Goal: Task Accomplishment & Management: Manage account settings

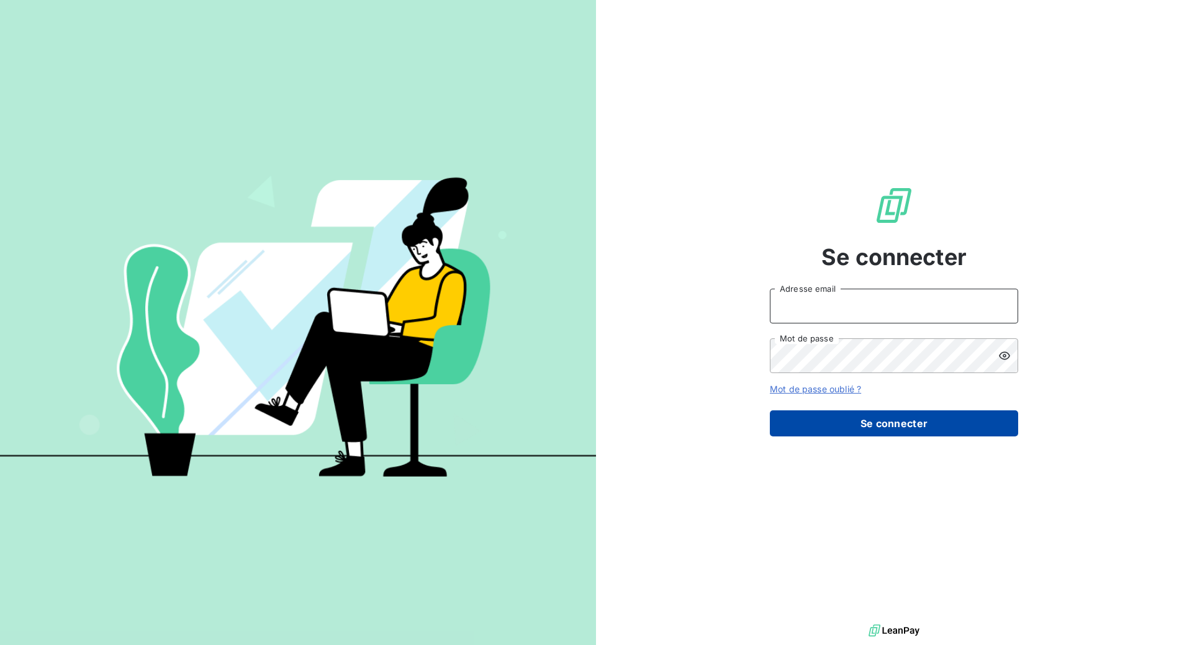
type input "[PERSON_NAME][EMAIL_ADDRESS][DOMAIN_NAME]"
click at [902, 436] on button "Se connecter" at bounding box center [894, 423] width 248 height 26
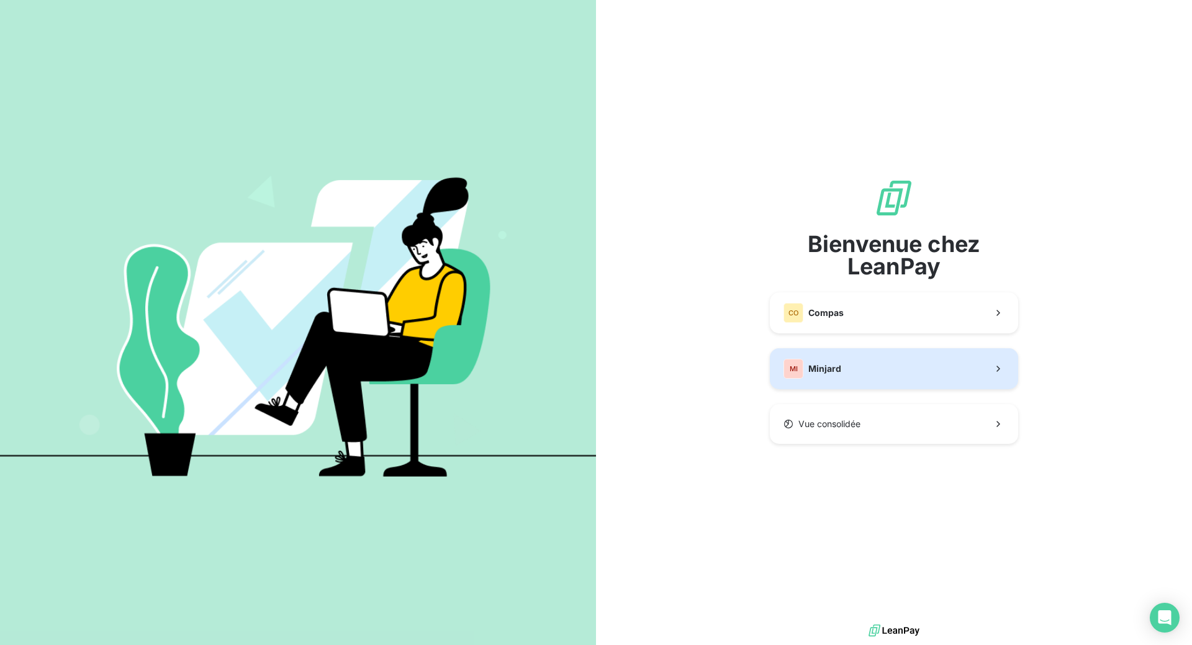
click at [831, 375] on span "Minjard" at bounding box center [824, 369] width 33 height 12
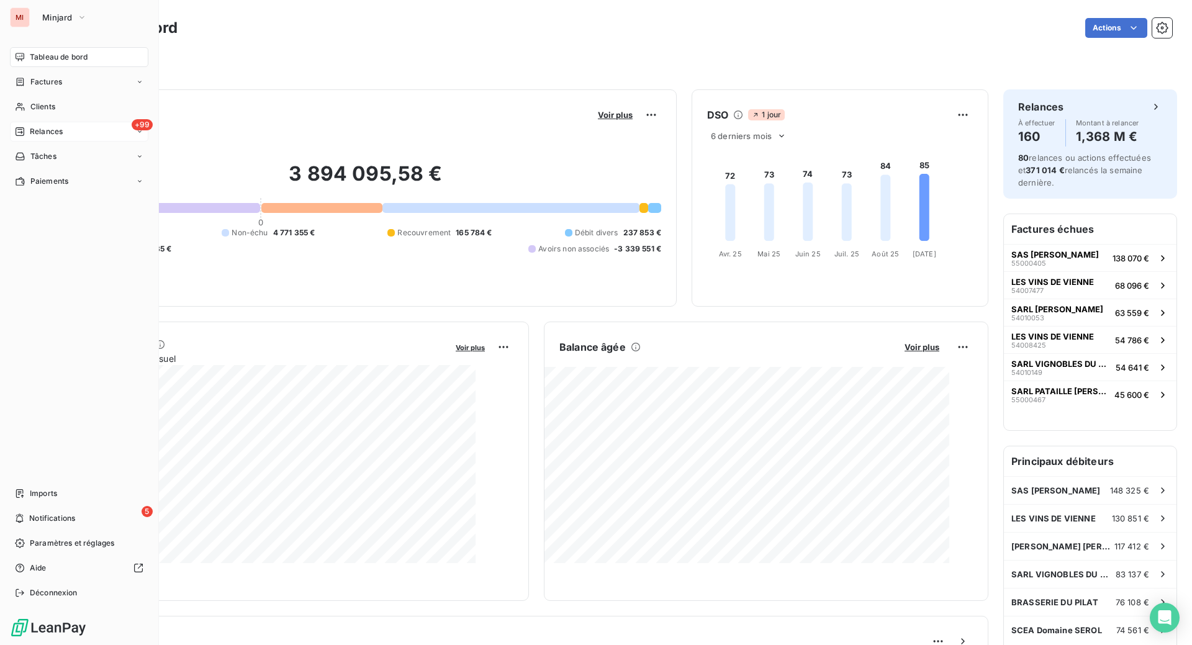
click at [50, 137] on span "Relances" at bounding box center [46, 131] width 33 height 11
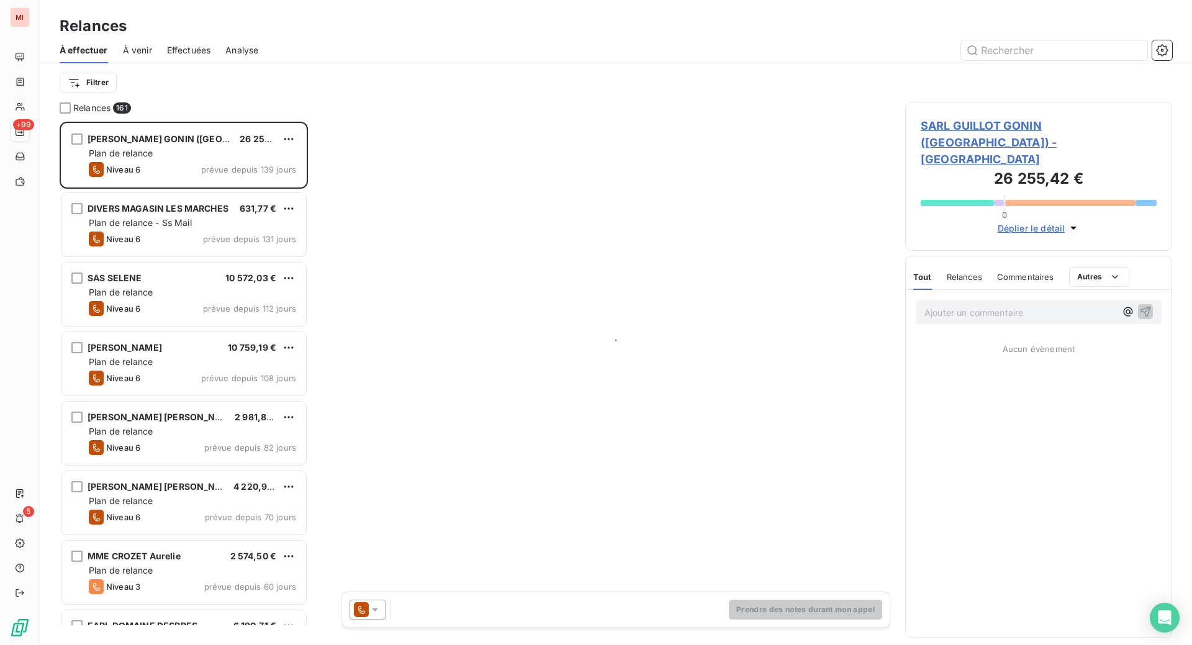
scroll to position [492, 237]
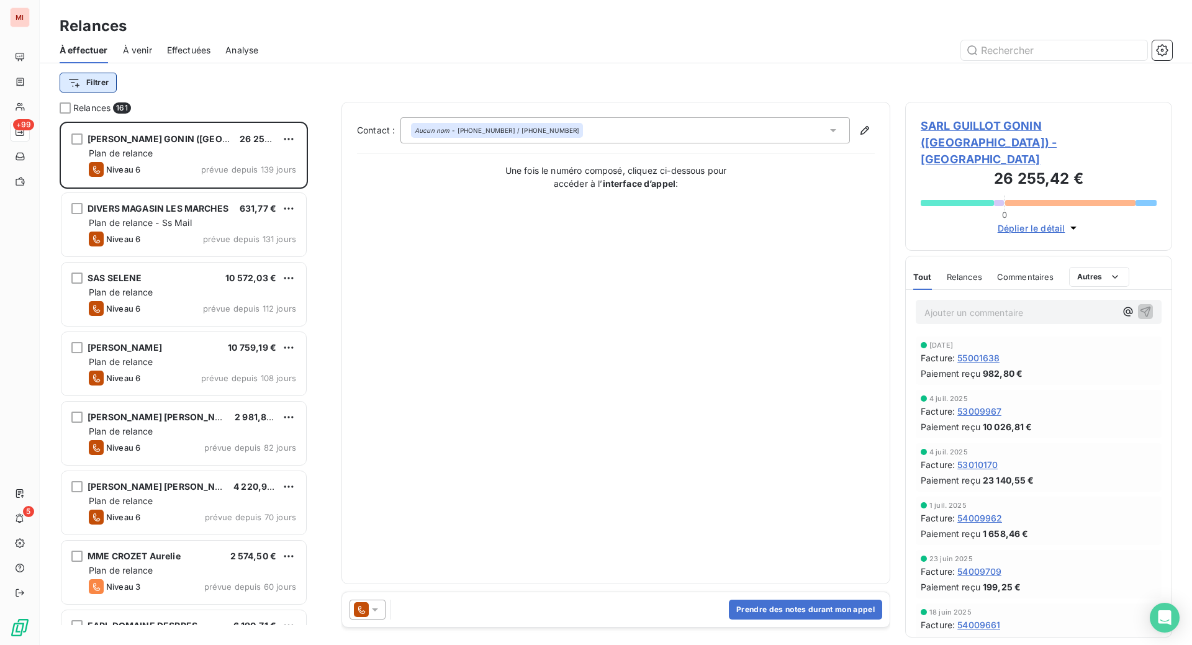
click at [122, 102] on html "MI +99 5 Relances À effectuer À venir Effectuées Analyse Filtrer Relances 161 S…" at bounding box center [596, 322] width 1192 height 645
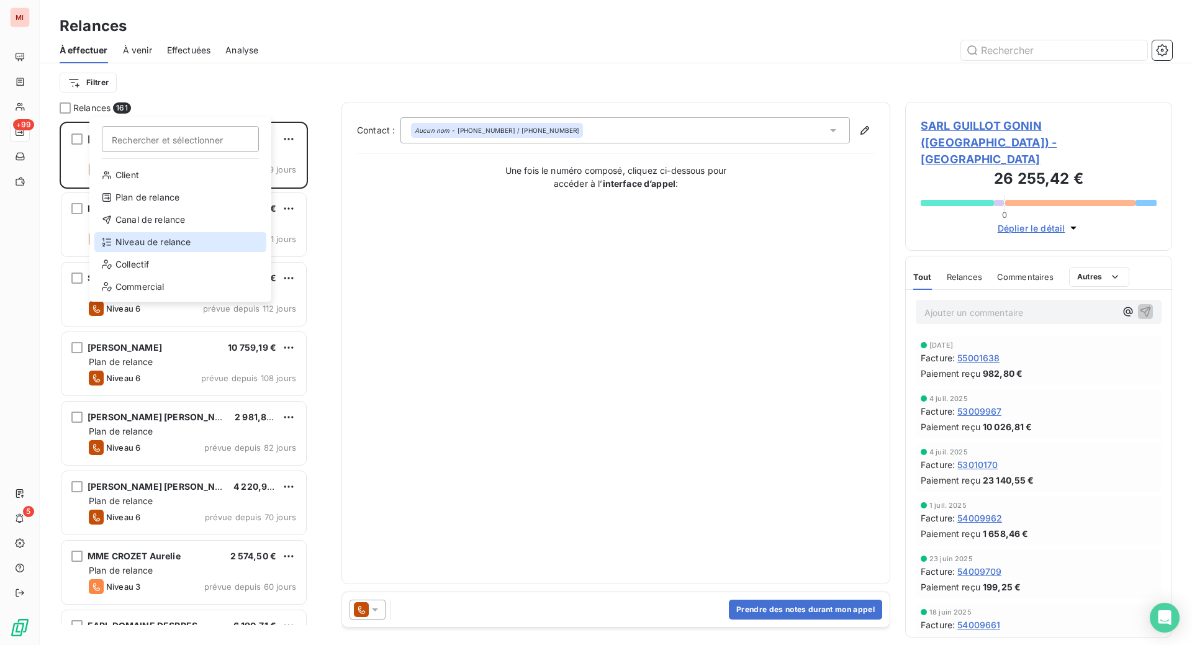
click at [155, 252] on div "Niveau de relance" at bounding box center [180, 242] width 172 height 20
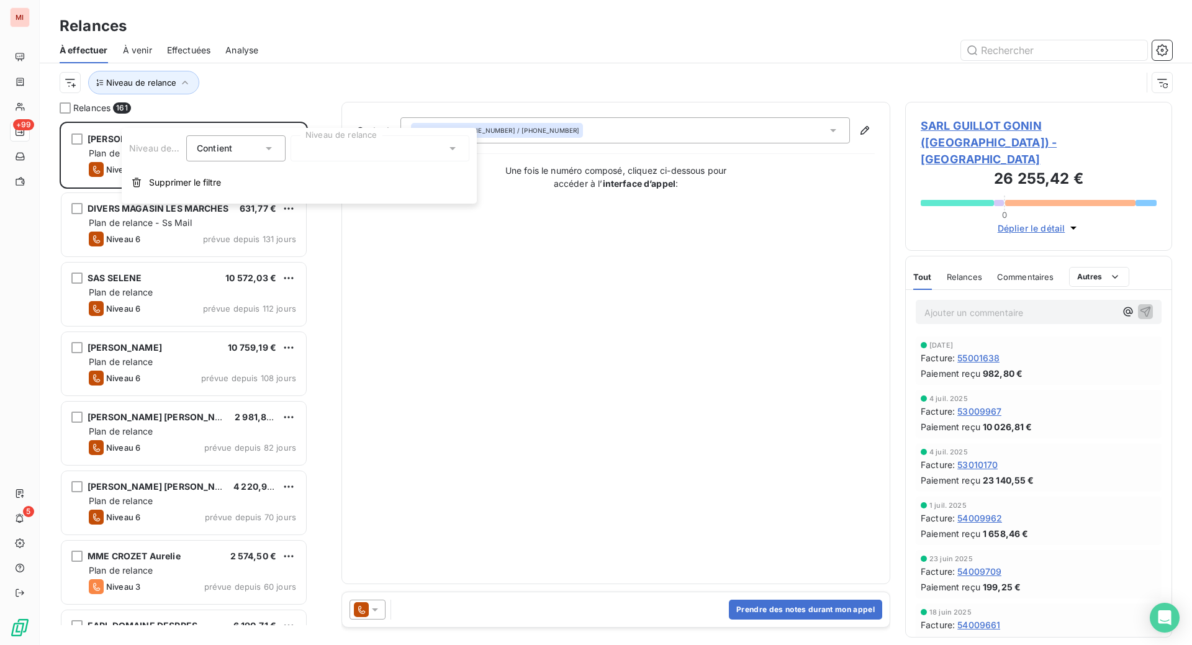
click at [340, 160] on div at bounding box center [380, 148] width 179 height 26
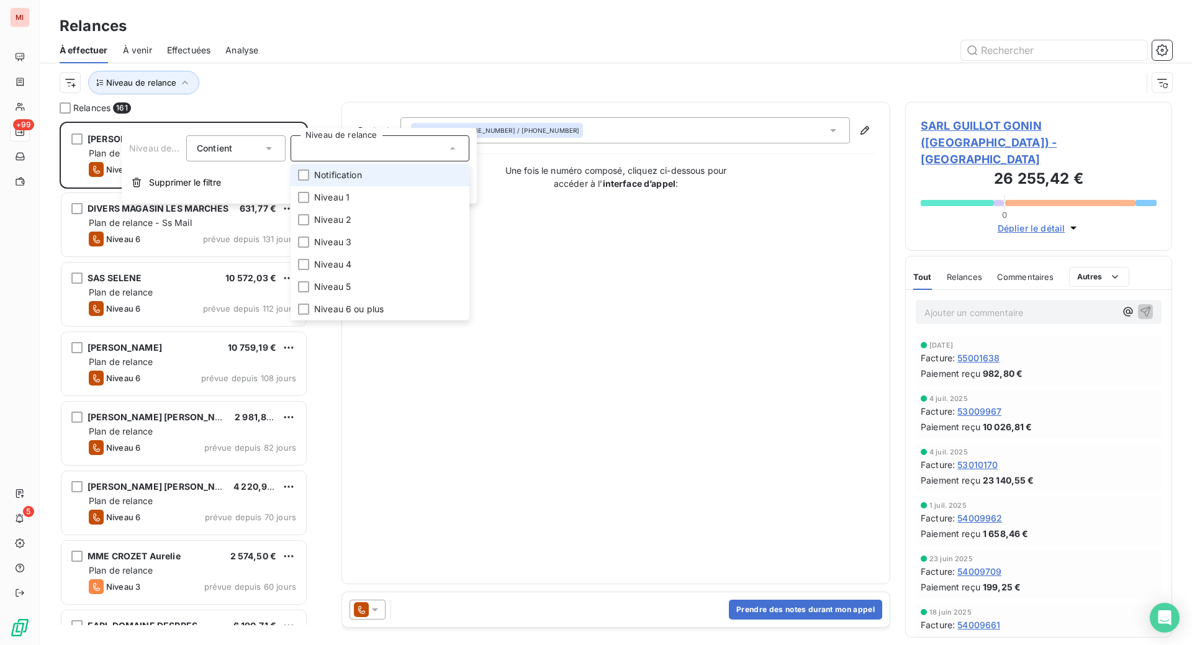
click at [333, 181] on span "Notification" at bounding box center [338, 175] width 48 height 12
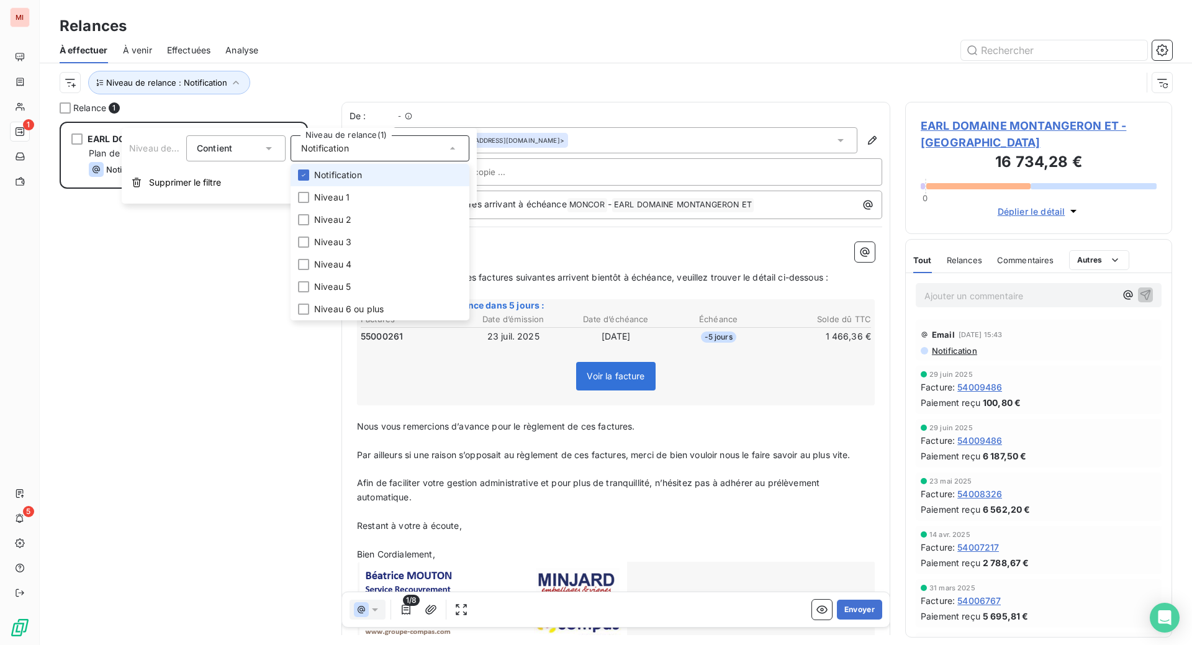
scroll to position [492, 237]
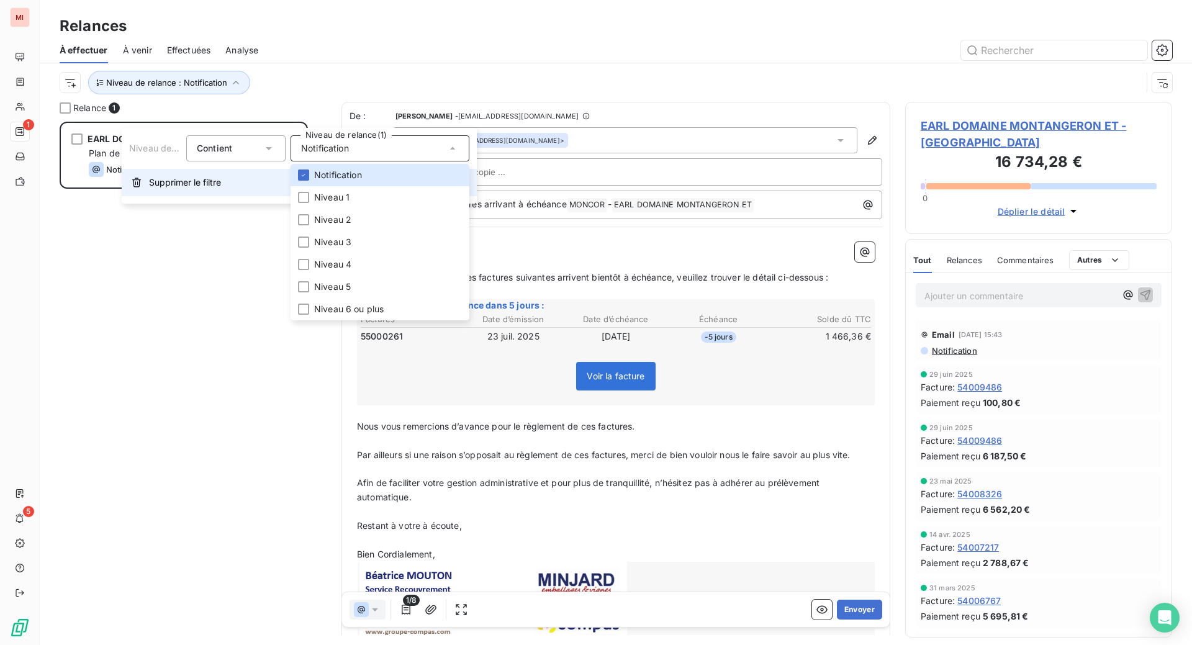
click at [210, 189] on span "Supprimer le filtre" at bounding box center [185, 182] width 72 height 12
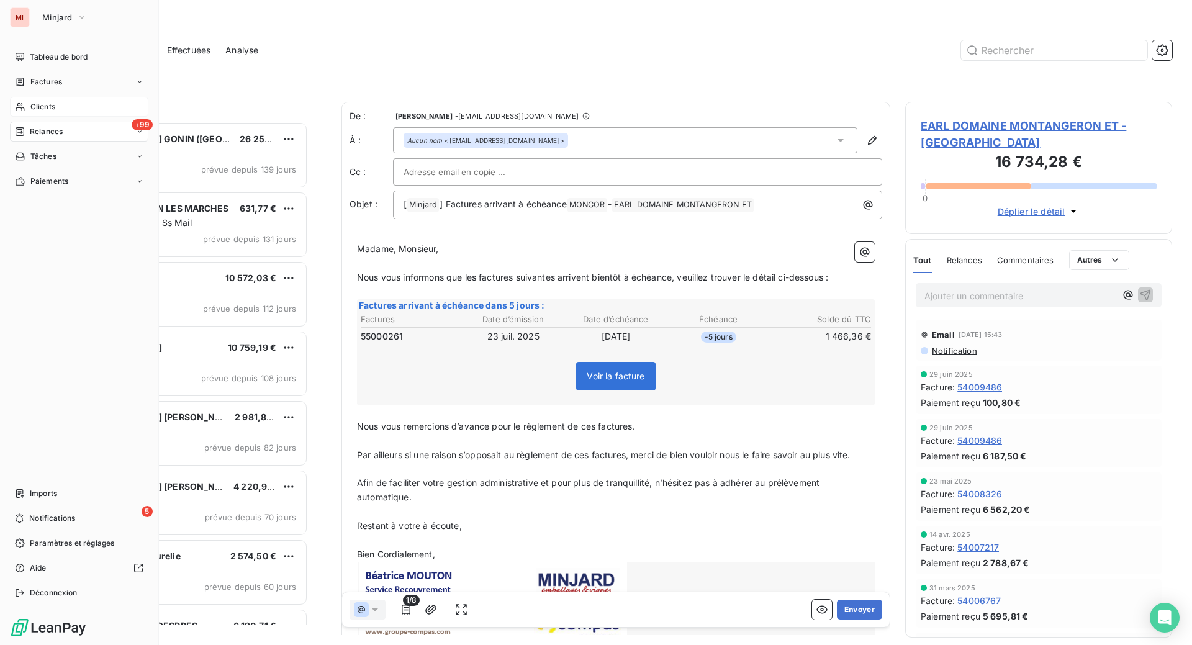
click at [42, 117] on div "Clients" at bounding box center [79, 107] width 138 height 20
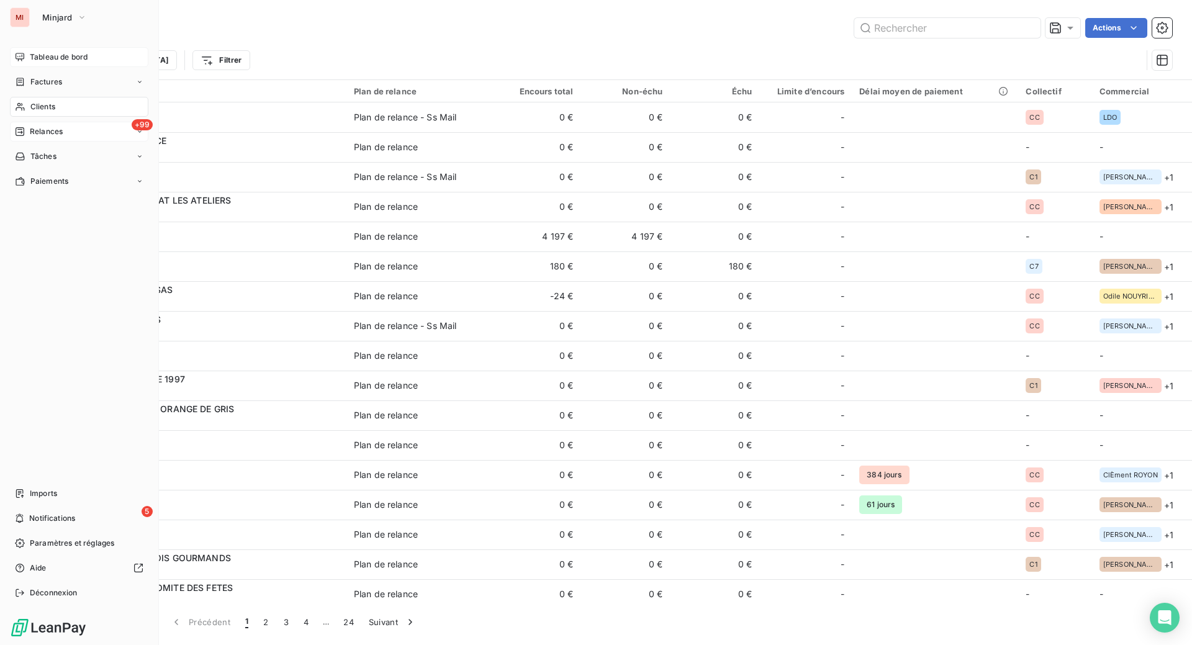
click at [62, 67] on div "Tableau de bord" at bounding box center [79, 57] width 138 height 20
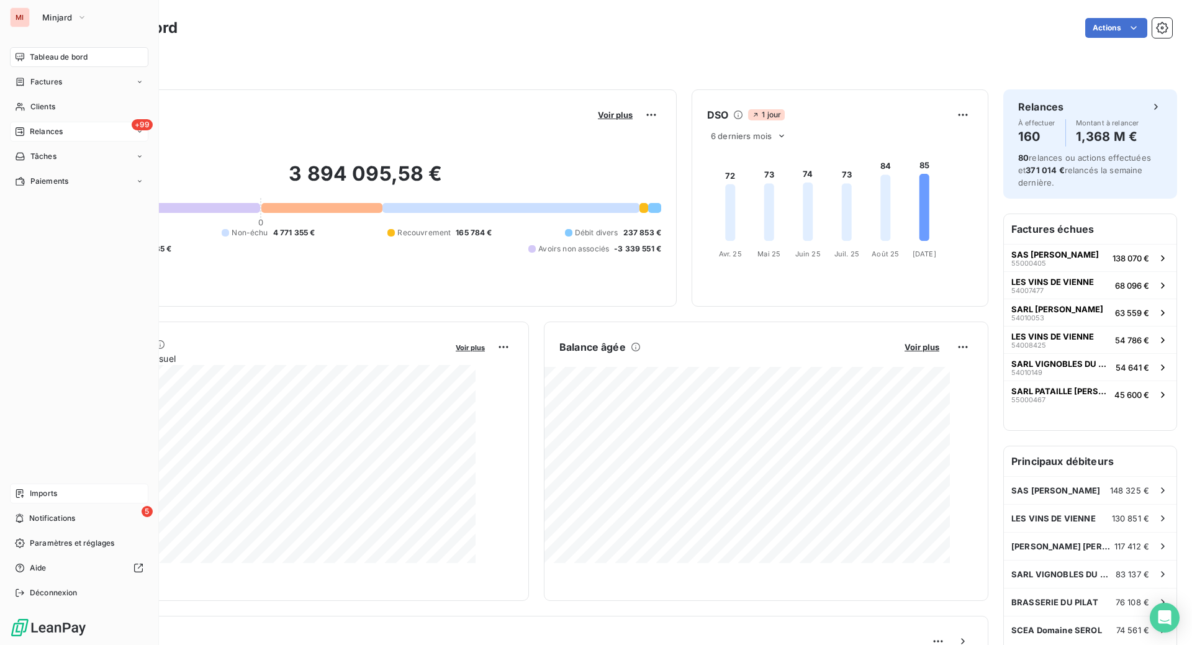
click at [51, 488] on span "Imports" at bounding box center [43, 493] width 27 height 11
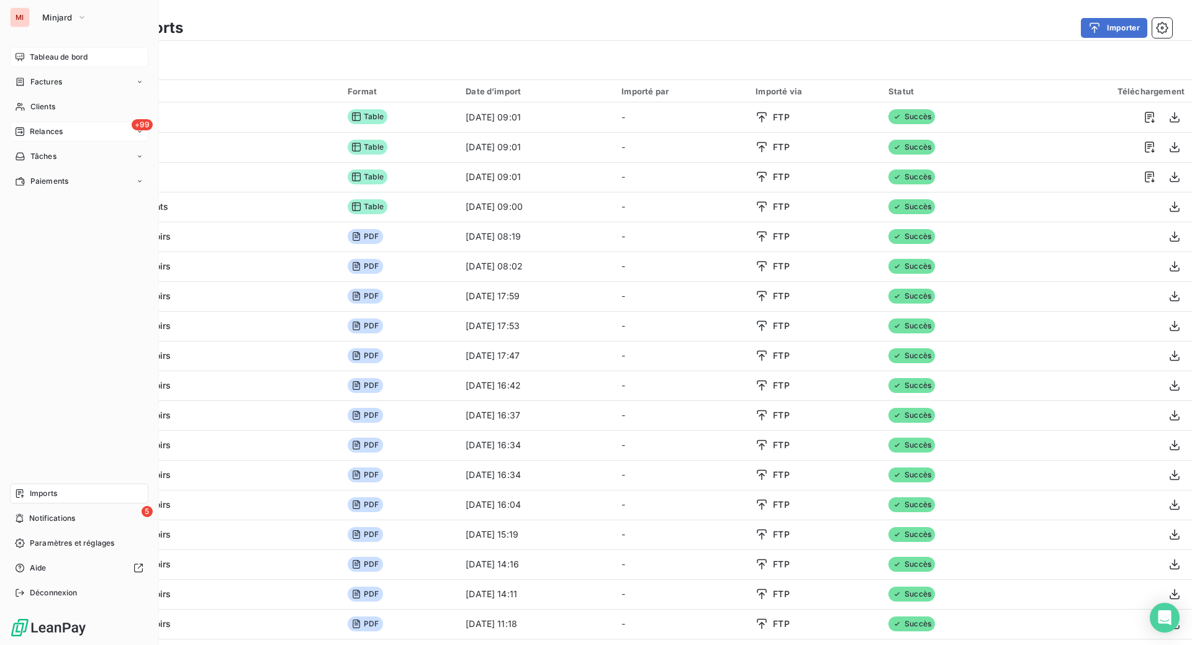
click at [57, 63] on span "Tableau de bord" at bounding box center [59, 57] width 58 height 11
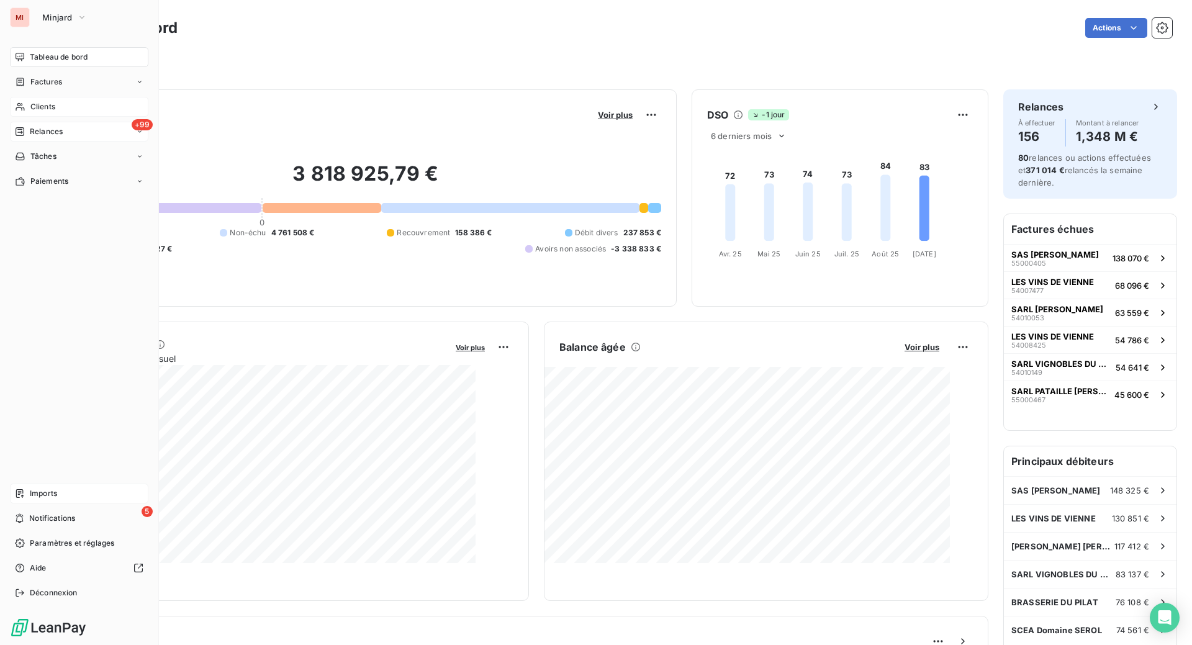
click at [44, 112] on span "Clients" at bounding box center [42, 106] width 25 height 11
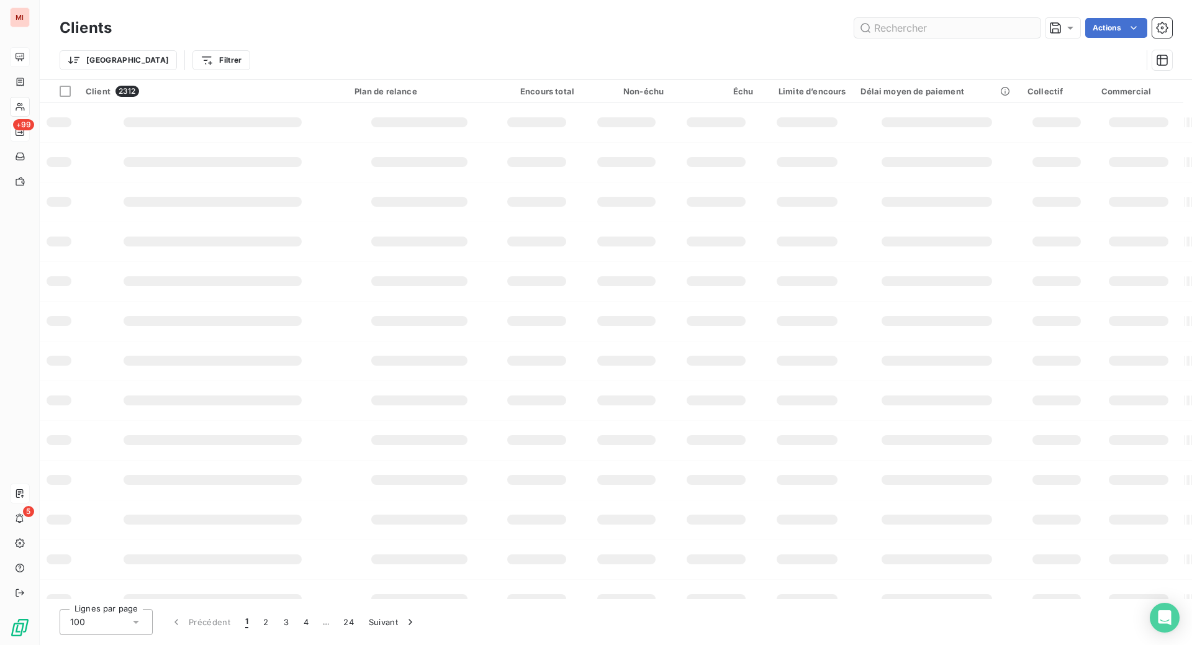
click at [866, 30] on input "text" at bounding box center [947, 28] width 186 height 20
type input "scea2b2g"
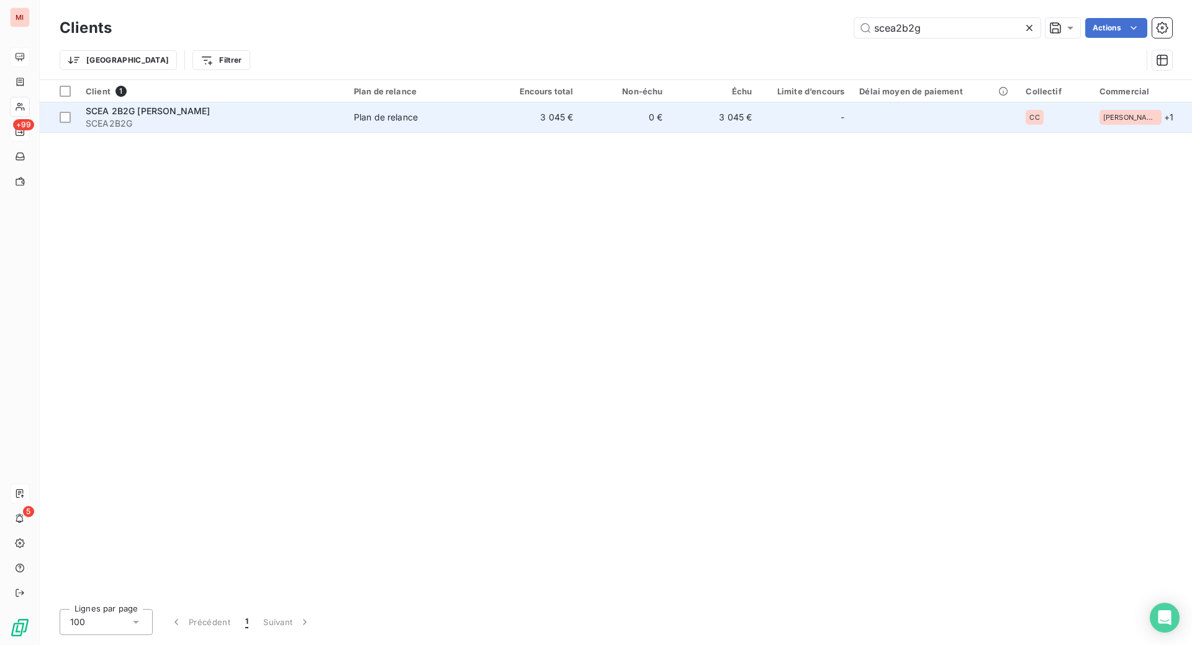
click at [269, 117] on div "SCEA 2B2G [PERSON_NAME]" at bounding box center [212, 111] width 253 height 12
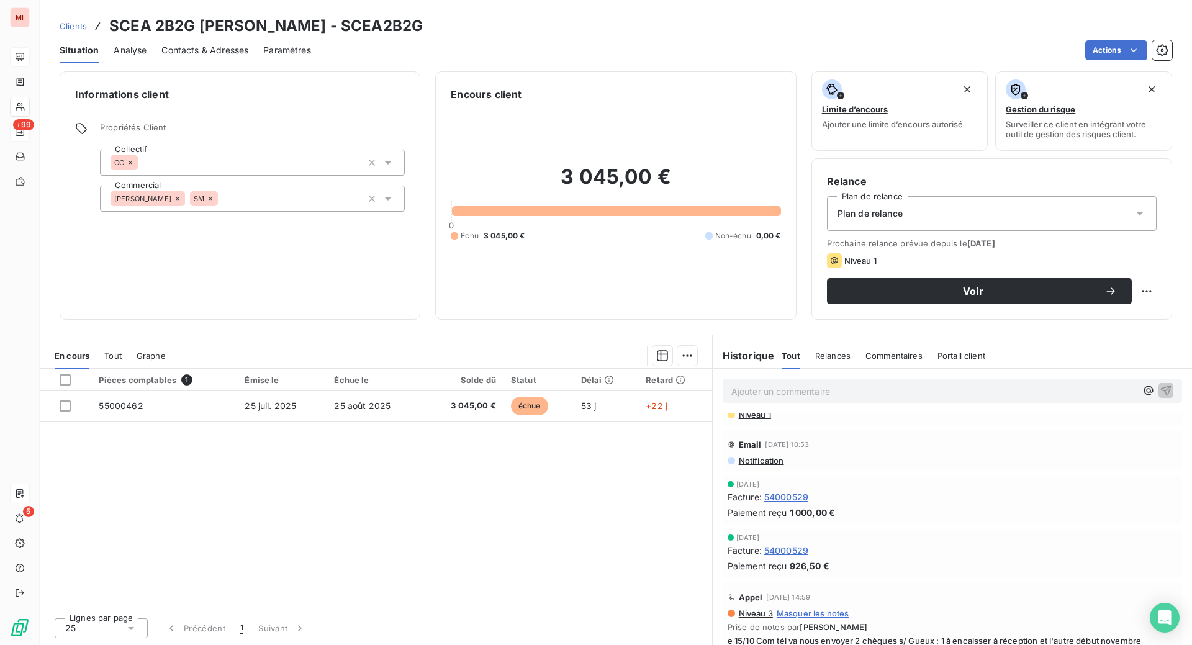
scroll to position [466, 0]
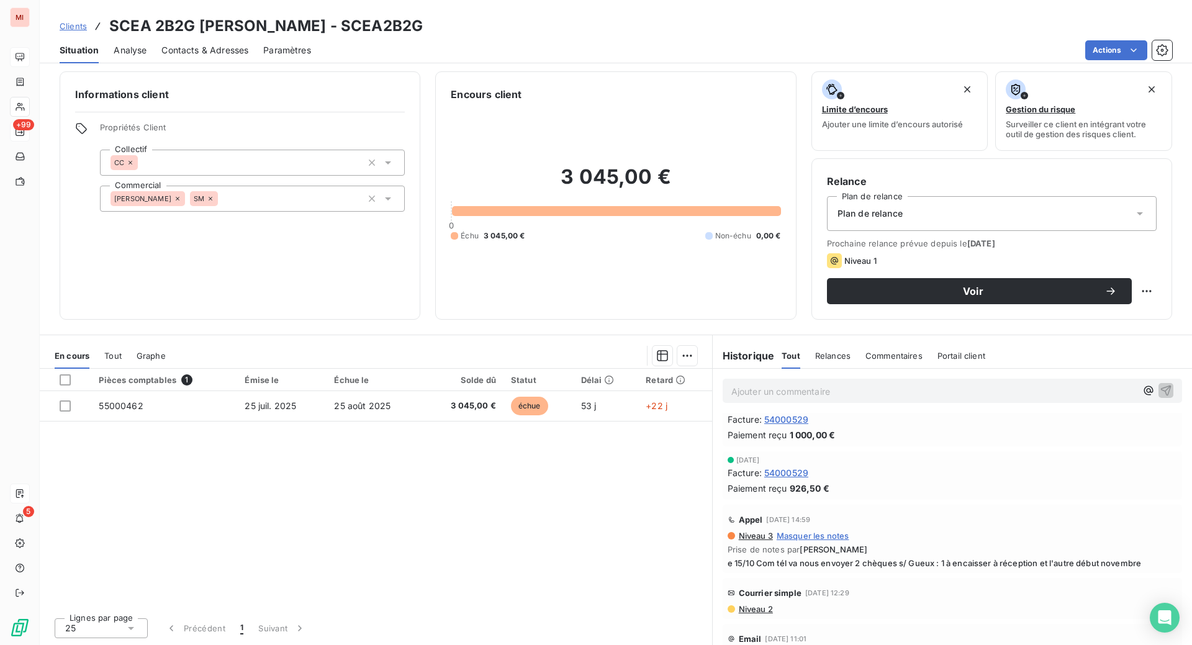
click at [771, 342] on span "Niveau 1" at bounding box center [755, 337] width 34 height 10
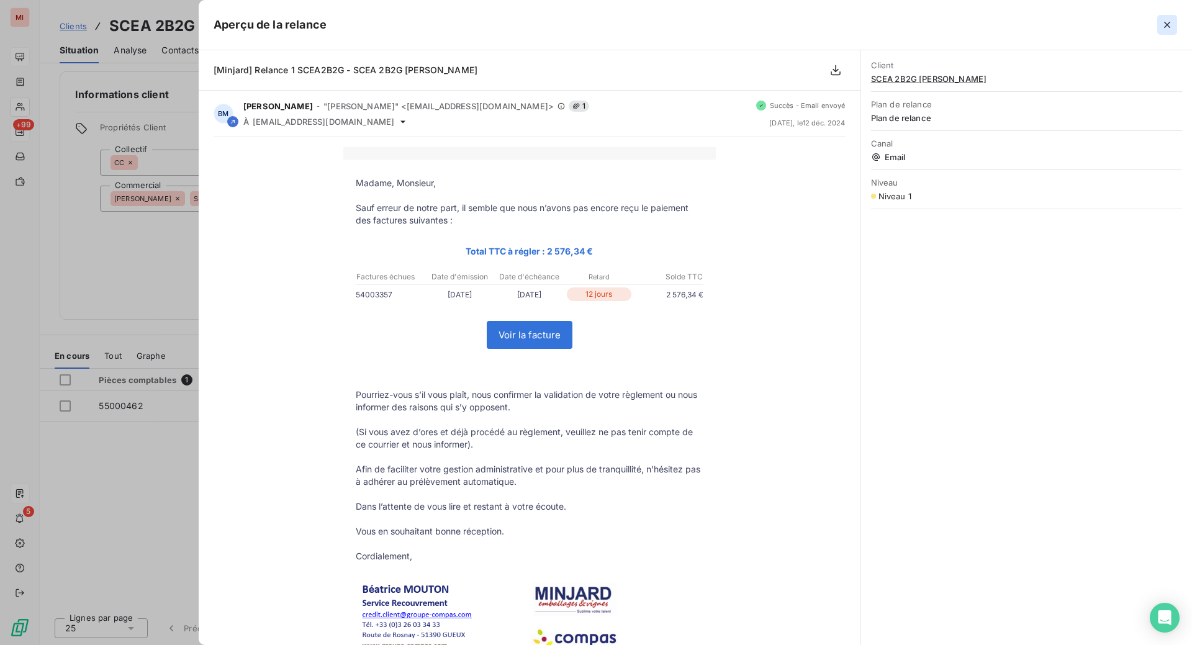
click at [1164, 28] on icon "button" at bounding box center [1167, 25] width 6 height 6
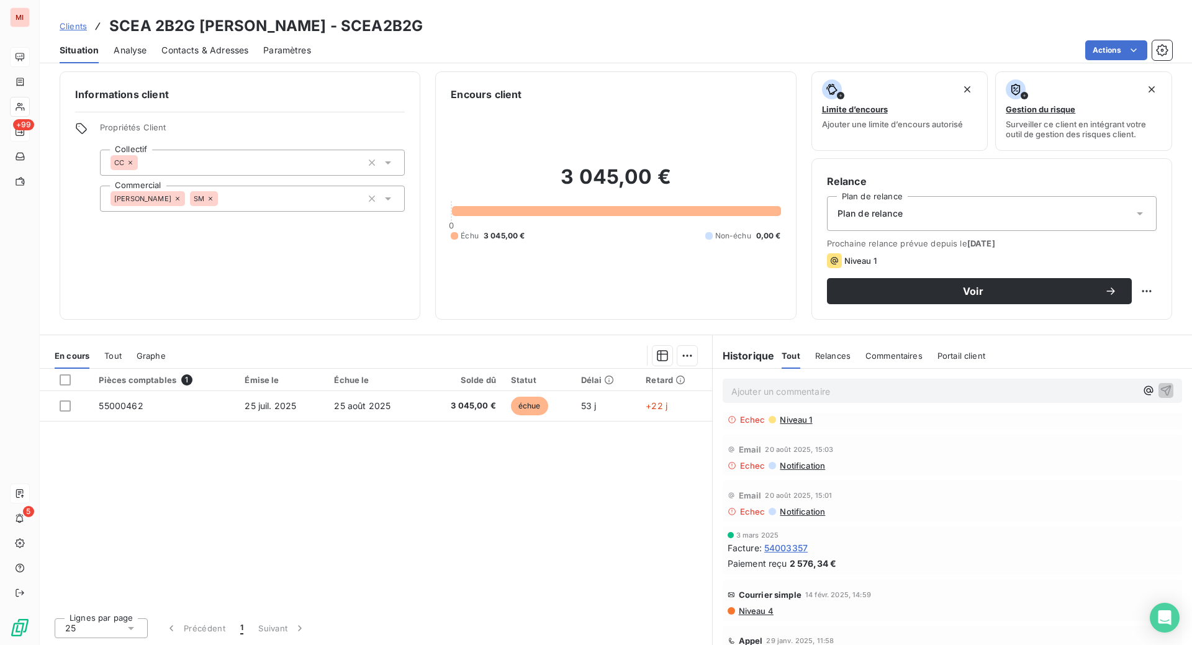
scroll to position [0, 0]
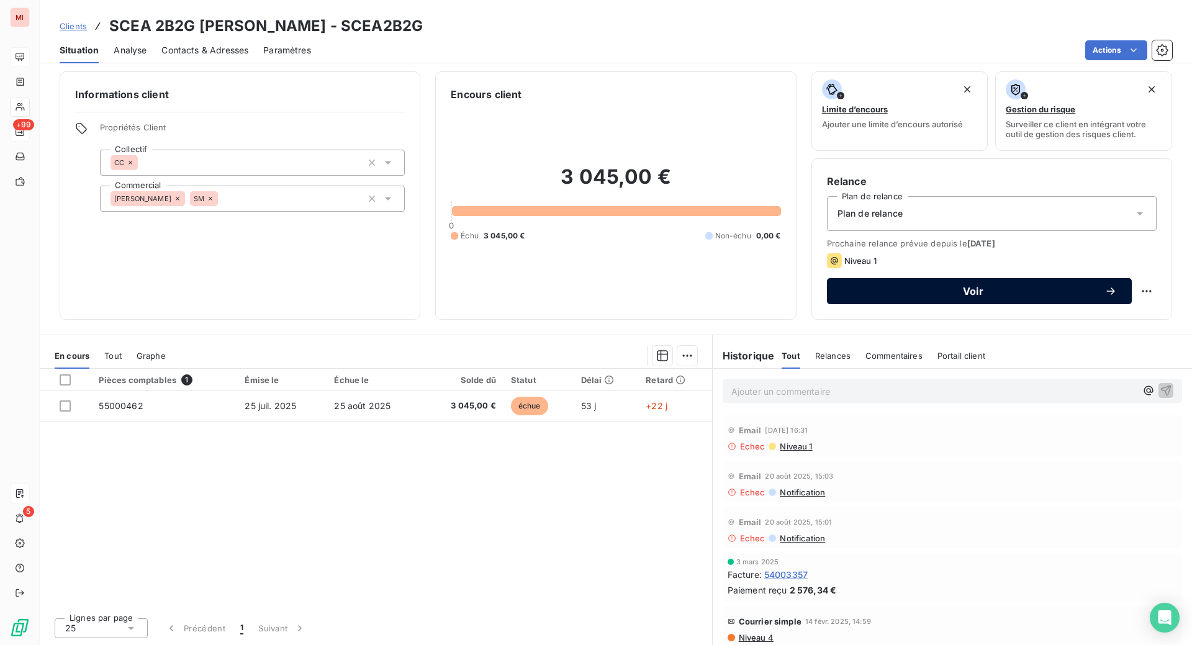
click at [961, 286] on span "Voir" at bounding box center [973, 291] width 263 height 10
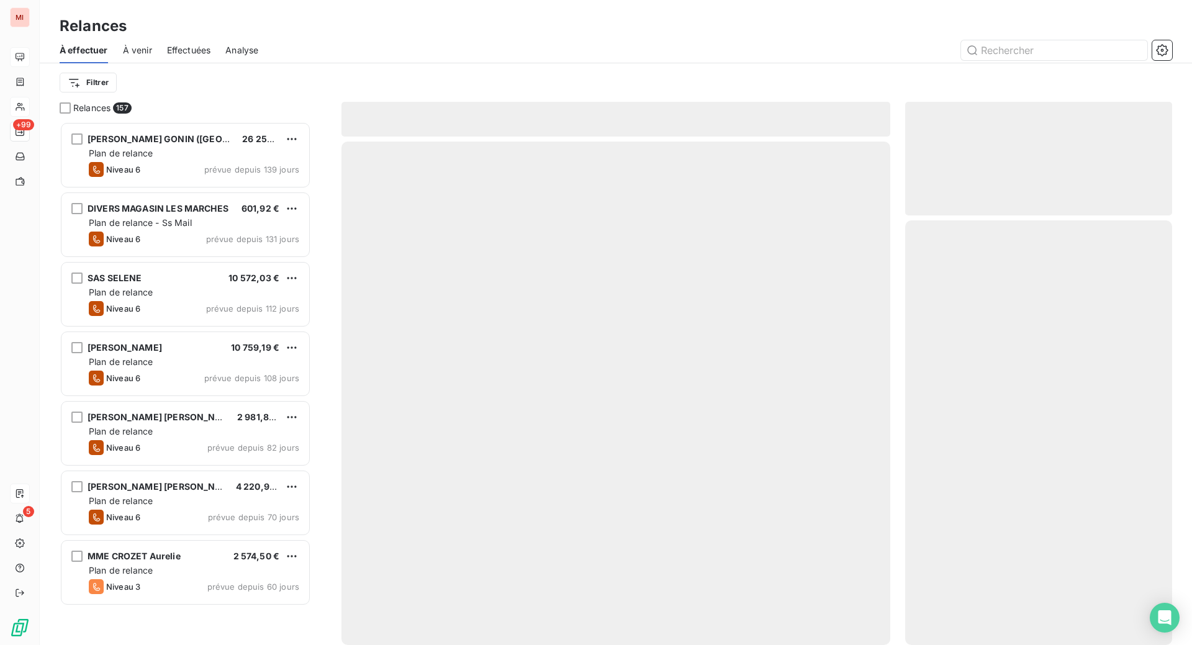
scroll to position [492, 237]
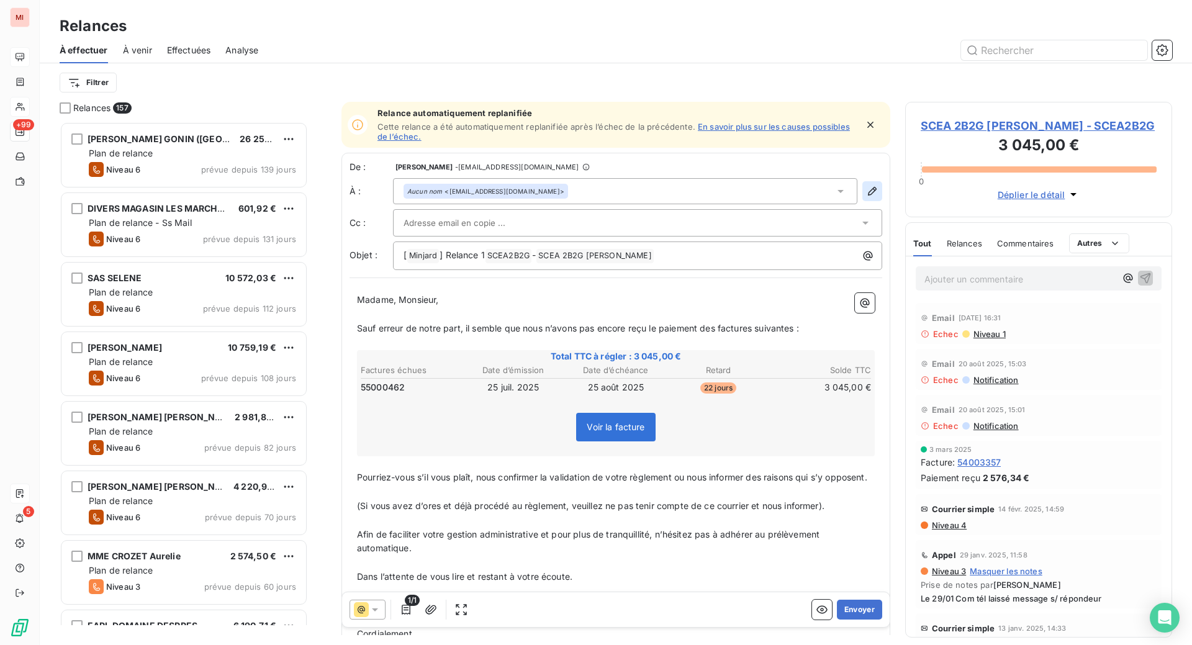
click at [868, 196] on icon "button" at bounding box center [872, 191] width 9 height 9
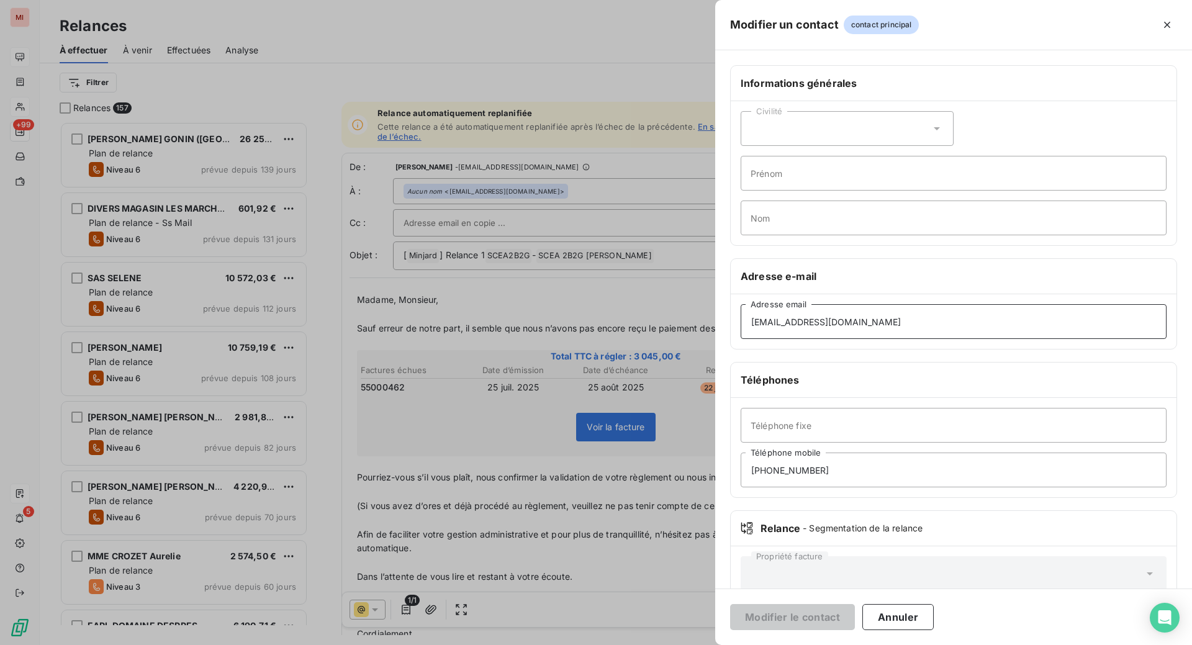
drag, startPoint x: 678, startPoint y: 412, endPoint x: 407, endPoint y: 418, distance: 271.4
click at [407, 644] on div "Modifier un contact contact principal Informations générales Civilité Prénom No…" at bounding box center [596, 645] width 1192 height 0
paste input "domaine@alexisdebenoist.fr"
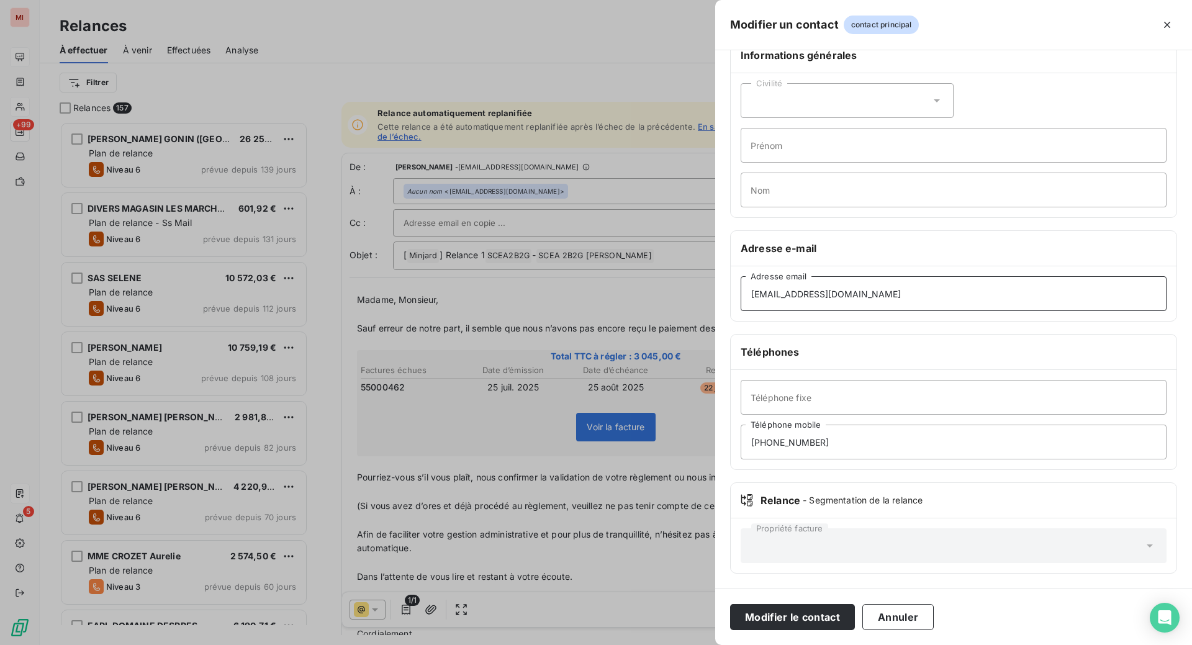
scroll to position [78, 0]
type input "domaine@alexisdebenoist.fr"
click at [730, 620] on button "Modifier le contact" at bounding box center [792, 617] width 125 height 26
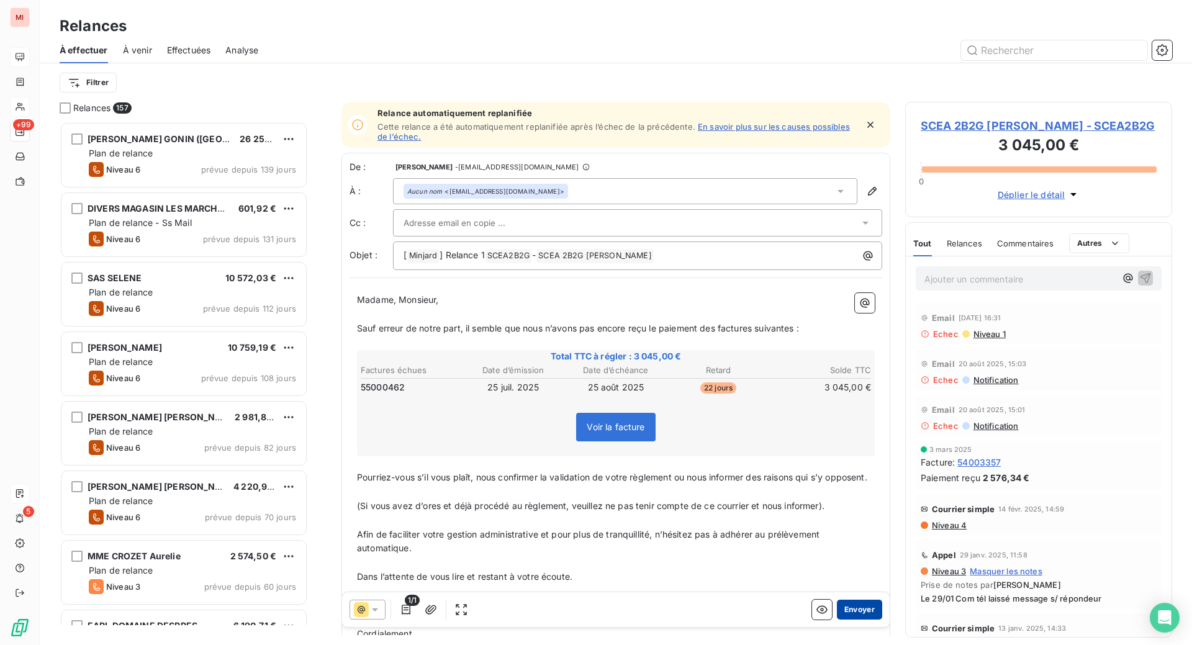
click at [838, 620] on button "Envoyer" at bounding box center [859, 610] width 45 height 20
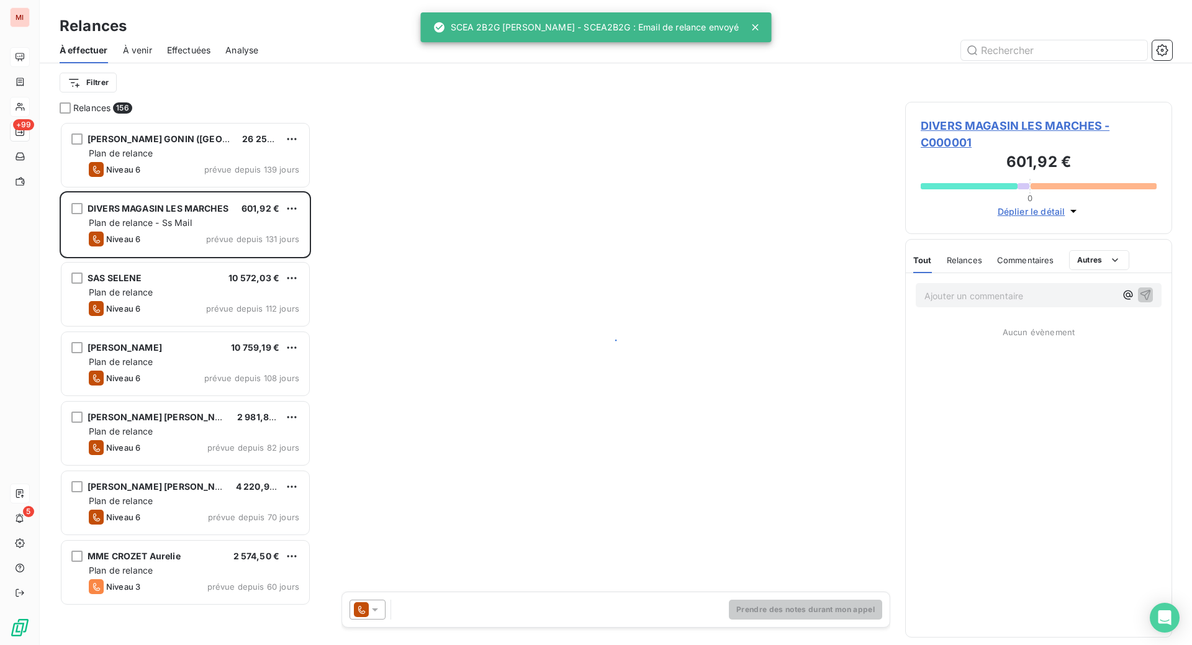
scroll to position [492, 237]
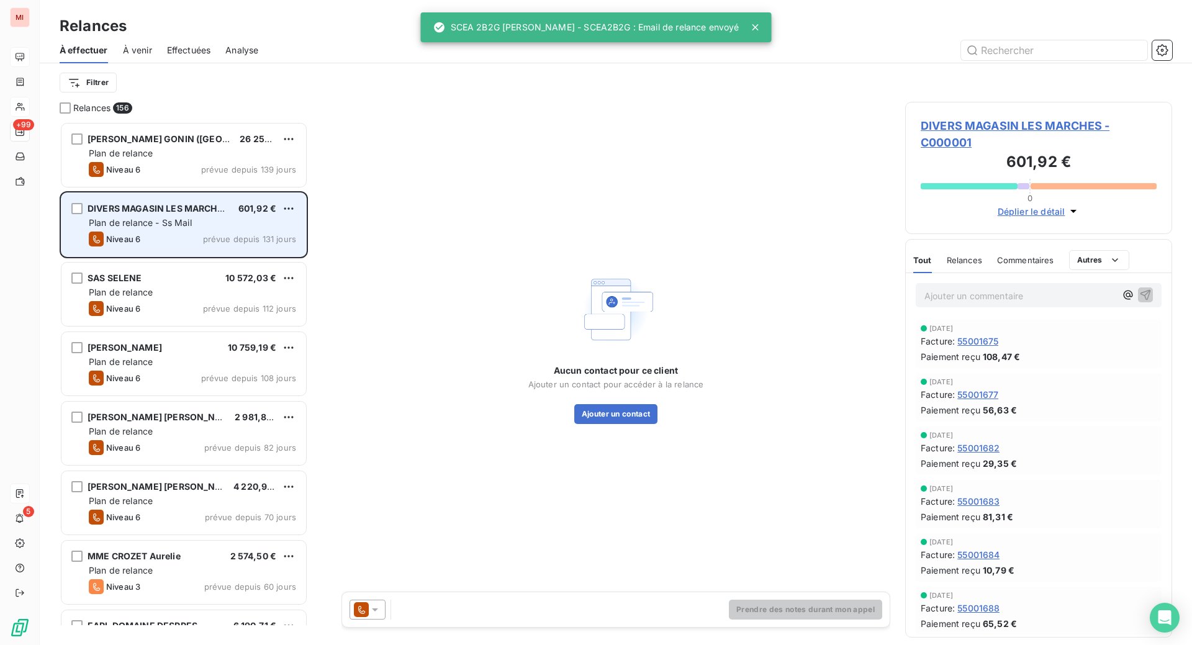
click at [188, 228] on span "Plan de relance - Ss Mail" at bounding box center [140, 222] width 103 height 11
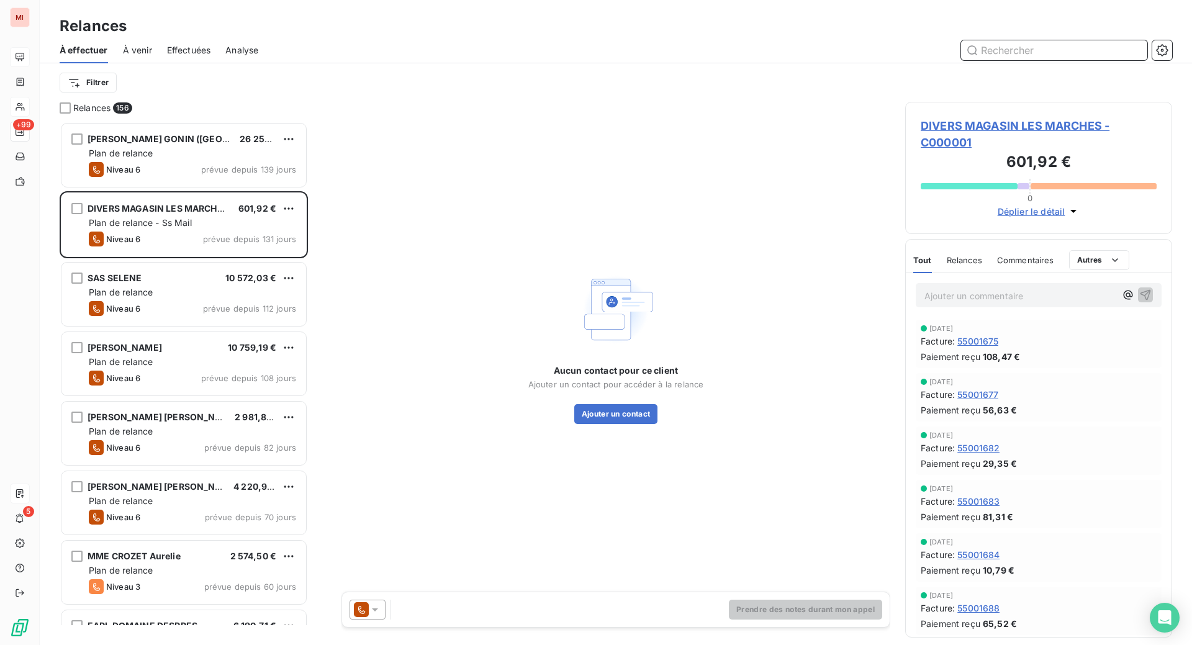
click at [1010, 60] on input "text" at bounding box center [1054, 50] width 186 height 20
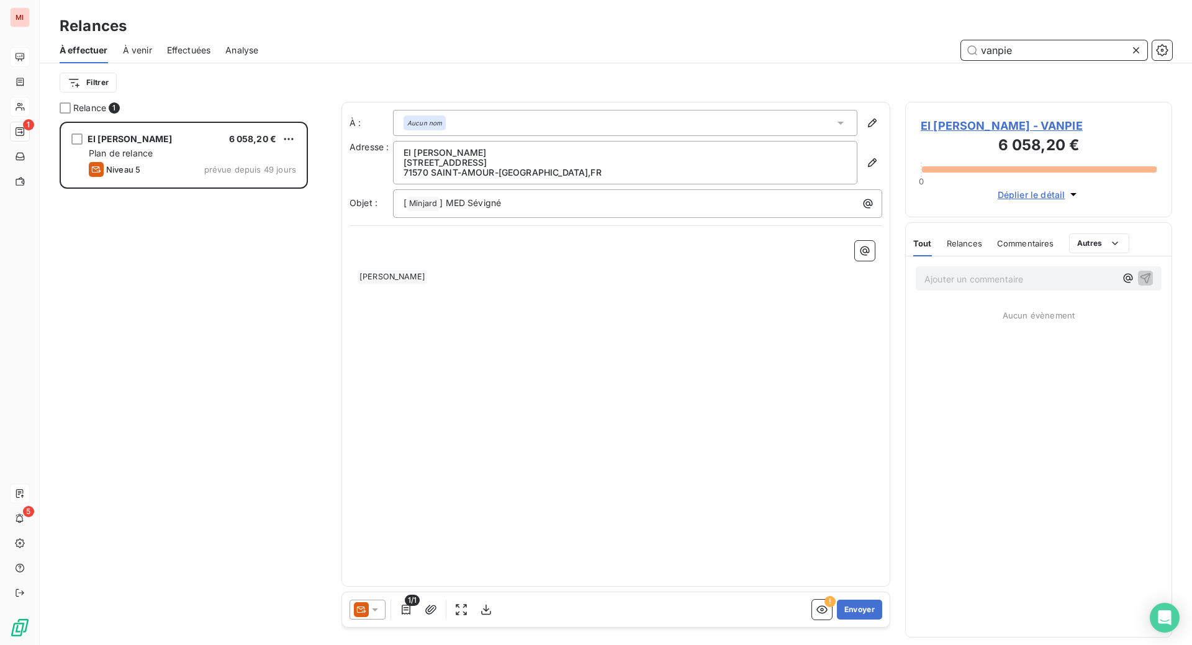
scroll to position [492, 237]
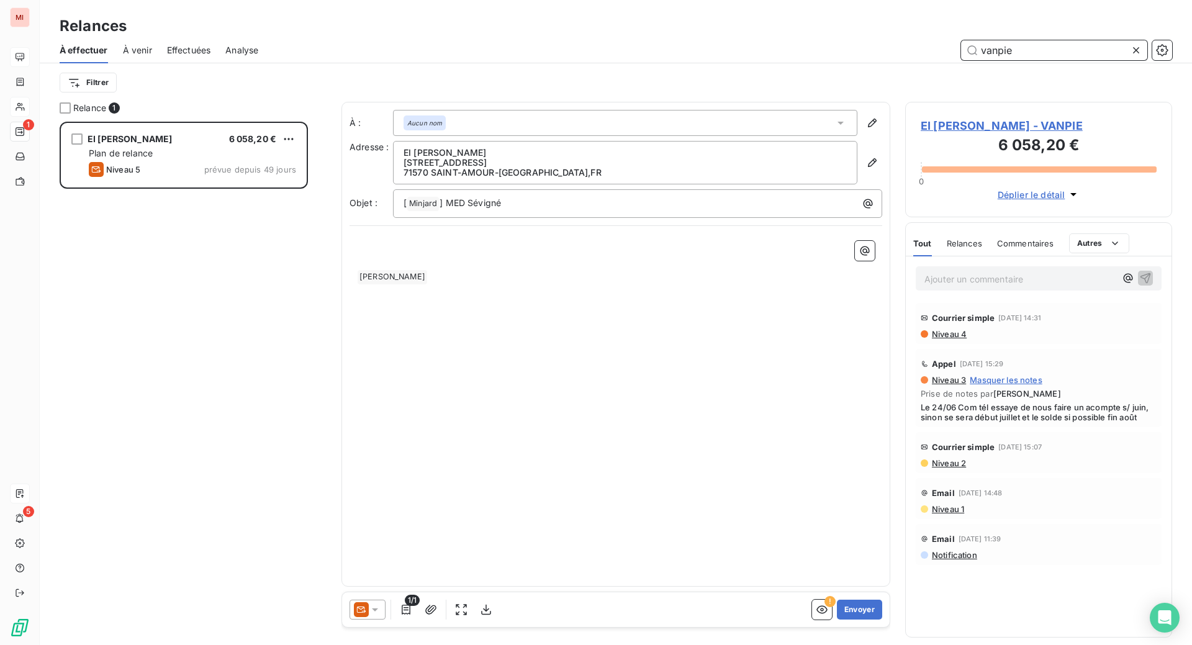
type input "vanpie"
click at [983, 287] on p "Ajouter un commentaire ﻿" at bounding box center [1020, 279] width 191 height 16
click at [1141, 283] on icon "button" at bounding box center [1146, 278] width 11 height 11
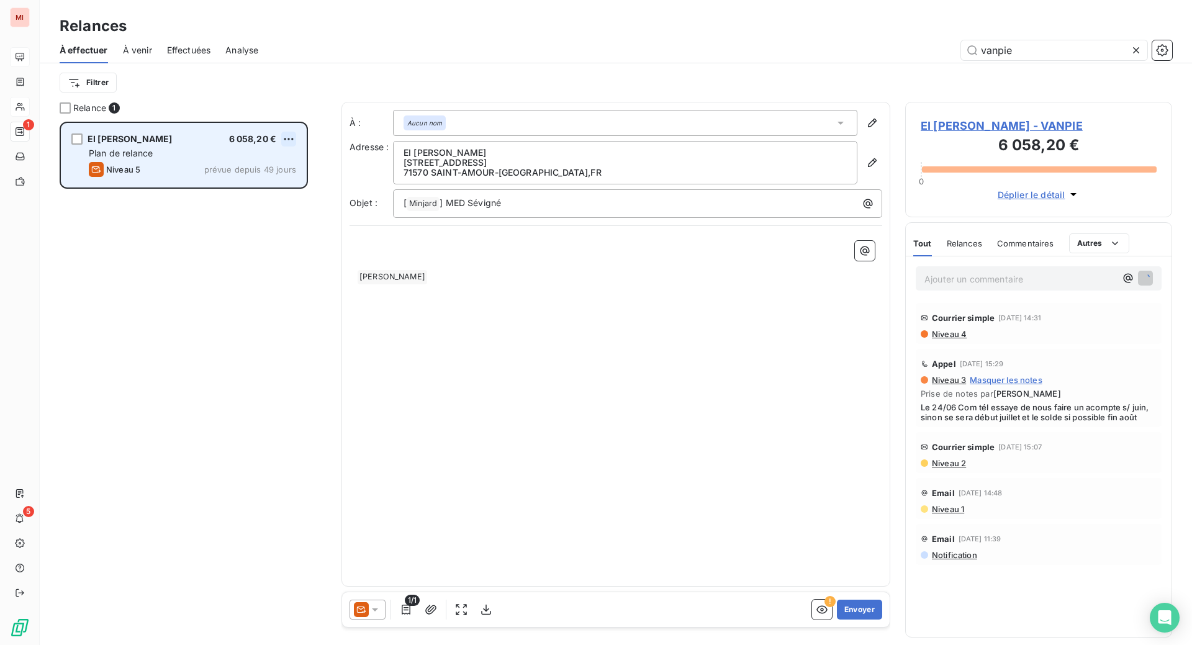
click at [310, 179] on html "MI 1 5 Relances À effectuer À venir Effectuées Analyse vanpie Filtrer Relance 1…" at bounding box center [596, 322] width 1192 height 645
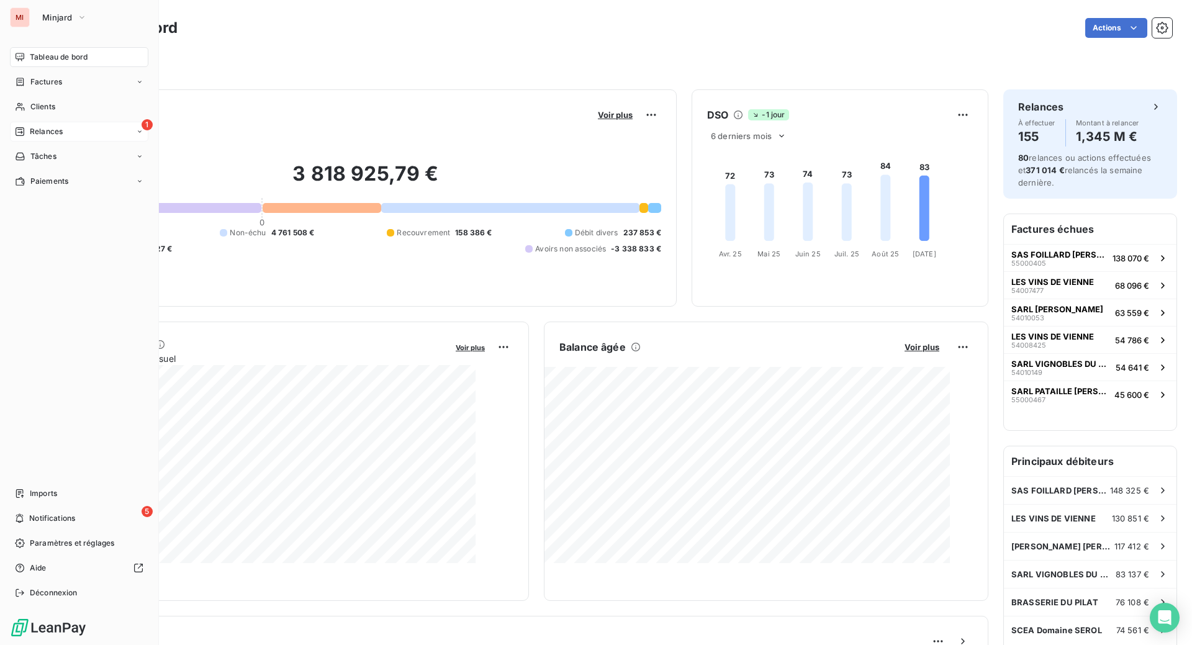
click at [44, 137] on span "Relances" at bounding box center [46, 131] width 33 height 11
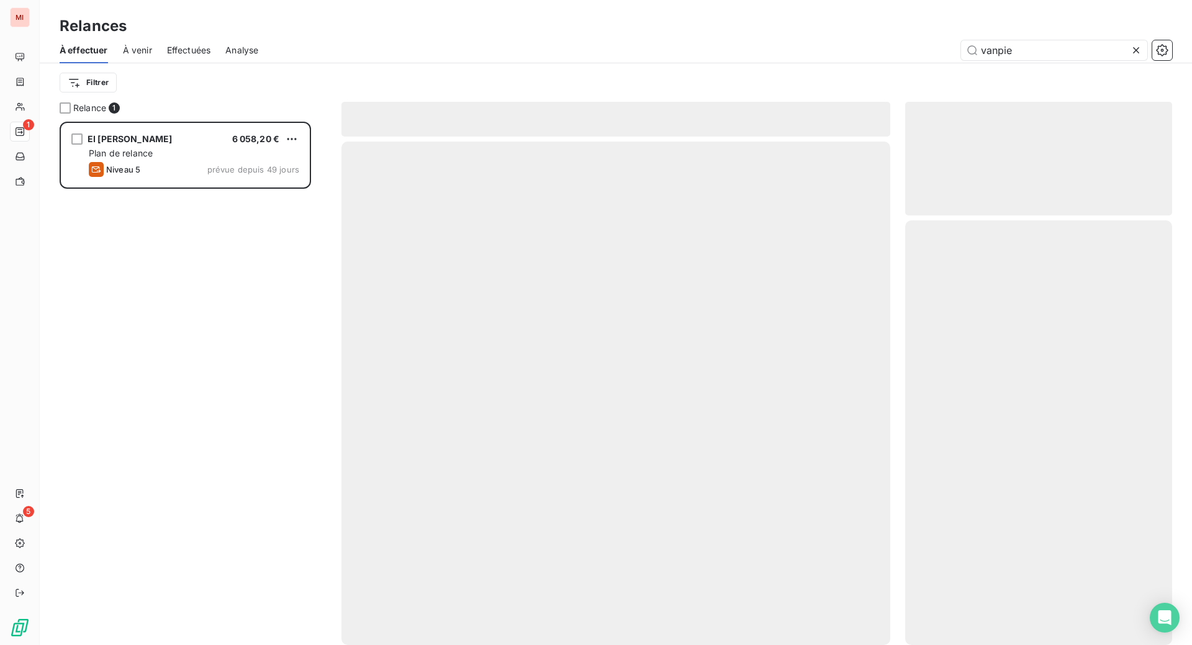
scroll to position [492, 237]
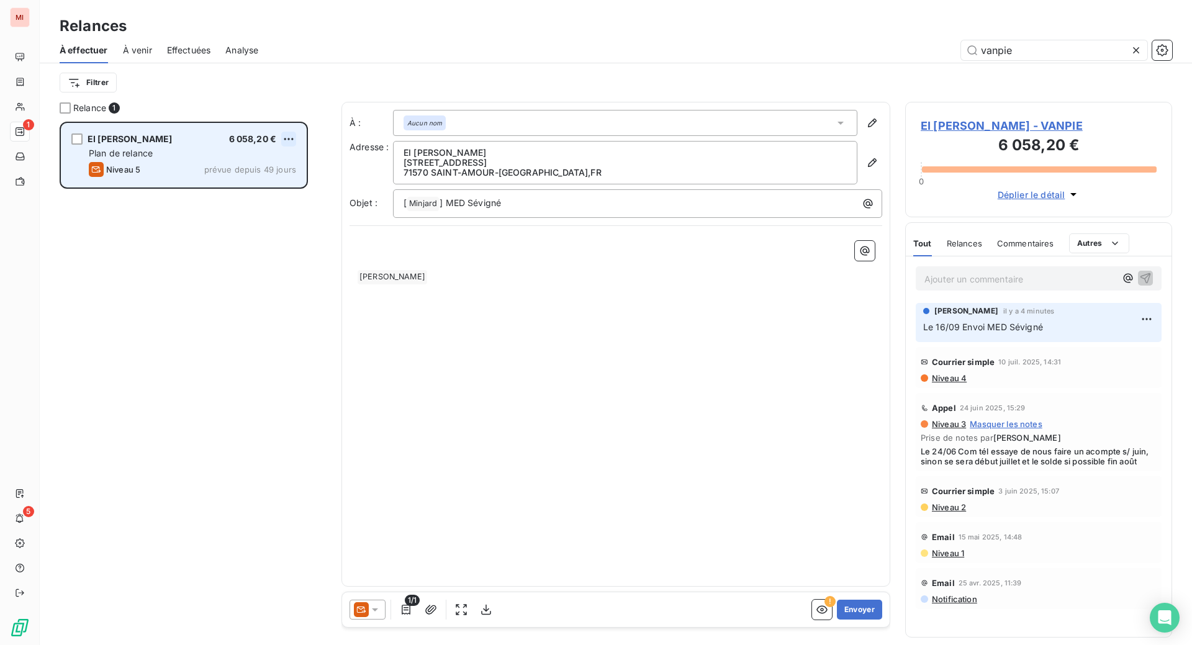
click at [315, 176] on html "MI 1 5 Relances À effectuer À venir Effectuées Analyse vanpie Filtrer Relance 1…" at bounding box center [596, 322] width 1192 height 645
click at [235, 202] on div "Passer cette action" at bounding box center [220, 192] width 111 height 20
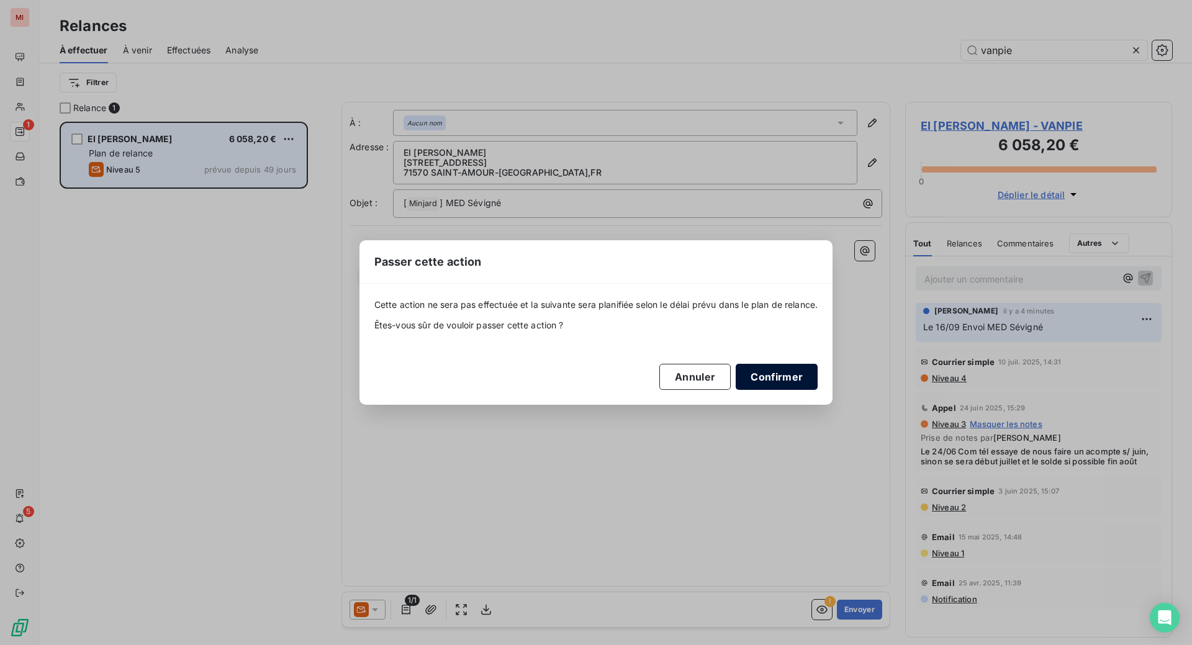
click at [818, 385] on button "Confirmer" at bounding box center [777, 377] width 82 height 26
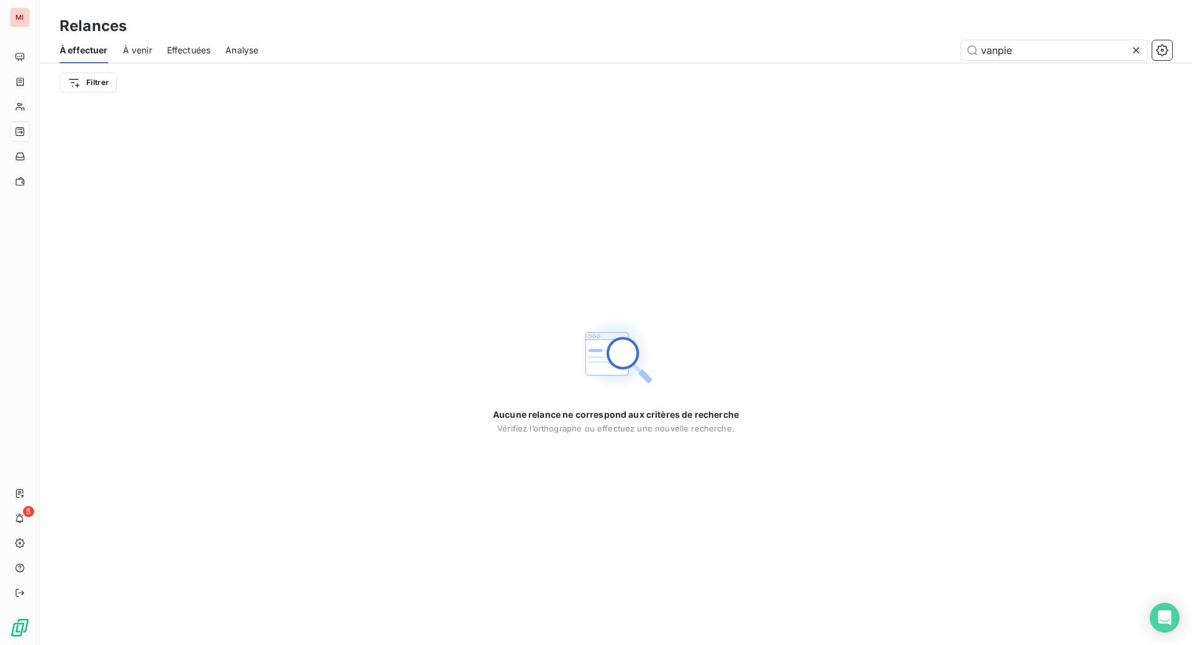
click at [1130, 57] on icon at bounding box center [1136, 50] width 12 height 12
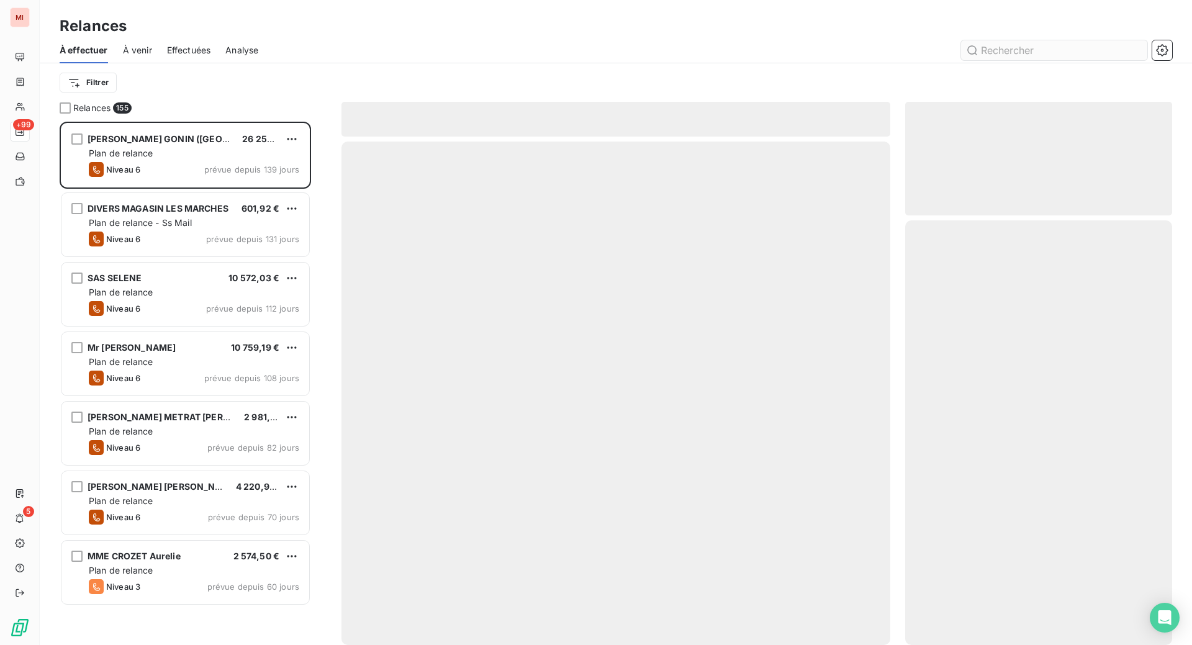
scroll to position [492, 237]
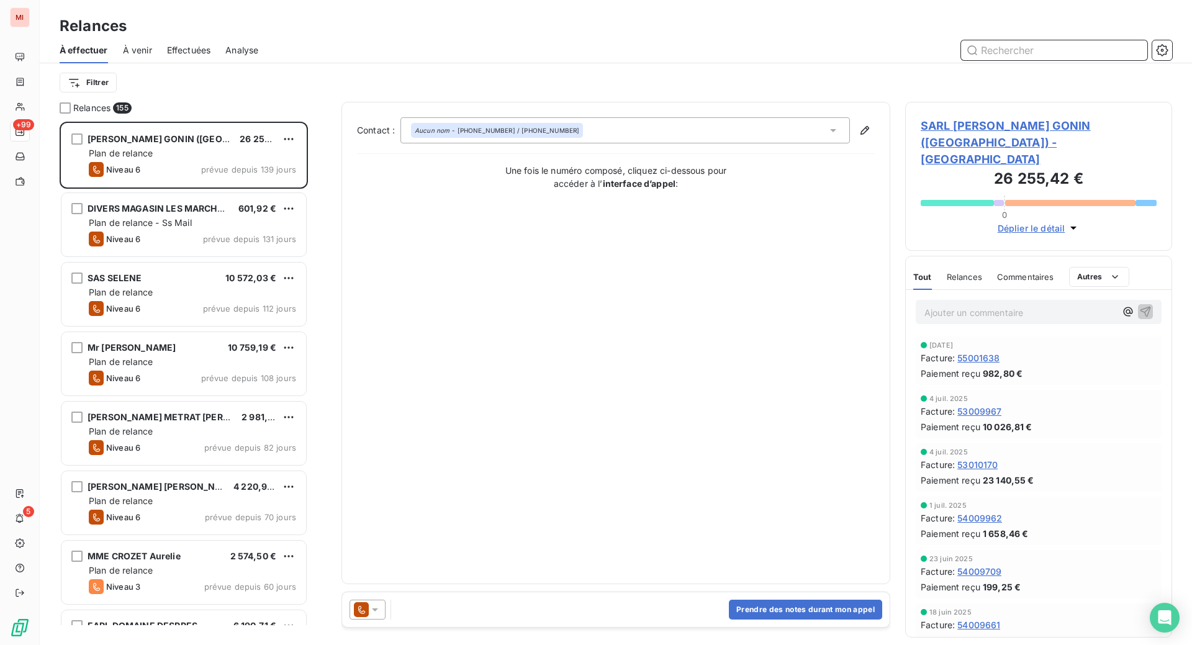
click at [1002, 60] on input "text" at bounding box center [1054, 50] width 186 height 20
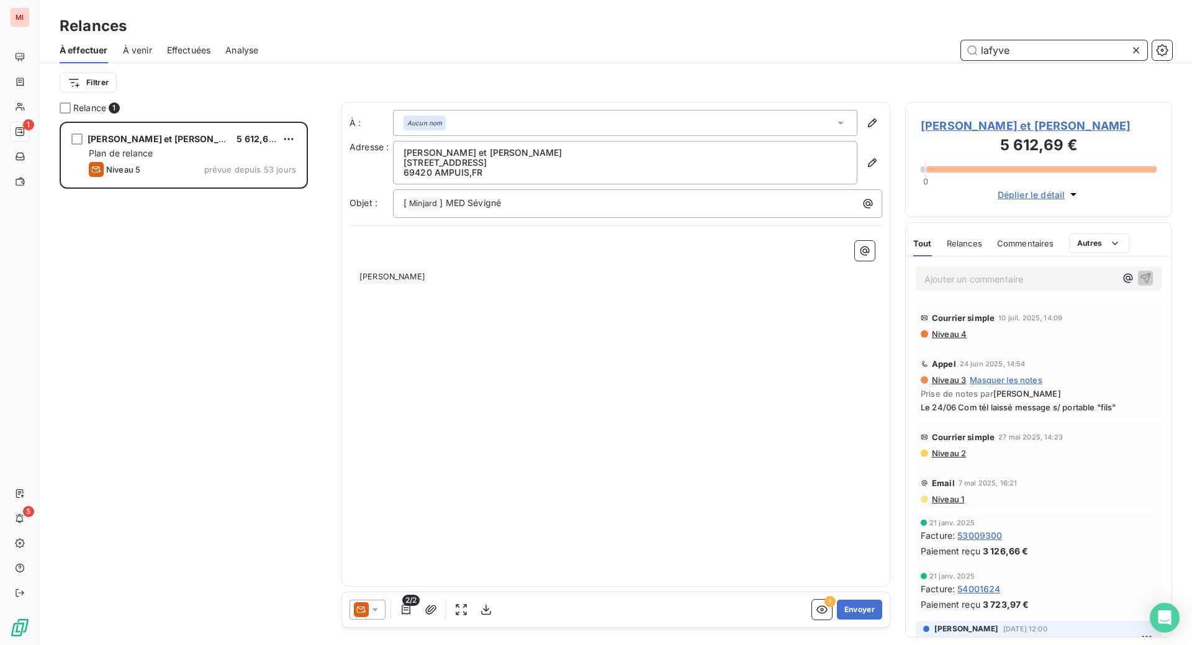
scroll to position [492, 237]
type input "lafyve"
click at [607, 26] on div "Relances" at bounding box center [616, 26] width 1152 height 22
click at [946, 287] on p "Ajouter un commentaire ﻿" at bounding box center [1020, 279] width 191 height 16
click at [1139, 284] on icon "button" at bounding box center [1145, 277] width 12 height 12
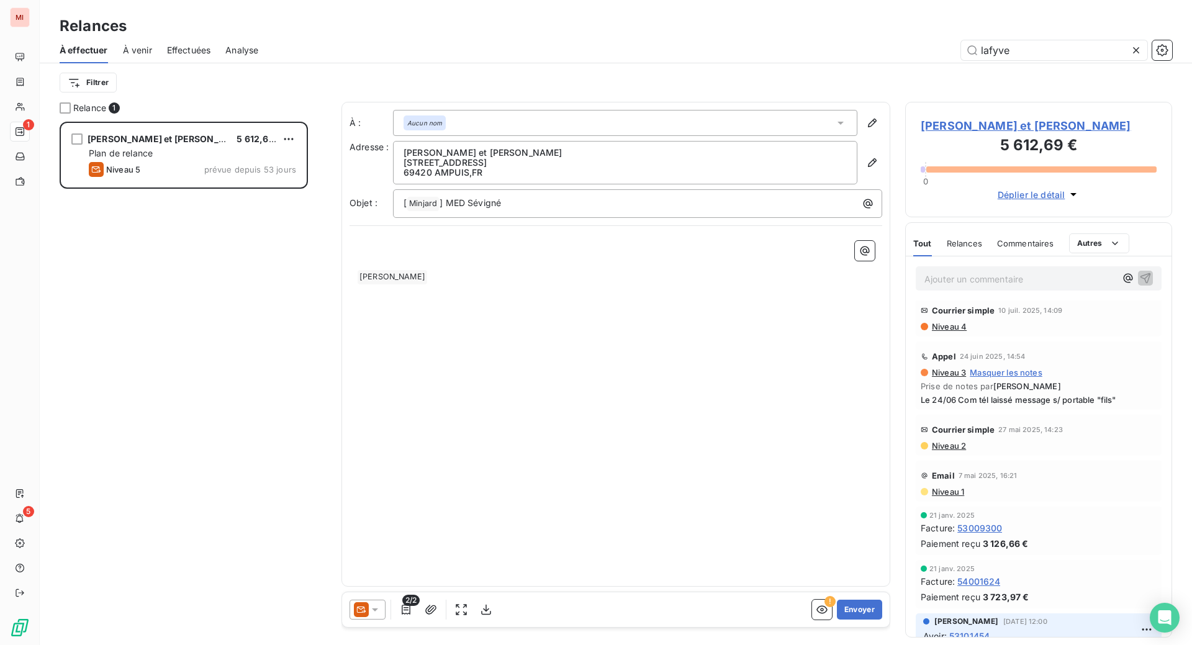
scroll to position [78, 0]
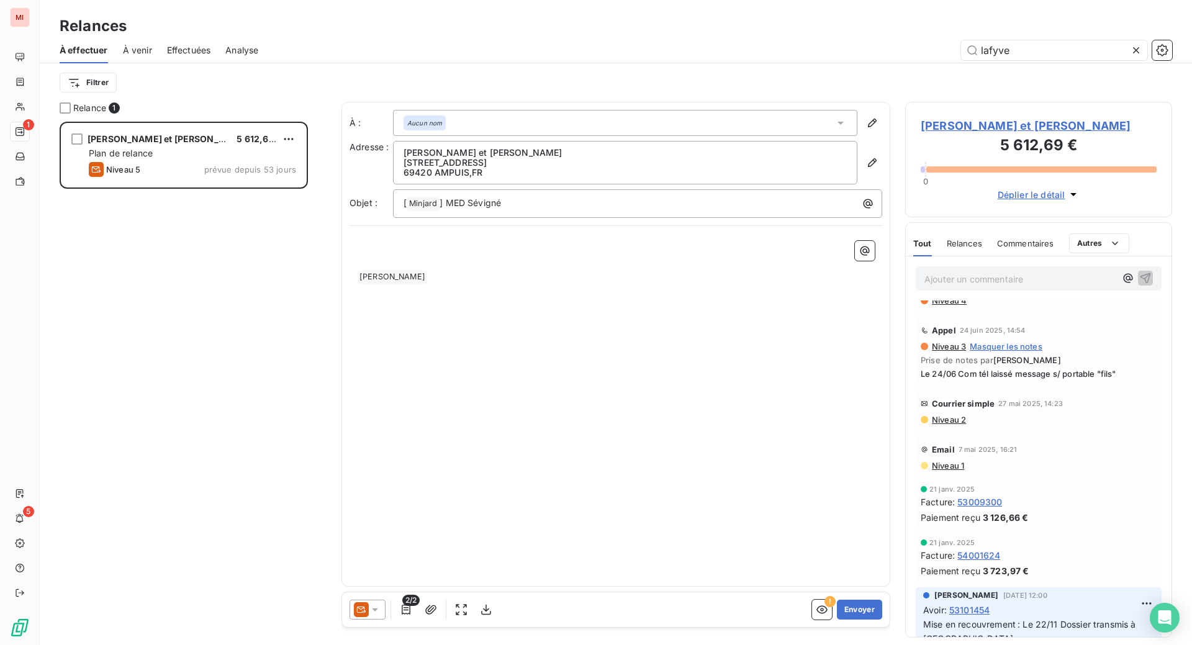
click at [1054, 248] on span "Commentaires" at bounding box center [1025, 243] width 57 height 10
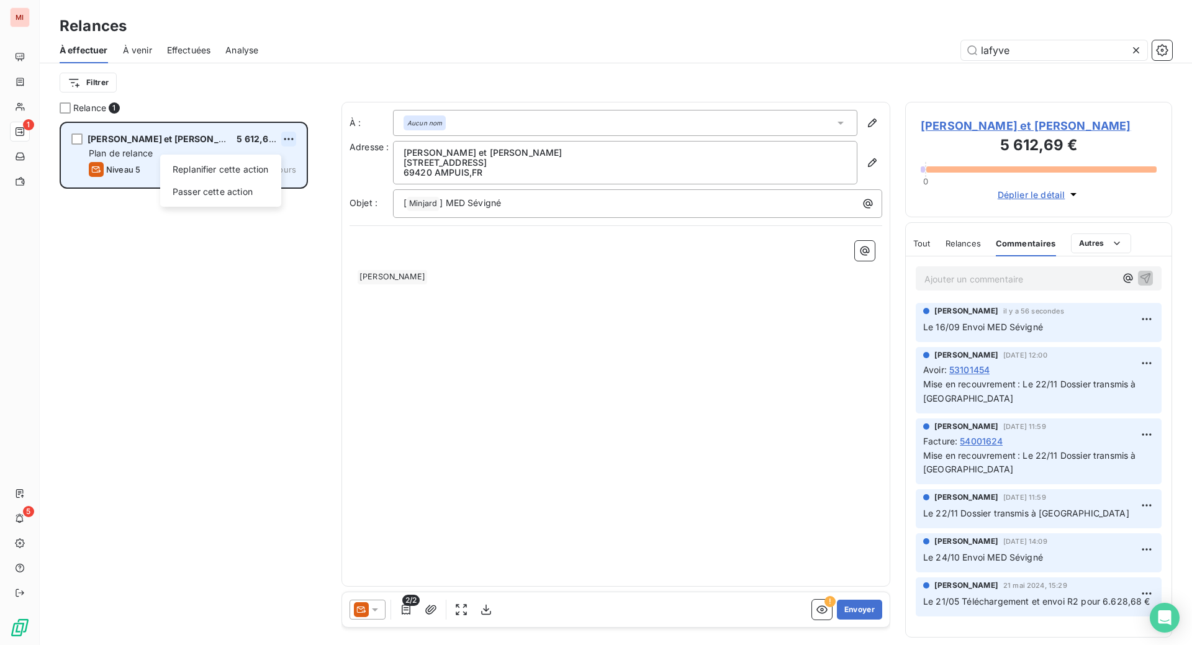
click at [319, 181] on html "MI 1 5 Relances À effectuer À venir Effectuées Analyse lafyve Filtrer Relance 1…" at bounding box center [596, 322] width 1192 height 645
click at [235, 202] on div "Passer cette action" at bounding box center [220, 192] width 111 height 20
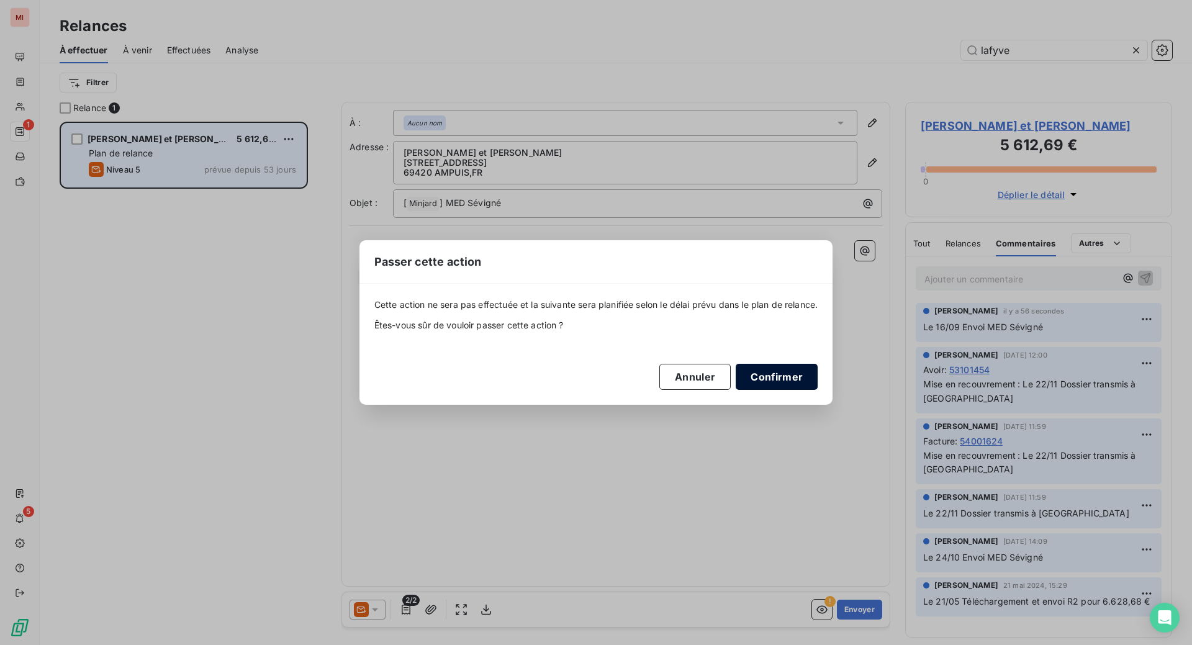
click at [818, 390] on button "Confirmer" at bounding box center [777, 377] width 82 height 26
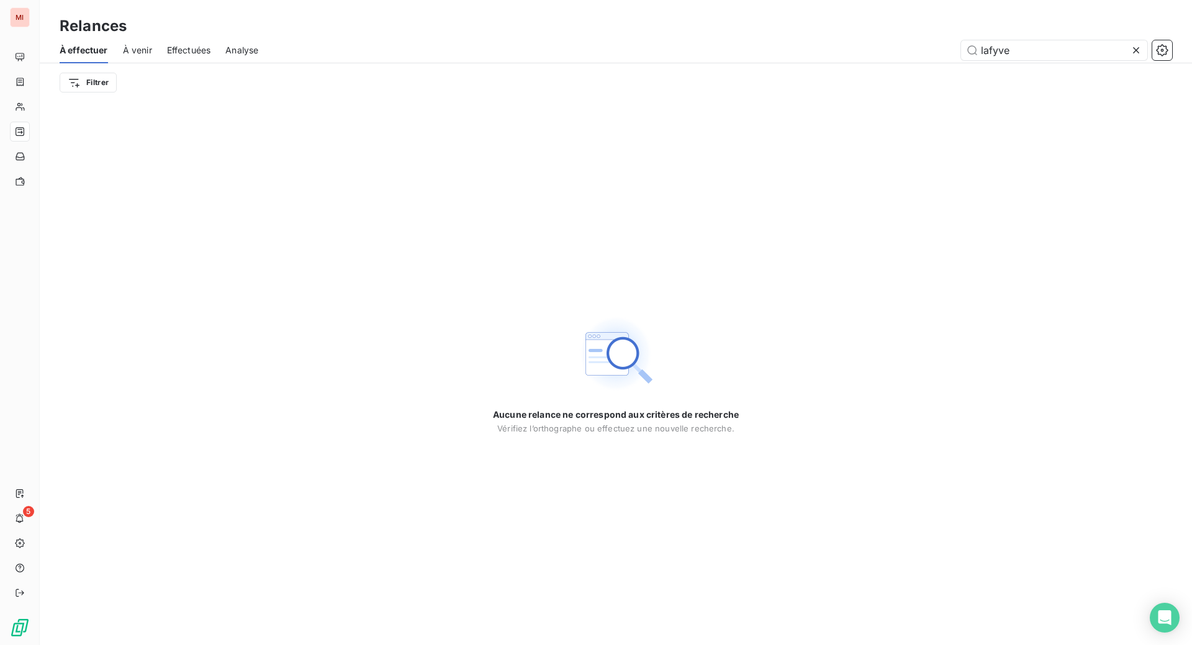
click at [1133, 53] on icon at bounding box center [1136, 50] width 6 height 6
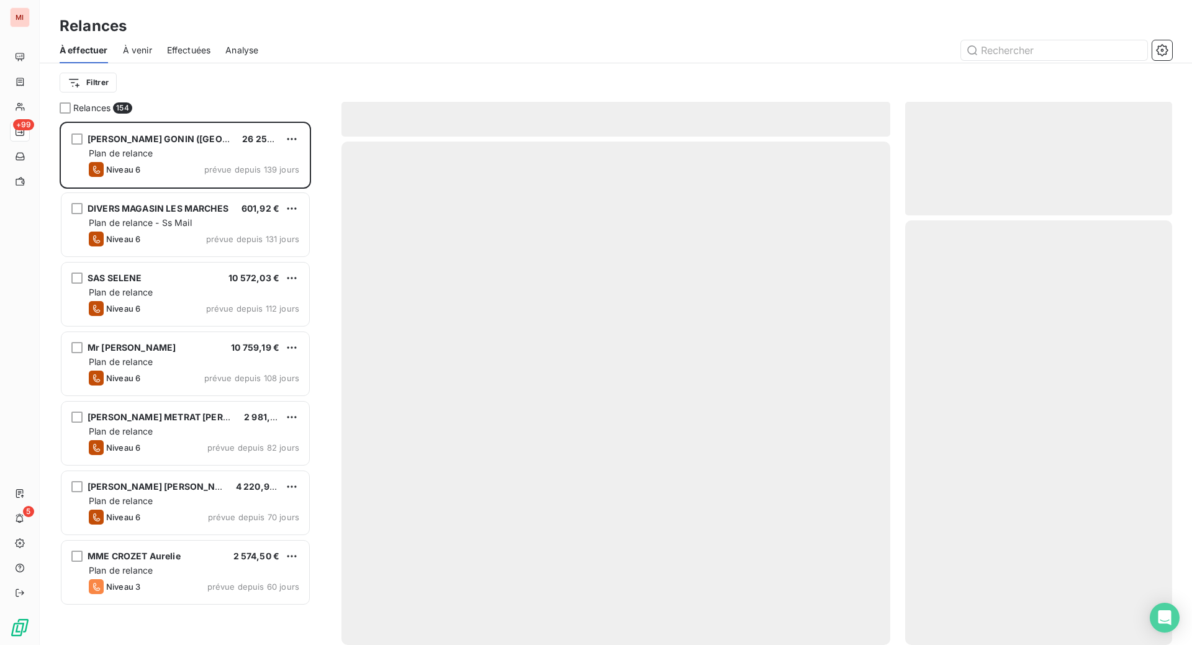
scroll to position [492, 237]
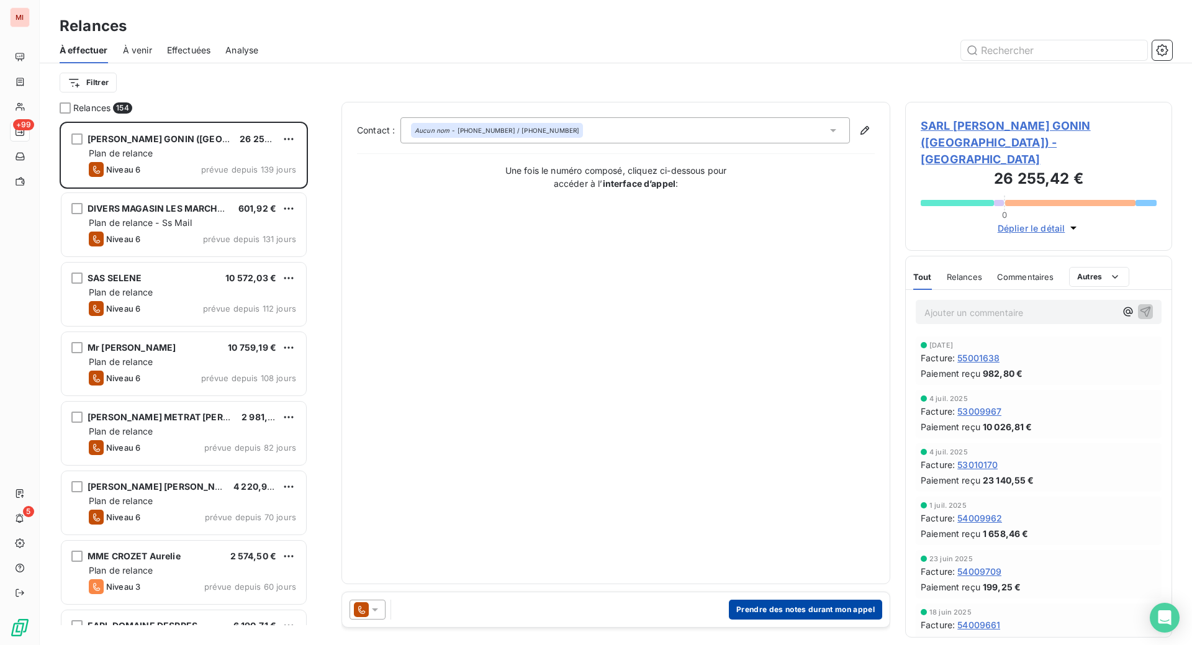
click at [733, 620] on button "Prendre des notes durant mon appel" at bounding box center [805, 610] width 153 height 20
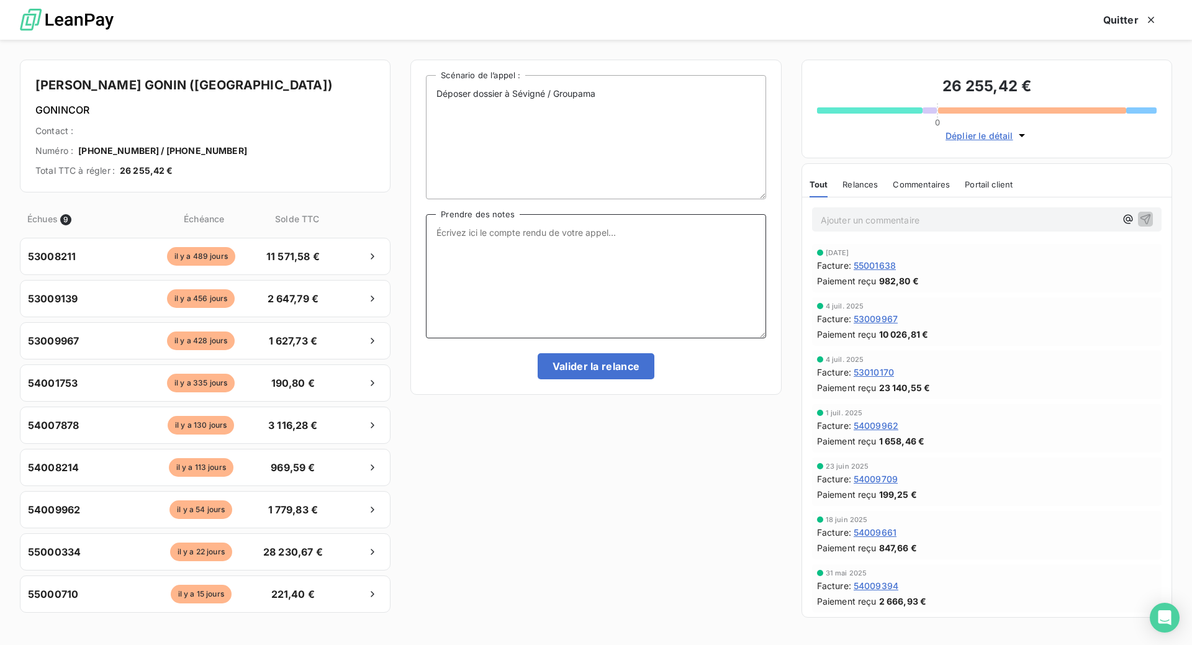
click at [512, 286] on textarea "Prendre des notes" at bounding box center [596, 276] width 340 height 124
click at [1102, 32] on button "Quitter" at bounding box center [1130, 20] width 84 height 26
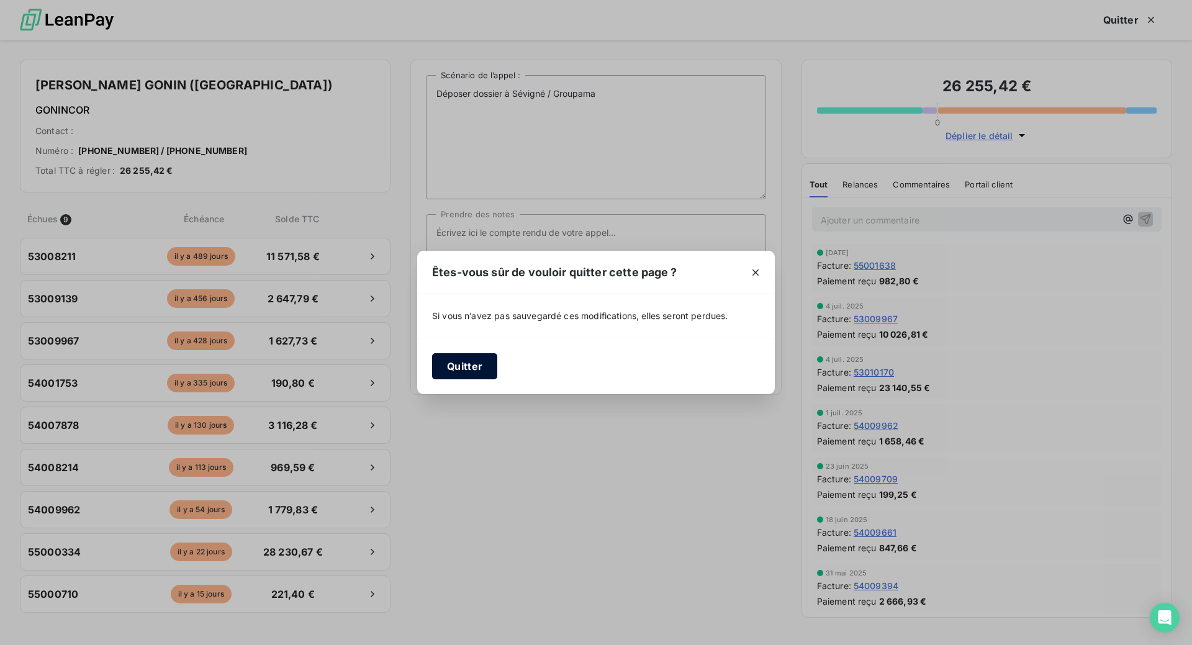
click at [432, 373] on button "Quitter" at bounding box center [464, 366] width 65 height 26
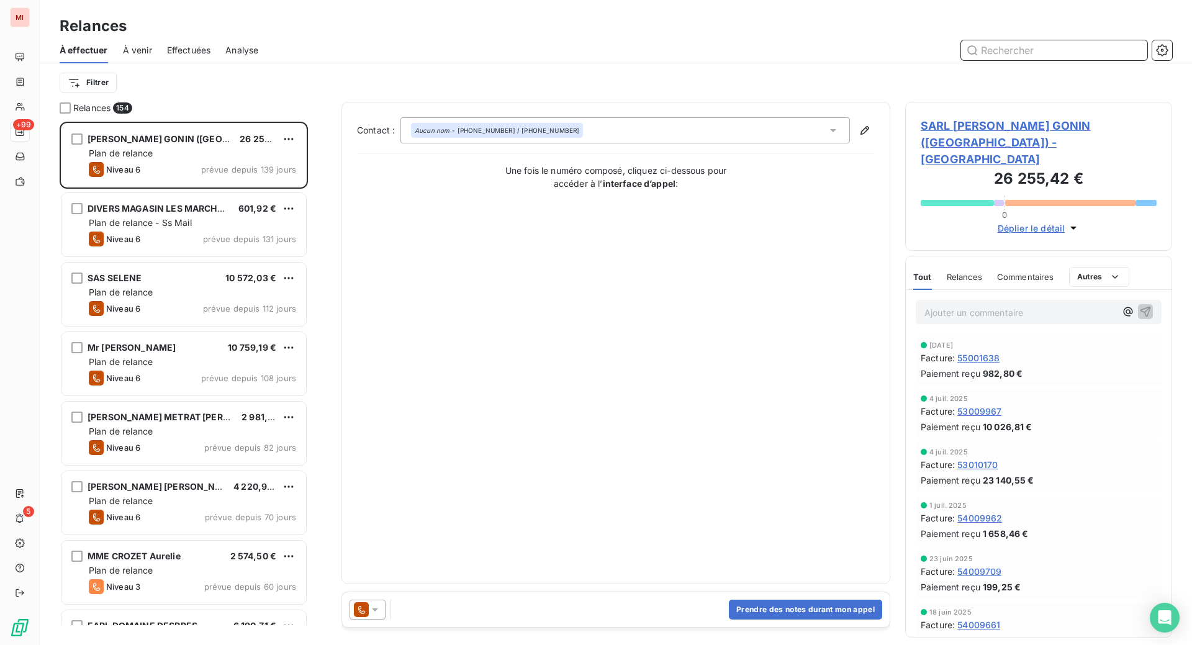
click at [992, 60] on input "text" at bounding box center [1054, 50] width 186 height 20
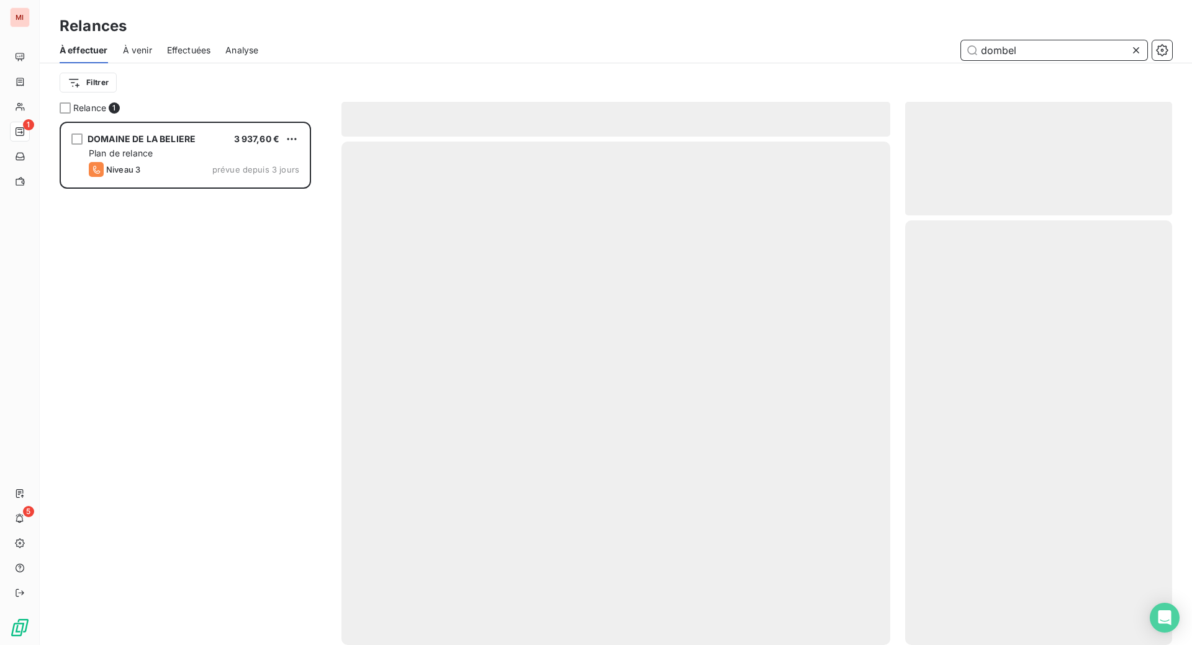
scroll to position [492, 237]
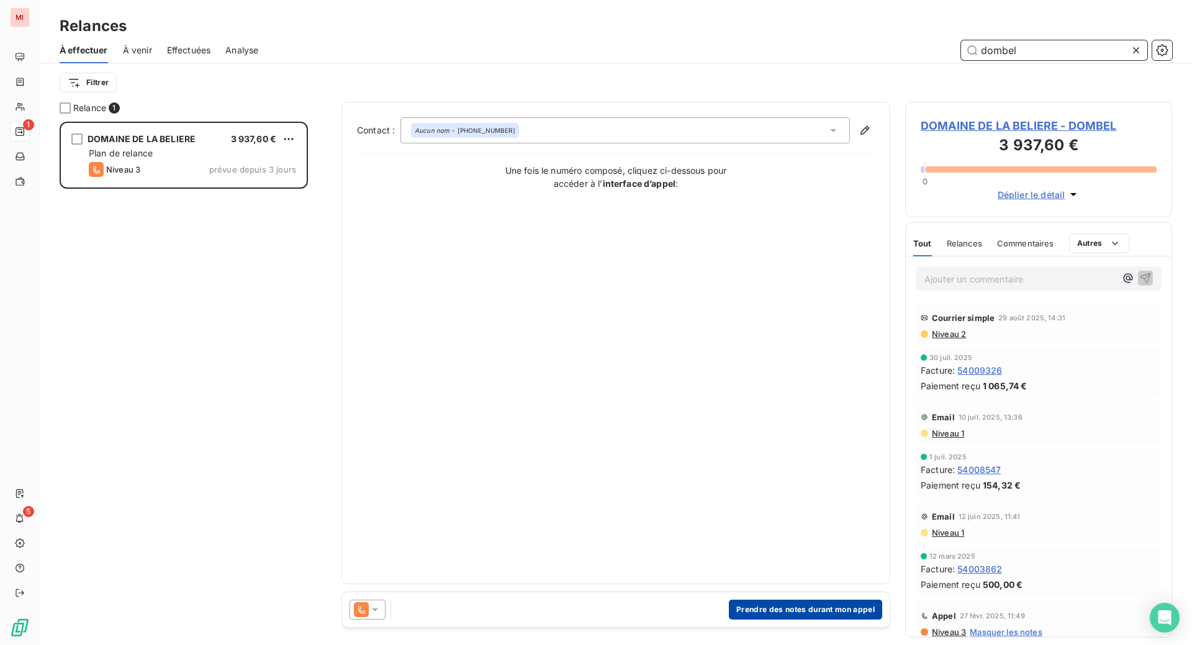
type input "dombel"
click at [818, 620] on button "Prendre des notes durant mon appel" at bounding box center [805, 610] width 153 height 20
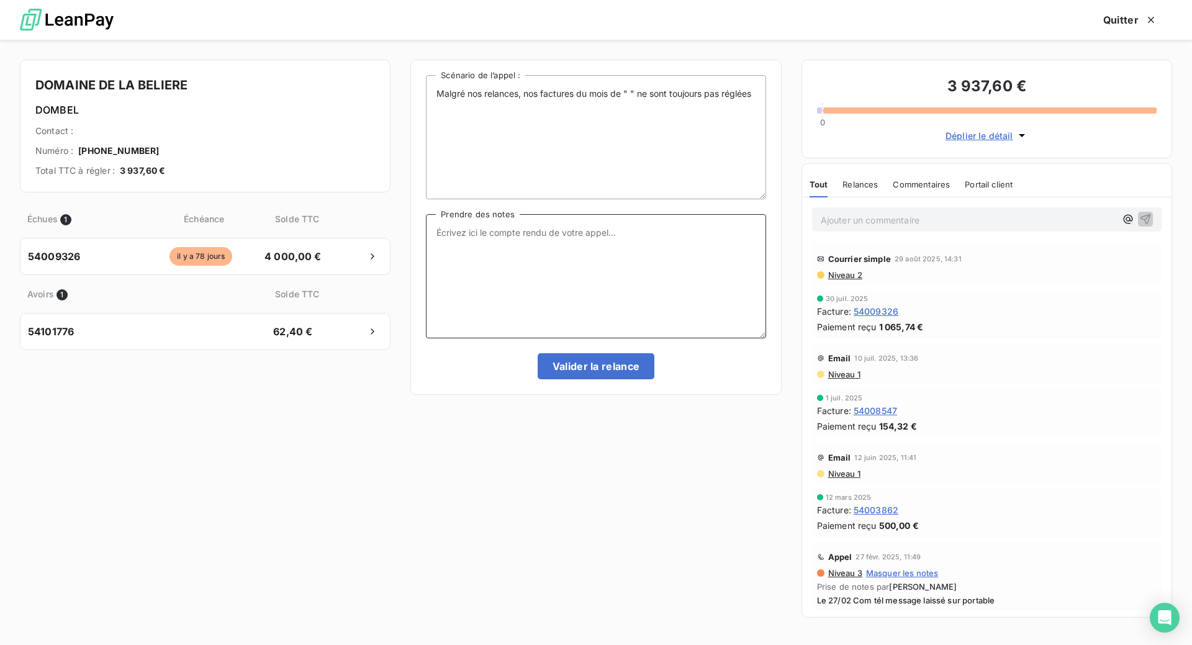
click at [509, 301] on textarea "Prendre des notes" at bounding box center [596, 276] width 340 height 124
paste textarea "Le 16/09 Com tél laissé message s/ répondeur"
type textarea "Le 16/09 Com tél laissé message s/ répondeur"
click at [577, 379] on button "Valider la relance" at bounding box center [596, 366] width 117 height 26
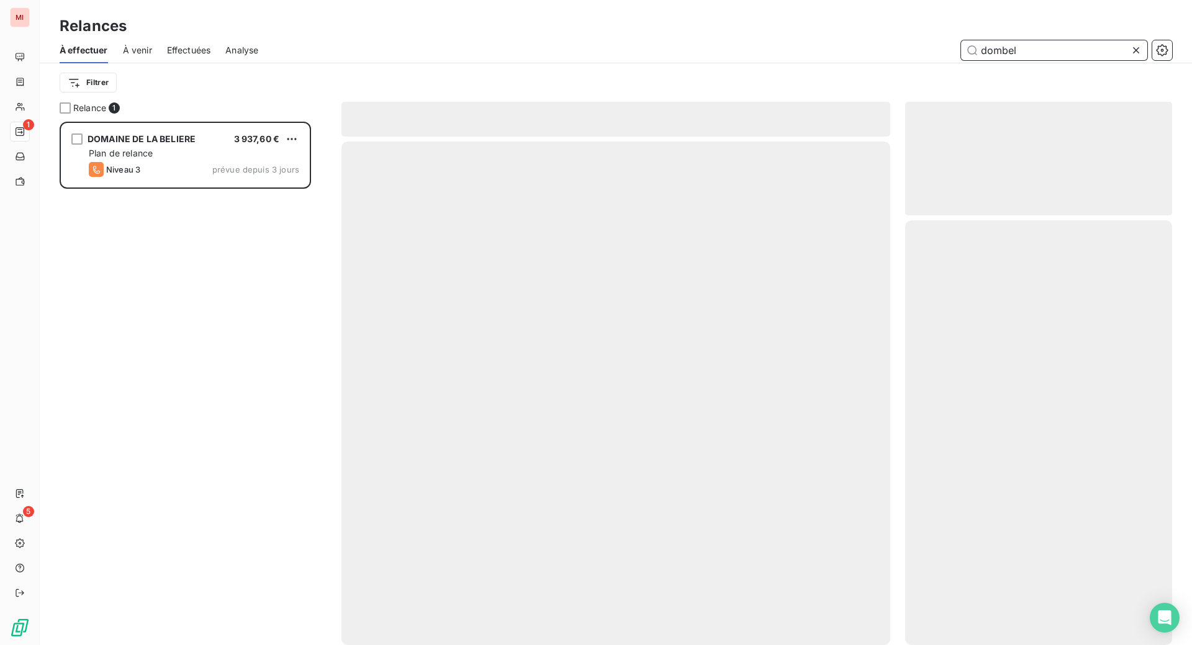
scroll to position [476, 240]
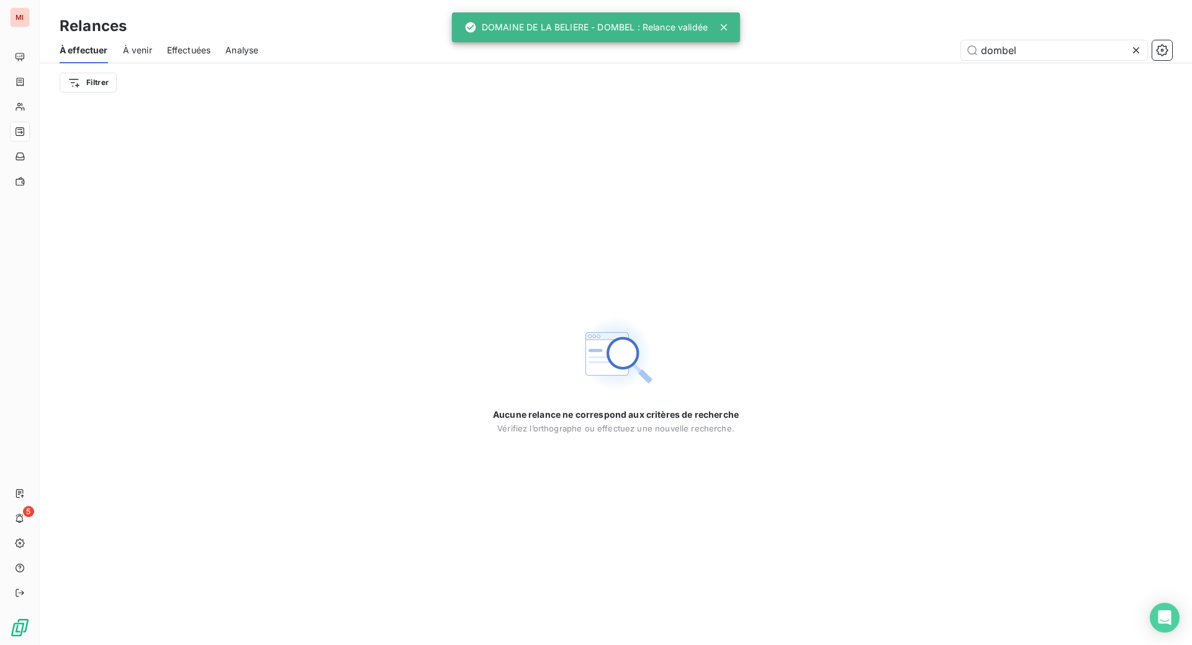
click at [1130, 57] on icon at bounding box center [1136, 50] width 12 height 12
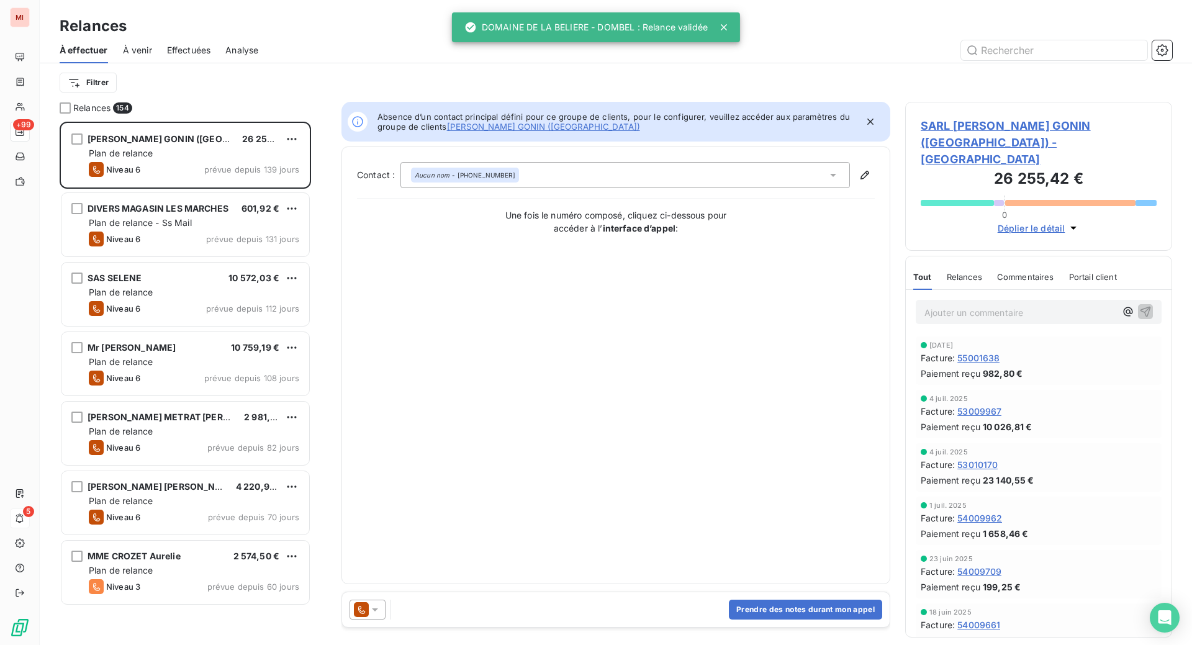
scroll to position [492, 237]
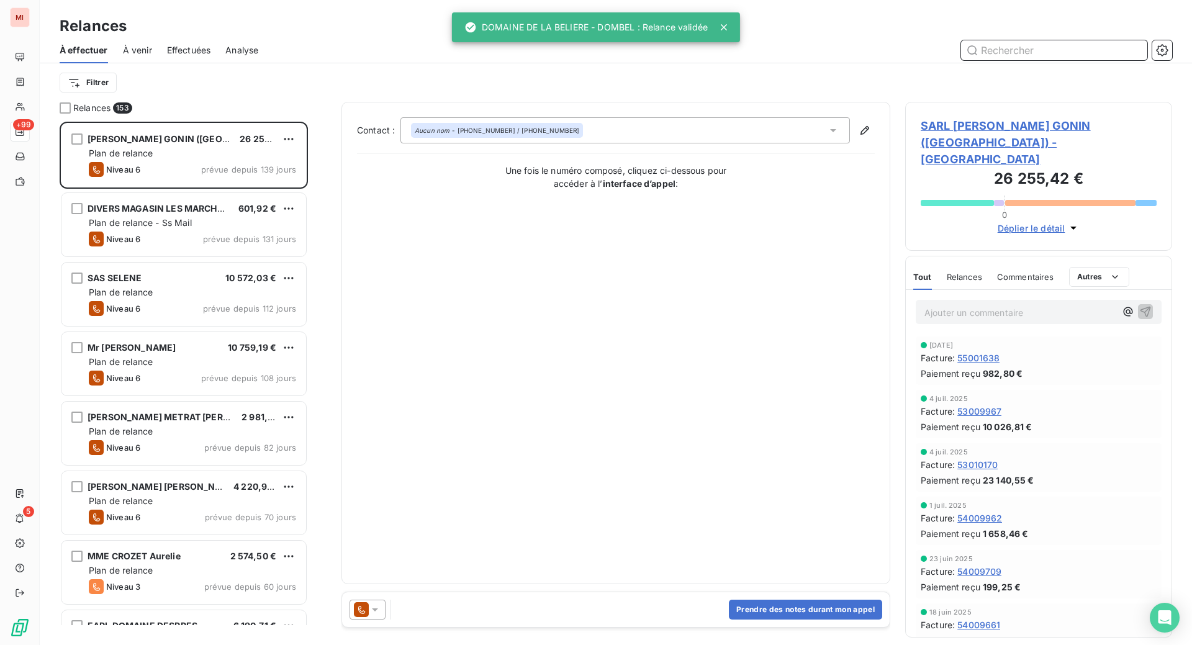
click at [1005, 60] on input "text" at bounding box center [1054, 50] width 186 height 20
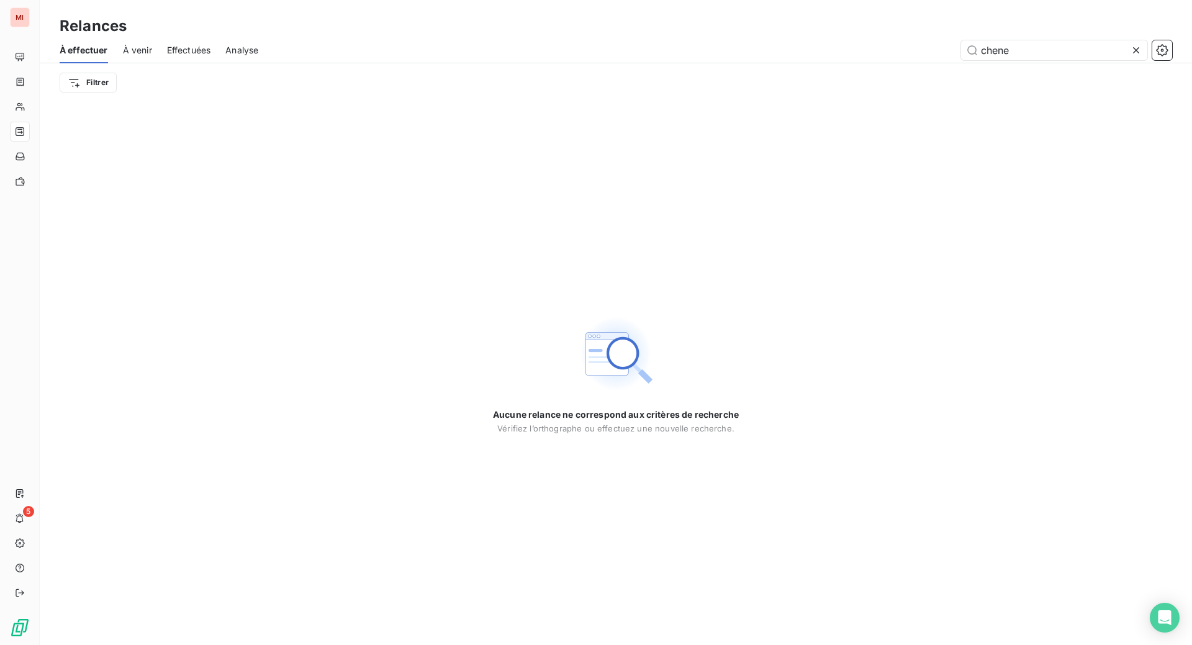
drag, startPoint x: 385, startPoint y: 20, endPoint x: 230, endPoint y: 90, distance: 170.1
click at [385, 20] on div "Relances À effectuer À venir Effectuées Analyse chene Filtrer" at bounding box center [616, 51] width 1152 height 102
drag, startPoint x: 1045, startPoint y: 73, endPoint x: 842, endPoint y: 74, distance: 203.0
click at [842, 60] on div "chene" at bounding box center [722, 50] width 899 height 20
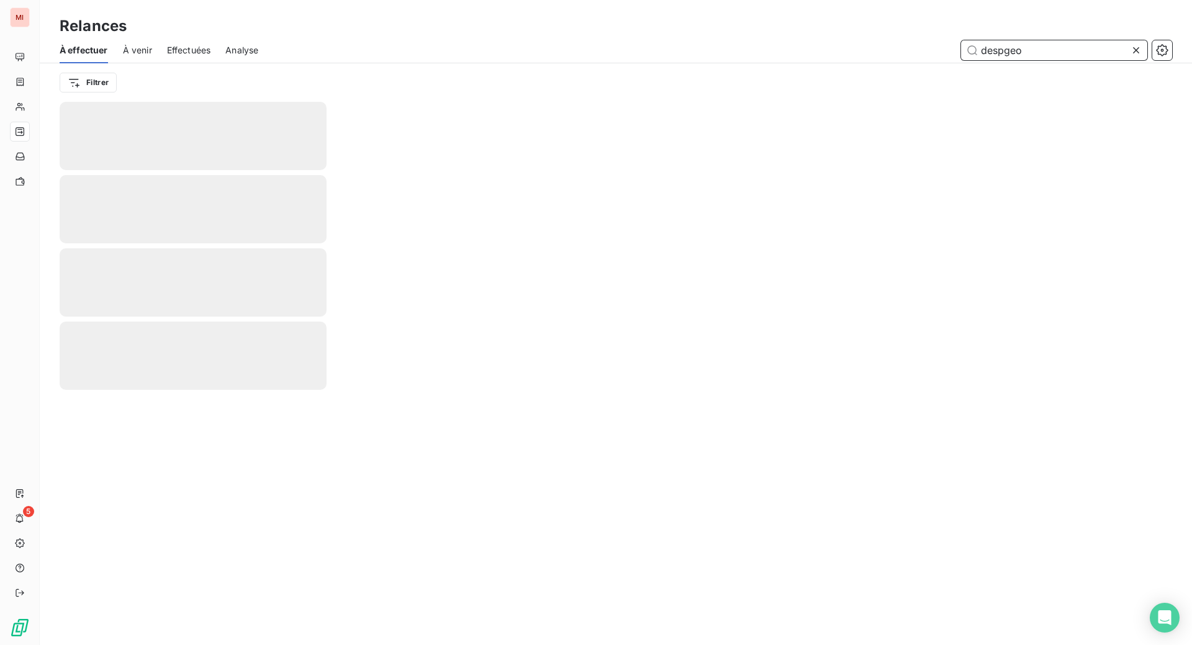
type input "despgeo"
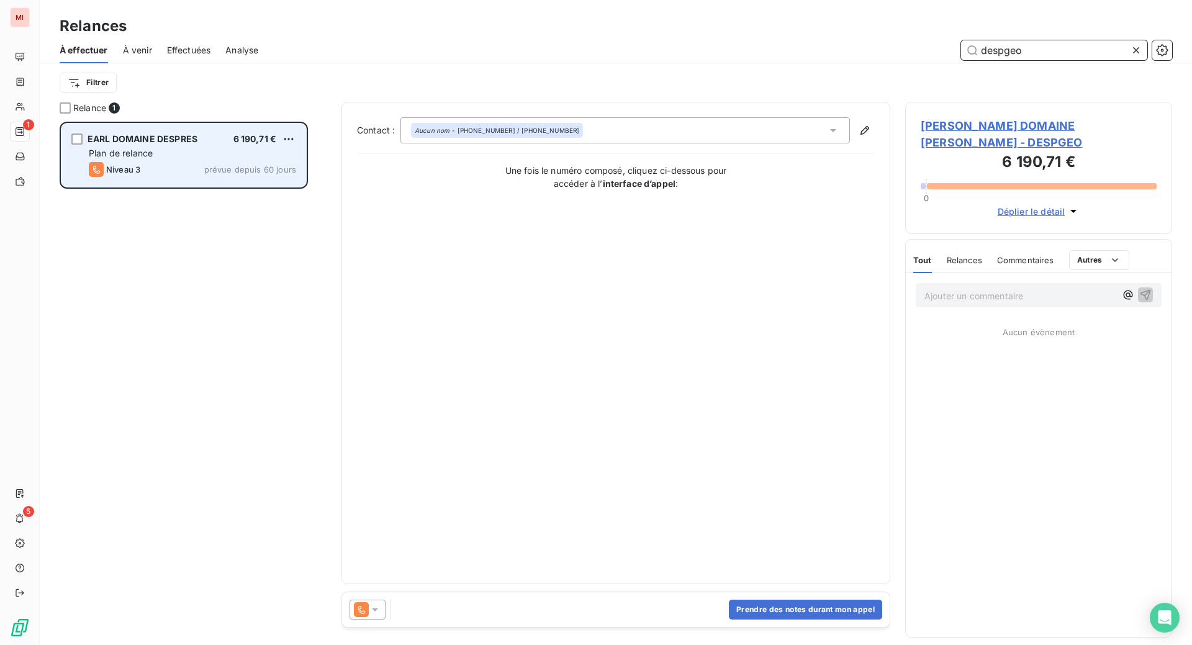
scroll to position [492, 237]
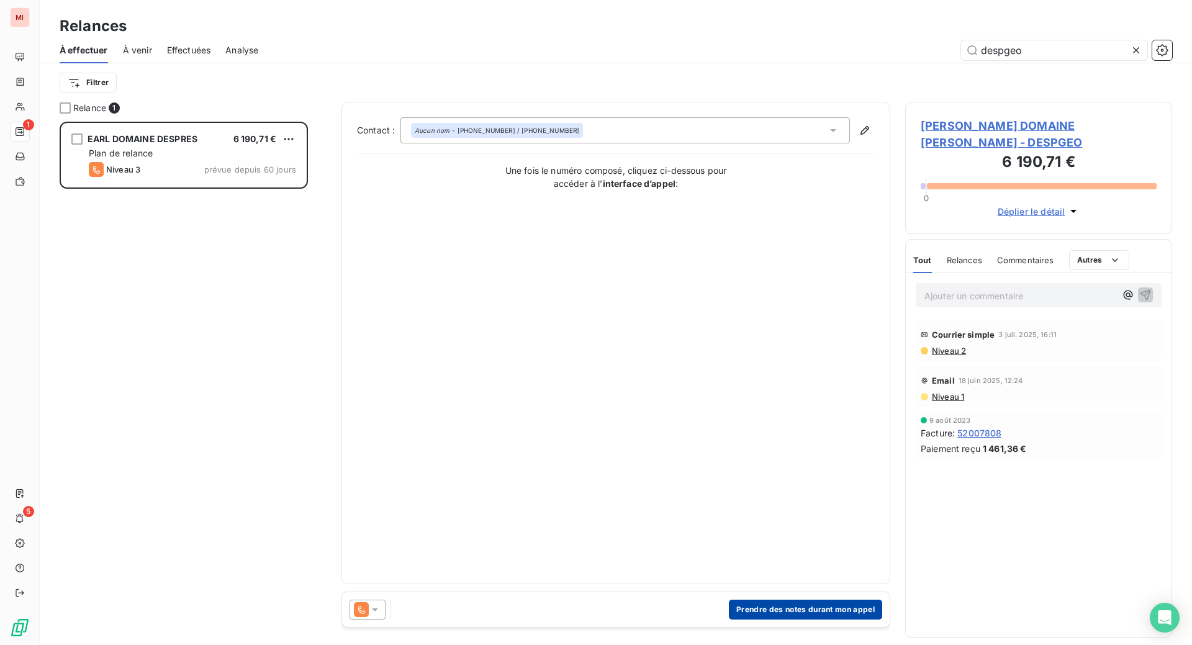
click at [741, 620] on button "Prendre des notes durant mon appel" at bounding box center [805, 610] width 153 height 20
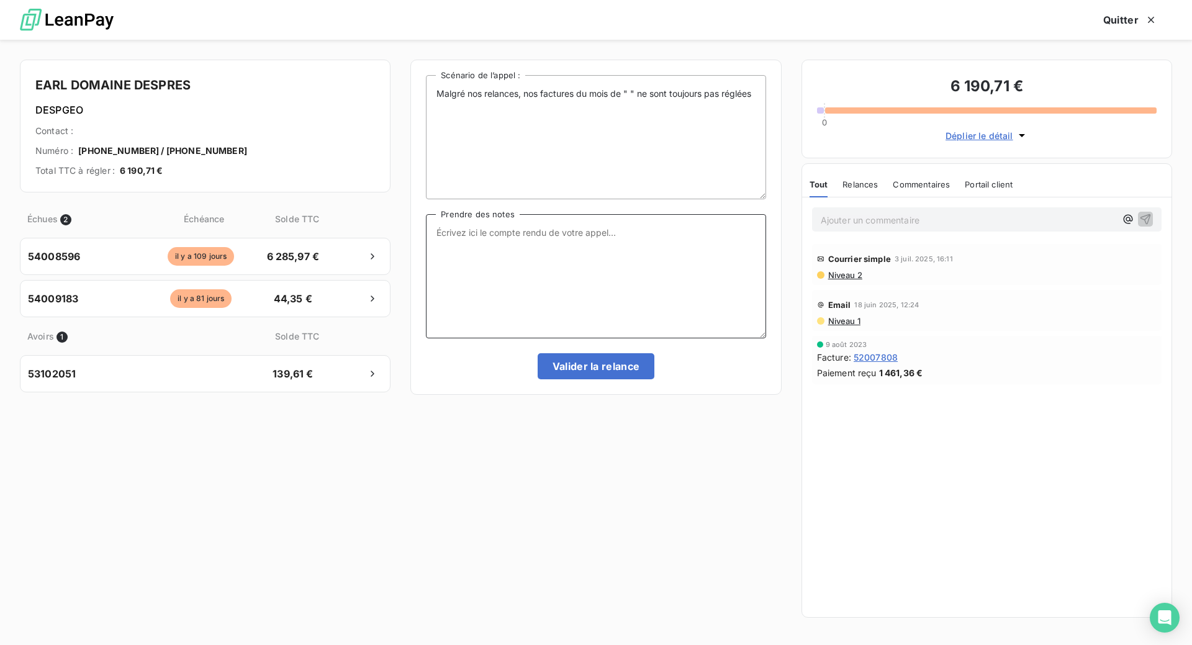
click at [542, 299] on textarea "Prendre des notes" at bounding box center [596, 276] width 340 height 124
paste textarea "Le 16/09 Com tél M. DESPRE me rappel dans la journée"
type textarea "Le 16/09 Com tél M. DESPRE me rappel dans la journée"
click at [578, 379] on button "Valider la relance" at bounding box center [596, 366] width 117 height 26
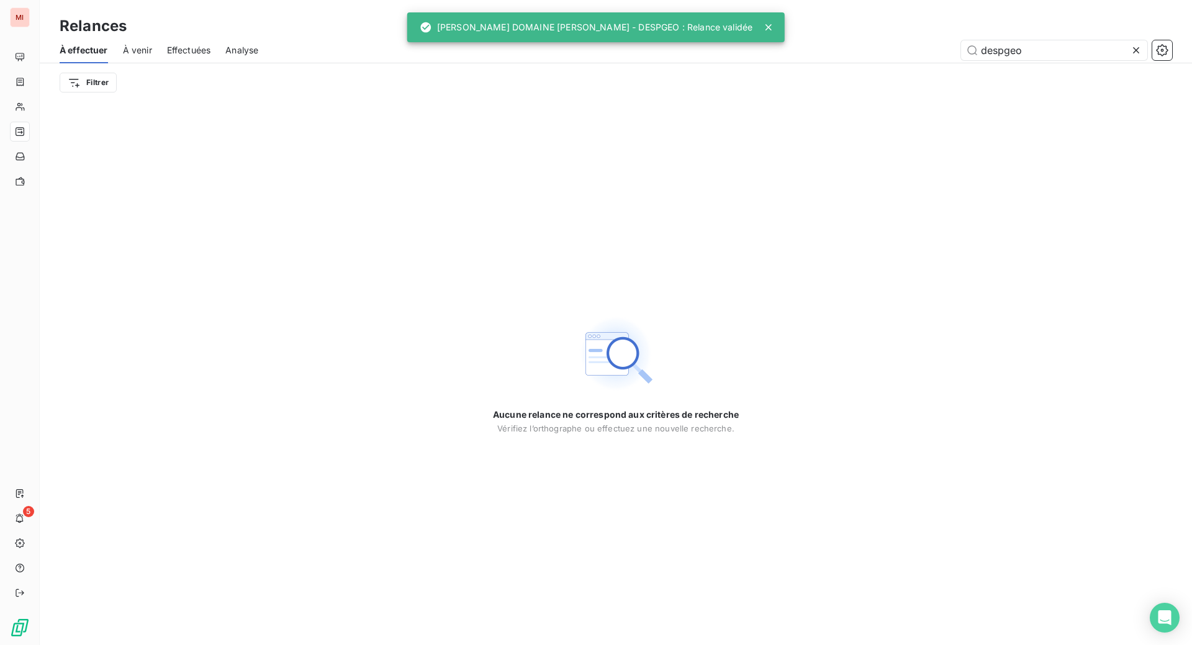
click at [1130, 57] on icon at bounding box center [1136, 50] width 12 height 12
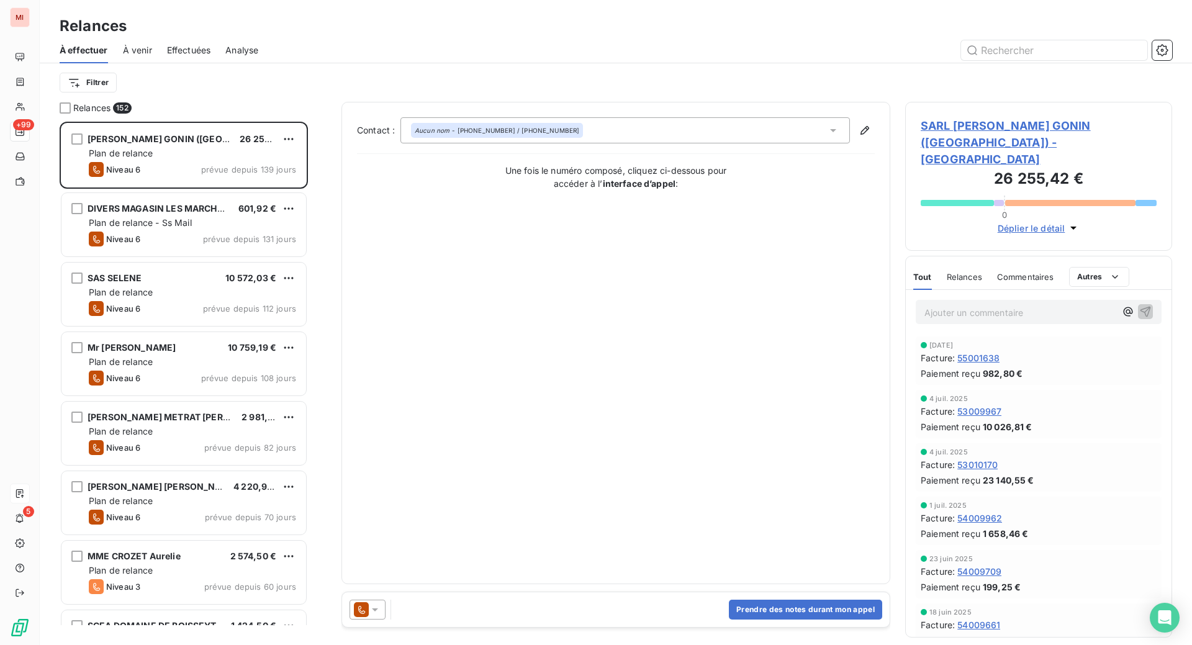
scroll to position [492, 237]
click at [1016, 60] on input "text" at bounding box center [1054, 50] width 186 height 20
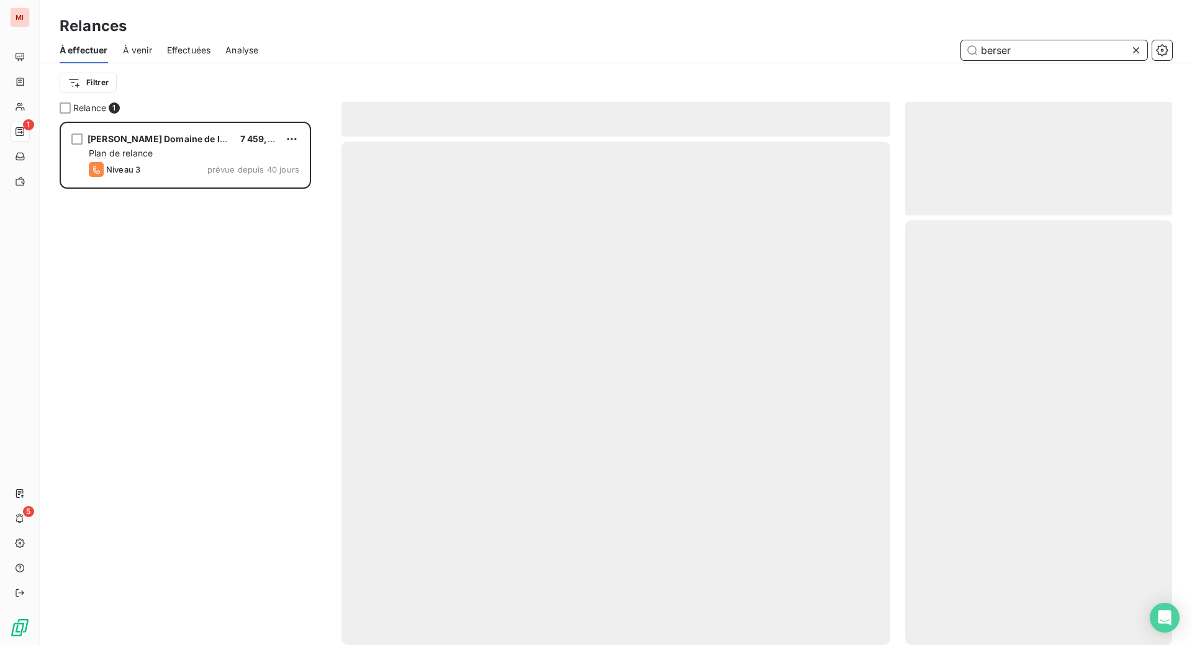
scroll to position [492, 237]
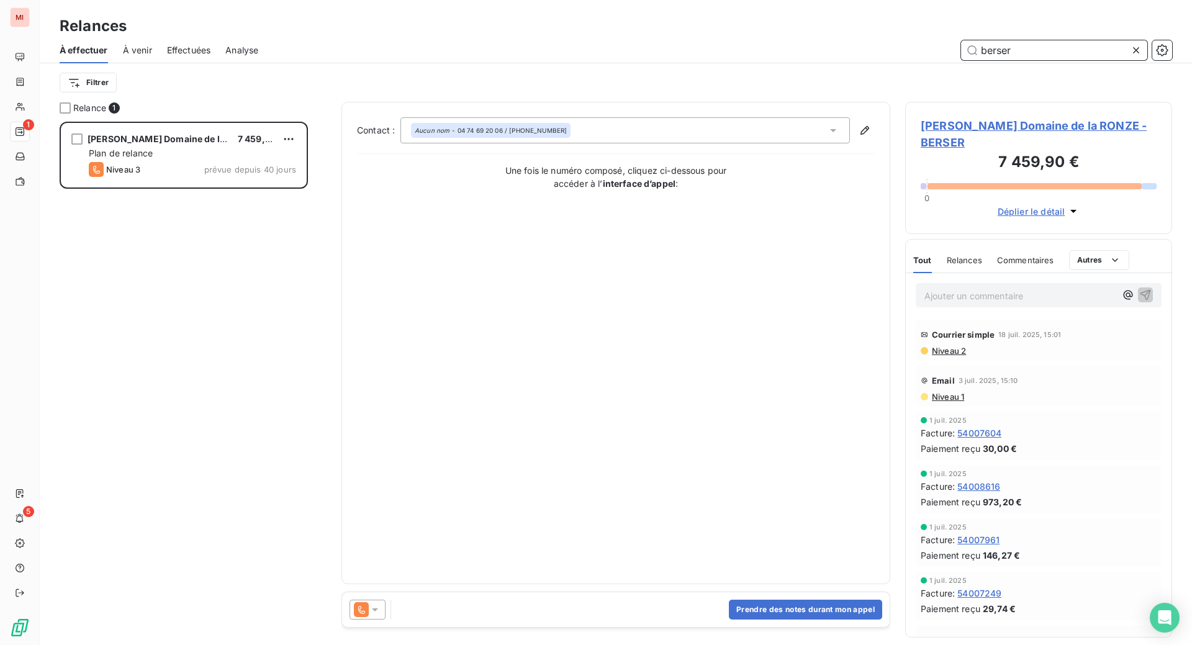
type input "berser"
click at [769, 620] on button "Prendre des notes durant mon appel" at bounding box center [805, 610] width 153 height 20
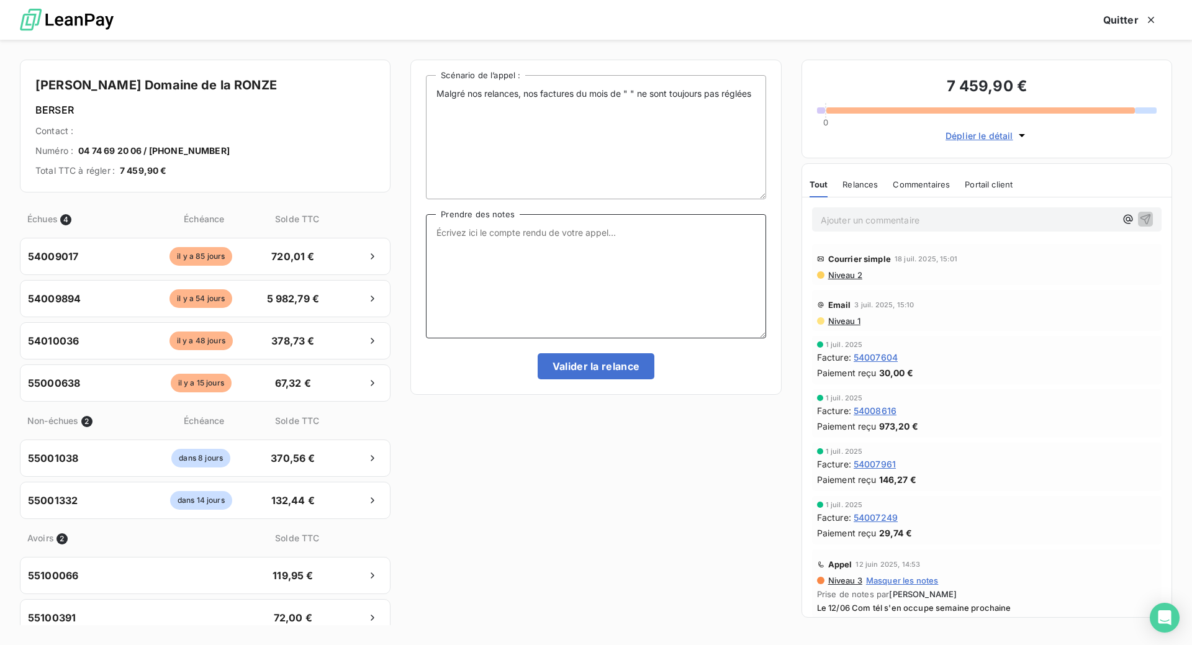
click at [490, 283] on textarea "Prendre des notes" at bounding box center [596, 276] width 340 height 124
paste textarea "Le 16/09 Com tél le nécessaire sera fait d'ici la fin du mois"
type textarea "Le 16/09 Com tél le nécessaire sera fait d'ici la fin du mois"
click at [589, 379] on button "Valider la relance" at bounding box center [596, 366] width 117 height 26
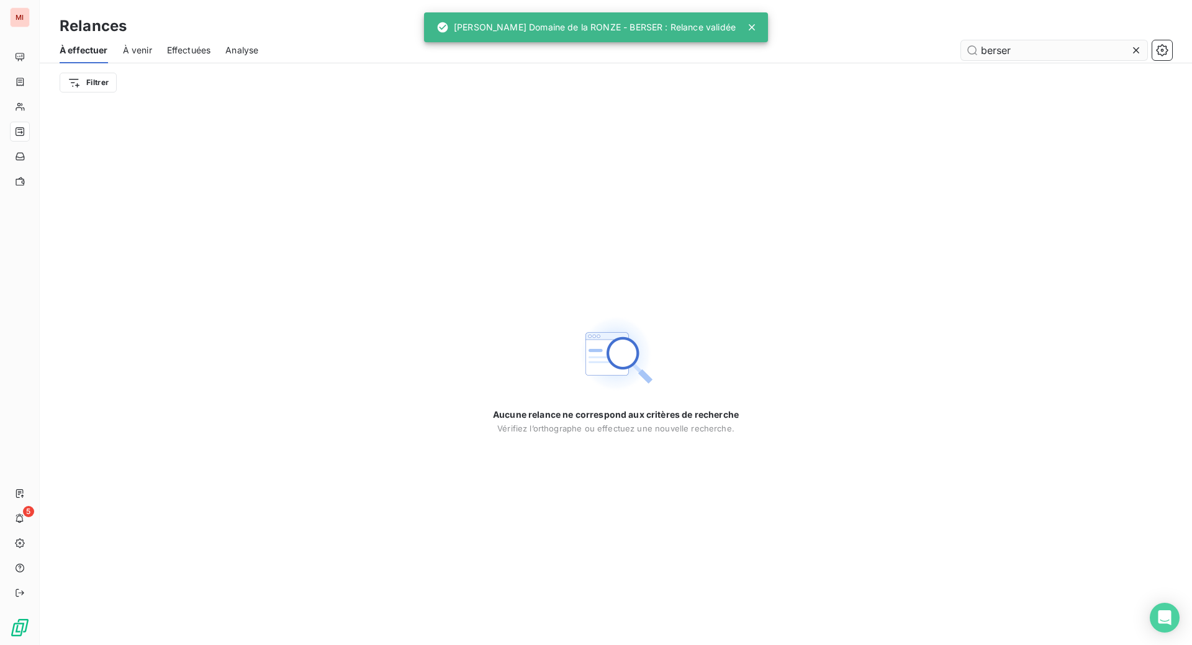
click at [1133, 53] on icon at bounding box center [1136, 50] width 6 height 6
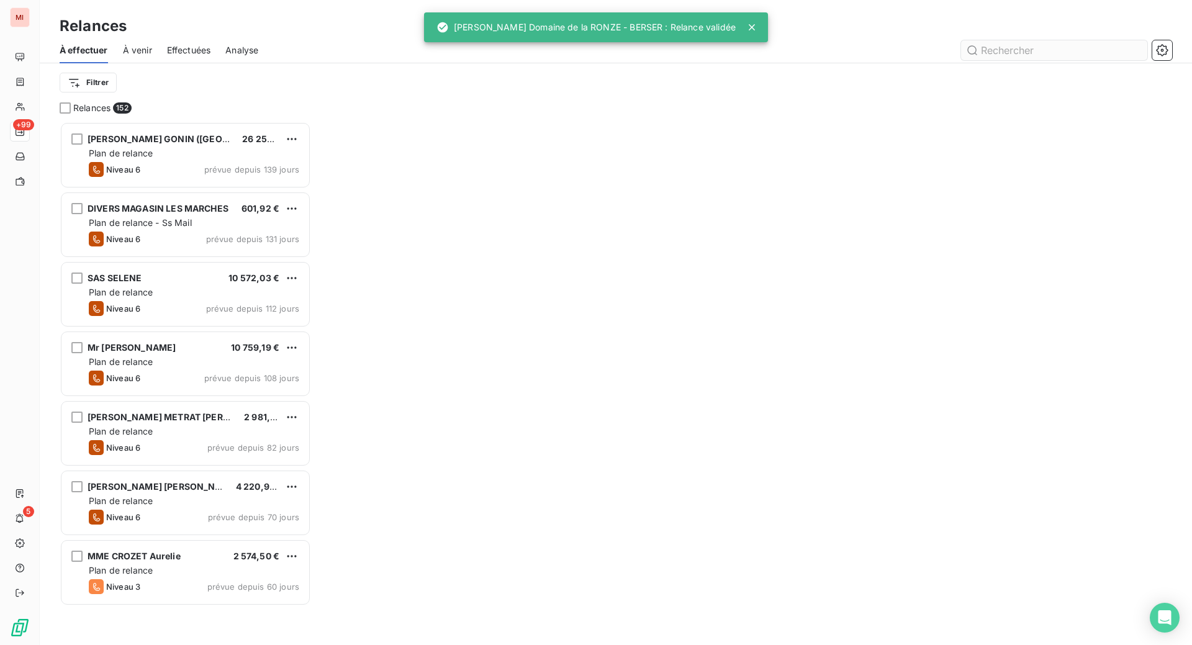
scroll to position [492, 237]
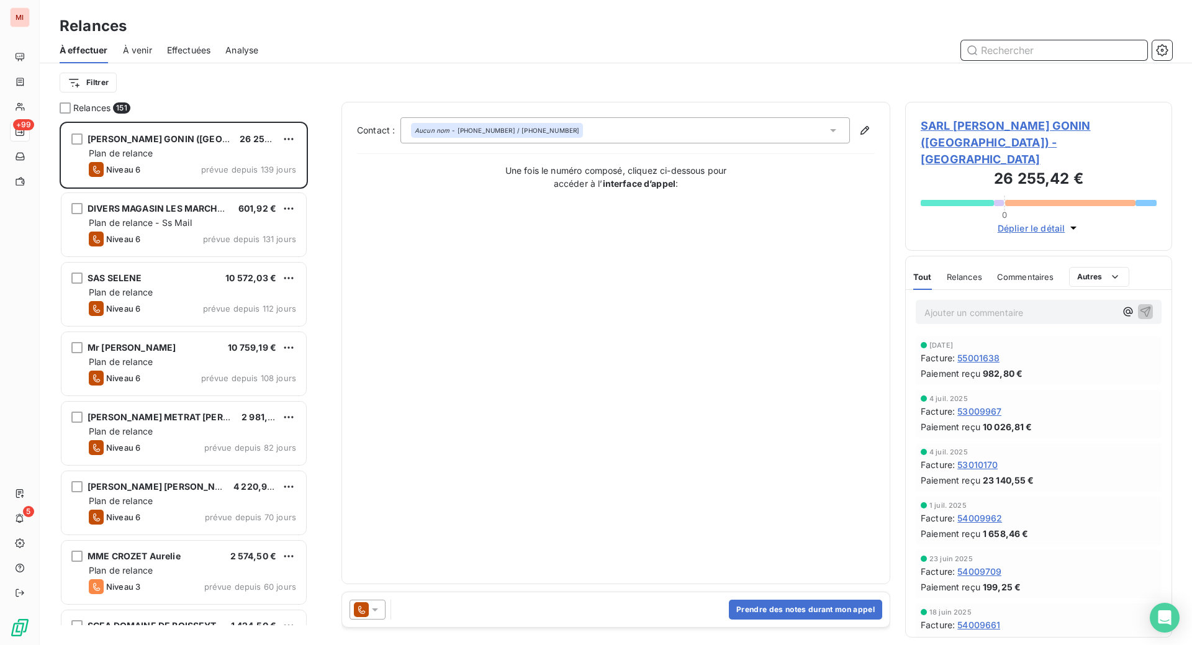
click at [982, 60] on input "text" at bounding box center [1054, 50] width 186 height 20
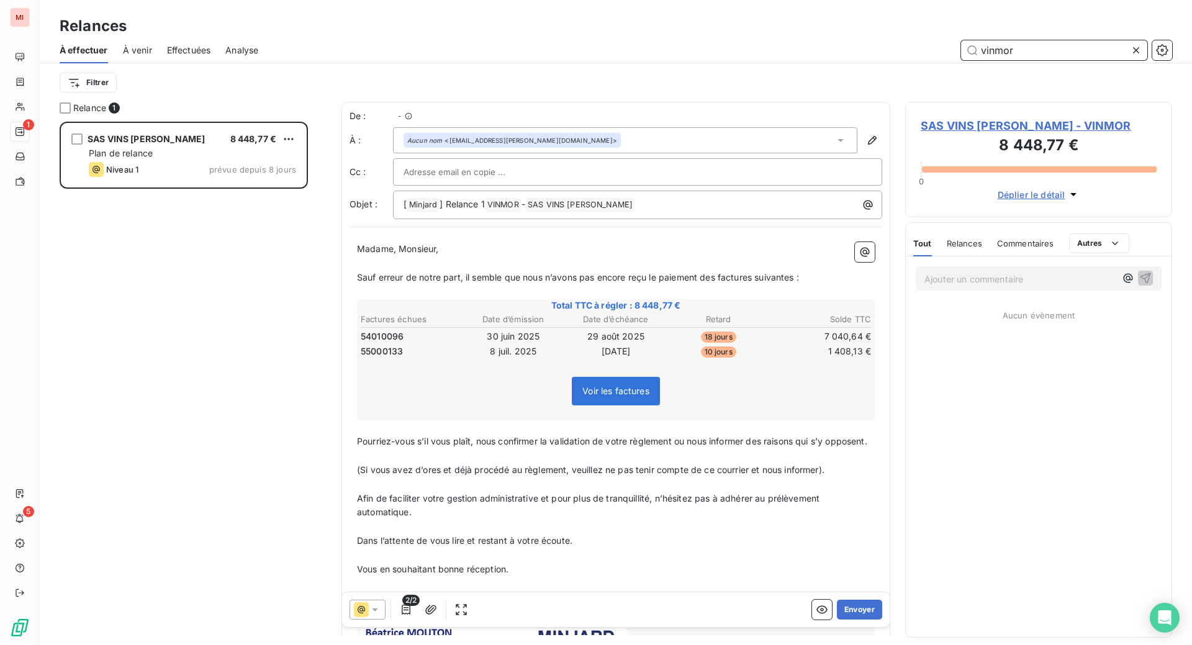
scroll to position [492, 237]
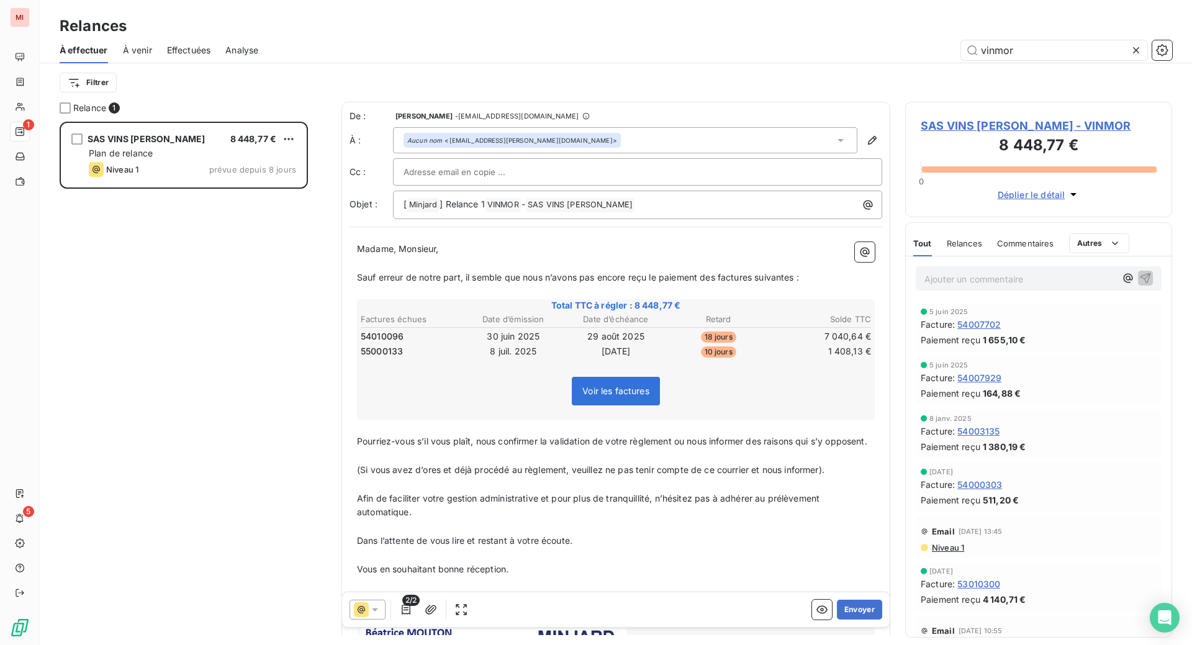
click at [542, 20] on div "Relances À effectuer À venir Effectuées Analyse vinmor Filtrer" at bounding box center [616, 51] width 1152 height 102
click at [837, 620] on button "Envoyer" at bounding box center [859, 610] width 45 height 20
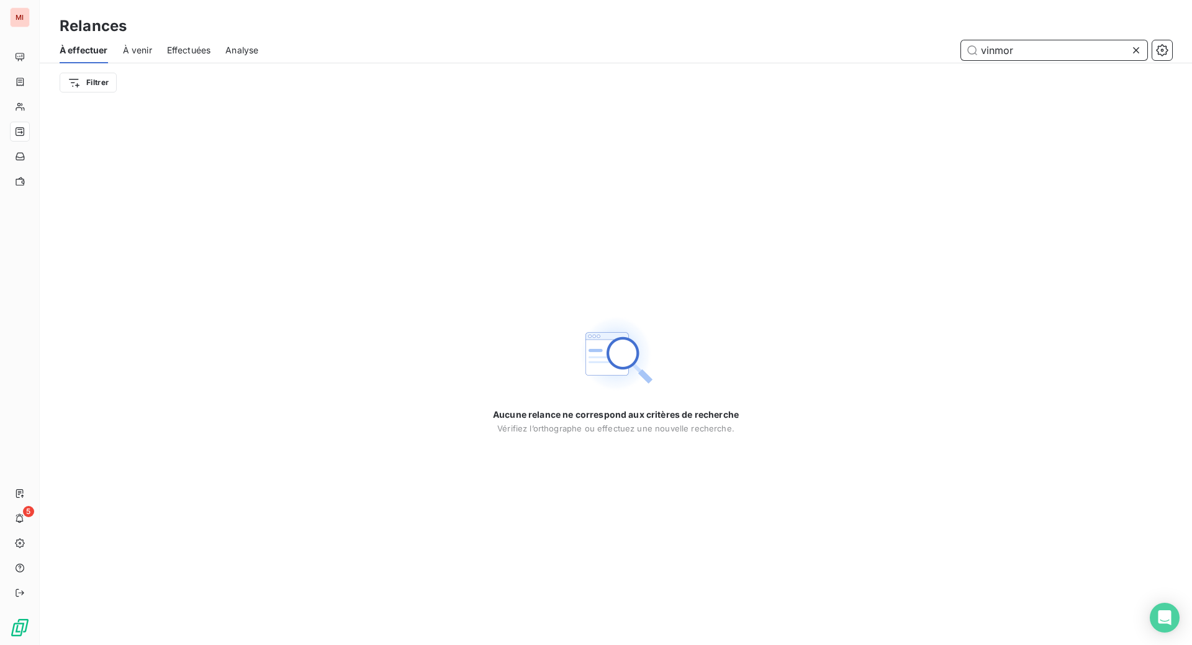
drag, startPoint x: 1036, startPoint y: 72, endPoint x: 907, endPoint y: 73, distance: 129.8
click at [907, 60] on div "vinmor" at bounding box center [722, 50] width 899 height 20
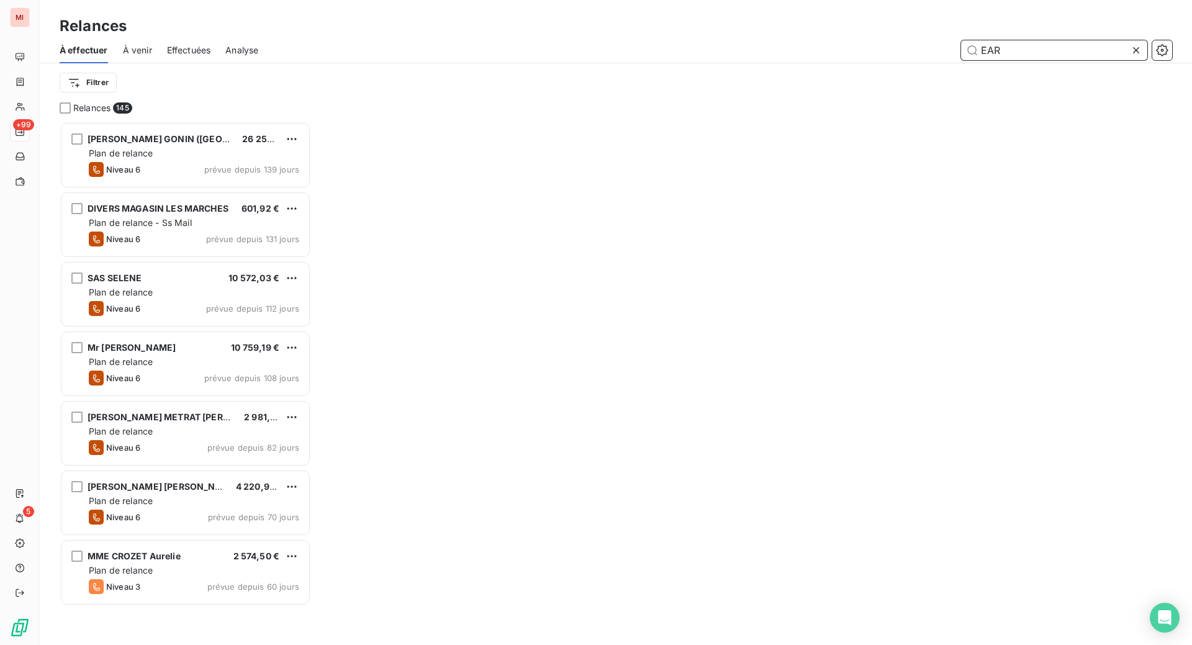
scroll to position [492, 237]
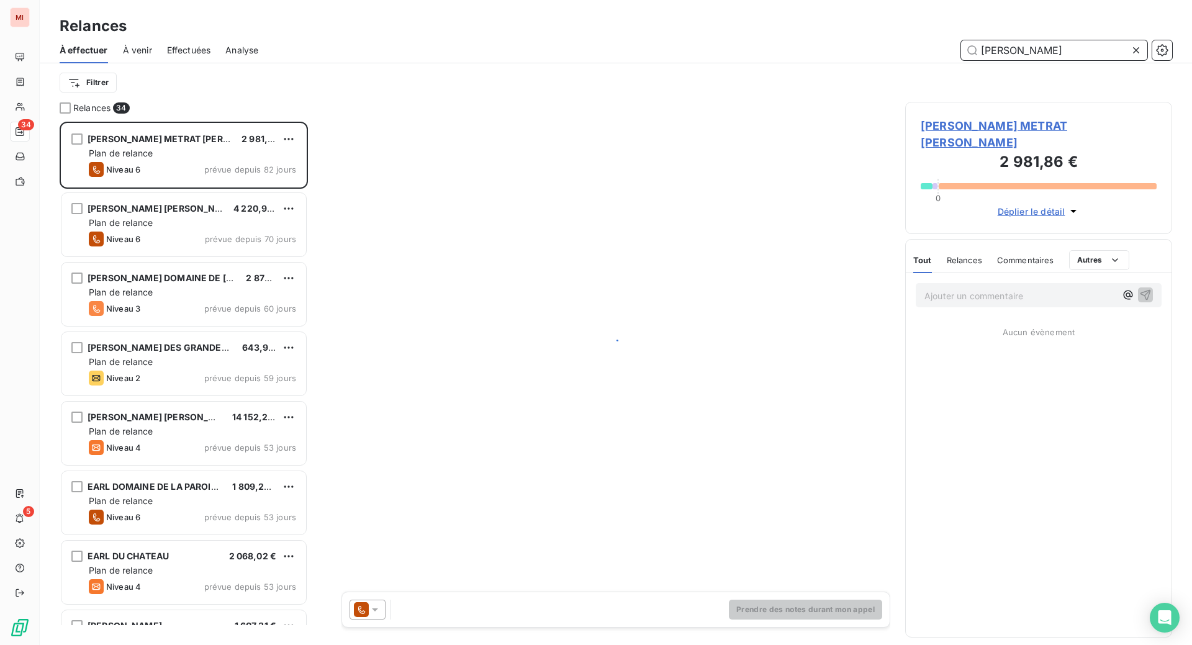
scroll to position [492, 237]
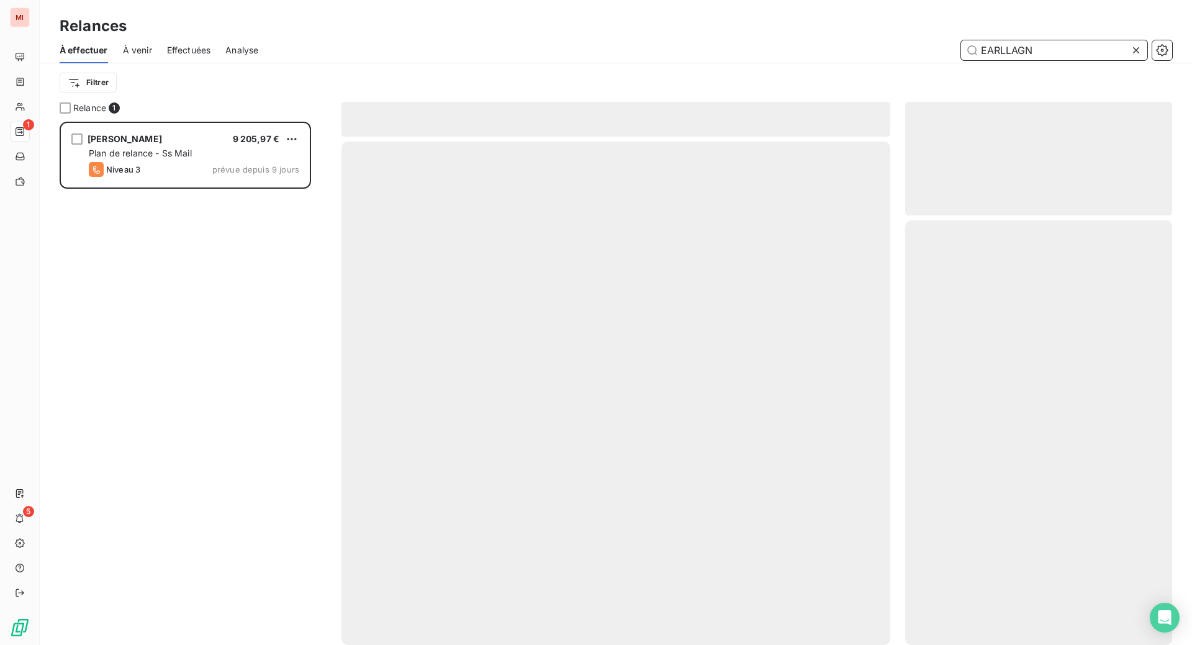
scroll to position [492, 237]
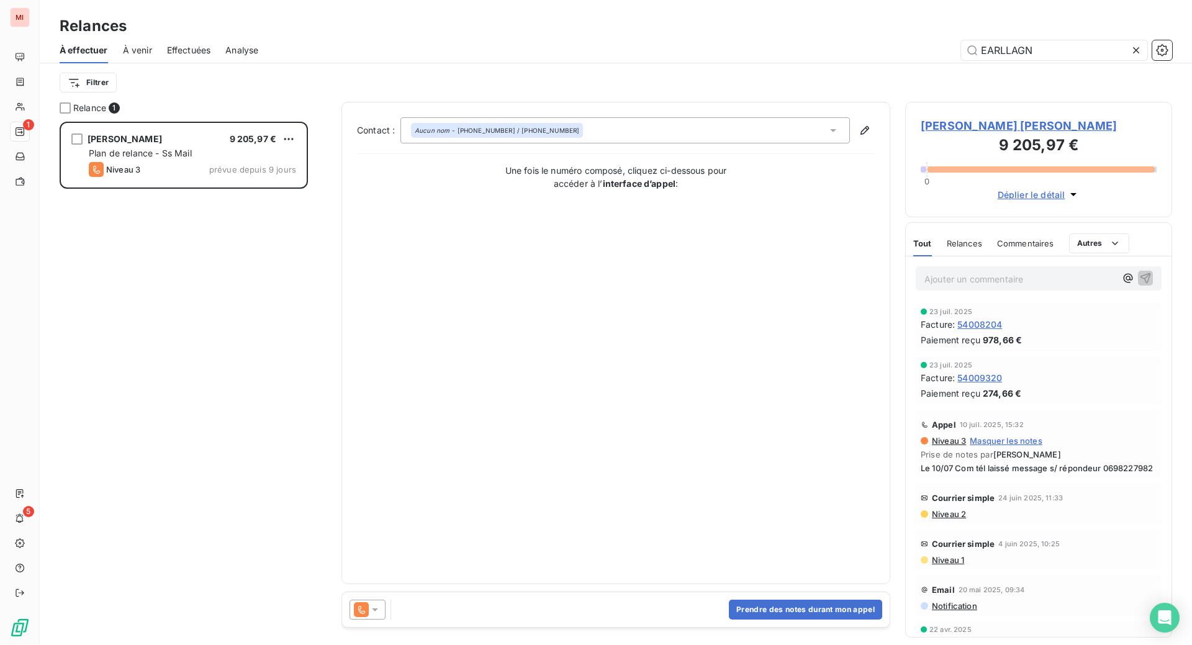
click at [381, 616] on icon at bounding box center [375, 610] width 12 height 12
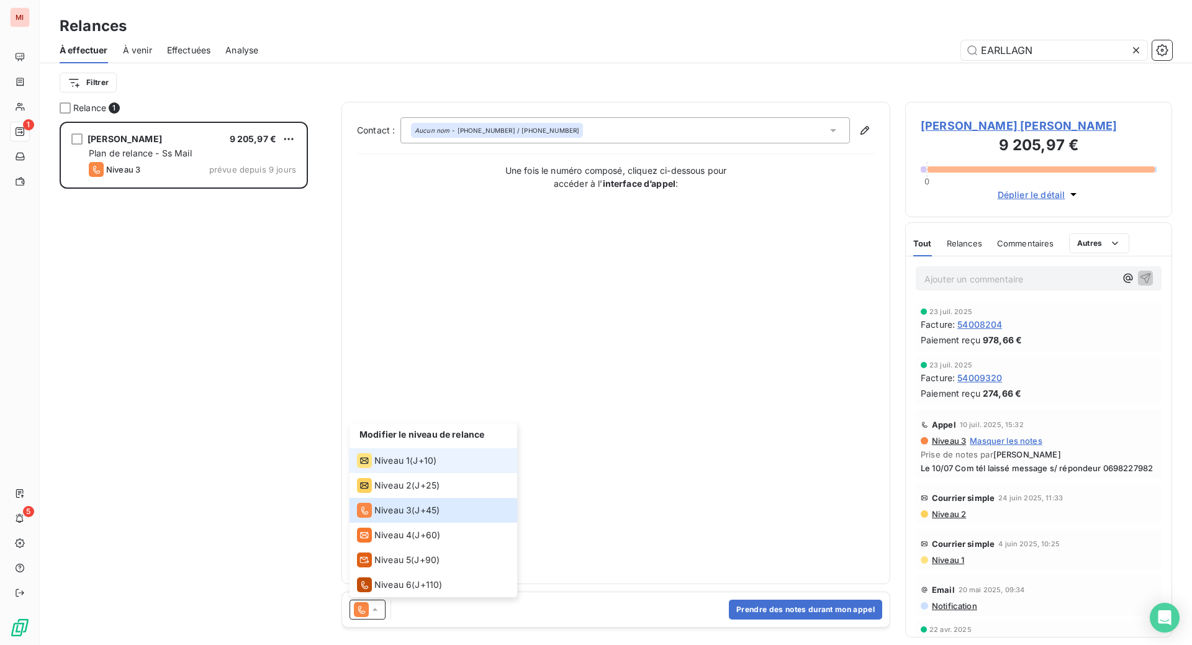
click at [410, 467] on span "Niveau 1" at bounding box center [391, 460] width 35 height 12
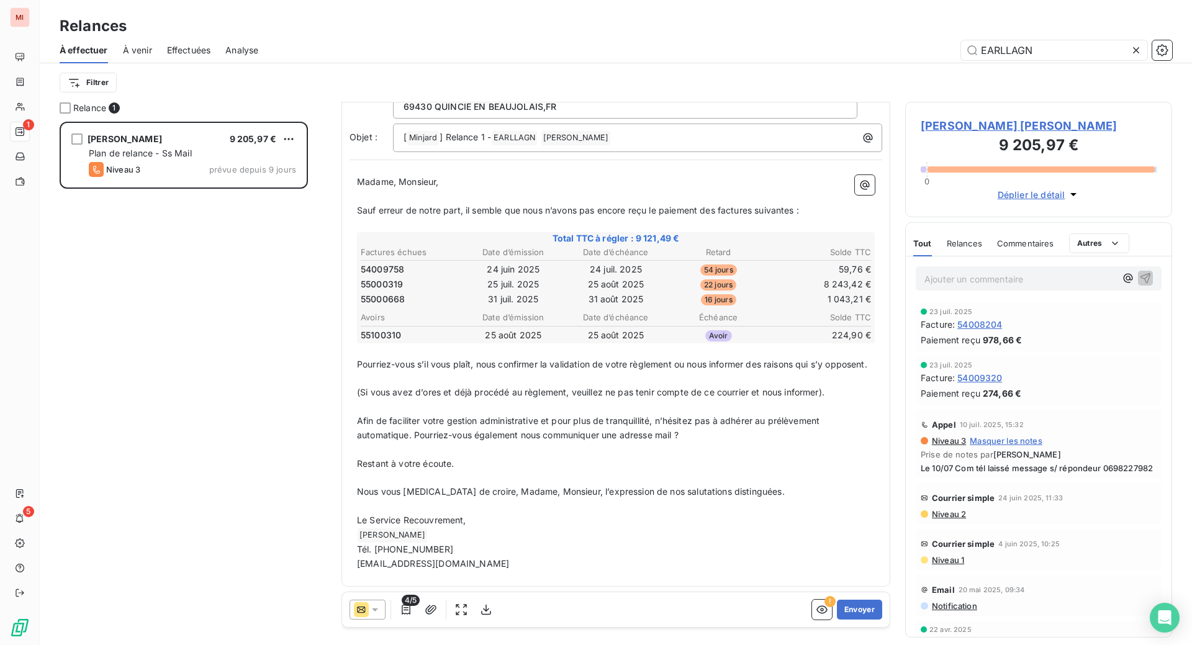
scroll to position [156, 0]
click at [837, 620] on button "Envoyer" at bounding box center [859, 610] width 45 height 20
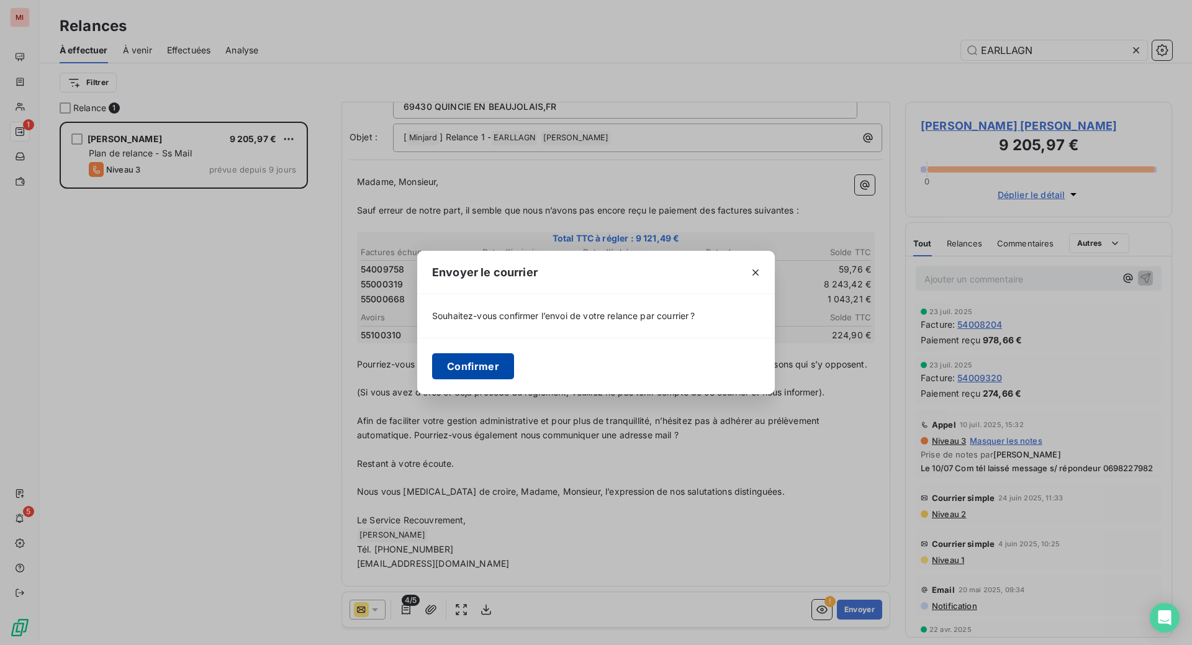
click at [432, 379] on button "Confirmer" at bounding box center [473, 366] width 82 height 26
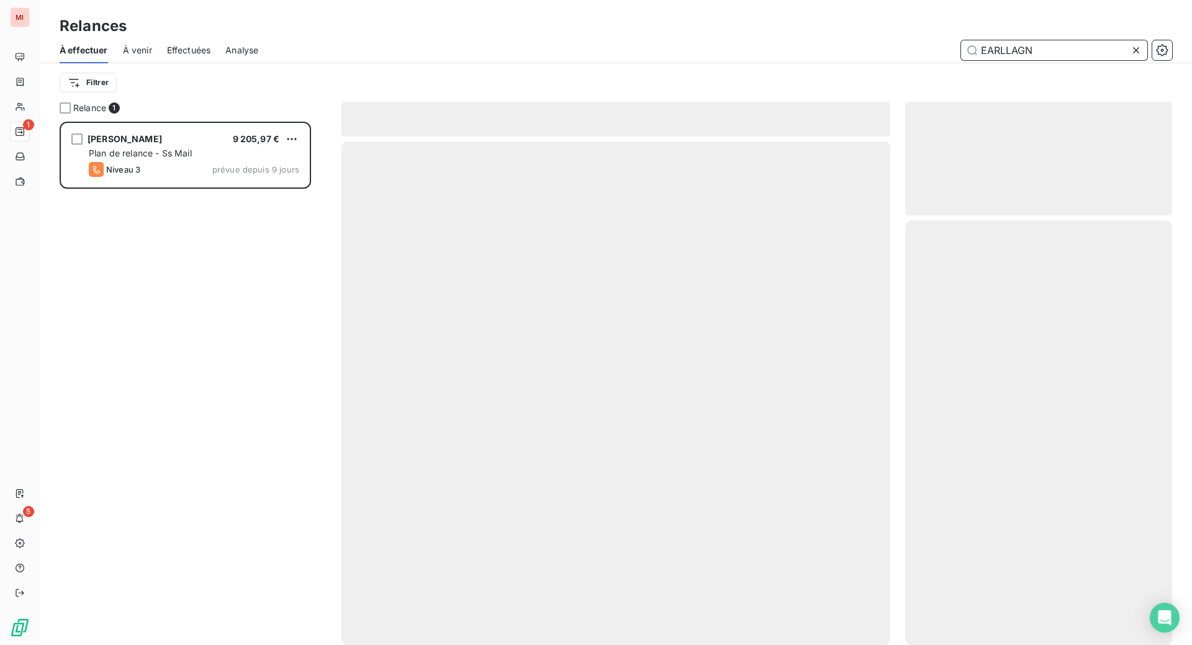
scroll to position [476, 240]
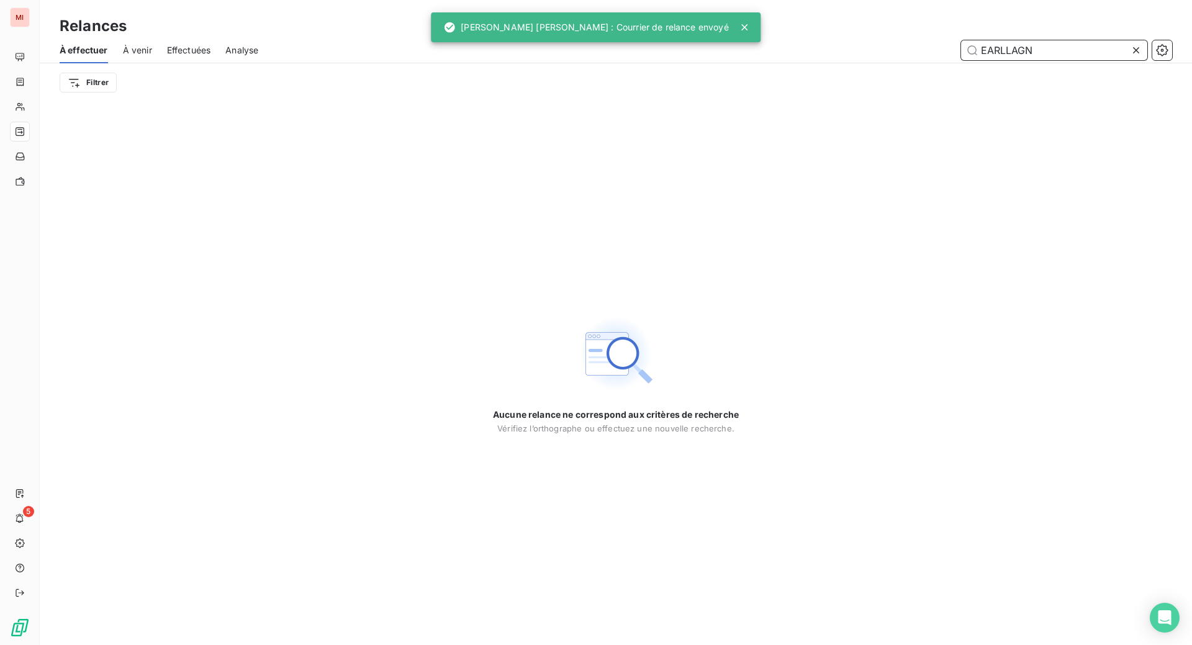
drag, startPoint x: 1034, startPoint y: 71, endPoint x: 905, endPoint y: 74, distance: 129.8
click at [905, 60] on div "EARLLAGN" at bounding box center [722, 50] width 899 height 20
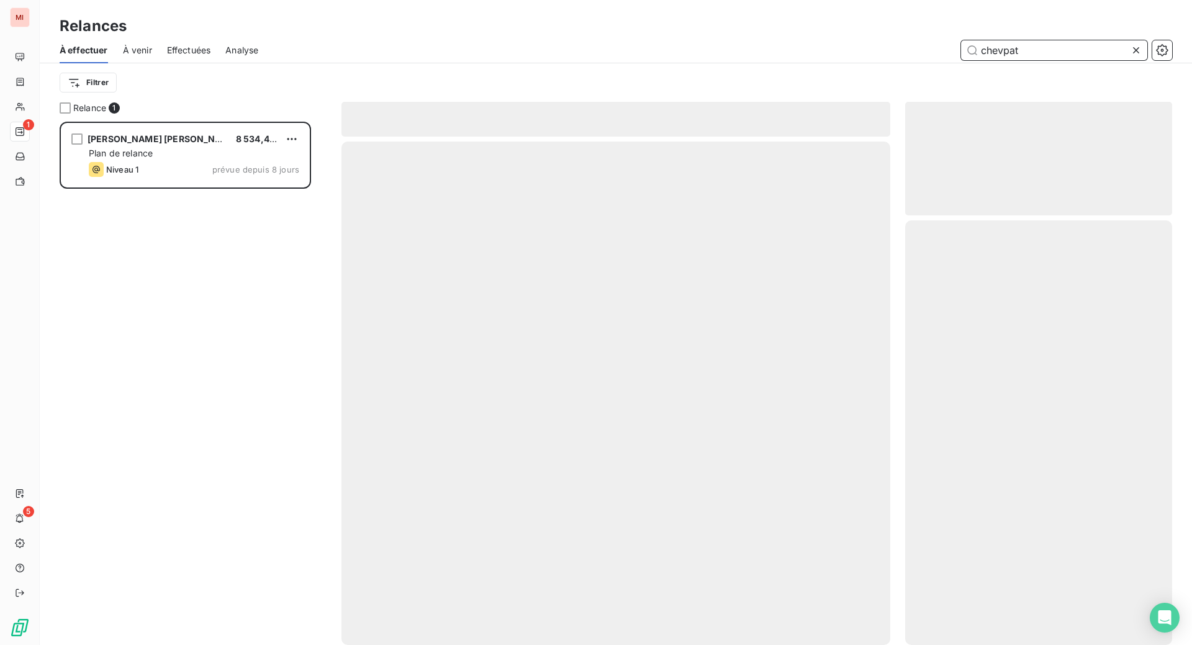
scroll to position [492, 237]
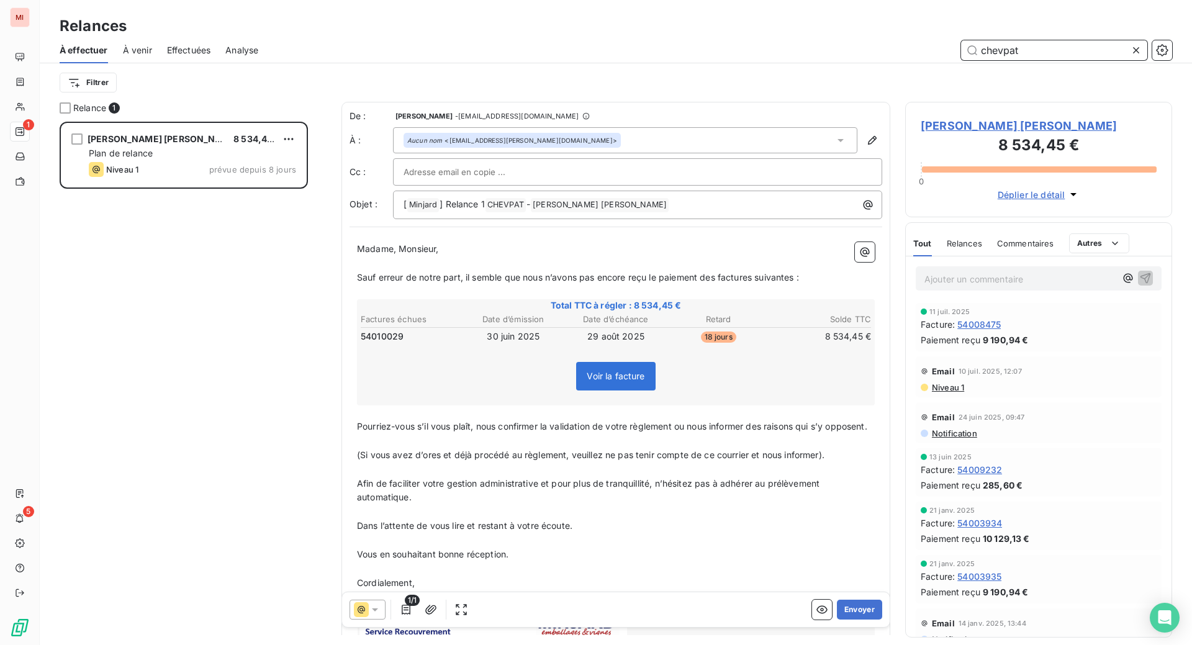
type input "chevpat"
click at [837, 620] on button "Envoyer" at bounding box center [859, 610] width 45 height 20
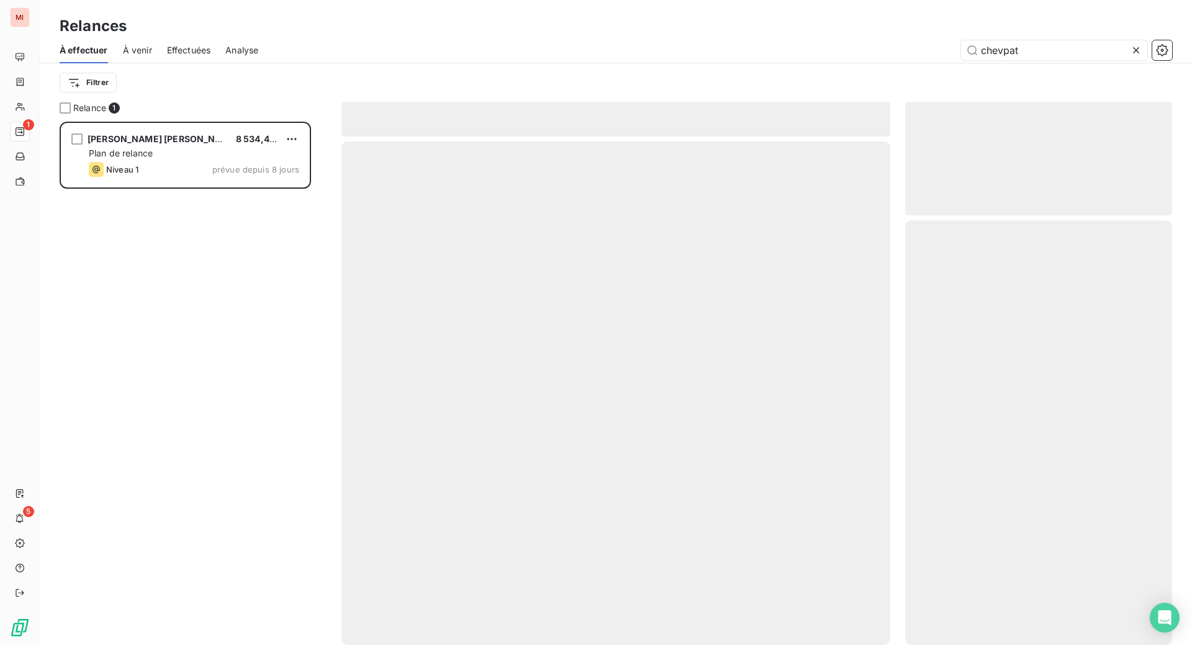
scroll to position [476, 240]
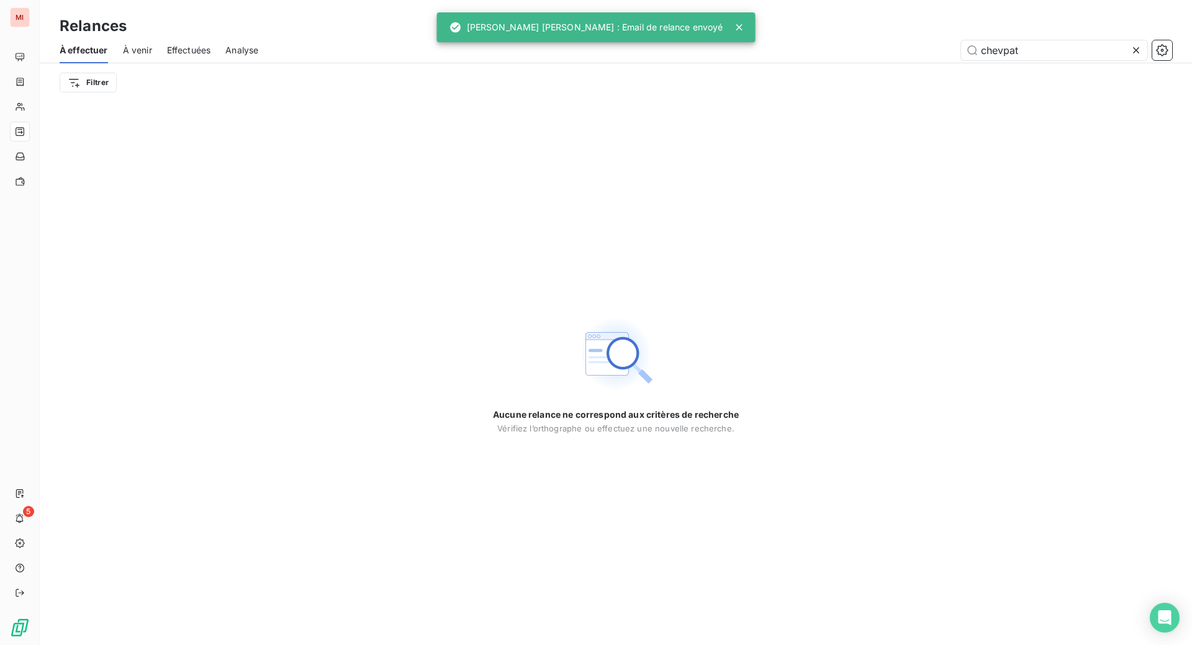
click at [1130, 57] on icon at bounding box center [1136, 50] width 12 height 12
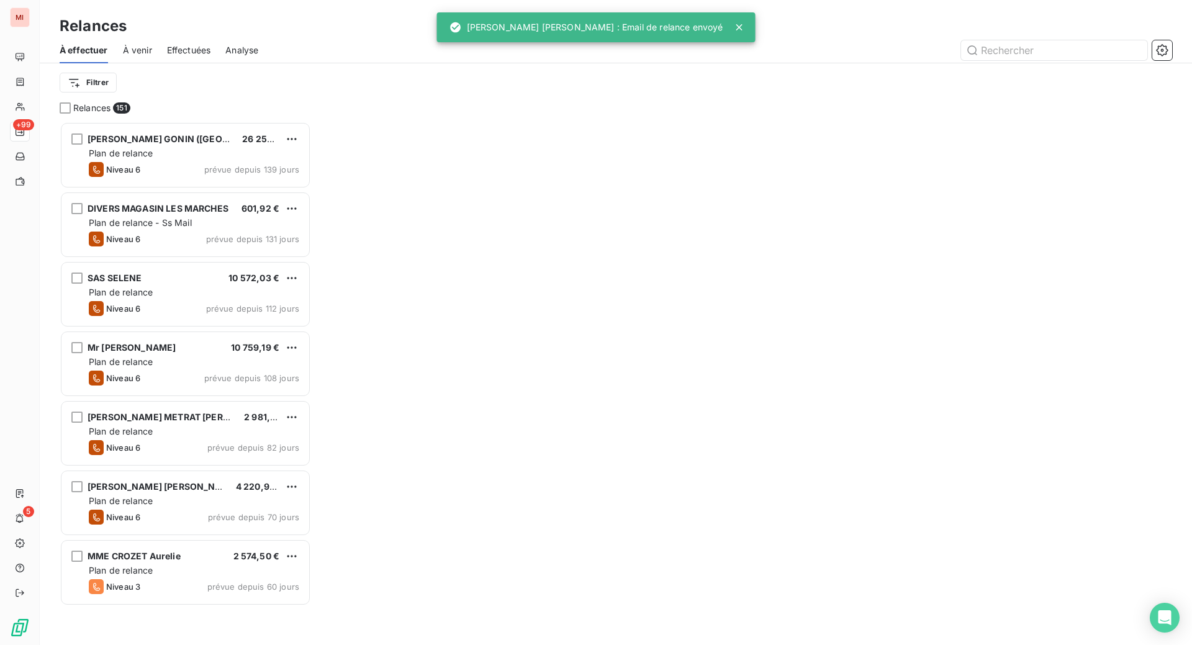
scroll to position [492, 237]
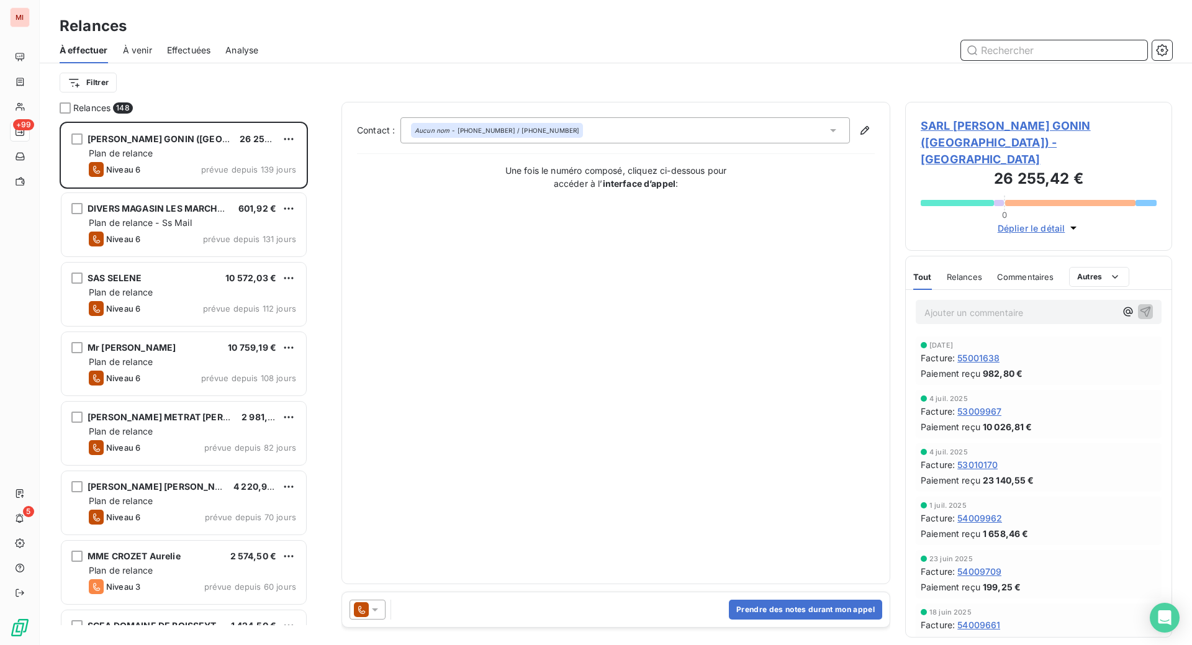
click at [990, 60] on input "text" at bounding box center [1054, 50] width 186 height 20
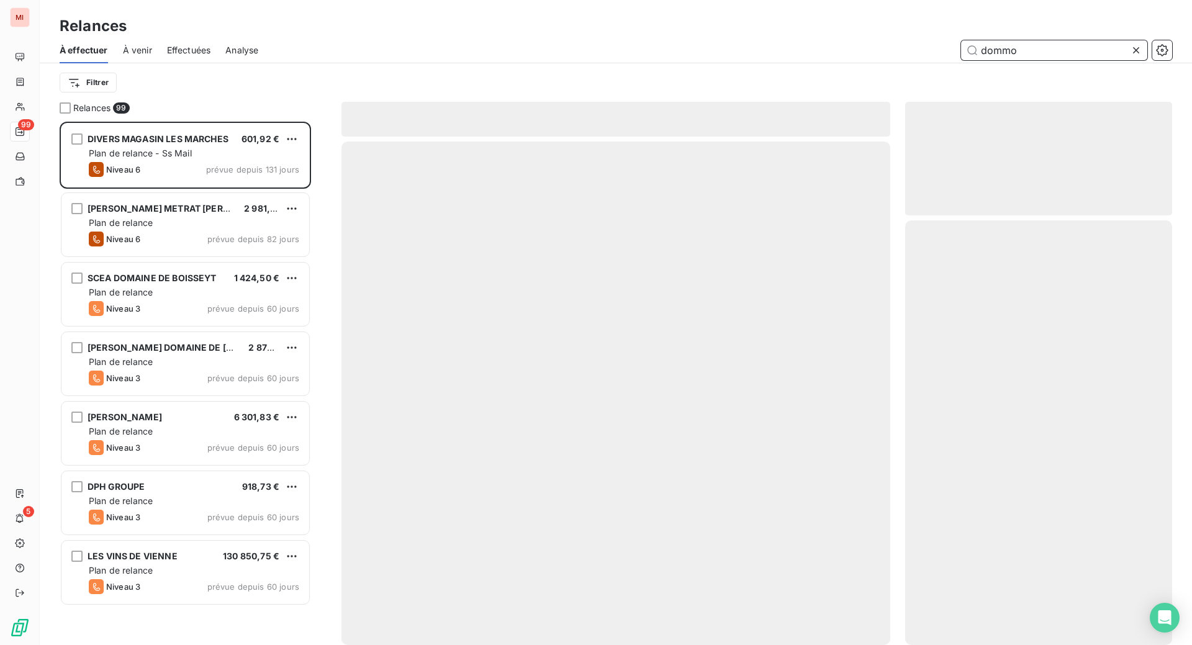
scroll to position [492, 237]
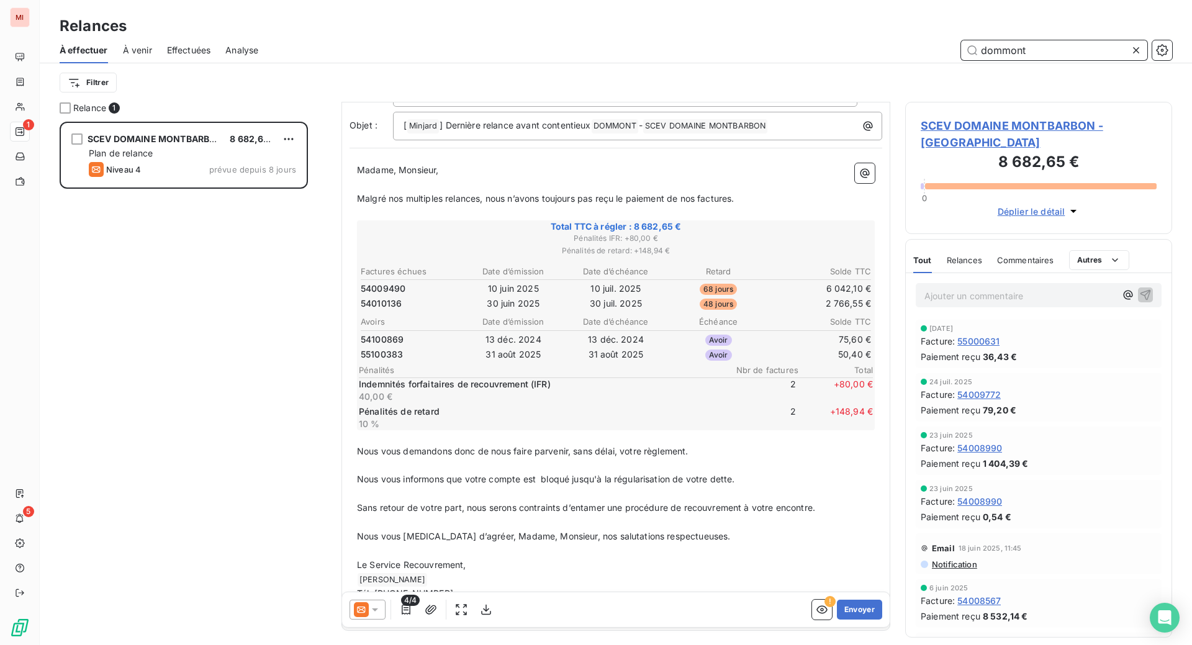
scroll to position [156, 0]
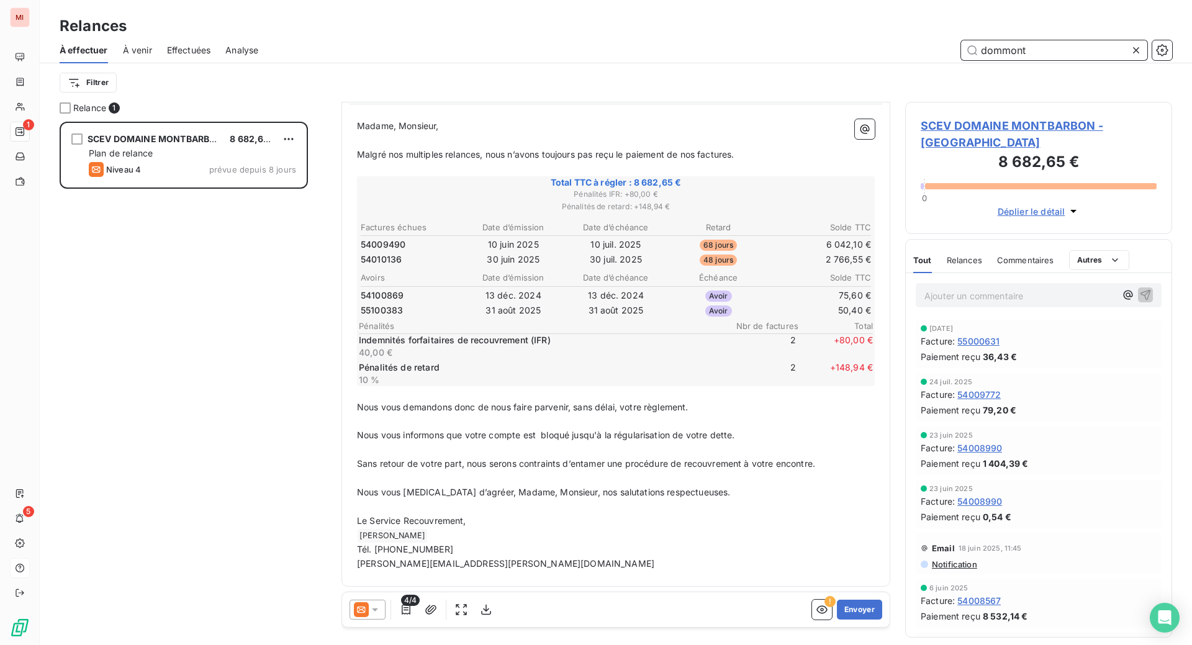
type input "dommont"
click at [965, 265] on span "Relances" at bounding box center [964, 260] width 35 height 10
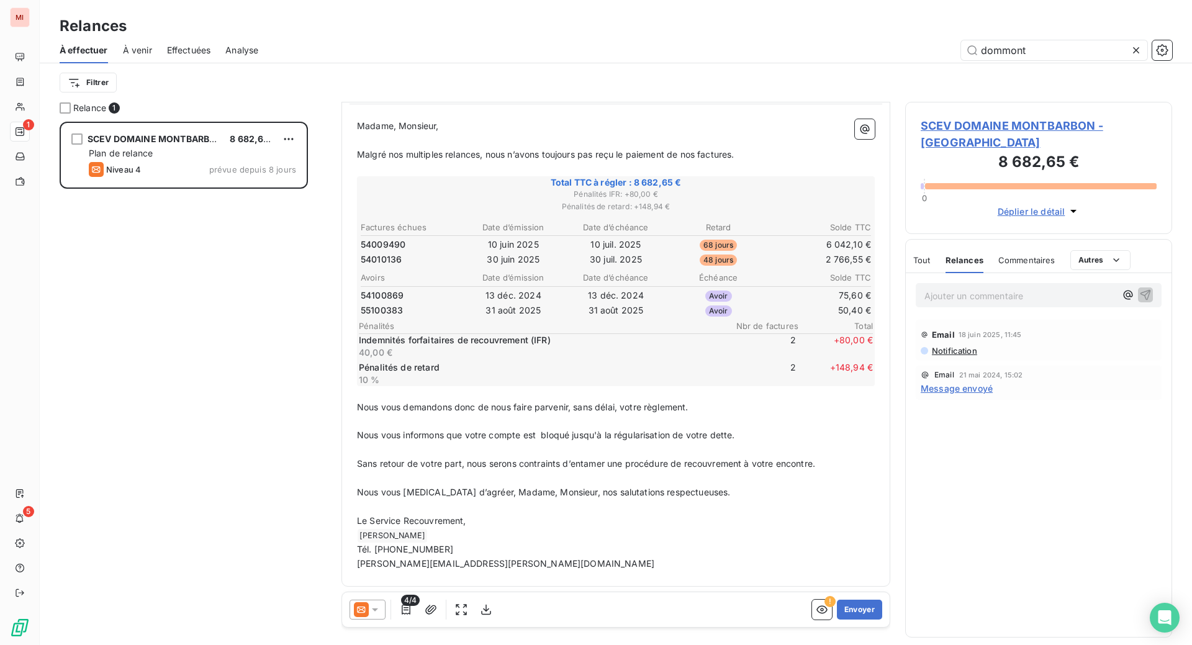
click at [386, 620] on div at bounding box center [368, 610] width 36 height 20
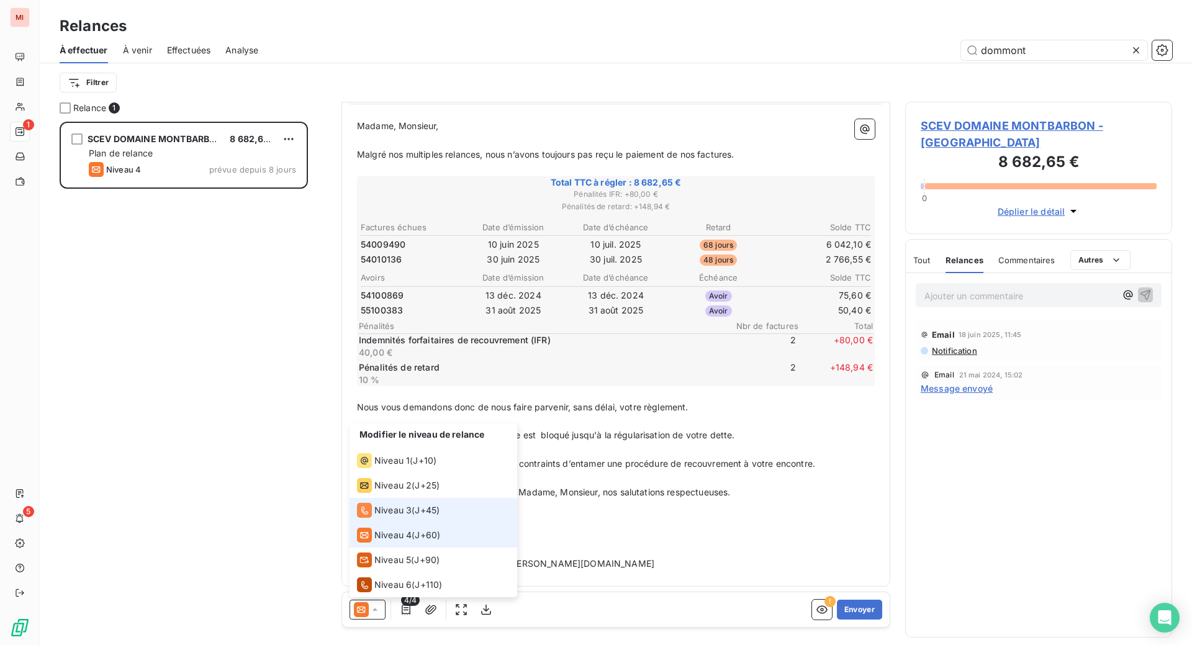
scroll to position [6, 0]
click at [436, 468] on div "Niveau 1 ( J+10 )" at bounding box center [396, 460] width 79 height 15
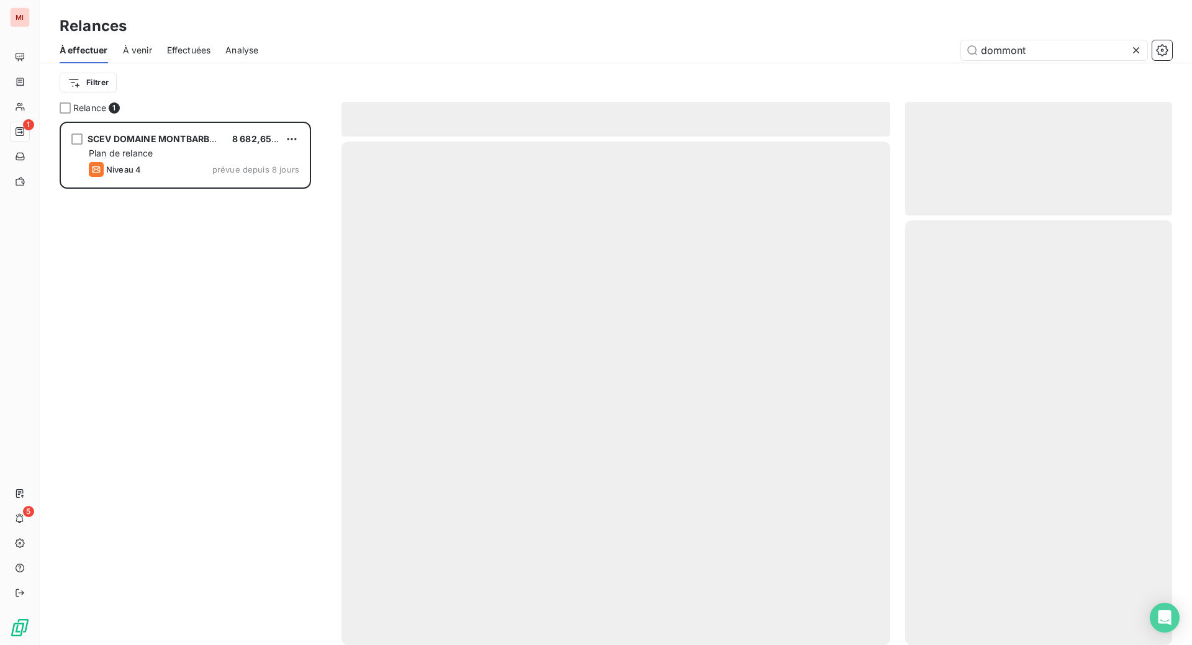
scroll to position [492, 237]
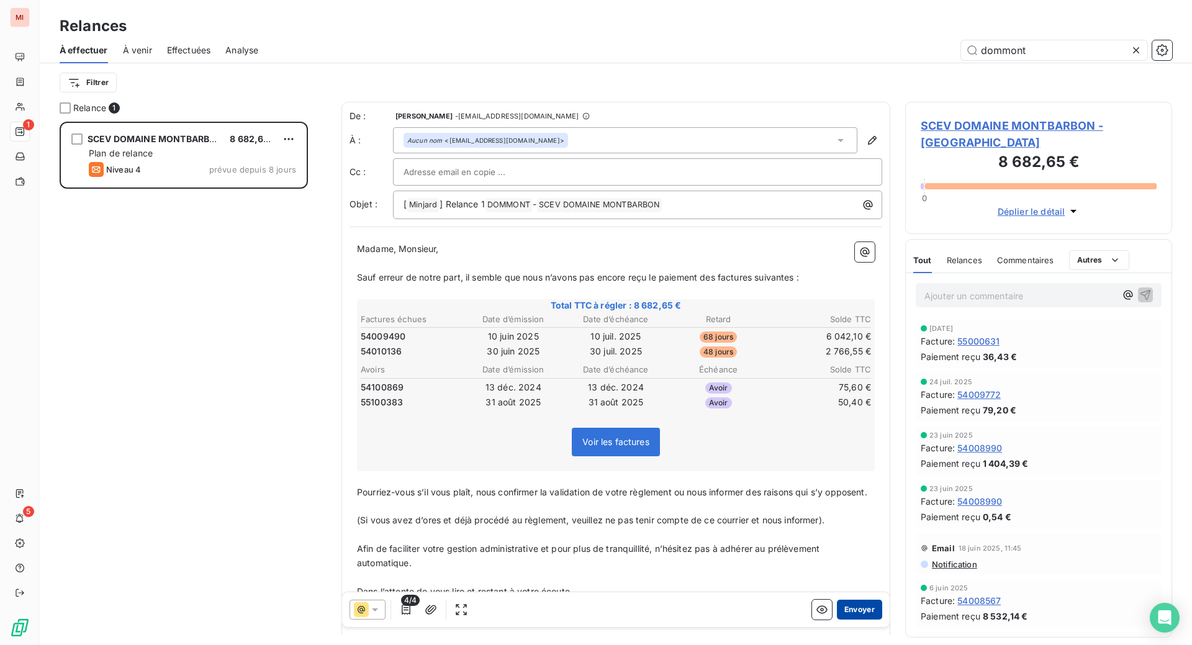
click at [837, 620] on button "Envoyer" at bounding box center [859, 610] width 45 height 20
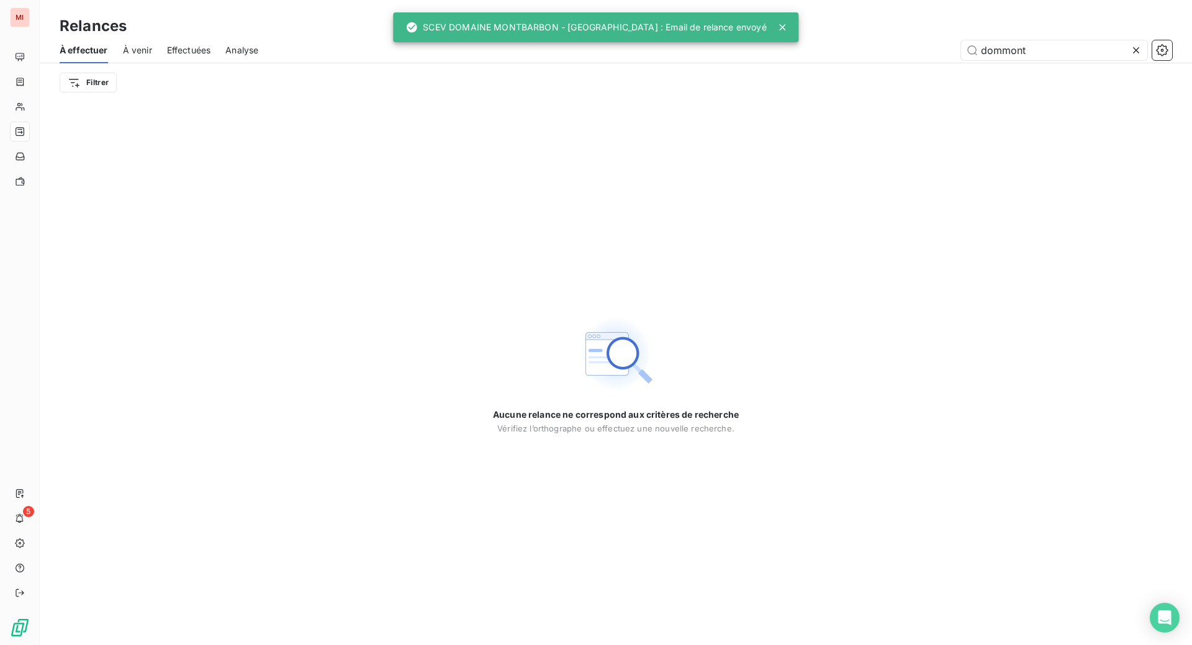
click at [1130, 57] on icon at bounding box center [1136, 50] width 12 height 12
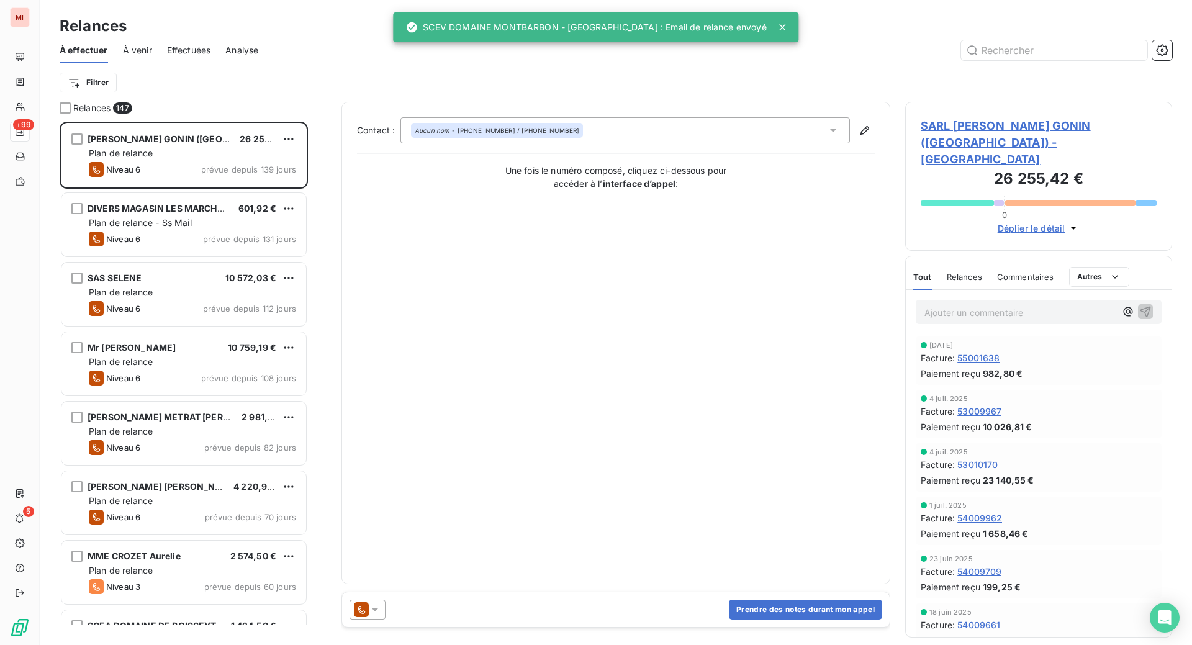
scroll to position [492, 237]
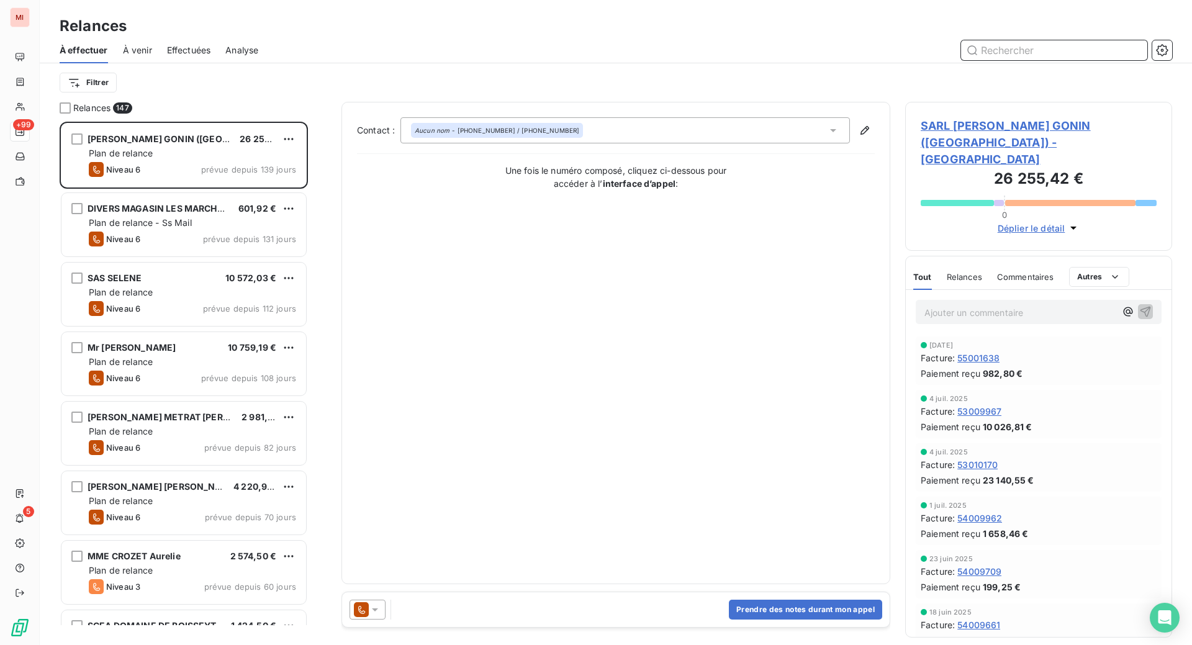
click at [1028, 60] on input "text" at bounding box center [1054, 50] width 186 height 20
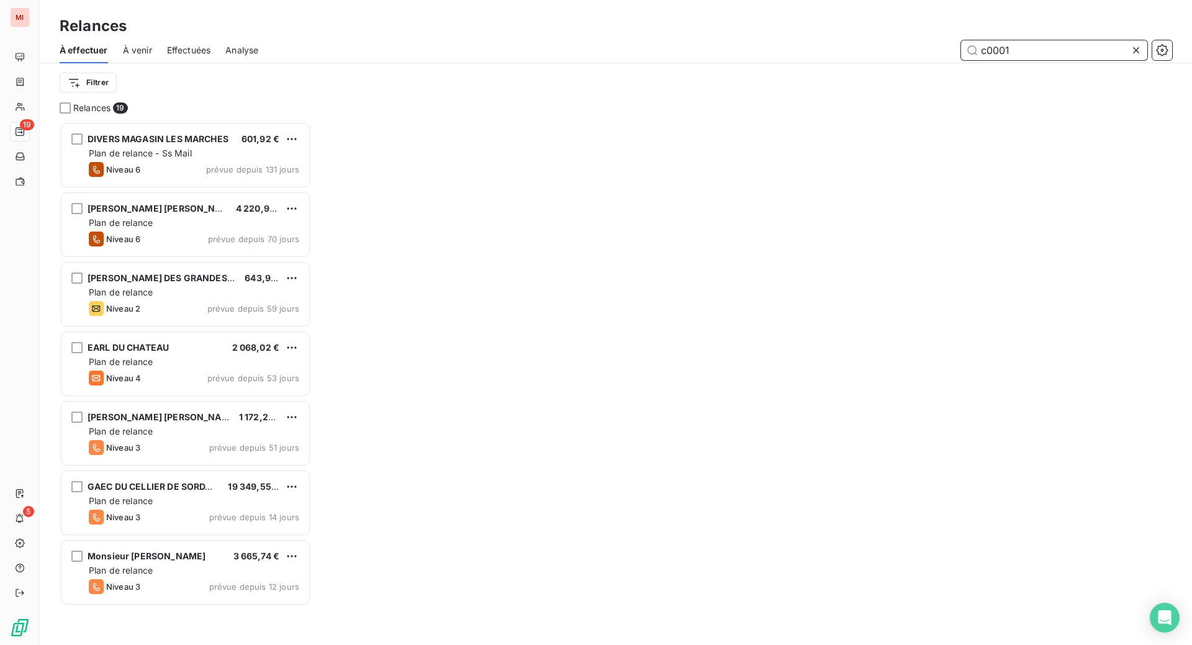
scroll to position [492, 237]
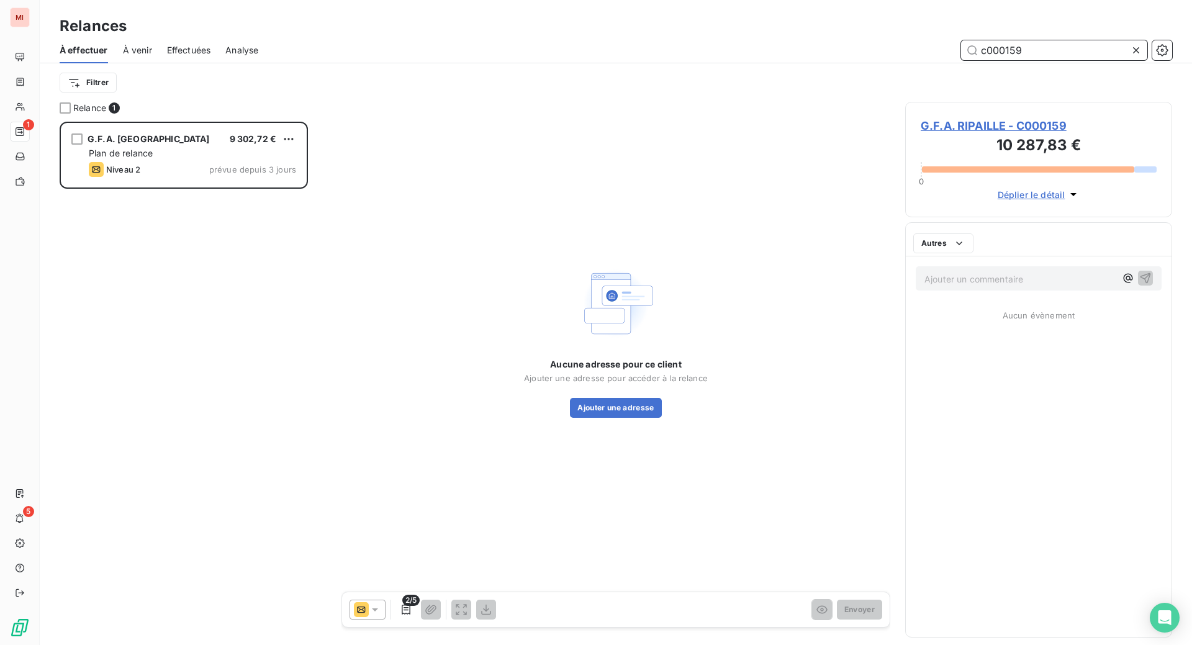
scroll to position [492, 237]
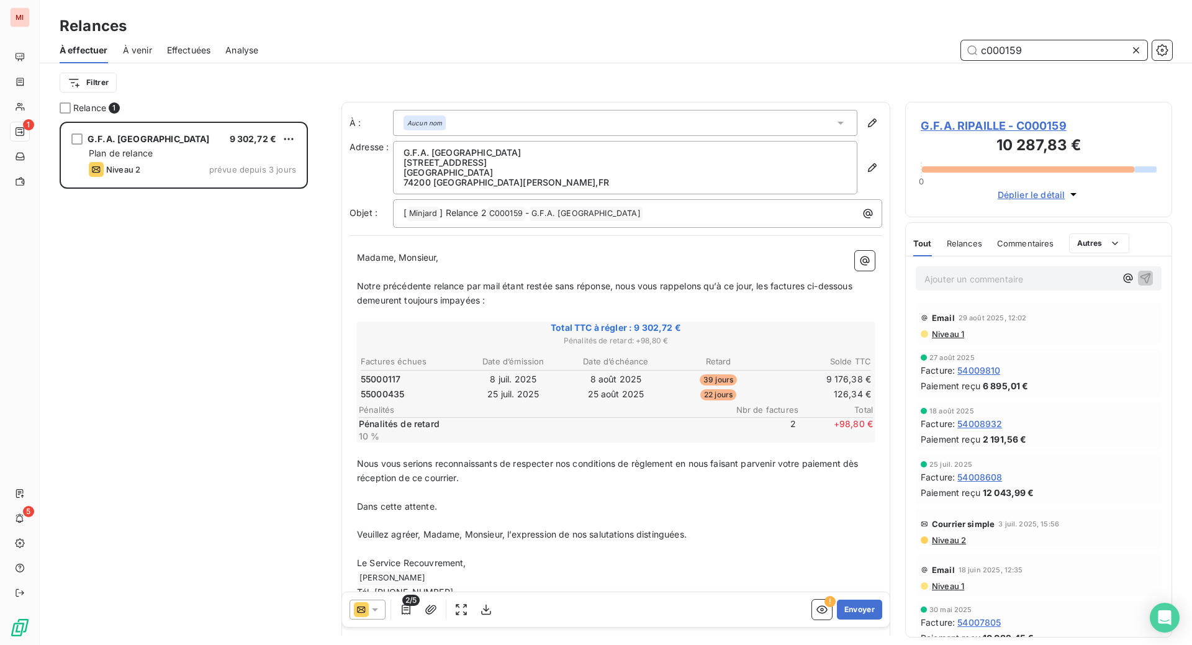
type input "c000159"
click at [837, 620] on button "Envoyer" at bounding box center [859, 610] width 45 height 20
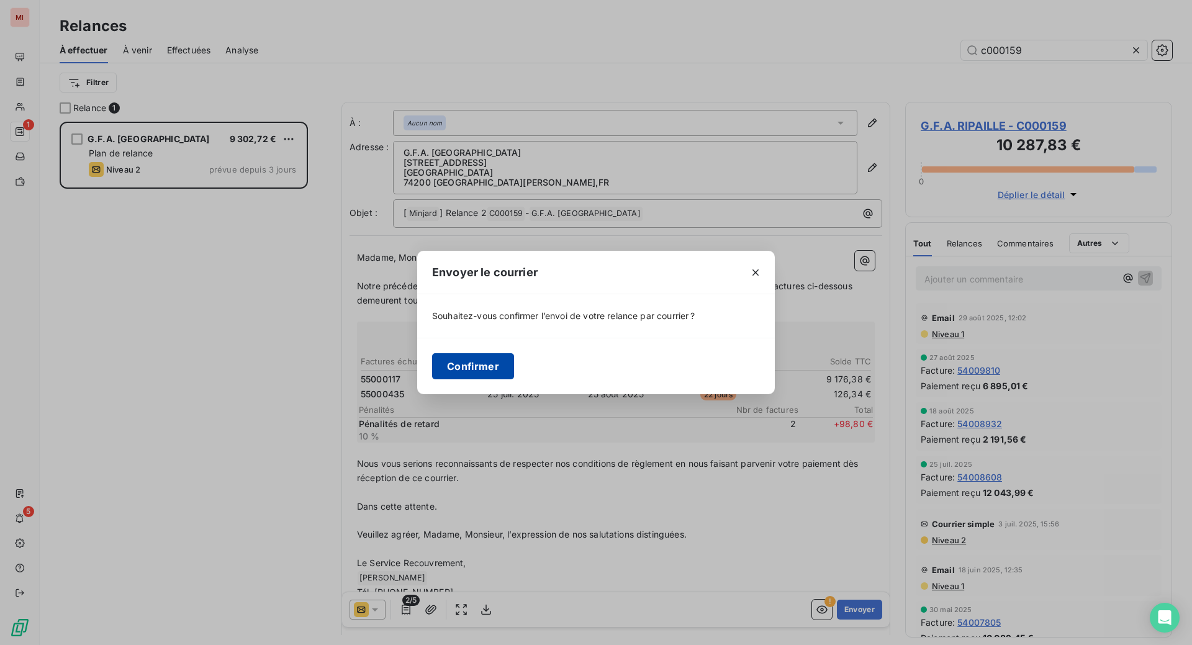
click at [432, 378] on button "Confirmer" at bounding box center [473, 366] width 82 height 26
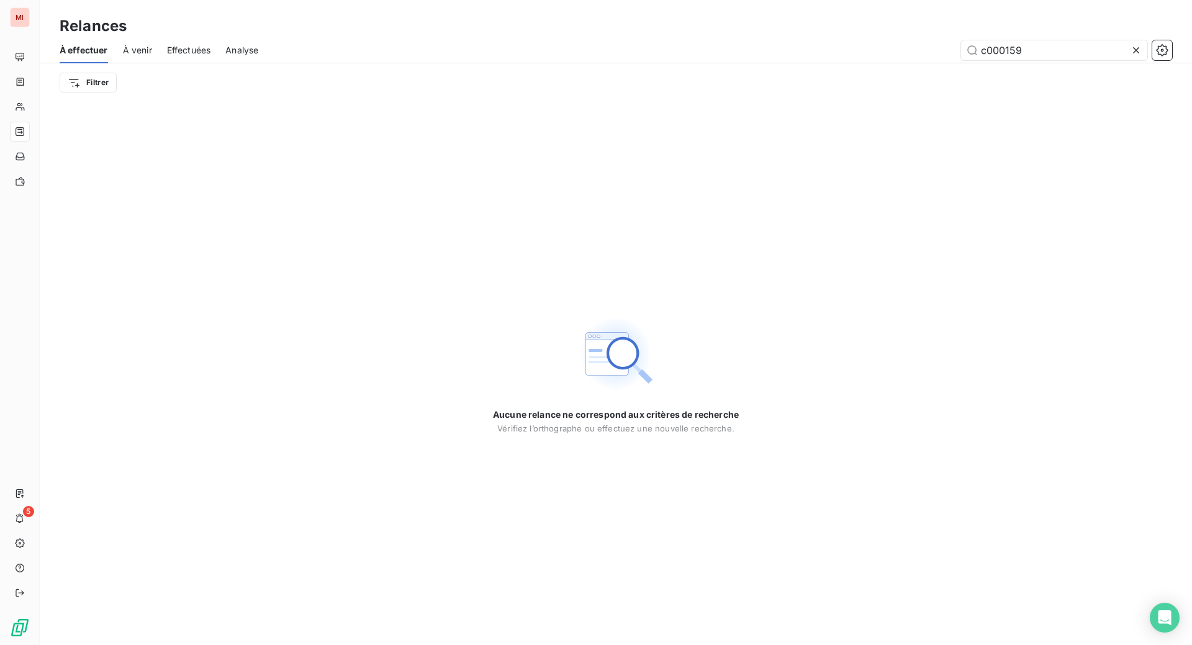
click at [1133, 53] on icon at bounding box center [1136, 50] width 6 height 6
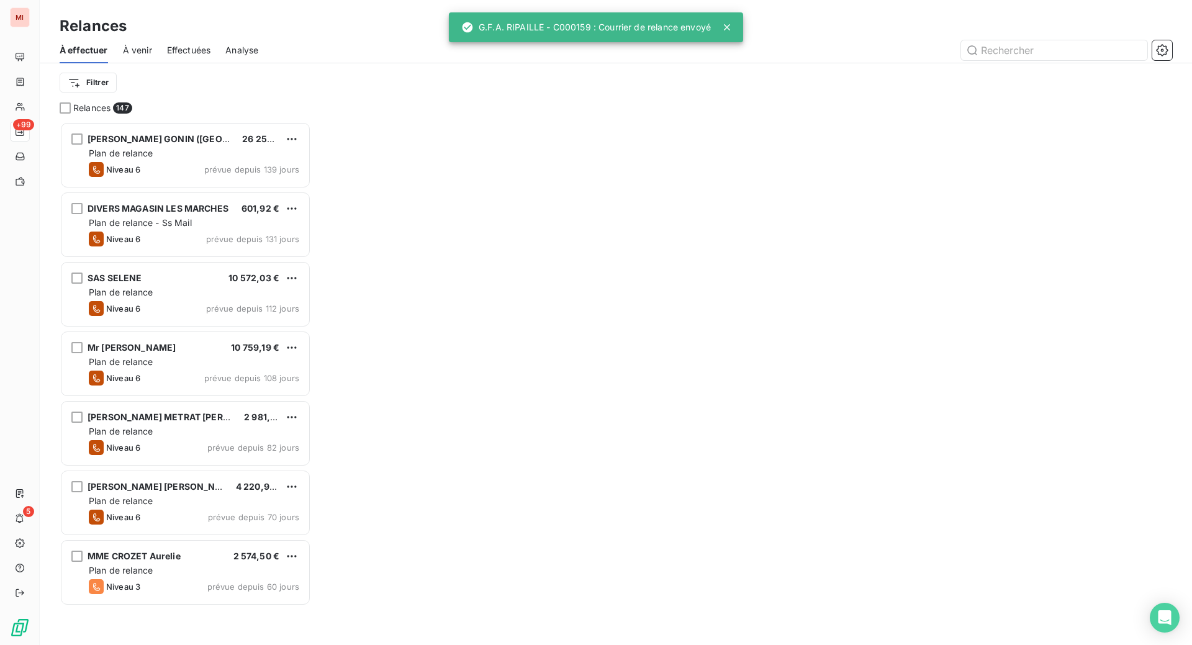
scroll to position [492, 237]
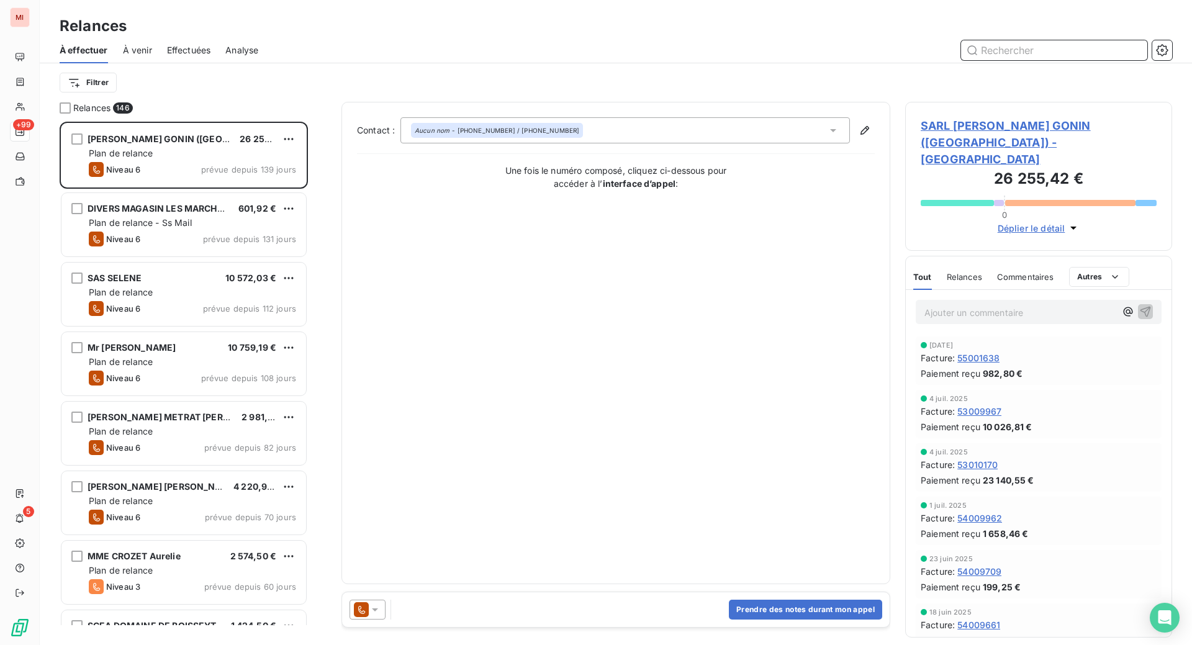
click at [992, 60] on input "text" at bounding box center [1054, 50] width 186 height 20
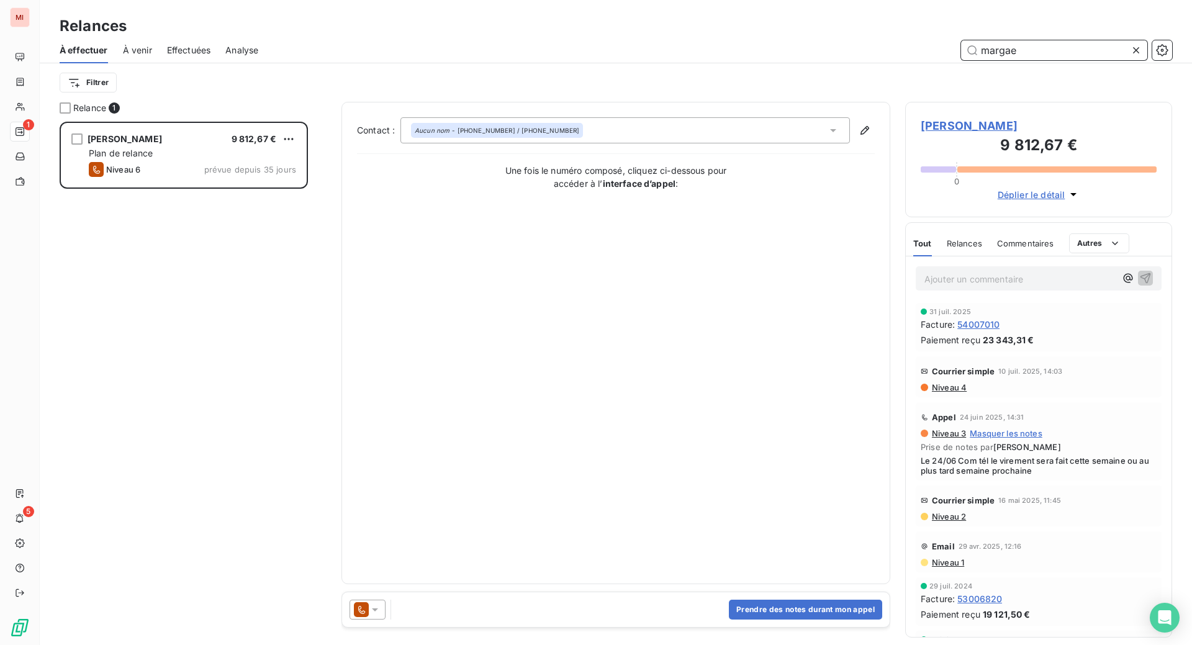
scroll to position [492, 237]
type input "margae"
click at [957, 392] on span "Niveau 4" at bounding box center [949, 387] width 36 height 10
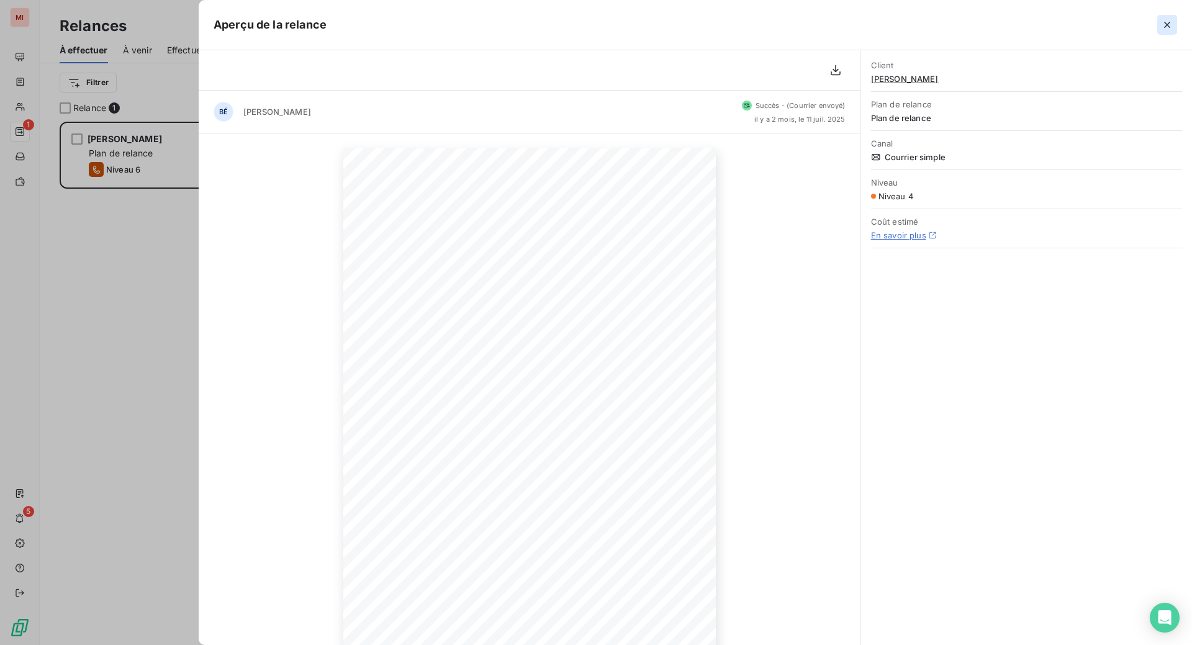
click at [1161, 31] on icon "button" at bounding box center [1167, 25] width 12 height 12
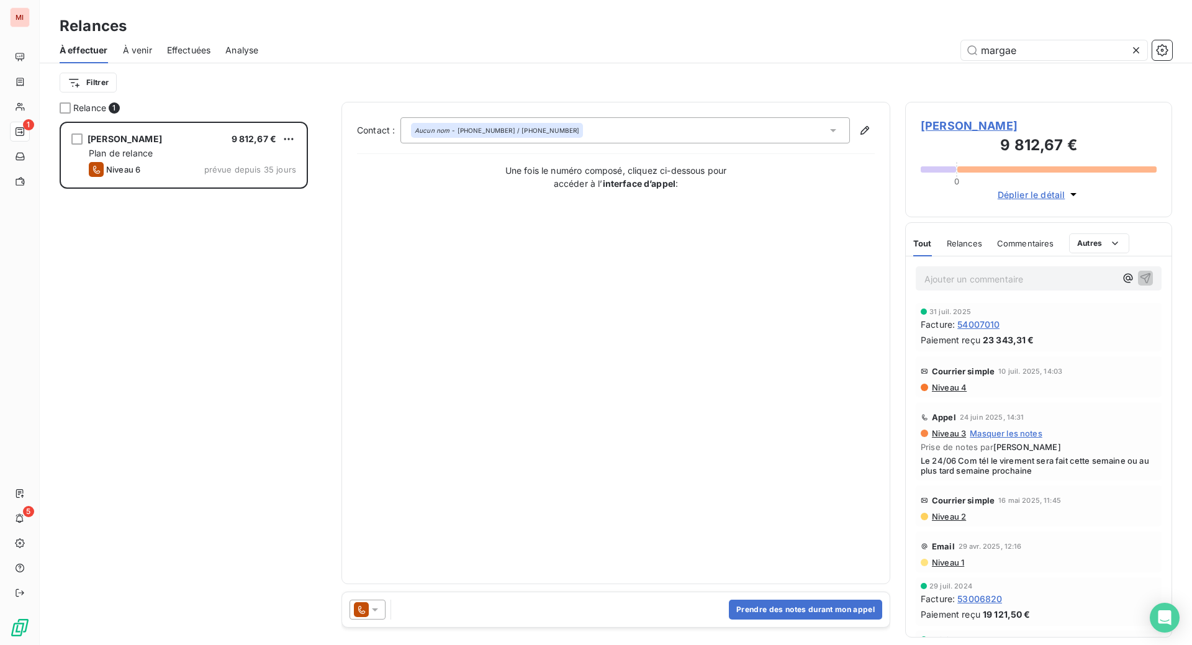
click at [957, 287] on p "Ajouter un commentaire ﻿" at bounding box center [1020, 279] width 191 height 16
click at [381, 616] on icon at bounding box center [375, 610] width 12 height 12
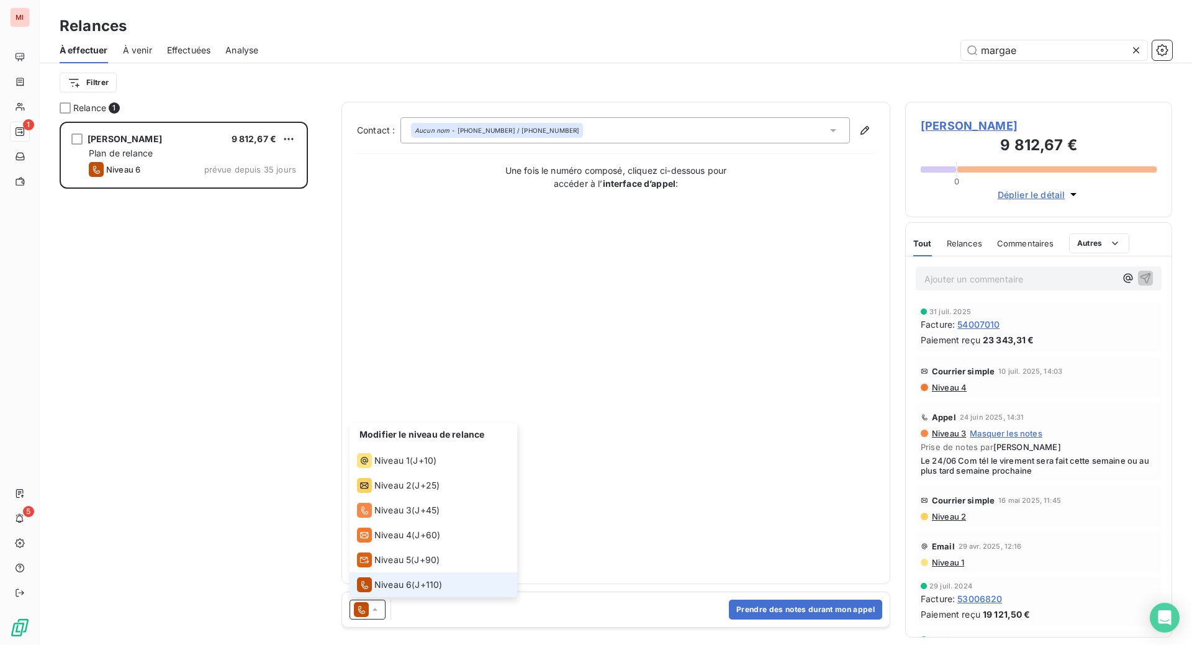
scroll to position [81, 0]
click at [411, 554] on span "Niveau 5" at bounding box center [392, 560] width 37 height 12
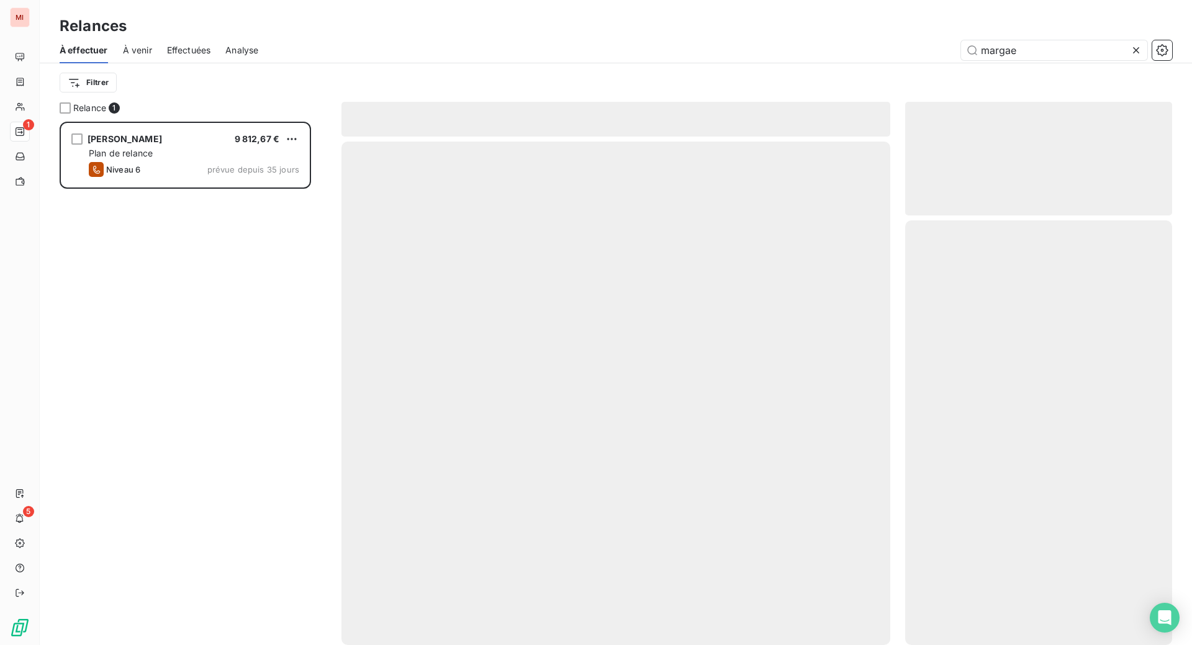
scroll to position [492, 237]
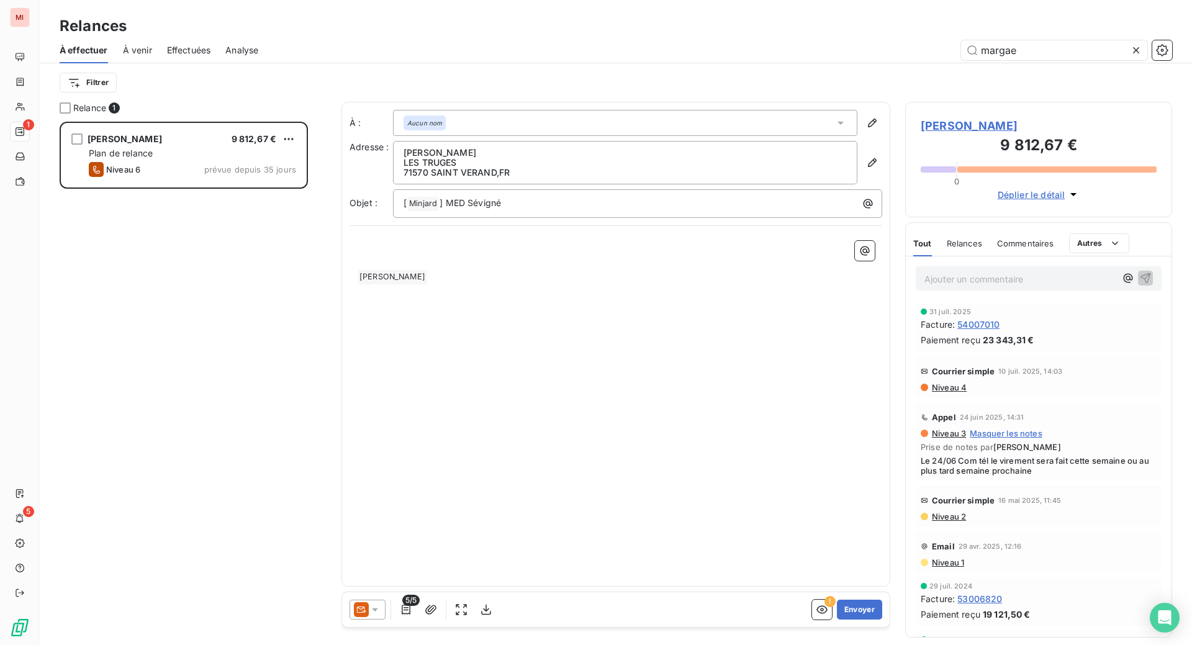
click at [951, 287] on p "Ajouter un commentaire ﻿" at bounding box center [1020, 279] width 191 height 16
click at [1139, 284] on icon "button" at bounding box center [1145, 277] width 12 height 12
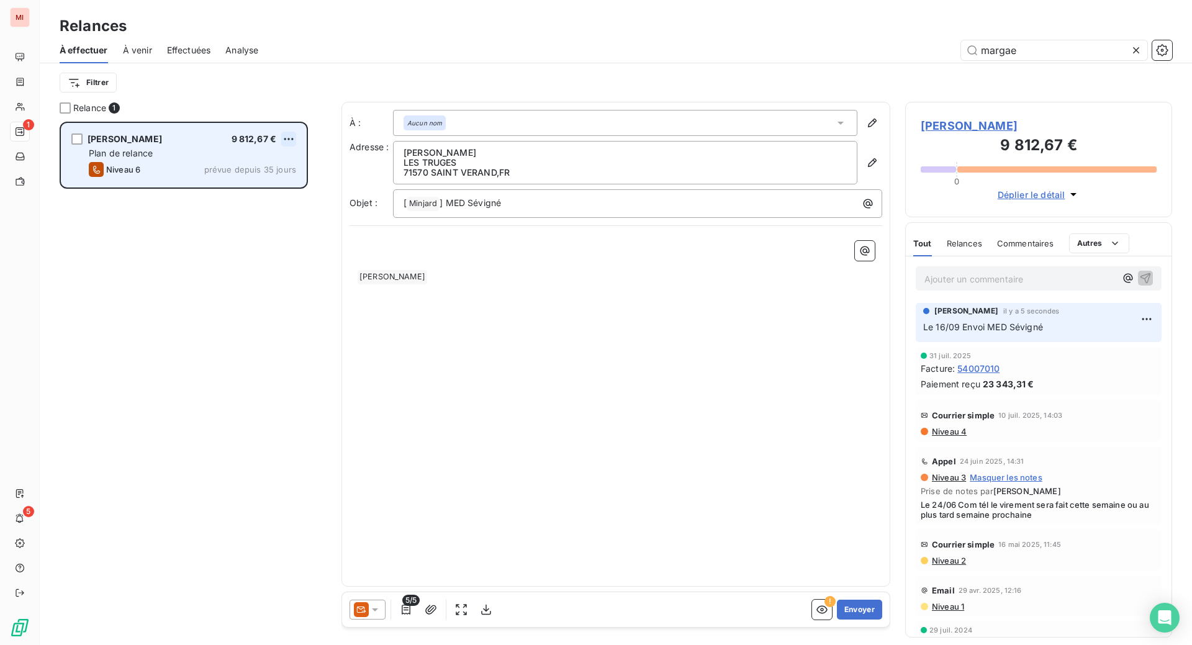
click at [320, 184] on html "MI 1 5 Relances À effectuer À venir Effectuées Analyse margae Filtrer Relance 1…" at bounding box center [596, 322] width 1192 height 645
click at [249, 202] on div "Passer cette action" at bounding box center [220, 192] width 111 height 20
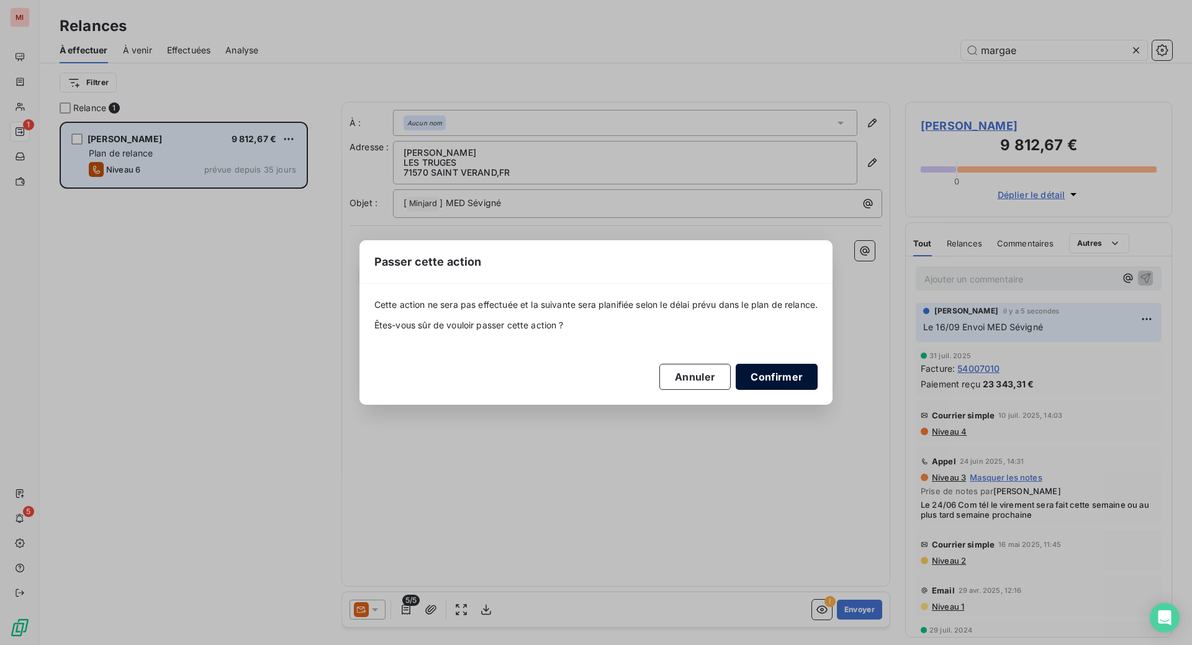
click at [818, 387] on button "Confirmer" at bounding box center [777, 377] width 82 height 26
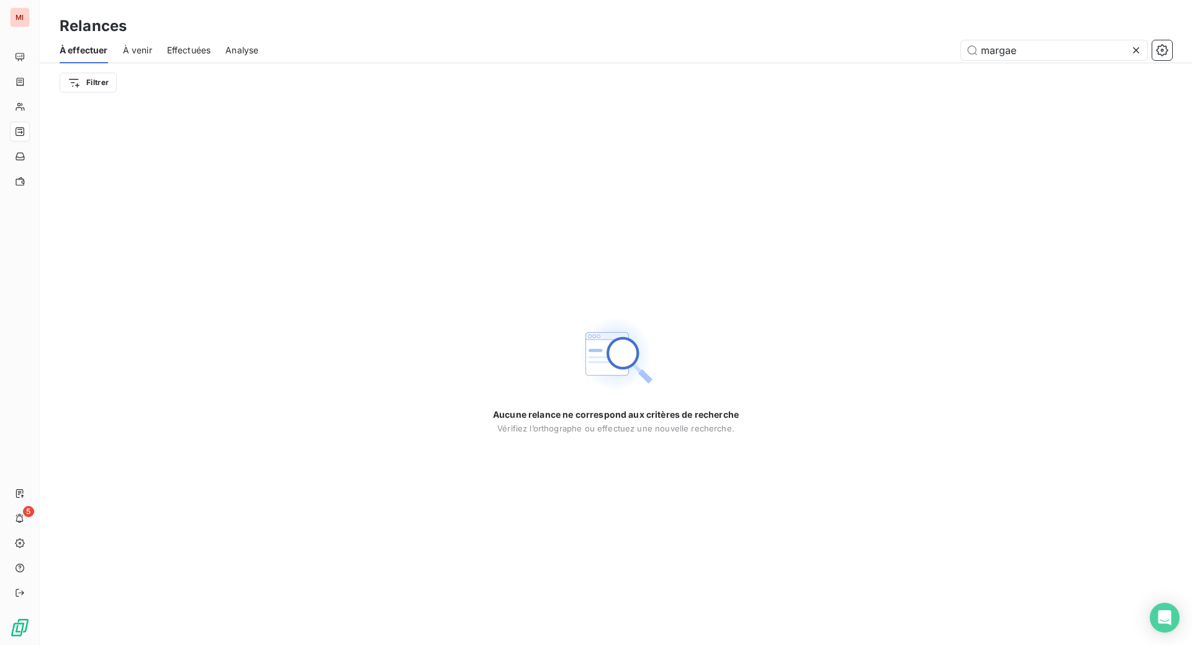
click at [1133, 53] on icon at bounding box center [1136, 50] width 6 height 6
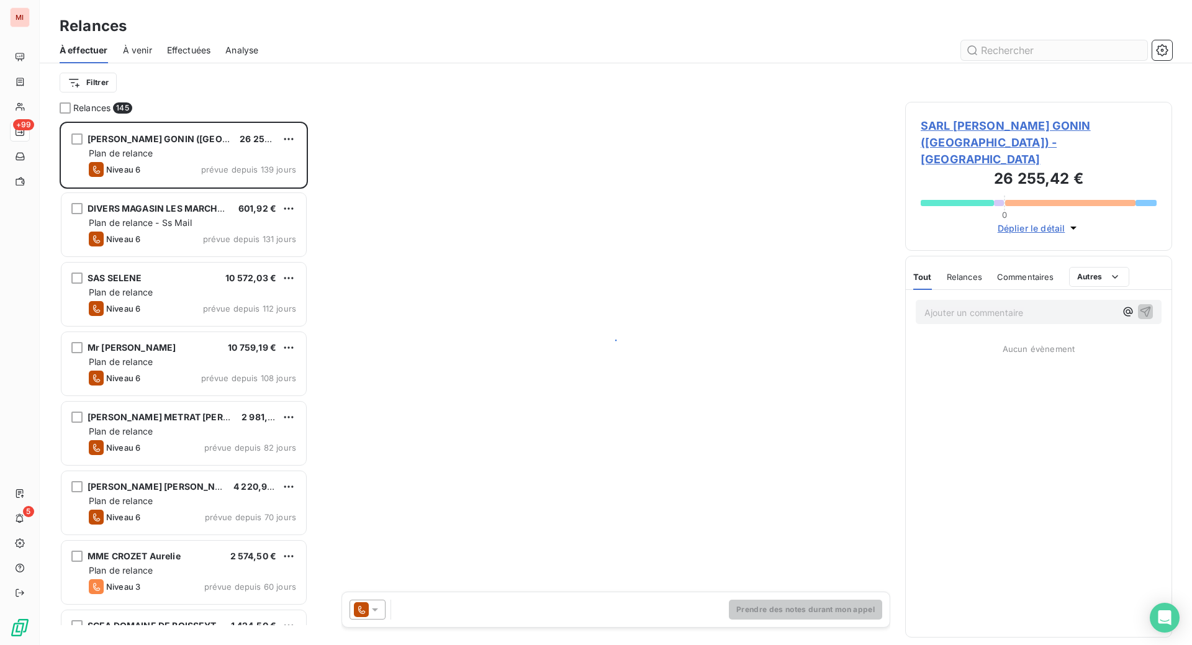
scroll to position [492, 237]
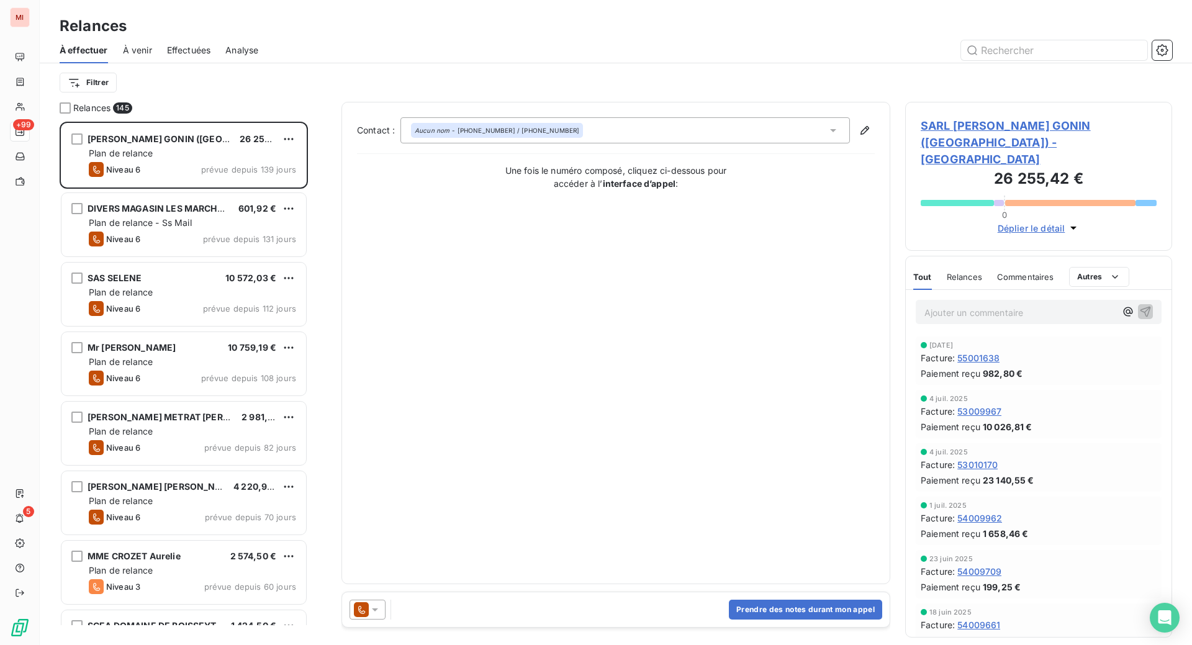
drag, startPoint x: 838, startPoint y: 34, endPoint x: 852, endPoint y: 140, distance: 107.0
click at [838, 34] on div "Relances" at bounding box center [616, 26] width 1152 height 22
click at [984, 60] on input "text" at bounding box center [1054, 50] width 186 height 20
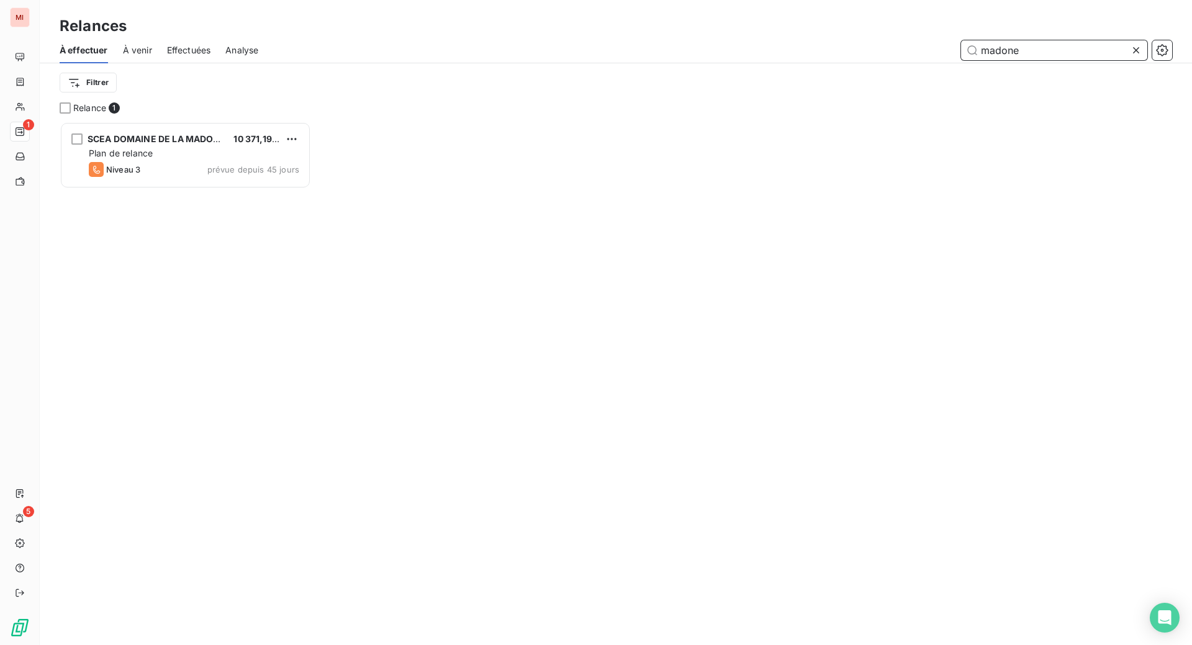
scroll to position [492, 237]
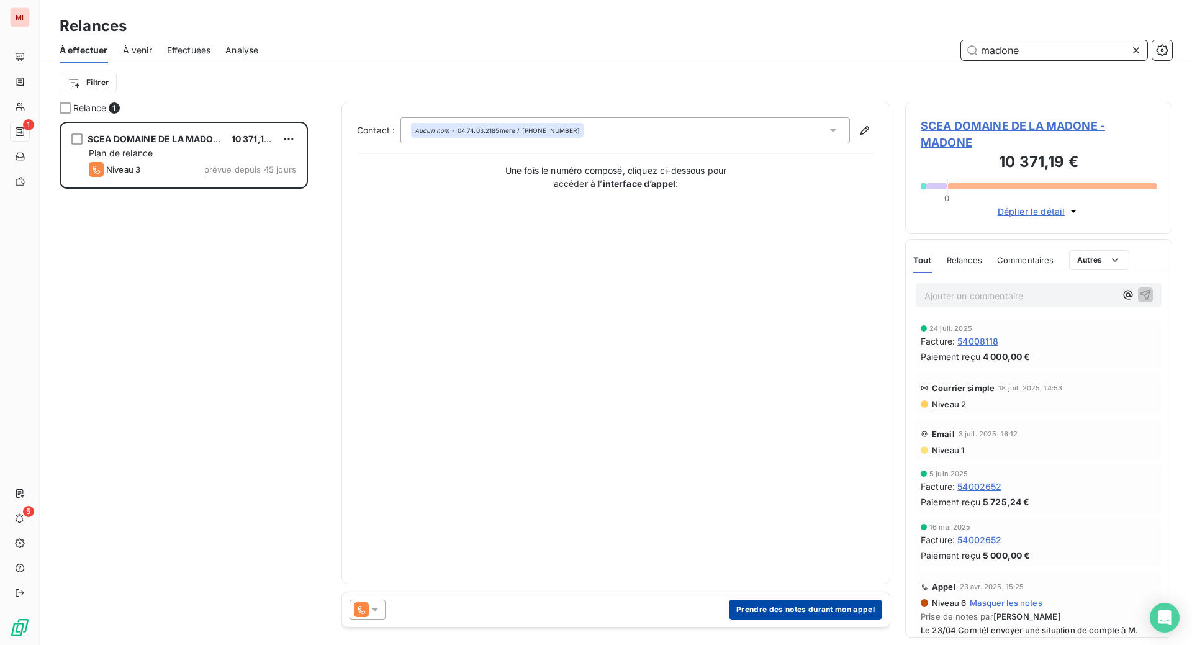
type input "madone"
click at [773, 620] on button "Prendre des notes durant mon appel" at bounding box center [805, 610] width 153 height 20
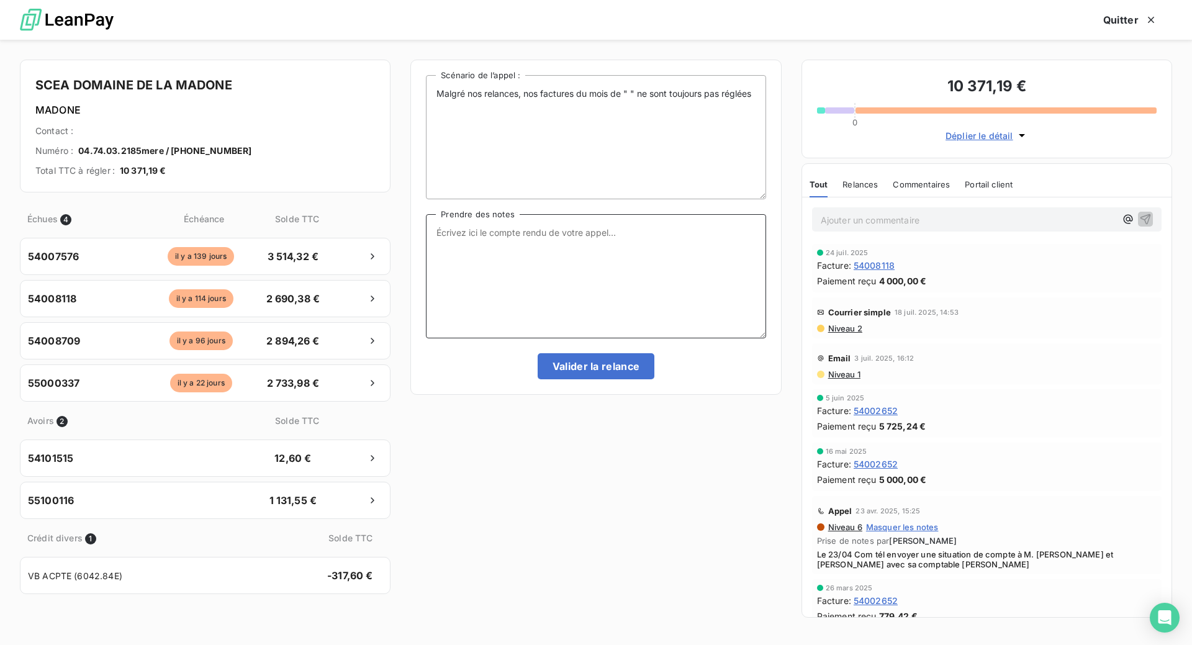
click at [499, 294] on textarea "Prendre des notes" at bounding box center [596, 276] width 340 height 124
paste textarea "Le 16/09 Com tél laissé message s/ répondeur de [PERSON_NAME]"
type textarea "Le 16/09 Com tél laissé message s/ répondeur de [PERSON_NAME]"
click at [588, 379] on button "Valider la relance" at bounding box center [596, 366] width 117 height 26
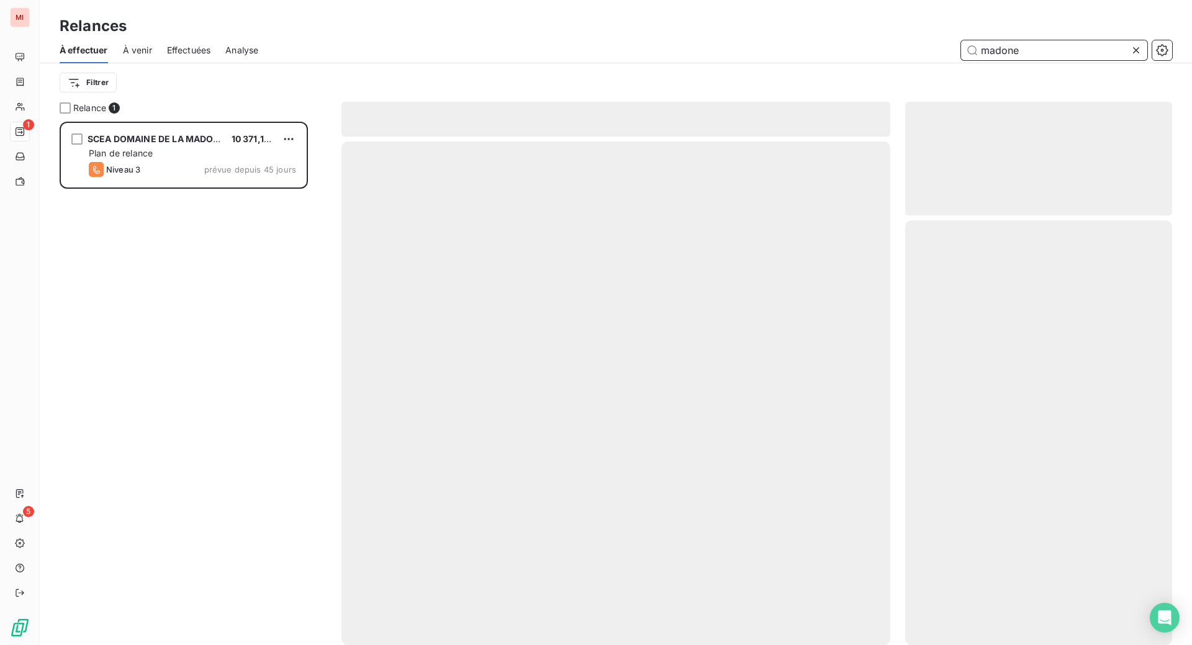
scroll to position [476, 240]
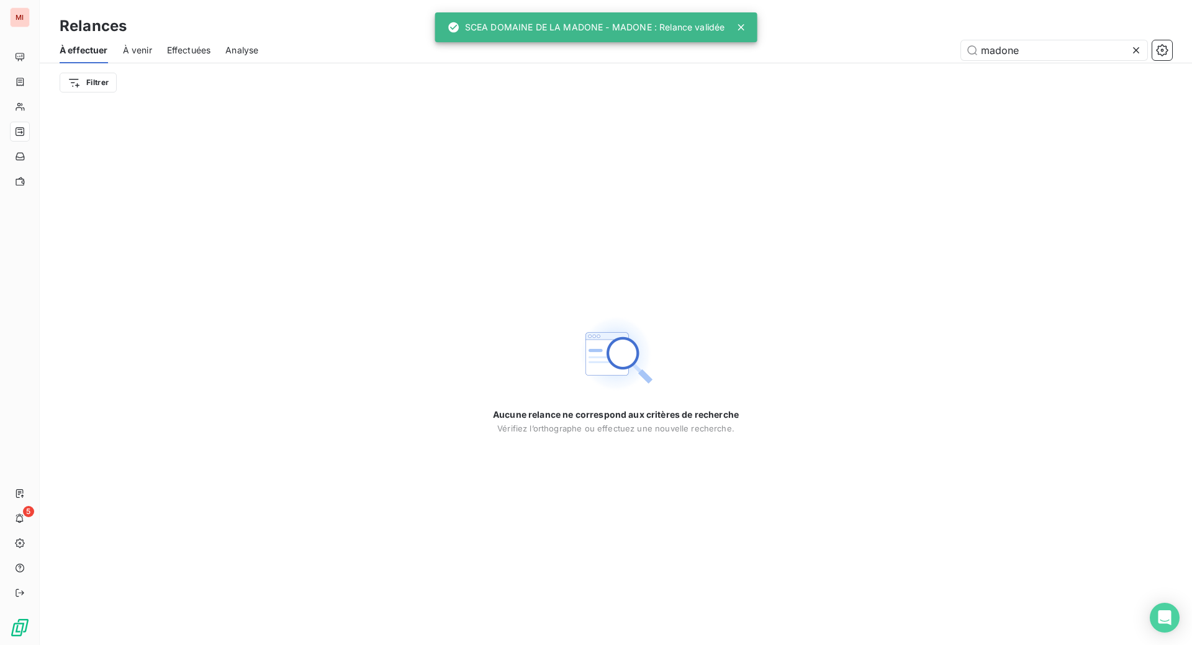
click at [1130, 57] on icon at bounding box center [1136, 50] width 12 height 12
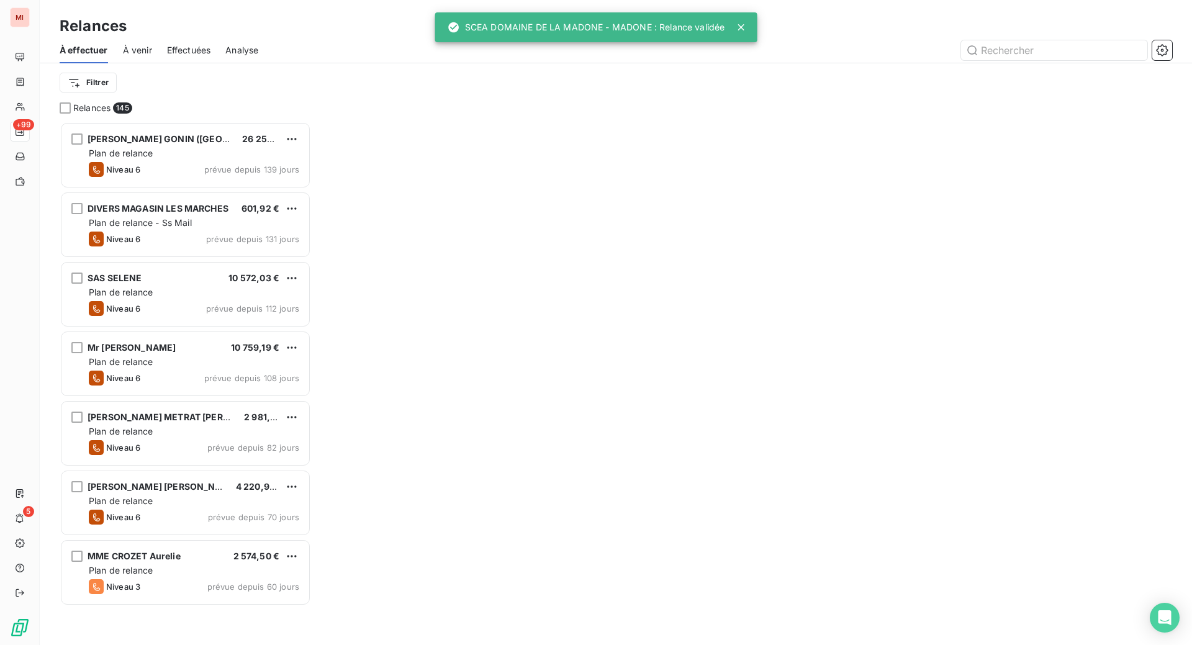
scroll to position [492, 237]
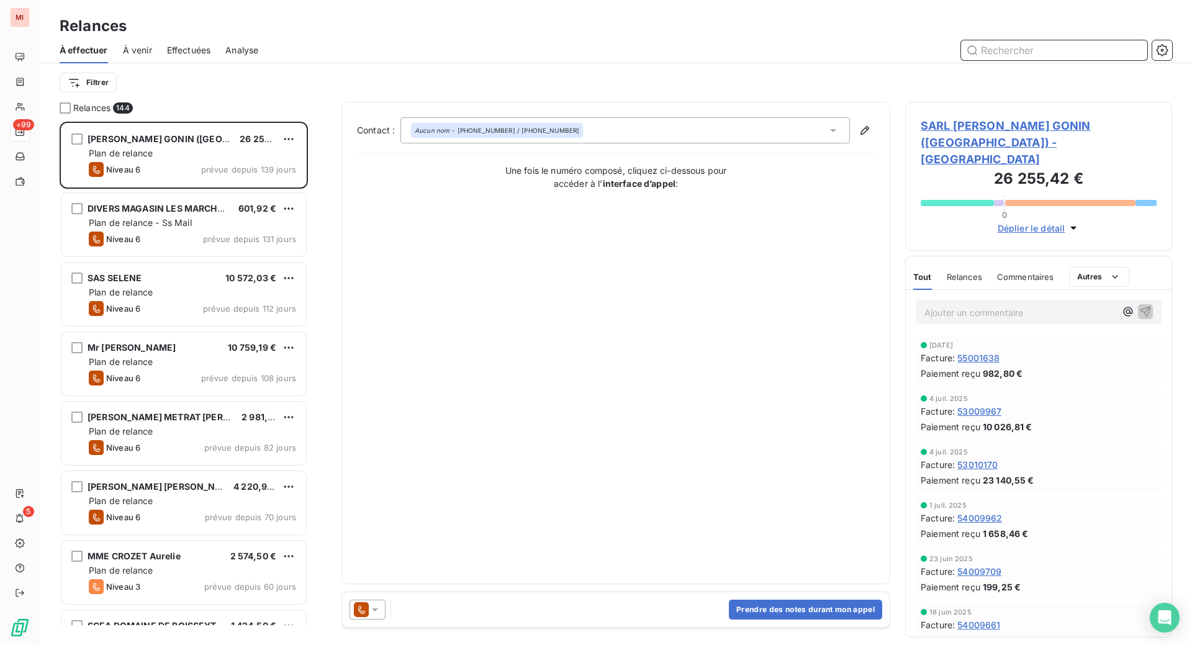
click at [988, 60] on input "text" at bounding box center [1054, 50] width 186 height 20
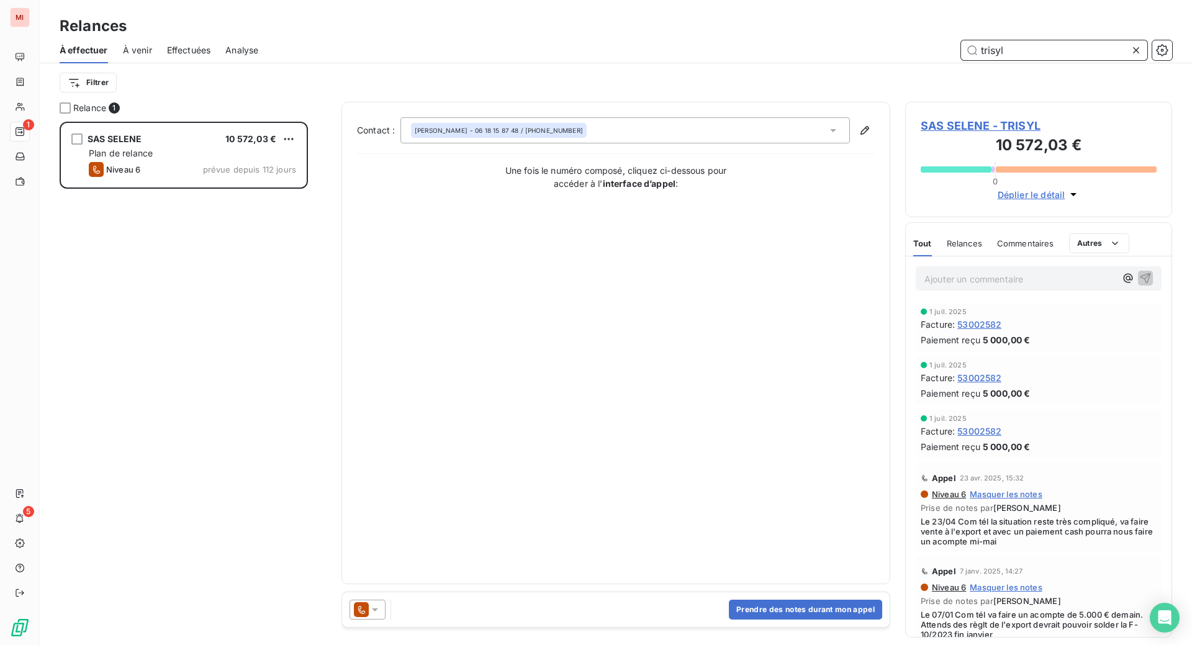
scroll to position [492, 237]
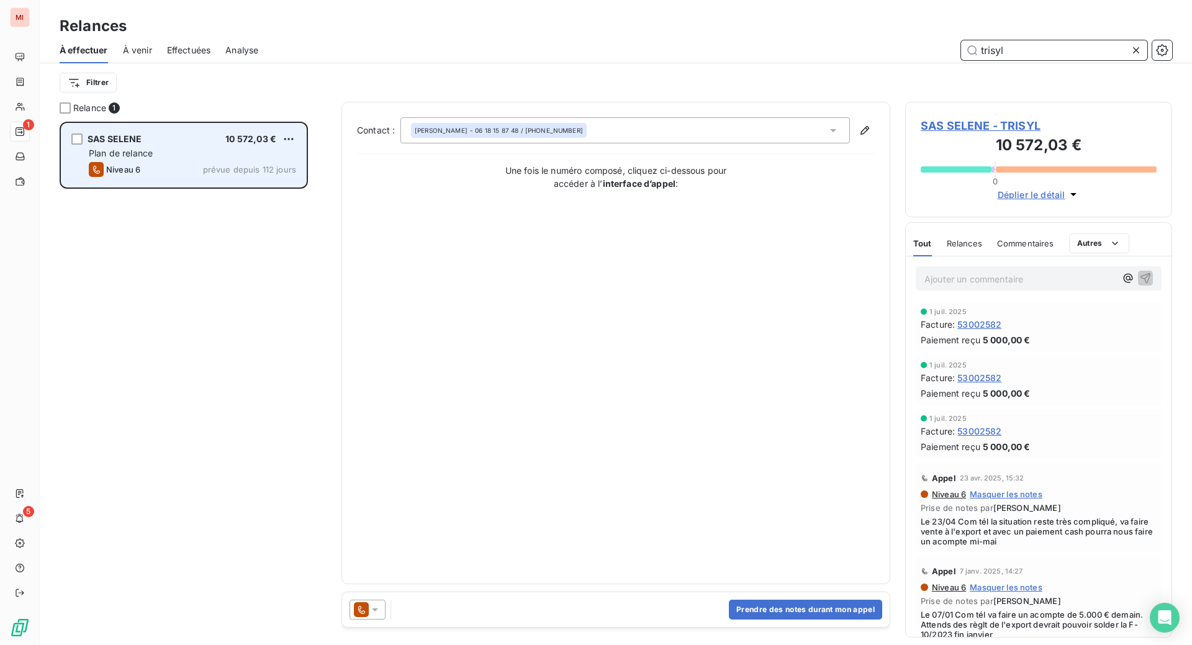
type input "trisyl"
click at [232, 160] on div "Plan de relance" at bounding box center [192, 153] width 207 height 12
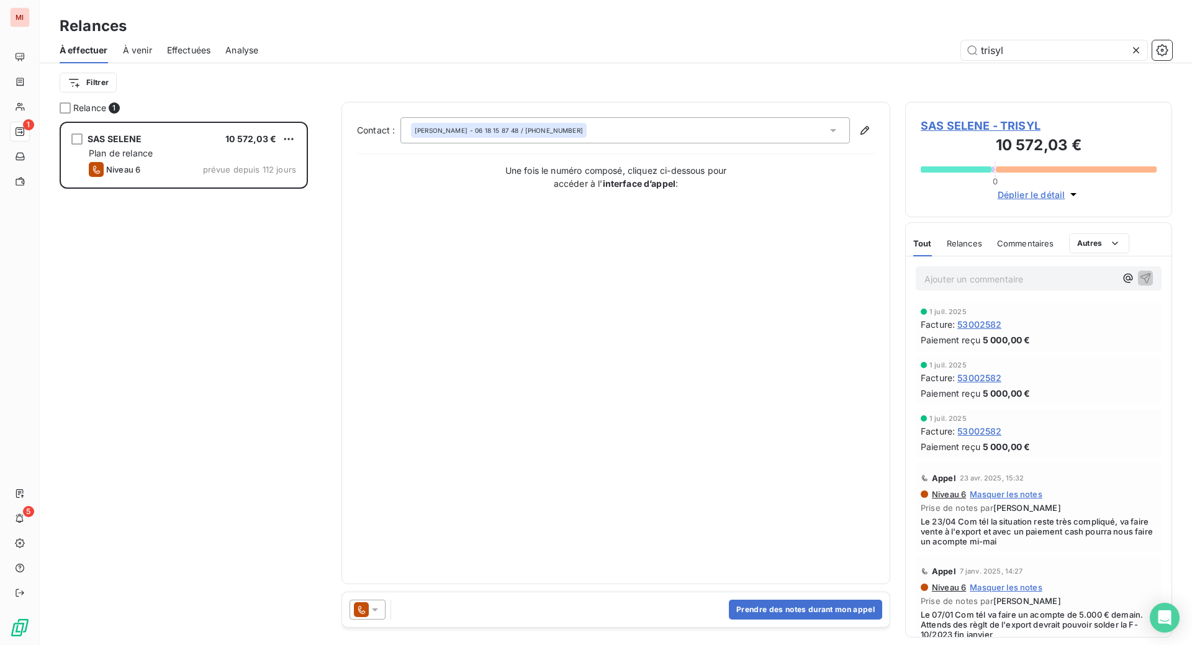
drag, startPoint x: 972, startPoint y: 310, endPoint x: 973, endPoint y: 319, distance: 9.4
click at [972, 256] on div "Relances" at bounding box center [964, 243] width 35 height 26
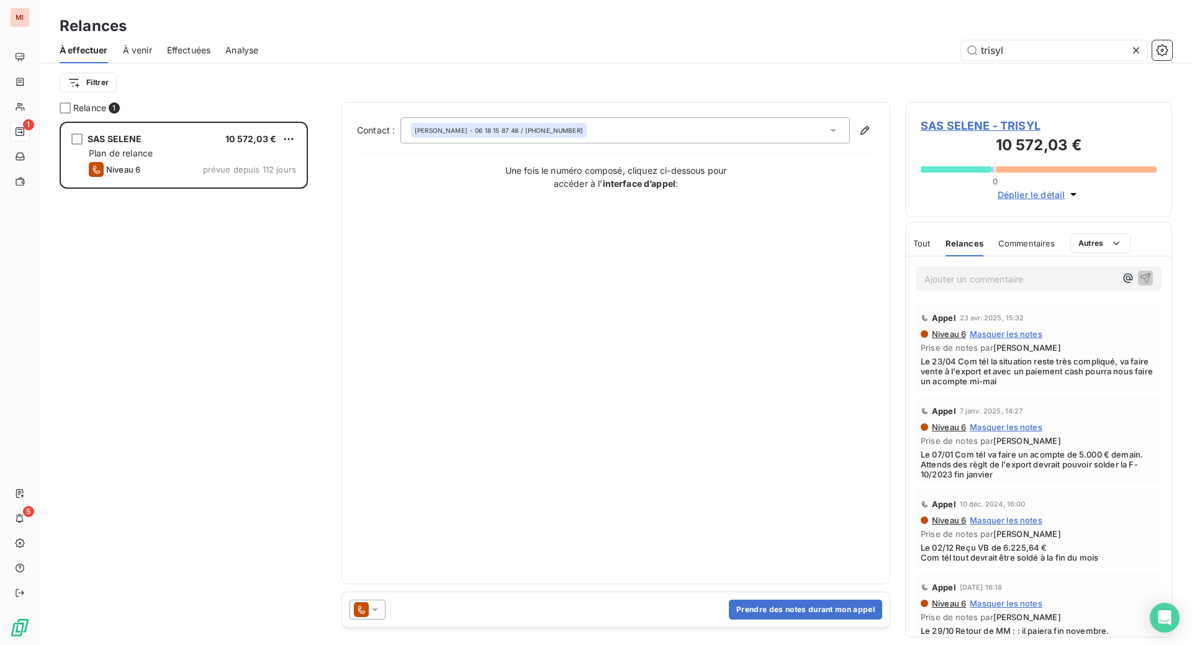
click at [971, 287] on p "Ajouter un commentaire ﻿" at bounding box center [1020, 279] width 191 height 16
click at [1022, 248] on span "Commentaires" at bounding box center [1026, 243] width 57 height 10
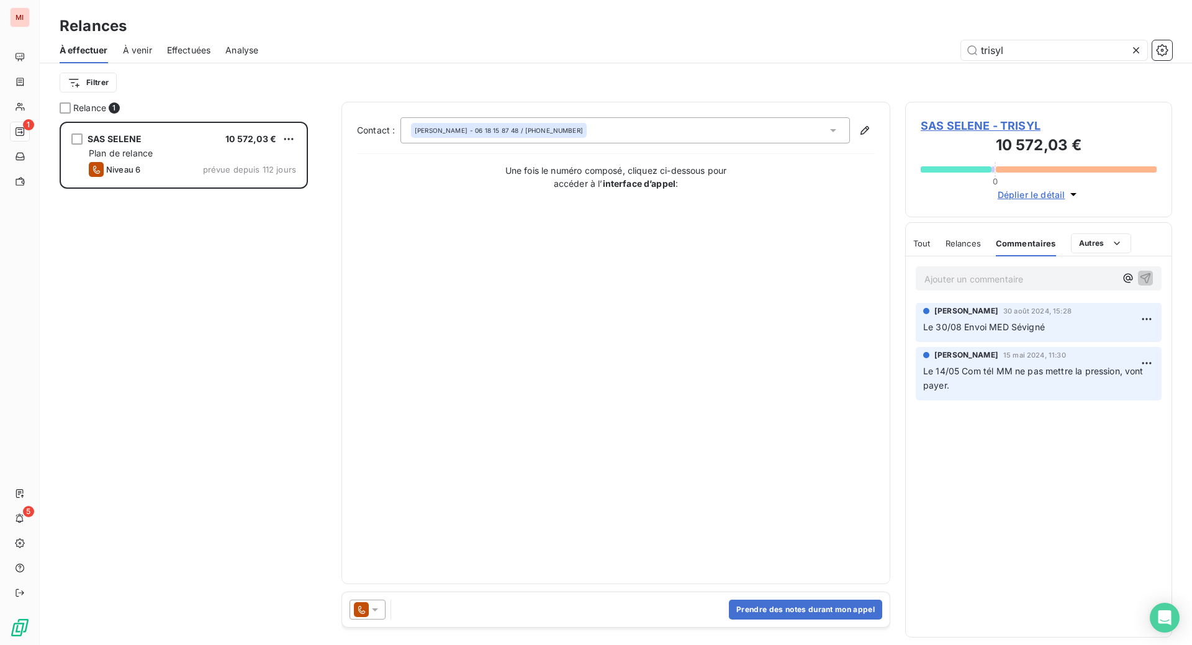
click at [959, 287] on p "Ajouter un commentaire ﻿" at bounding box center [1020, 279] width 191 height 16
click at [1139, 284] on icon "button" at bounding box center [1145, 277] width 12 height 12
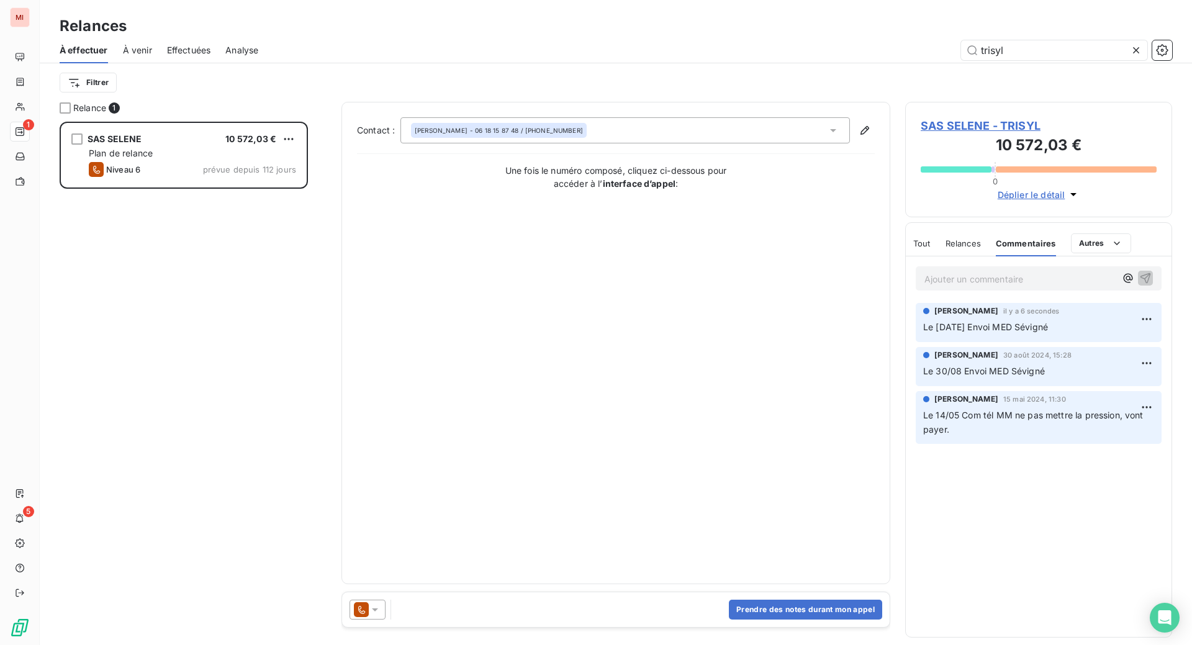
click at [962, 287] on p "Ajouter un commentaire ﻿" at bounding box center [1020, 279] width 191 height 16
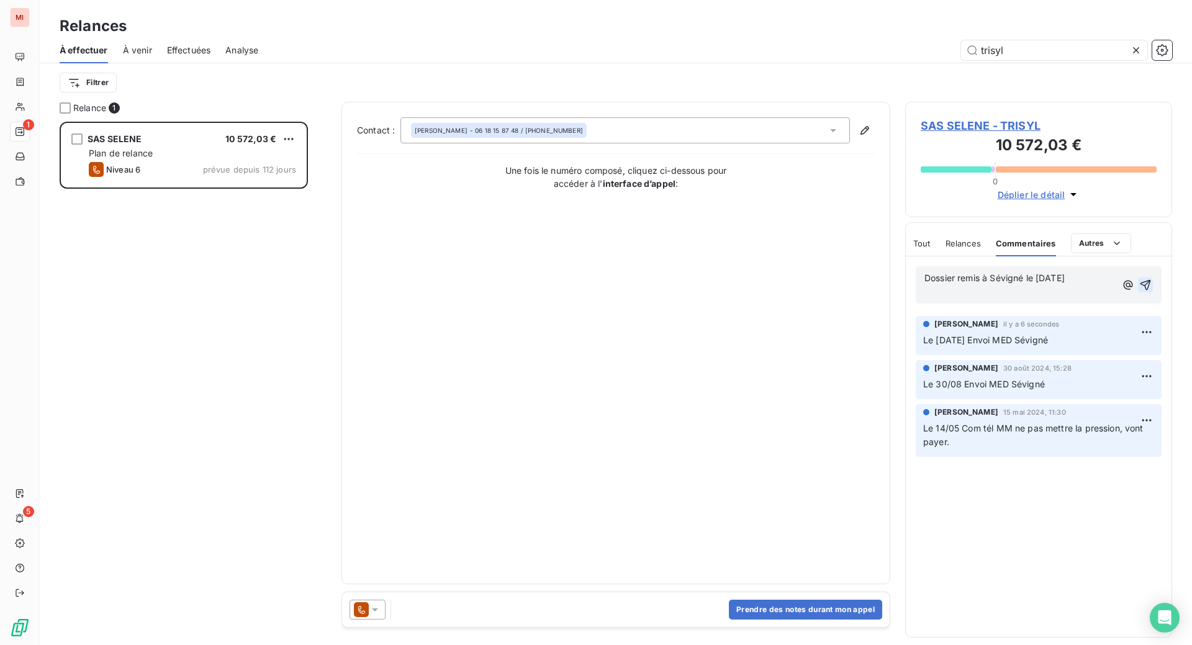
click at [1139, 291] on icon "button" at bounding box center [1145, 285] width 12 height 12
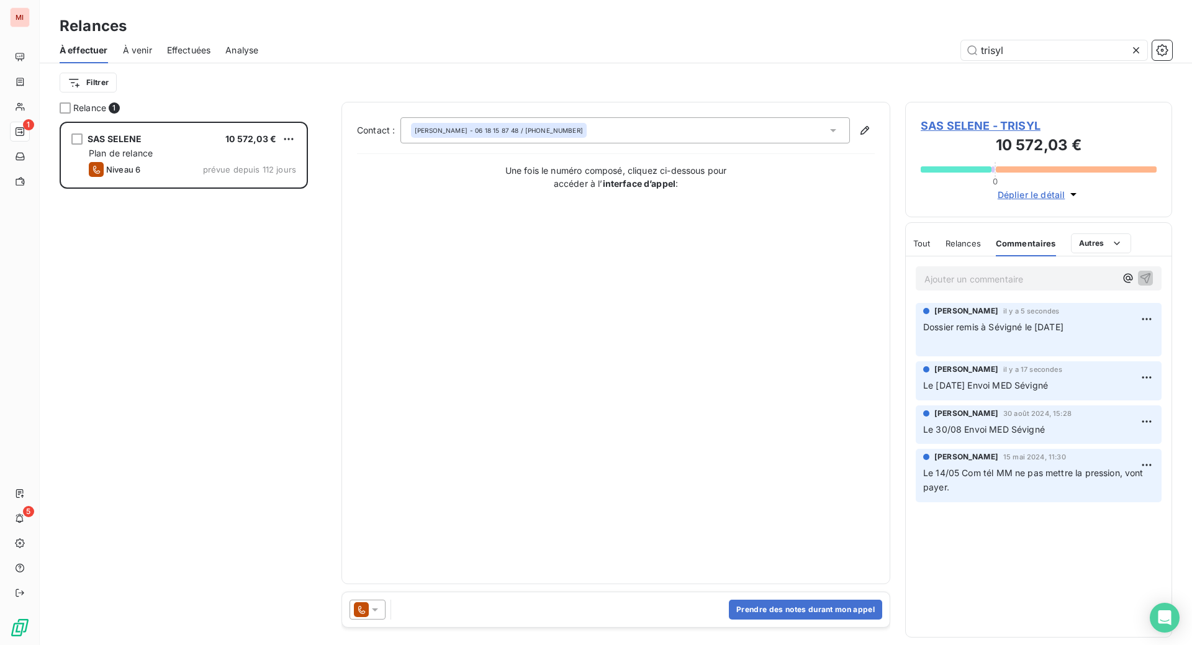
click at [959, 134] on span "SAS SELENE - TRISYL" at bounding box center [1039, 125] width 236 height 17
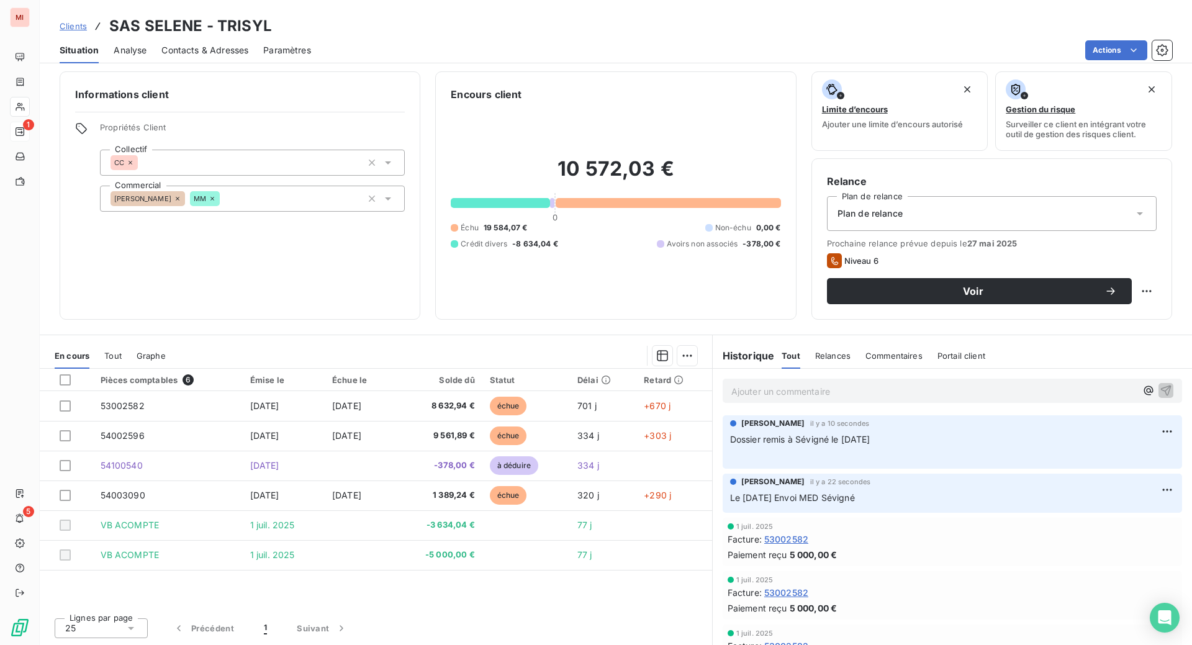
scroll to position [73, 0]
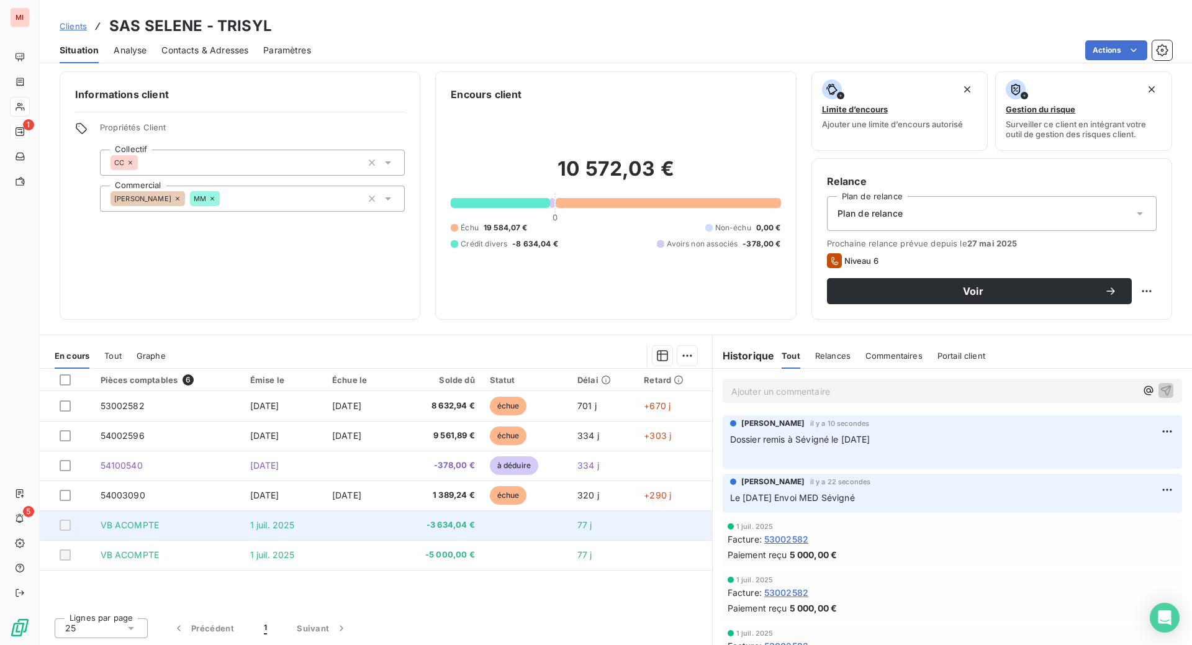
click at [157, 530] on span "VB ACOMPTE" at bounding box center [130, 525] width 59 height 11
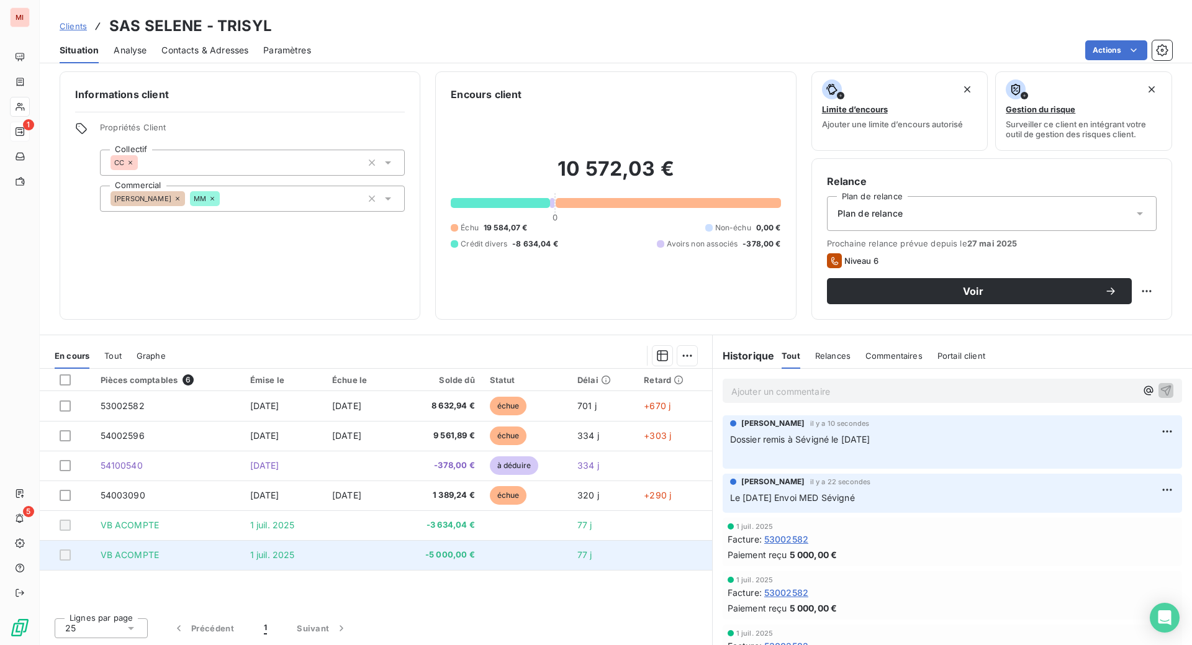
scroll to position [0, 0]
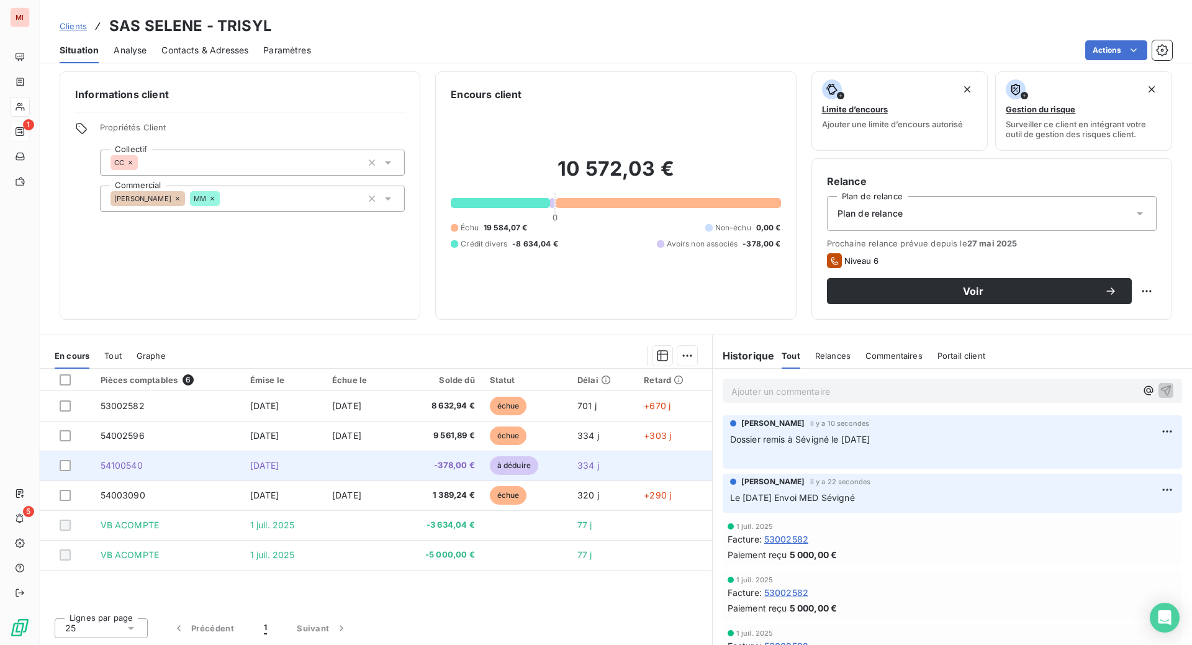
click at [470, 472] on span "-378,00 €" at bounding box center [438, 465] width 74 height 12
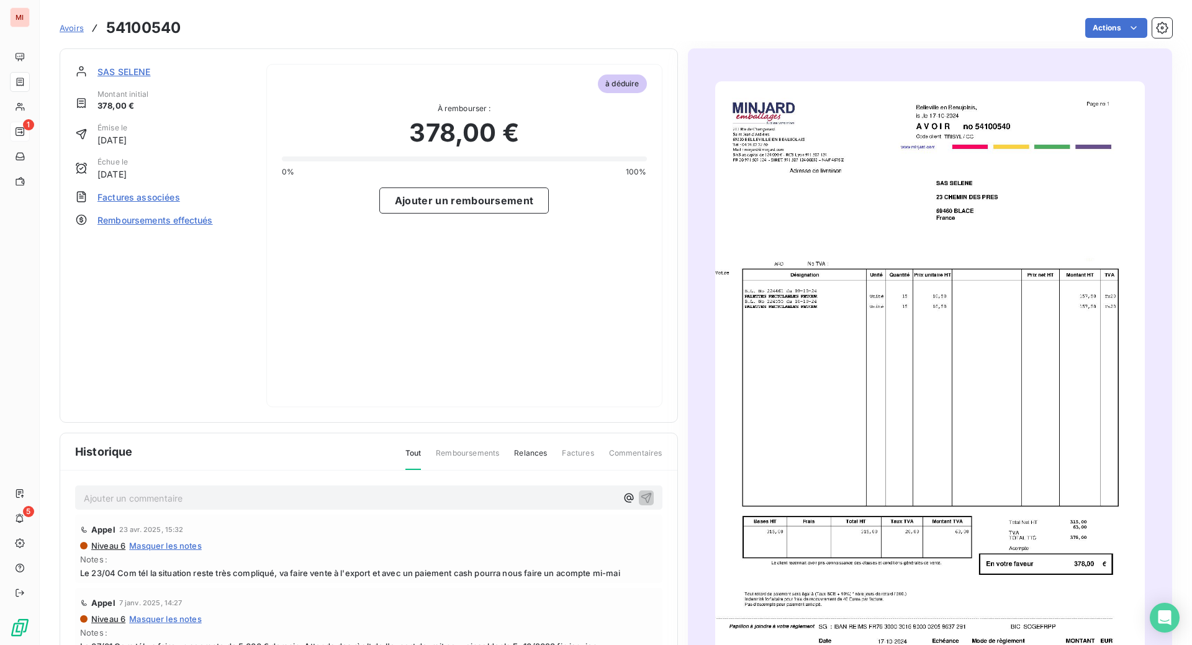
click at [179, 204] on span "Factures associées" at bounding box center [138, 197] width 83 height 13
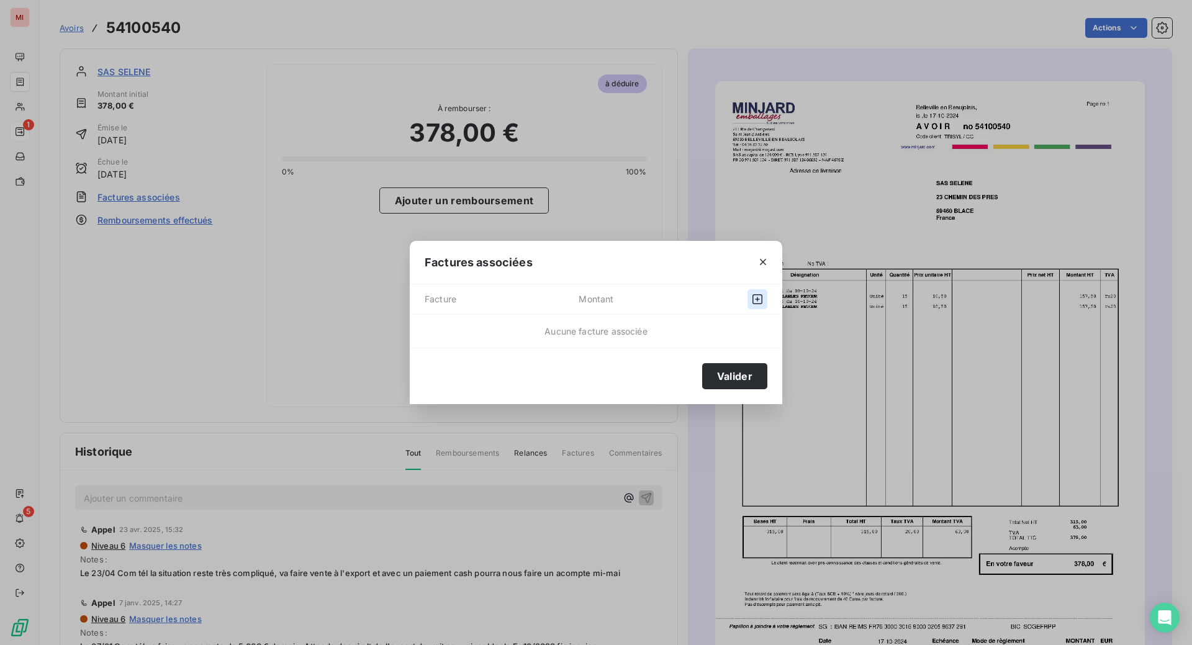
click at [753, 294] on icon "button" at bounding box center [758, 299] width 10 height 10
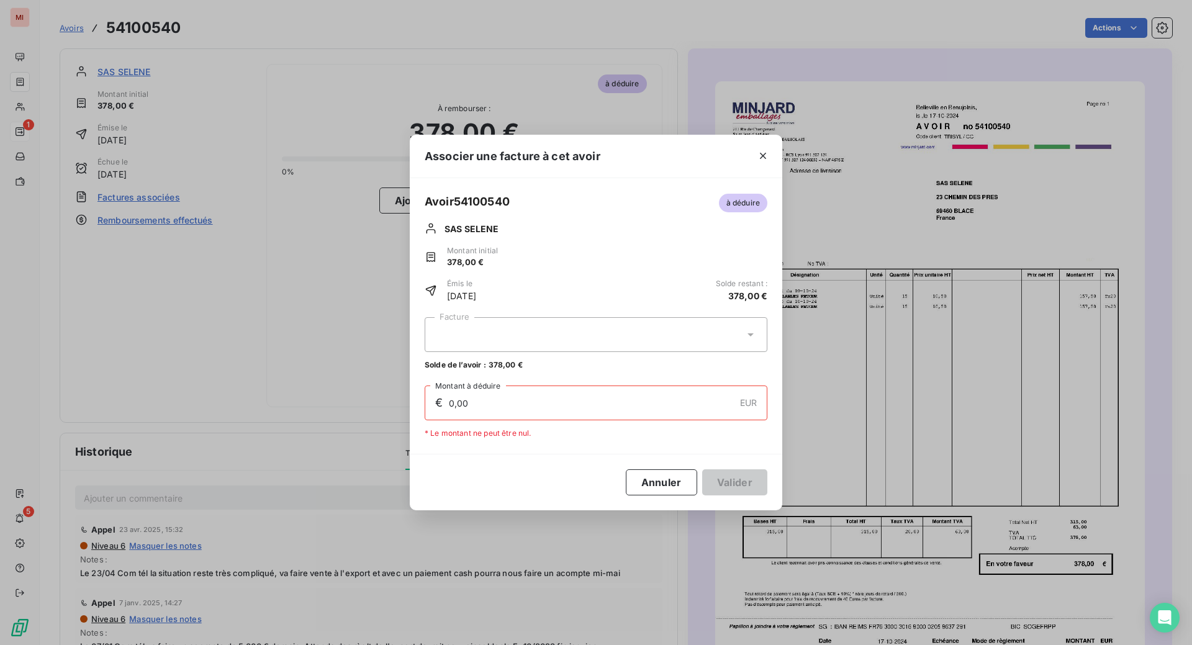
click at [748, 333] on icon at bounding box center [751, 334] width 6 height 3
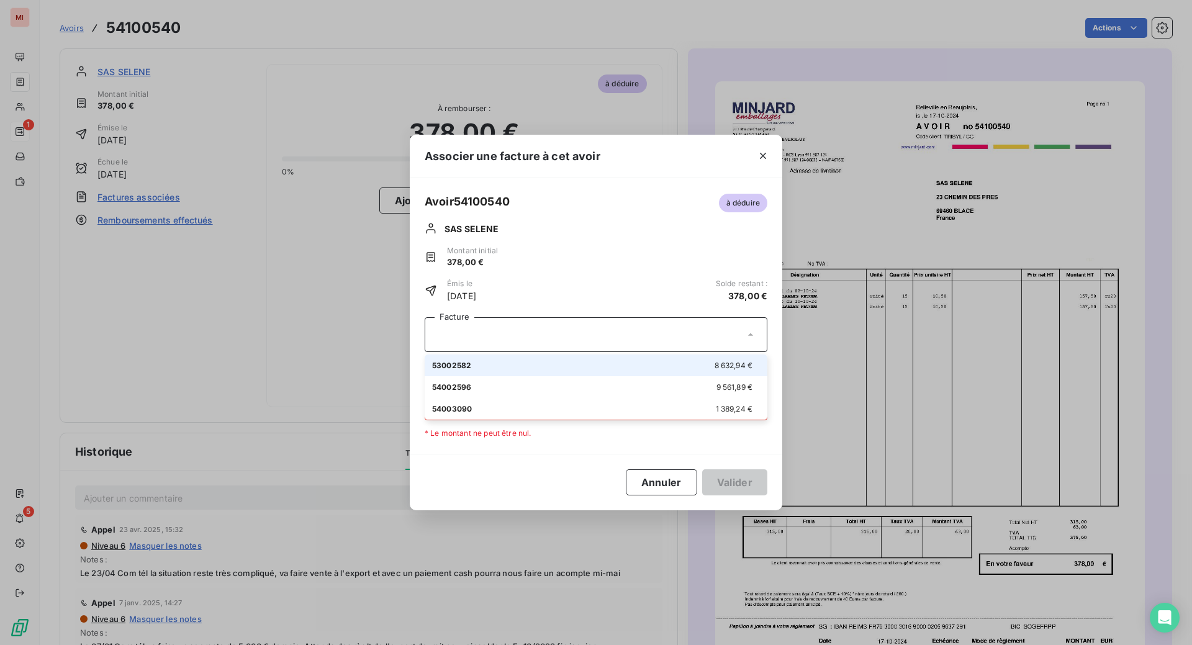
click at [659, 371] on div "53002582 8 632,94 €" at bounding box center [596, 366] width 328 height 12
type input "378,00"
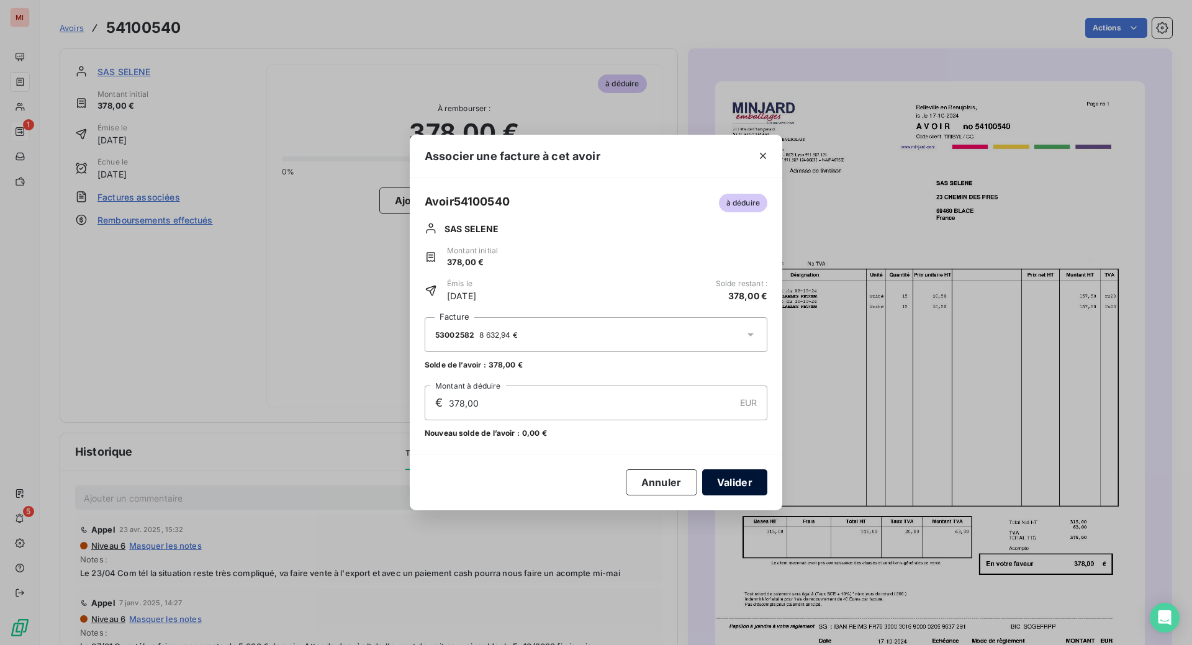
click at [721, 495] on button "Valider" at bounding box center [734, 482] width 65 height 26
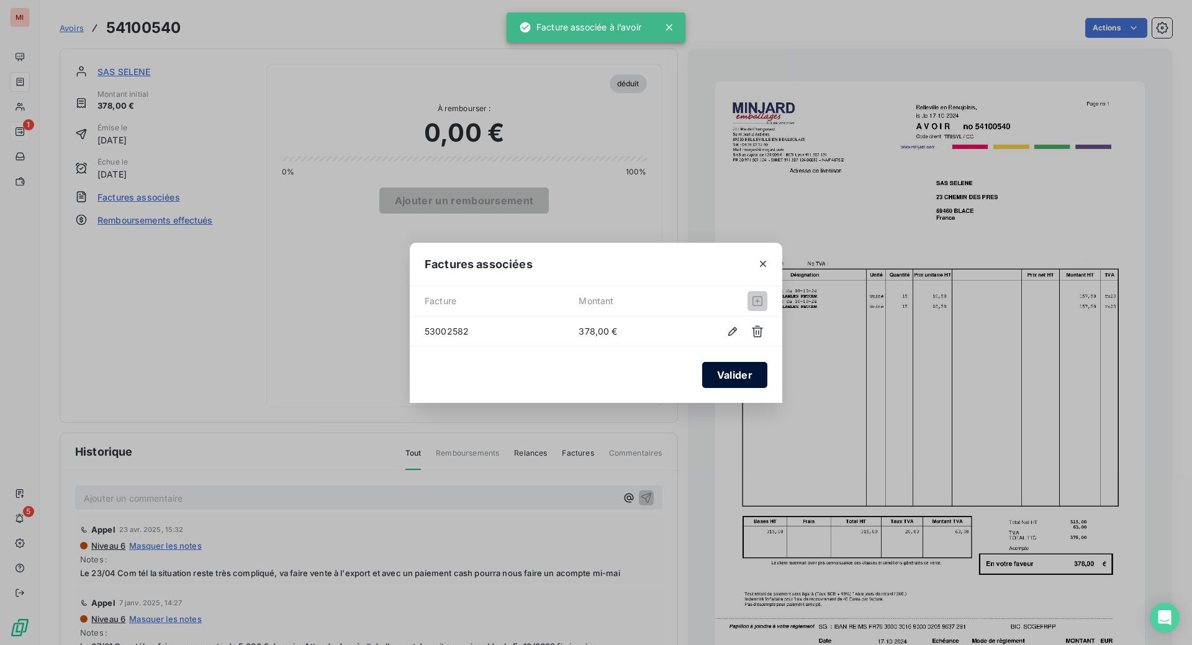
click at [730, 379] on button "Valider" at bounding box center [734, 375] width 65 height 26
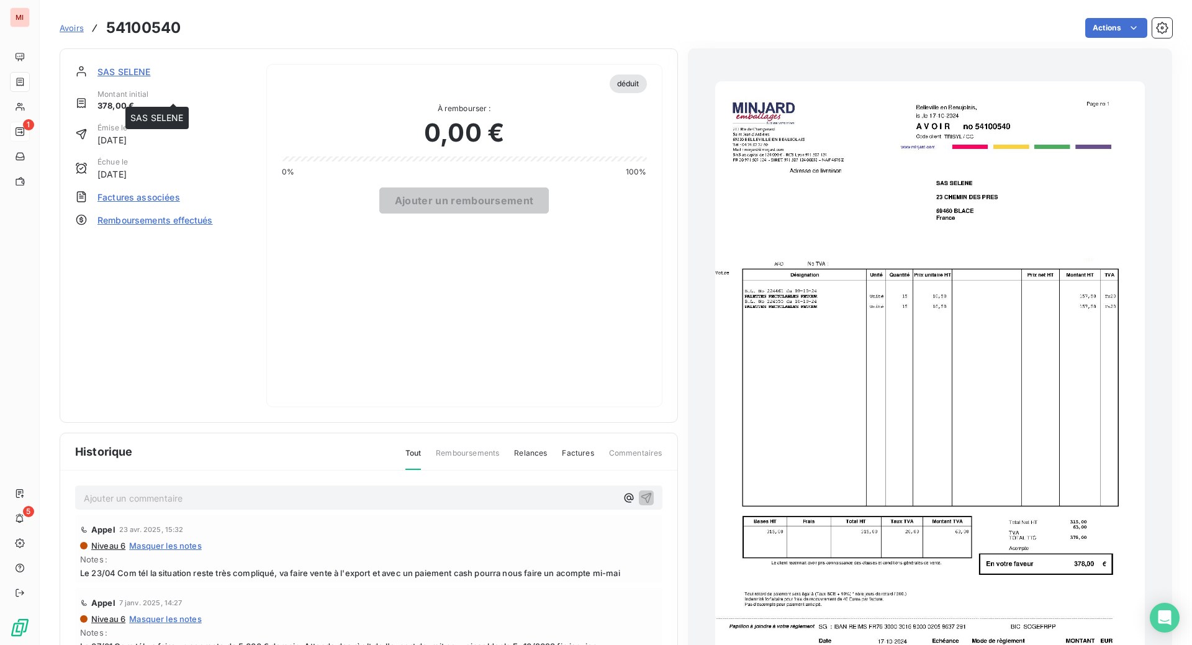
click at [151, 78] on span "SAS SELENE" at bounding box center [123, 71] width 53 height 13
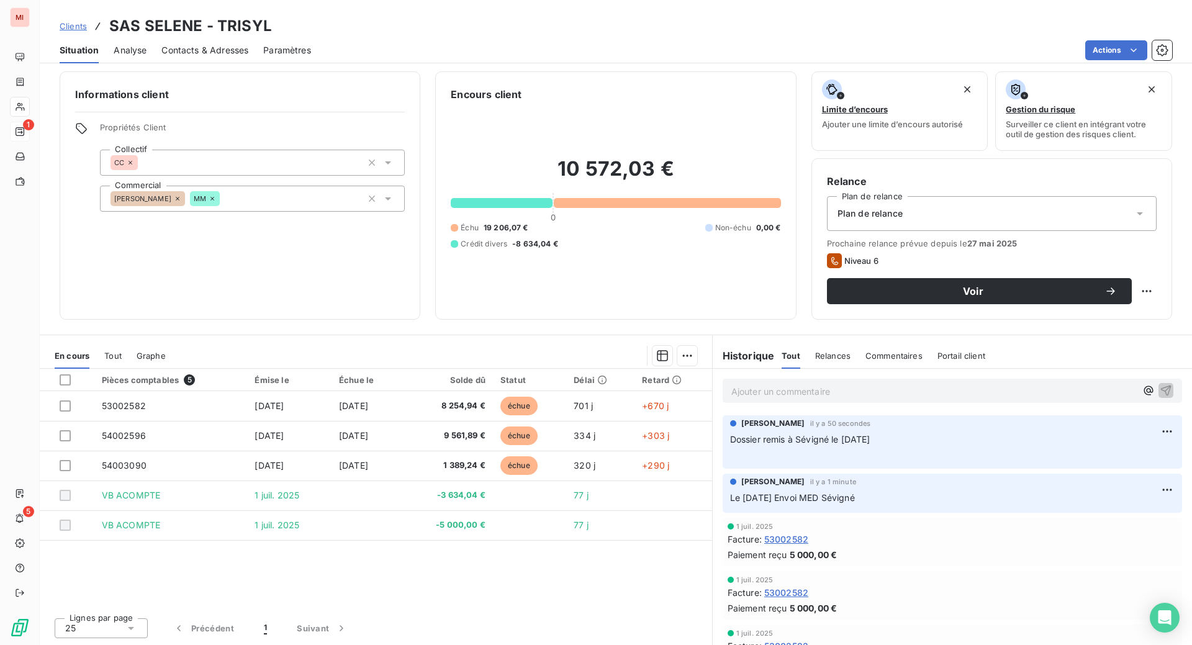
scroll to position [138, 0]
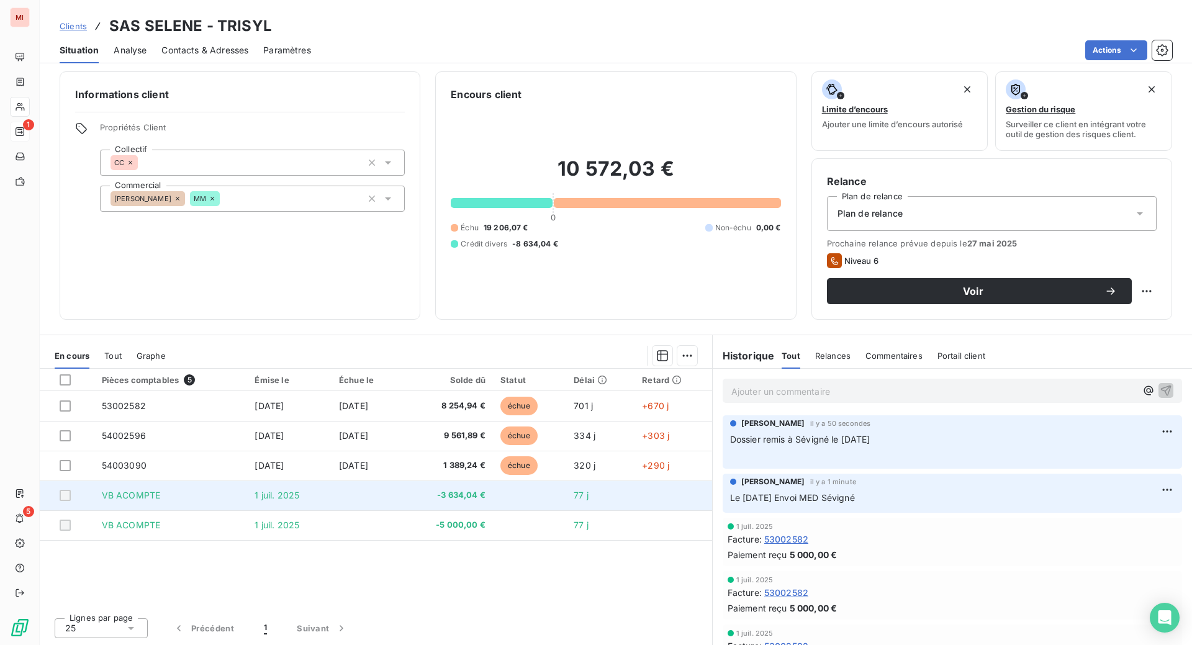
click at [172, 510] on td "VB ACOMPTE" at bounding box center [170, 496] width 153 height 30
click at [150, 500] on span "VB ACOMPTE" at bounding box center [131, 495] width 59 height 11
click at [71, 501] on div at bounding box center [65, 495] width 11 height 11
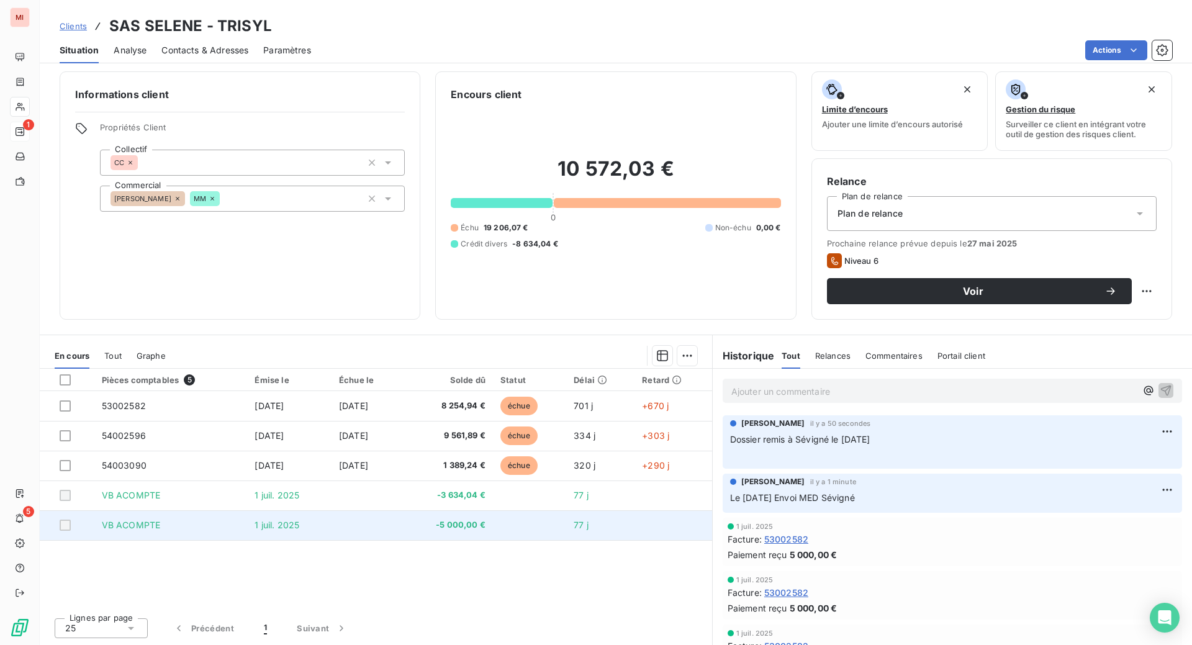
scroll to position [0, 0]
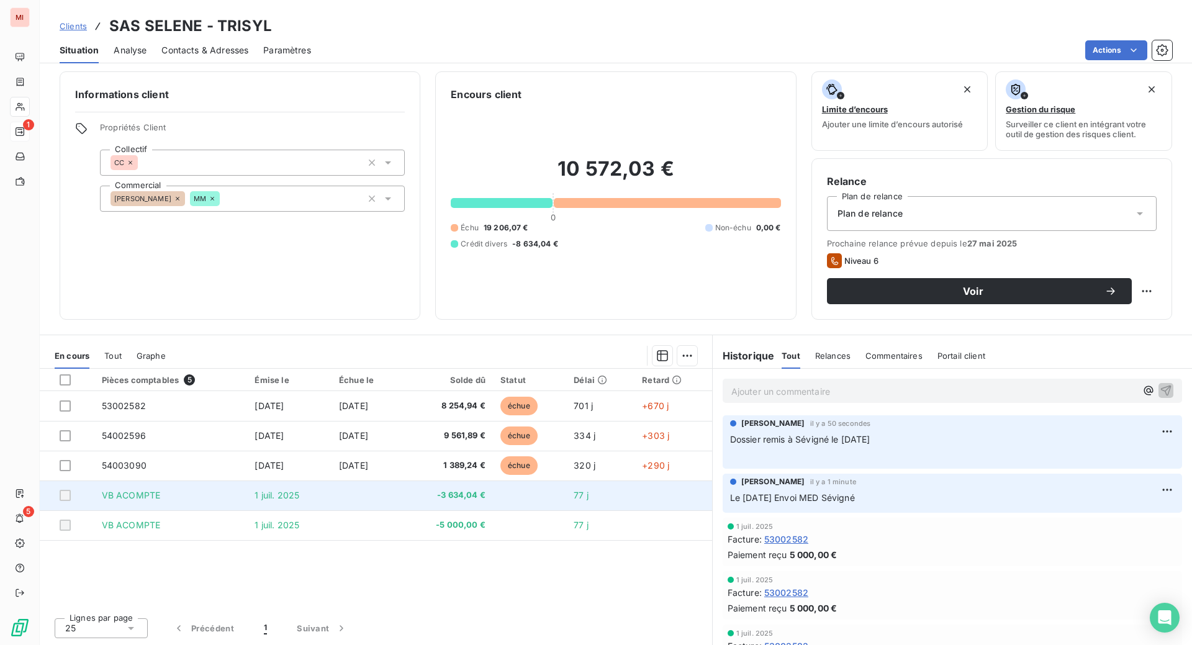
click at [484, 502] on span "-3 634,04 €" at bounding box center [447, 495] width 76 height 12
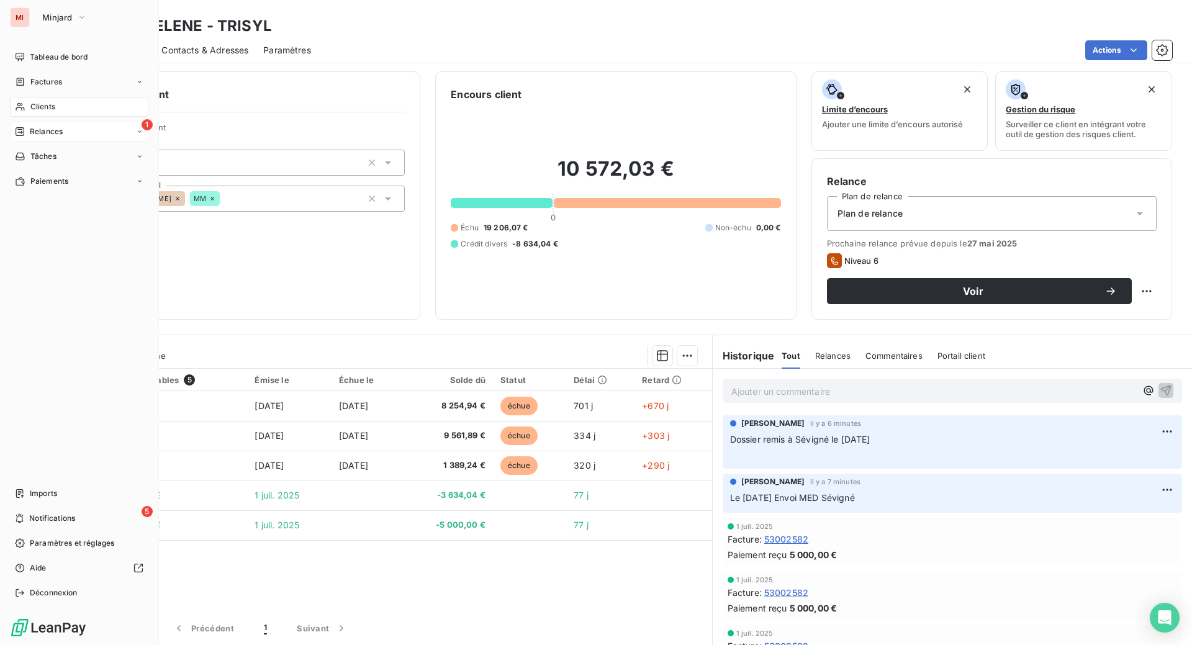
click at [57, 137] on span "Relances" at bounding box center [46, 131] width 33 height 11
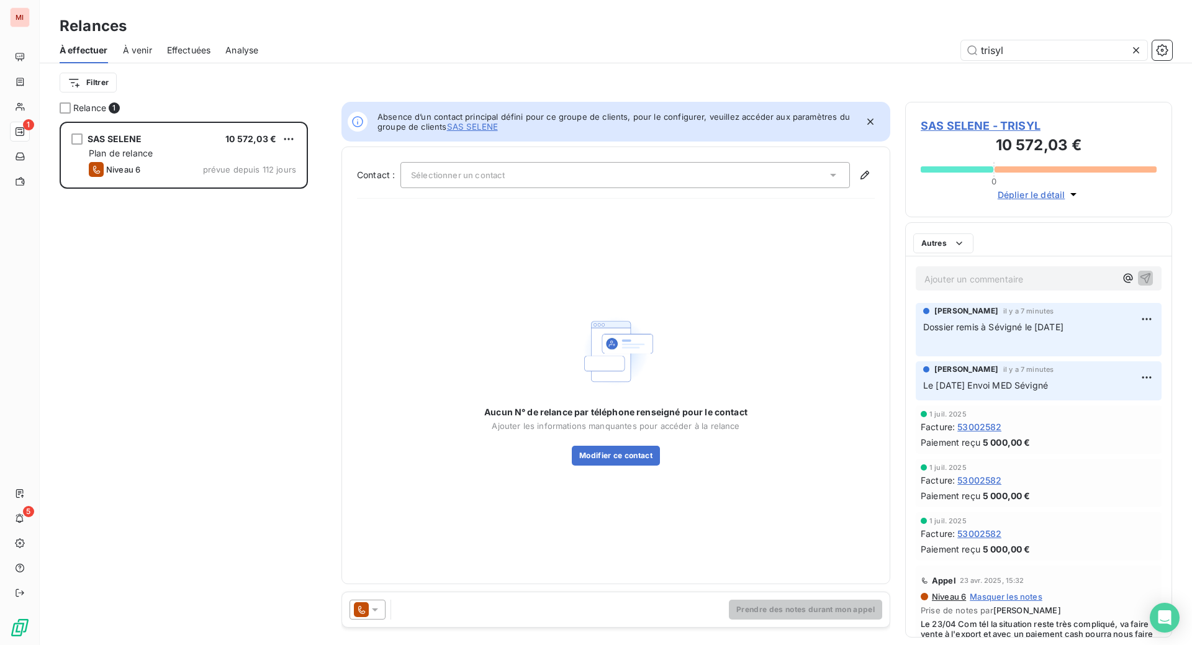
scroll to position [492, 237]
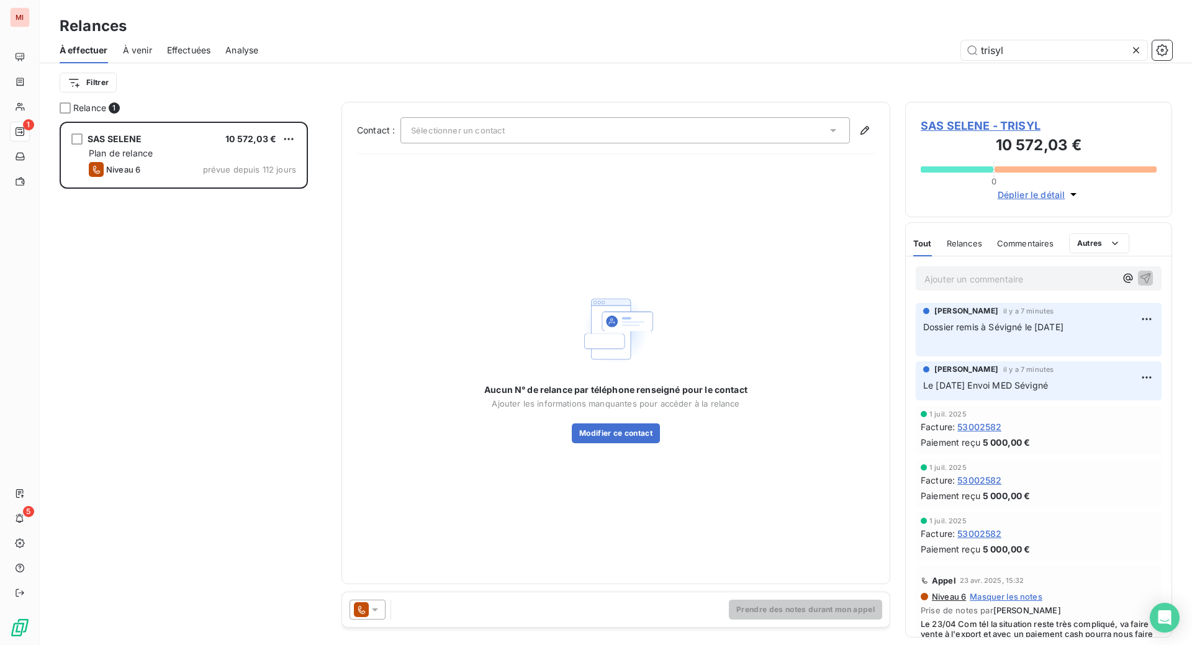
click at [1130, 57] on icon at bounding box center [1136, 50] width 12 height 12
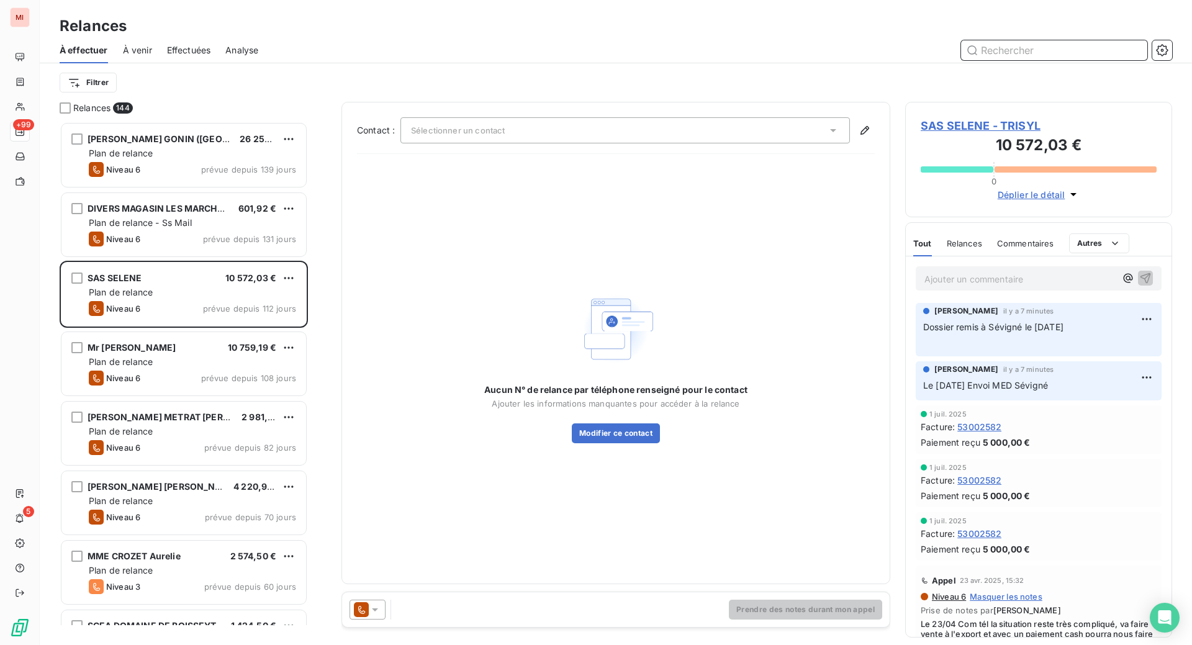
click at [983, 60] on input "text" at bounding box center [1054, 50] width 186 height 20
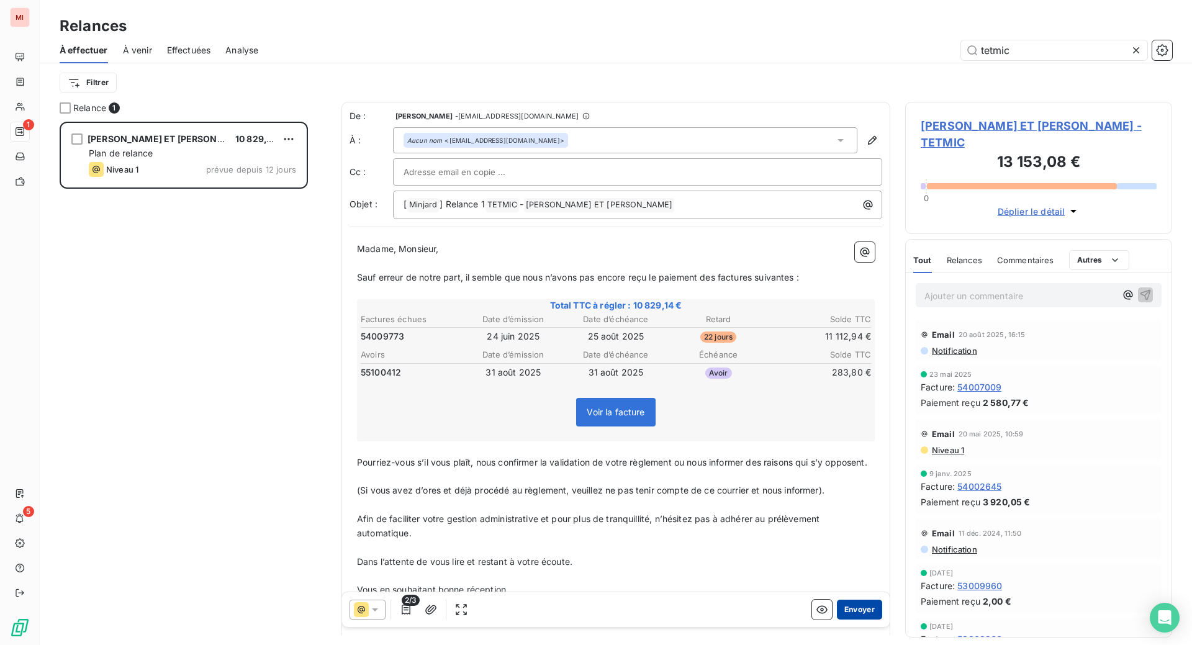
click at [837, 620] on button "Envoyer" at bounding box center [859, 610] width 45 height 20
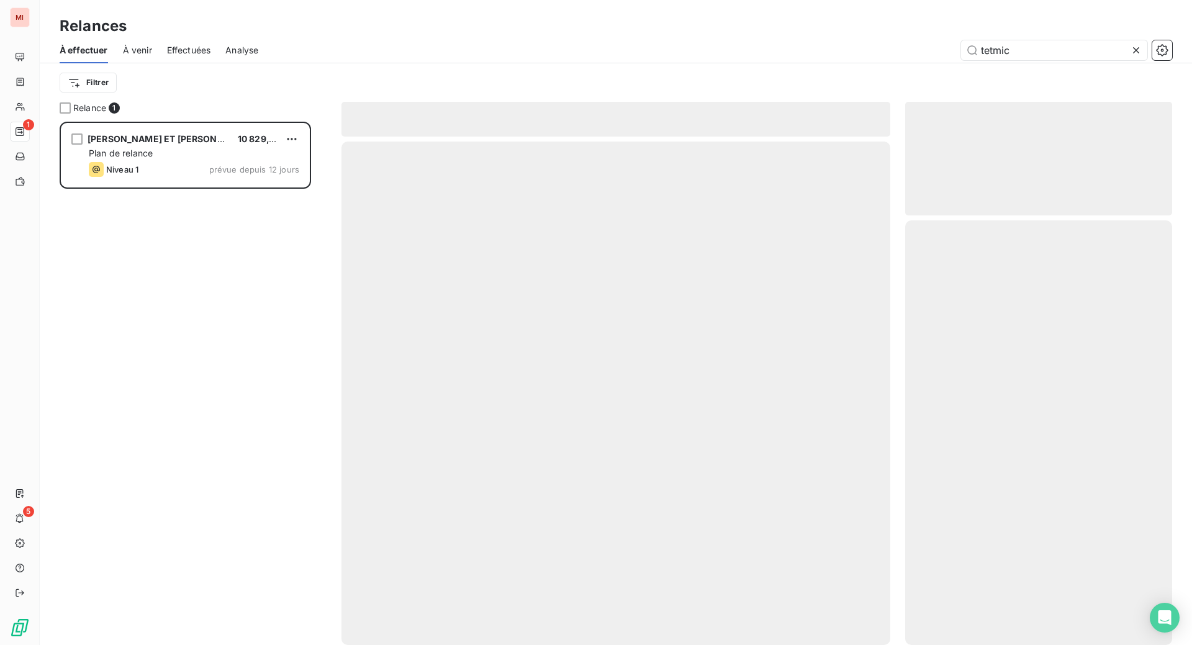
scroll to position [476, 240]
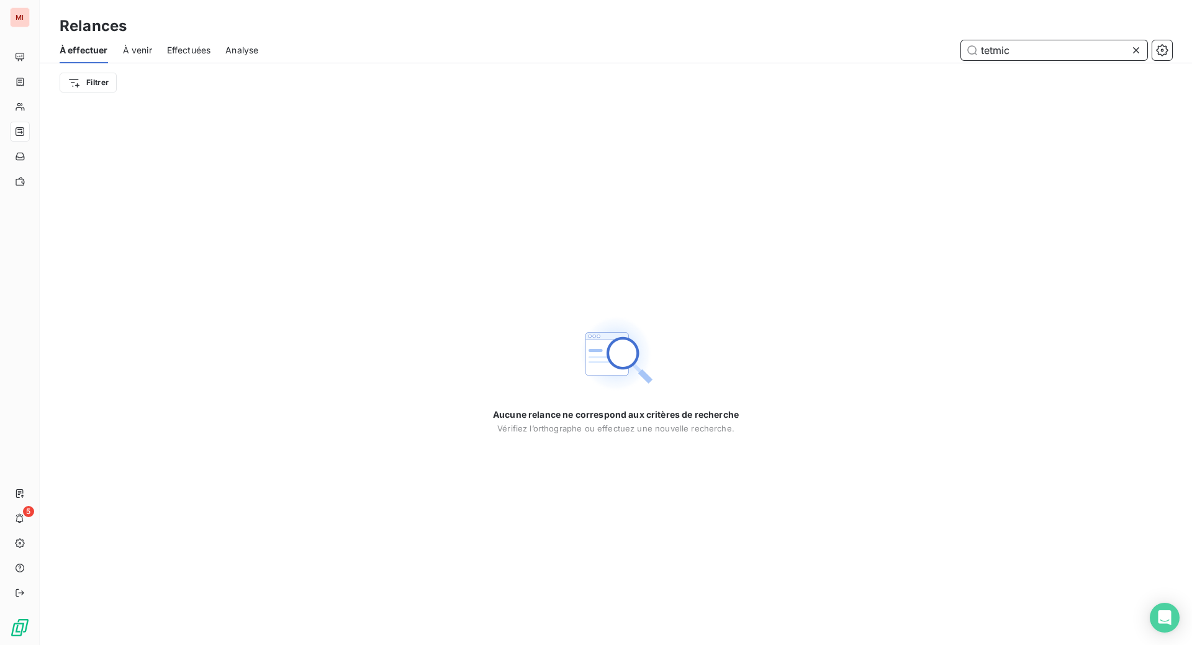
drag, startPoint x: 1032, startPoint y: 71, endPoint x: 916, endPoint y: 73, distance: 115.5
click at [919, 60] on div "tetmic" at bounding box center [722, 50] width 899 height 20
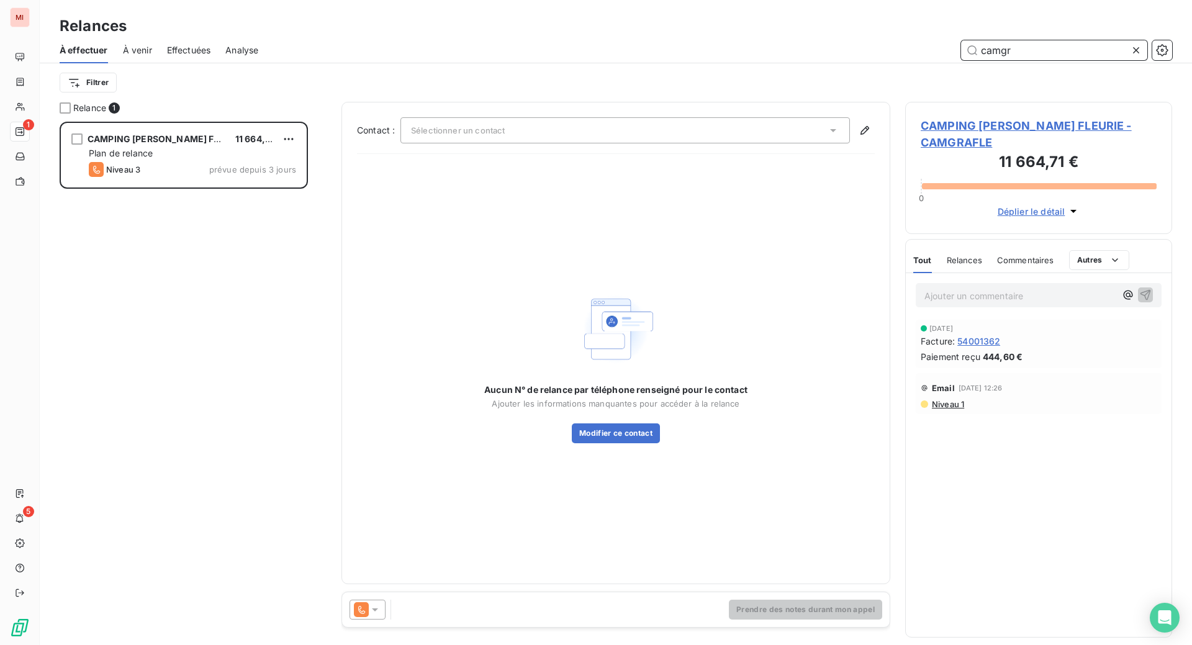
scroll to position [492, 237]
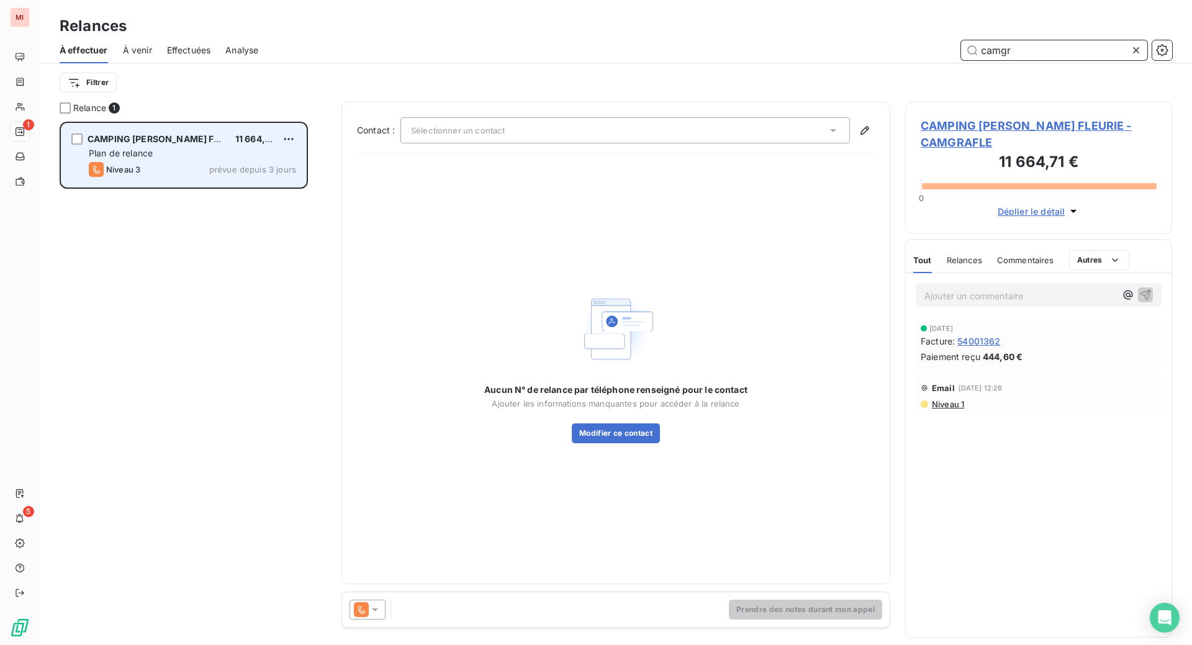
type input "camgr"
click at [213, 160] on div "Plan de relance" at bounding box center [192, 153] width 207 height 12
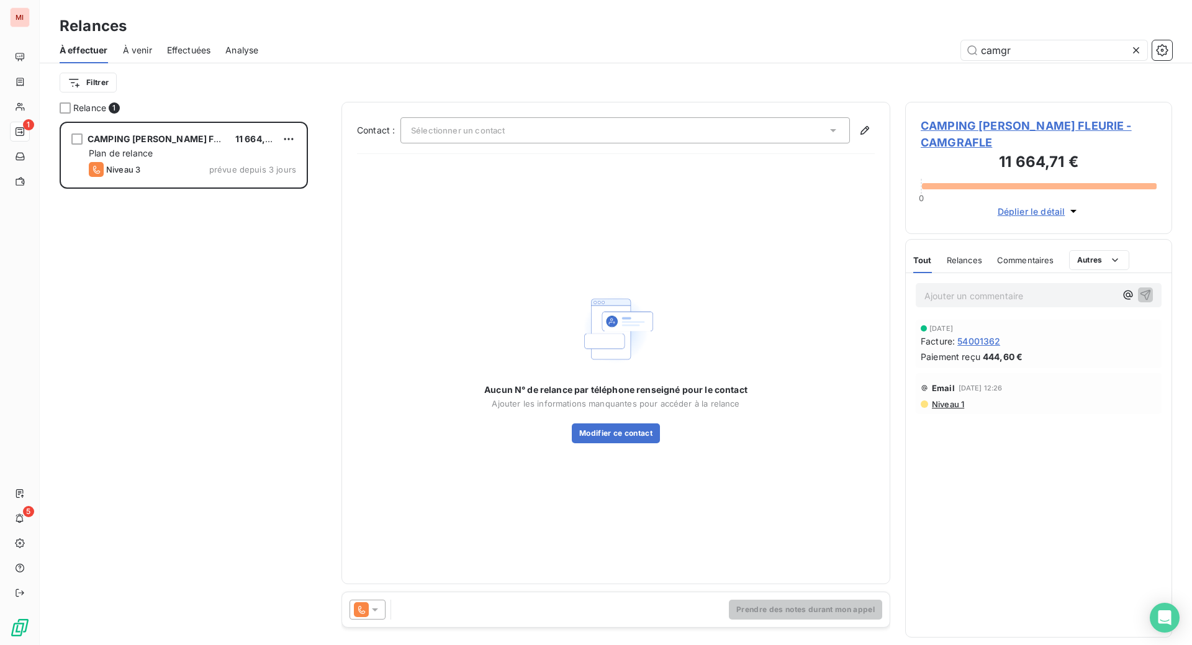
click at [381, 616] on icon at bounding box center [375, 610] width 12 height 12
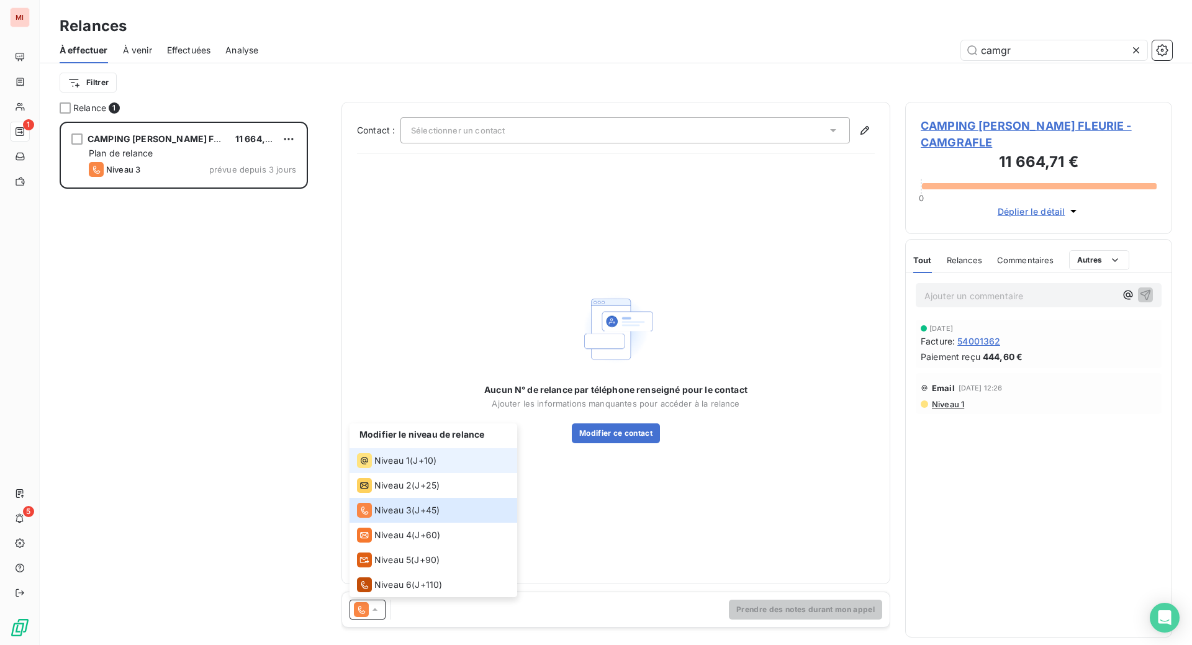
click at [440, 473] on li "Niveau 1 ( J+10 )" at bounding box center [434, 460] width 168 height 25
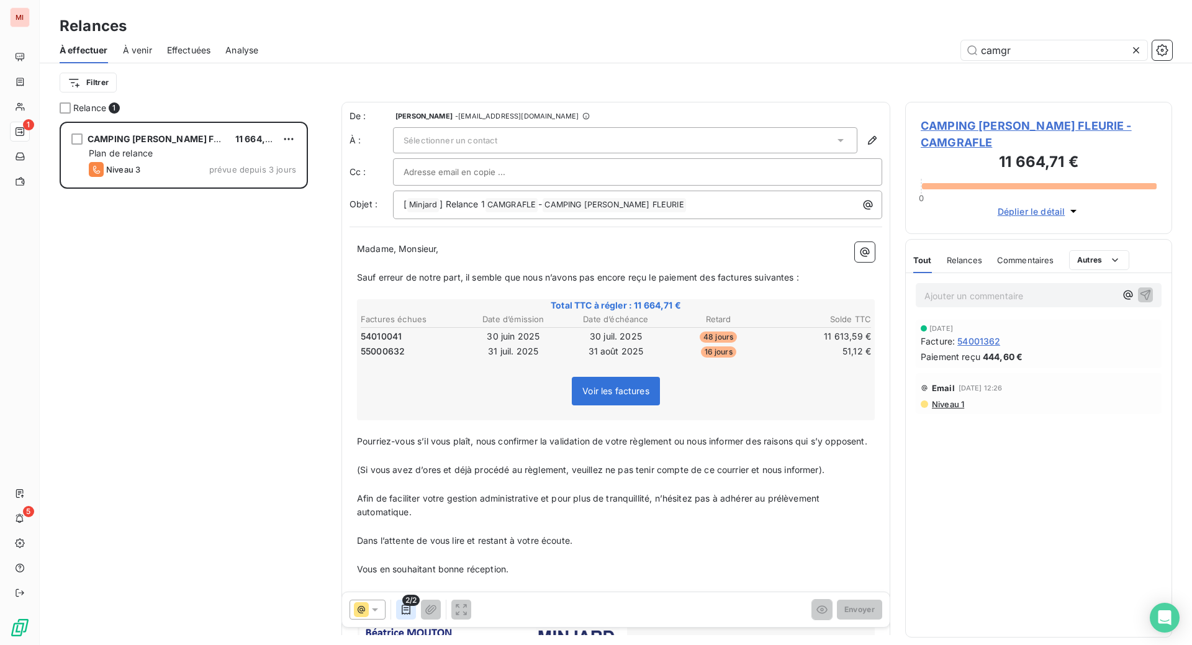
click at [412, 616] on icon "button" at bounding box center [406, 610] width 12 height 12
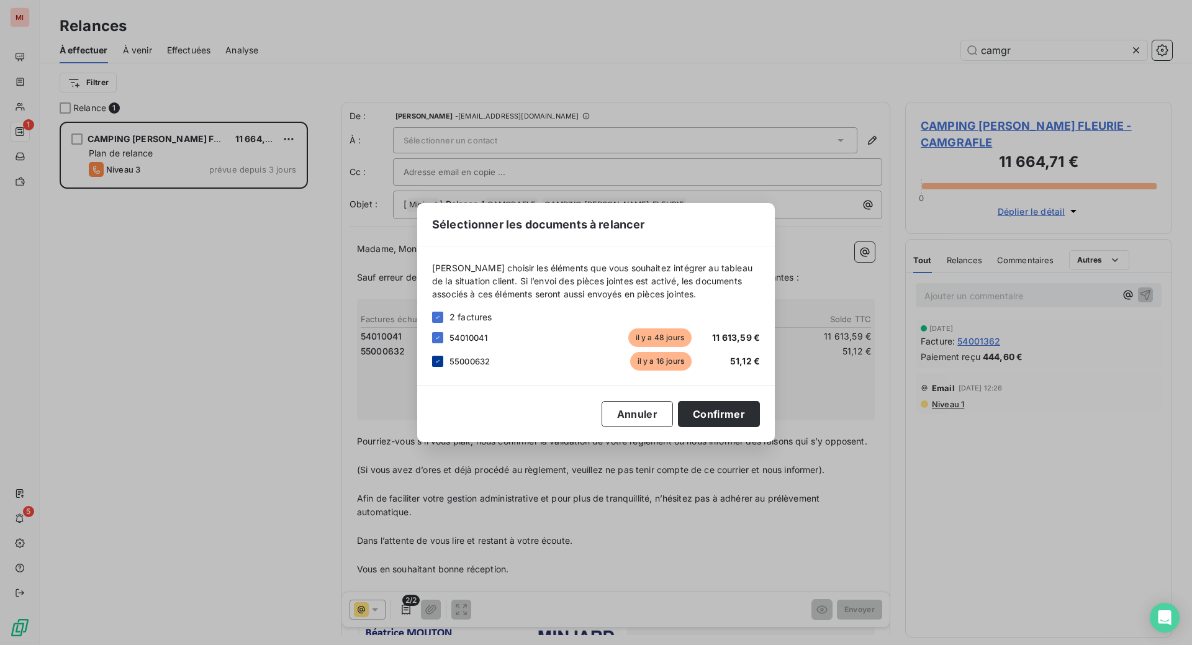
click at [434, 358] on icon at bounding box center [437, 361] width 7 height 7
click at [760, 423] on button "Confirmer" at bounding box center [719, 414] width 82 height 26
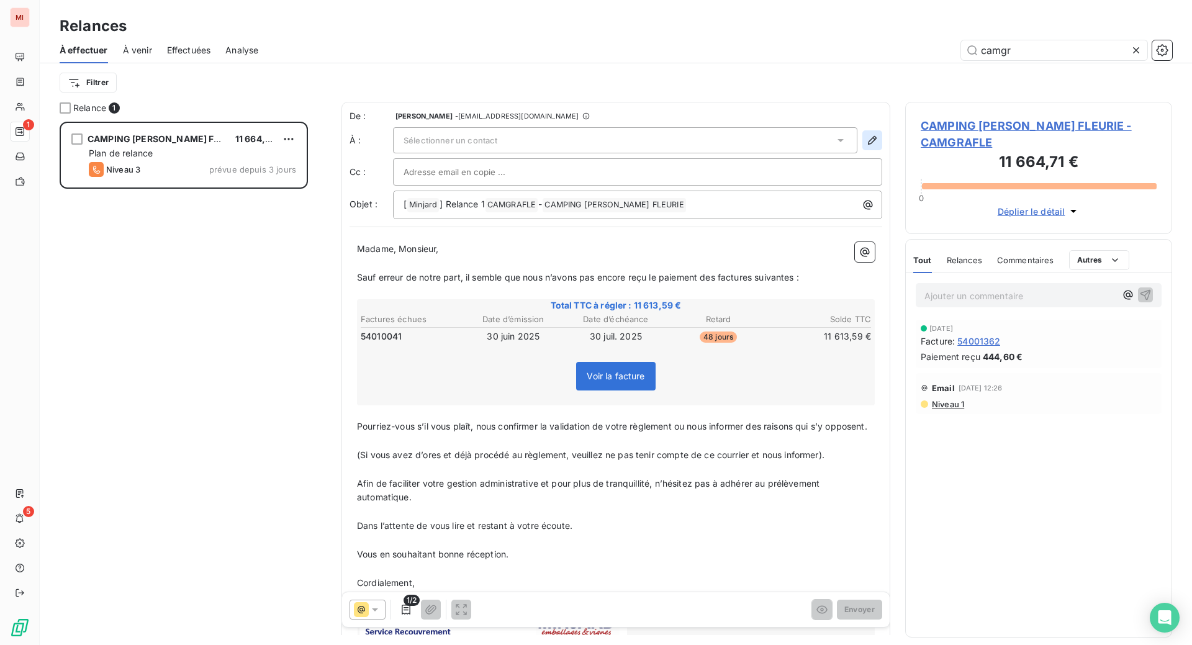
click at [868, 145] on icon "button" at bounding box center [872, 140] width 9 height 9
click at [813, 153] on div "Sélectionner un contact" at bounding box center [625, 140] width 464 height 26
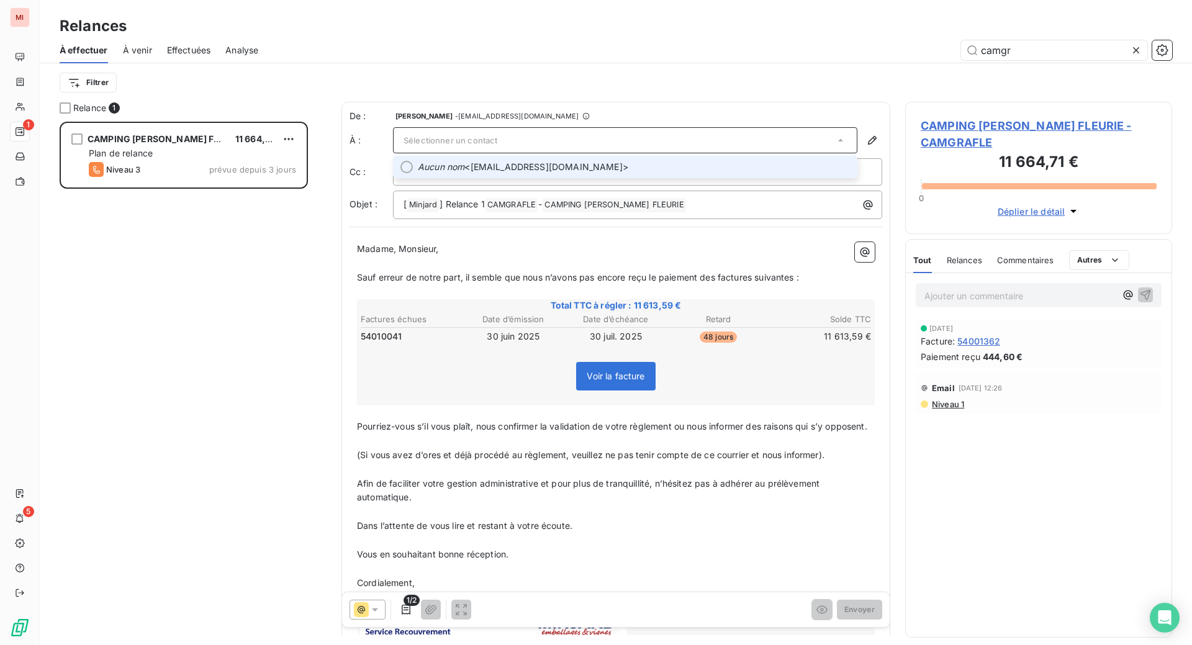
click at [597, 173] on span "Aucun nom <[EMAIL_ADDRESS][DOMAIN_NAME]>" at bounding box center [634, 167] width 432 height 12
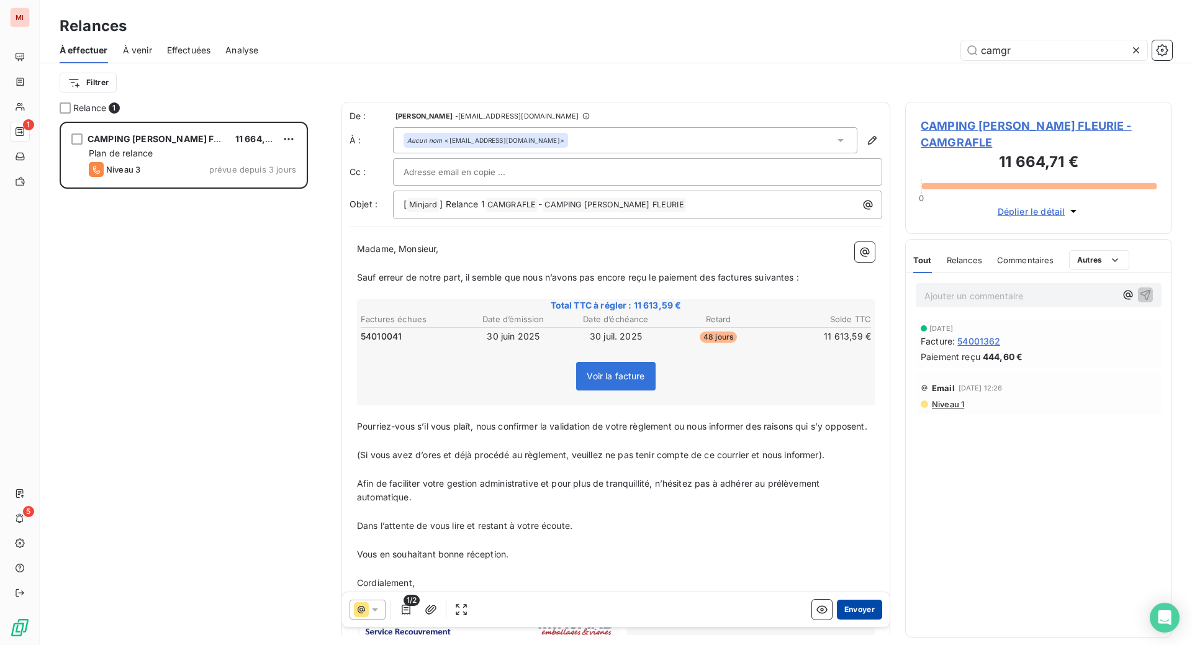
click at [837, 620] on button "Envoyer" at bounding box center [859, 610] width 45 height 20
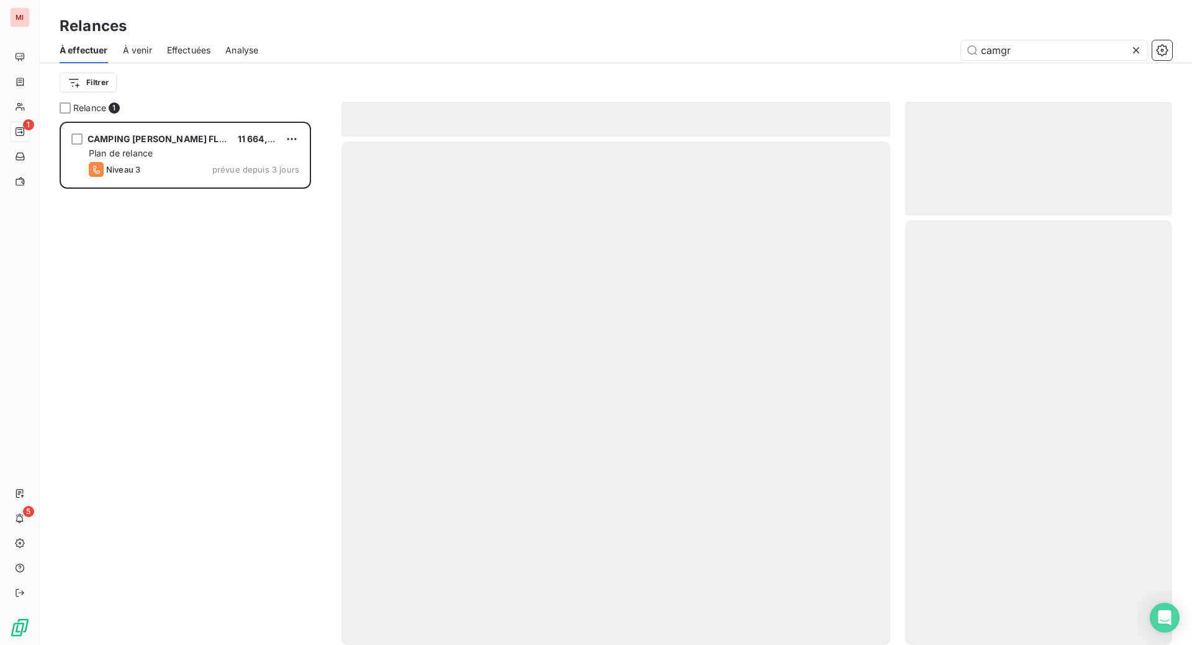
scroll to position [476, 240]
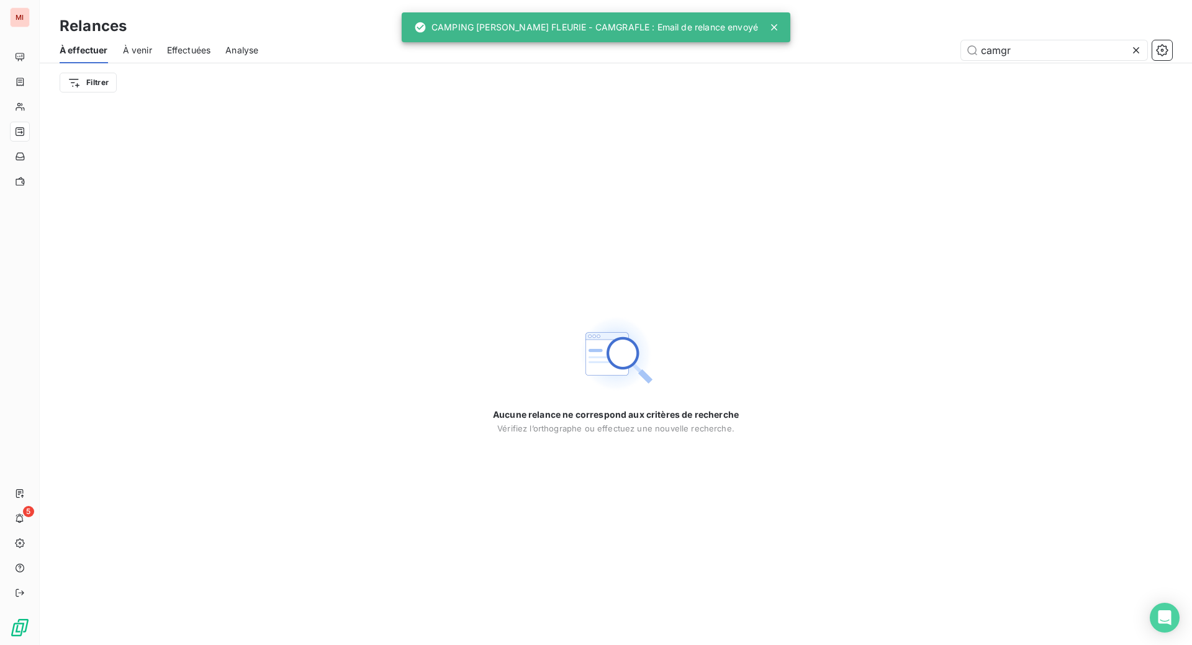
click at [1130, 57] on icon at bounding box center [1136, 50] width 12 height 12
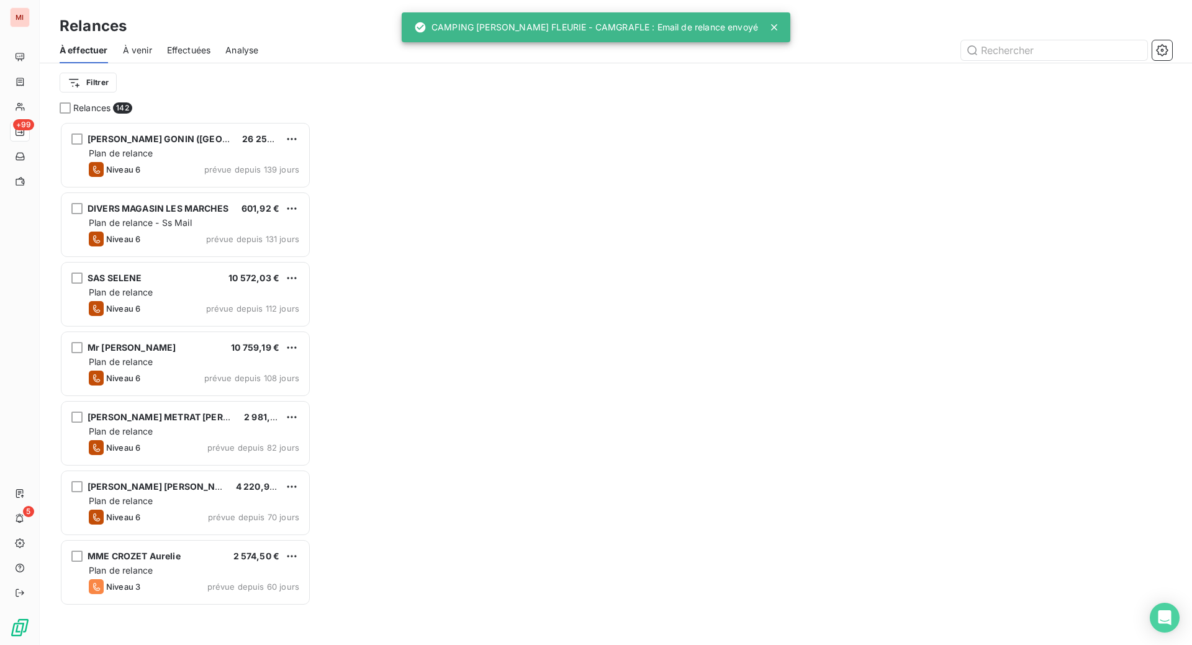
scroll to position [492, 237]
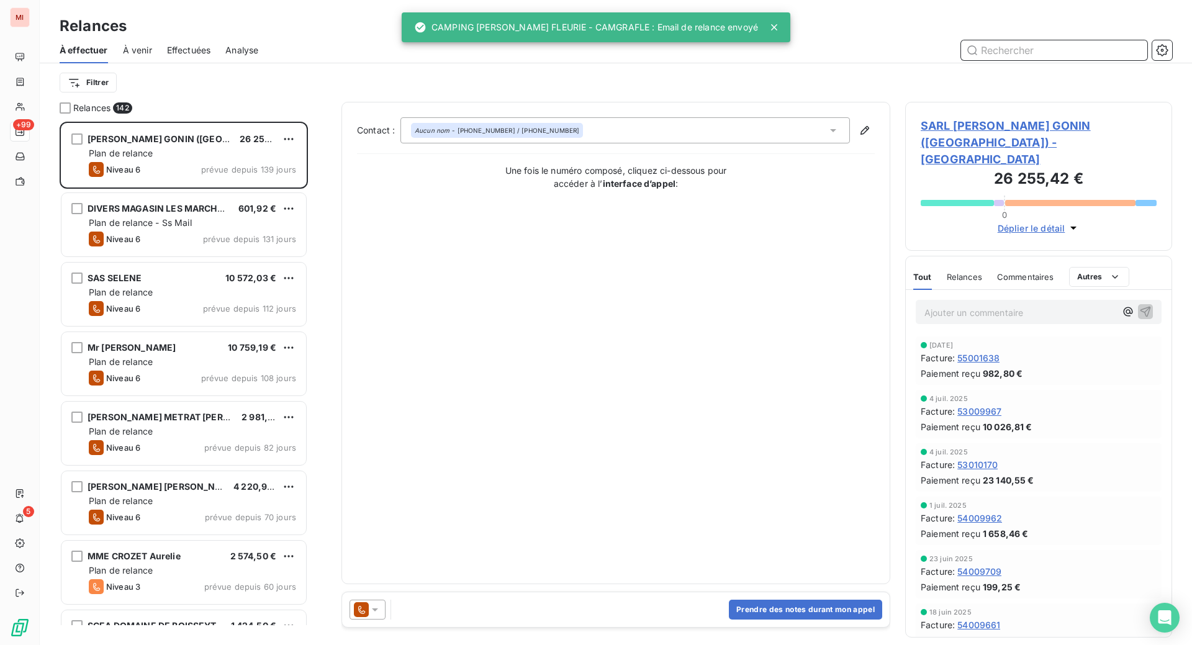
click at [978, 60] on input "text" at bounding box center [1054, 50] width 186 height 20
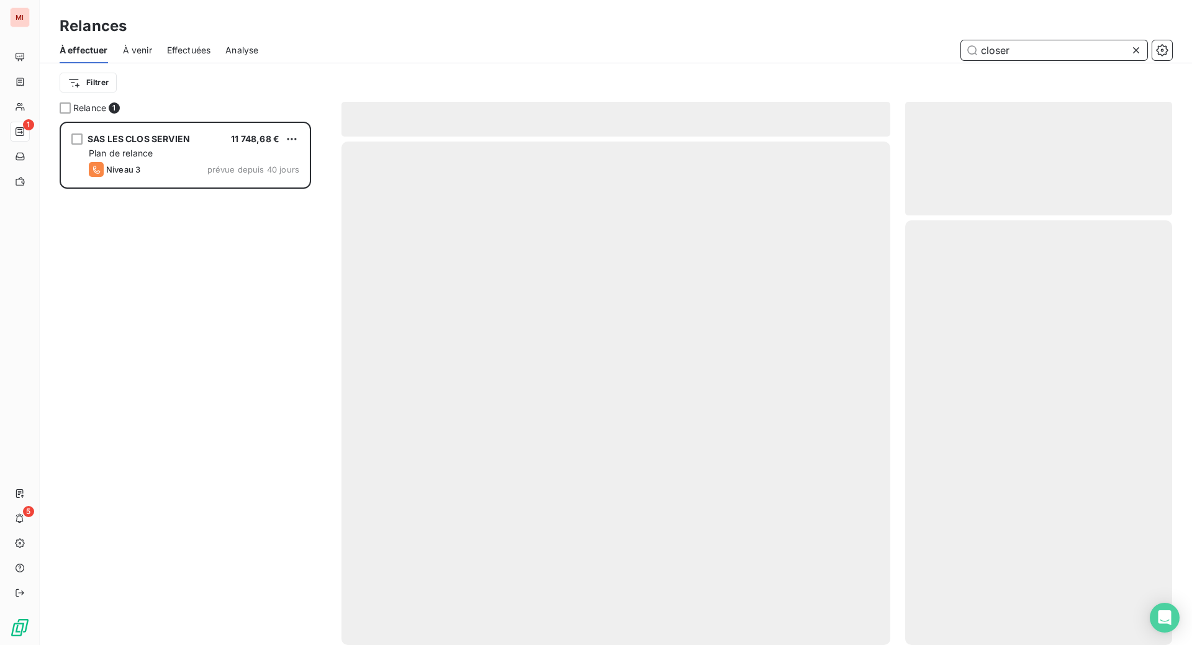
scroll to position [492, 237]
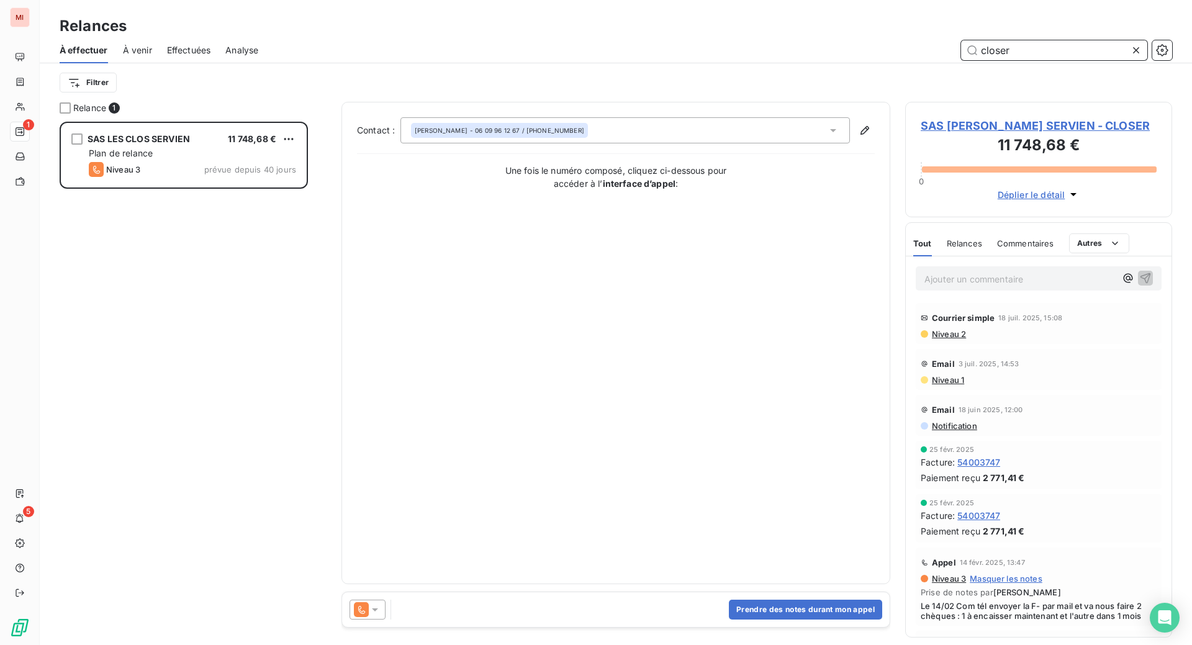
type input "closer"
click at [463, 584] on div "Contact : [PERSON_NAME] - 06 09 96 12 67 / [PHONE_NUMBER] Une fois le numéro co…" at bounding box center [615, 343] width 549 height 482
click at [761, 620] on button "Prendre des notes durant mon appel" at bounding box center [805, 610] width 153 height 20
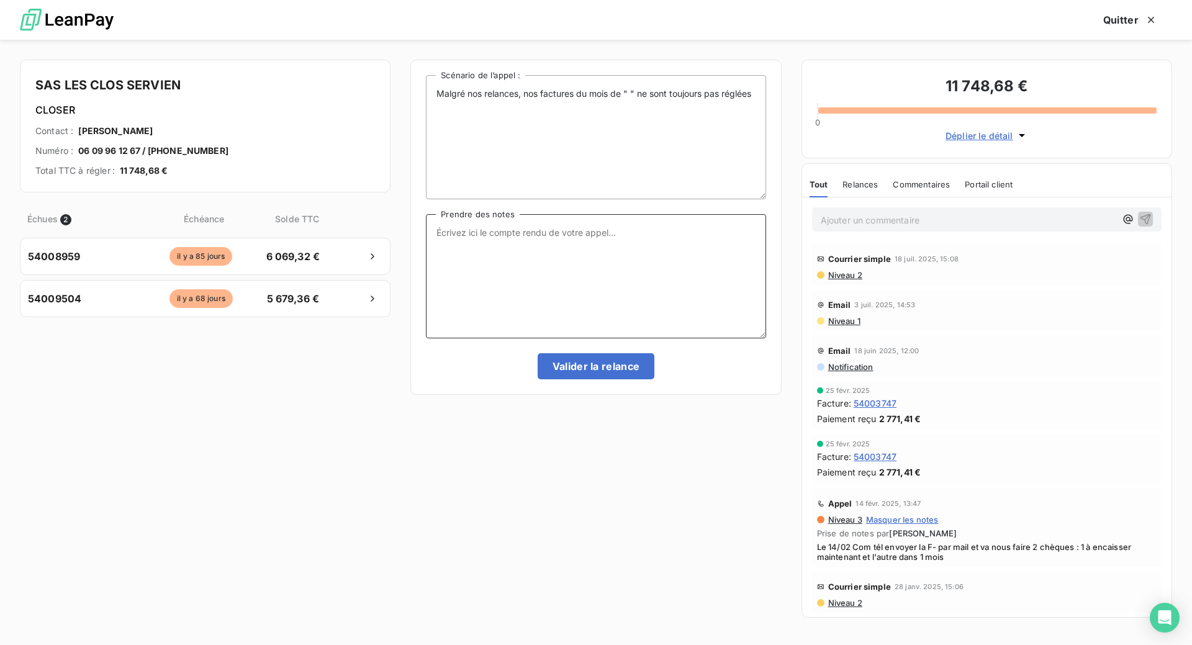
click at [473, 281] on textarea "Prendre des notes" at bounding box center [596, 276] width 340 height 124
paste textarea "Le 16/09 Com tél message laissé s/ répondeur"
type textarea "Le 16/09 Com tél message laissé s/ répondeur"
click at [617, 379] on button "Valider la relance" at bounding box center [596, 366] width 117 height 26
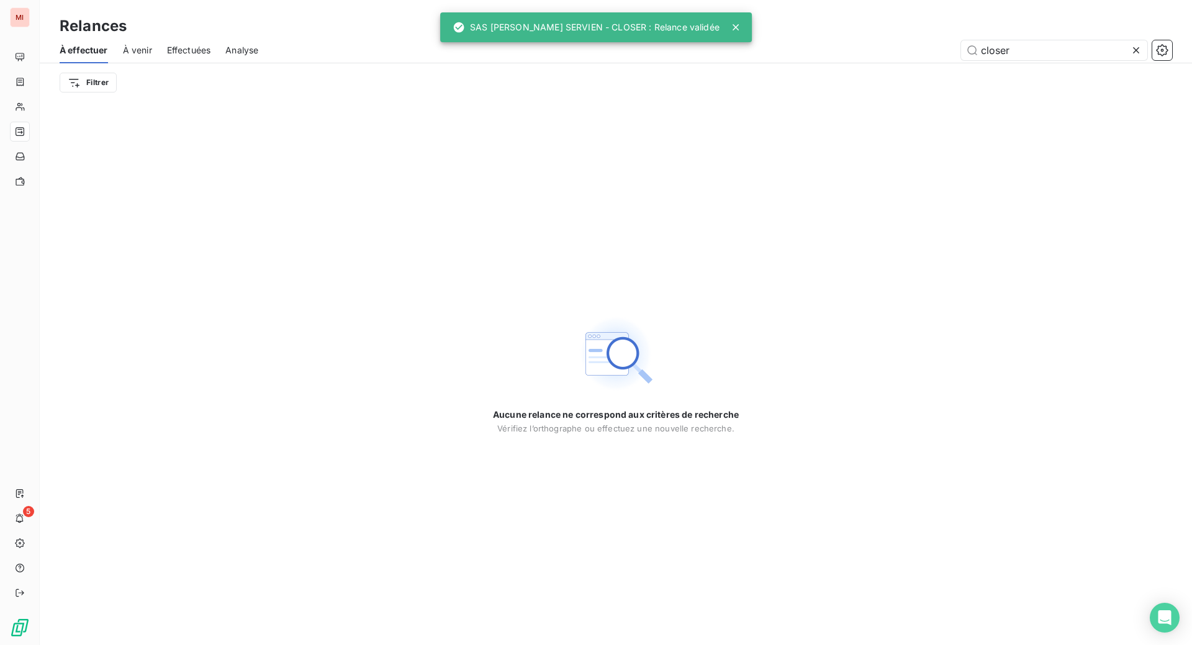
click at [1130, 57] on icon at bounding box center [1136, 50] width 12 height 12
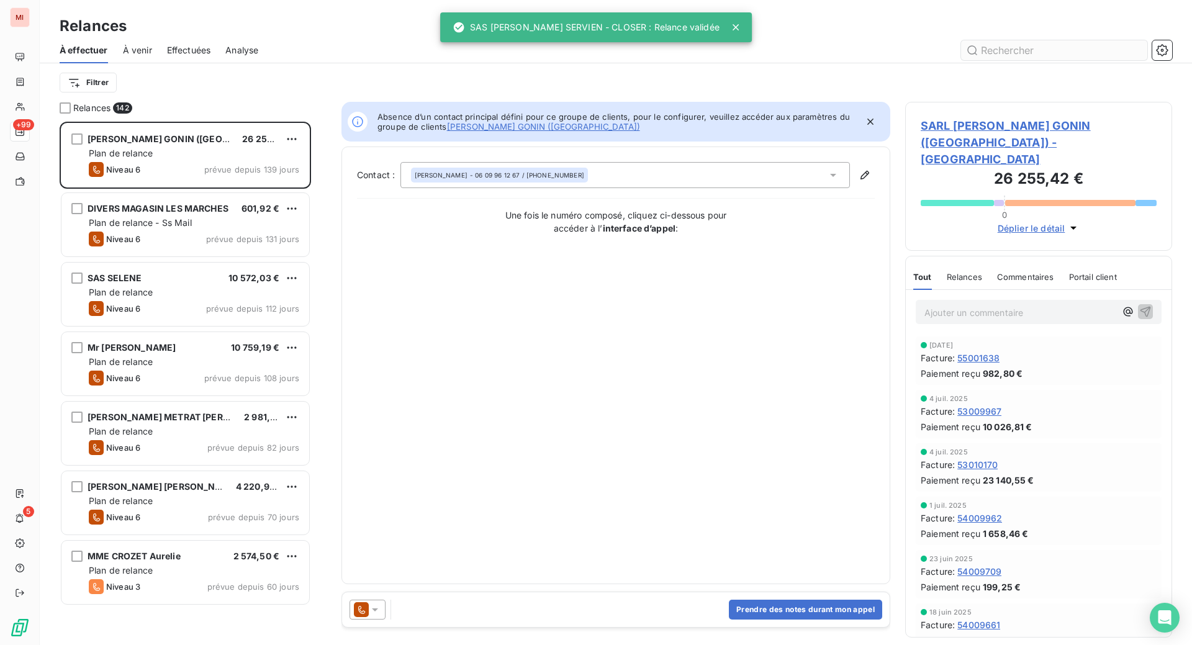
scroll to position [492, 237]
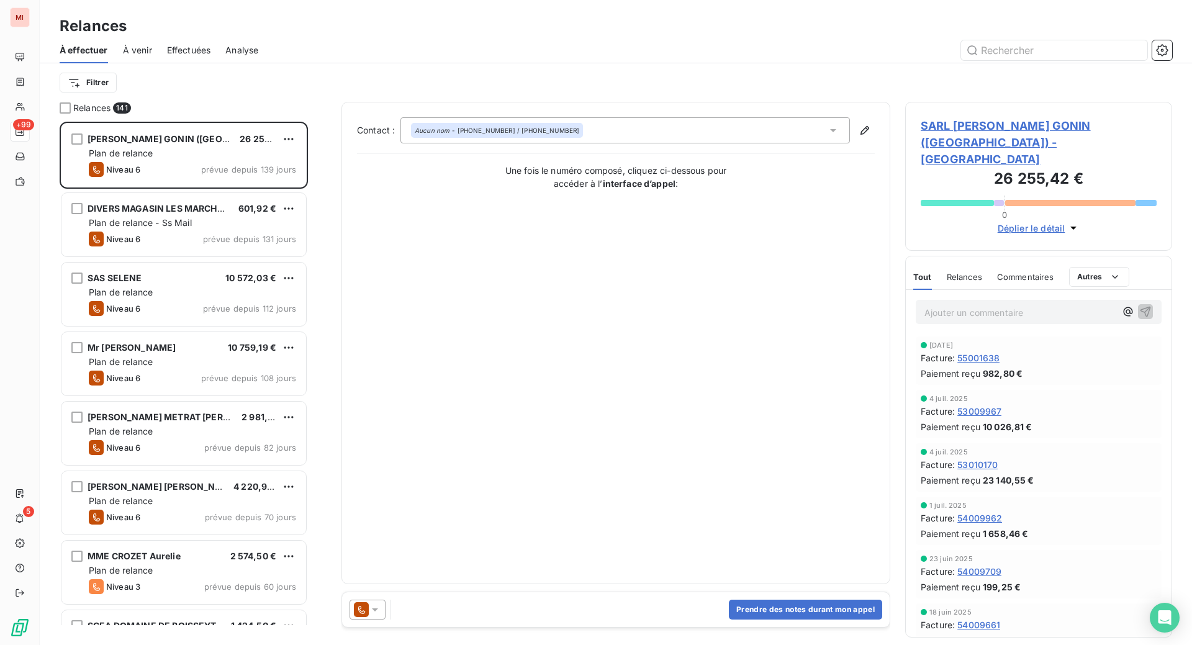
click at [211, 57] on span "Effectuées" at bounding box center [189, 50] width 44 height 12
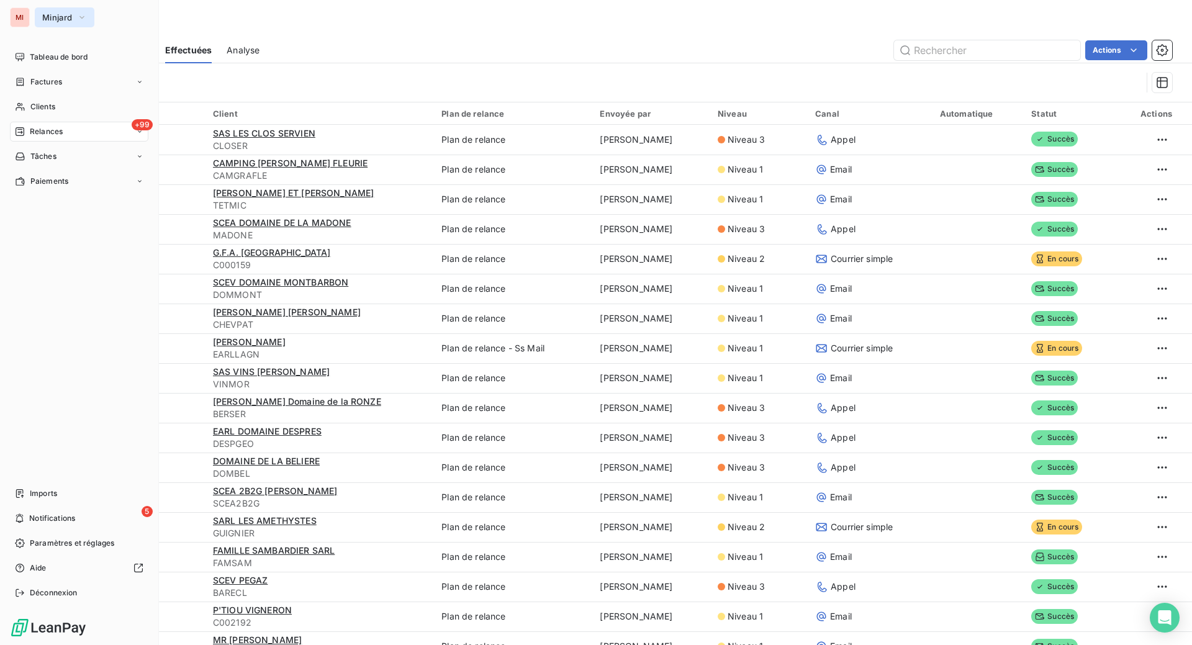
click at [58, 22] on button "Minjard" at bounding box center [65, 17] width 60 height 20
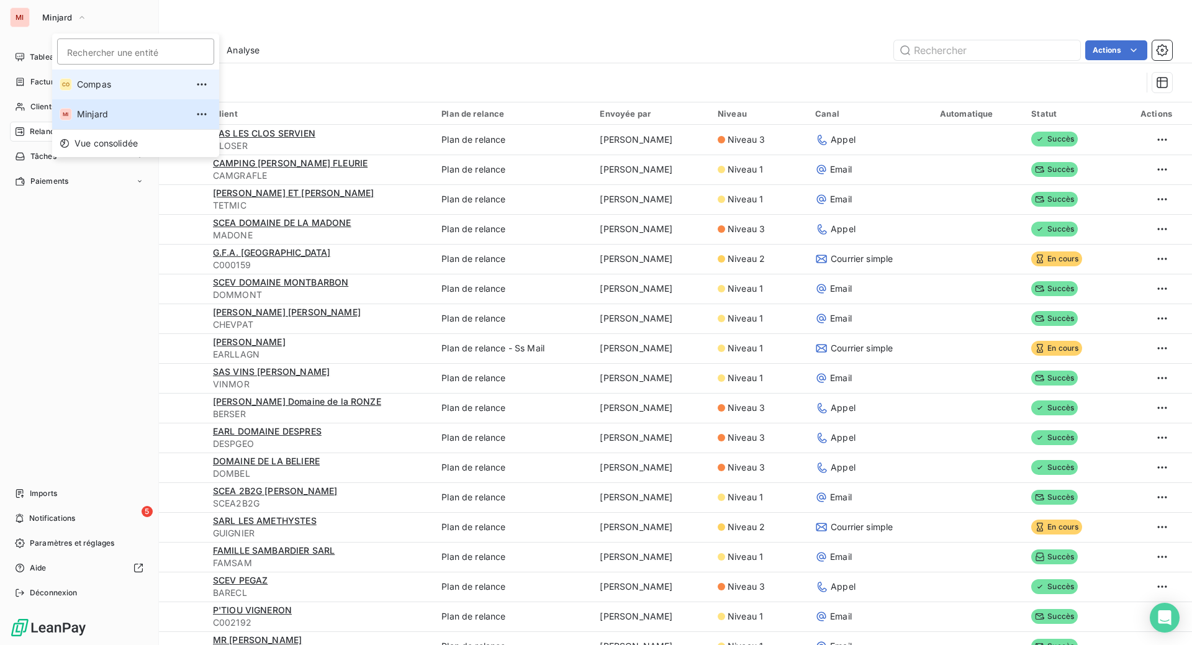
click at [85, 93] on li "CO Compas" at bounding box center [135, 85] width 167 height 30
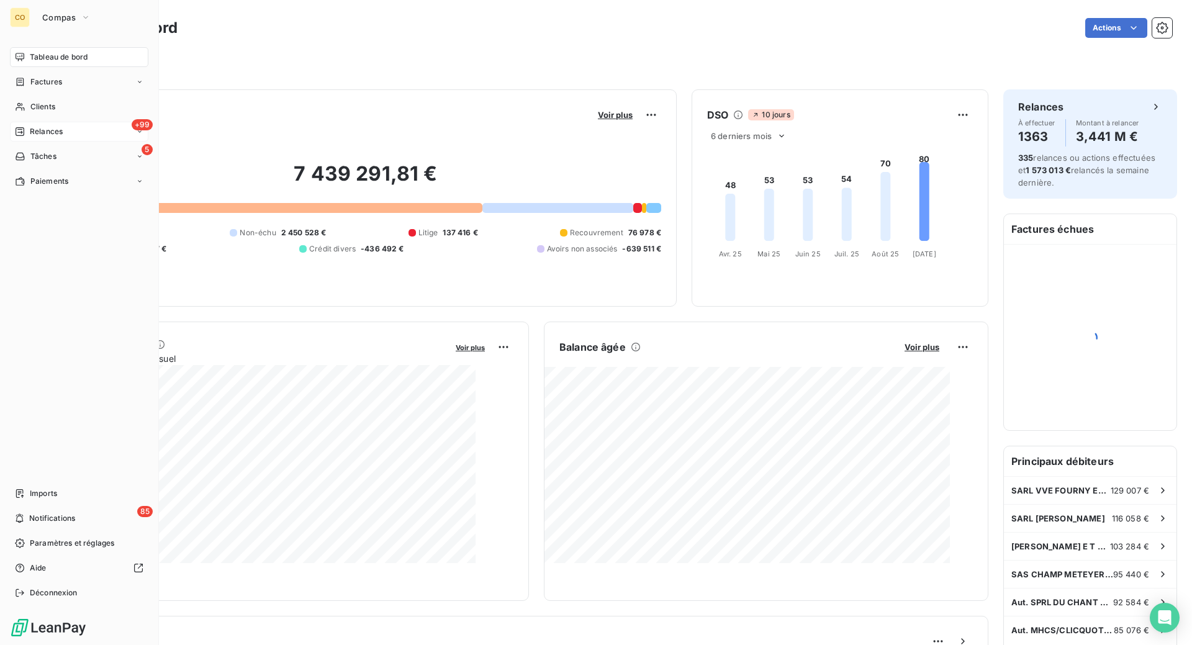
click at [51, 137] on span "Relances" at bounding box center [46, 131] width 33 height 11
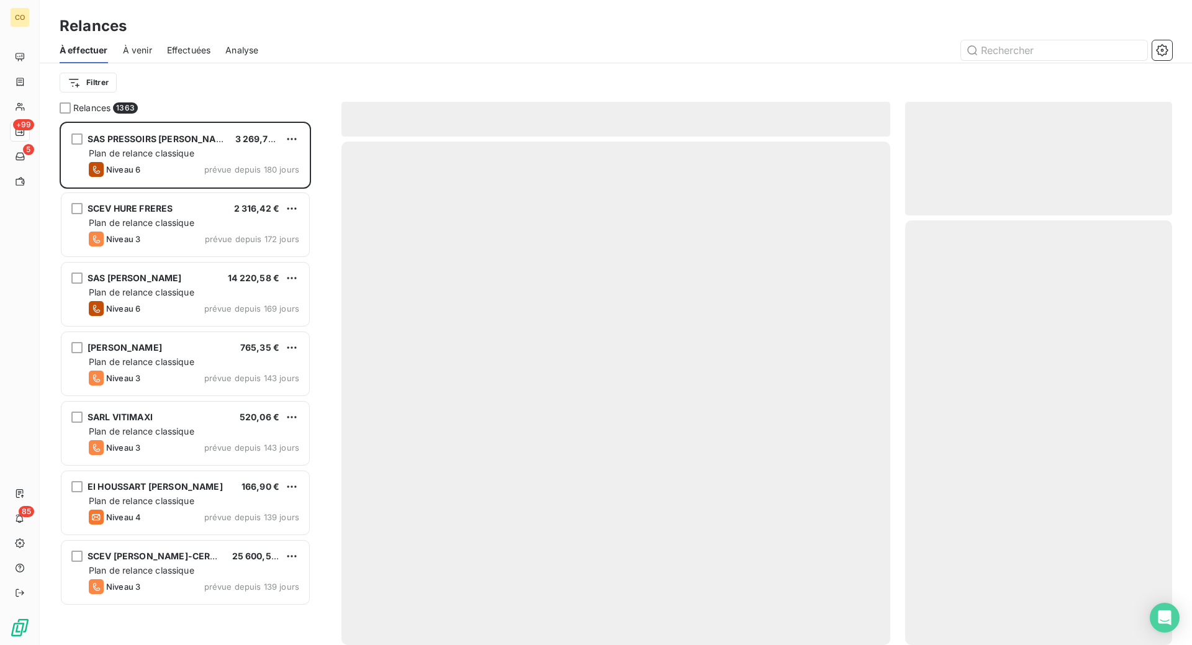
scroll to position [492, 237]
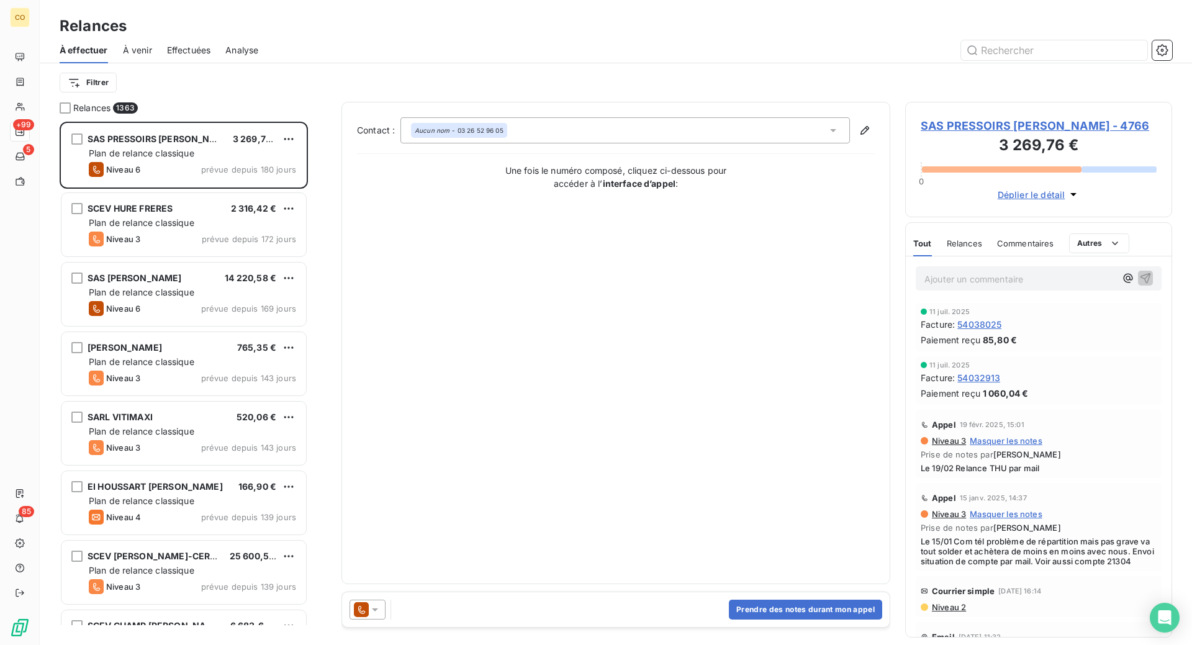
click at [211, 57] on span "Effectuées" at bounding box center [189, 50] width 44 height 12
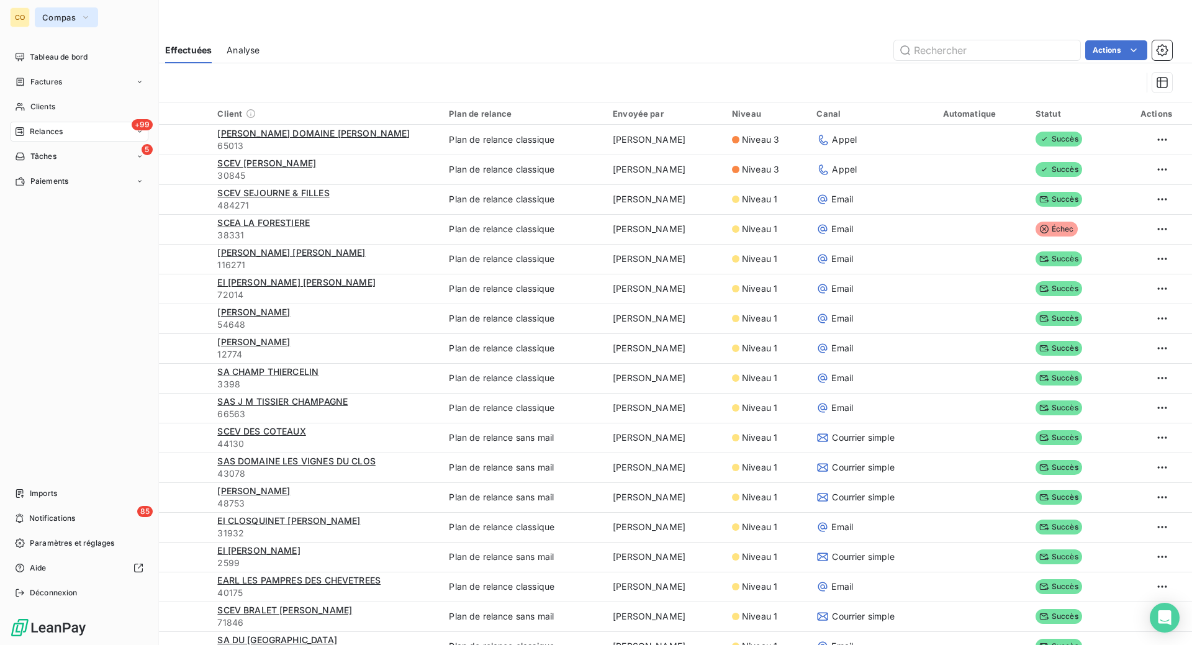
click at [70, 19] on span "Compas" at bounding box center [59, 17] width 34 height 10
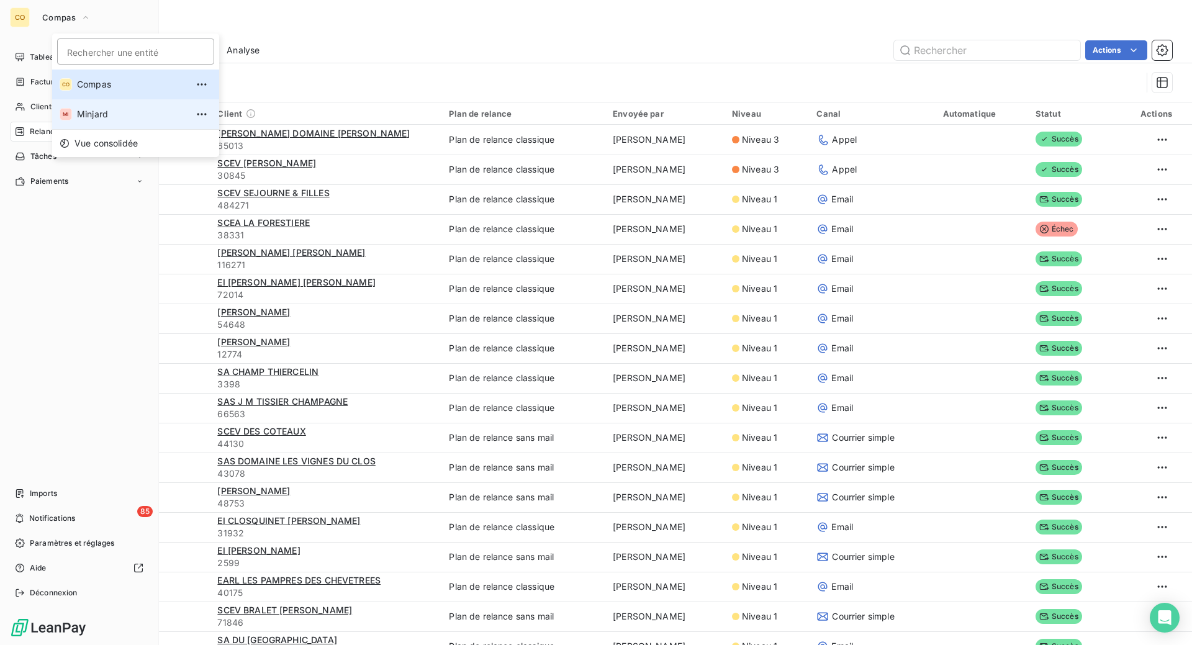
click at [87, 129] on li "MI Minjard" at bounding box center [135, 114] width 167 height 30
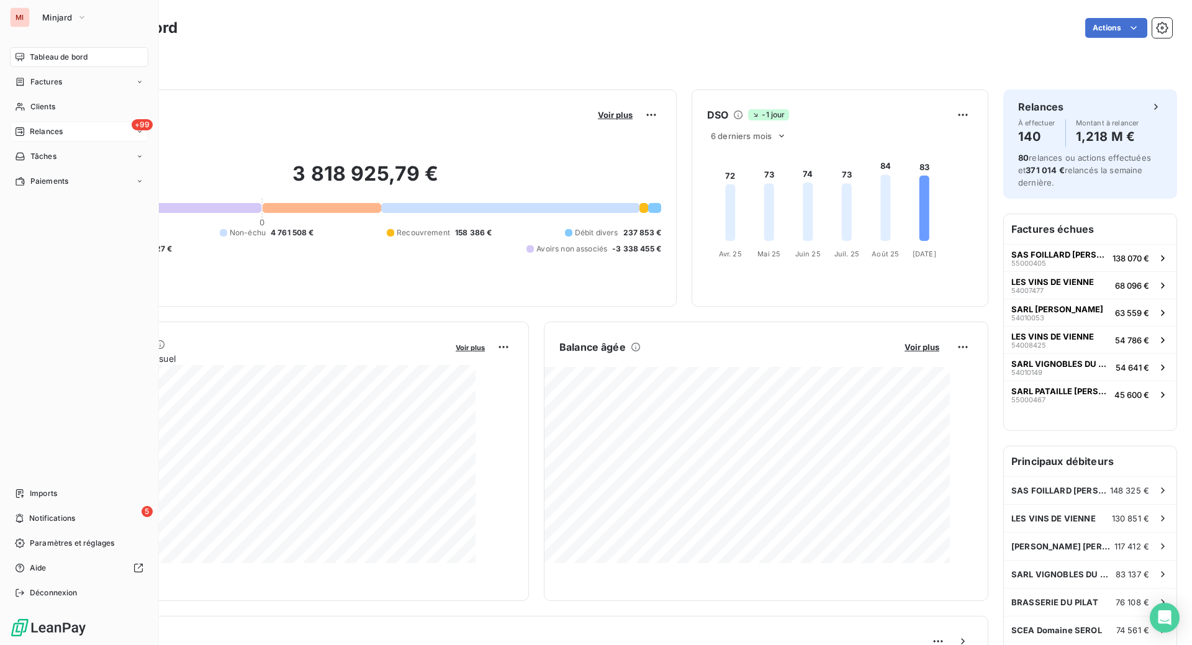
click at [50, 137] on span "Relances" at bounding box center [46, 131] width 33 height 11
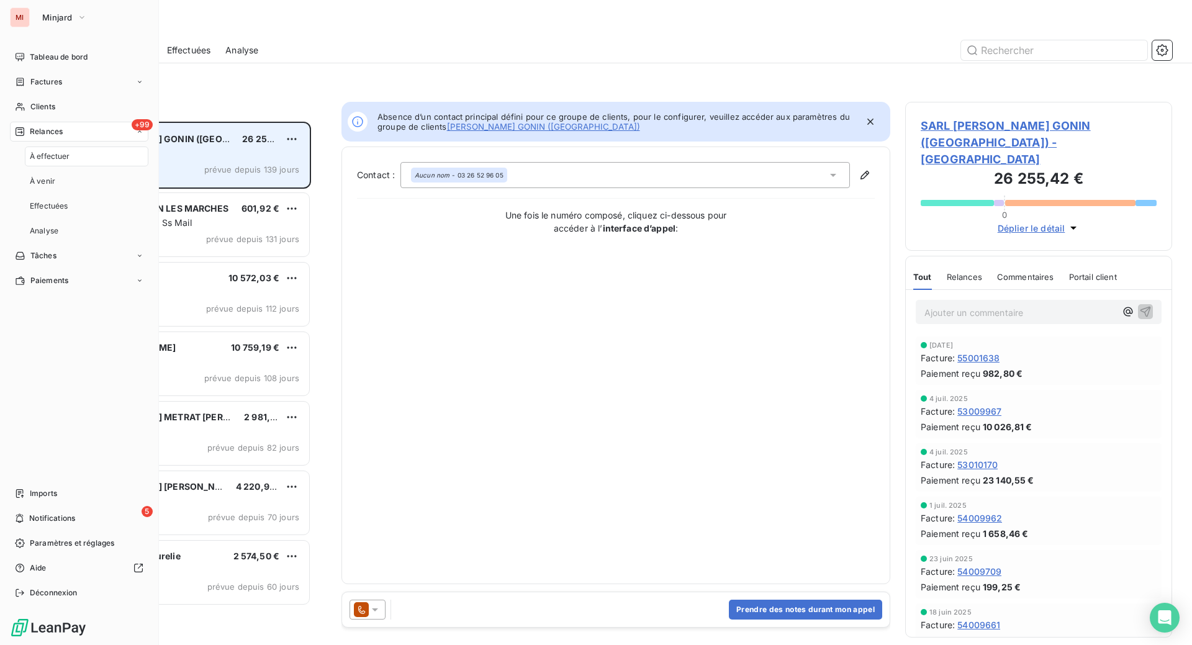
scroll to position [492, 237]
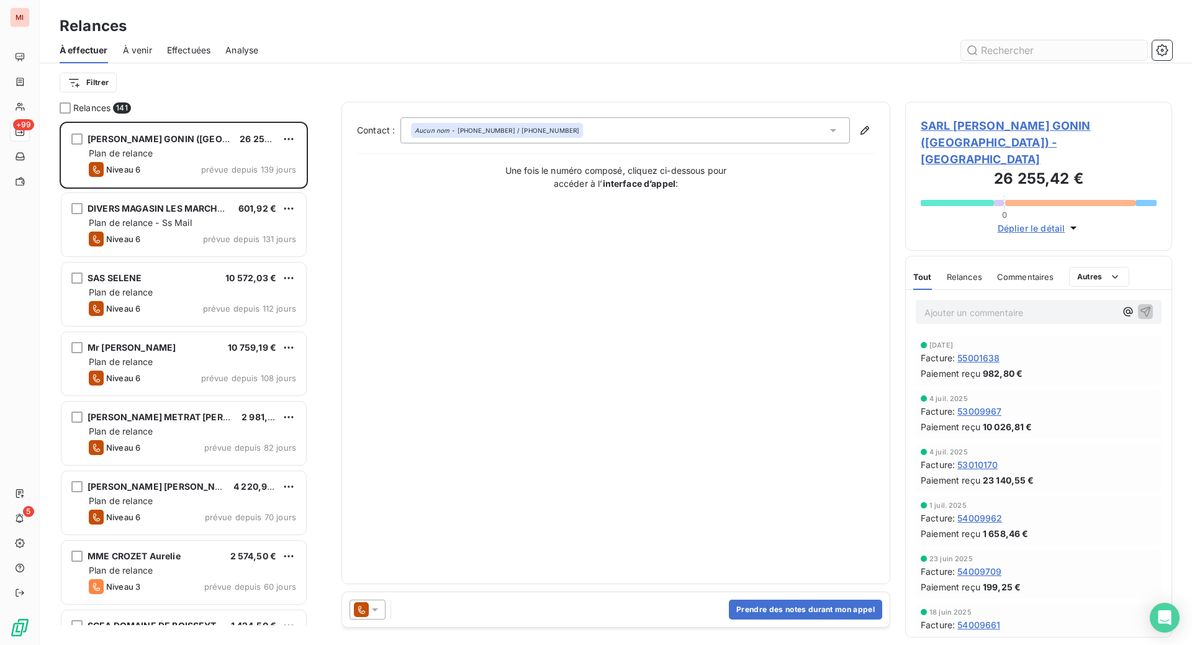
click at [1001, 60] on input "text" at bounding box center [1054, 50] width 186 height 20
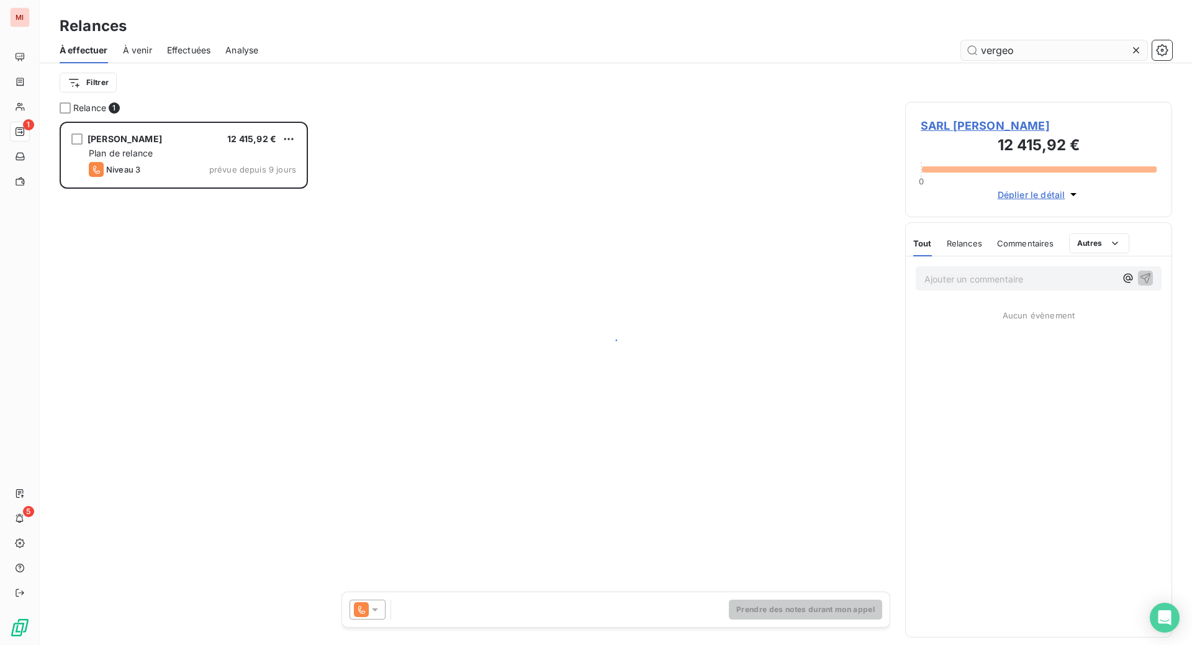
scroll to position [492, 237]
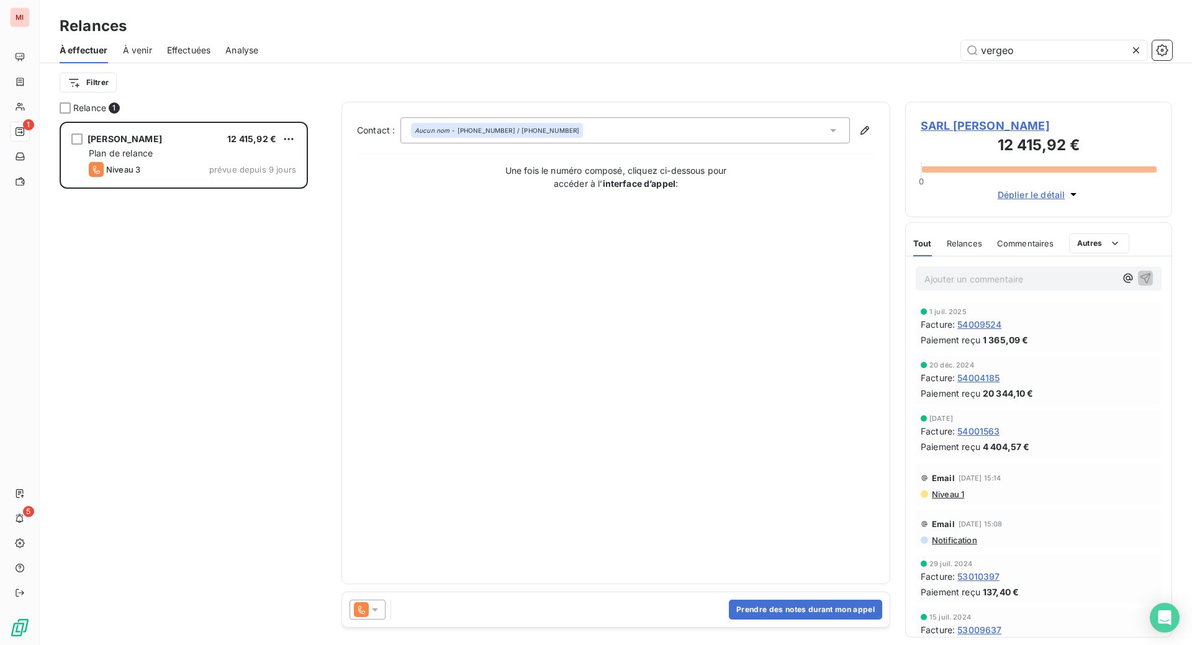
click at [499, 19] on div "Relances À effectuer À venir Effectuées Analyse vergeo Filtrer" at bounding box center [616, 51] width 1152 height 102
click at [386, 620] on div at bounding box center [368, 610] width 36 height 20
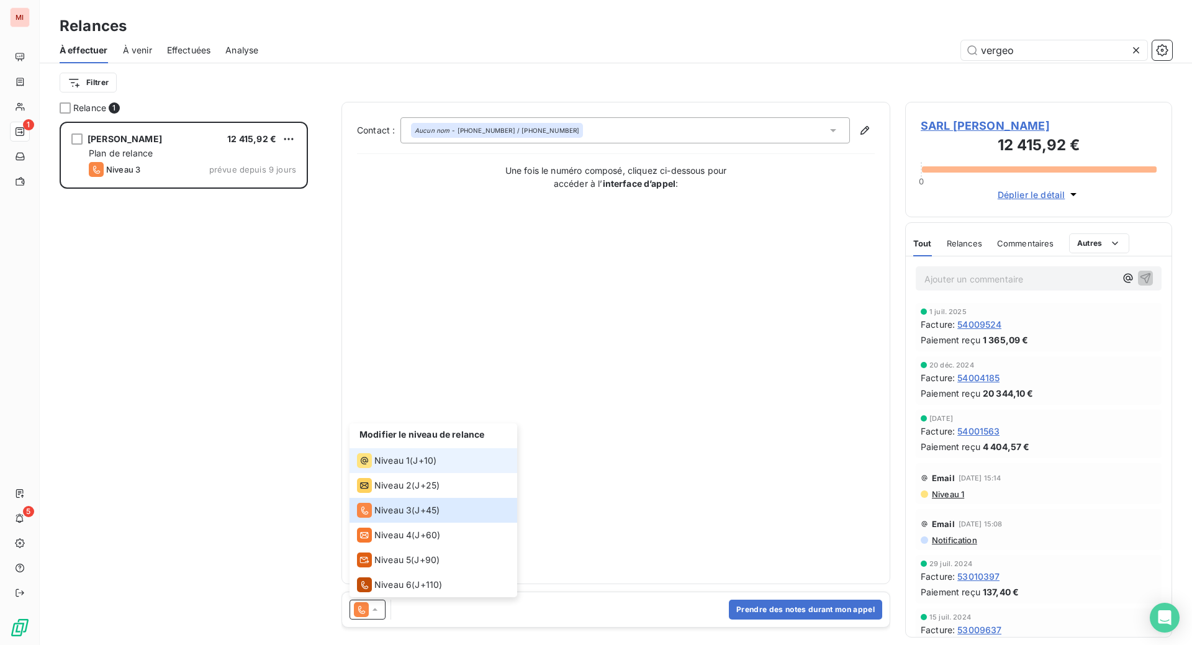
click at [410, 467] on span "Niveau 1" at bounding box center [391, 460] width 35 height 12
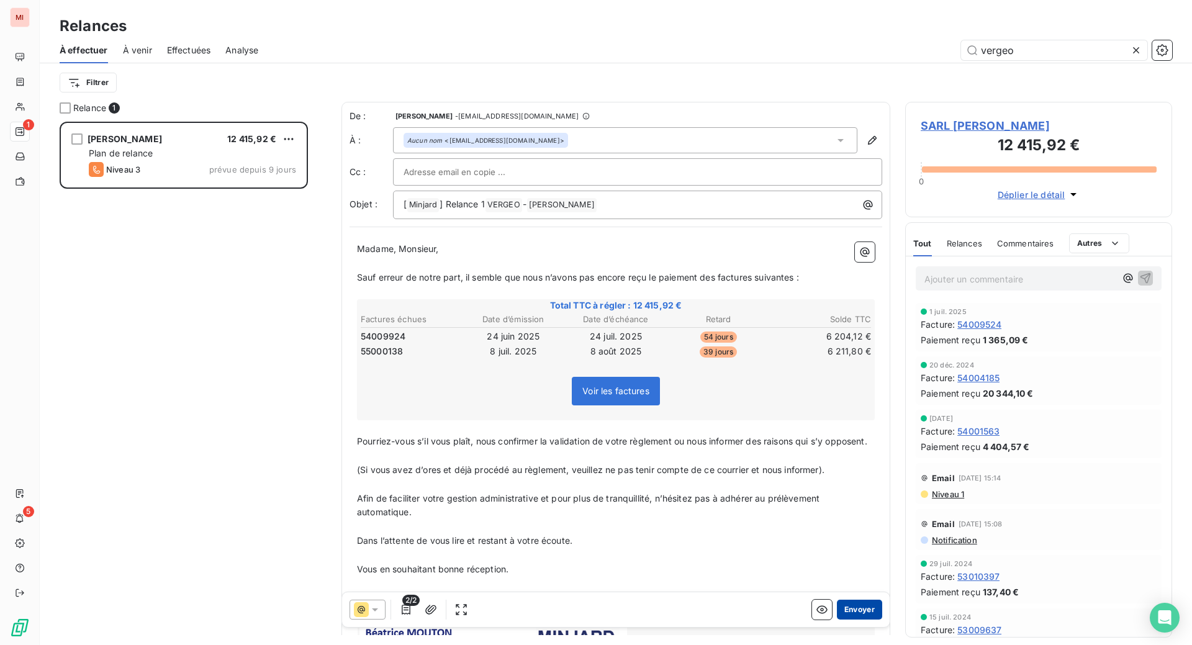
click at [841, 620] on button "Envoyer" at bounding box center [859, 610] width 45 height 20
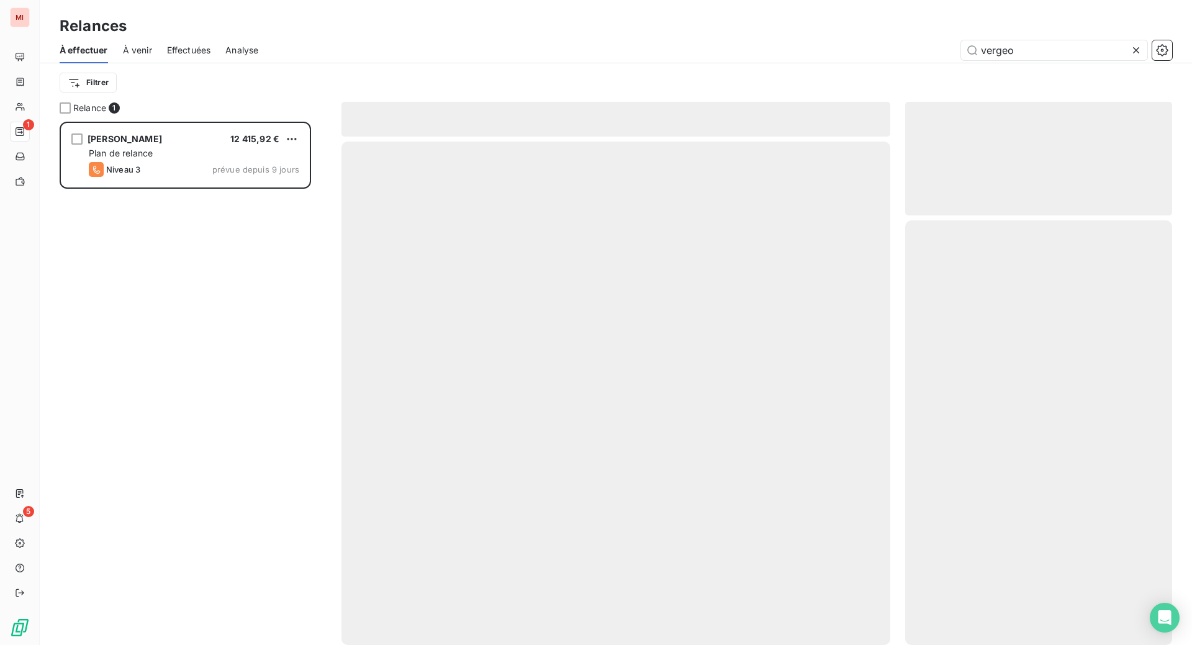
scroll to position [476, 240]
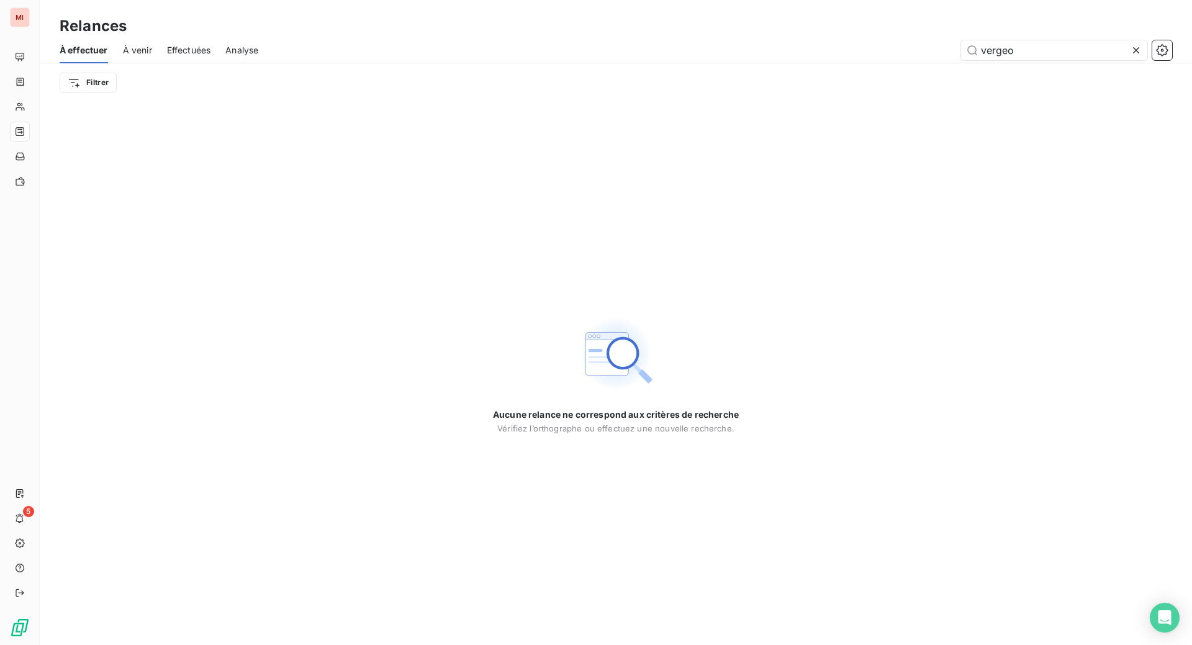
drag, startPoint x: 1002, startPoint y: 248, endPoint x: 994, endPoint y: 208, distance: 41.2
click at [1002, 248] on div "Aucune relance ne correspond aux critères de recherche [PERSON_NAME] l’orthogra…" at bounding box center [616, 373] width 1152 height 543
drag, startPoint x: 1036, startPoint y: 66, endPoint x: 866, endPoint y: 65, distance: 169.5
click at [866, 60] on div "vergeo" at bounding box center [722, 50] width 899 height 20
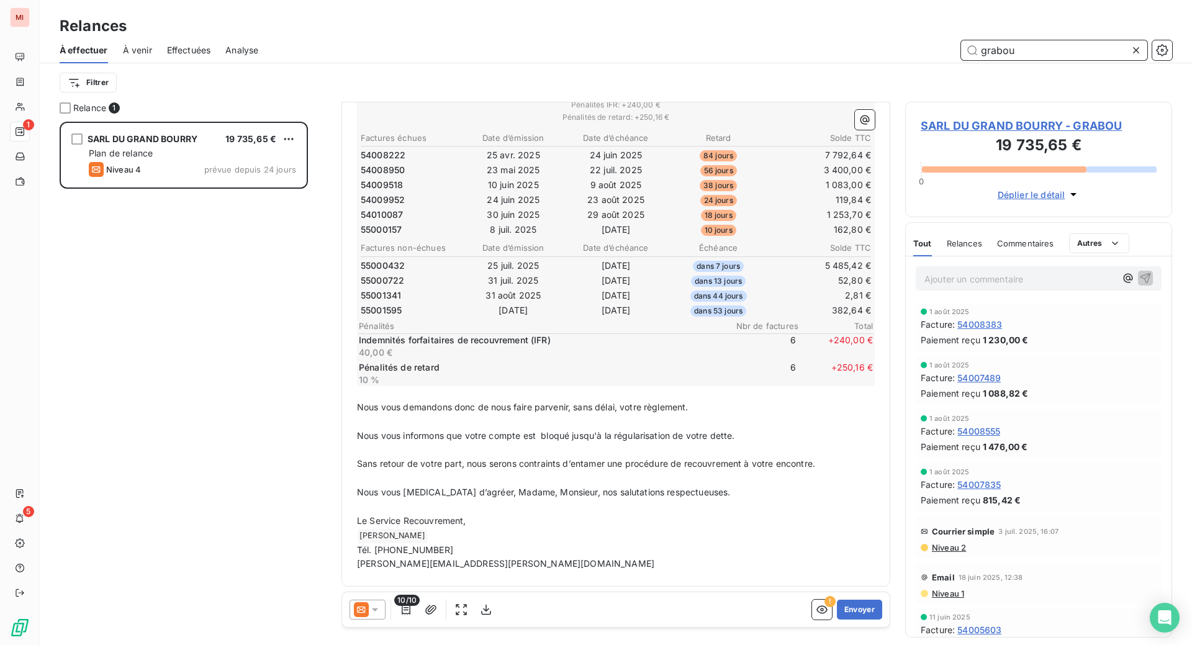
scroll to position [311, 0]
click at [966, 248] on span "Relances" at bounding box center [964, 243] width 35 height 10
type input "grabou"
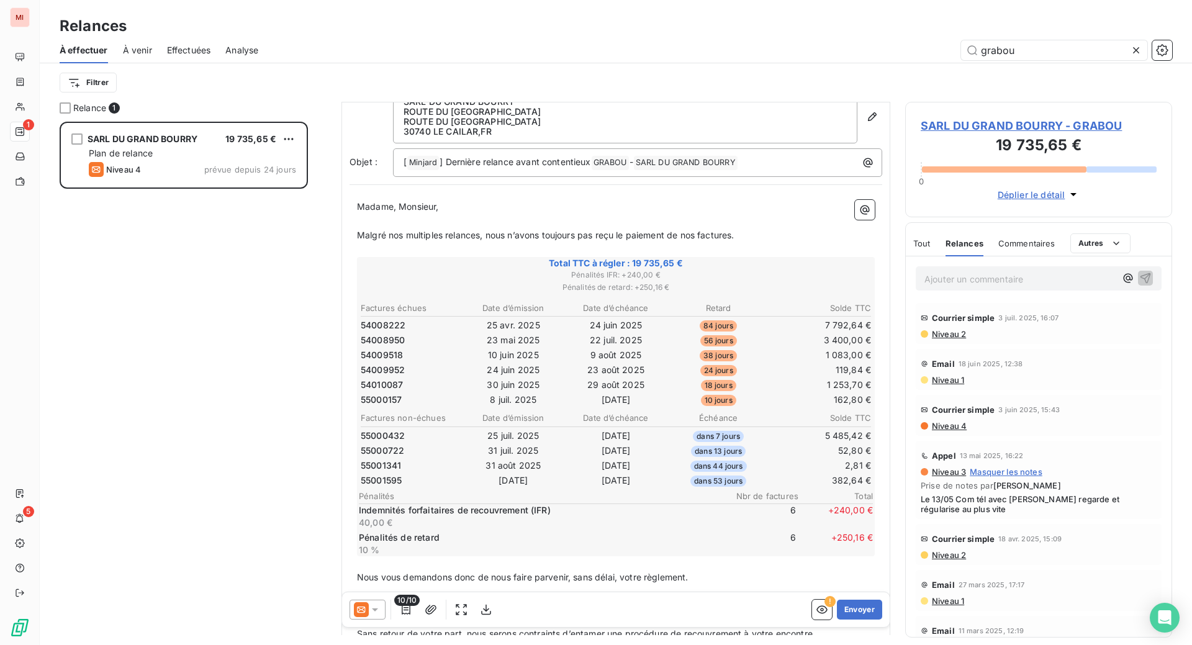
scroll to position [78, 0]
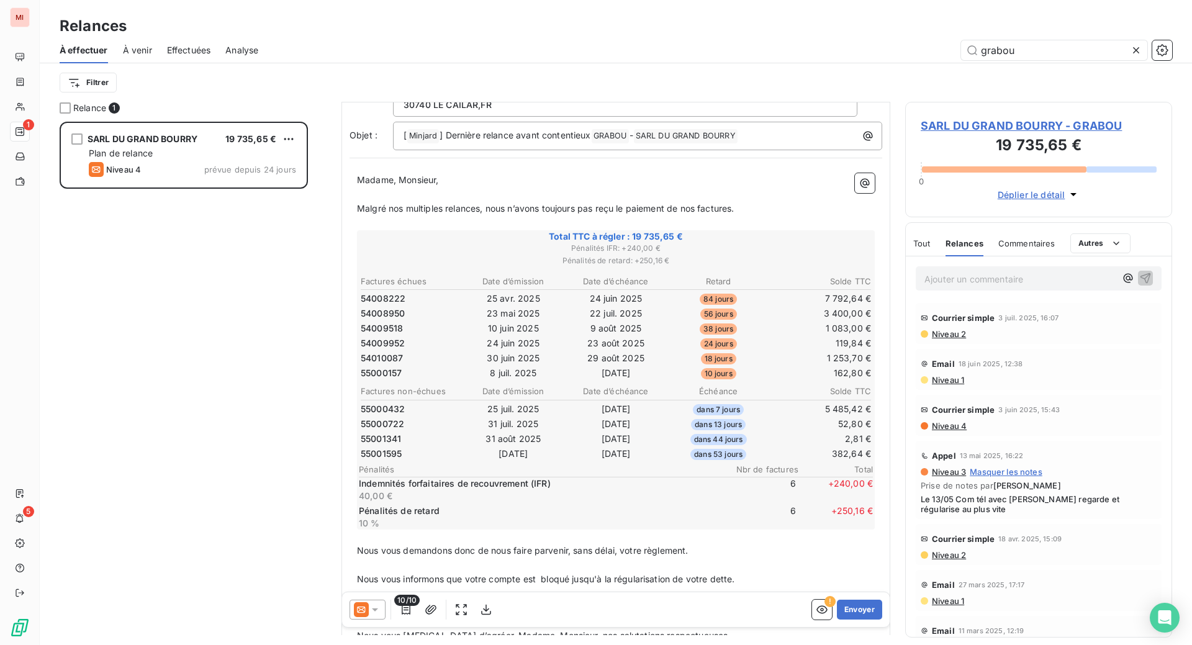
click at [964, 385] on span "Niveau 1" at bounding box center [948, 380] width 34 height 10
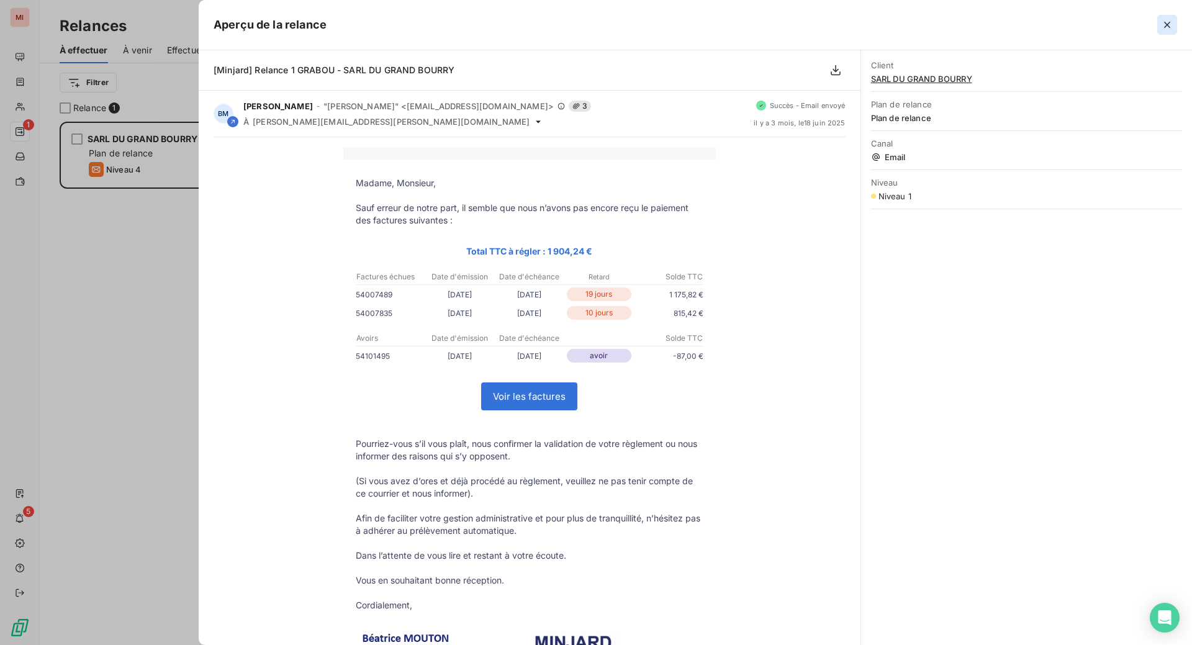
click at [1161, 31] on icon "button" at bounding box center [1167, 25] width 12 height 12
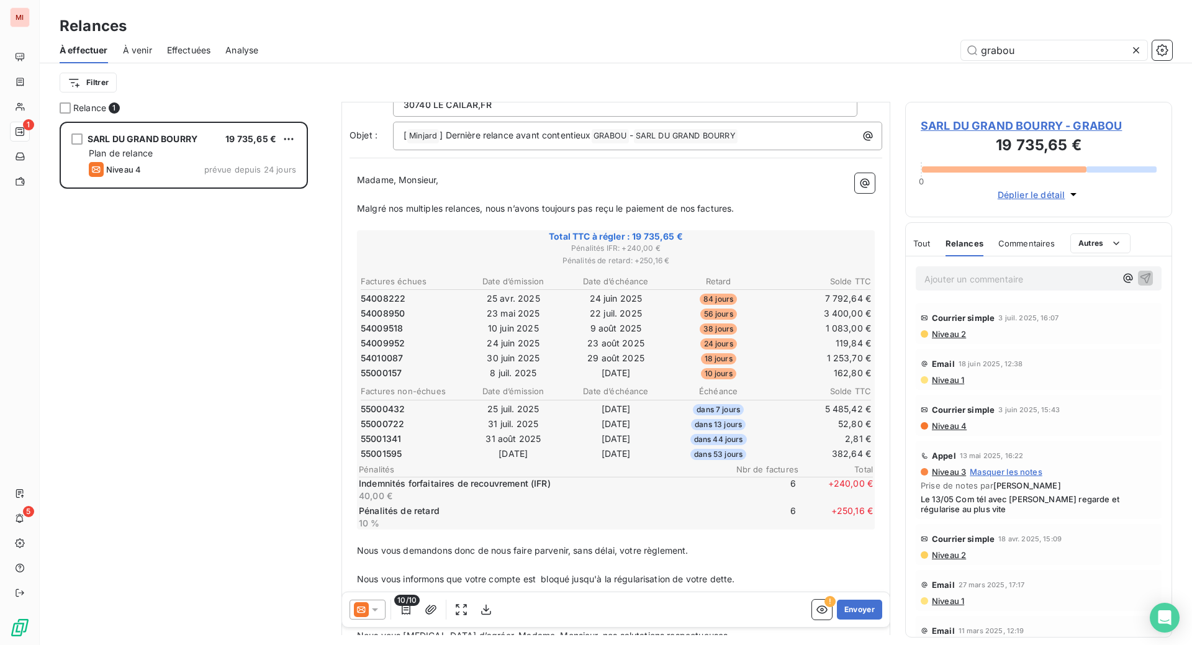
click at [386, 620] on div at bounding box center [368, 610] width 36 height 20
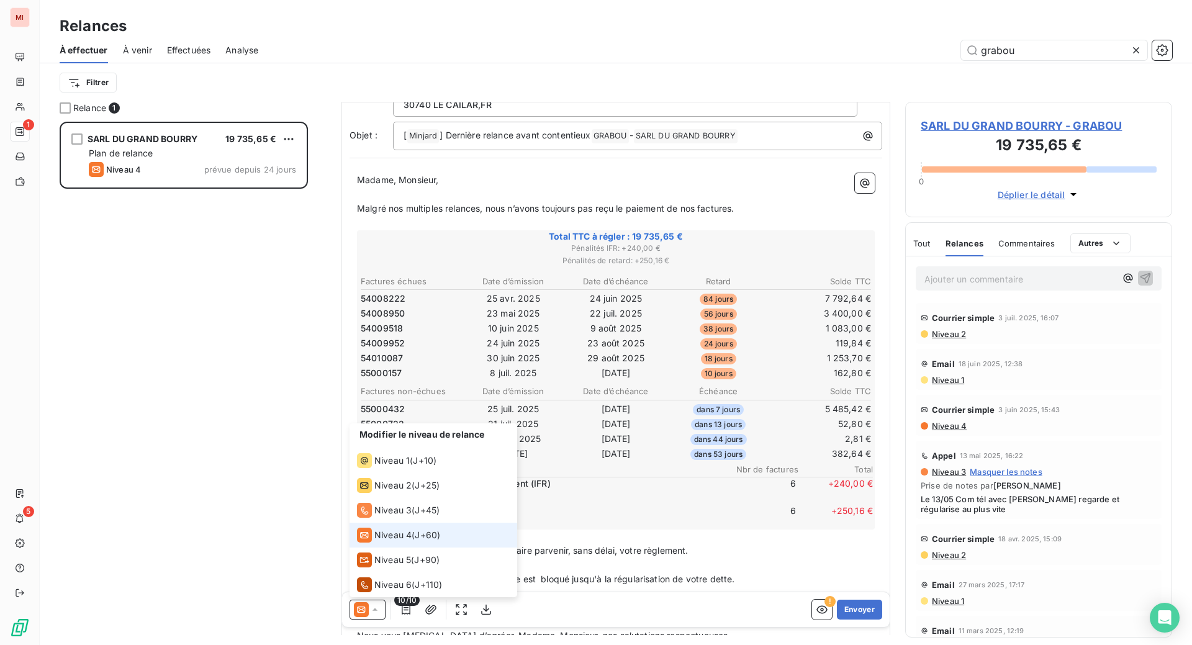
scroll to position [6, 0]
click at [412, 517] on span "Niveau 3" at bounding box center [392, 510] width 37 height 12
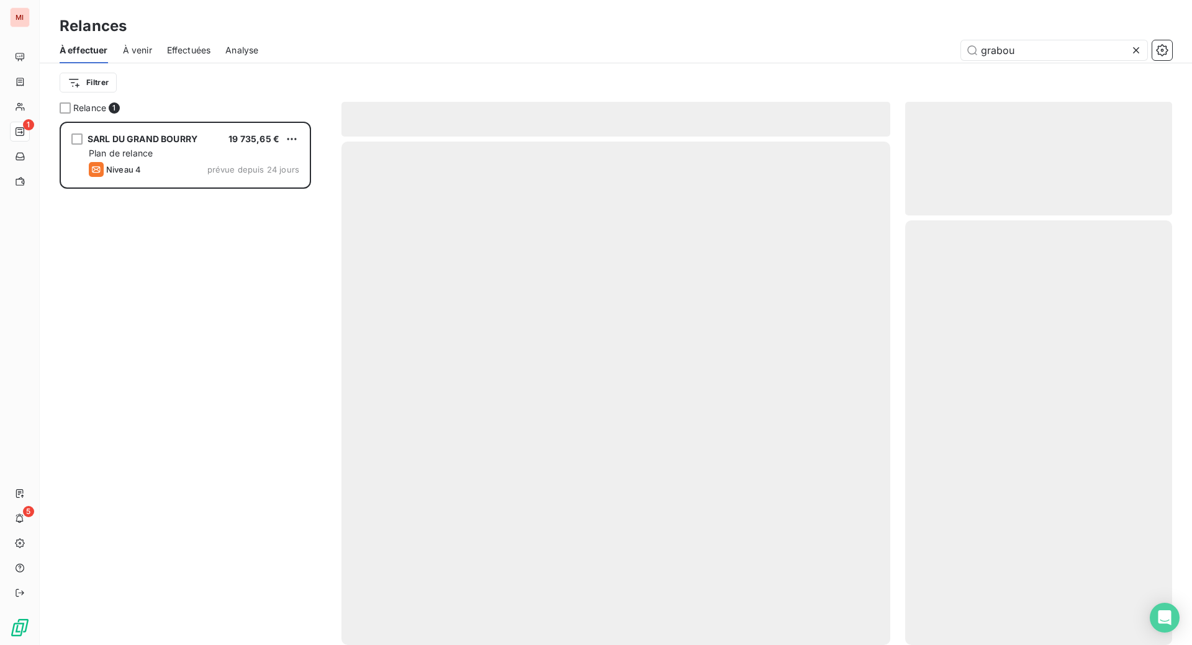
scroll to position [492, 237]
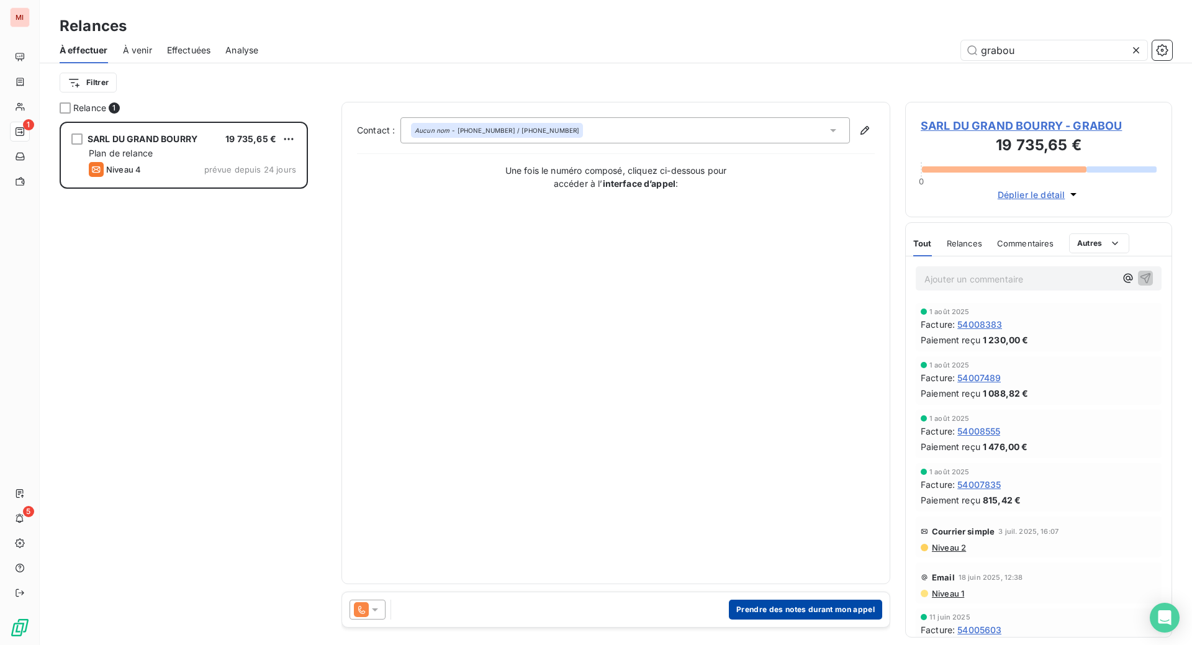
click at [733, 620] on button "Prendre des notes durant mon appel" at bounding box center [805, 610] width 153 height 20
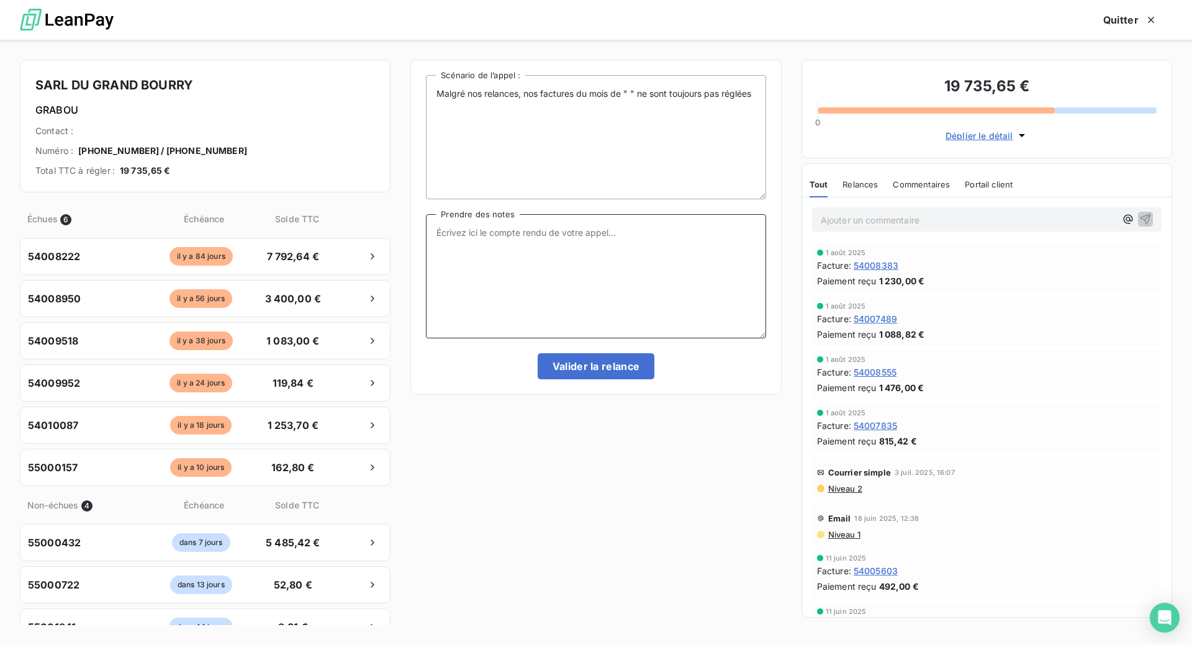
click at [461, 285] on textarea "Prendre des notes" at bounding box center [596, 276] width 340 height 124
paste textarea "Le 16/029 Com tél regarde et me fait un retour dans la semaine. M. BOURRY est e…"
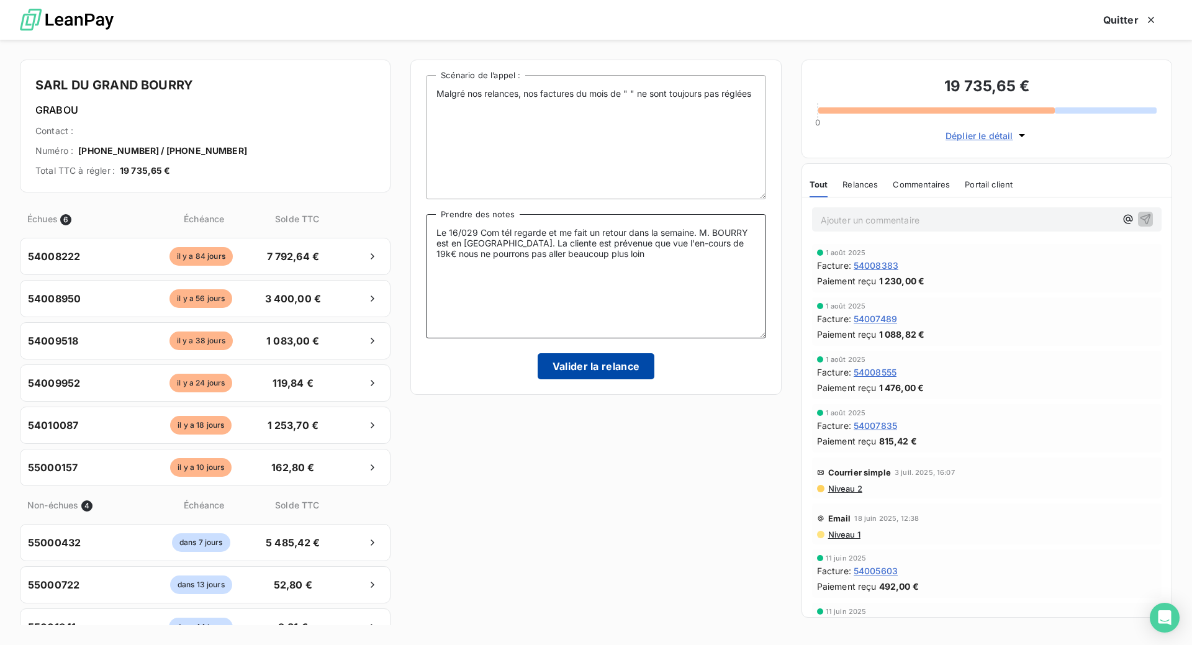
type textarea "Le 16/029 Com tél regarde et me fait un retour dans la semaine. M. BOURRY est e…"
click at [604, 379] on button "Valider la relance" at bounding box center [596, 366] width 117 height 26
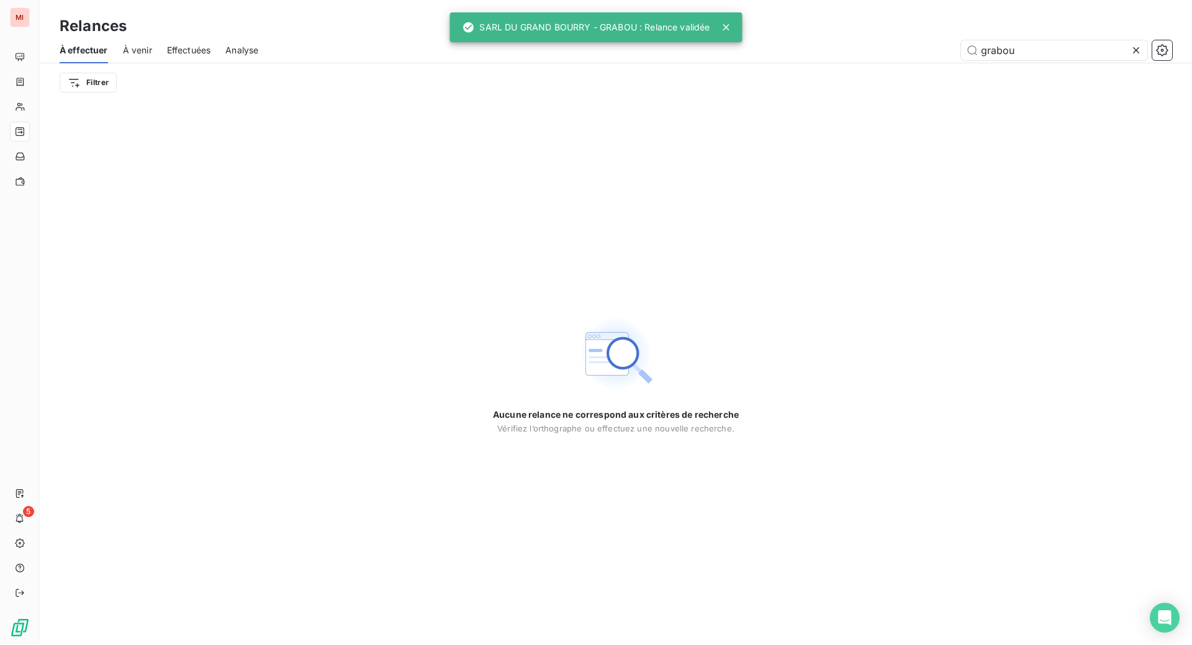
click at [1130, 57] on icon at bounding box center [1136, 50] width 12 height 12
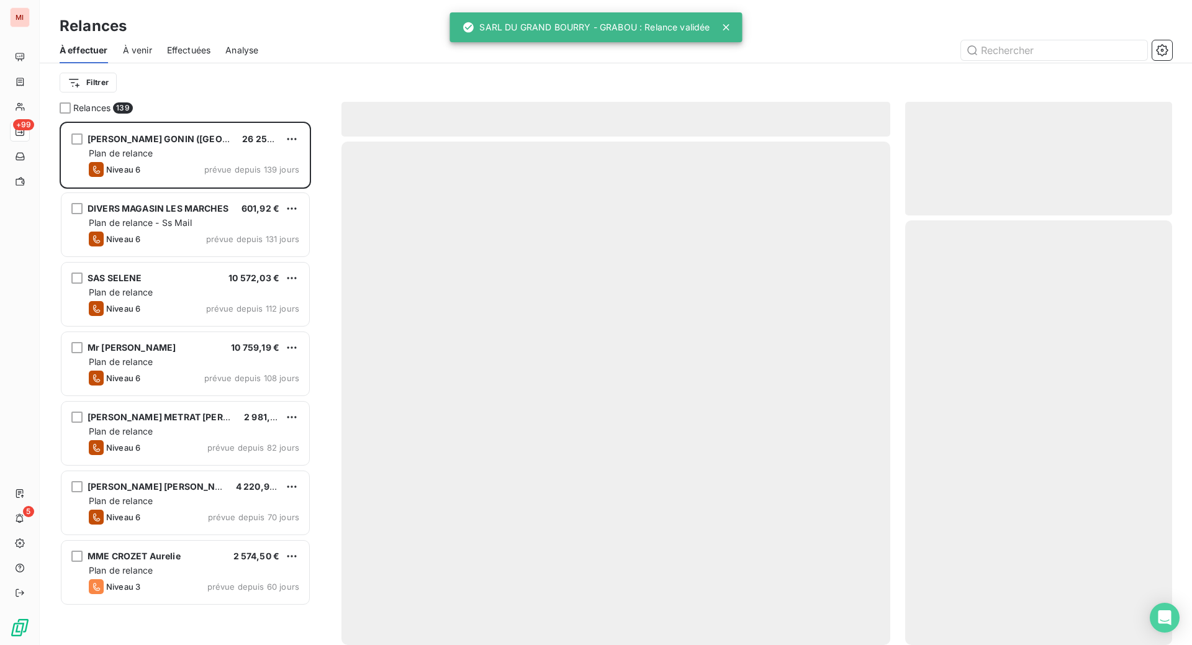
scroll to position [492, 237]
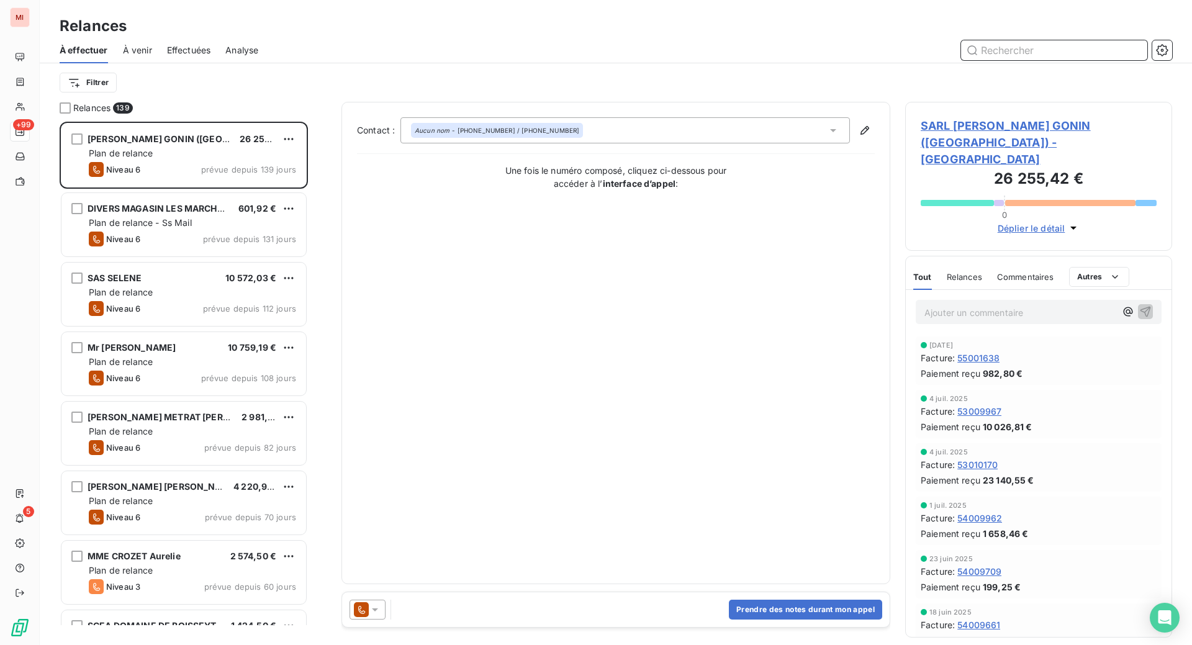
click at [987, 60] on input "text" at bounding box center [1054, 50] width 186 height 20
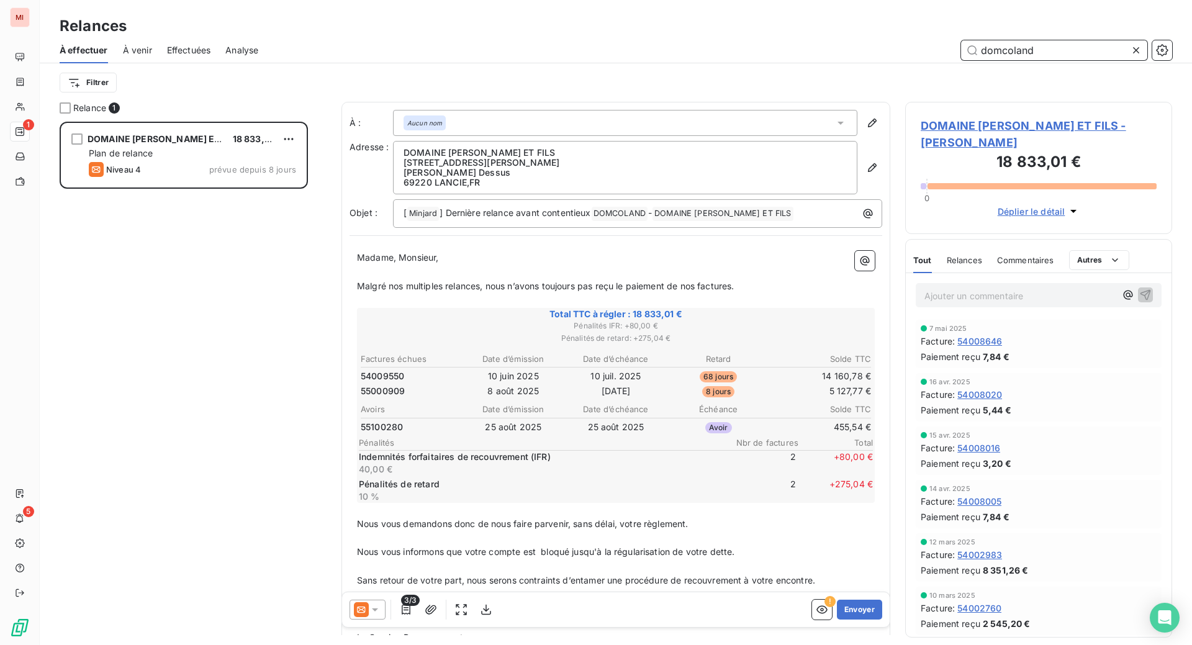
scroll to position [492, 237]
type input "domcoland"
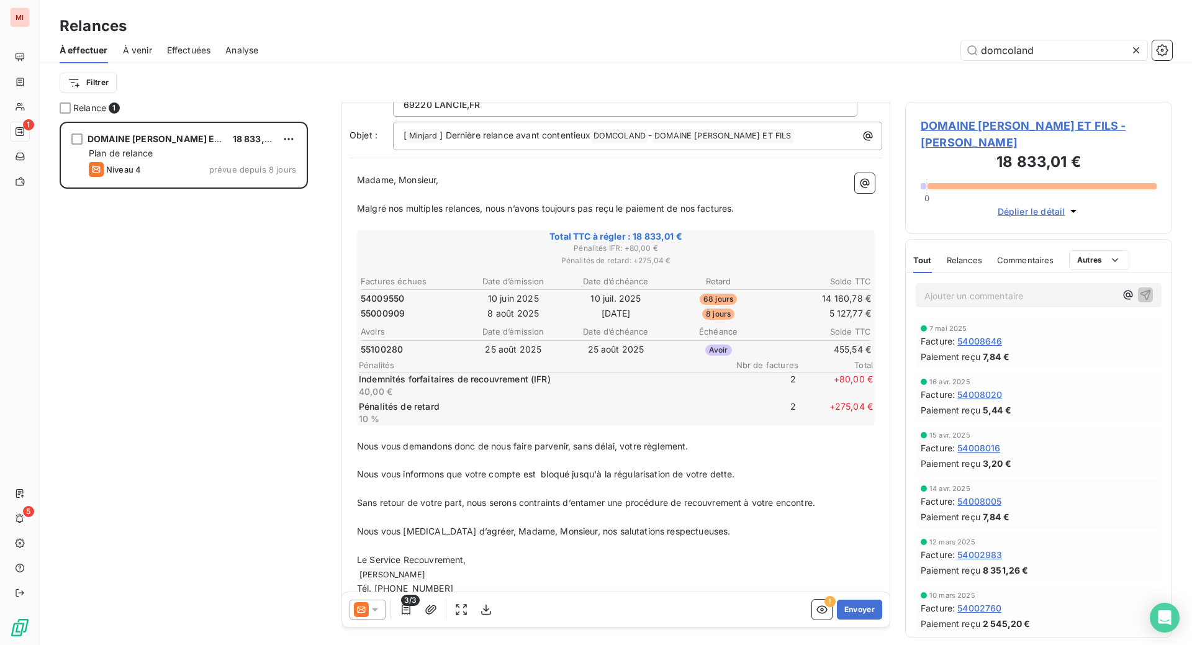
click at [381, 616] on icon at bounding box center [375, 610] width 12 height 12
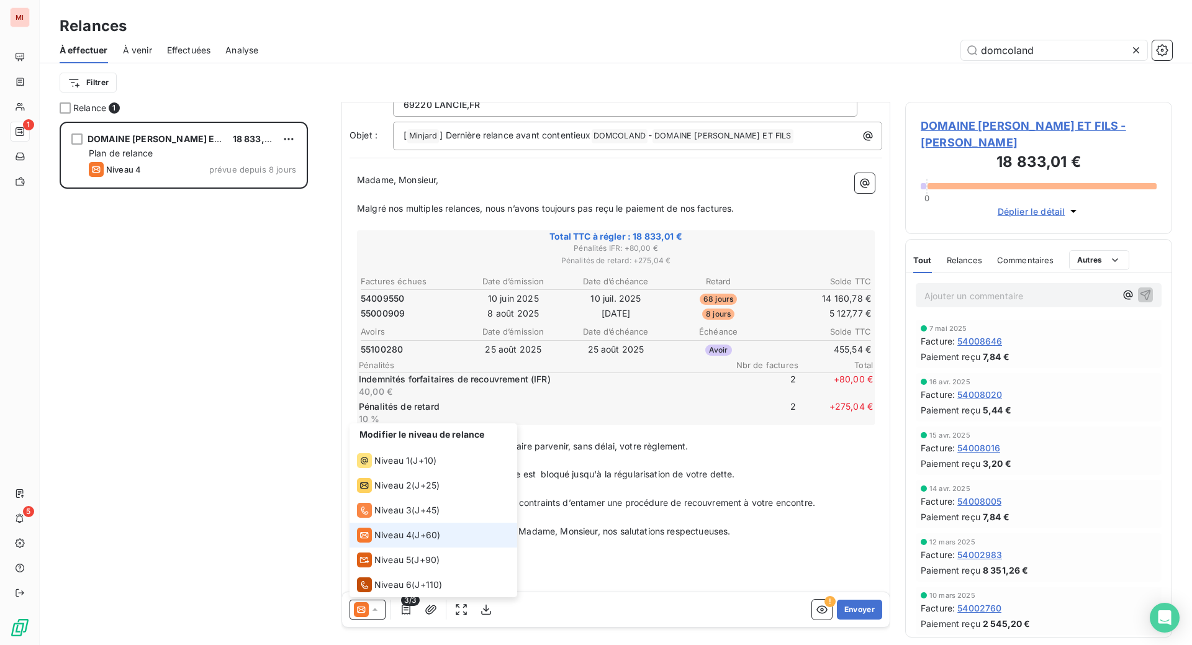
scroll to position [6, 0]
click at [420, 473] on li "Niveau 1 ( J+10 )" at bounding box center [434, 460] width 168 height 25
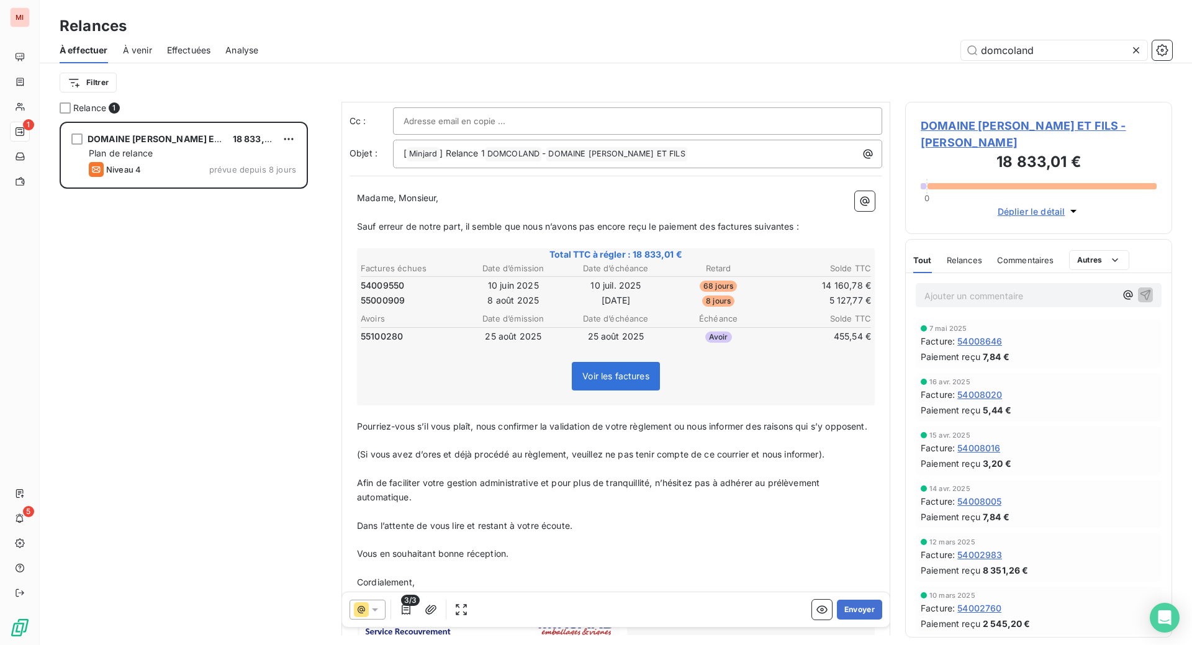
scroll to position [78, 0]
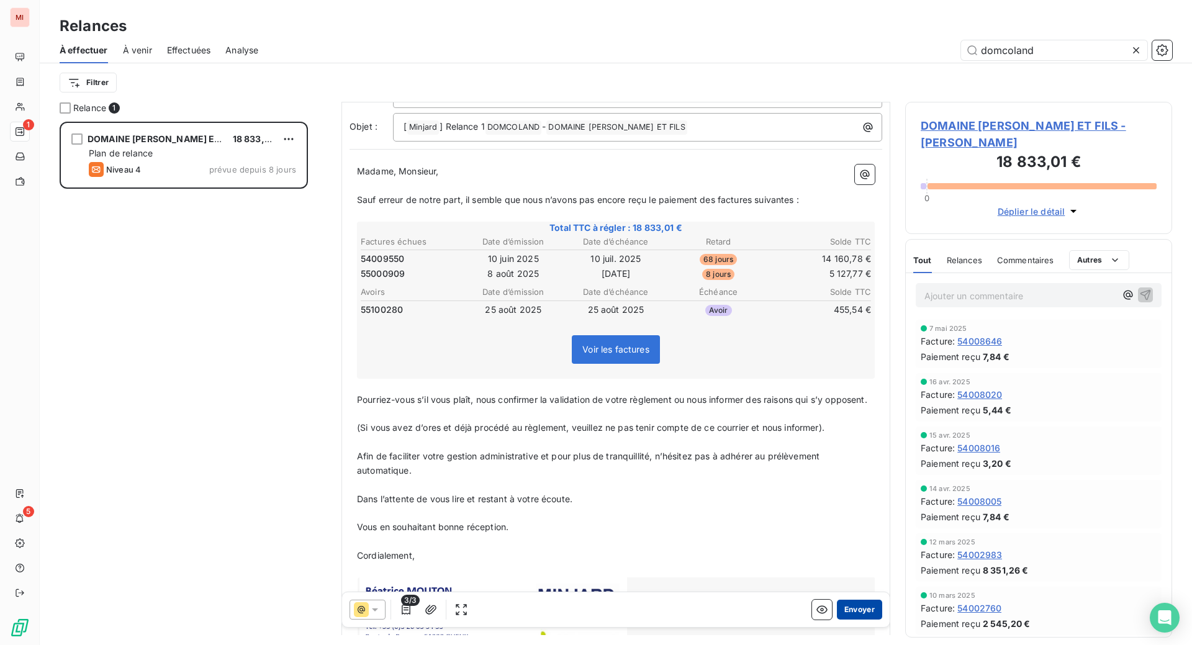
click at [842, 620] on button "Envoyer" at bounding box center [859, 610] width 45 height 20
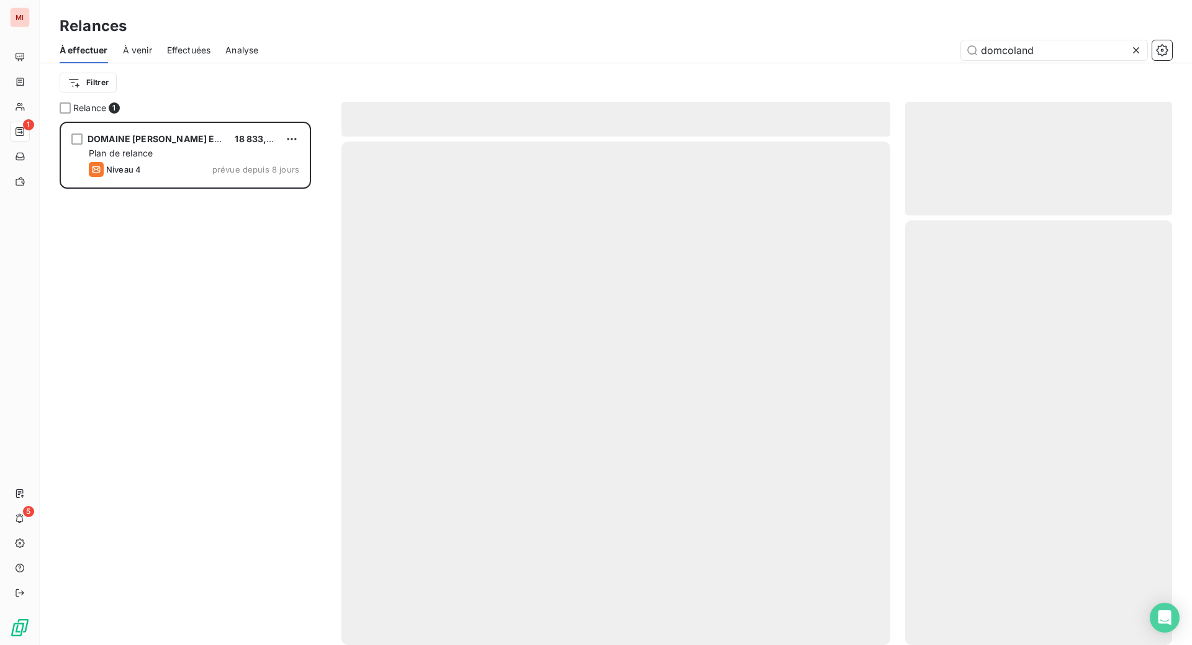
scroll to position [476, 240]
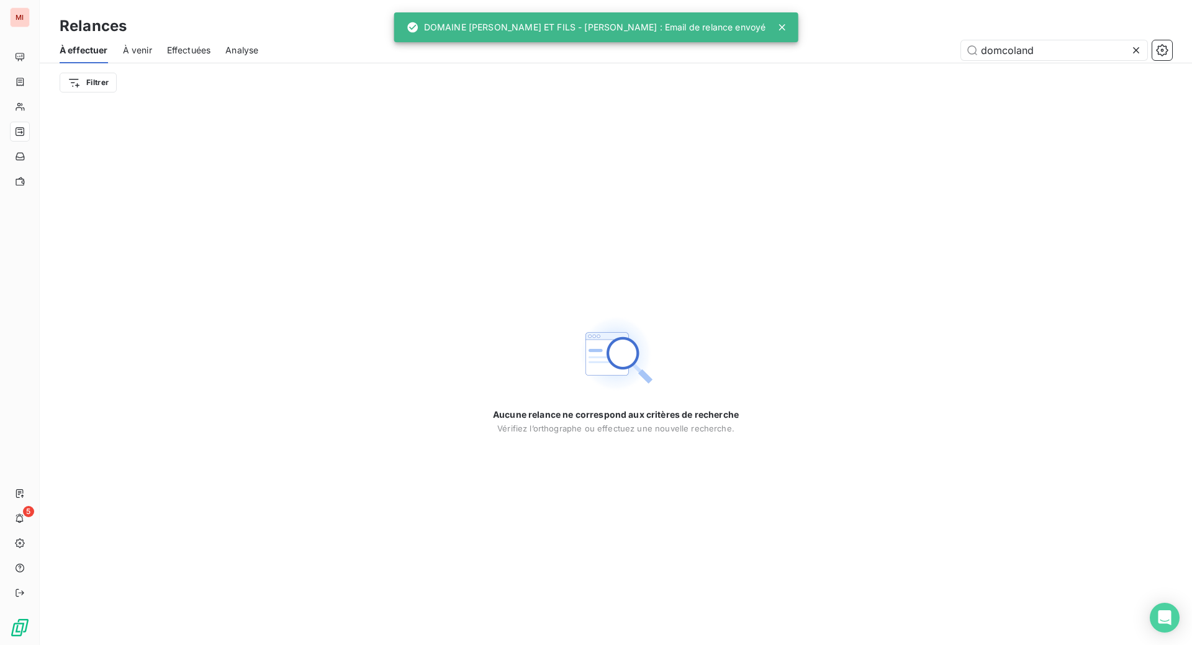
click at [1130, 57] on icon at bounding box center [1136, 50] width 12 height 12
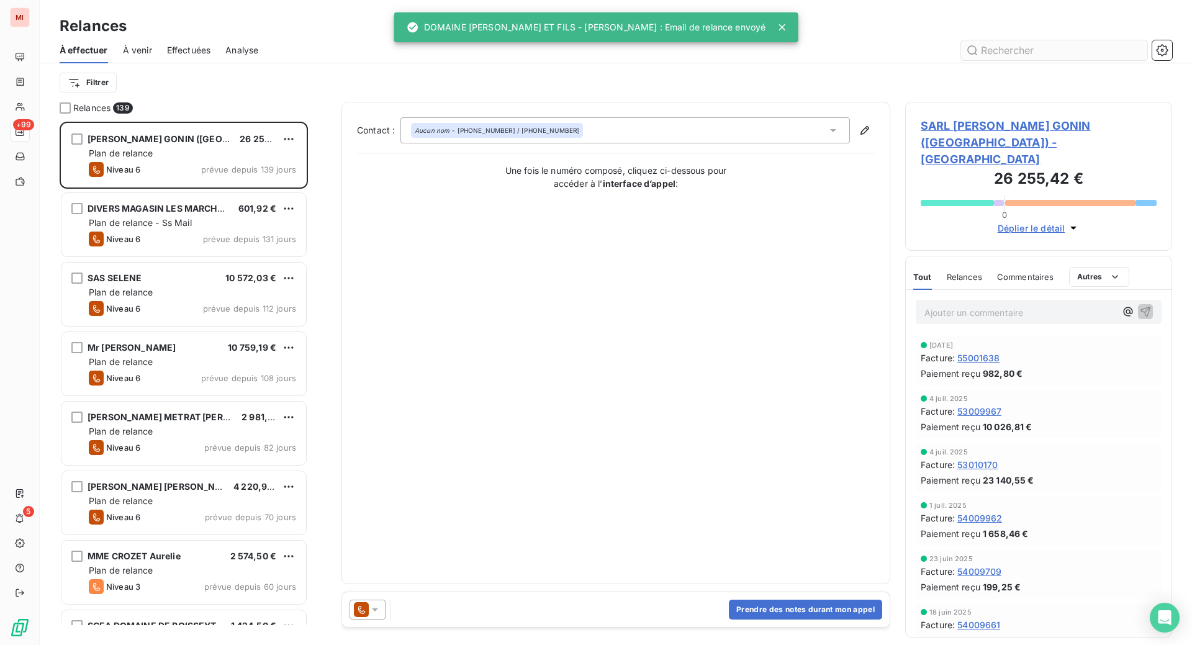
scroll to position [492, 237]
click at [1020, 60] on input "text" at bounding box center [1054, 50] width 186 height 20
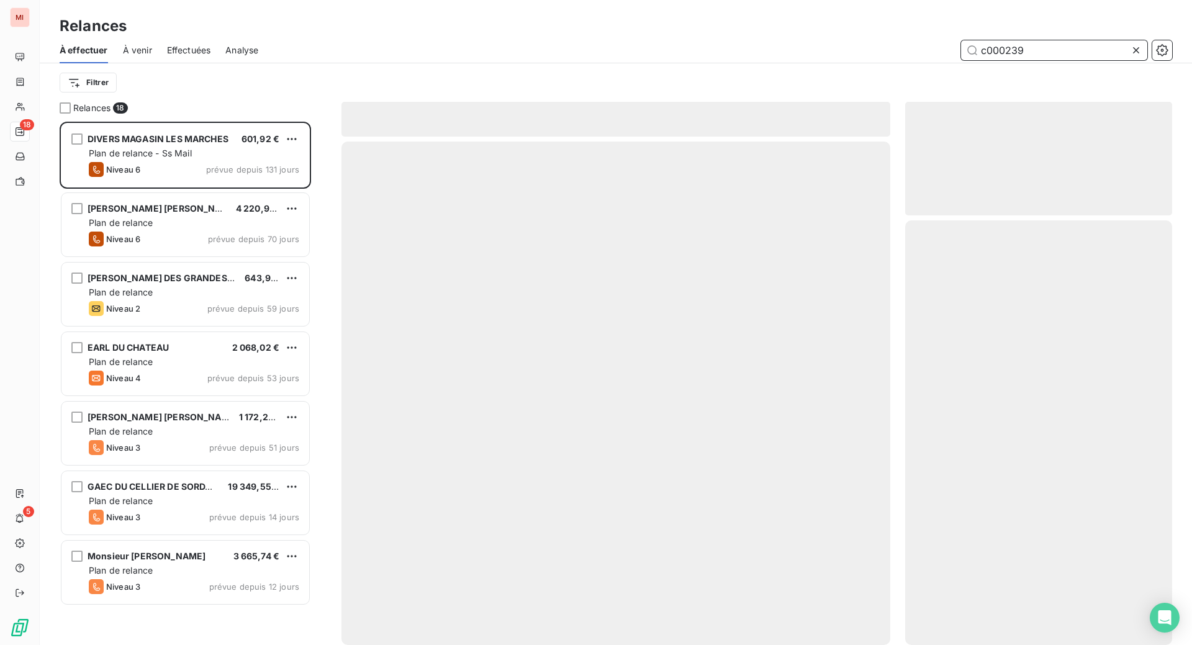
scroll to position [492, 237]
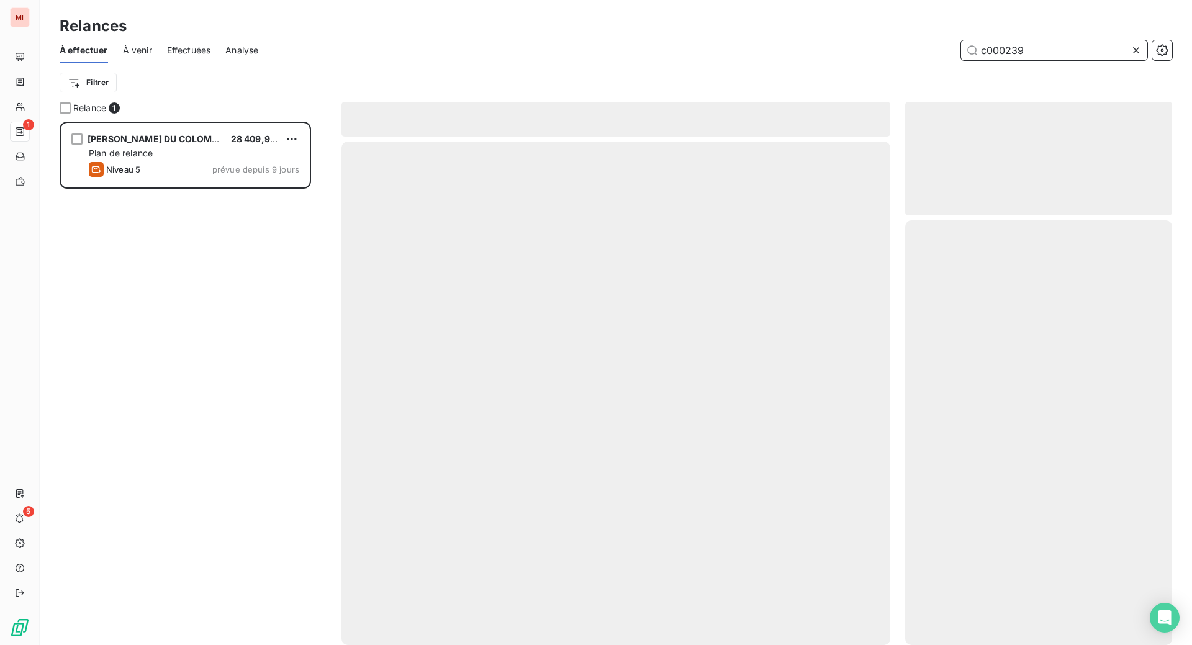
scroll to position [492, 237]
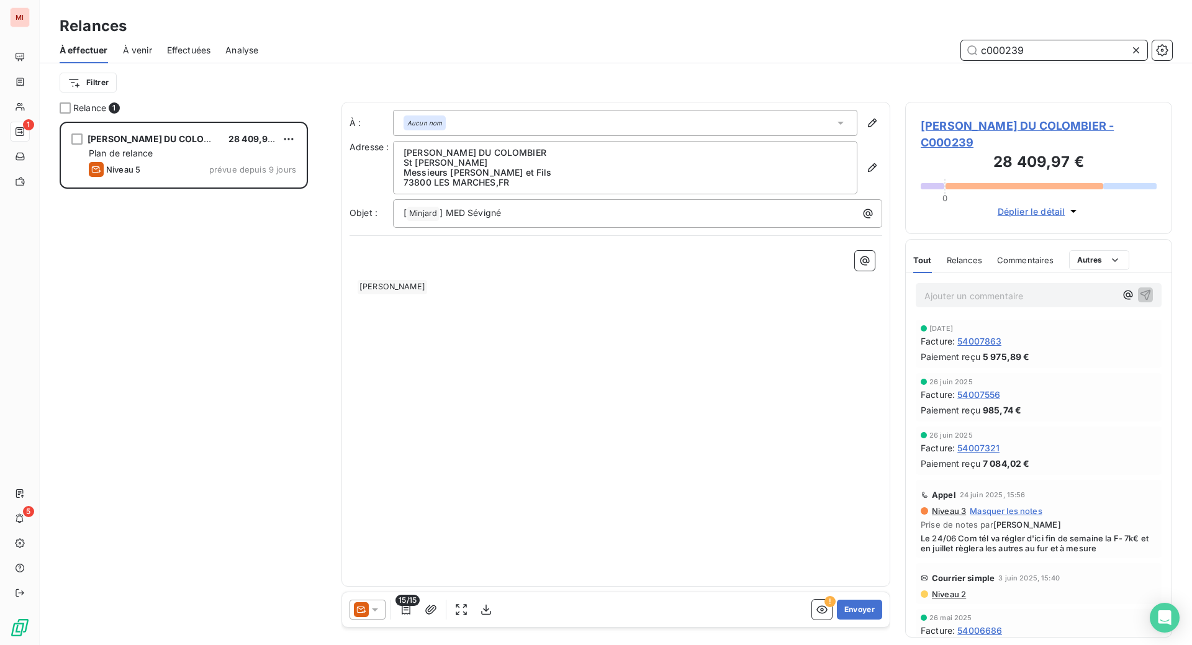
type input "c000239"
click at [381, 616] on icon at bounding box center [375, 610] width 12 height 12
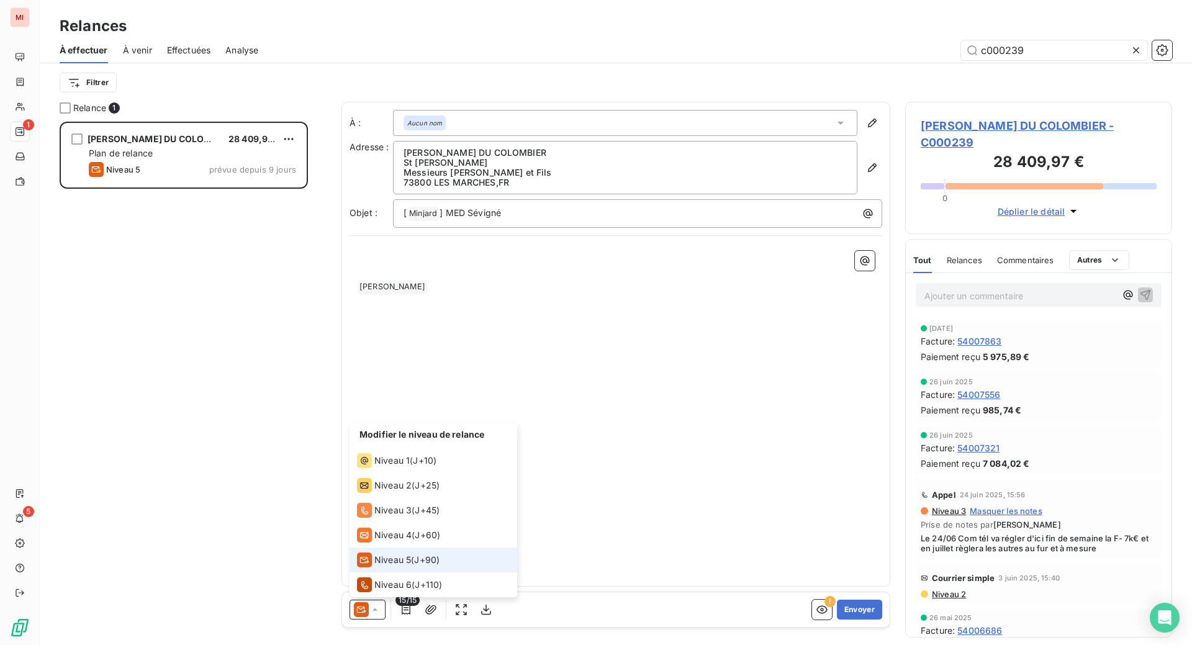
scroll to position [43, 0]
click at [412, 541] on span "Niveau 4" at bounding box center [392, 535] width 37 height 12
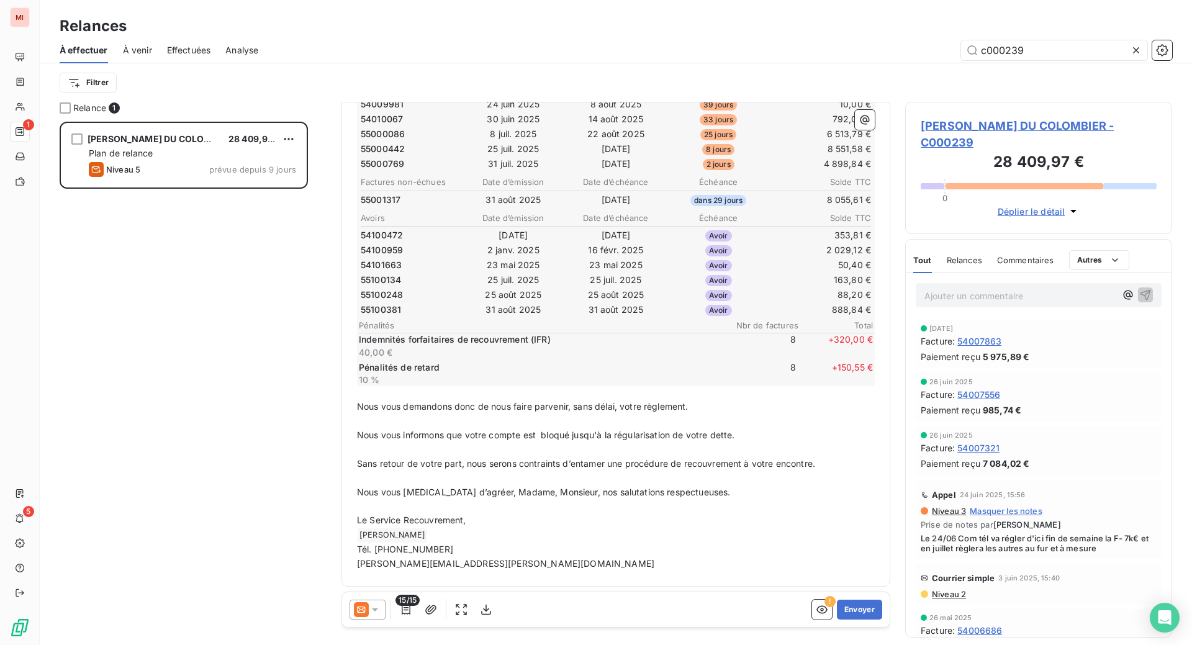
scroll to position [960, 0]
click at [837, 620] on button "Envoyer" at bounding box center [859, 610] width 45 height 20
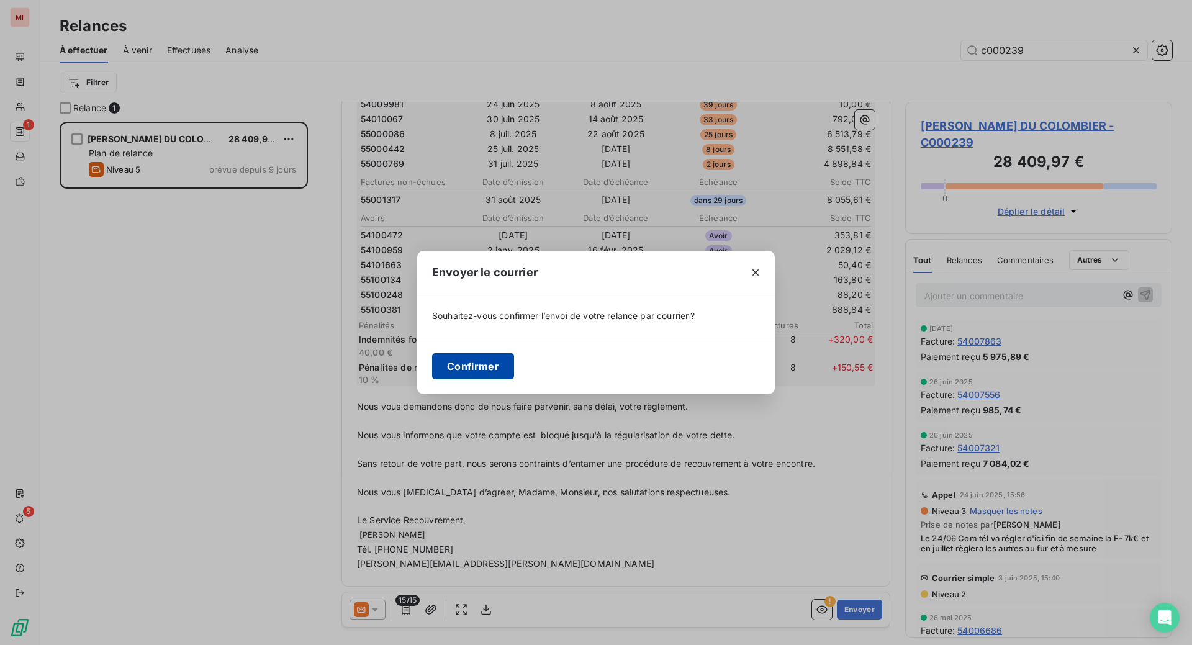
click at [432, 373] on button "Confirmer" at bounding box center [473, 366] width 82 height 26
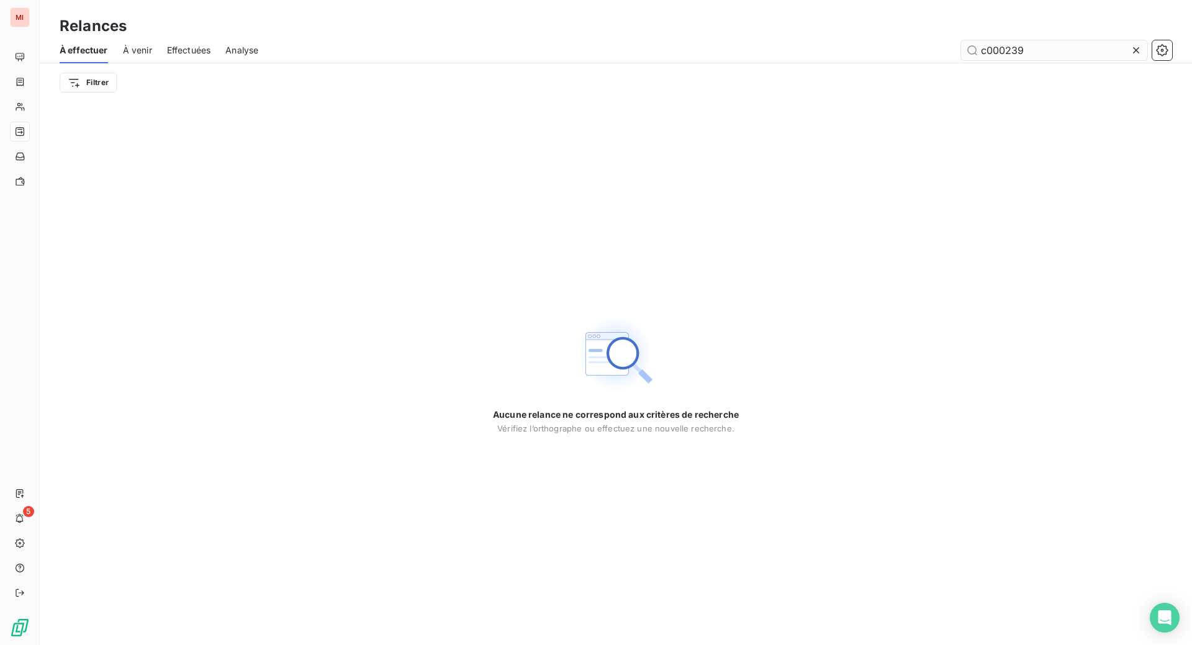
click at [1130, 57] on icon at bounding box center [1136, 50] width 12 height 12
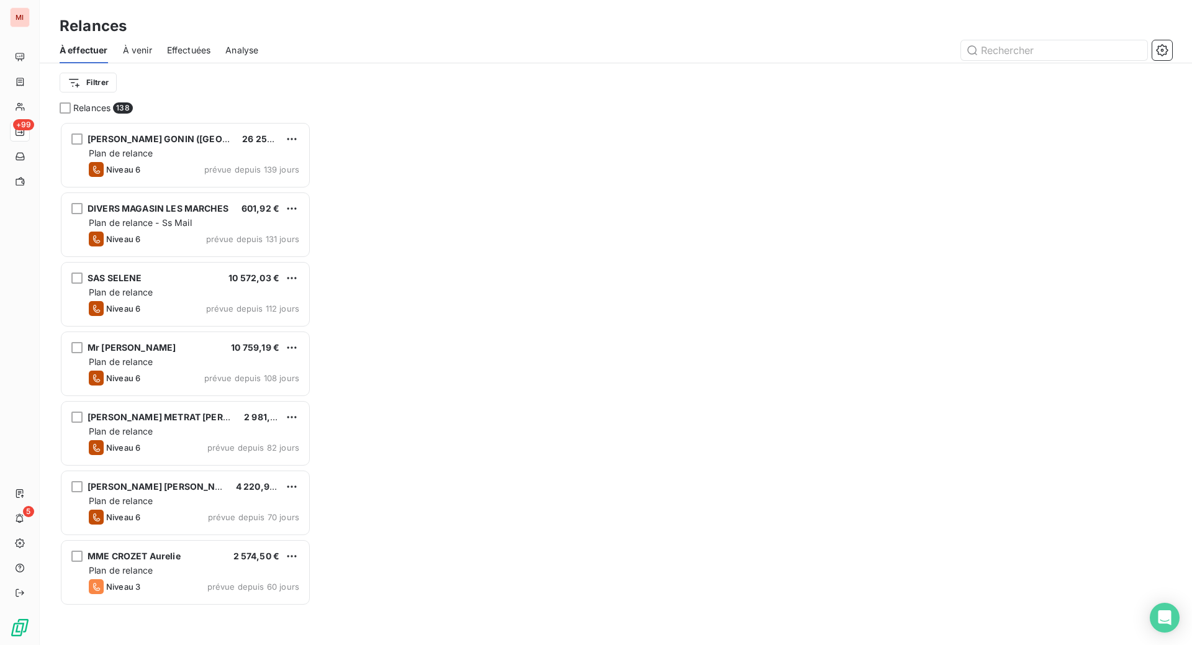
scroll to position [492, 237]
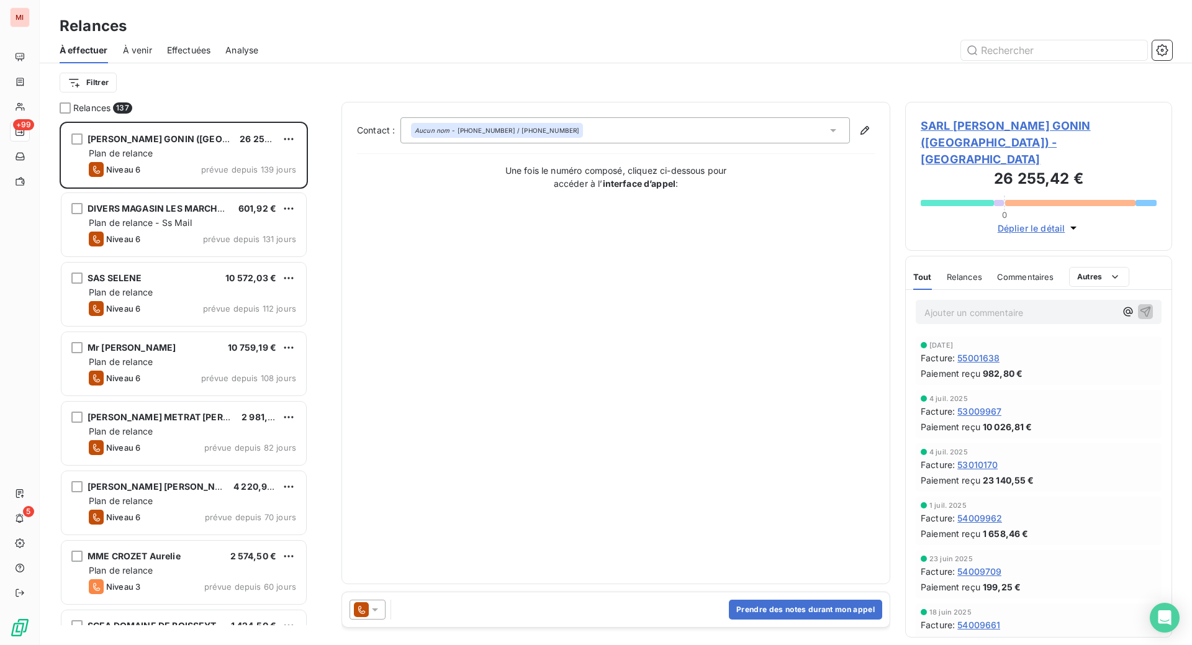
click at [211, 57] on span "Effectuées" at bounding box center [189, 50] width 44 height 12
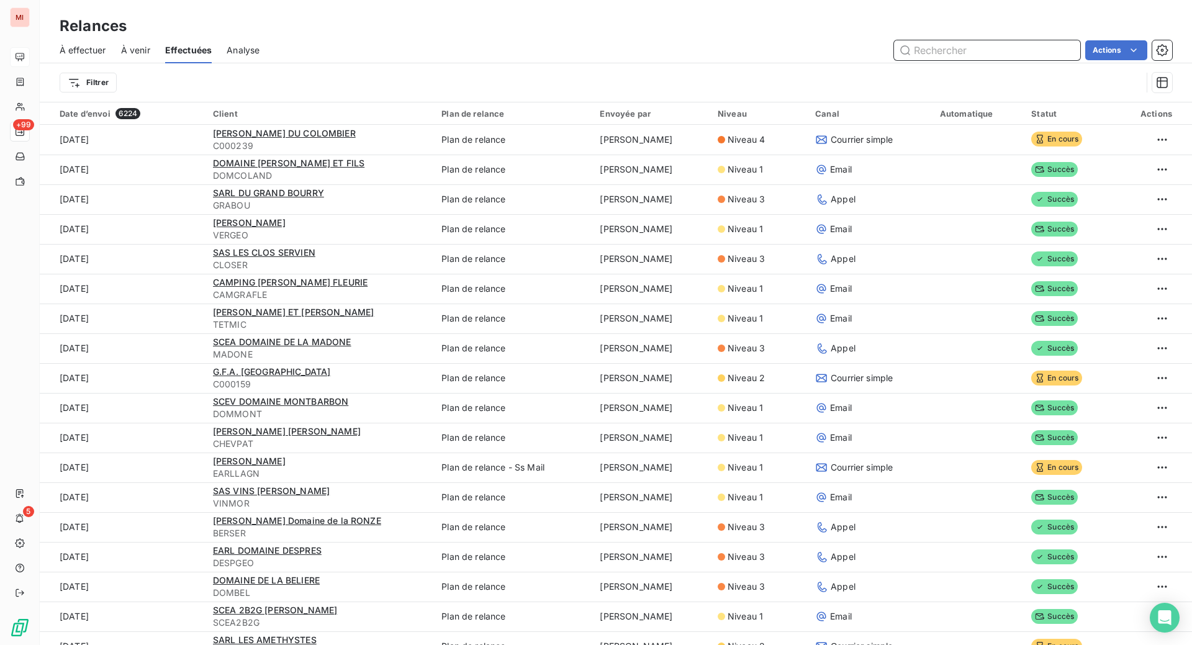
drag, startPoint x: 127, startPoint y: 72, endPoint x: 15, endPoint y: 72, distance: 112.4
click at [106, 57] on span "À effectuer" at bounding box center [83, 50] width 47 height 12
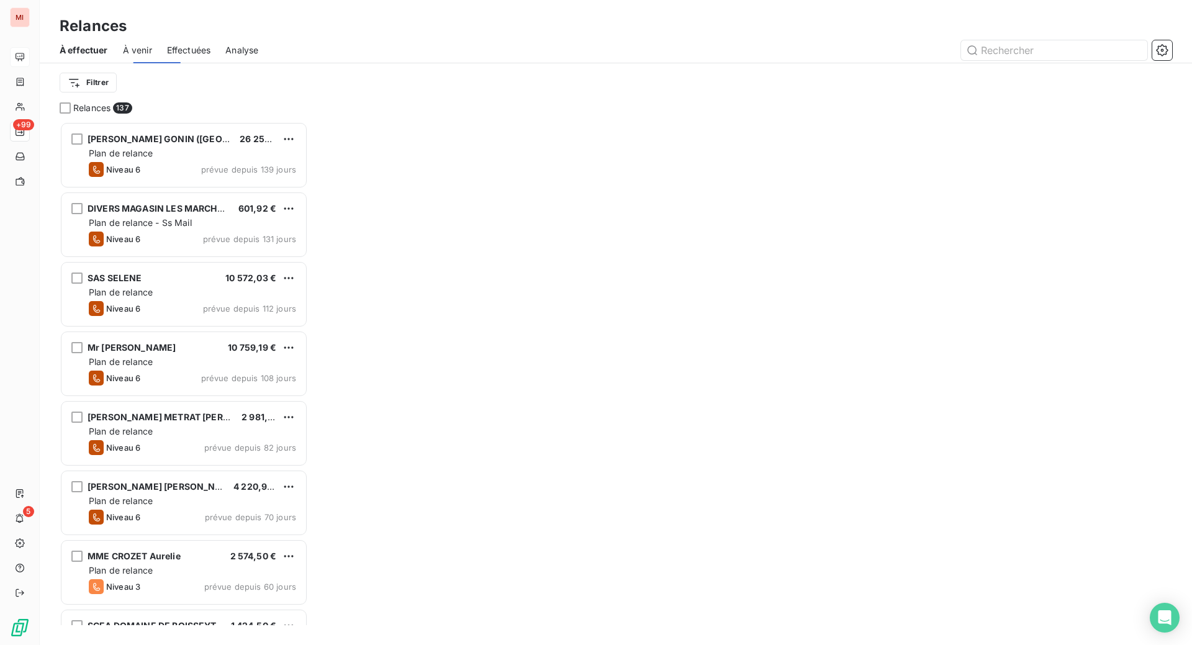
scroll to position [492, 237]
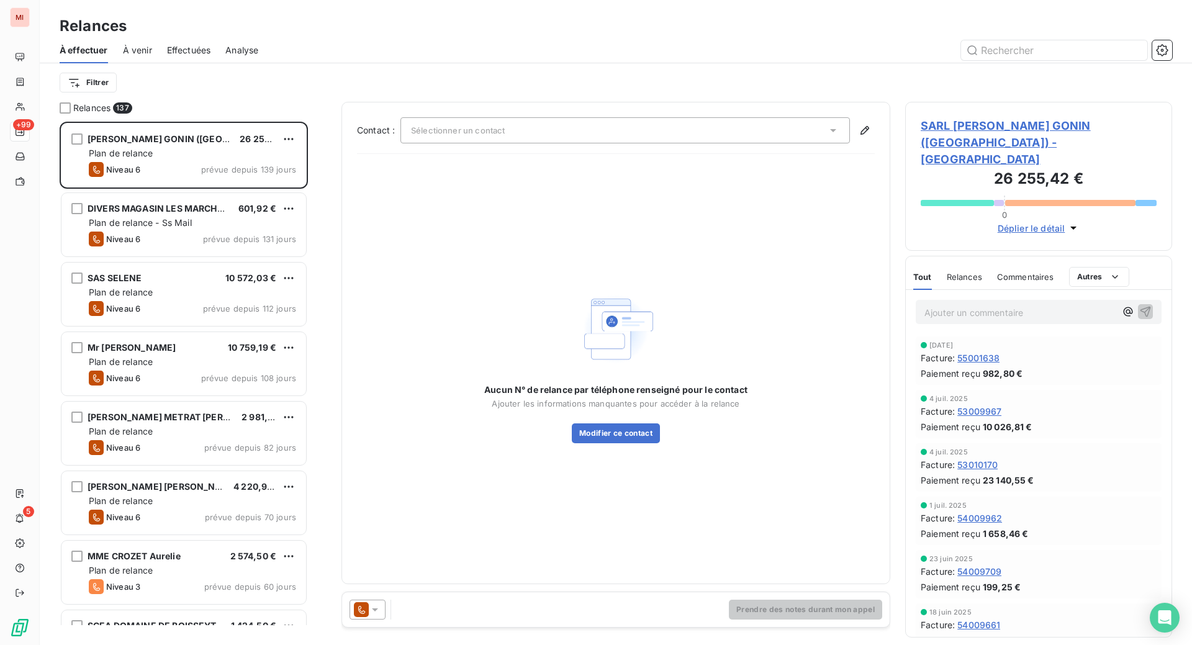
click at [924, 19] on div "Relances À effectuer À venir Effectuées Analyse Filtrer" at bounding box center [616, 51] width 1152 height 102
click at [997, 60] on input "text" at bounding box center [1054, 50] width 186 height 20
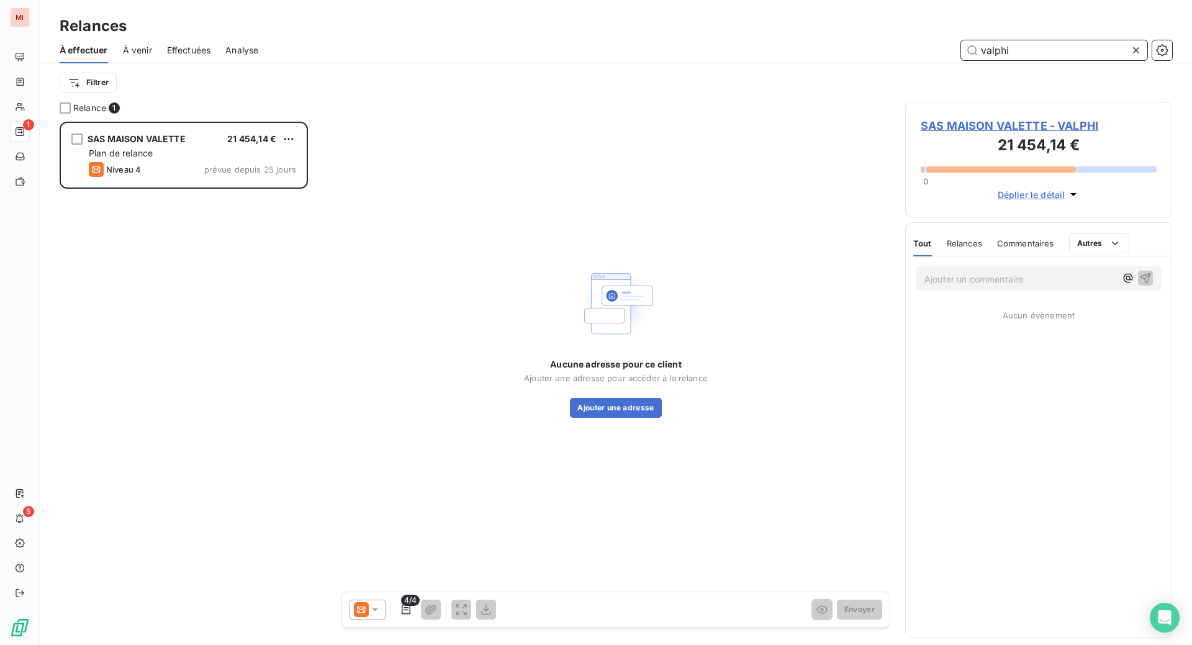
scroll to position [492, 237]
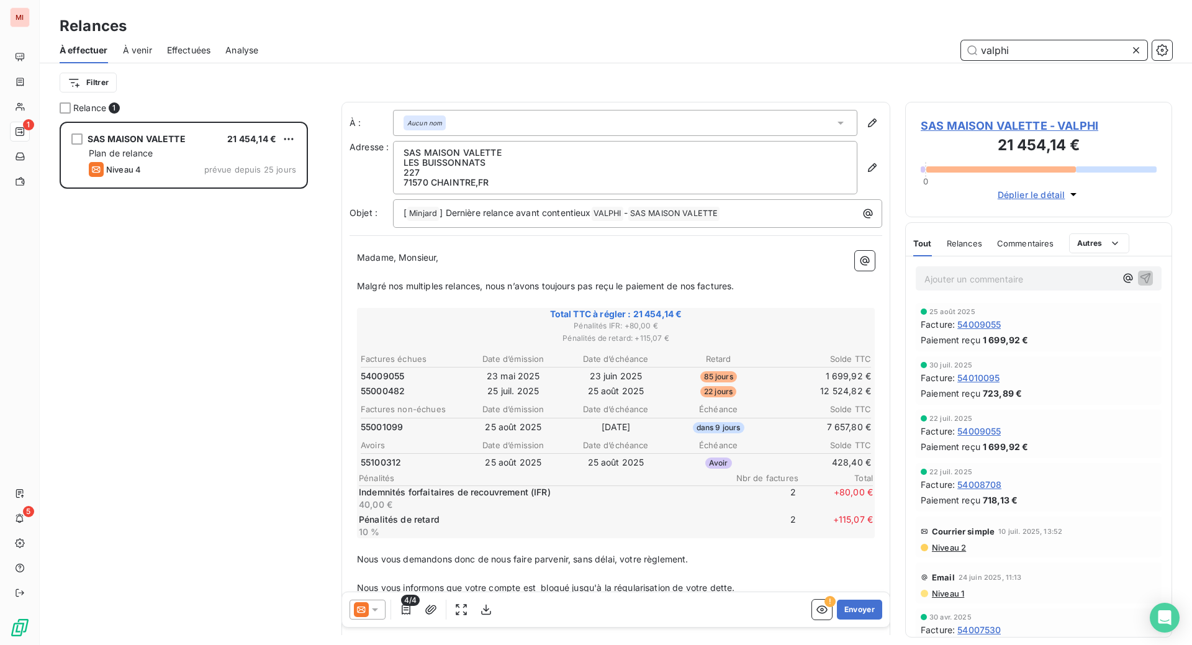
type input "valphi"
click at [381, 616] on icon at bounding box center [375, 610] width 12 height 12
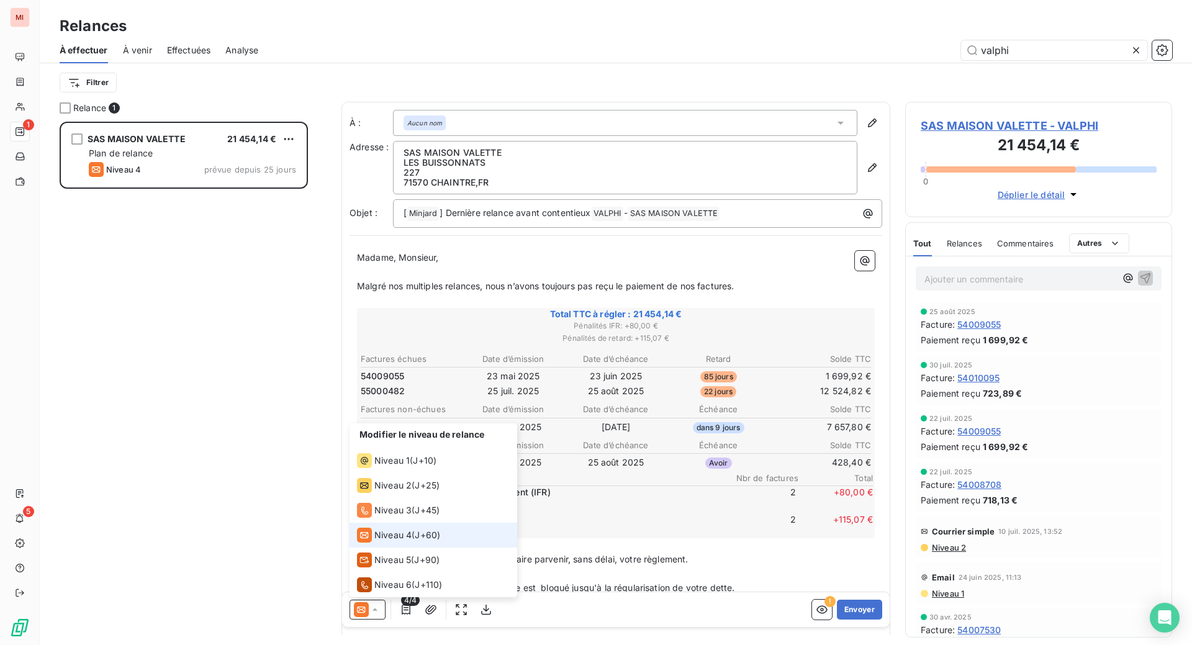
scroll to position [6, 0]
click at [979, 248] on span "Relances" at bounding box center [964, 243] width 35 height 10
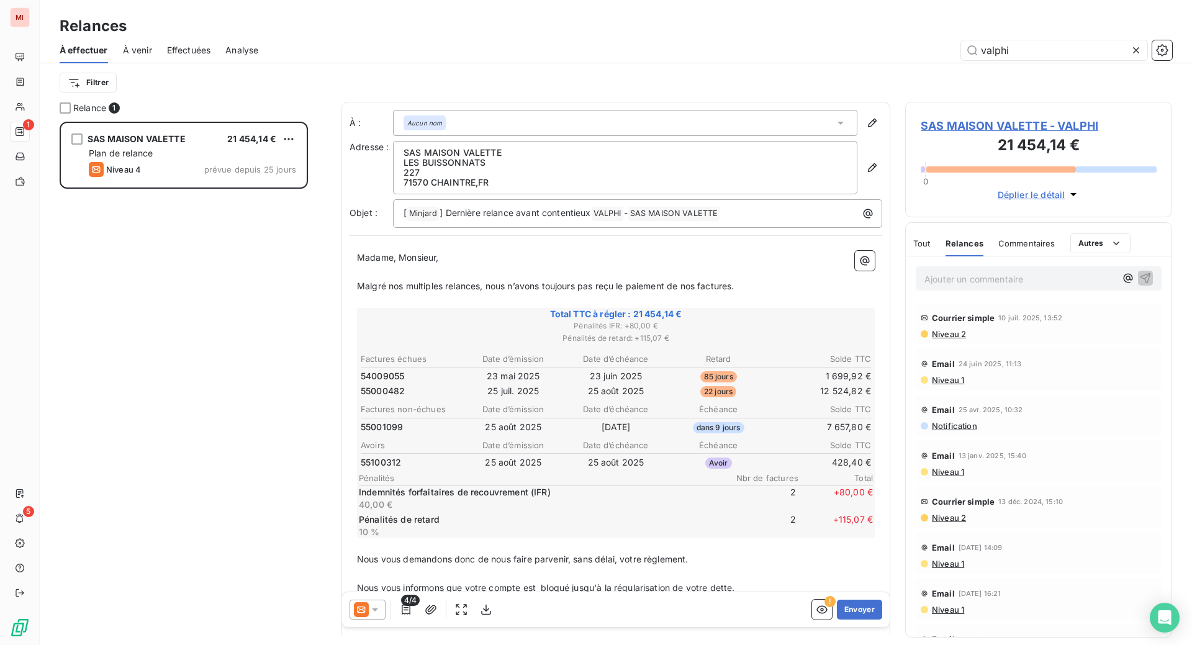
click at [381, 616] on icon at bounding box center [375, 610] width 12 height 12
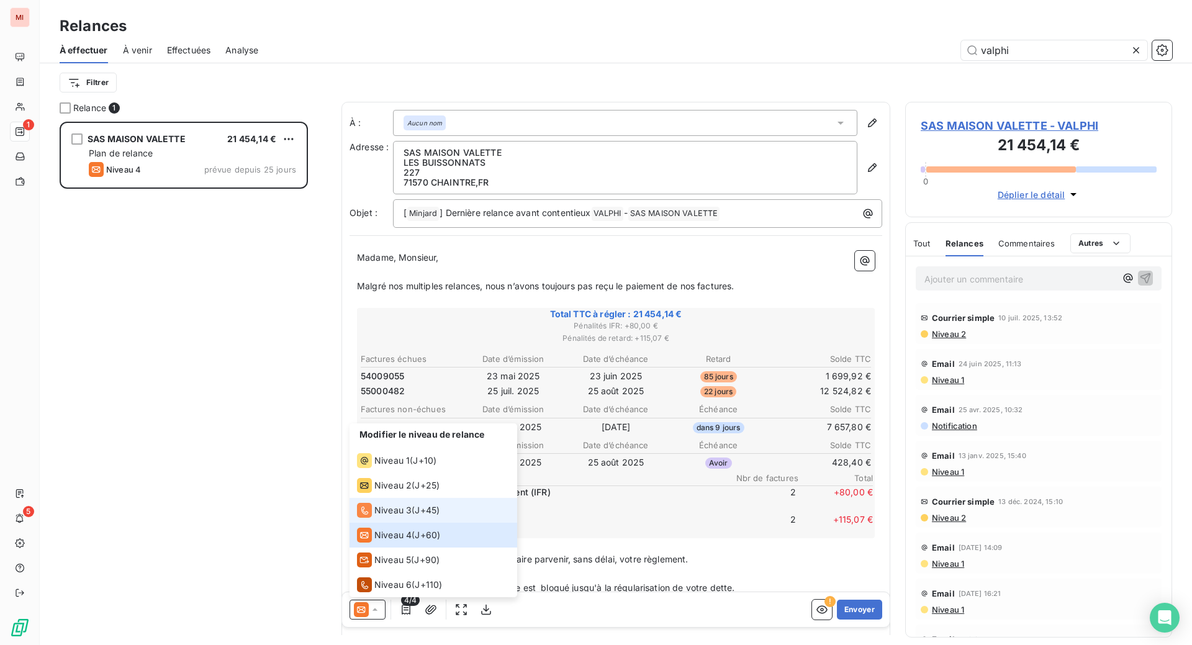
click at [412, 517] on span "Niveau 3" at bounding box center [392, 510] width 37 height 12
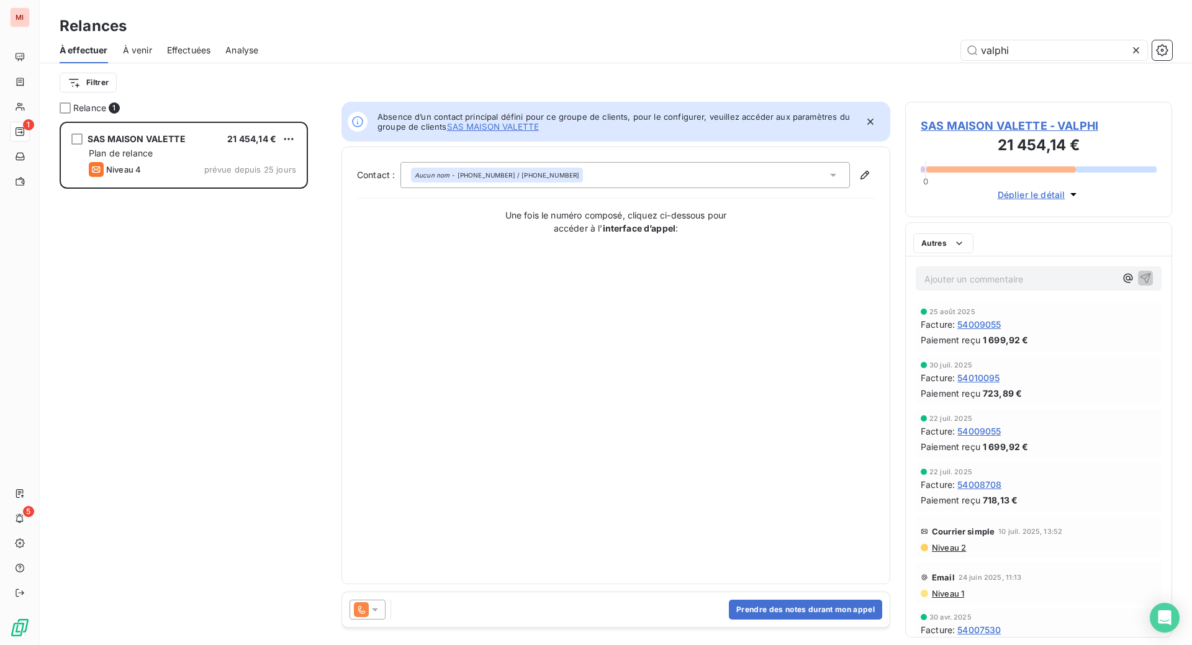
scroll to position [492, 237]
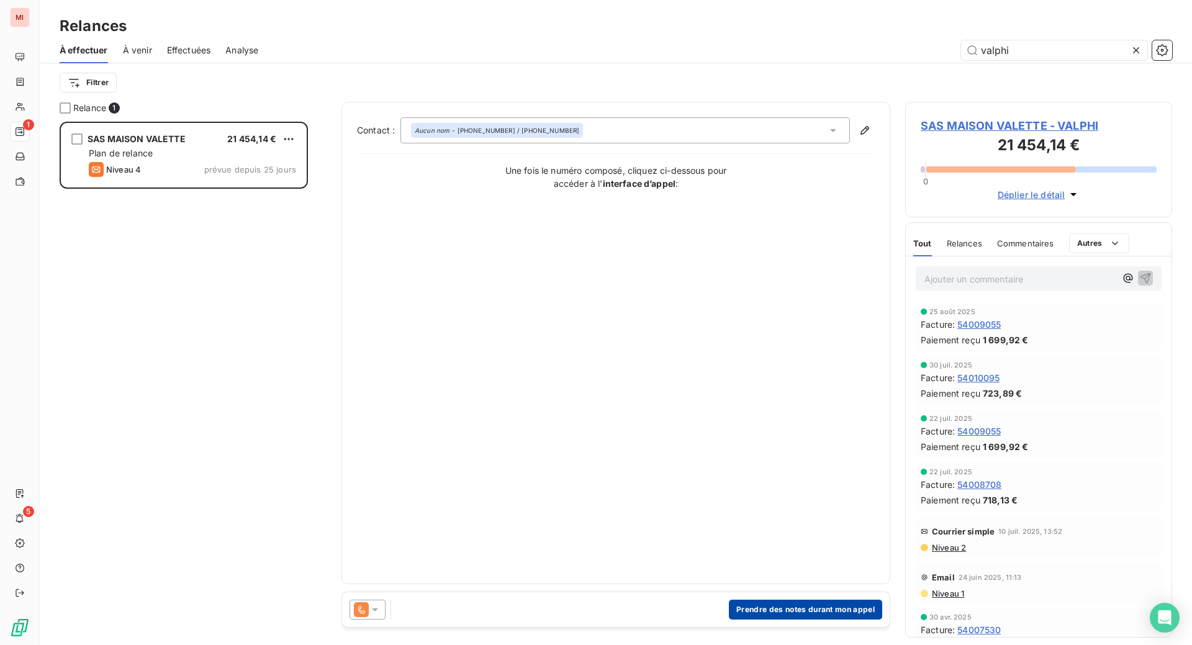
click at [751, 620] on button "Prendre des notes durant mon appel" at bounding box center [805, 610] width 153 height 20
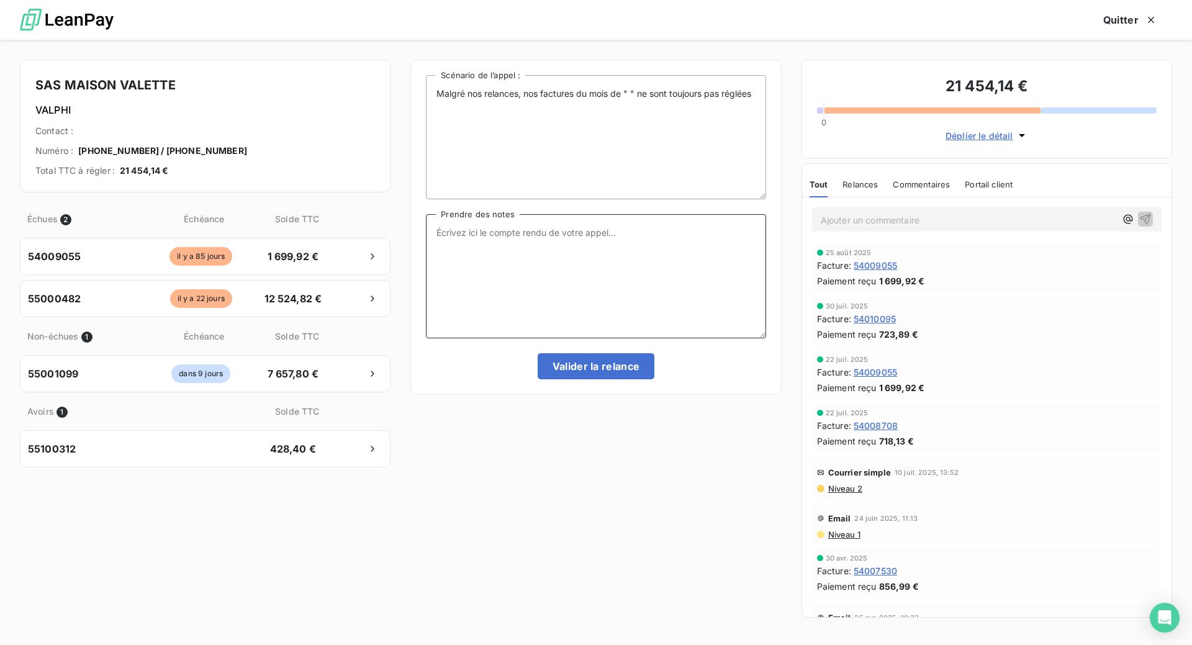
click at [529, 280] on textarea "Prendre des notes" at bounding box center [596, 276] width 340 height 124
paste textarea "Le 16/09 Com tél message laissé sur portable"
type textarea "Le 16/09 Com tél message laissé sur portable"
click at [585, 379] on button "Valider la relance" at bounding box center [596, 366] width 117 height 26
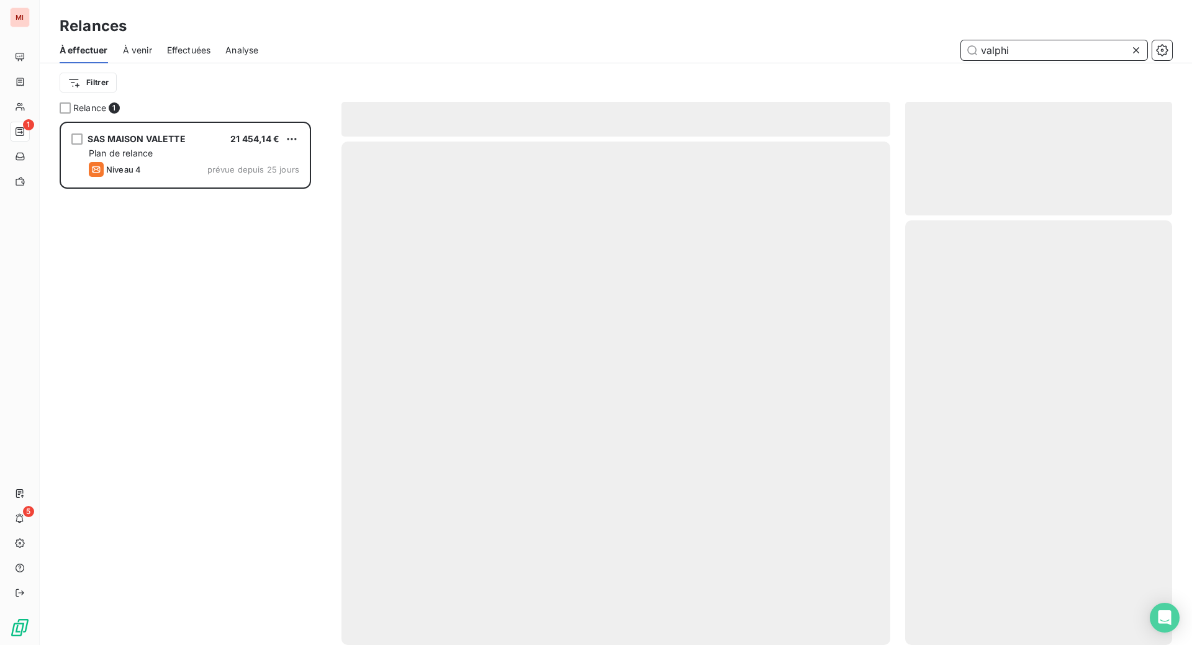
scroll to position [476, 240]
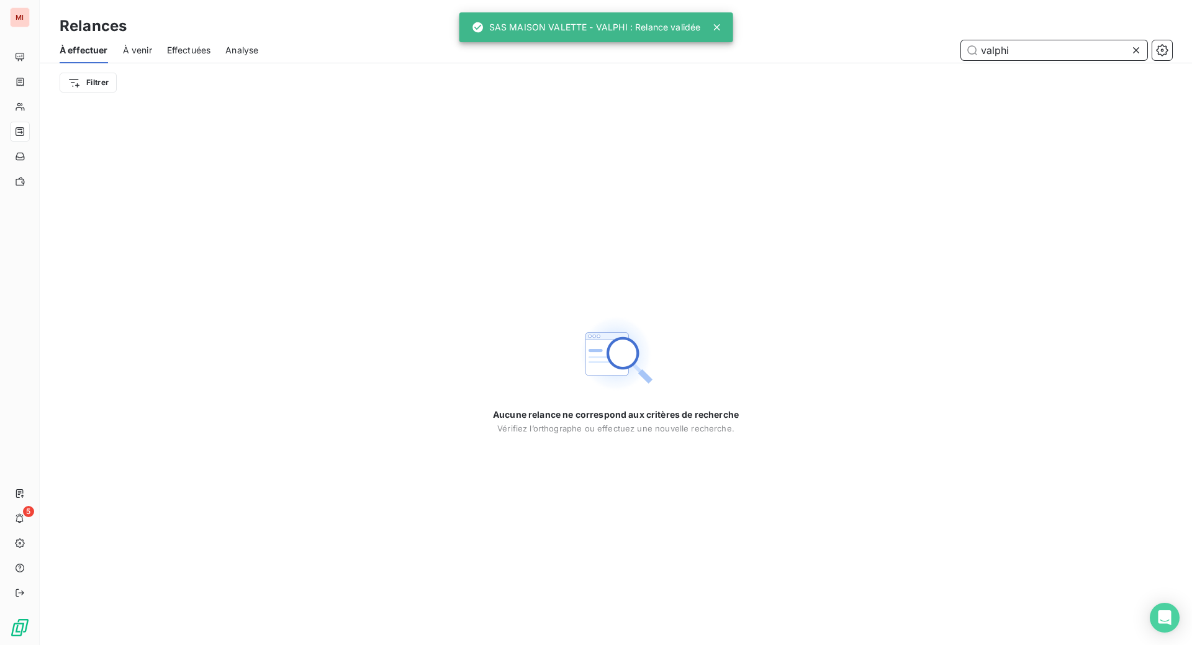
drag, startPoint x: 1041, startPoint y: 73, endPoint x: 869, endPoint y: 58, distance: 172.6
click at [869, 60] on div "valphi" at bounding box center [722, 50] width 899 height 20
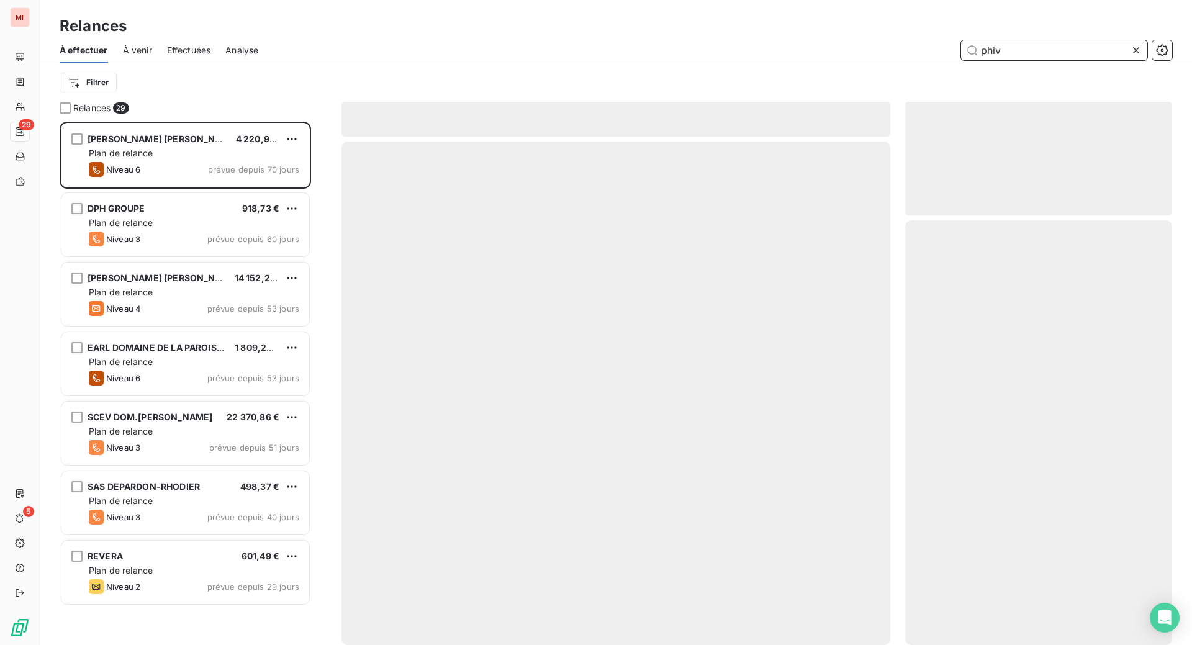
scroll to position [492, 237]
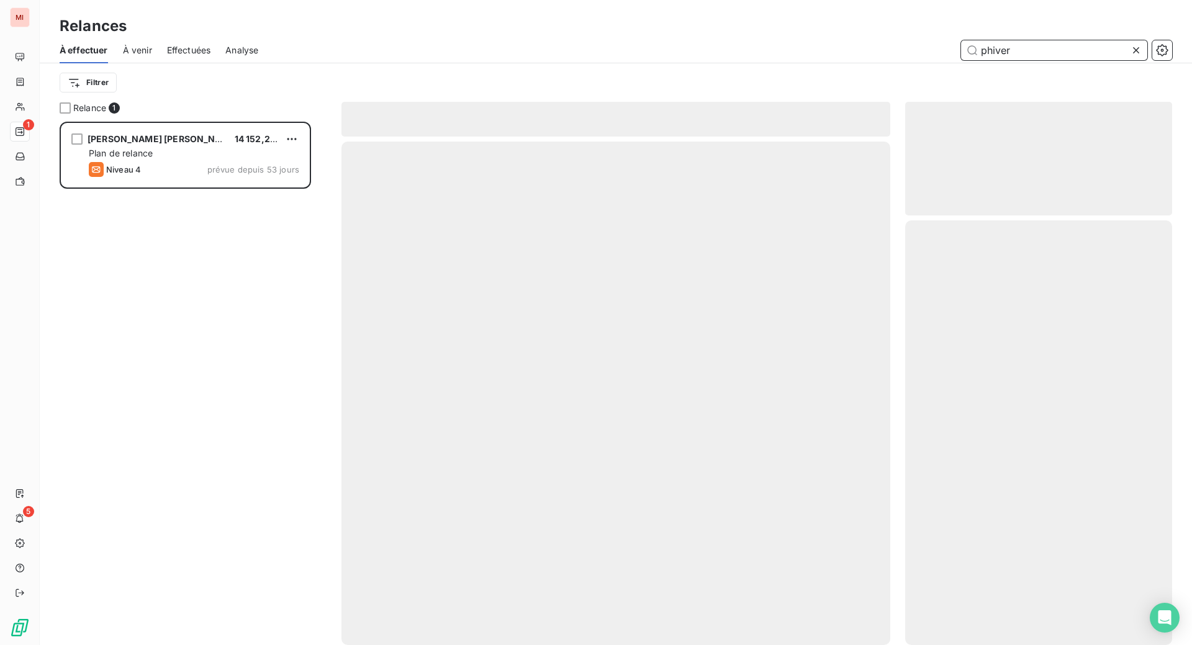
scroll to position [492, 237]
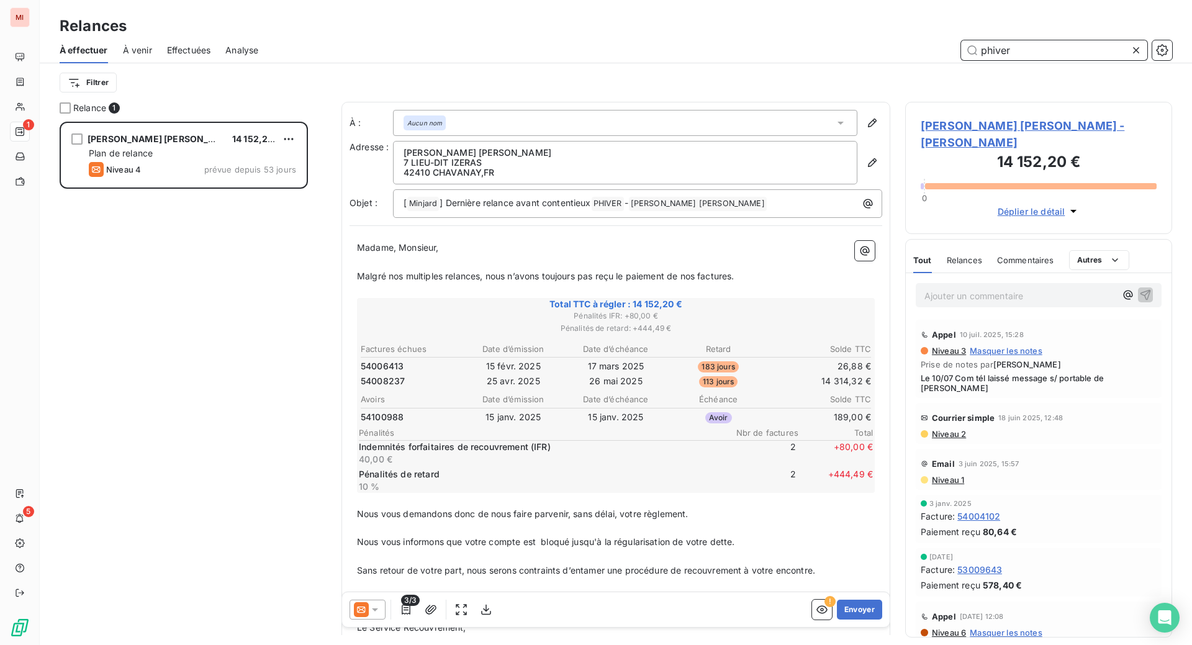
type input "phiver"
click at [910, 24] on div "Relances" at bounding box center [616, 26] width 1152 height 22
click at [842, 620] on button "Envoyer" at bounding box center [859, 610] width 45 height 20
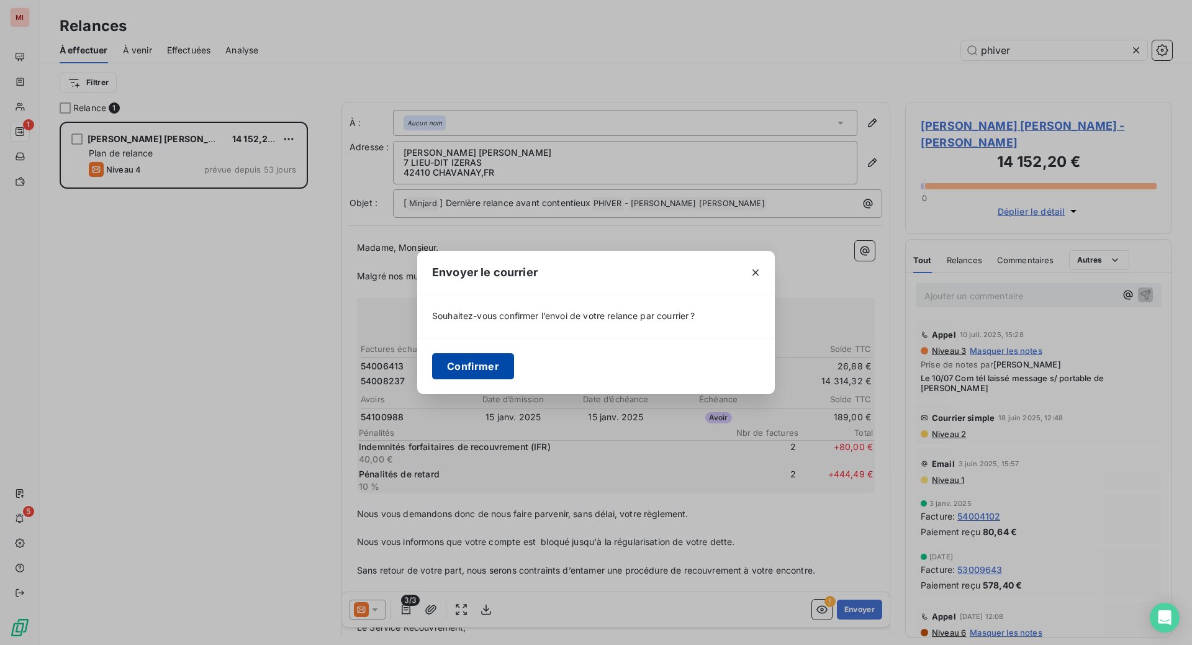
click at [432, 376] on button "Confirmer" at bounding box center [473, 366] width 82 height 26
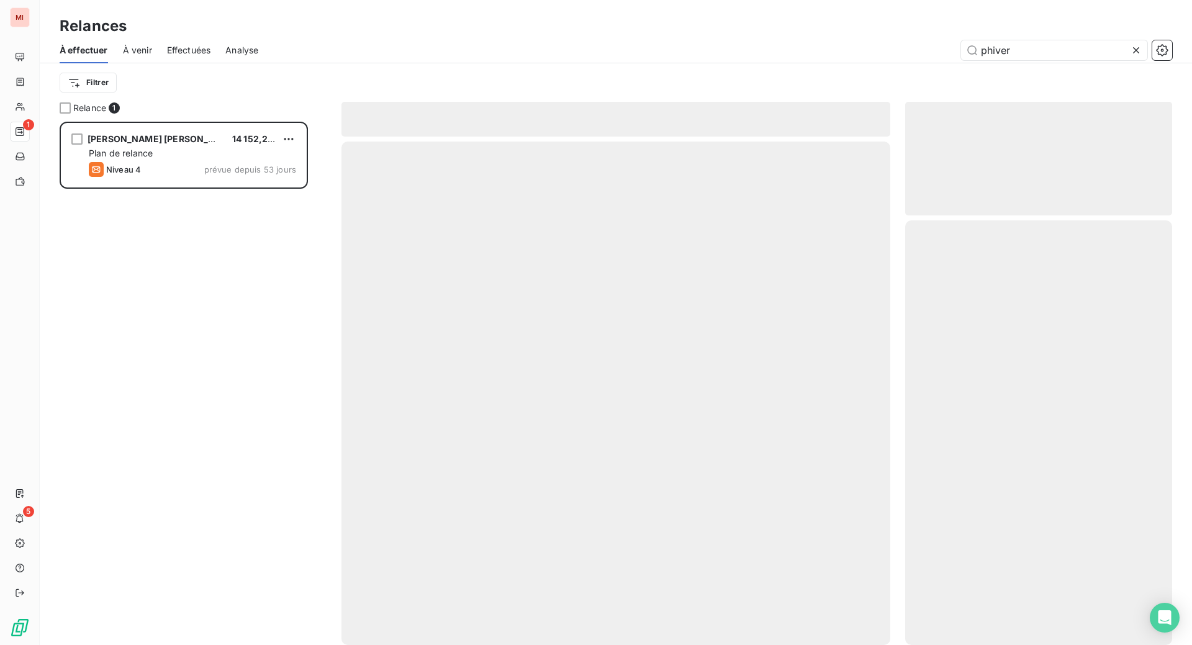
scroll to position [476, 240]
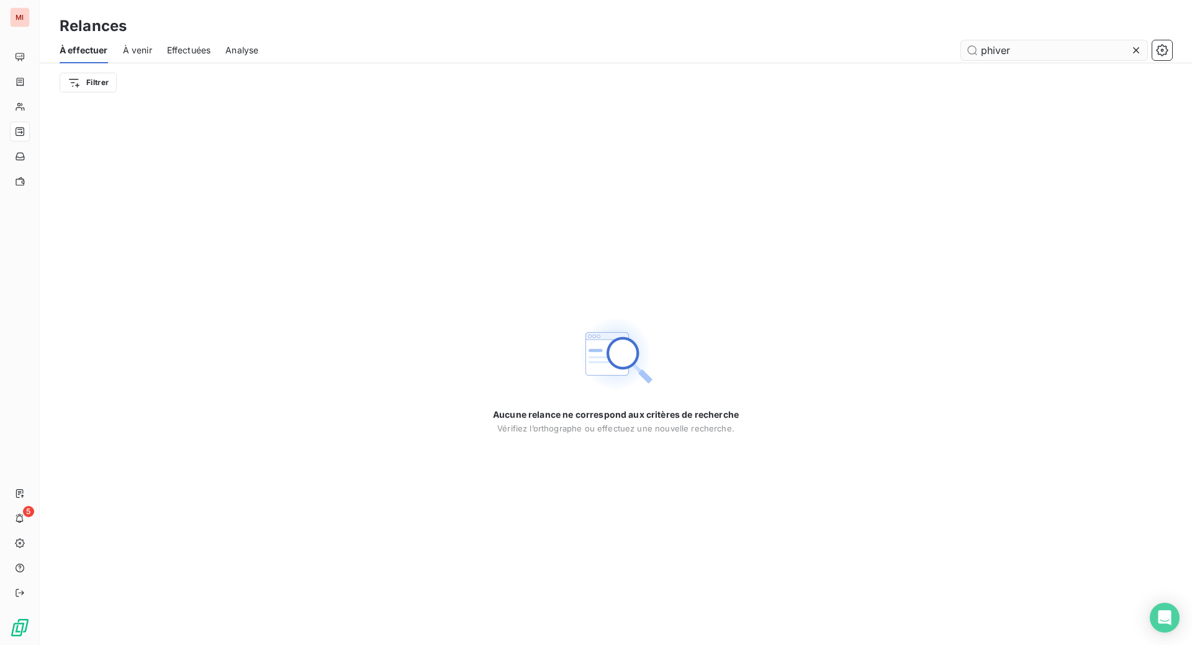
click at [1130, 57] on icon at bounding box center [1136, 50] width 12 height 12
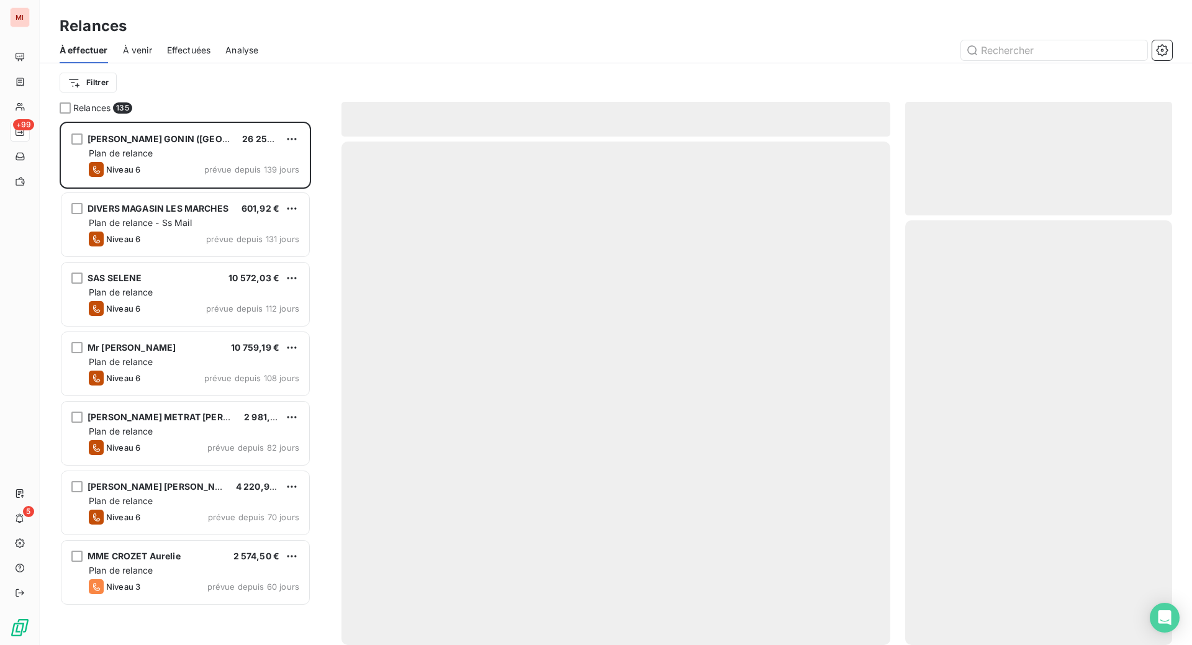
scroll to position [492, 237]
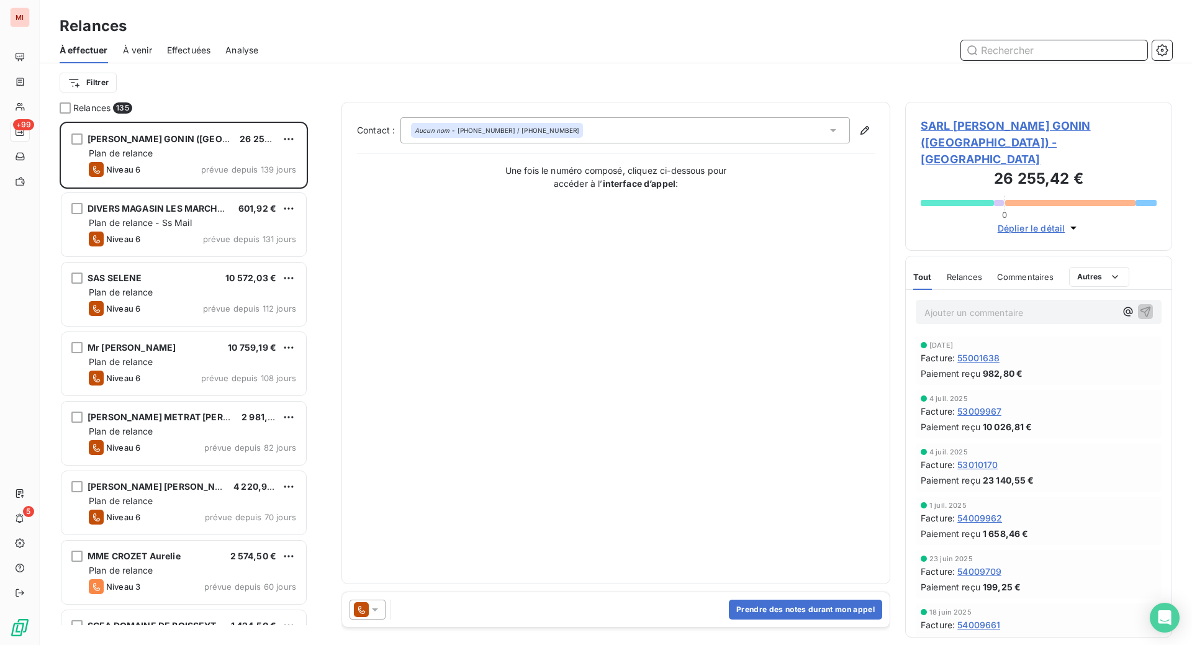
click at [990, 60] on input "text" at bounding box center [1054, 50] width 186 height 20
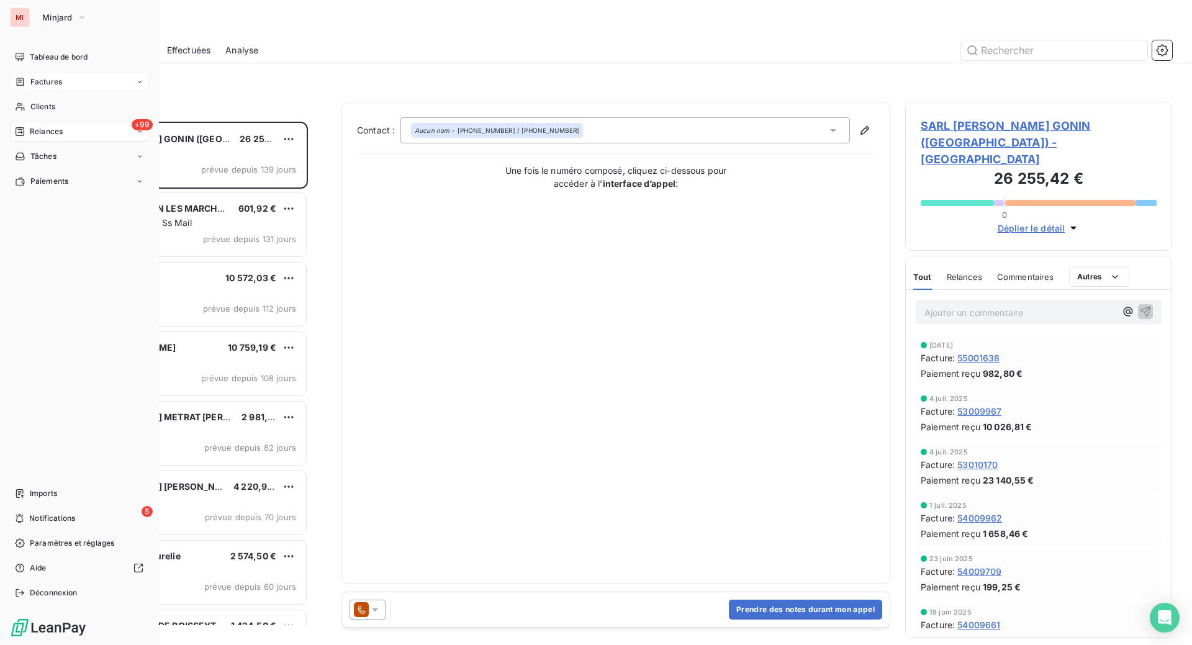
click at [81, 92] on div "Factures" at bounding box center [79, 82] width 138 height 20
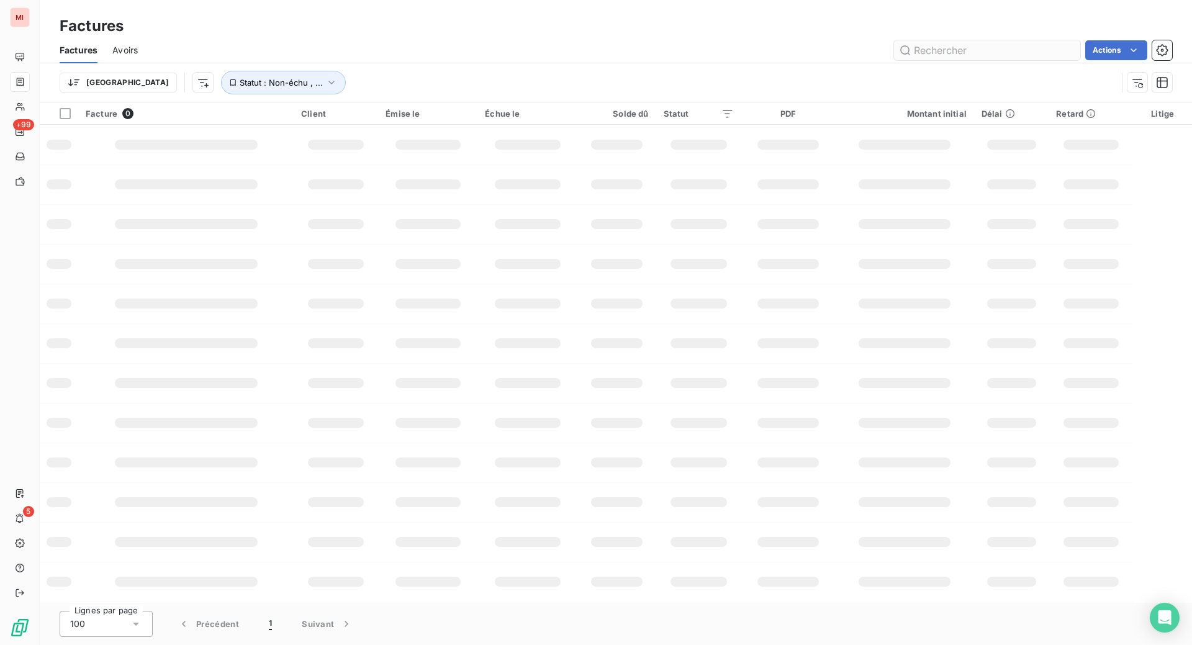
click at [927, 60] on input "text" at bounding box center [987, 50] width 186 height 20
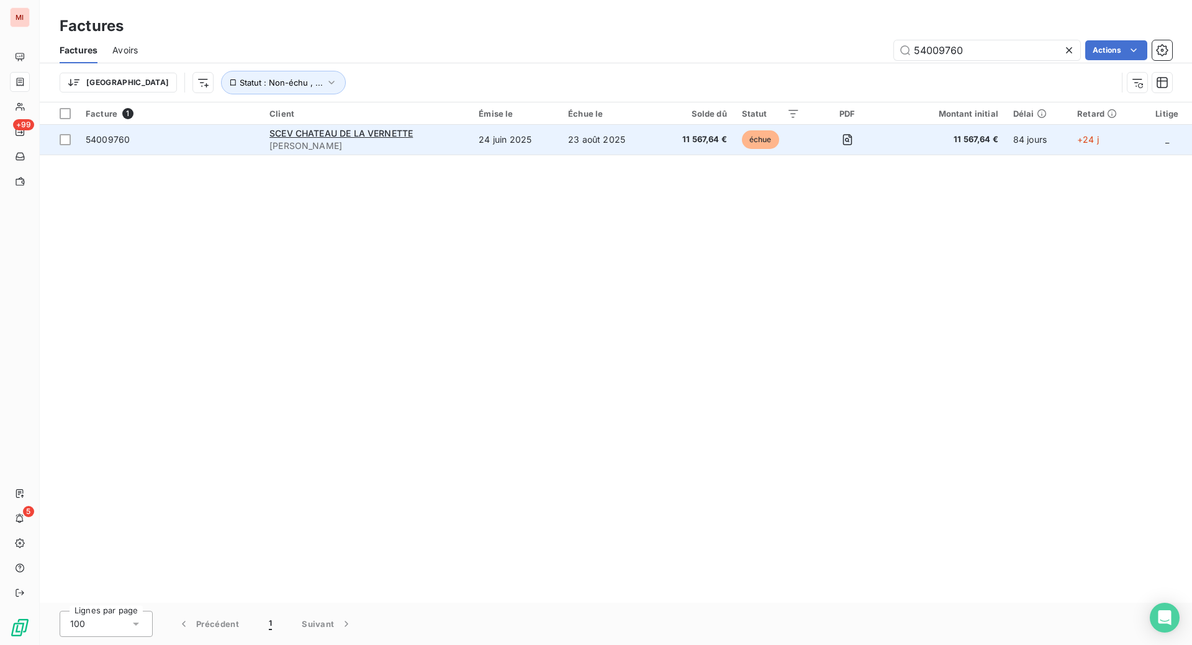
type input "54009760"
click at [666, 146] on span "11 567,64 €" at bounding box center [694, 139] width 63 height 12
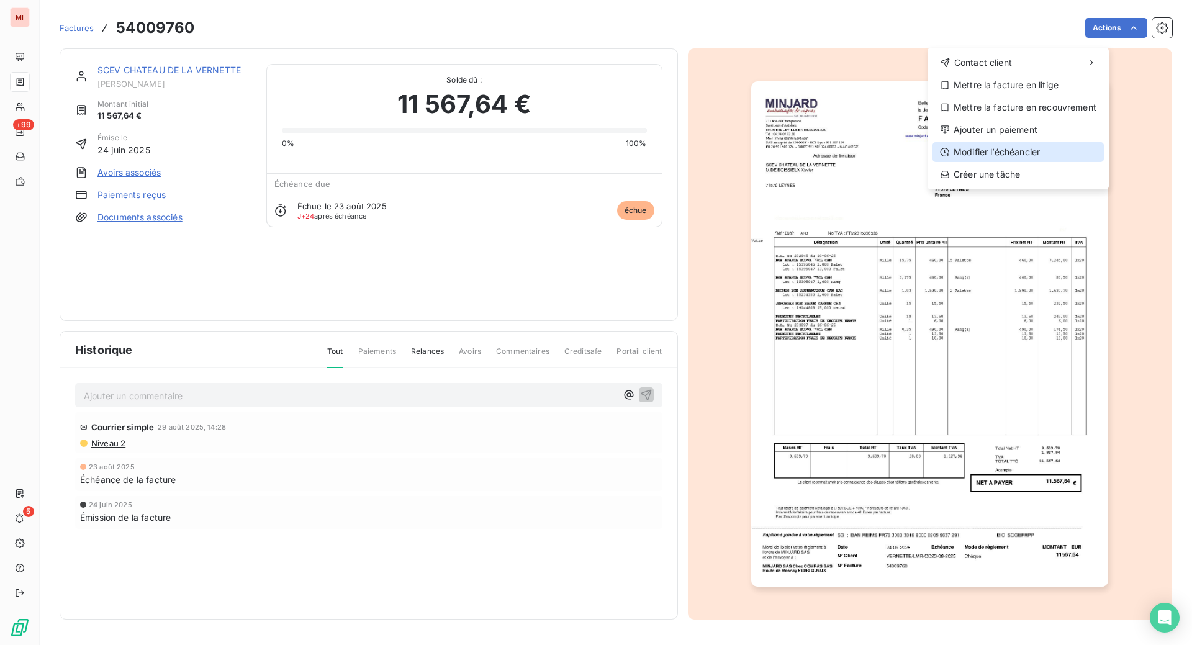
click at [985, 162] on div "Modifier l’échéancier" at bounding box center [1018, 152] width 171 height 20
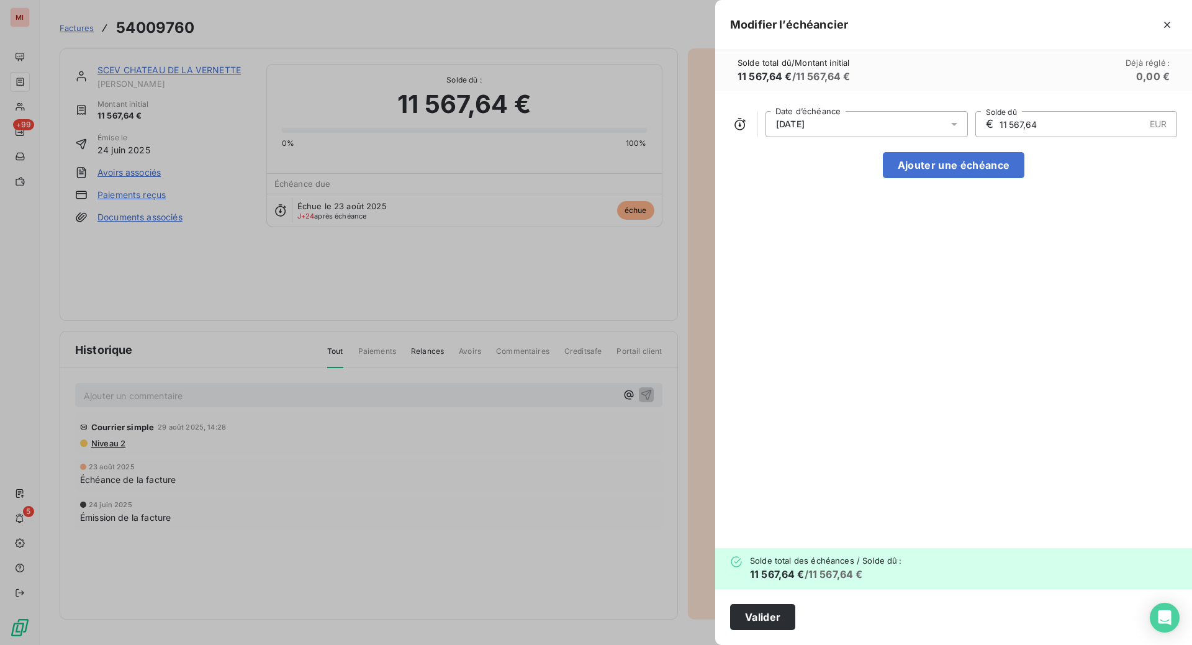
click at [948, 130] on icon at bounding box center [954, 124] width 12 height 12
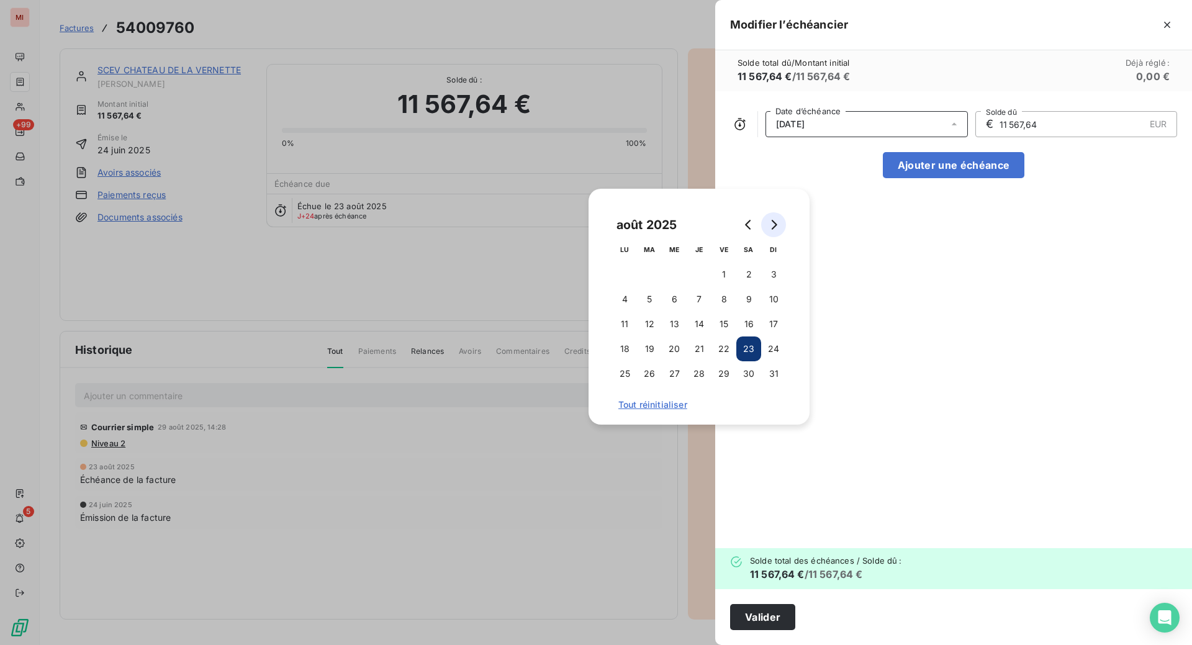
click at [777, 230] on icon "Go to next month" at bounding box center [775, 225] width 6 height 10
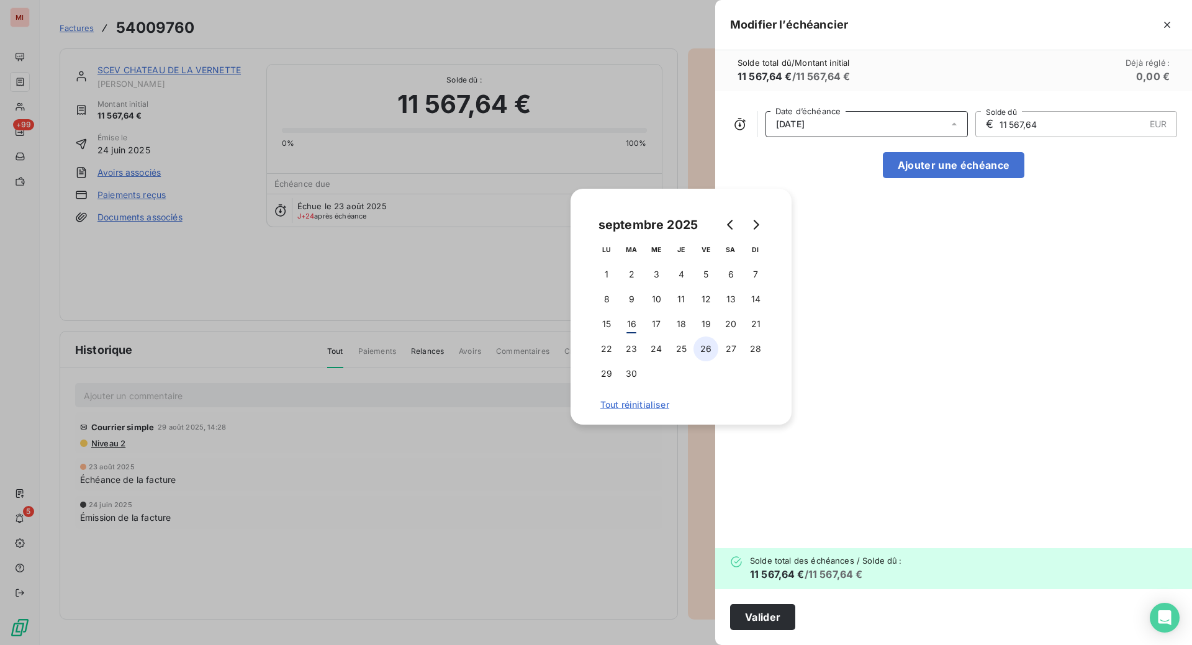
click at [700, 361] on button "26" at bounding box center [706, 349] width 25 height 25
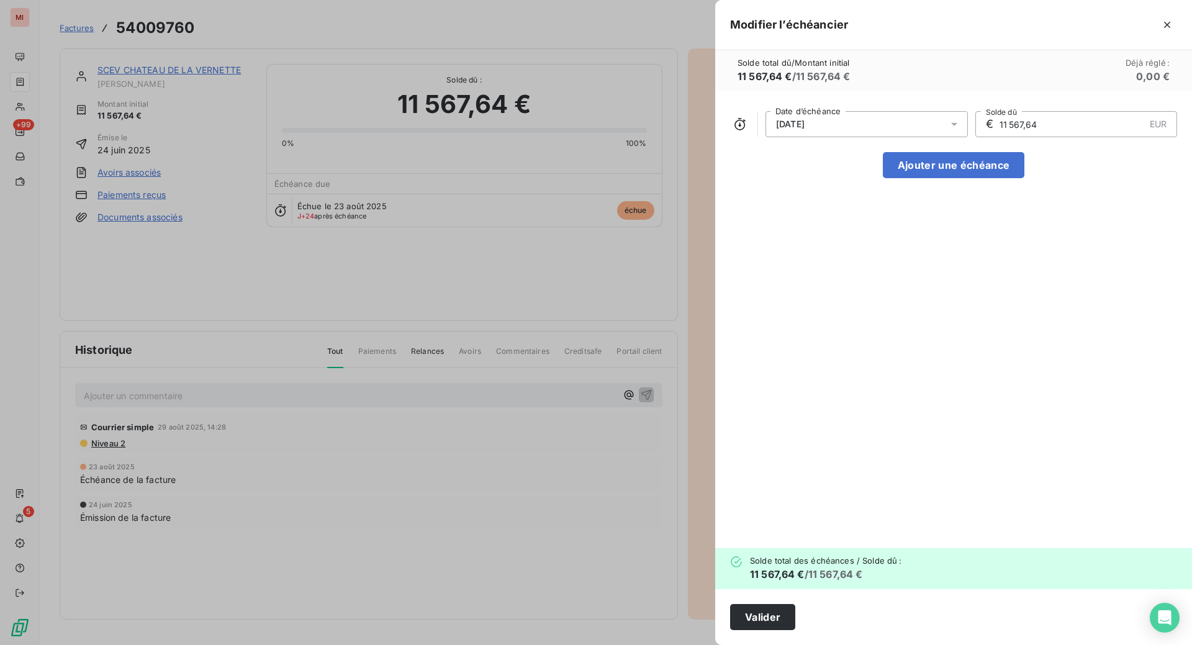
drag, startPoint x: 952, startPoint y: 166, endPoint x: 878, endPoint y: 168, distance: 73.9
click at [975, 137] on div "€ 11 567,64 EUR Solde dû" at bounding box center [1076, 124] width 202 height 26
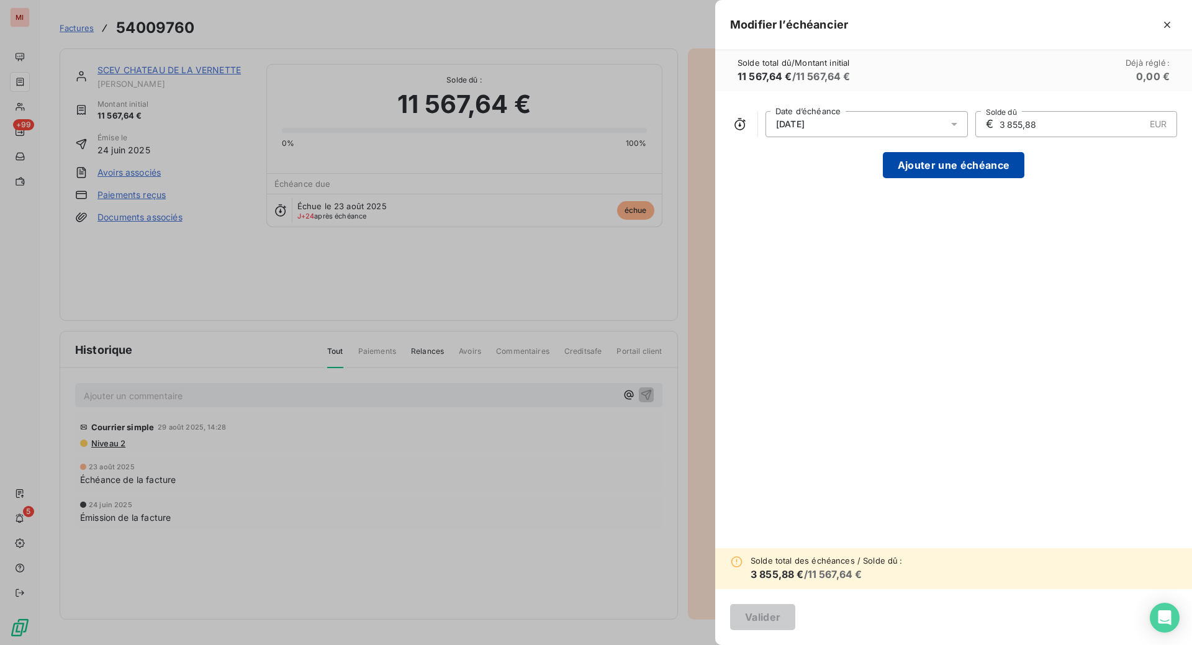
type input "3 855,88"
click at [883, 178] on button "Ajouter une échéance" at bounding box center [954, 165] width 142 height 26
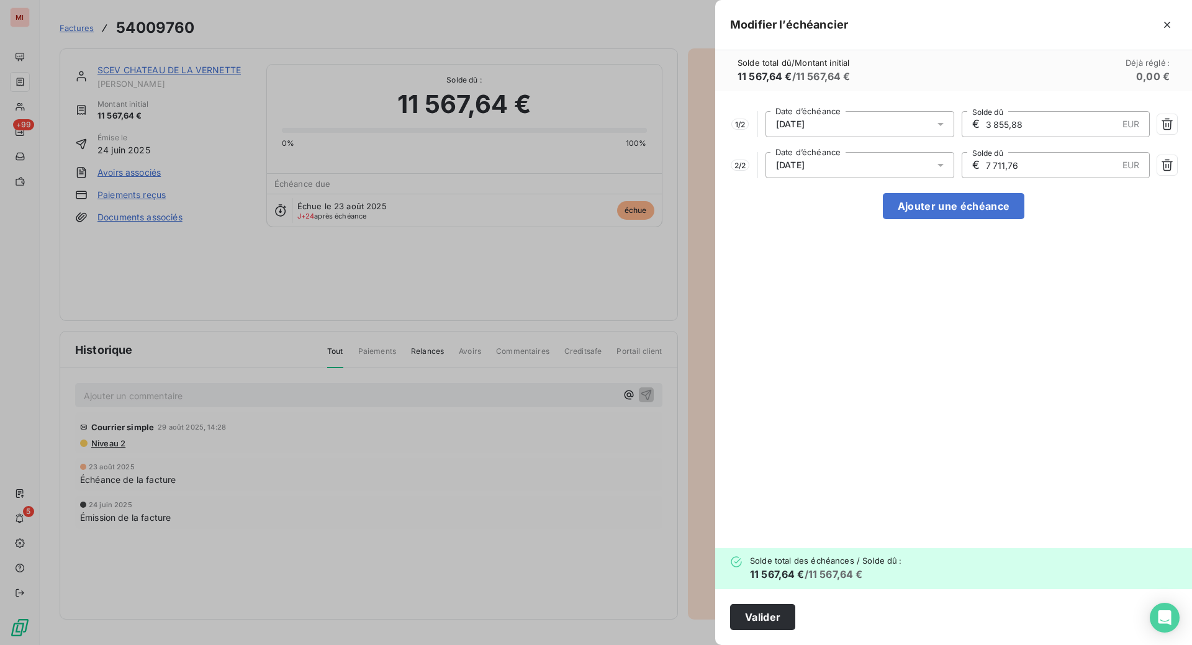
drag, startPoint x: 931, startPoint y: 226, endPoint x: 833, endPoint y: 220, distance: 97.6
click at [833, 178] on div "2 / 2 [DATE] Date d’échéance € 7 711,76 EUR Solde dû" at bounding box center [953, 165] width 447 height 26
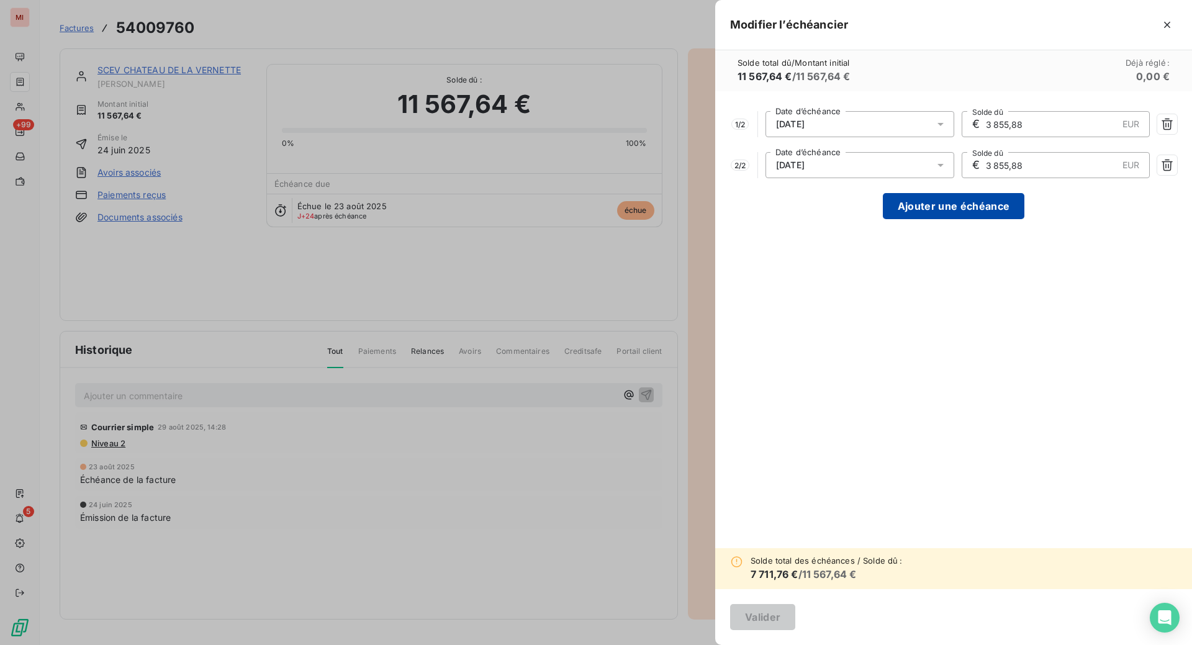
type input "3 855,88"
click at [883, 219] on button "Ajouter une échéance" at bounding box center [954, 206] width 142 height 26
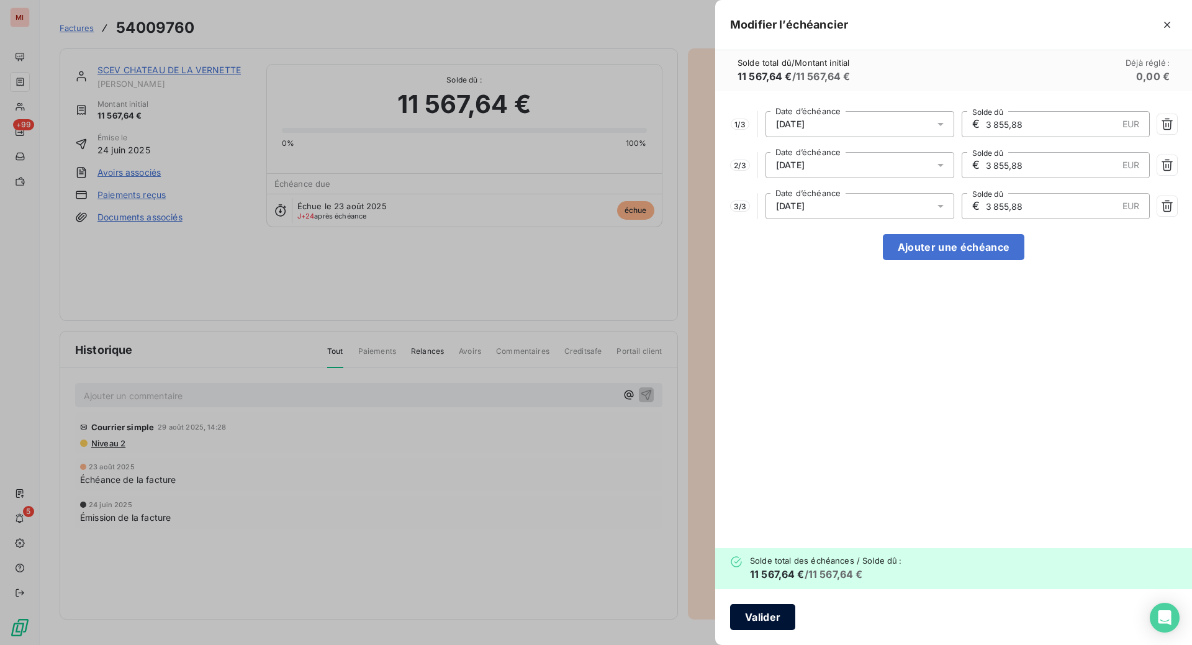
click at [730, 612] on button "Valider" at bounding box center [762, 617] width 65 height 26
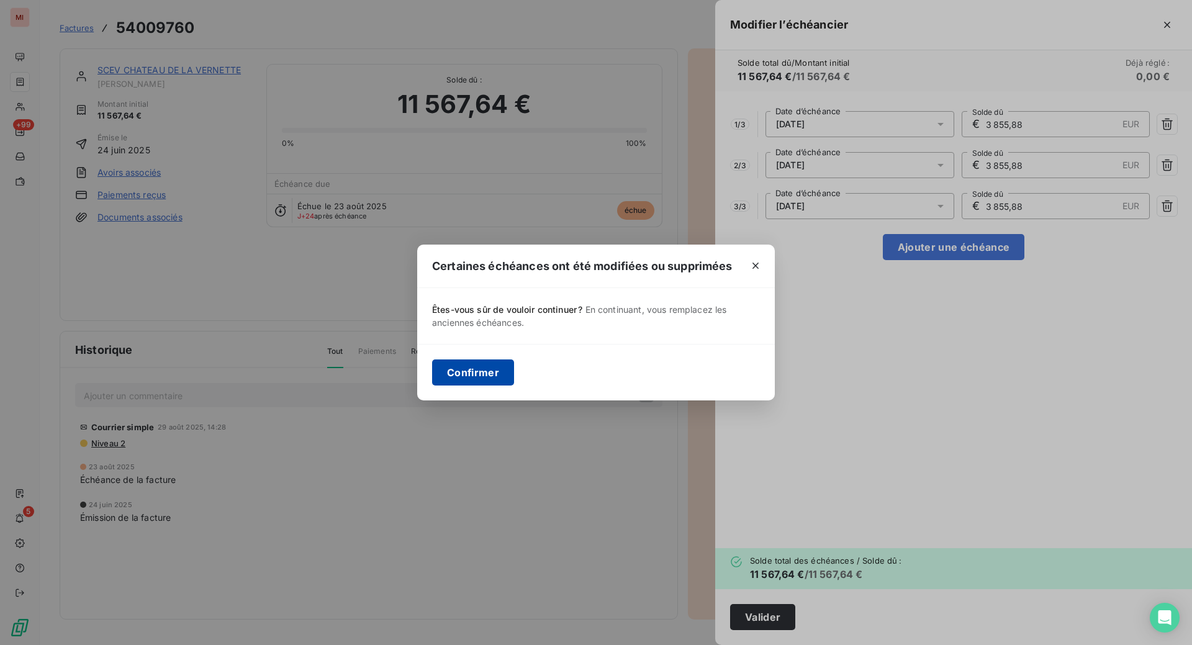
click at [432, 379] on button "Confirmer" at bounding box center [473, 373] width 82 height 26
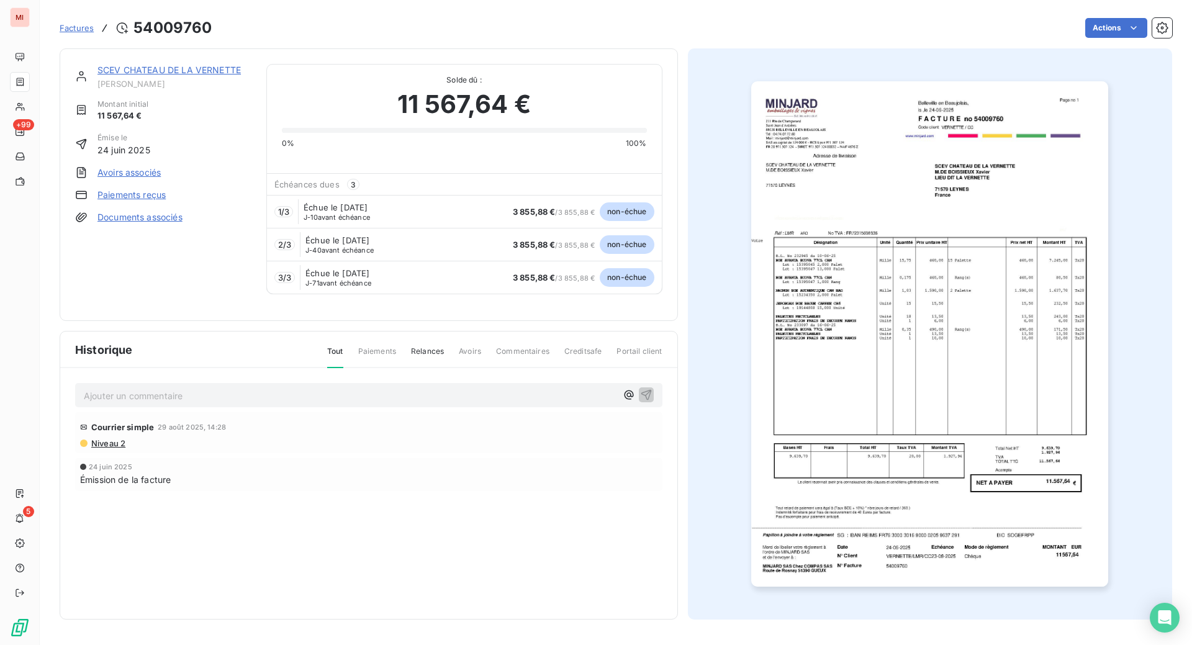
click at [94, 33] on span "Factures" at bounding box center [77, 28] width 34 height 10
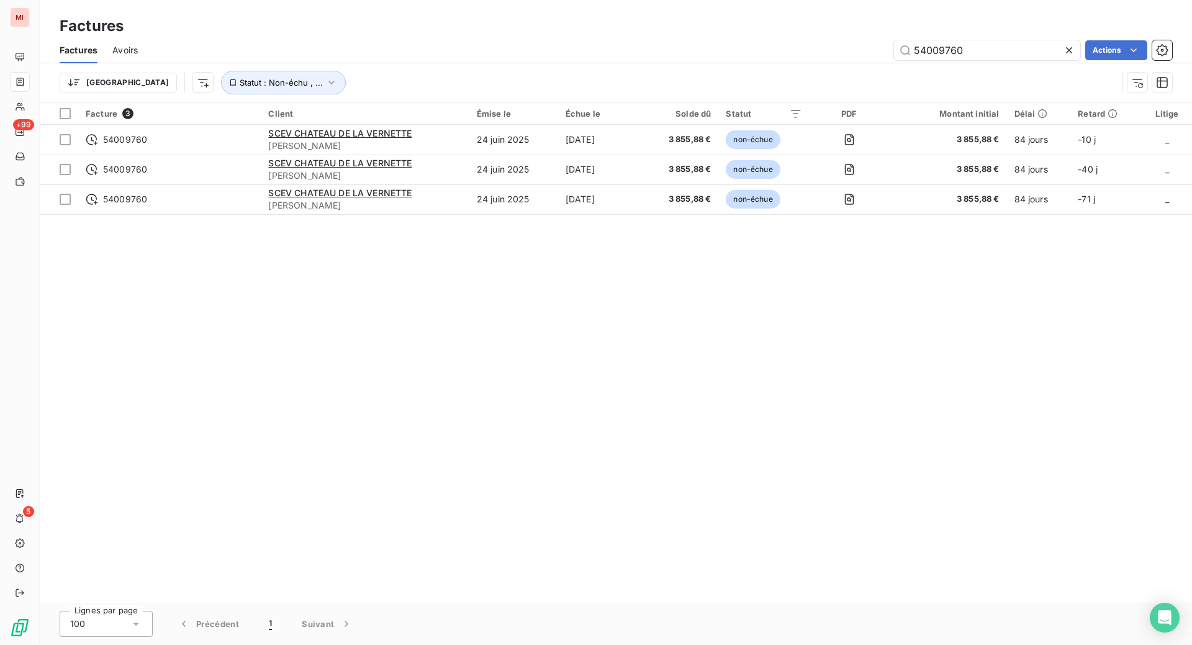
drag, startPoint x: 976, startPoint y: 70, endPoint x: 738, endPoint y: 68, distance: 237.8
click at [738, 60] on div "54009760 Actions" at bounding box center [663, 50] width 1020 height 20
click at [1063, 57] on icon at bounding box center [1069, 50] width 12 height 12
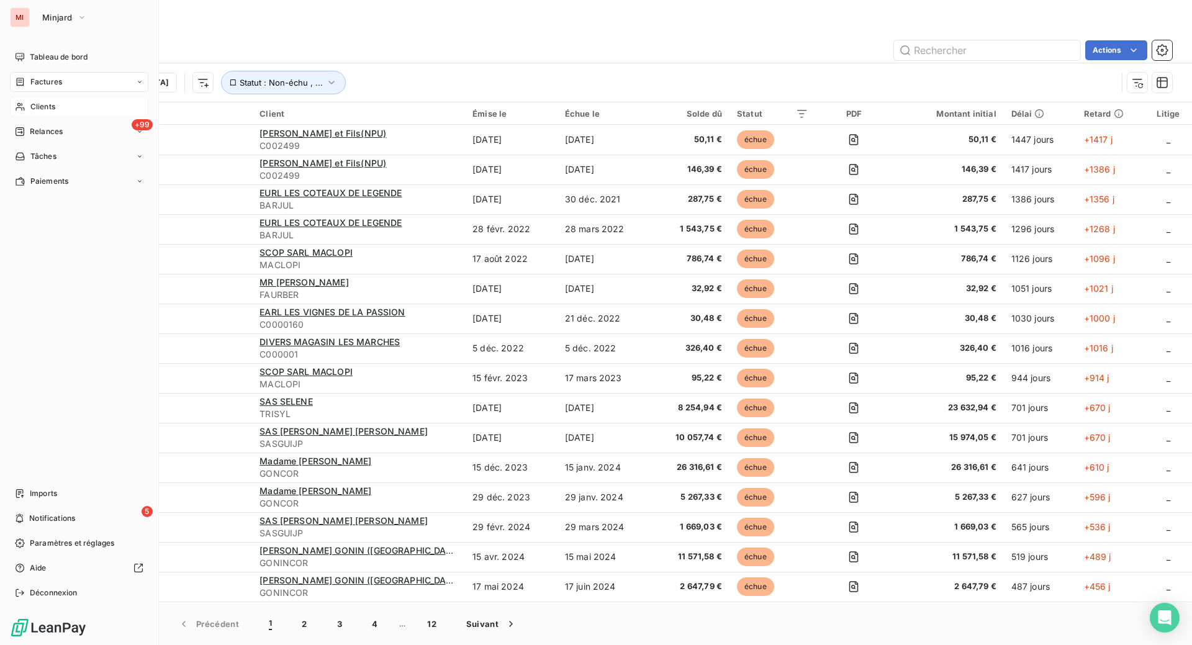
drag, startPoint x: 55, startPoint y: 165, endPoint x: 78, endPoint y: 155, distance: 25.0
click at [55, 112] on span "Clients" at bounding box center [42, 106] width 25 height 11
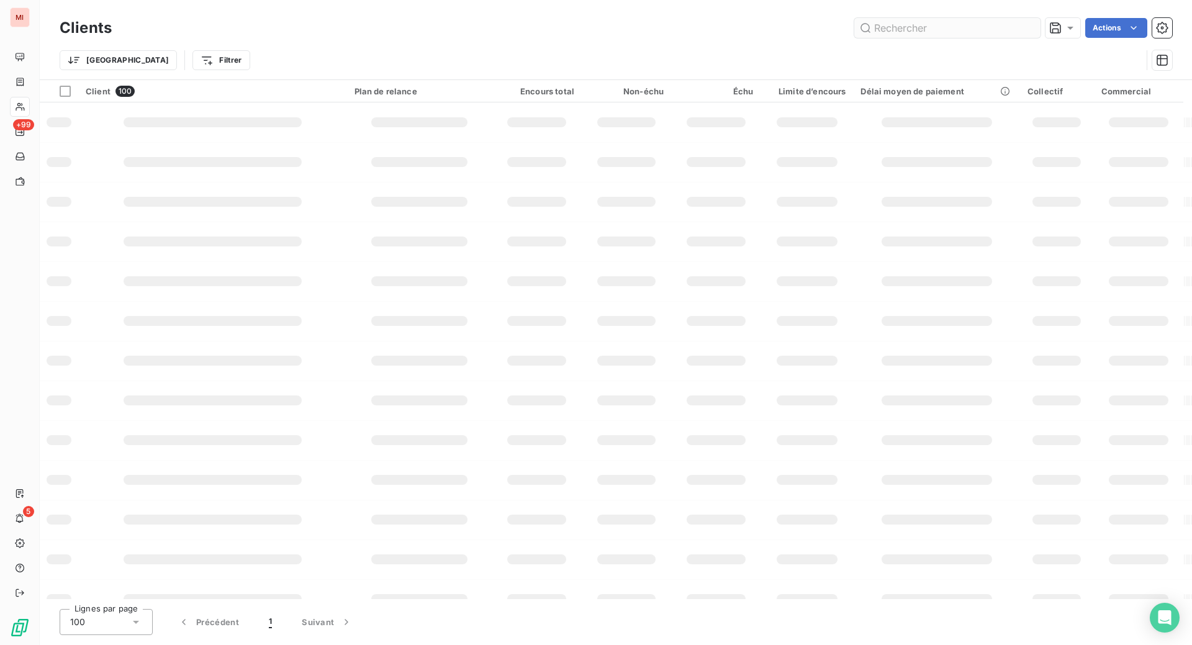
click at [856, 32] on input "text" at bounding box center [947, 28] width 186 height 20
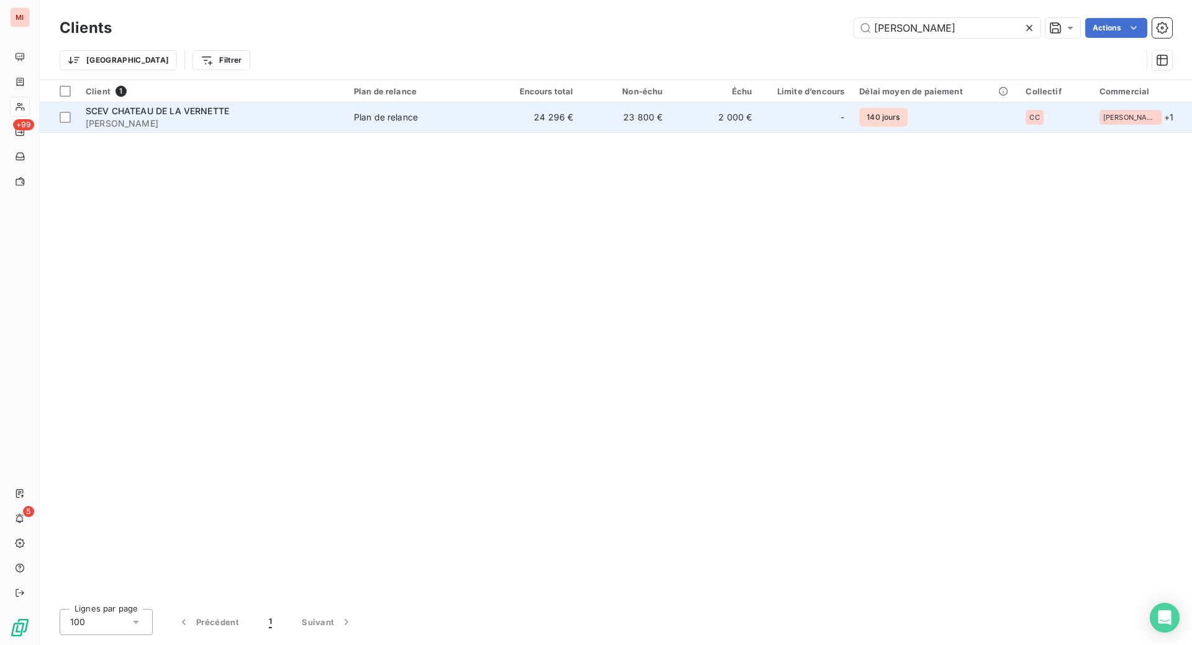
type input "[PERSON_NAME]"
click at [243, 117] on div "SCEV CHATEAU DE LA VERNETTE" at bounding box center [212, 111] width 253 height 12
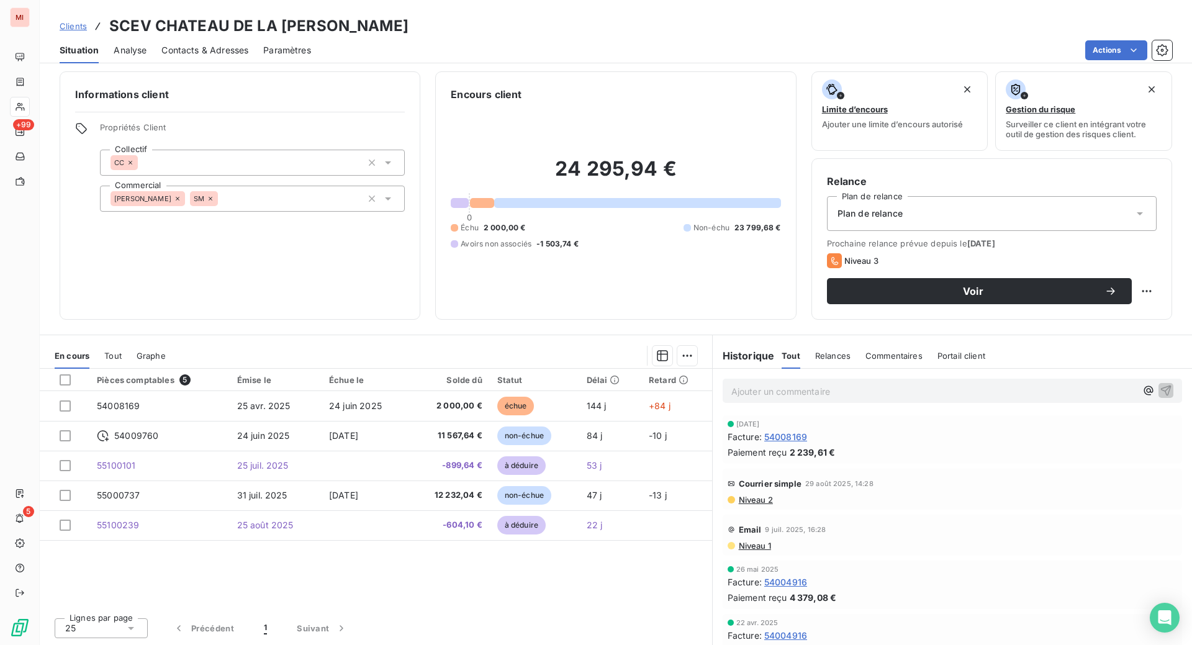
scroll to position [28, 0]
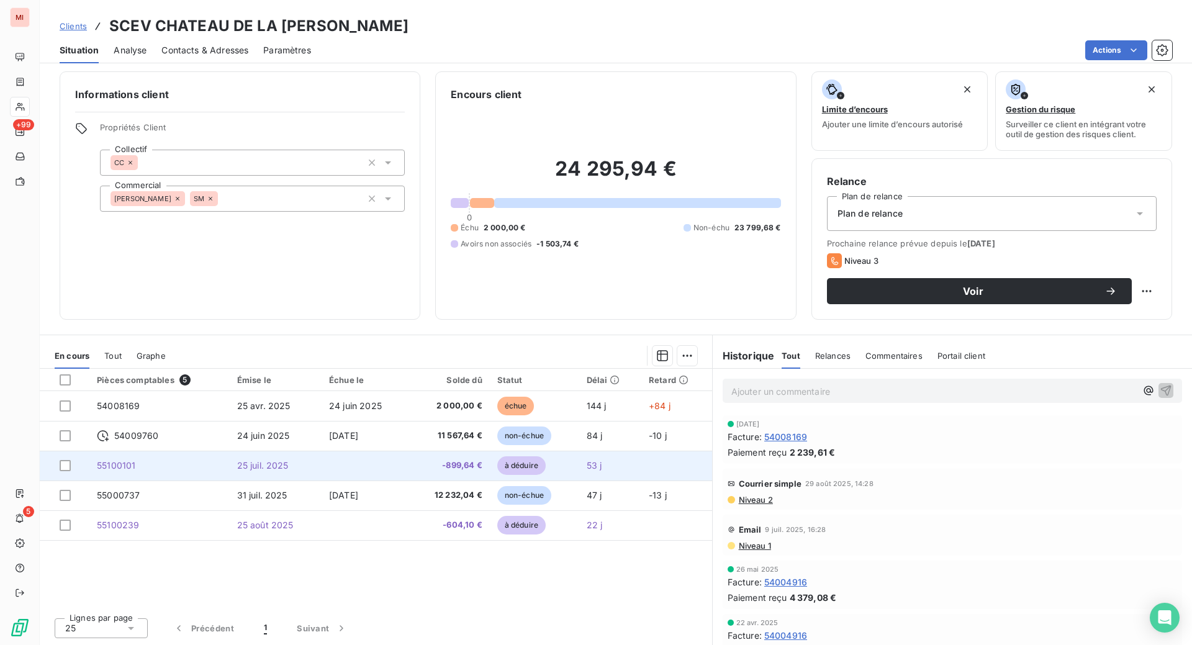
click at [276, 471] on span "25 juil. 2025" at bounding box center [263, 465] width 52 height 11
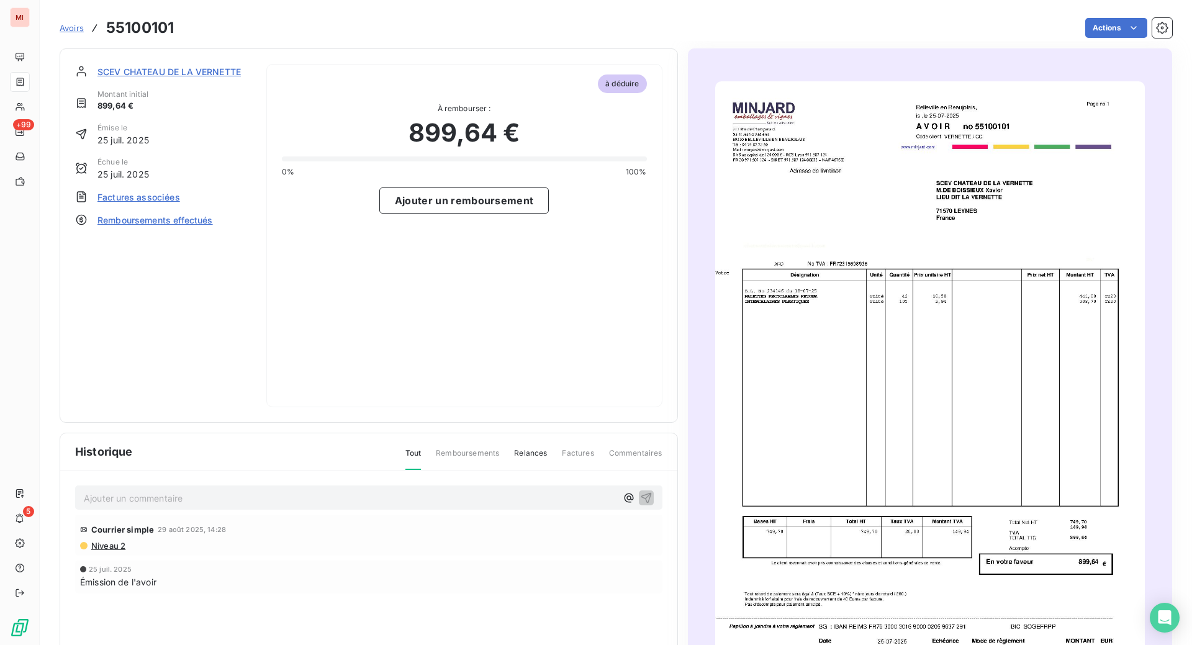
click at [178, 204] on span "Factures associées" at bounding box center [138, 197] width 83 height 13
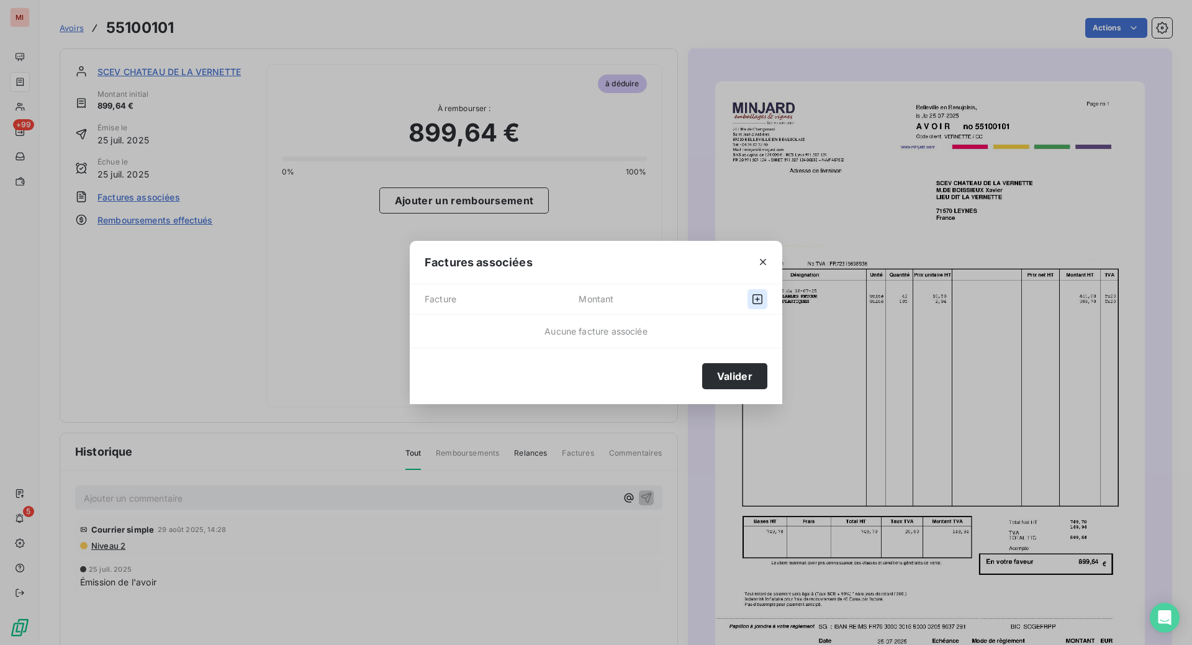
click at [751, 293] on icon "button" at bounding box center [757, 299] width 12 height 12
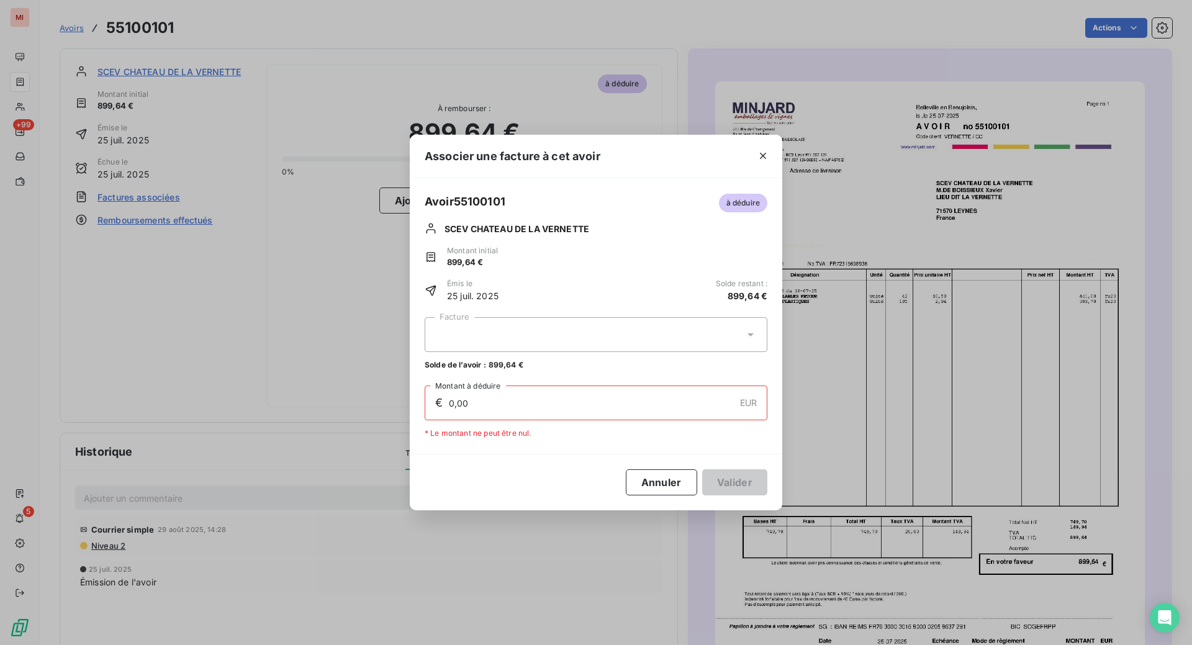
click at [744, 331] on icon at bounding box center [750, 334] width 12 height 12
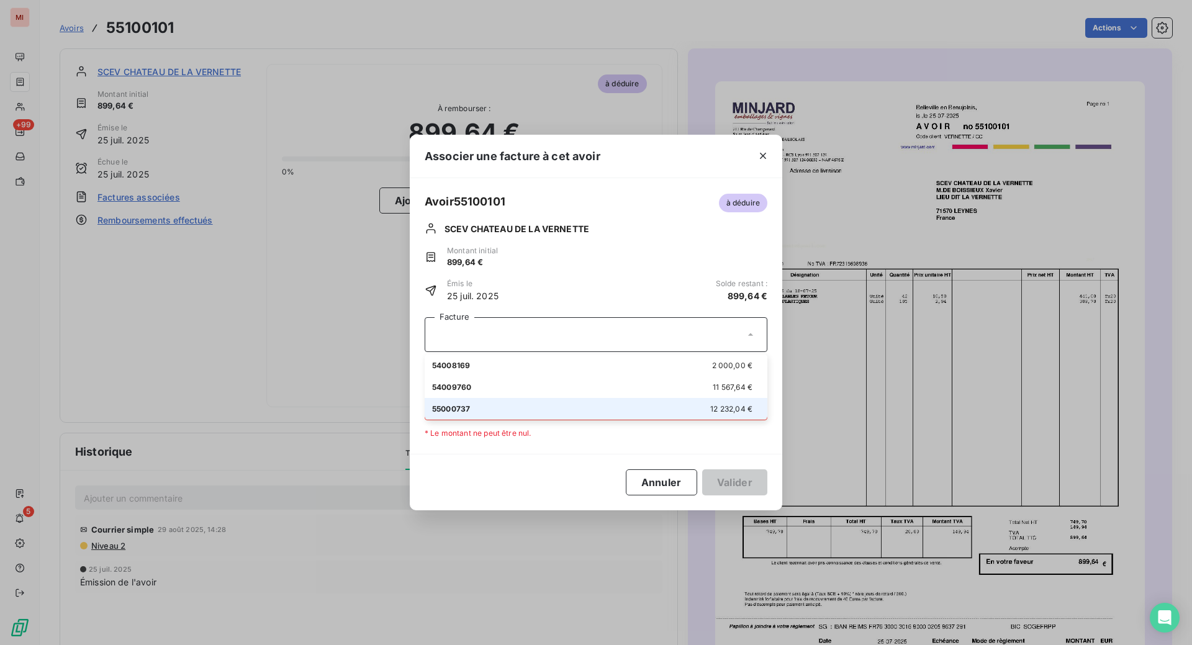
click at [445, 420] on li "55000737 12 232,04 €" at bounding box center [596, 409] width 343 height 22
type input "899,64"
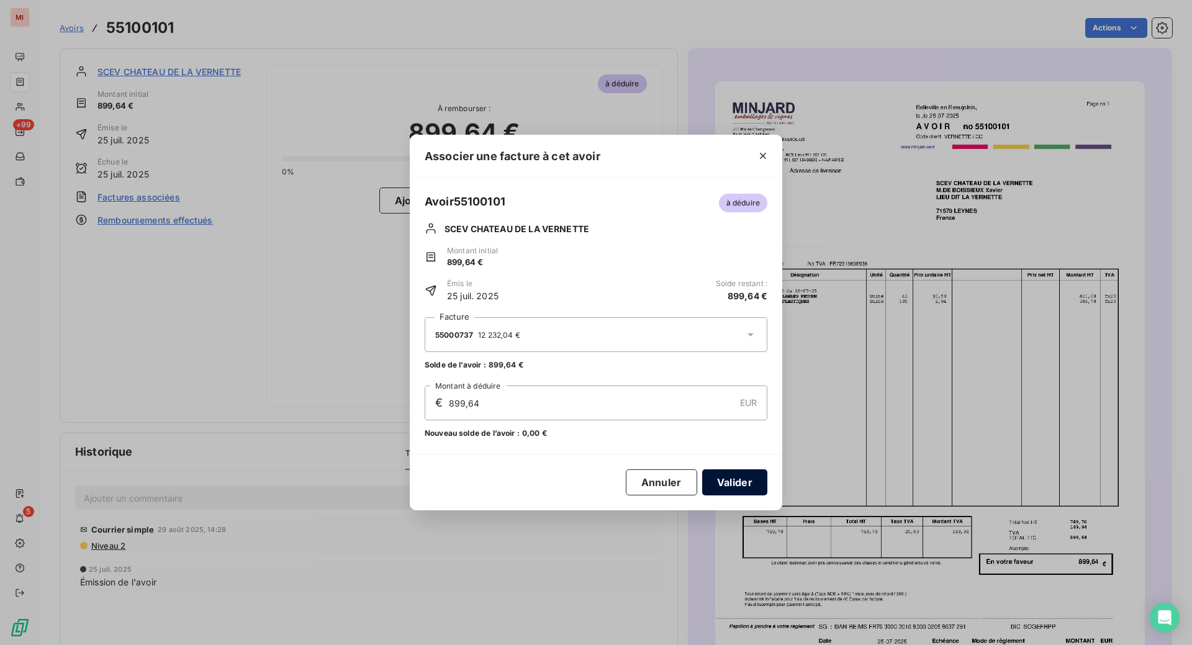
click at [721, 495] on button "Valider" at bounding box center [734, 482] width 65 height 26
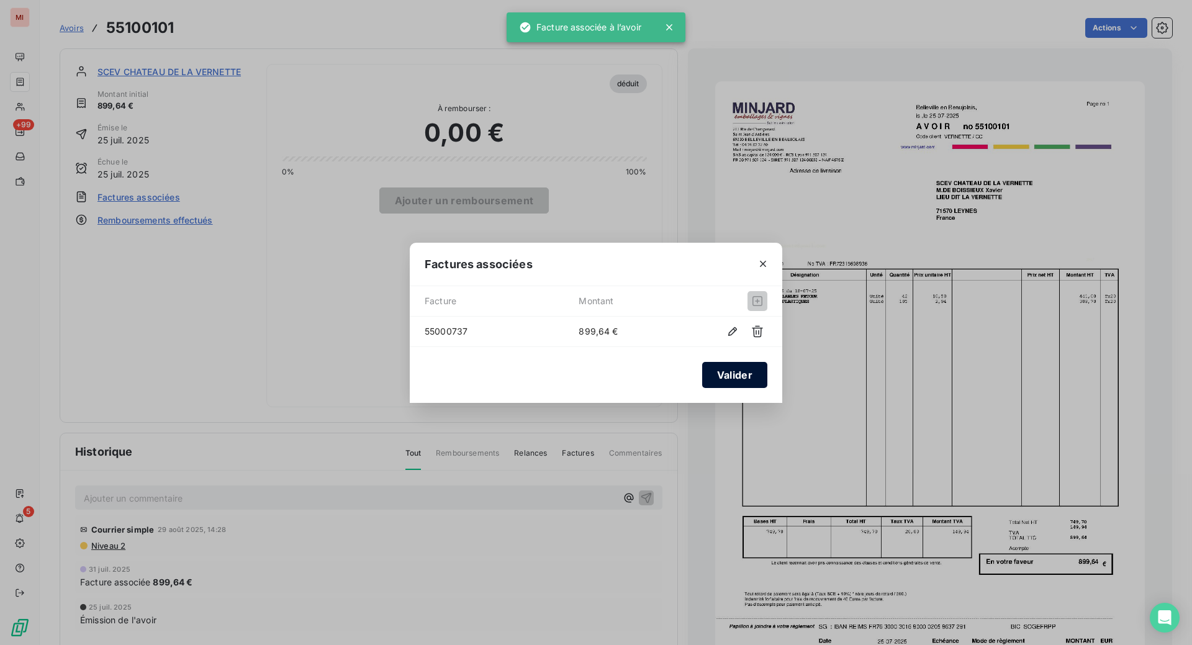
click at [739, 378] on button "Valider" at bounding box center [734, 375] width 65 height 26
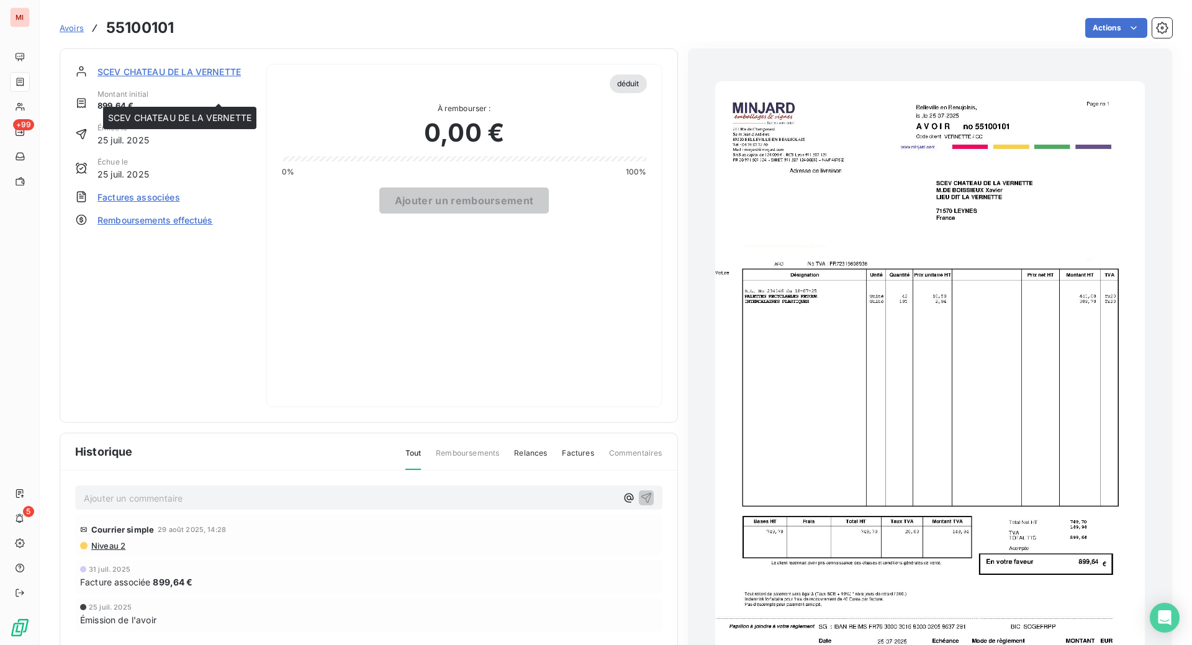
click at [182, 78] on span "SCEV CHATEAU DE LA VERNETTE" at bounding box center [168, 71] width 143 height 13
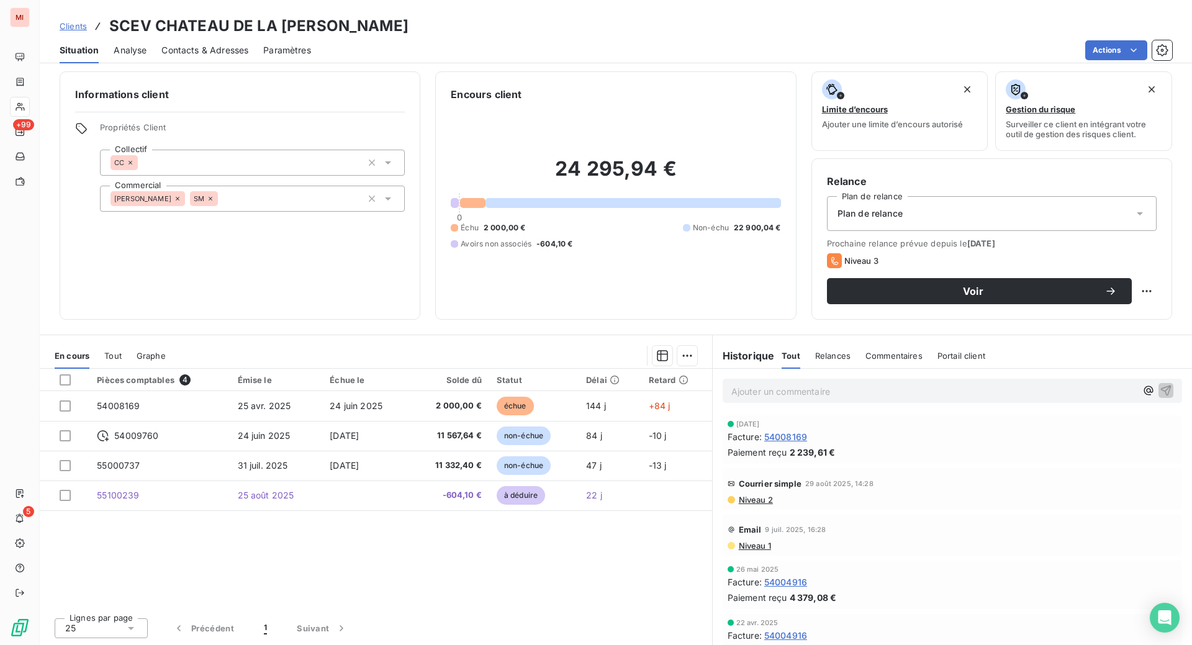
scroll to position [138, 0]
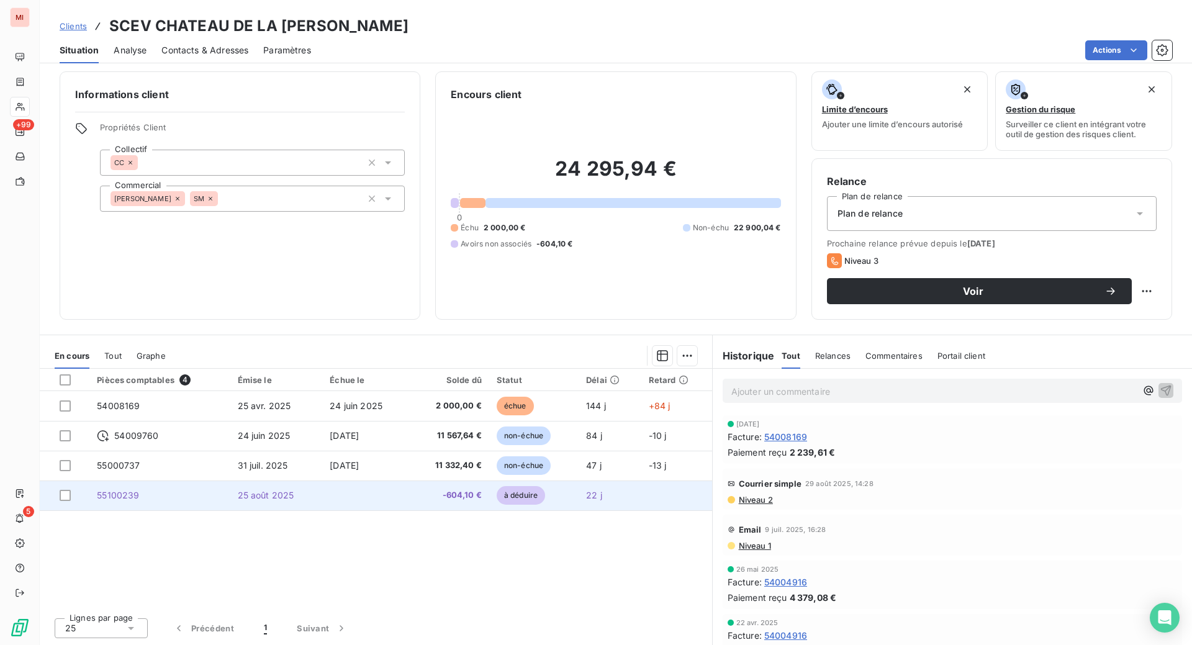
click at [468, 502] on span "-604,10 €" at bounding box center [449, 495] width 65 height 12
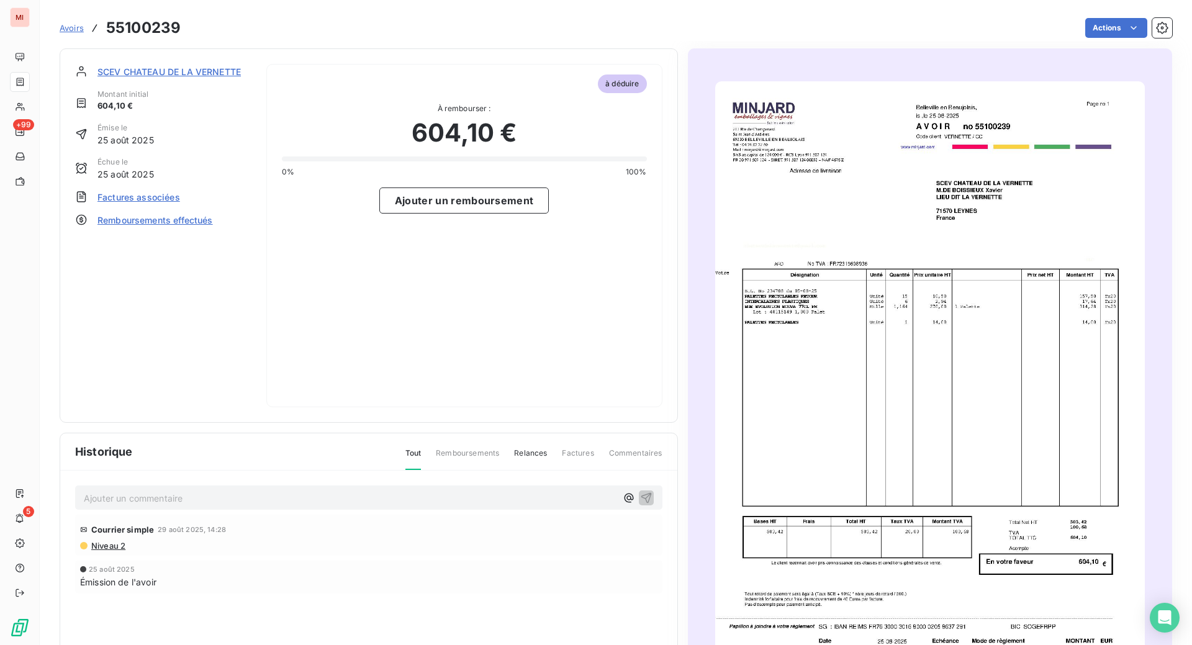
click at [180, 204] on span "Factures associées" at bounding box center [138, 197] width 83 height 13
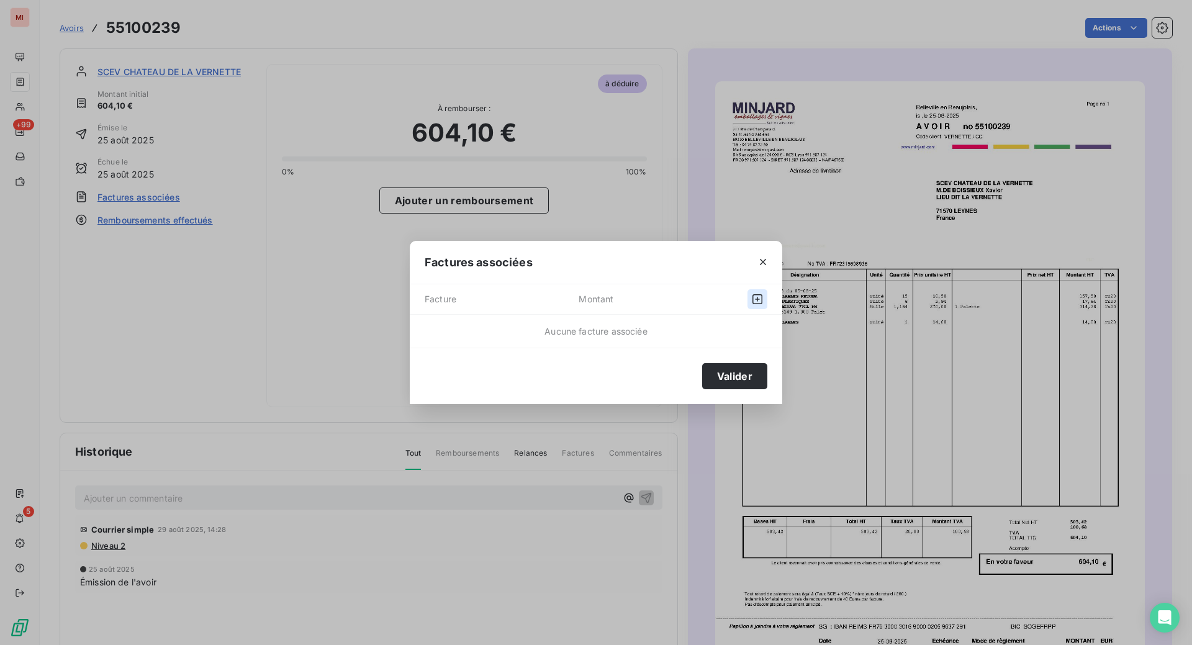
click at [751, 293] on icon "button" at bounding box center [757, 299] width 12 height 12
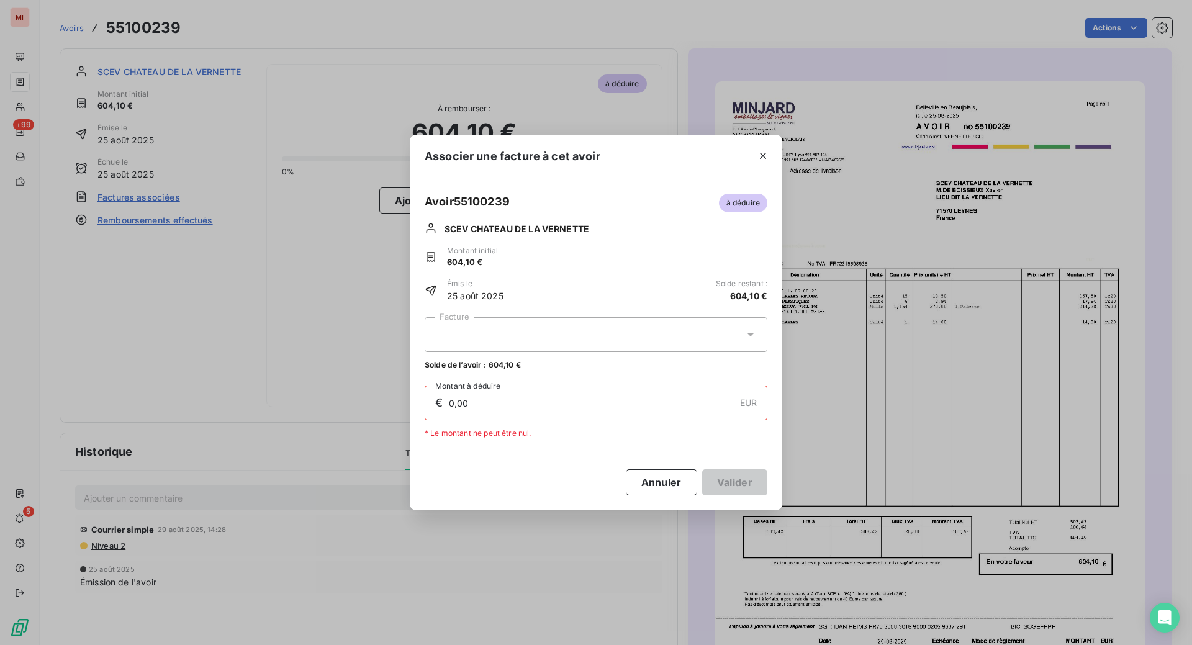
click at [744, 332] on icon at bounding box center [750, 334] width 12 height 12
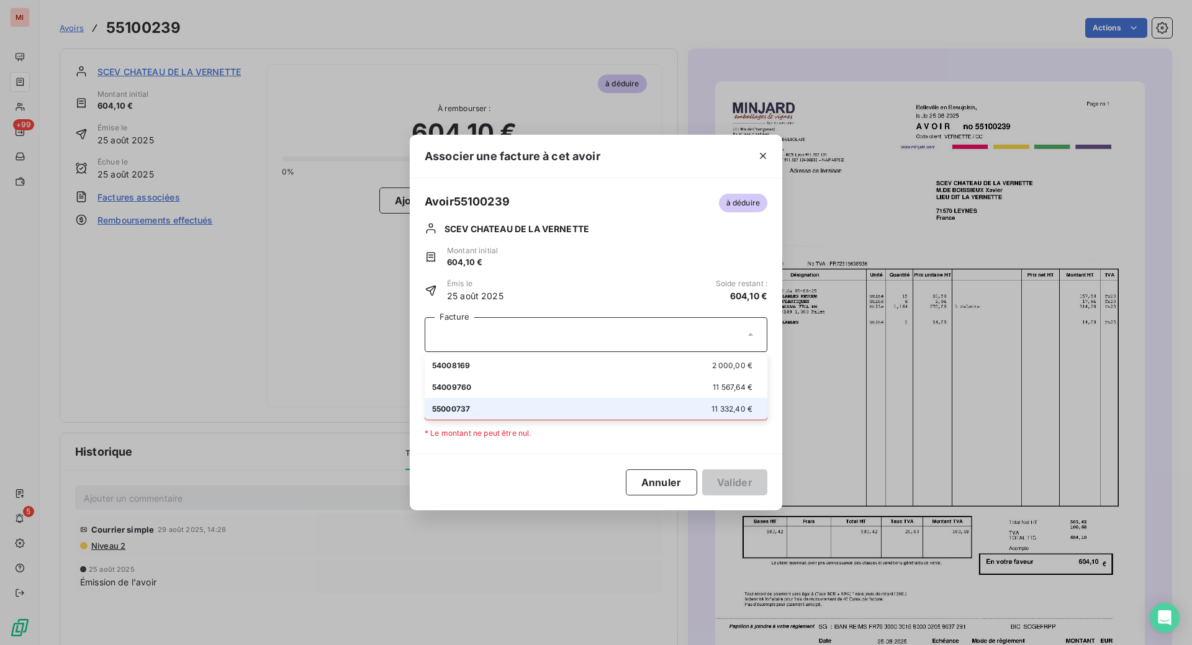
click at [508, 415] on div "55000737 11 332,40 €" at bounding box center [596, 409] width 328 height 12
type input "604,10"
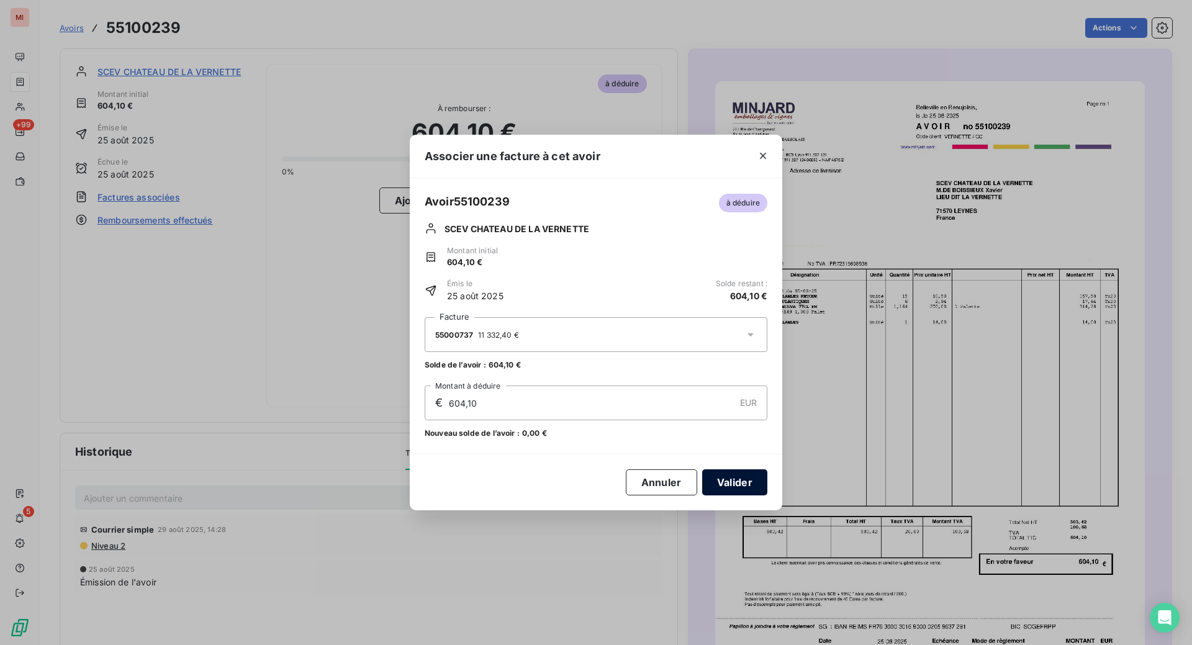
click at [721, 495] on button "Valider" at bounding box center [734, 482] width 65 height 26
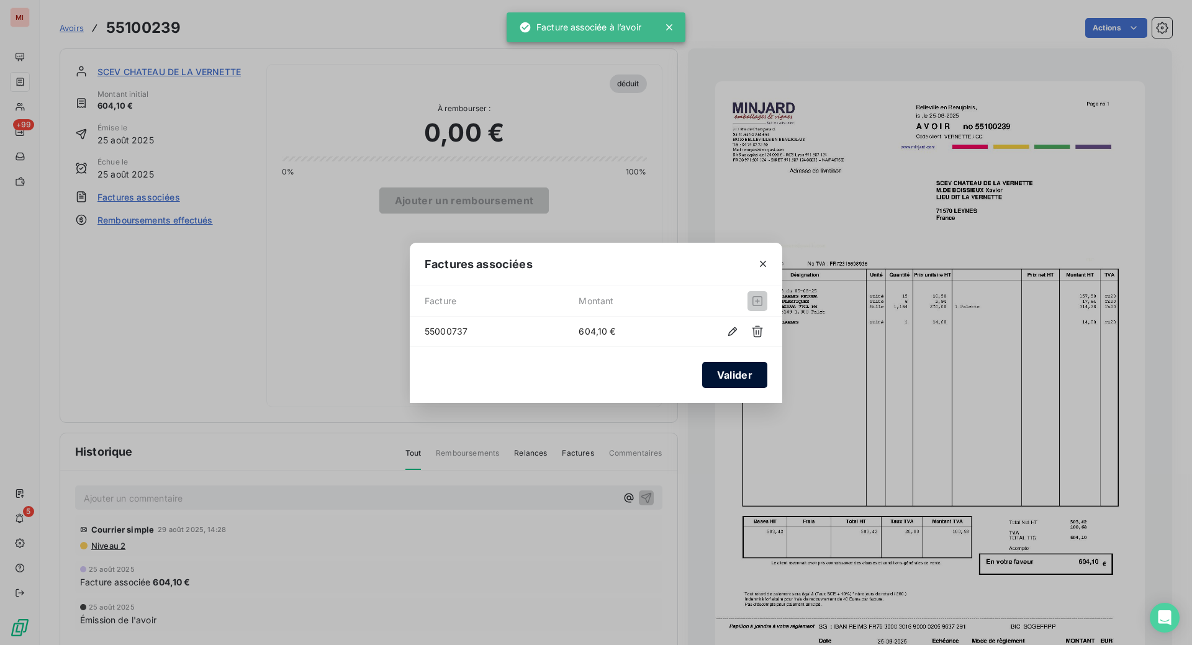
click at [730, 379] on button "Valider" at bounding box center [734, 375] width 65 height 26
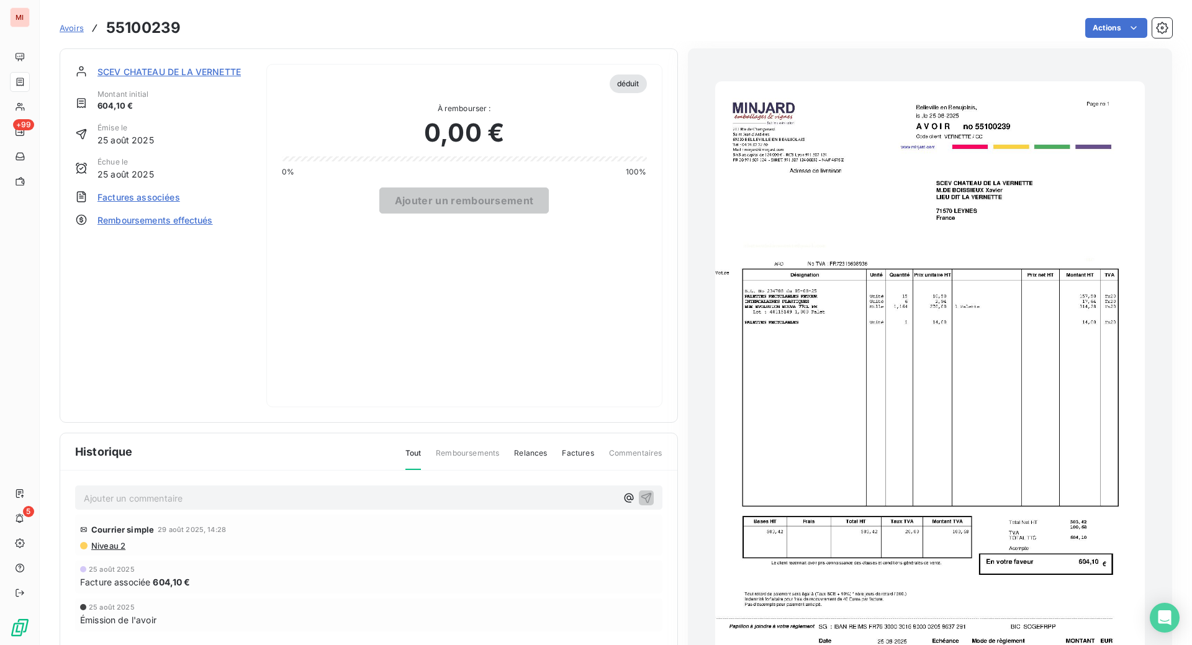
click at [241, 78] on span "SCEV CHATEAU DE LA VERNETTE" at bounding box center [168, 71] width 143 height 13
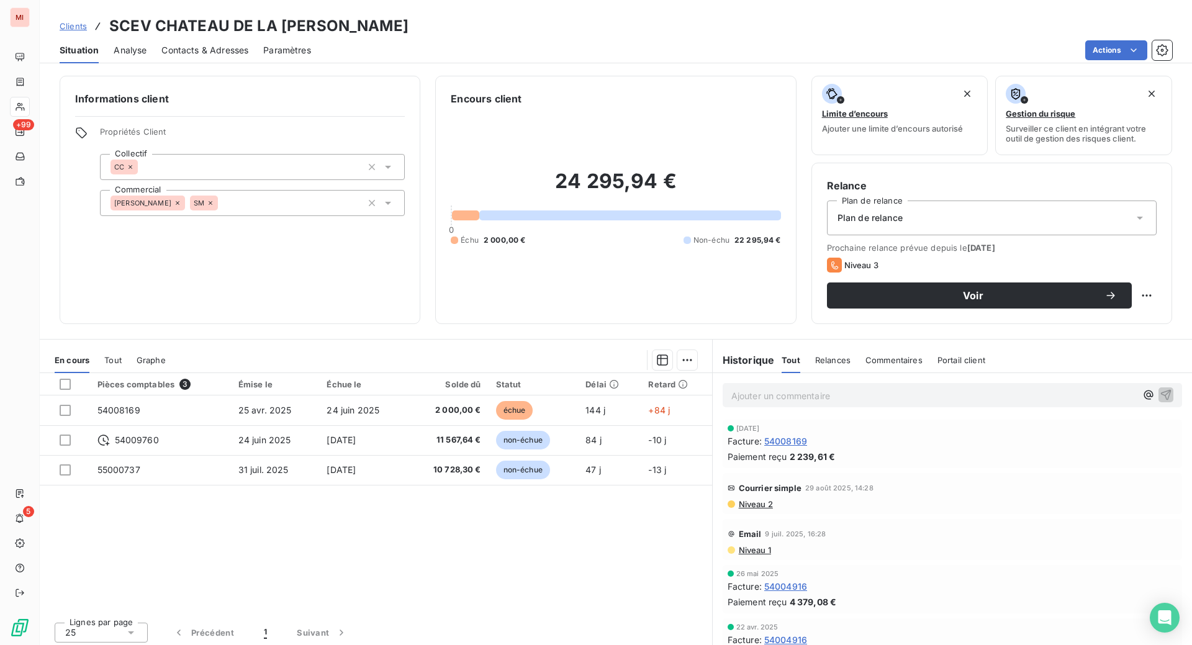
scroll to position [78, 0]
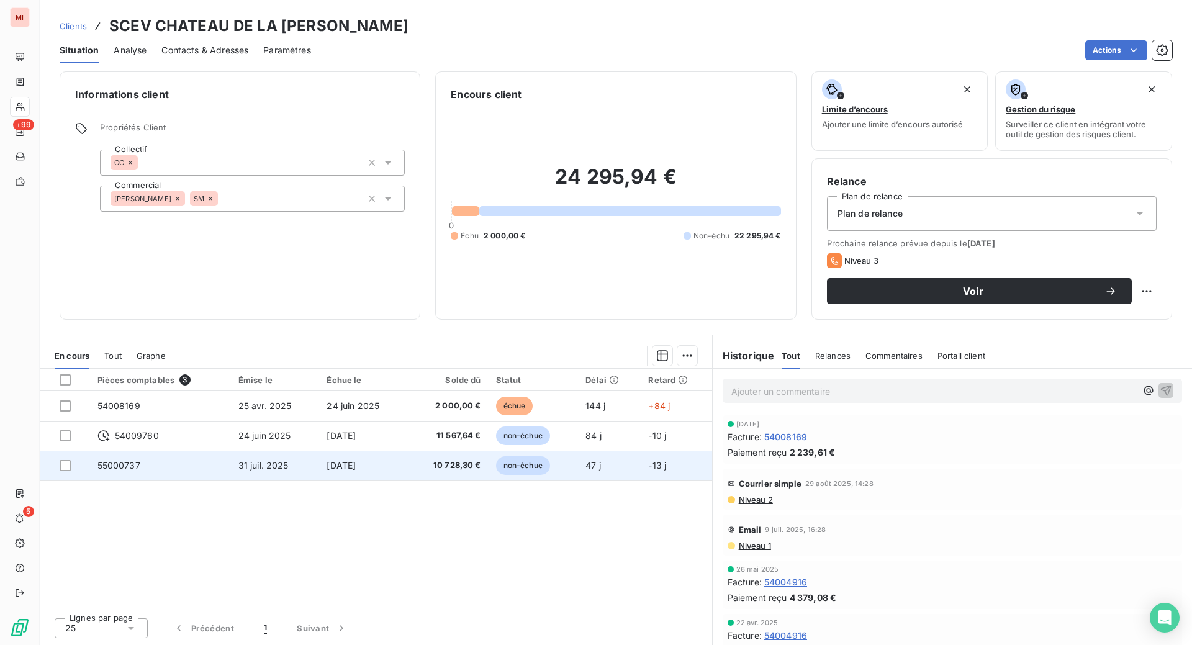
click at [450, 472] on span "10 728,30 €" at bounding box center [448, 465] width 66 height 12
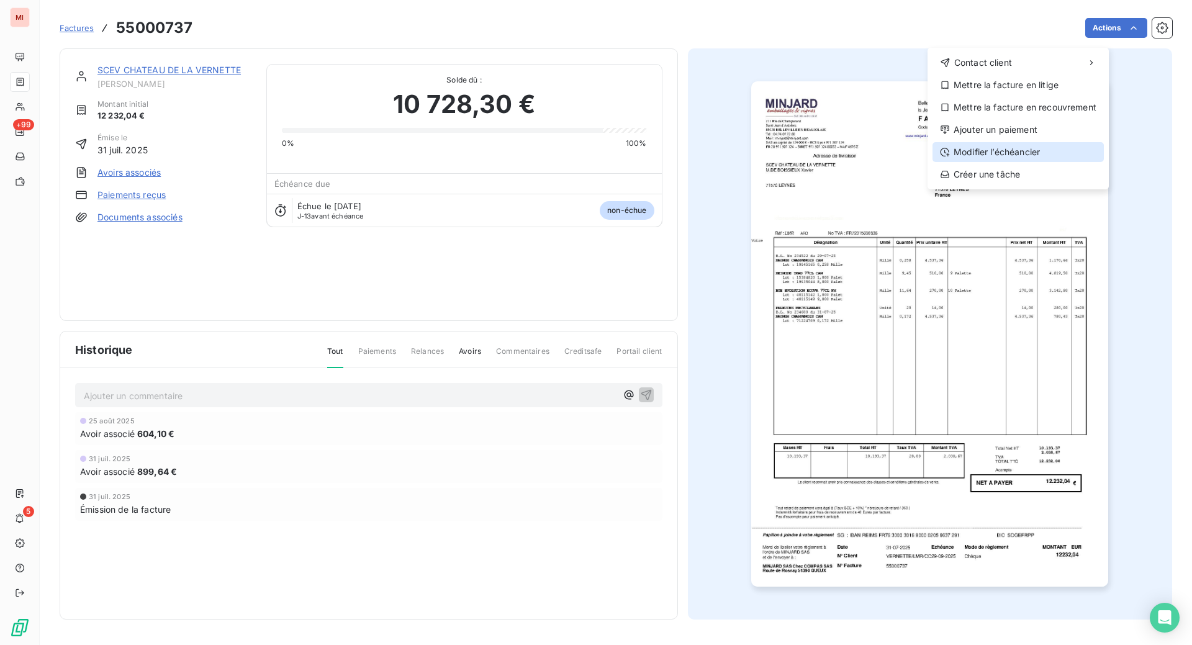
click at [995, 162] on div "Modifier l’échéancier" at bounding box center [1018, 152] width 171 height 20
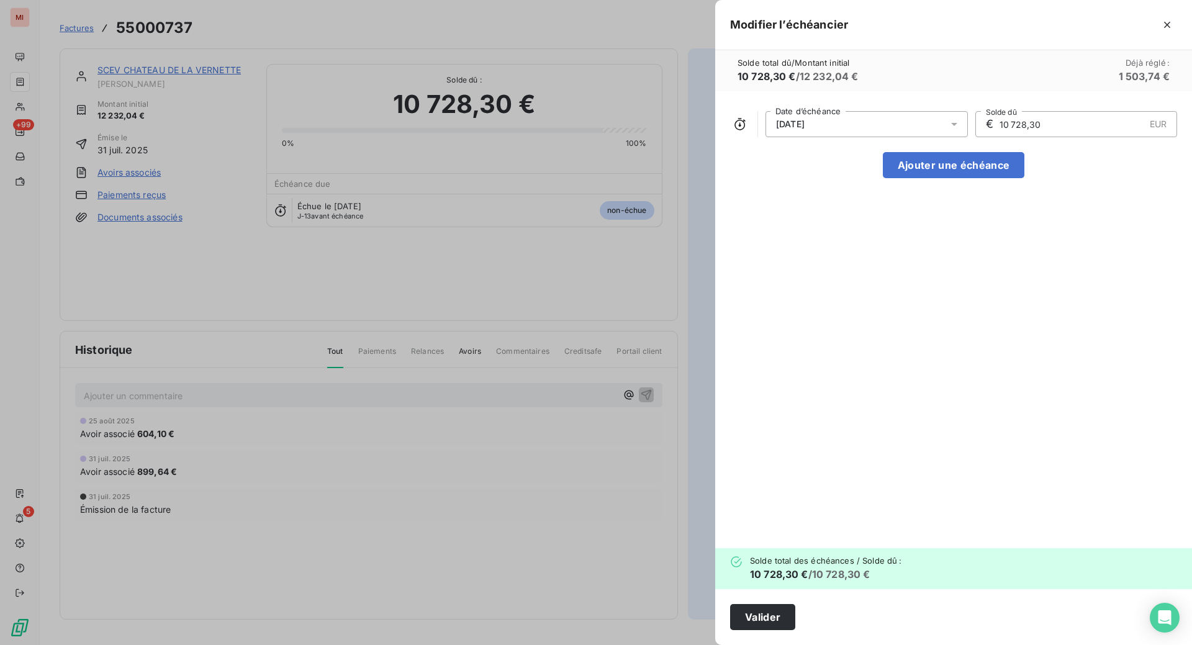
click at [951, 126] on icon at bounding box center [954, 124] width 6 height 3
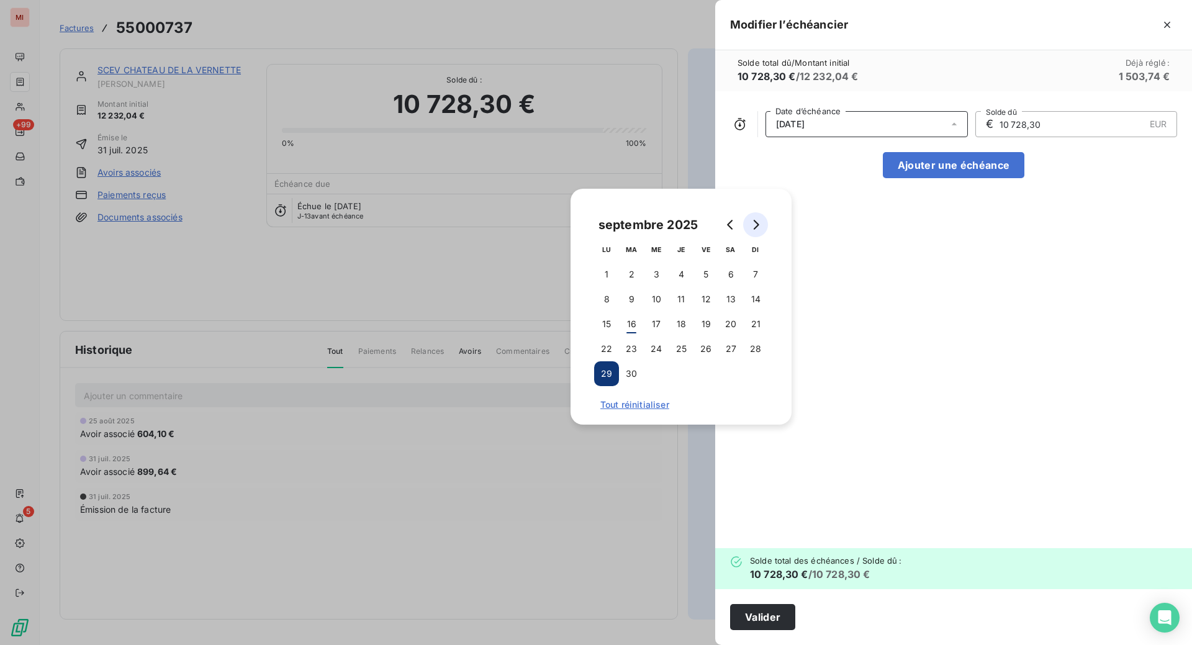
click at [761, 229] on icon "Go to next month" at bounding box center [756, 225] width 10 height 10
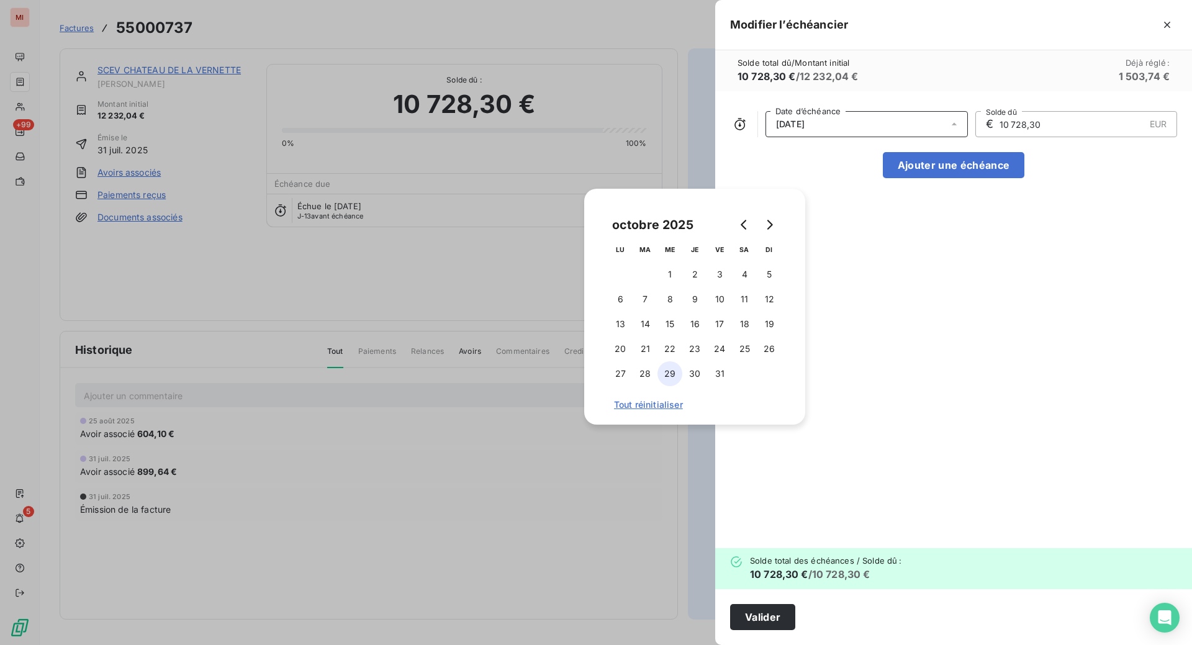
click at [673, 384] on button "29" at bounding box center [670, 373] width 25 height 25
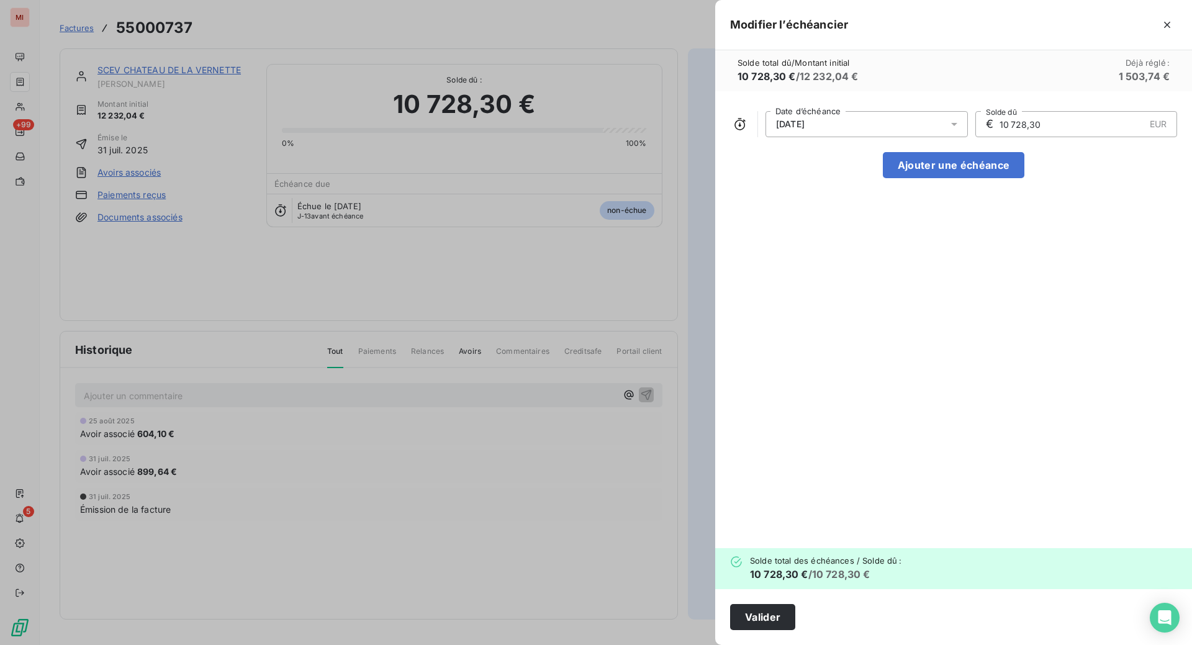
drag, startPoint x: 939, startPoint y: 173, endPoint x: 871, endPoint y: 168, distance: 67.9
click at [975, 137] on div "€ 10 728,30 EUR Solde dû" at bounding box center [1076, 124] width 202 height 26
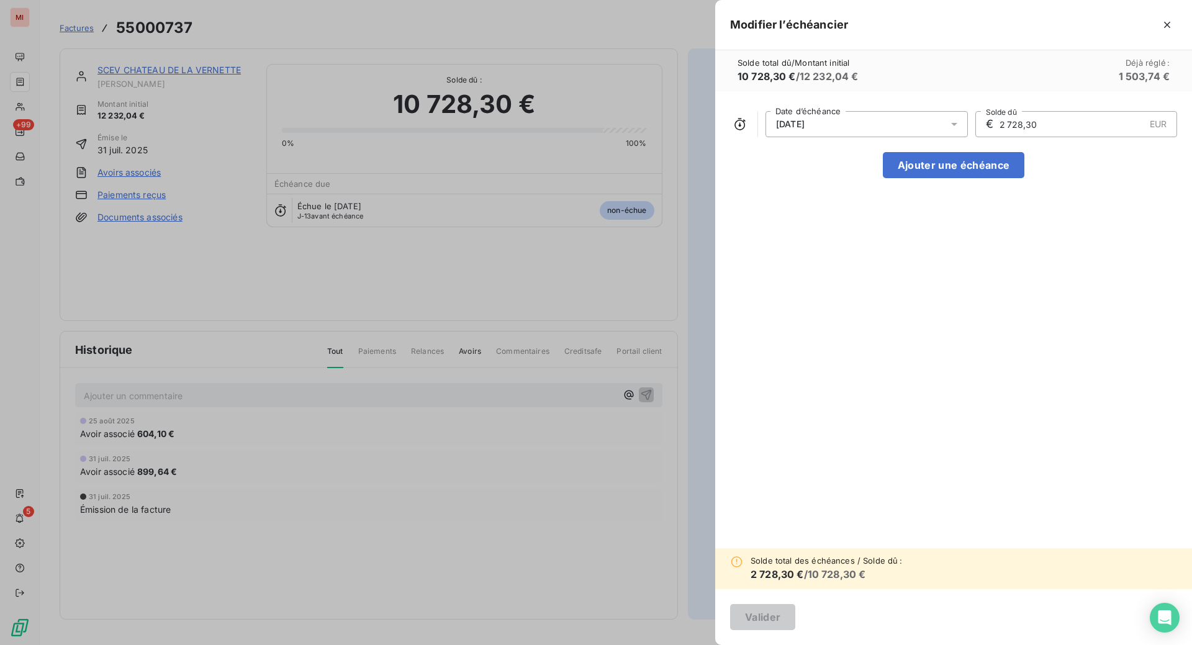
type input "2 728,30"
click at [948, 130] on icon at bounding box center [954, 124] width 12 height 12
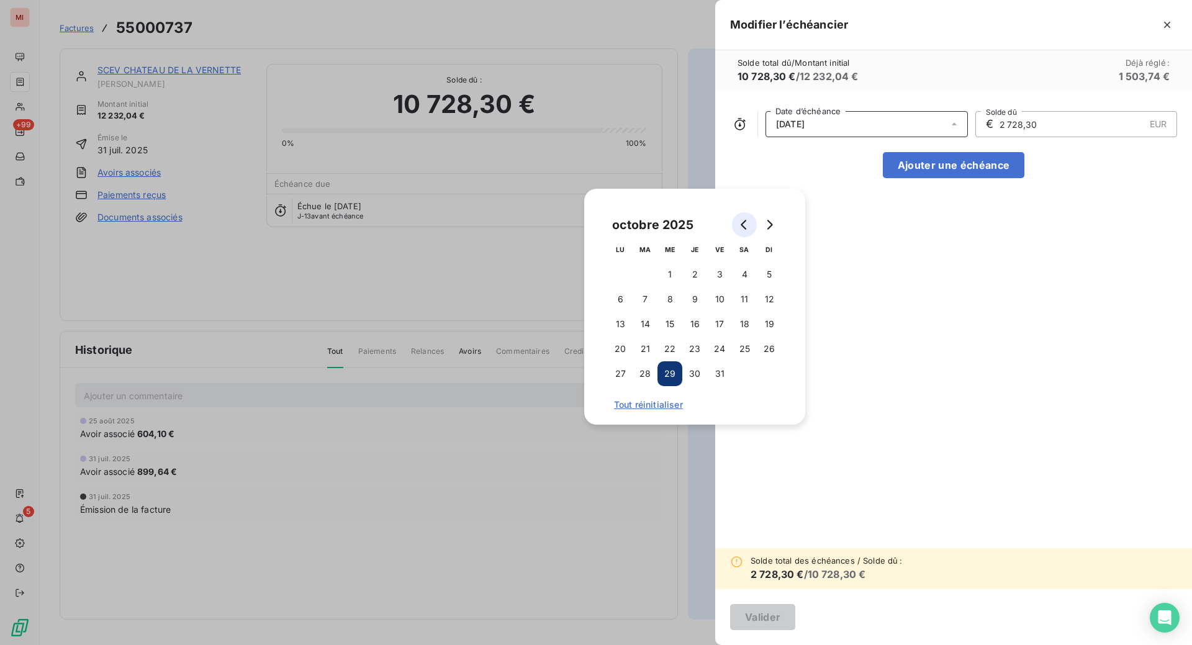
click at [774, 230] on icon "Go to next month" at bounding box center [769, 225] width 10 height 10
click at [612, 311] on button "3" at bounding box center [609, 299] width 25 height 25
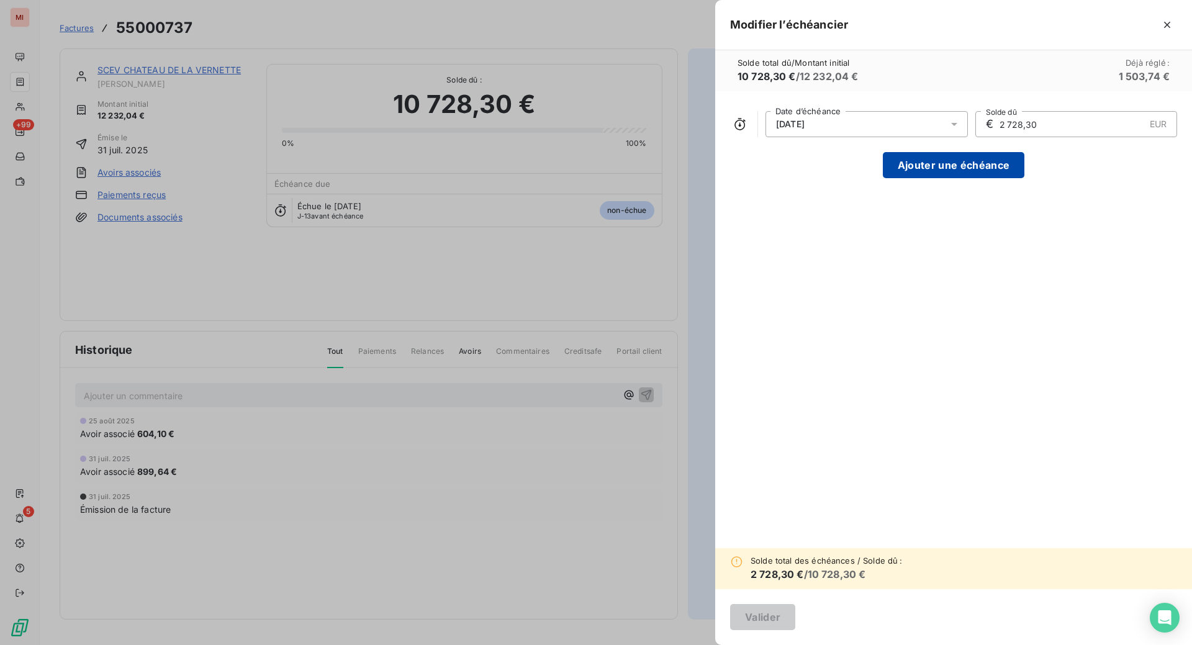
click at [883, 178] on button "Ajouter une échéance" at bounding box center [954, 165] width 142 height 26
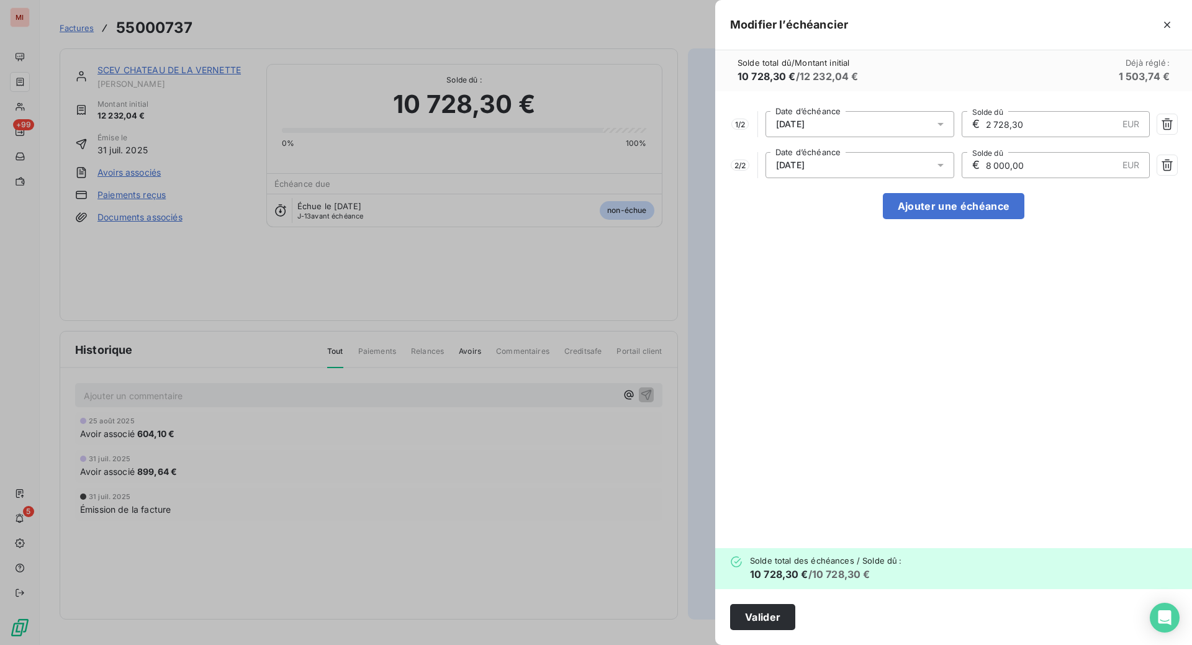
click at [934, 178] on div at bounding box center [944, 165] width 20 height 26
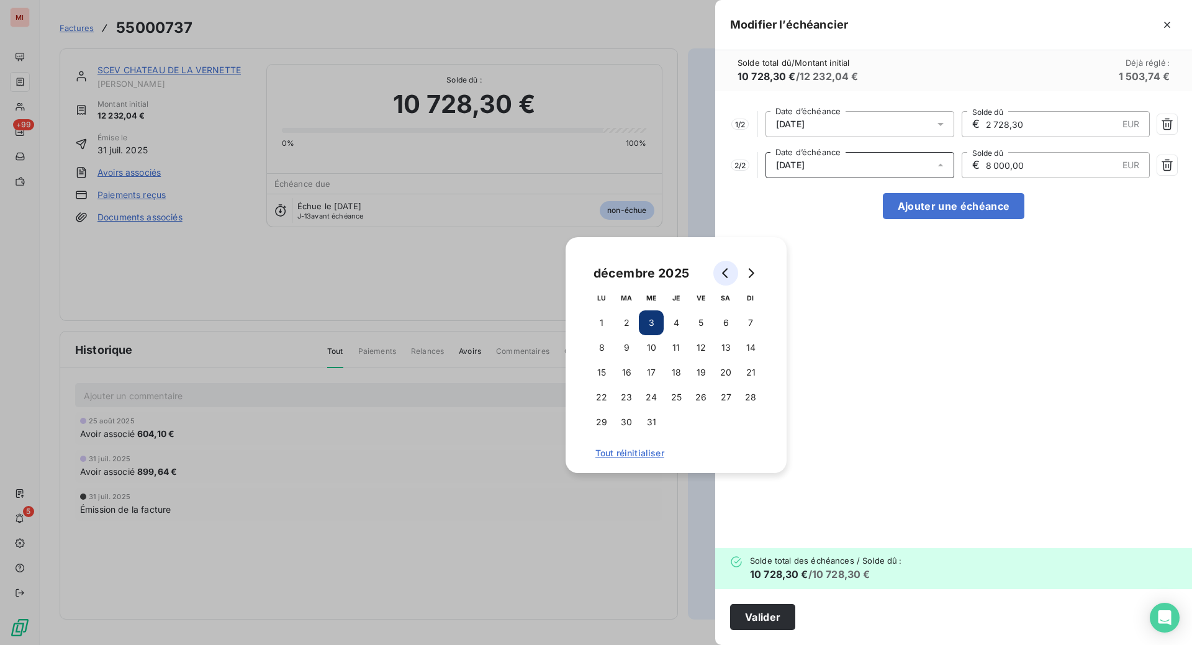
click at [731, 278] on icon "Go to previous month" at bounding box center [726, 273] width 10 height 10
click at [756, 278] on icon "Go to next month" at bounding box center [751, 273] width 10 height 10
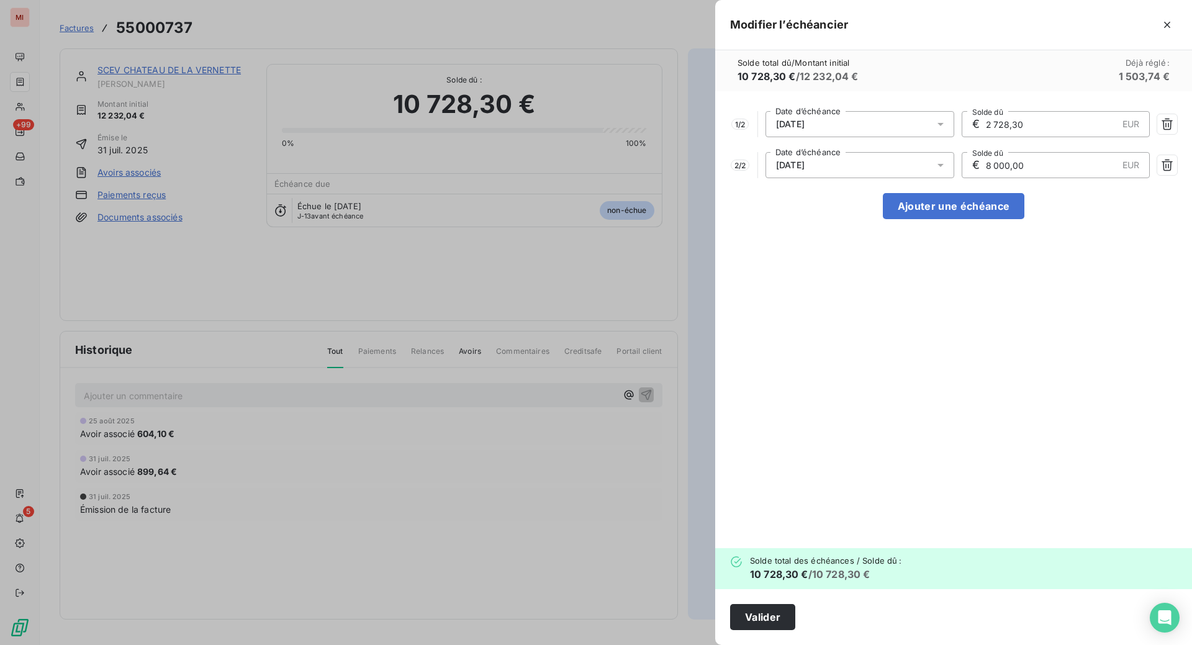
drag, startPoint x: 887, startPoint y: 224, endPoint x: 871, endPoint y: 223, distance: 16.2
click at [962, 178] on div "€ 8 000,00 EUR Solde dû" at bounding box center [1056, 165] width 189 height 26
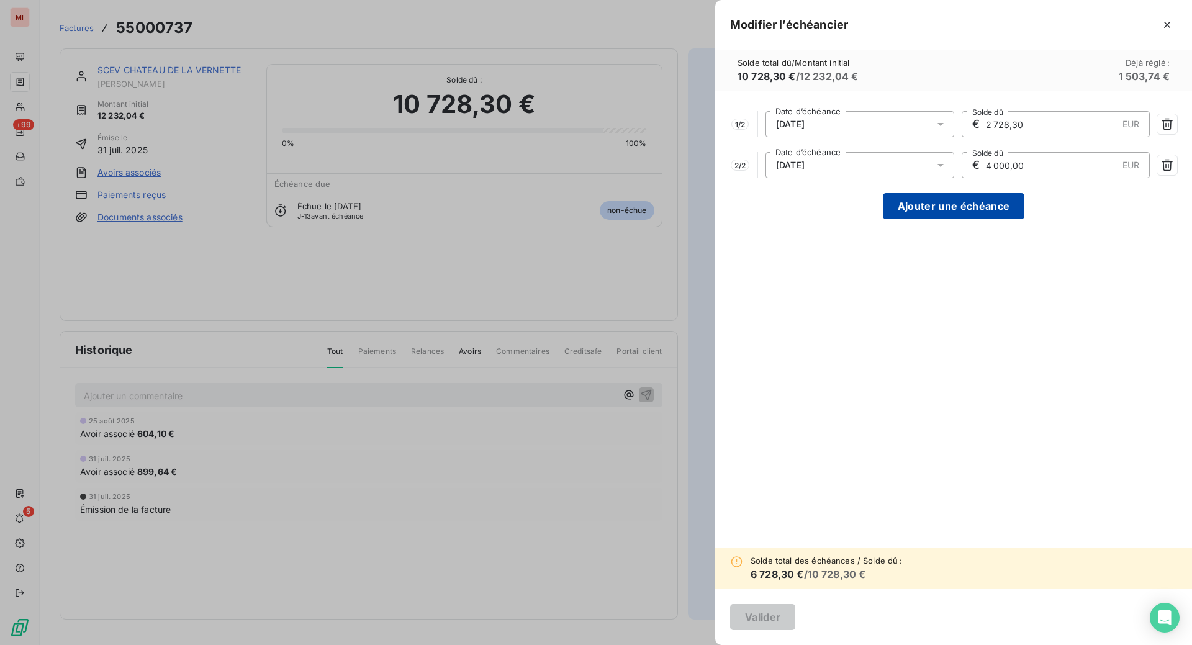
type input "4 000,00"
click at [883, 219] on button "Ajouter une échéance" at bounding box center [954, 206] width 142 height 26
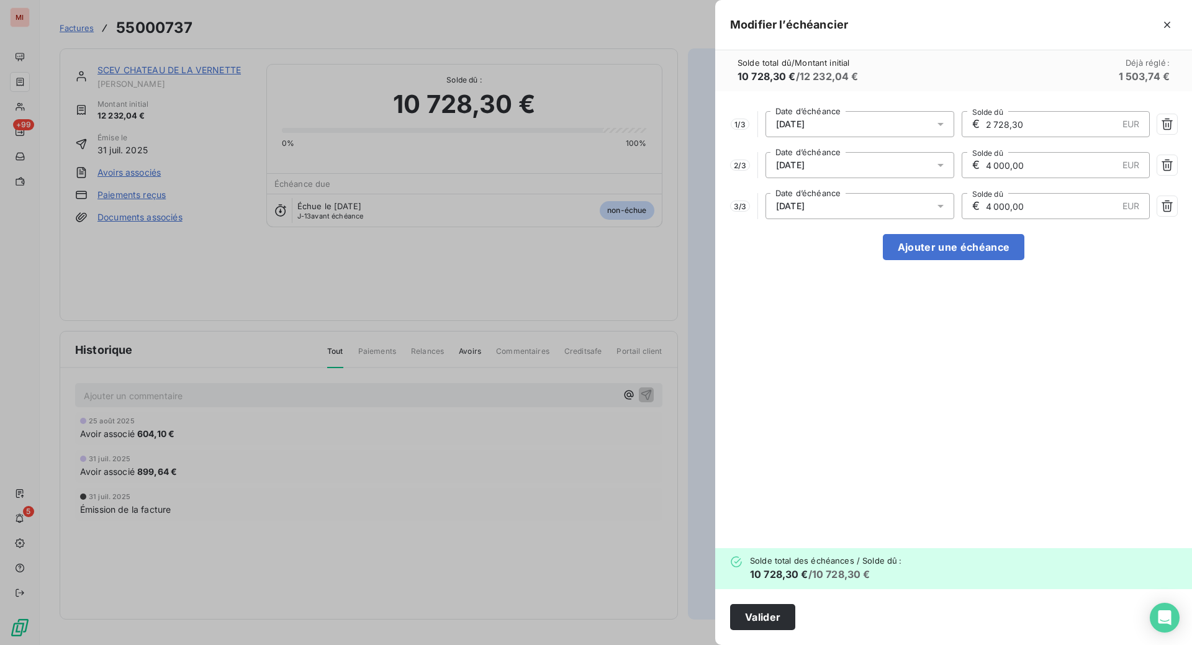
click at [934, 212] on icon at bounding box center [940, 206] width 12 height 12
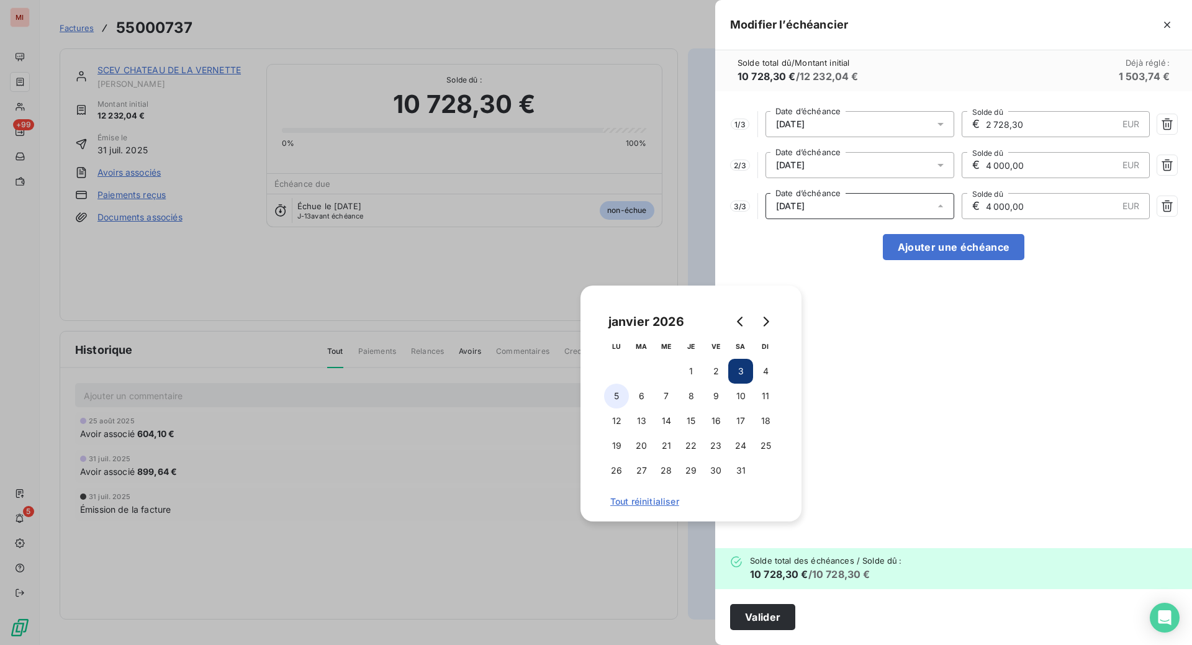
click at [623, 407] on button "5" at bounding box center [616, 396] width 25 height 25
click at [635, 406] on button "6" at bounding box center [641, 396] width 25 height 25
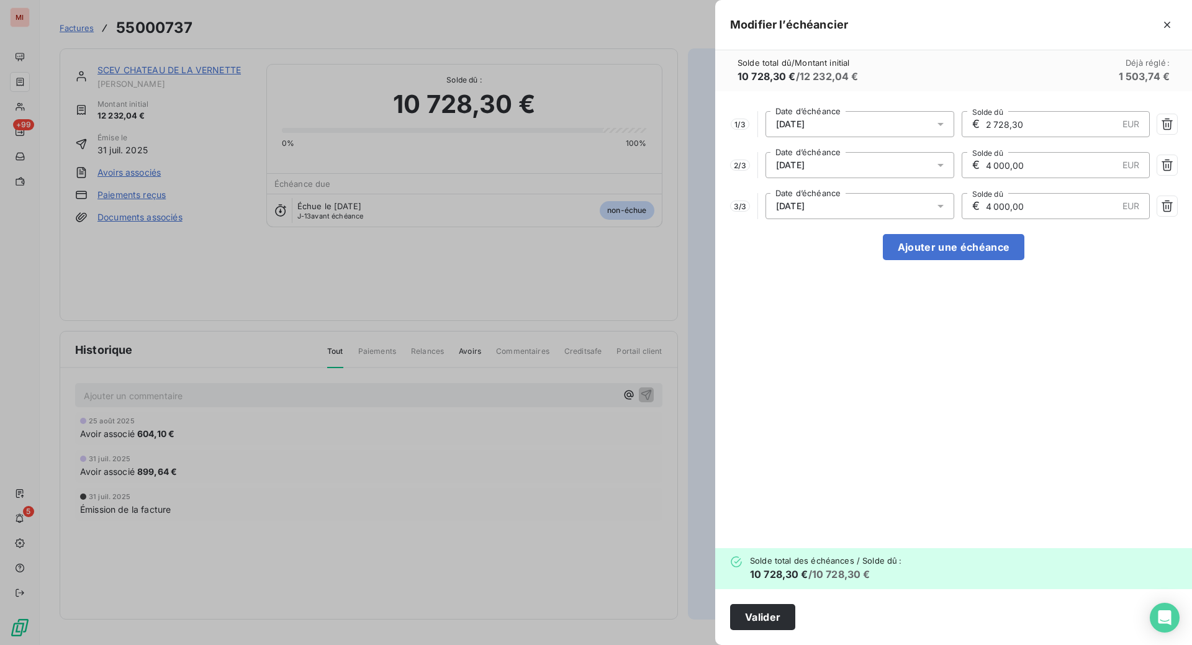
click at [874, 368] on div "1 / 3 [DATE] Date d’échéance € 2 728,30 EUR Solde dû 2 / 3 [DATE] Date d’échéan…" at bounding box center [953, 319] width 477 height 457
click at [730, 608] on button "Valider" at bounding box center [762, 617] width 65 height 26
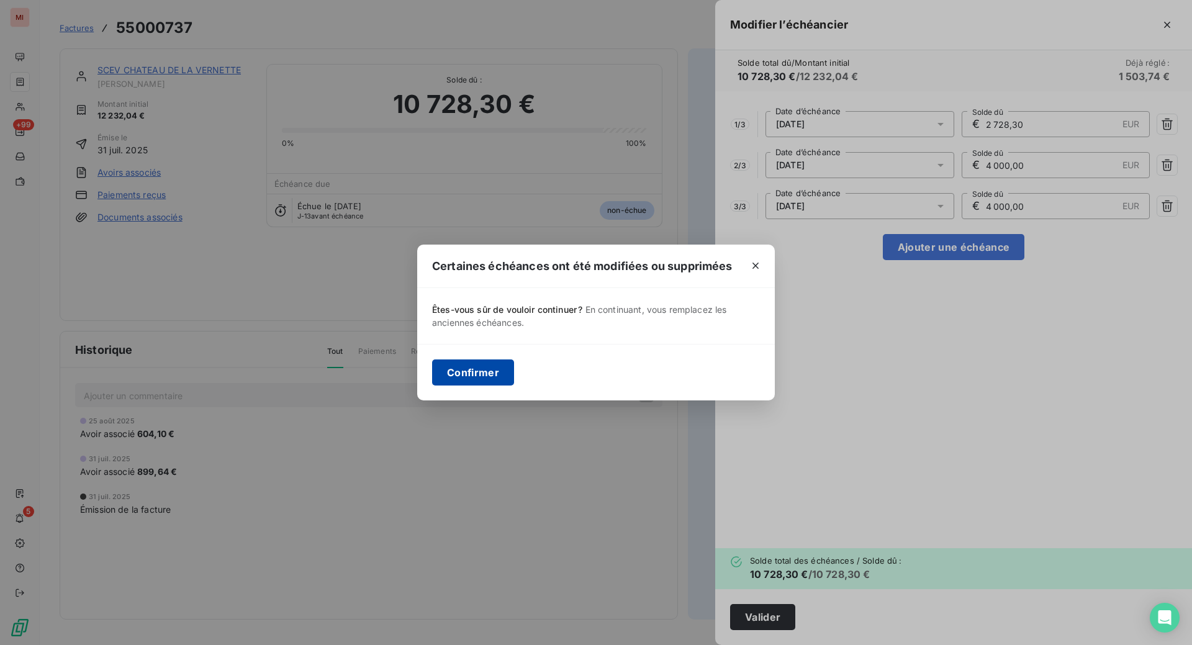
click at [432, 381] on button "Confirmer" at bounding box center [473, 373] width 82 height 26
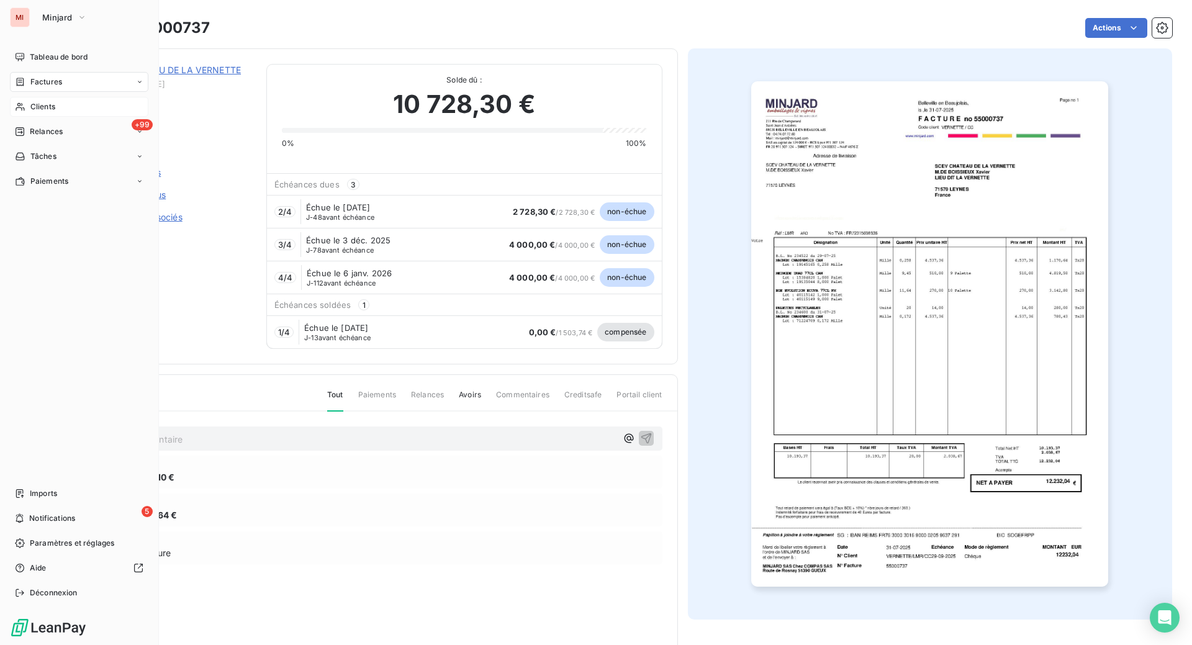
click at [55, 112] on span "Clients" at bounding box center [42, 106] width 25 height 11
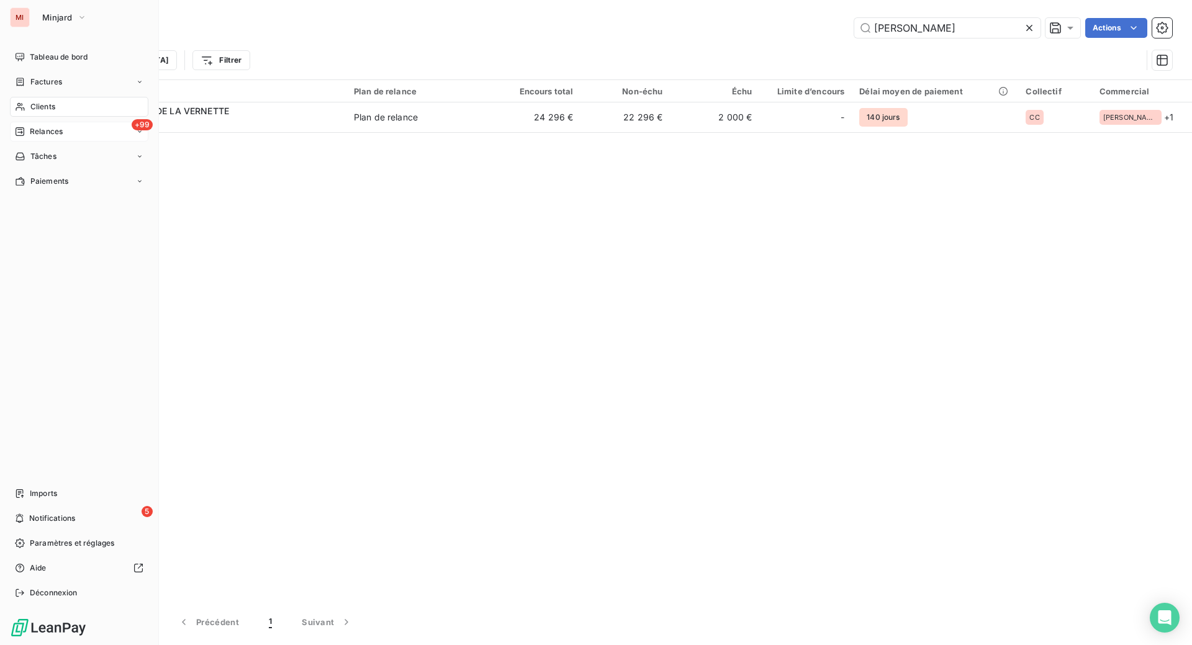
click at [57, 137] on span "Relances" at bounding box center [46, 131] width 33 height 11
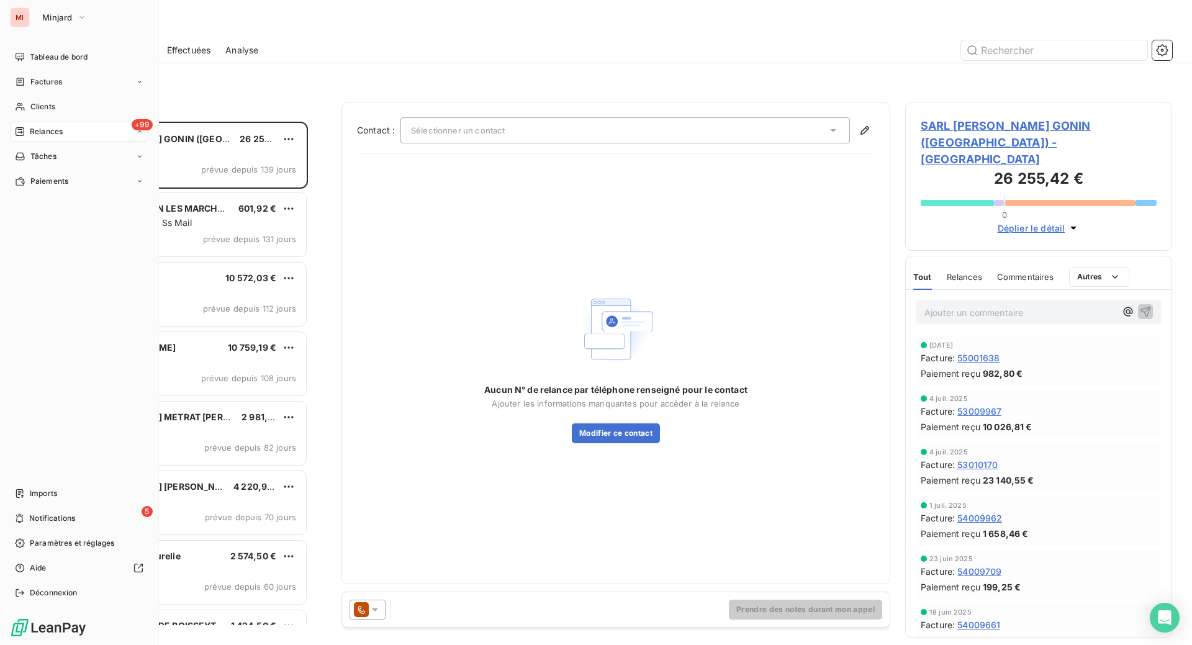
scroll to position [492, 237]
drag, startPoint x: 61, startPoint y: 135, endPoint x: 59, endPoint y: 168, distance: 33.0
click at [60, 140] on nav "Tableau de bord Factures Clients +99 Relances À effectuer À venir Effectuées An…" at bounding box center [79, 168] width 138 height 243
click at [51, 117] on div "Clients" at bounding box center [79, 107] width 138 height 20
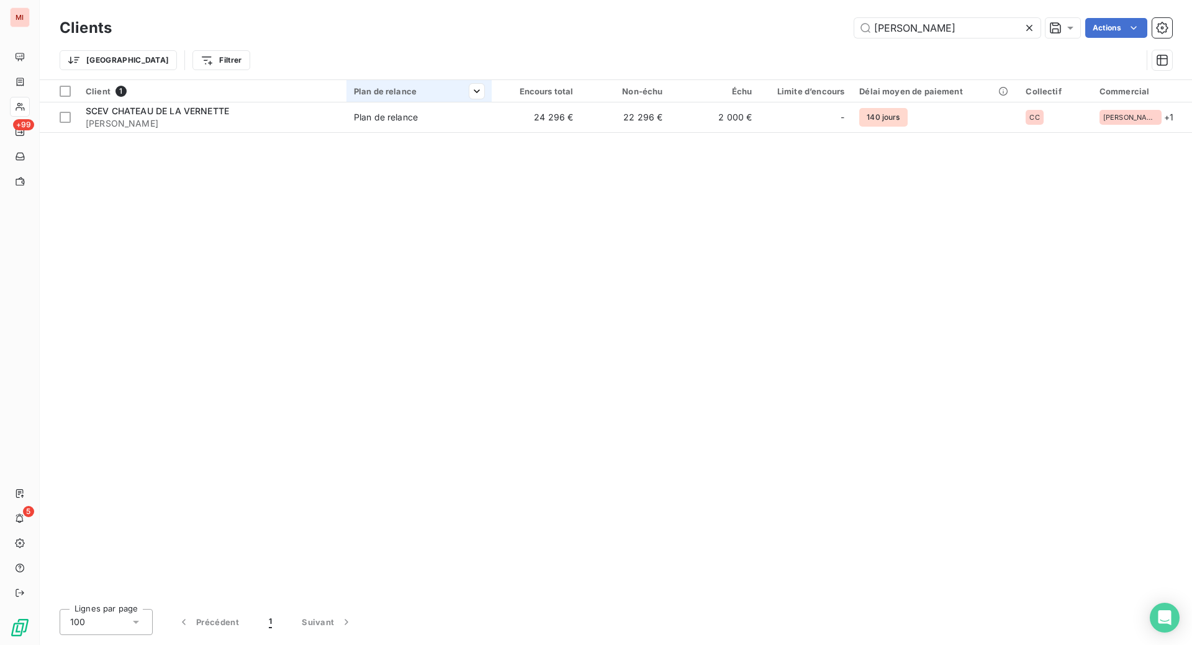
drag, startPoint x: 985, startPoint y: 30, endPoint x: 638, endPoint y: 115, distance: 358.0
click at [1023, 30] on icon at bounding box center [1029, 28] width 12 height 12
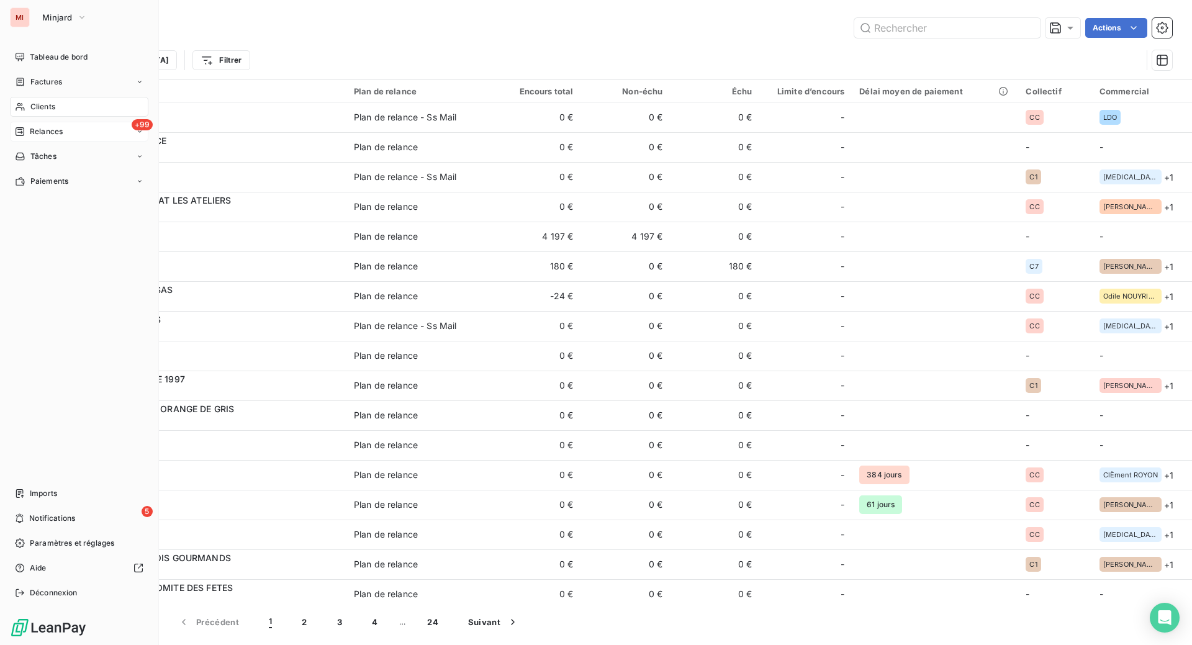
click at [54, 137] on span "Relances" at bounding box center [46, 131] width 33 height 11
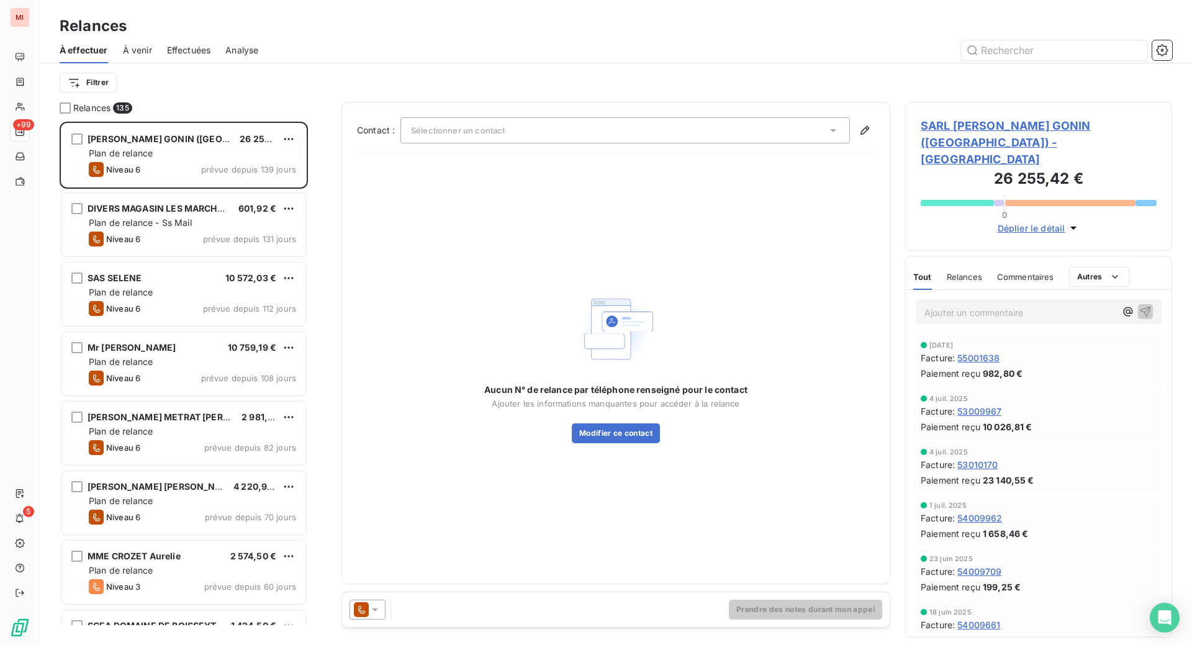
scroll to position [492, 237]
click at [1020, 60] on input "text" at bounding box center [1054, 50] width 186 height 20
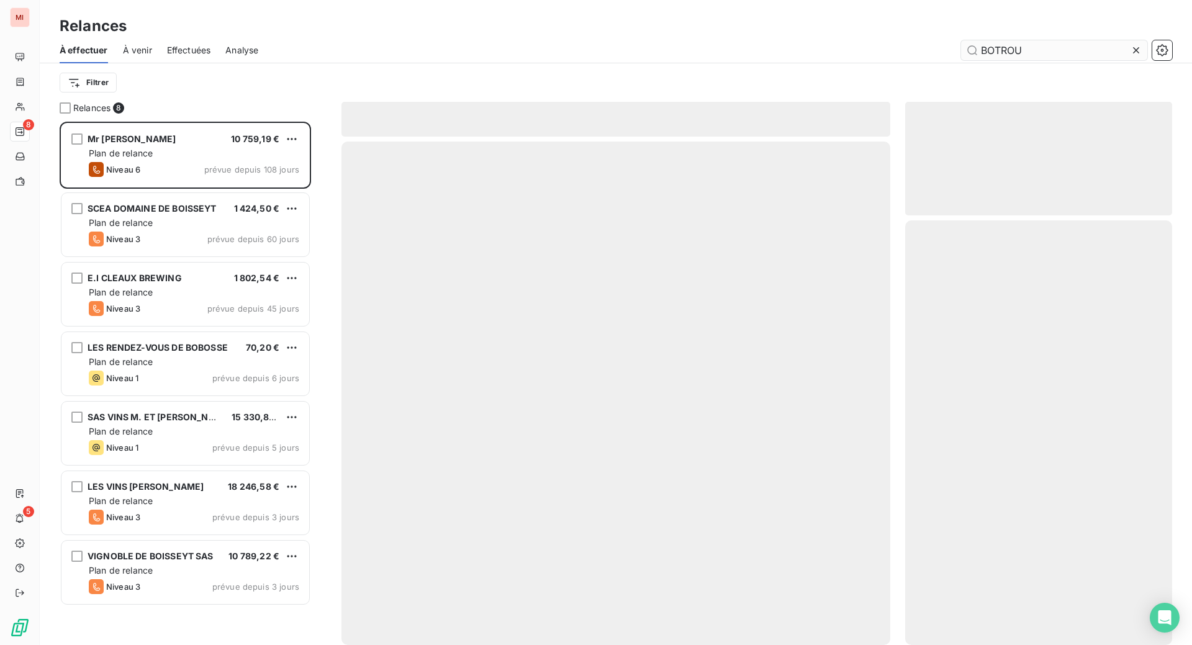
scroll to position [492, 237]
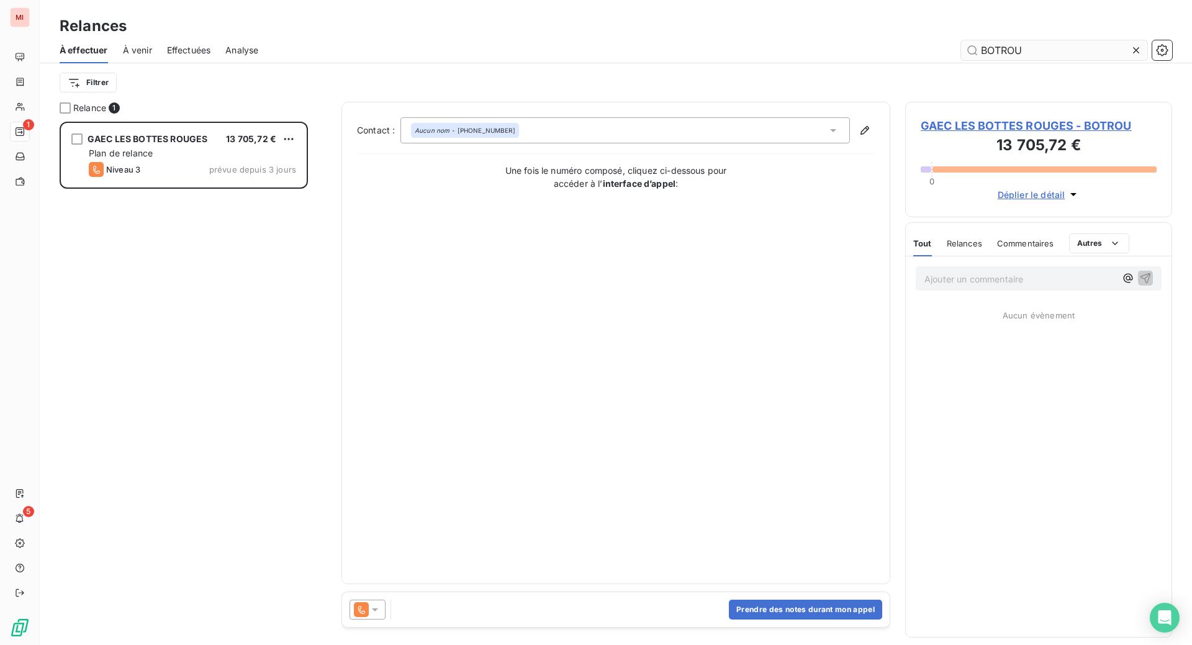
scroll to position [492, 237]
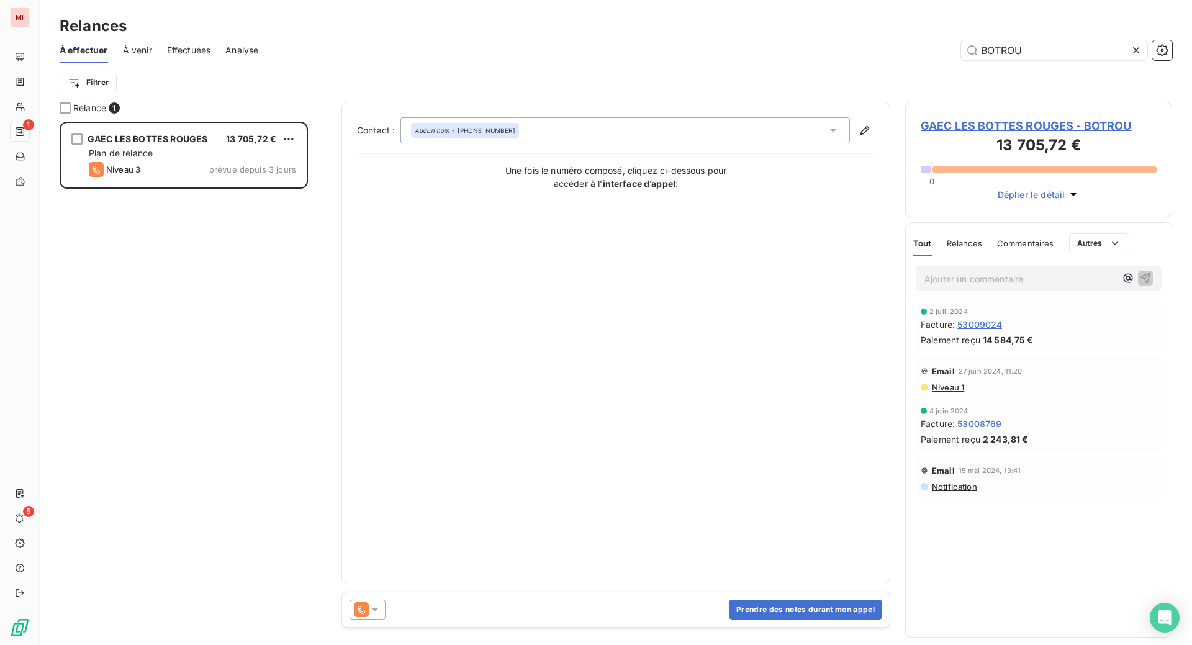
type input "BOTROU"
click at [381, 616] on icon at bounding box center [375, 610] width 12 height 12
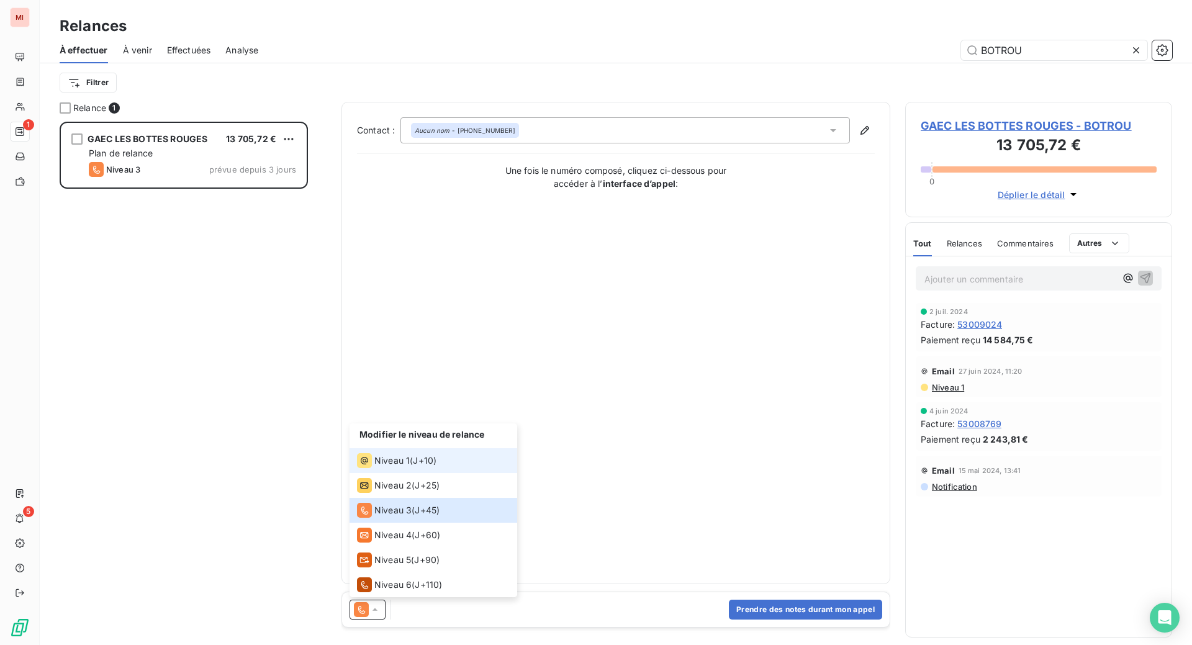
click at [410, 467] on span "Niveau 1" at bounding box center [391, 460] width 35 height 12
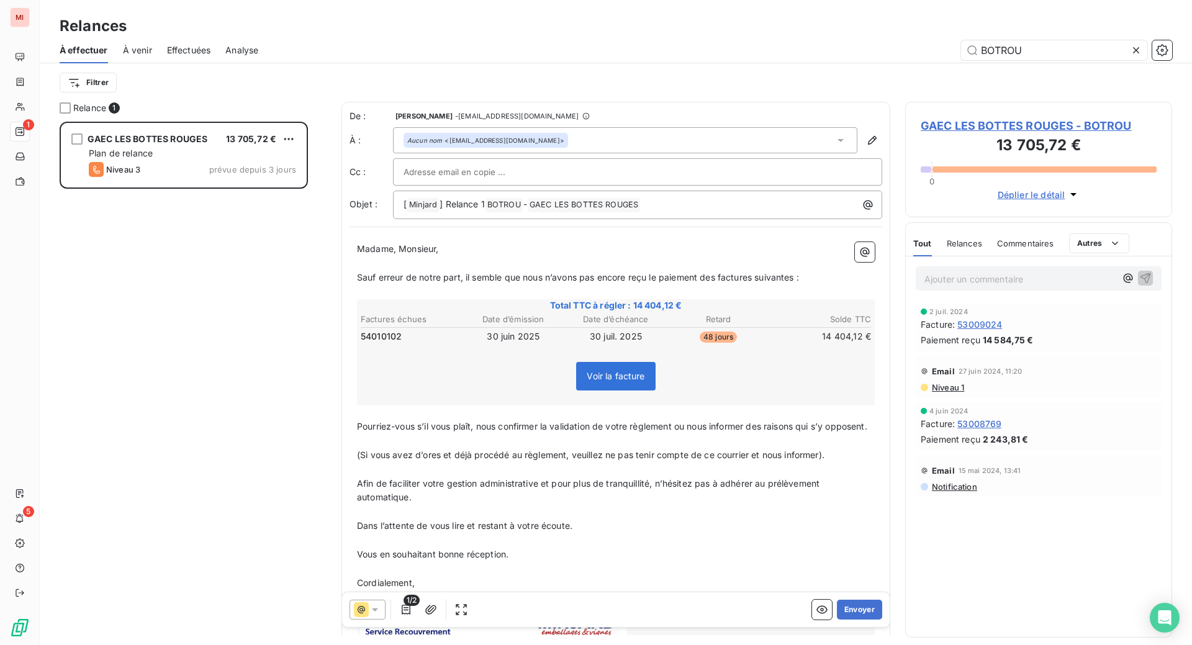
click at [575, 420] on p "﻿" at bounding box center [616, 412] width 518 height 14
click at [410, 615] on icon "button" at bounding box center [406, 610] width 9 height 10
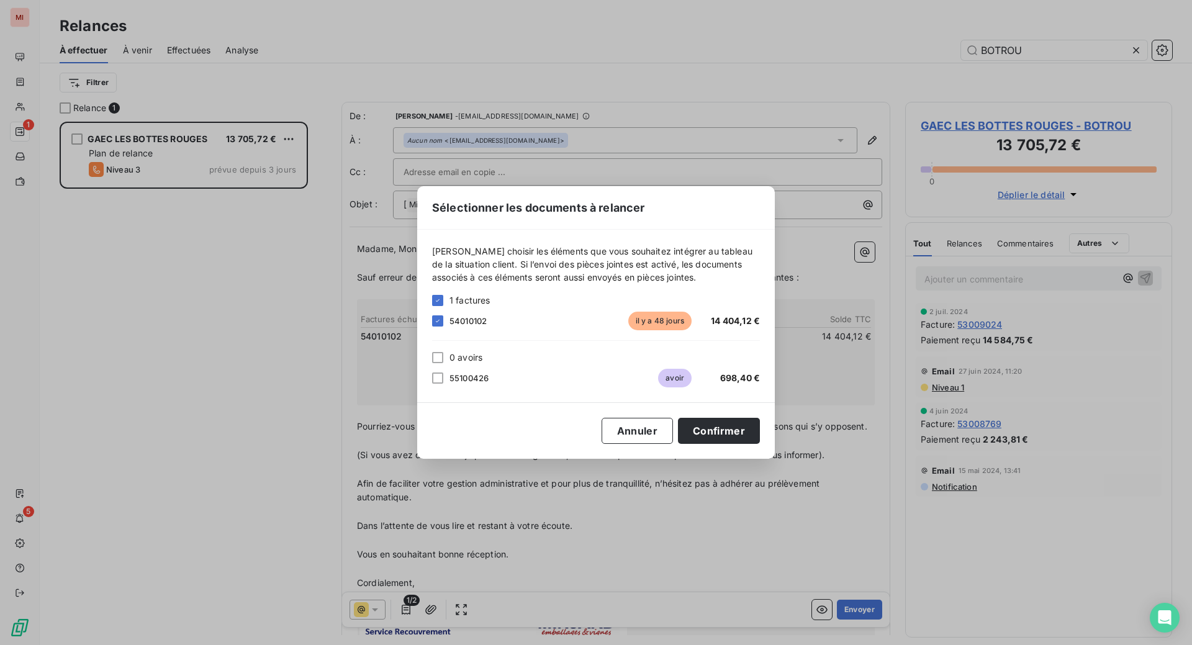
drag, startPoint x: 356, startPoint y: 377, endPoint x: 653, endPoint y: 428, distance: 301.2
click at [432, 377] on div at bounding box center [437, 378] width 11 height 11
click at [760, 443] on button "Confirmer" at bounding box center [719, 431] width 82 height 26
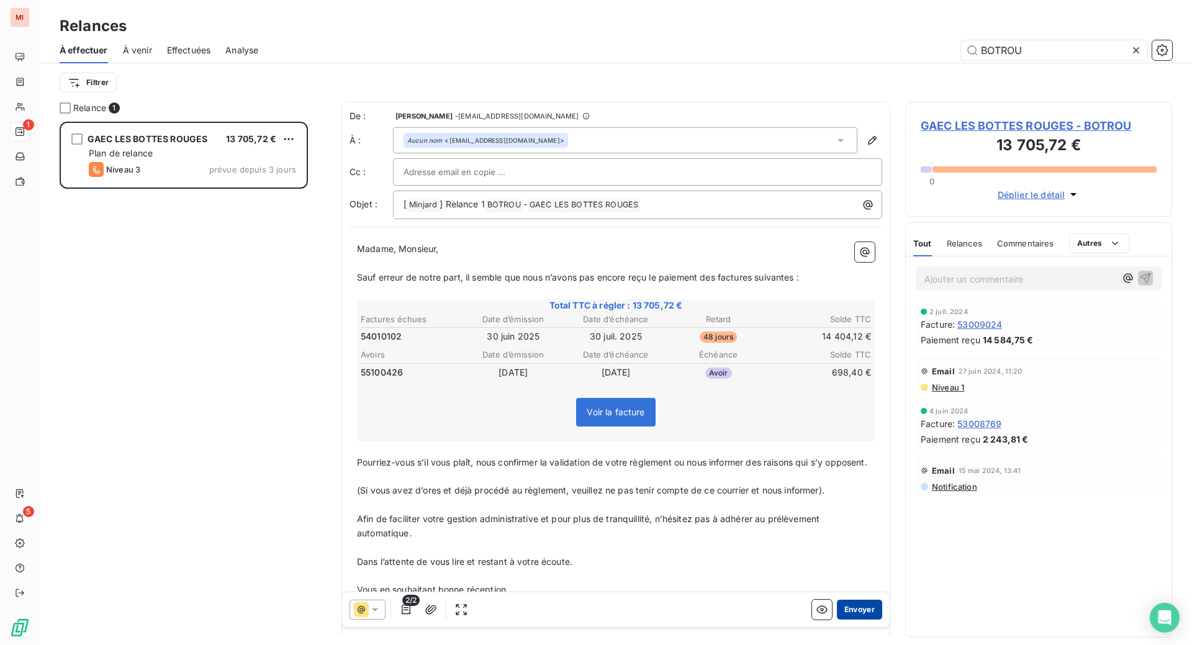
click at [837, 620] on button "Envoyer" at bounding box center [859, 610] width 45 height 20
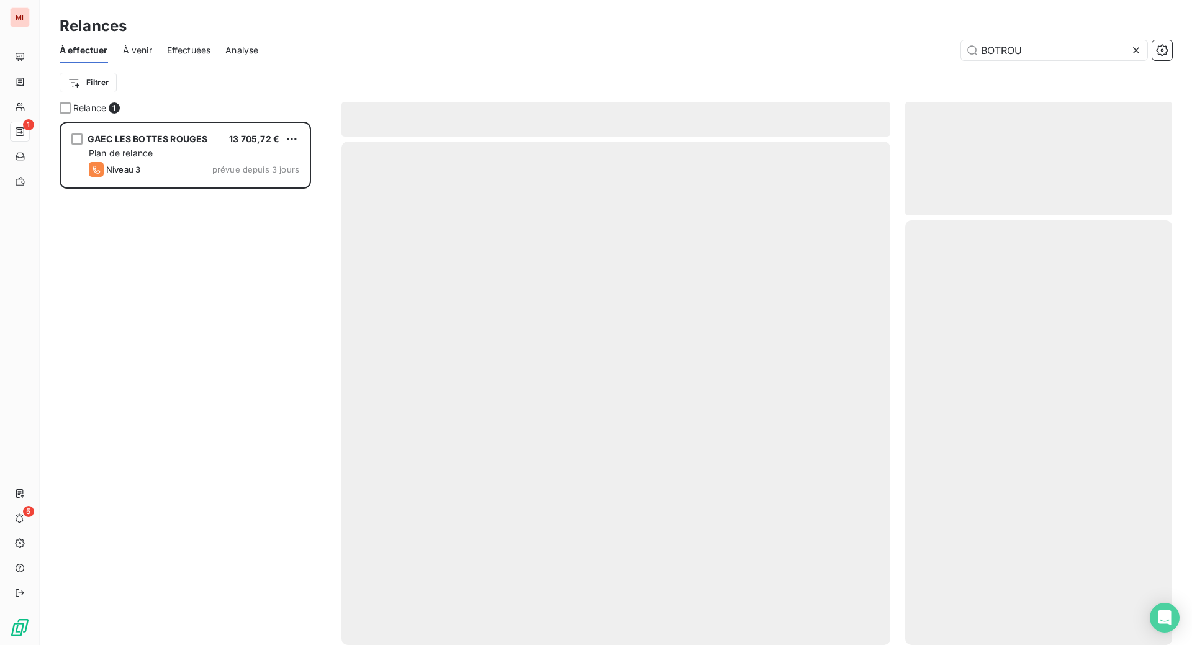
scroll to position [476, 240]
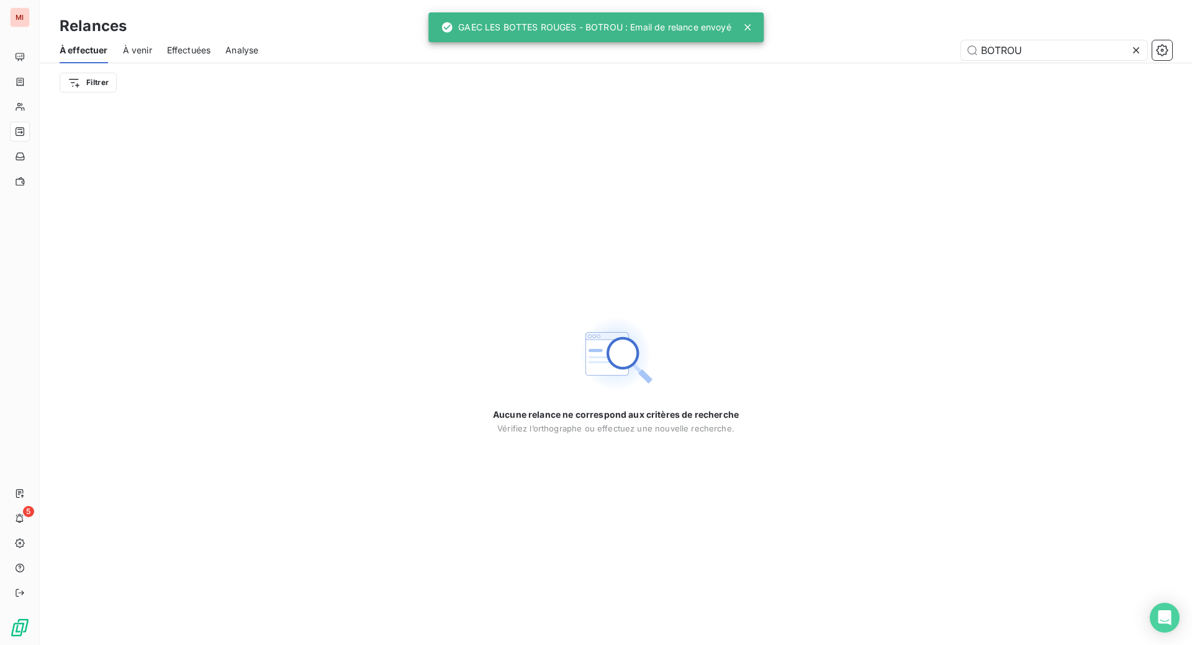
click at [1133, 53] on icon at bounding box center [1136, 50] width 6 height 6
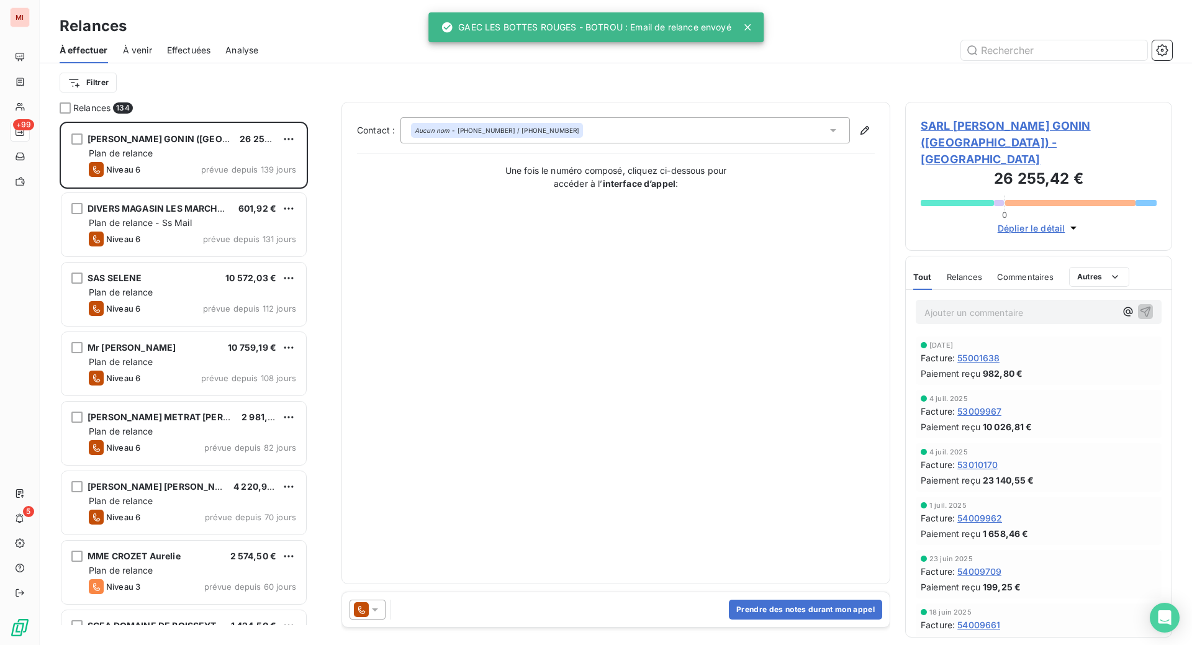
scroll to position [492, 237]
click at [1026, 60] on input "text" at bounding box center [1054, 50] width 186 height 20
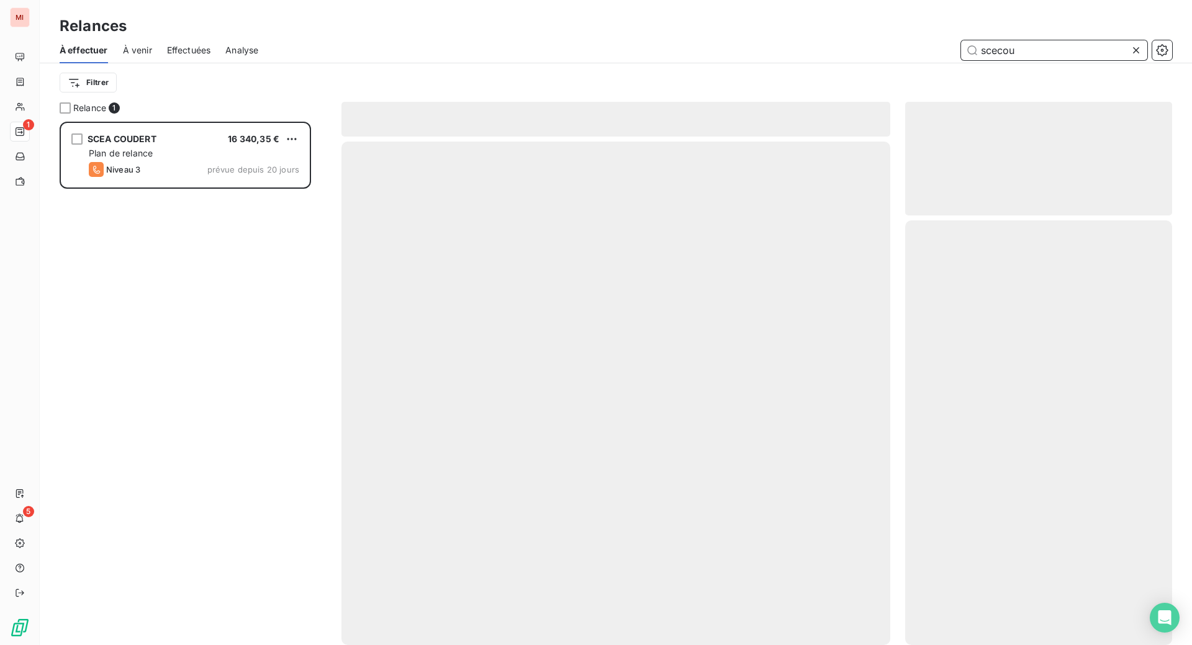
scroll to position [492, 237]
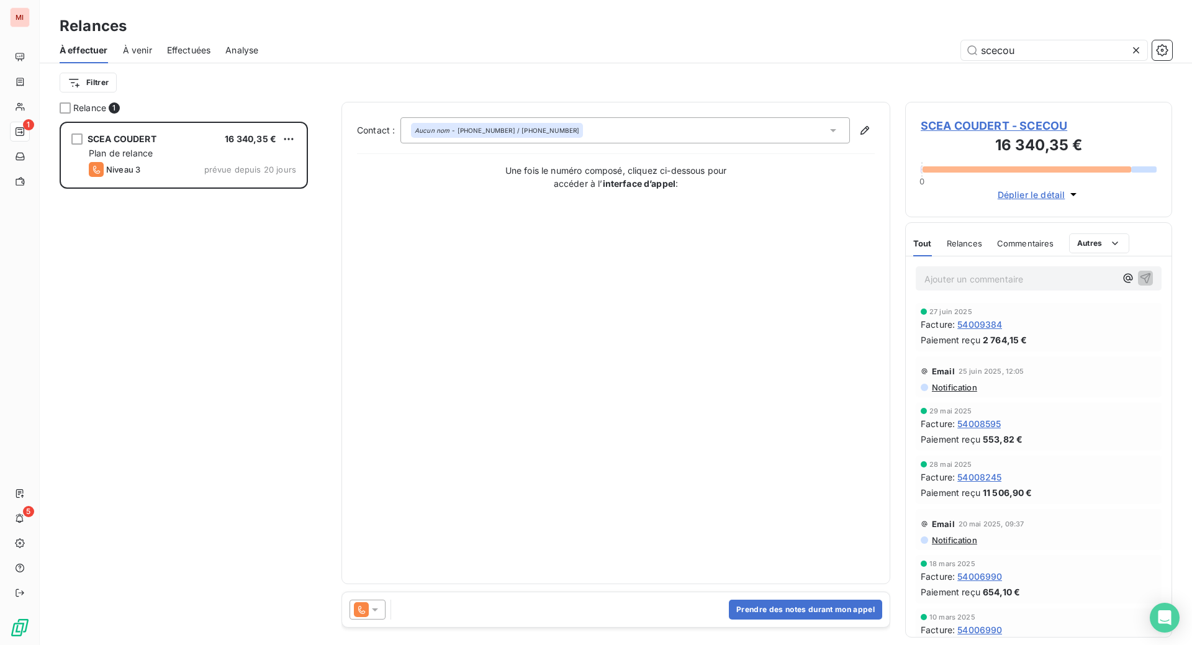
click at [381, 616] on icon at bounding box center [375, 610] width 12 height 12
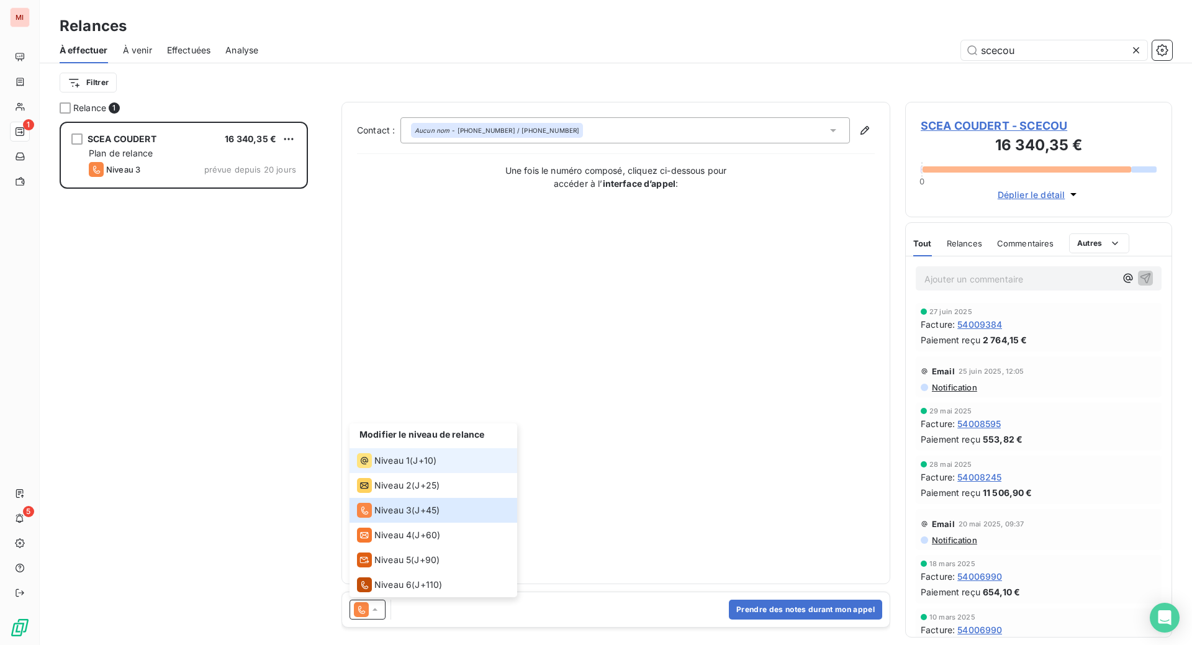
click at [410, 467] on span "Niveau 1" at bounding box center [391, 460] width 35 height 12
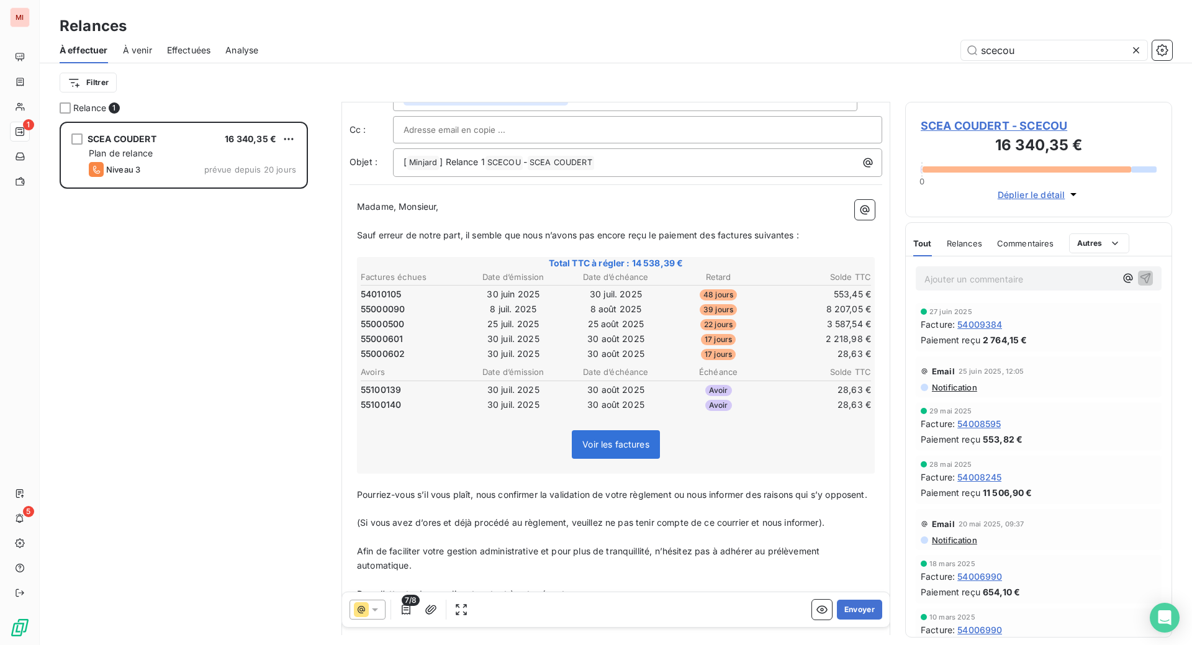
scroll to position [78, 0]
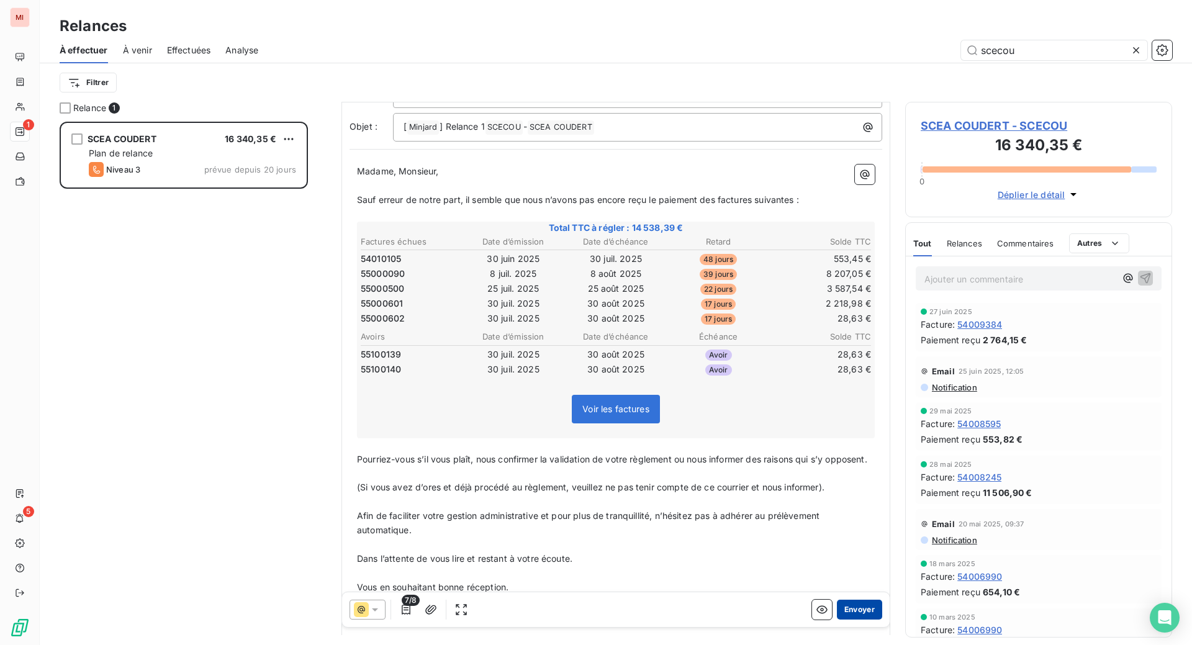
click at [837, 620] on button "Envoyer" at bounding box center [859, 610] width 45 height 20
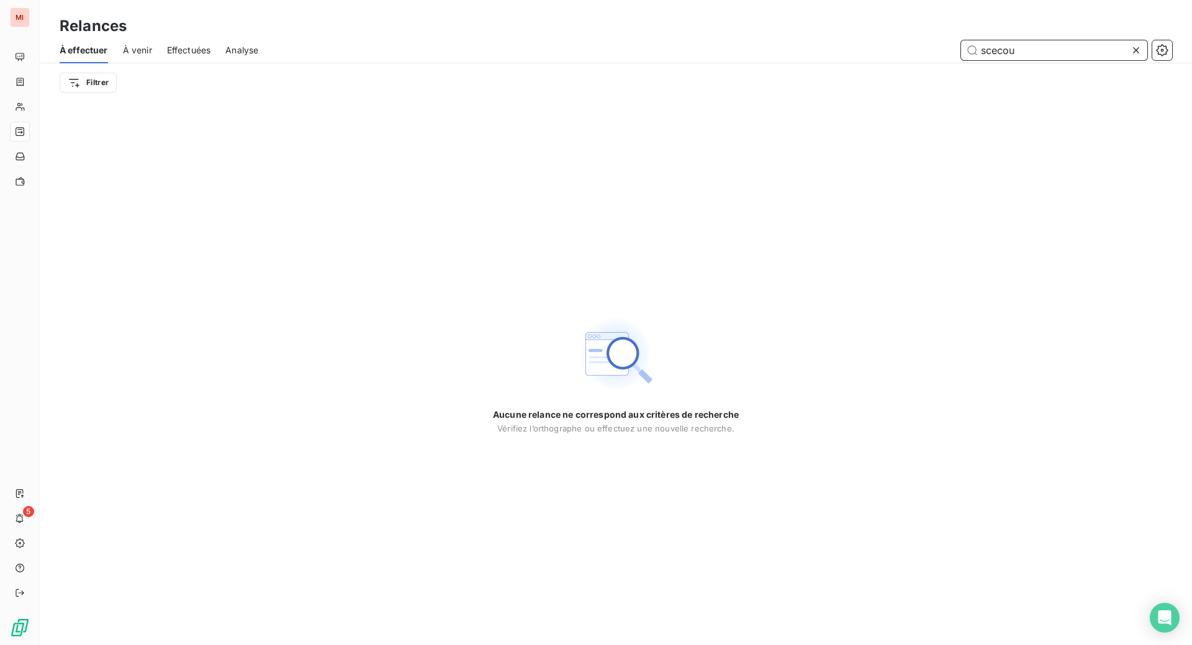
drag, startPoint x: 1025, startPoint y: 64, endPoint x: 879, endPoint y: 61, distance: 146.6
click at [879, 60] on div "scecou" at bounding box center [722, 50] width 899 height 20
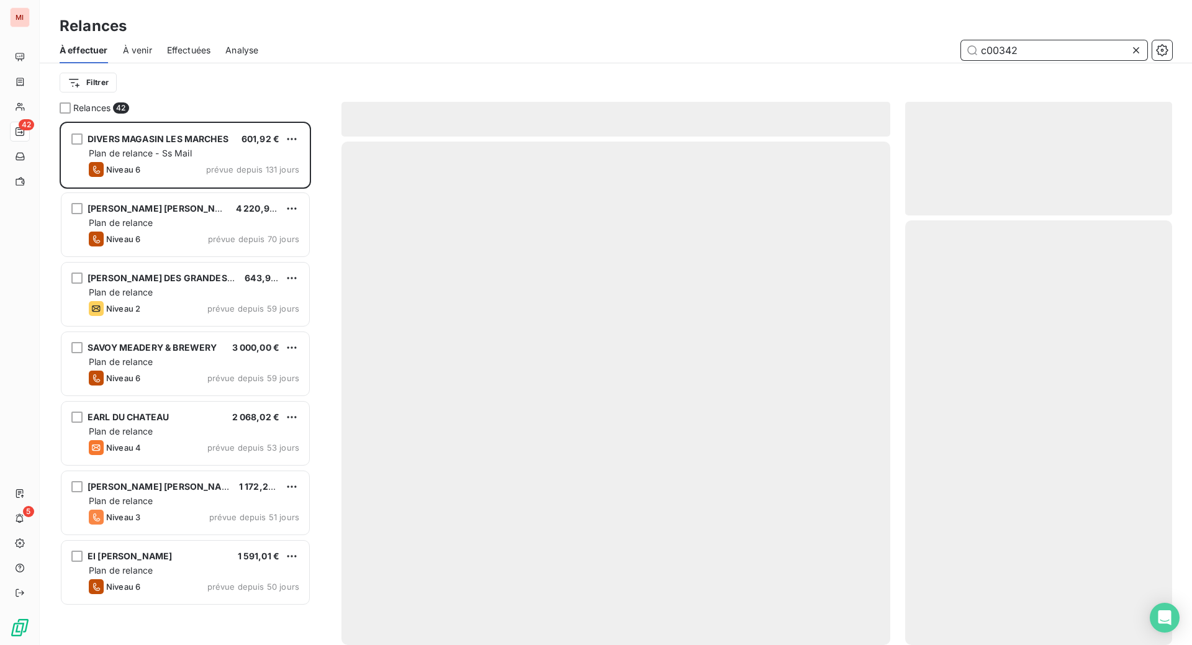
scroll to position [476, 240]
type input "c003424"
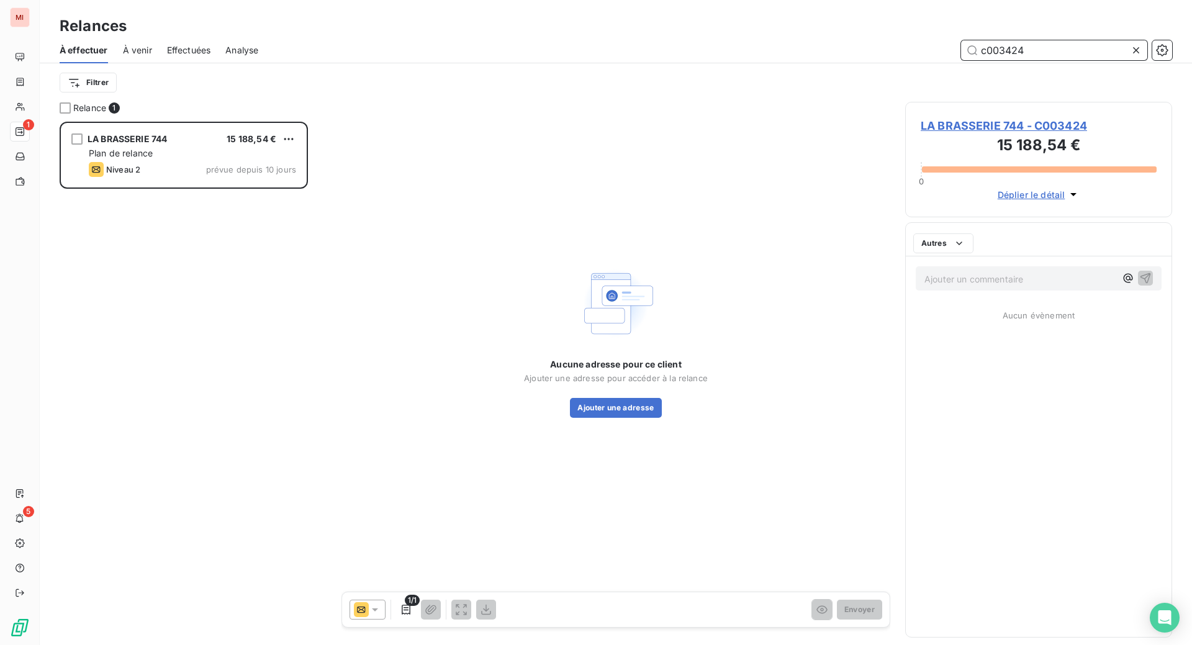
scroll to position [492, 237]
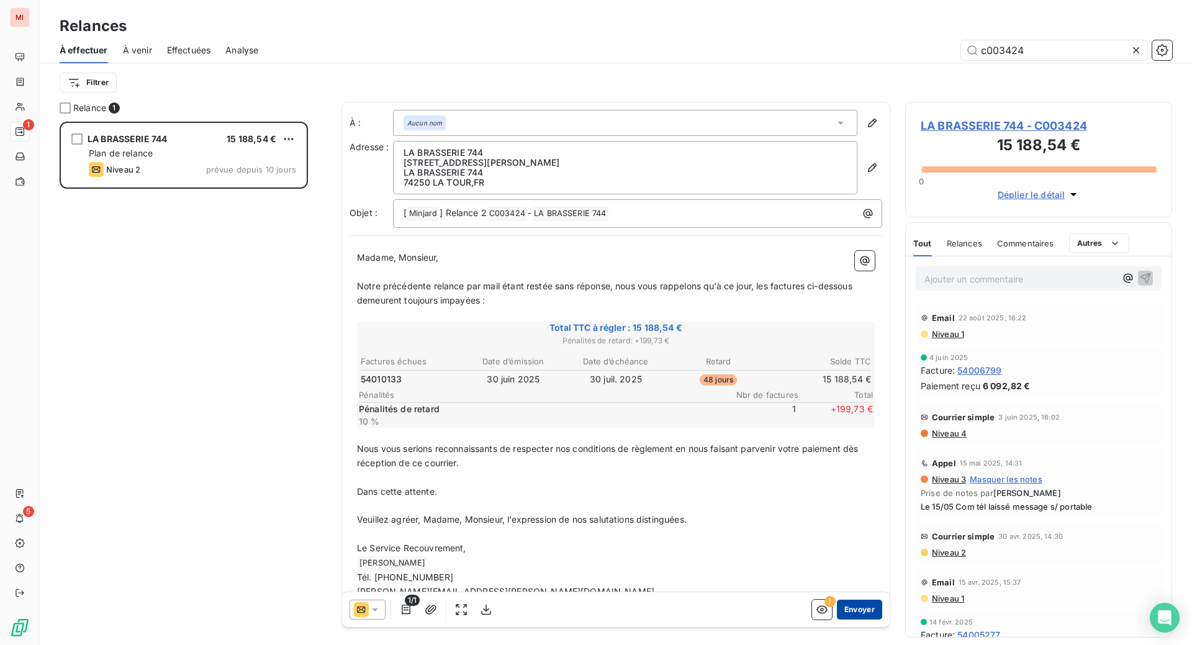
click at [837, 620] on button "Envoyer" at bounding box center [859, 610] width 45 height 20
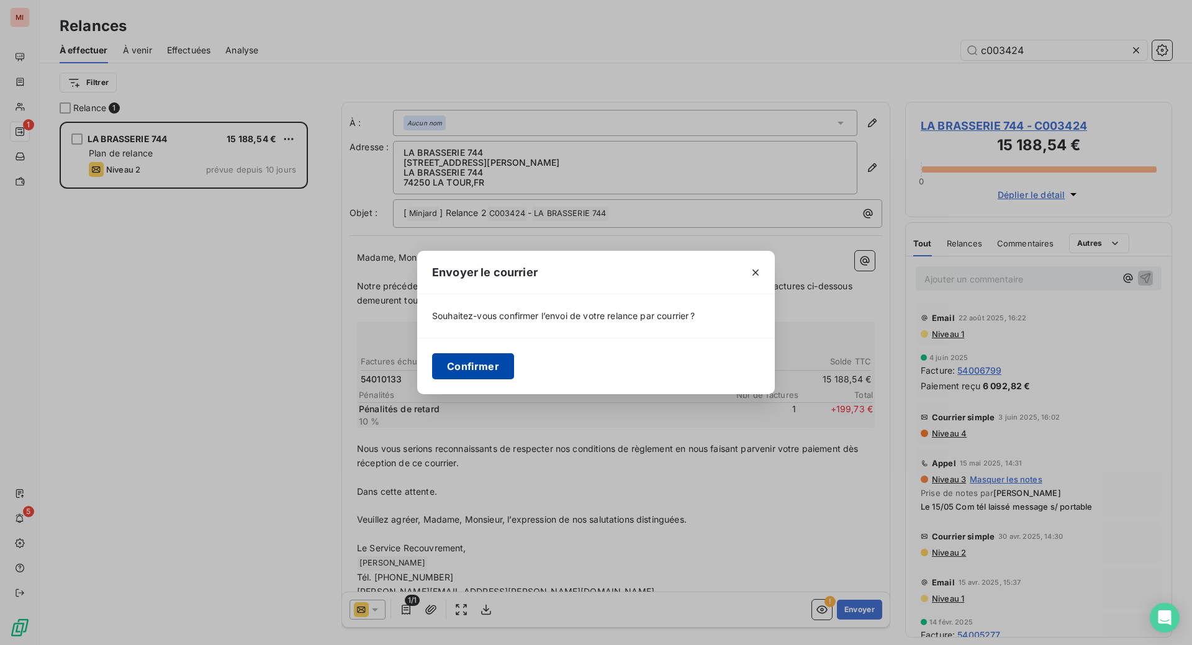
click at [432, 379] on button "Confirmer" at bounding box center [473, 366] width 82 height 26
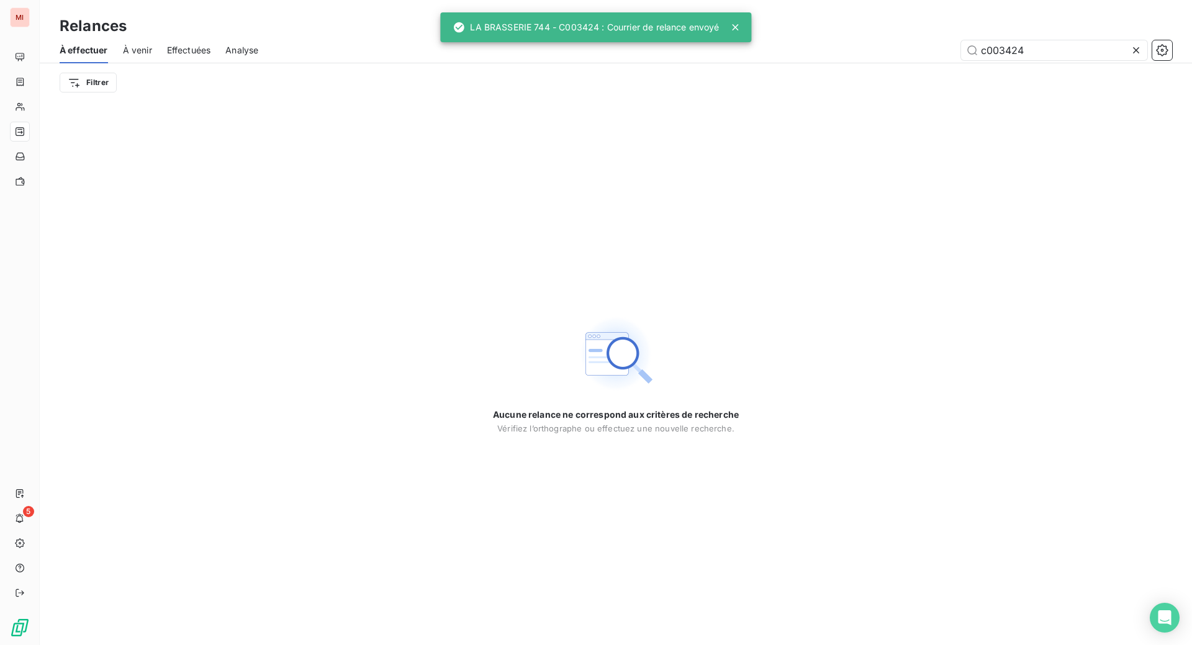
click at [1133, 53] on icon at bounding box center [1136, 50] width 6 height 6
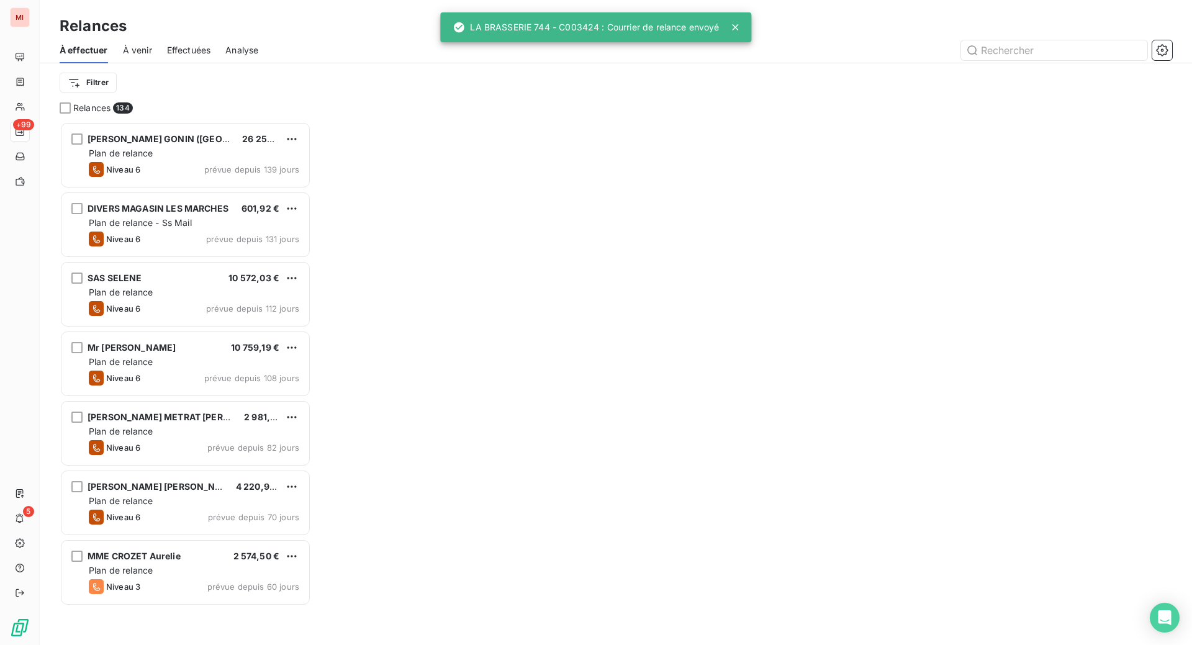
scroll to position [492, 237]
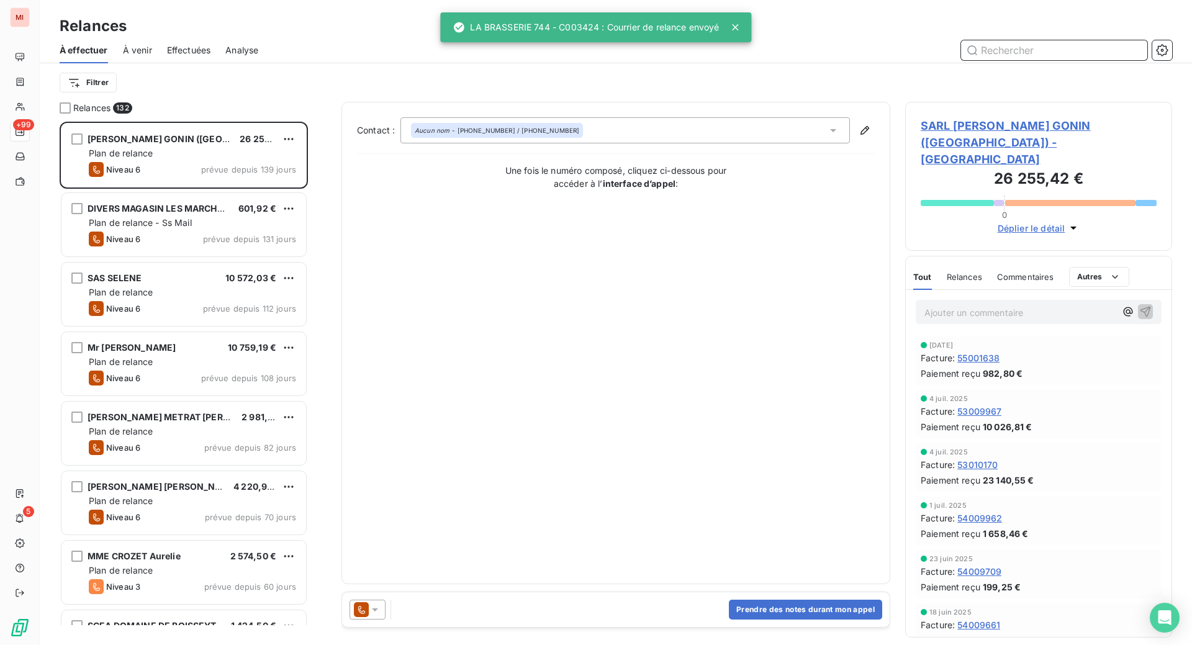
click at [993, 60] on input "text" at bounding box center [1054, 50] width 186 height 20
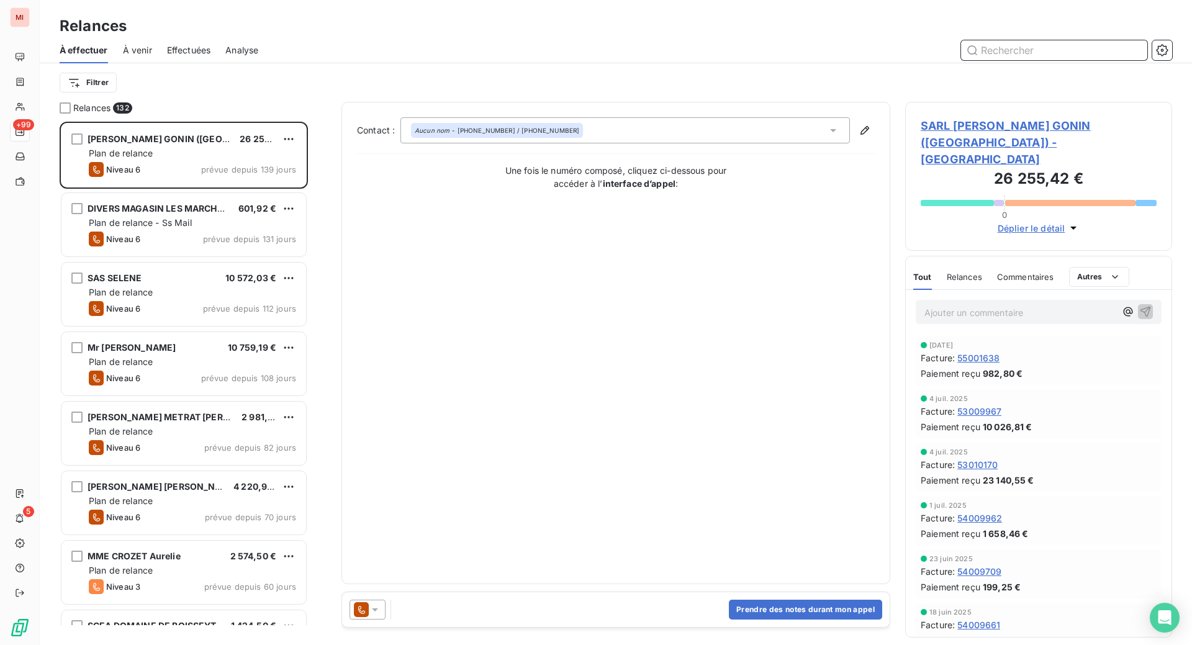
click at [1020, 60] on input "text" at bounding box center [1054, 50] width 186 height 20
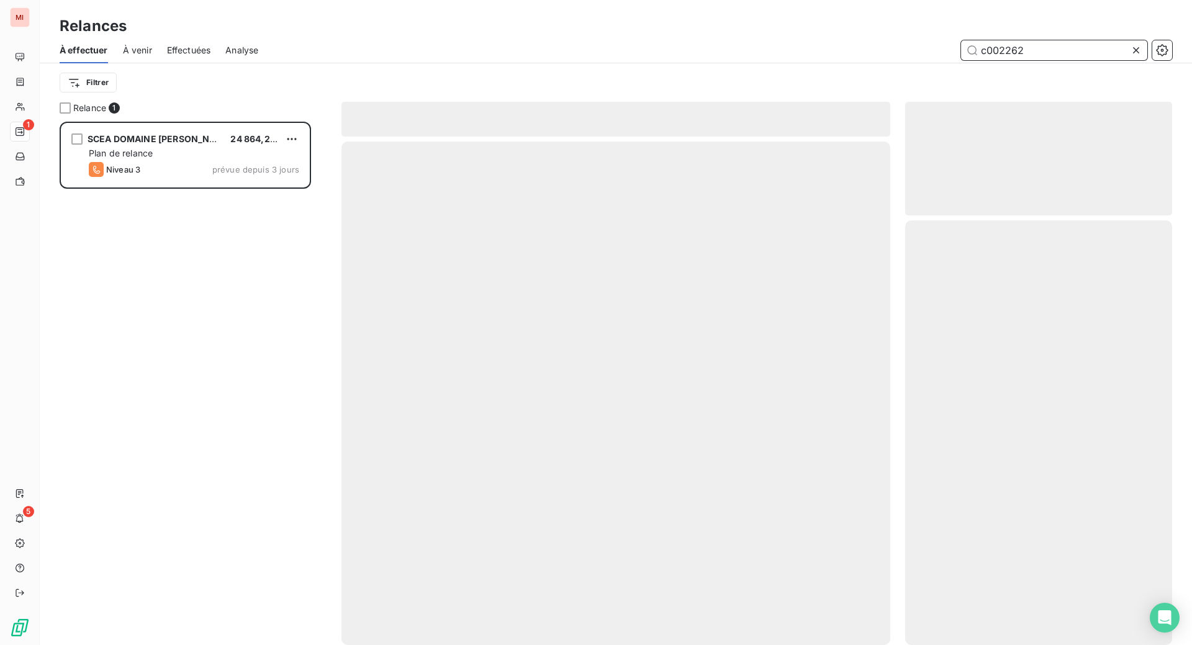
scroll to position [492, 237]
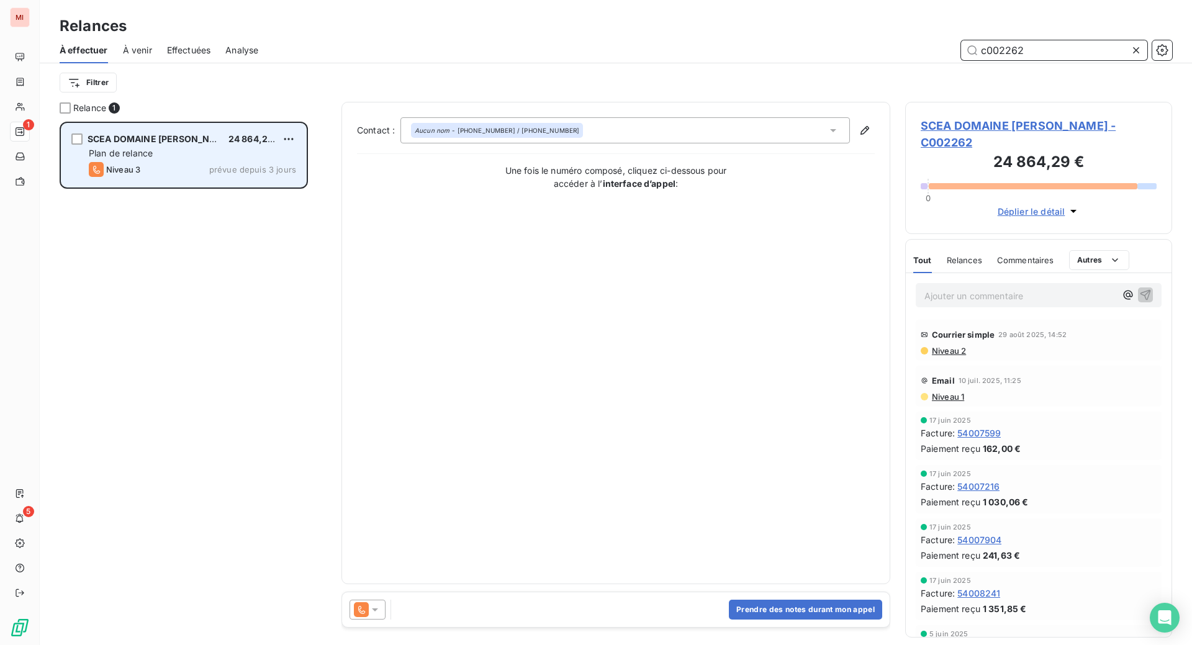
type input "c002262"
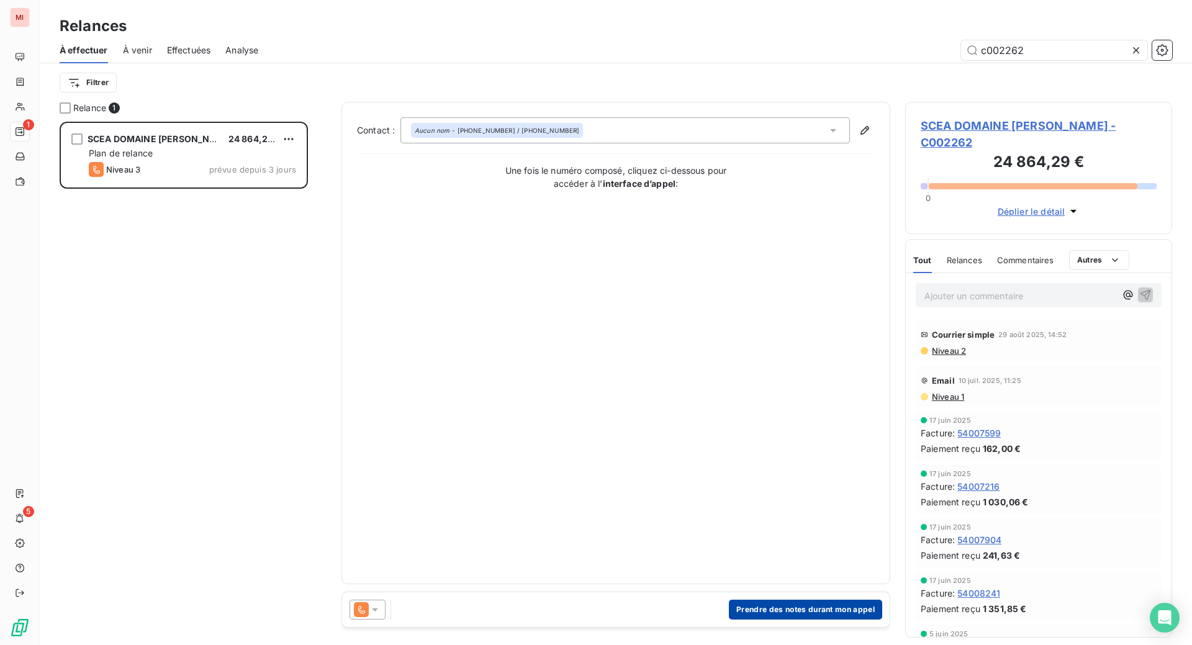
click at [737, 620] on button "Prendre des notes durant mon appel" at bounding box center [805, 610] width 153 height 20
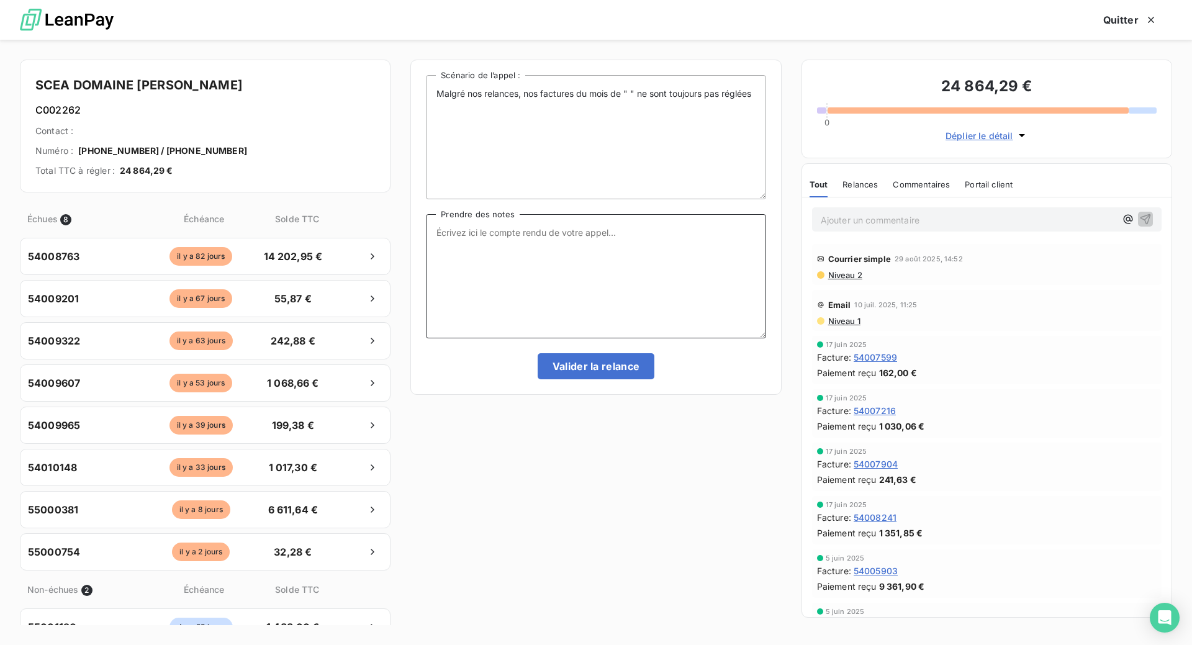
click at [481, 281] on textarea "Prendre des notes" at bounding box center [596, 276] width 340 height 124
paste textarea "Le 16/09 Com tél fait des règlements après les vendanges soit fin de semaine pr…"
type textarea "Le 16/09 Com tél fait des règlements après les vendanges soit fin de semaine pr…"
click at [568, 379] on button "Valider la relance" at bounding box center [596, 366] width 117 height 26
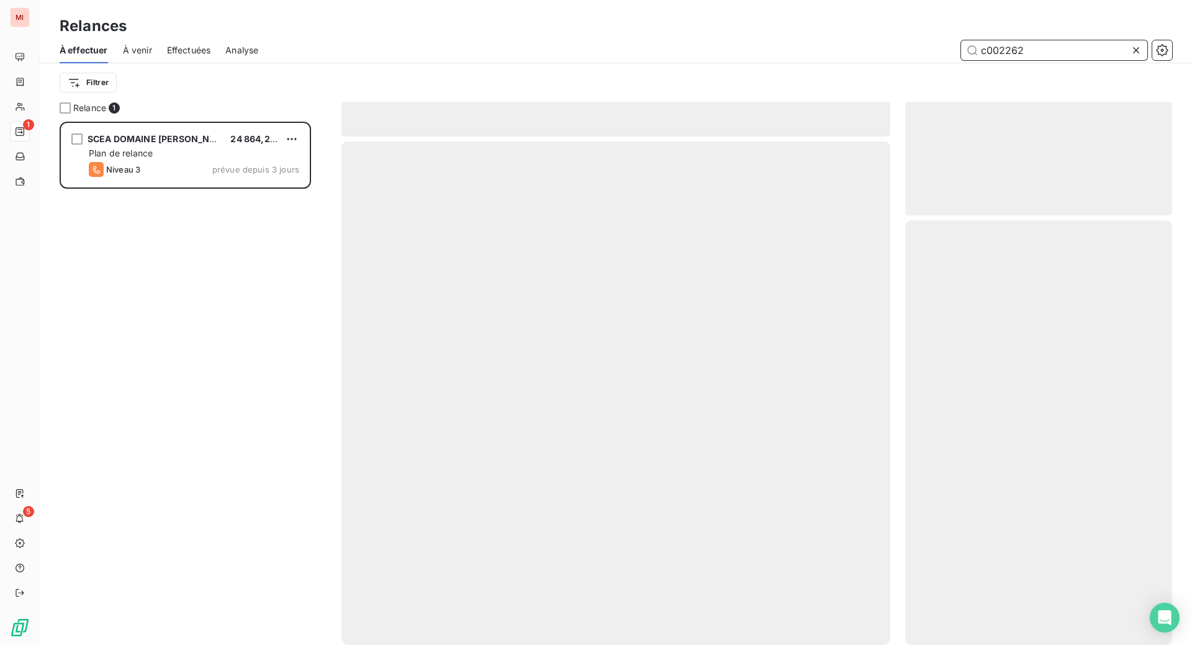
scroll to position [476, 240]
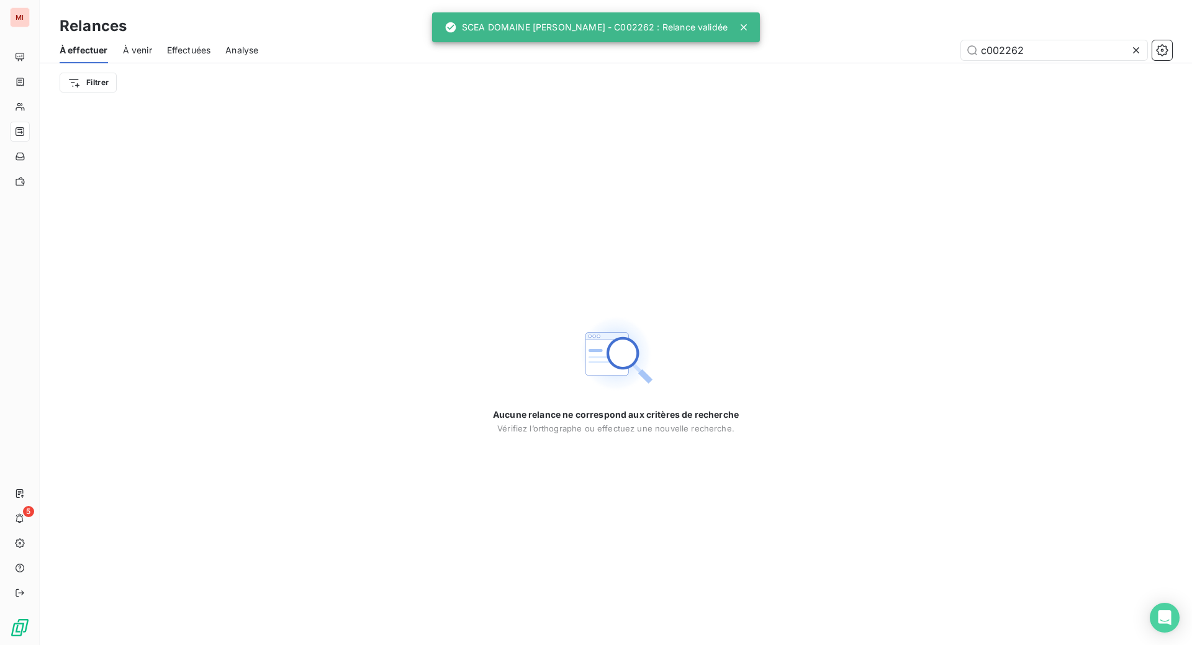
click at [1133, 53] on icon at bounding box center [1136, 50] width 6 height 6
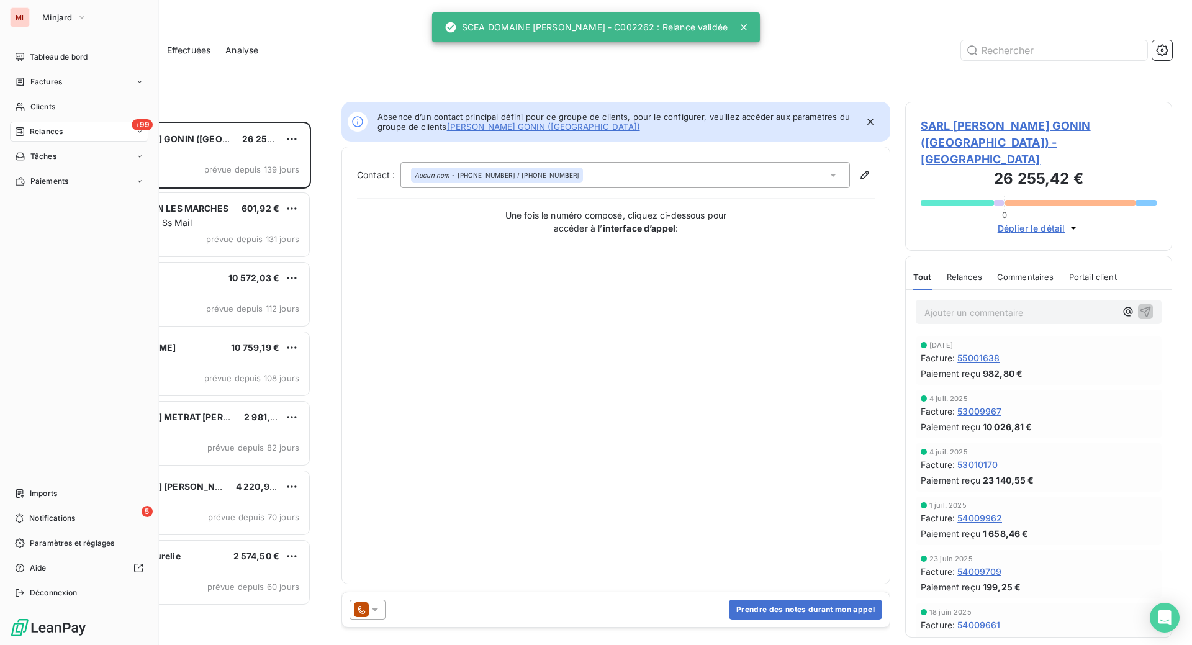
scroll to position [492, 237]
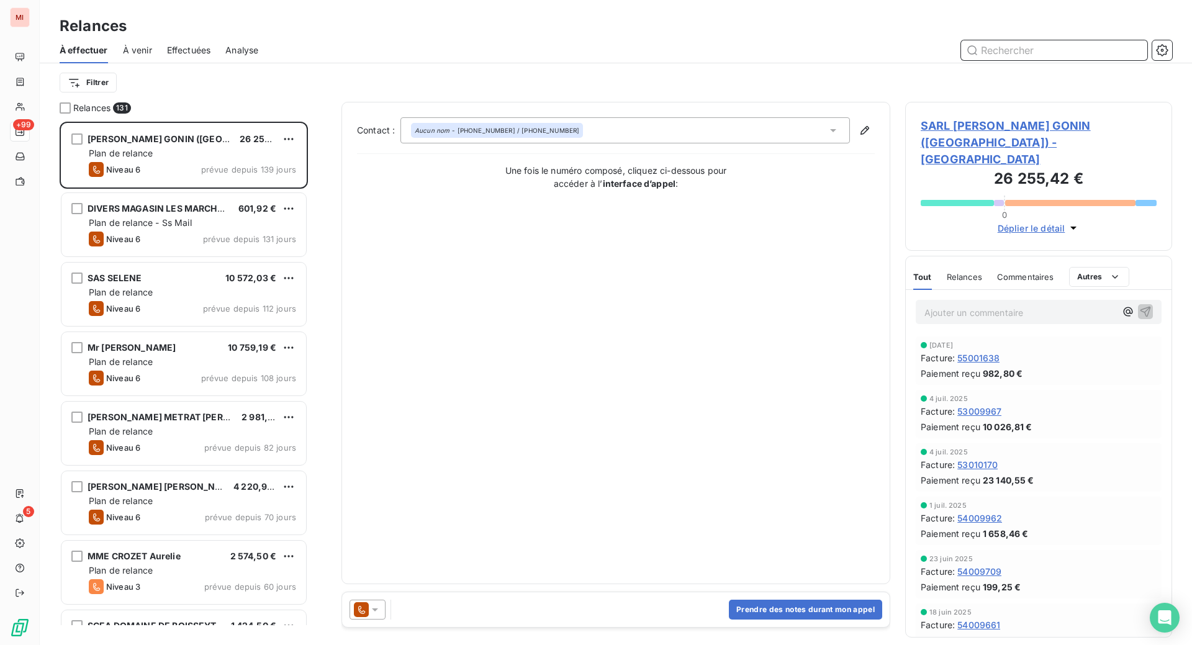
click at [1008, 60] on input "text" at bounding box center [1054, 50] width 186 height 20
click at [1008, 59] on input "text" at bounding box center [1054, 50] width 186 height 20
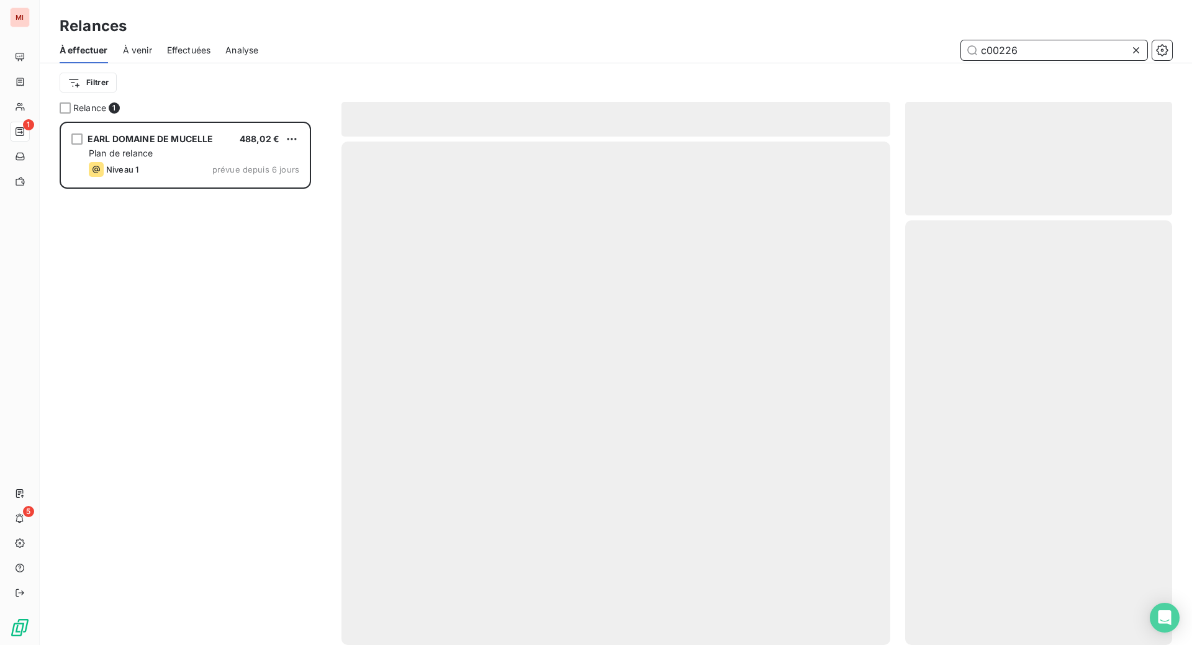
scroll to position [492, 237]
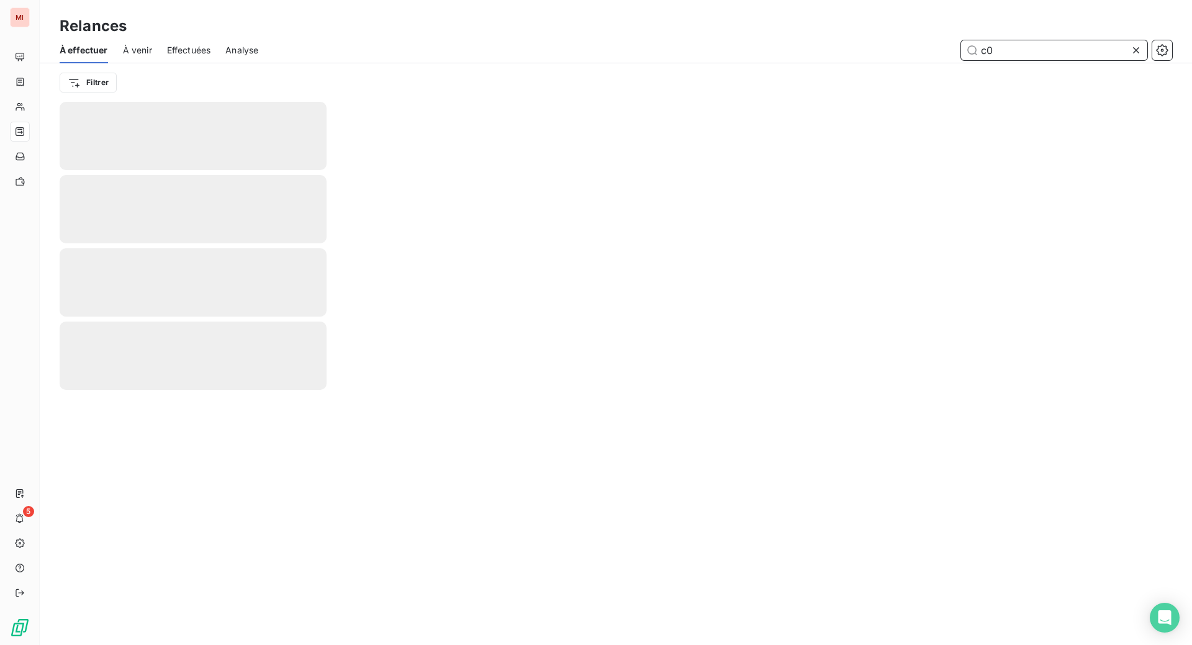
type input "c"
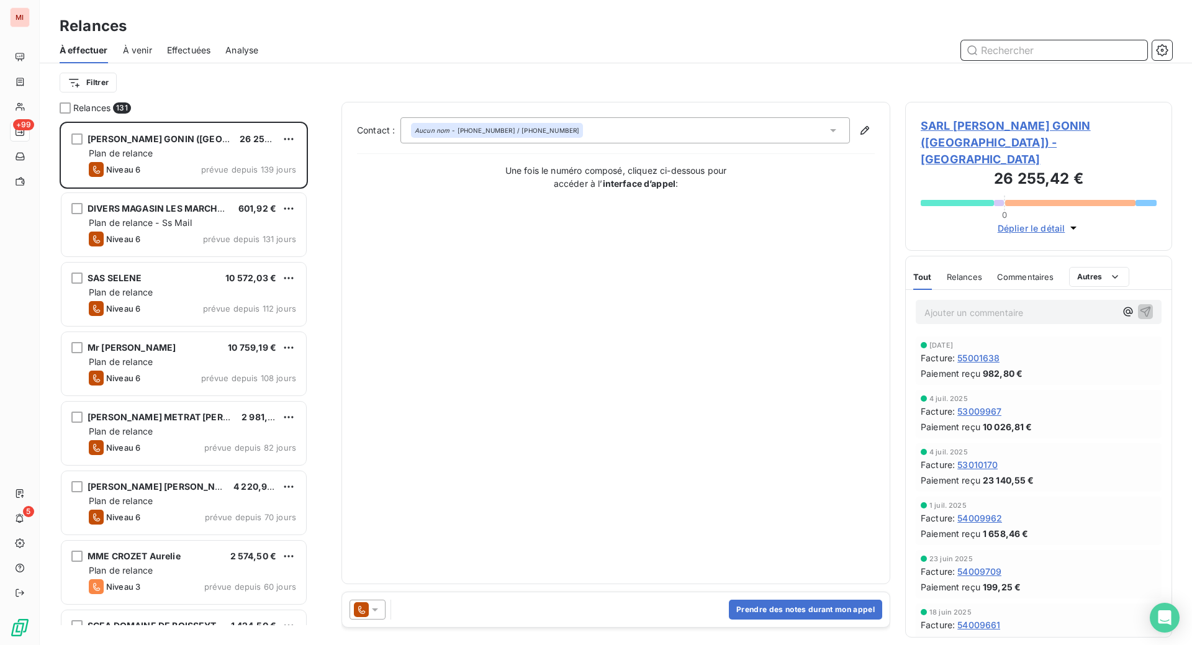
scroll to position [492, 237]
click at [211, 57] on span "Effectuées" at bounding box center [189, 50] width 44 height 12
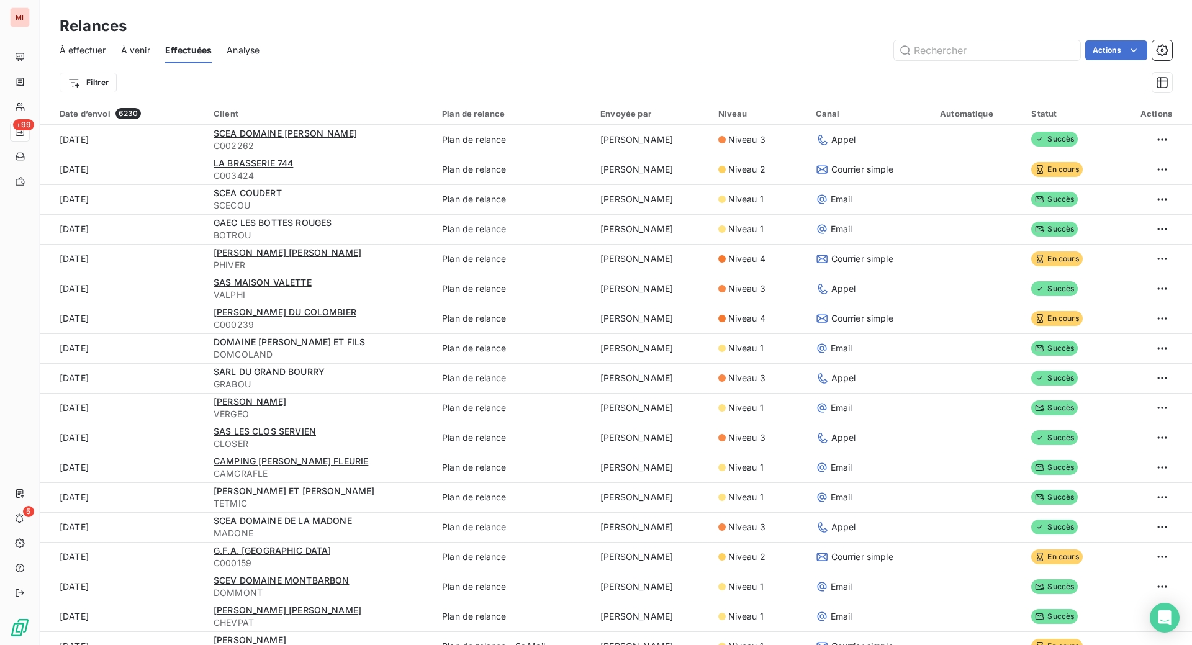
click at [106, 57] on span "À effectuer" at bounding box center [83, 50] width 47 height 12
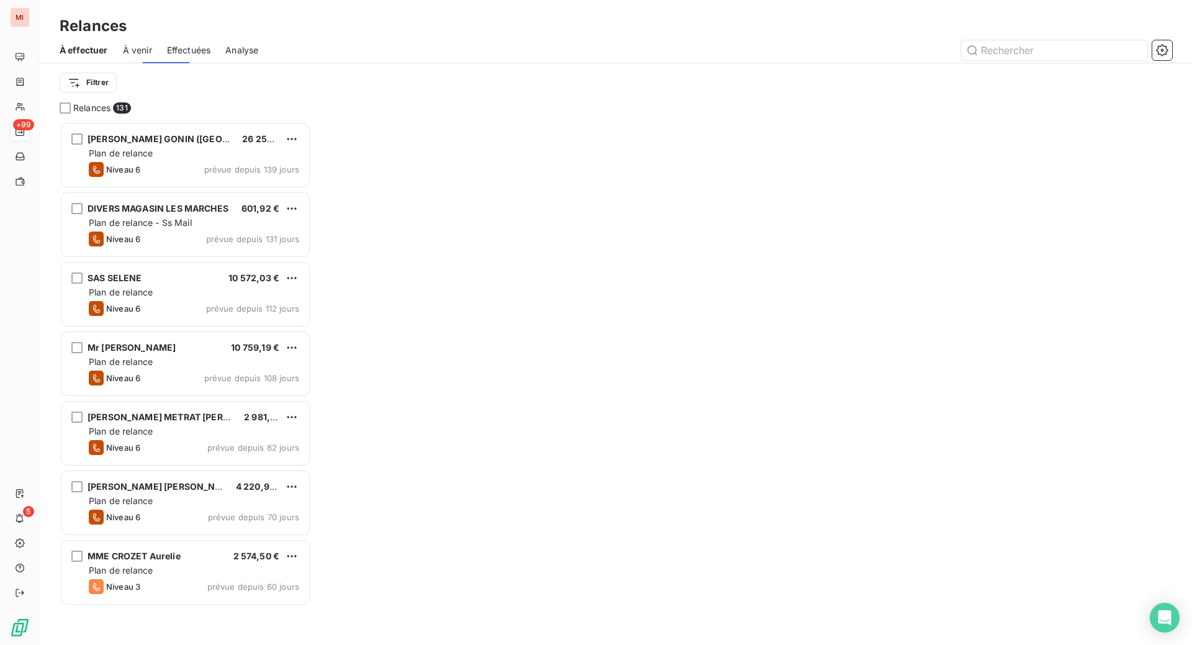
scroll to position [492, 237]
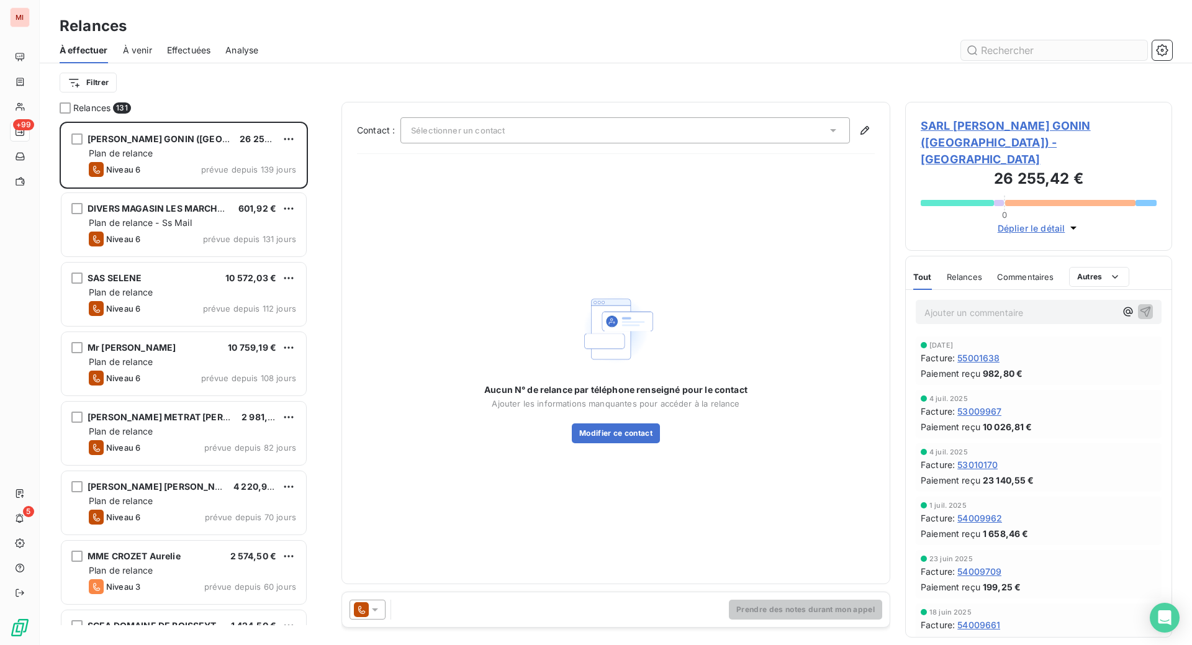
click at [1013, 60] on input "text" at bounding box center [1054, 50] width 186 height 20
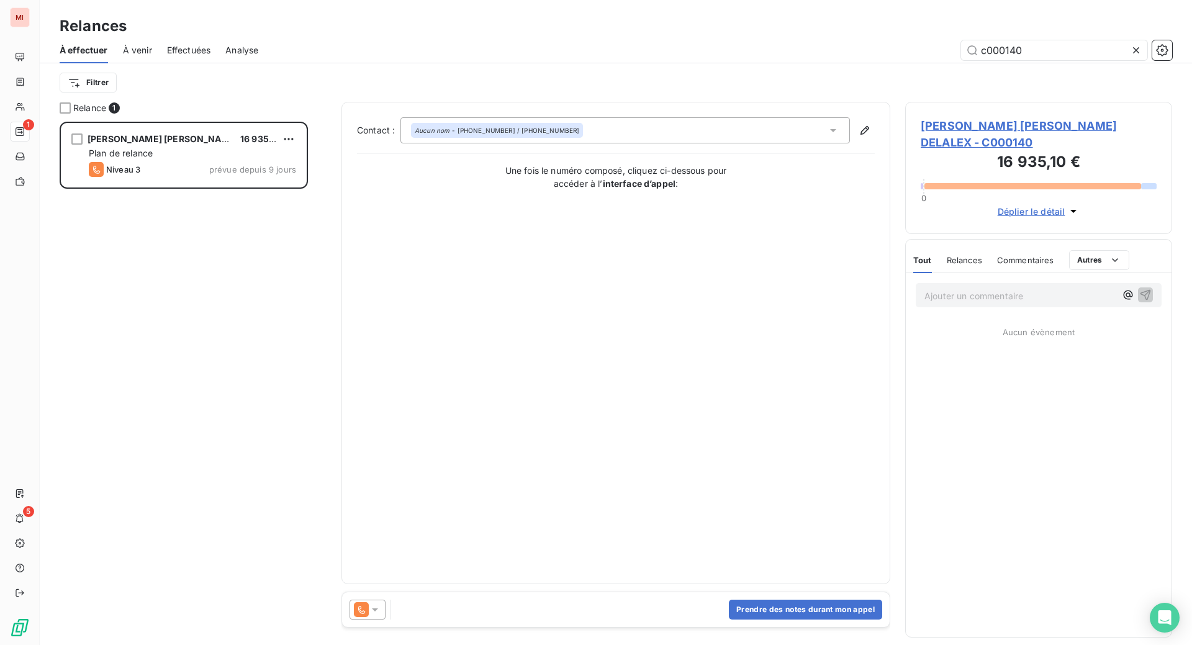
scroll to position [492, 237]
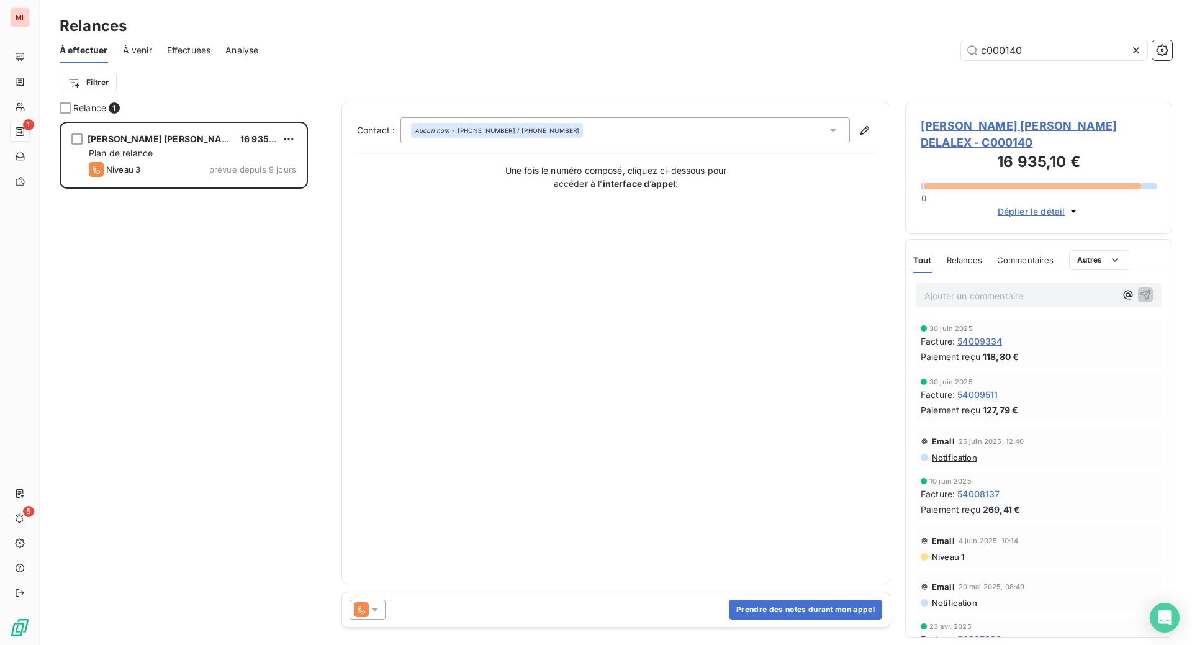
type input "c000140"
click at [381, 616] on icon at bounding box center [375, 610] width 12 height 12
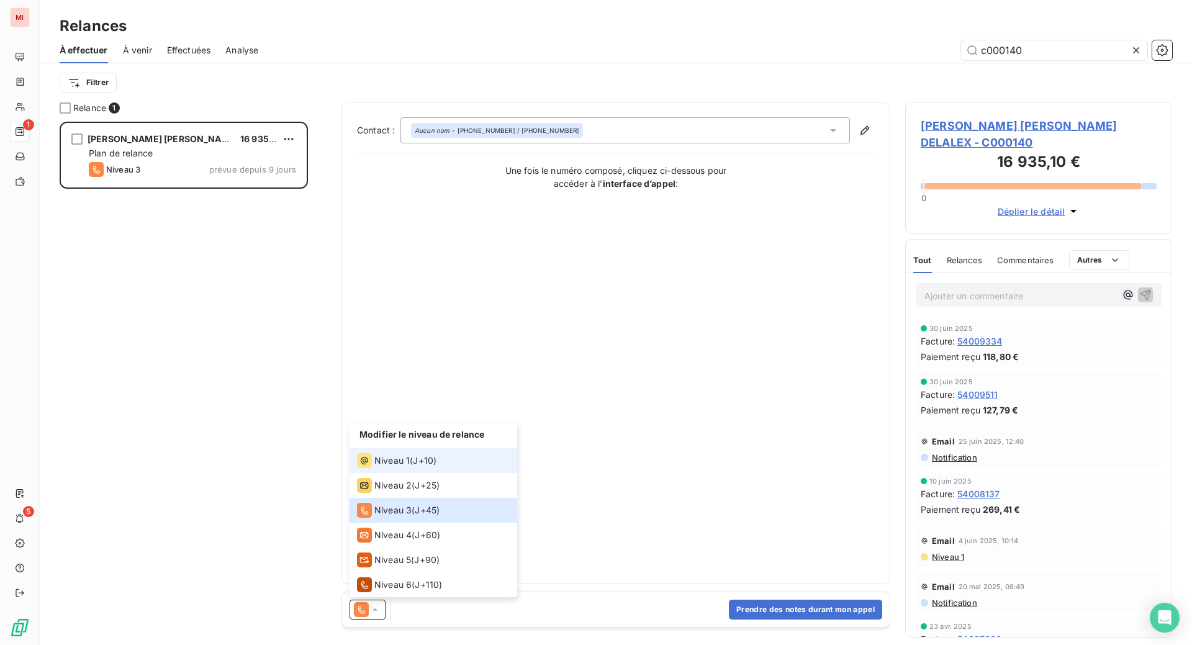
click at [418, 473] on li "Niveau 1 ( J+10 )" at bounding box center [434, 460] width 168 height 25
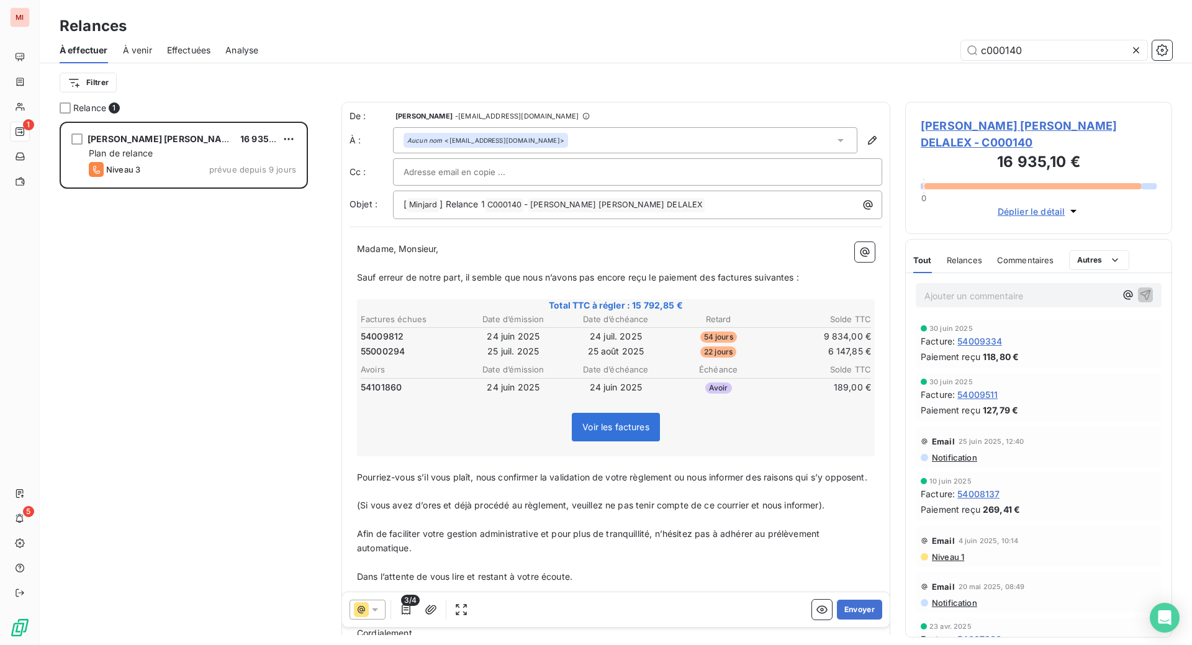
click at [655, 626] on div "3/4 Envoyer" at bounding box center [616, 609] width 548 height 35
click at [837, 620] on button "Envoyer" at bounding box center [859, 610] width 45 height 20
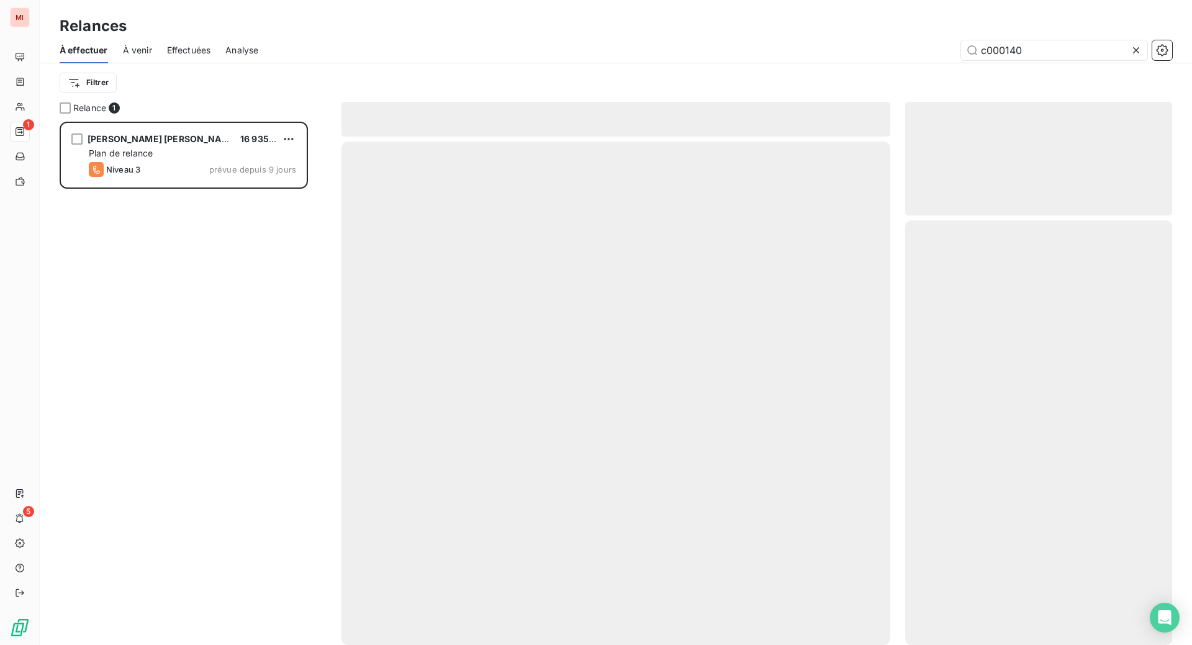
scroll to position [476, 240]
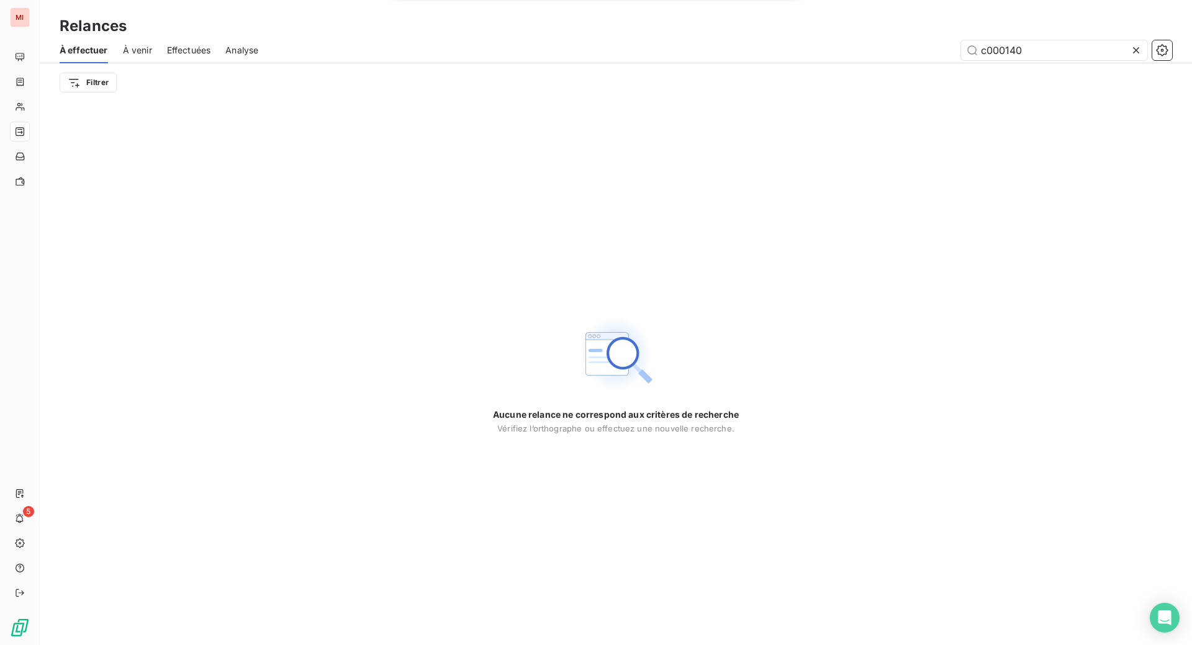
drag, startPoint x: 1129, startPoint y: 68, endPoint x: 1028, endPoint y: 86, distance: 102.3
click at [1130, 60] on div at bounding box center [1138, 50] width 17 height 20
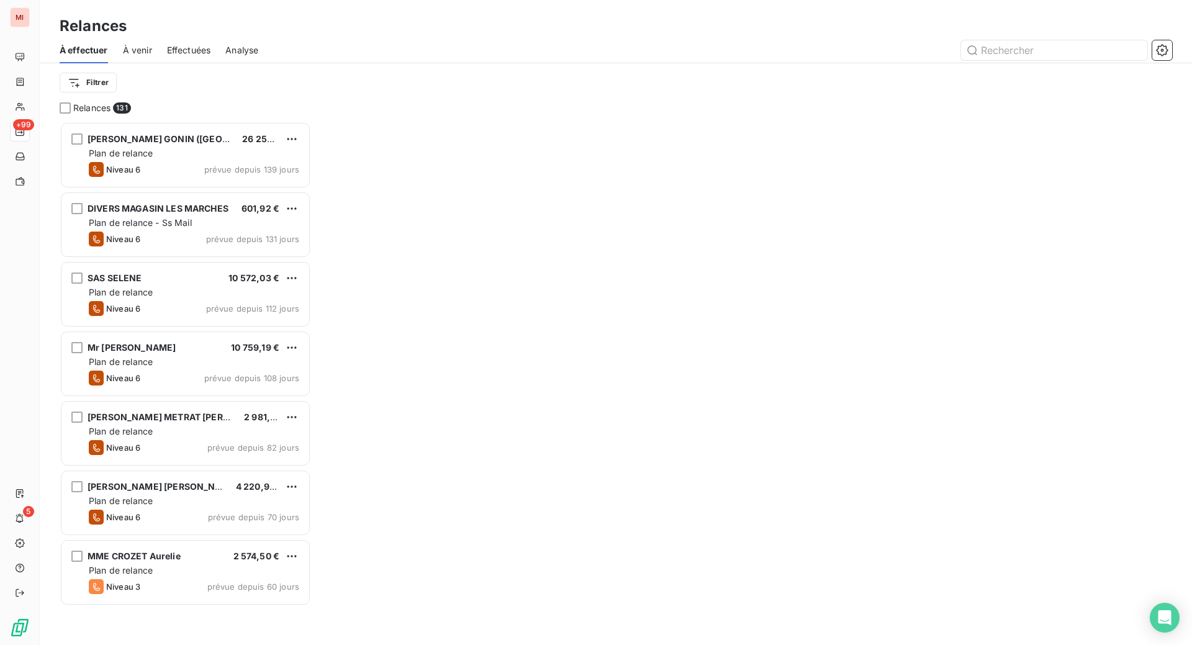
scroll to position [492, 237]
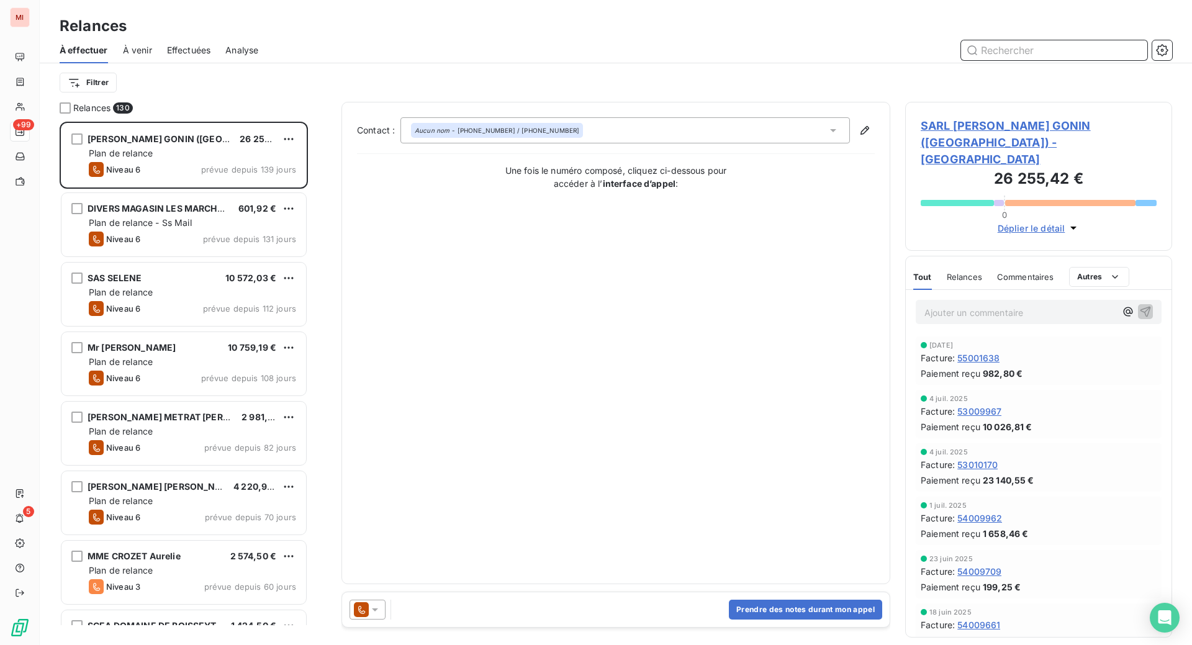
click at [1005, 60] on input "text" at bounding box center [1054, 50] width 186 height 20
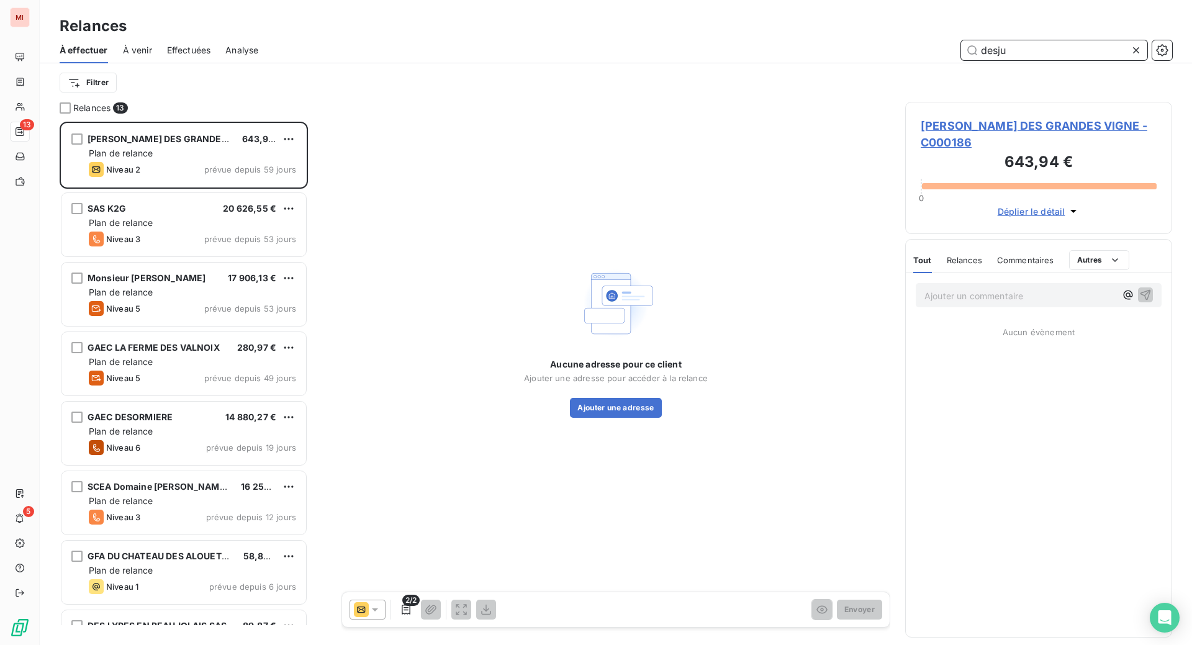
scroll to position [492, 237]
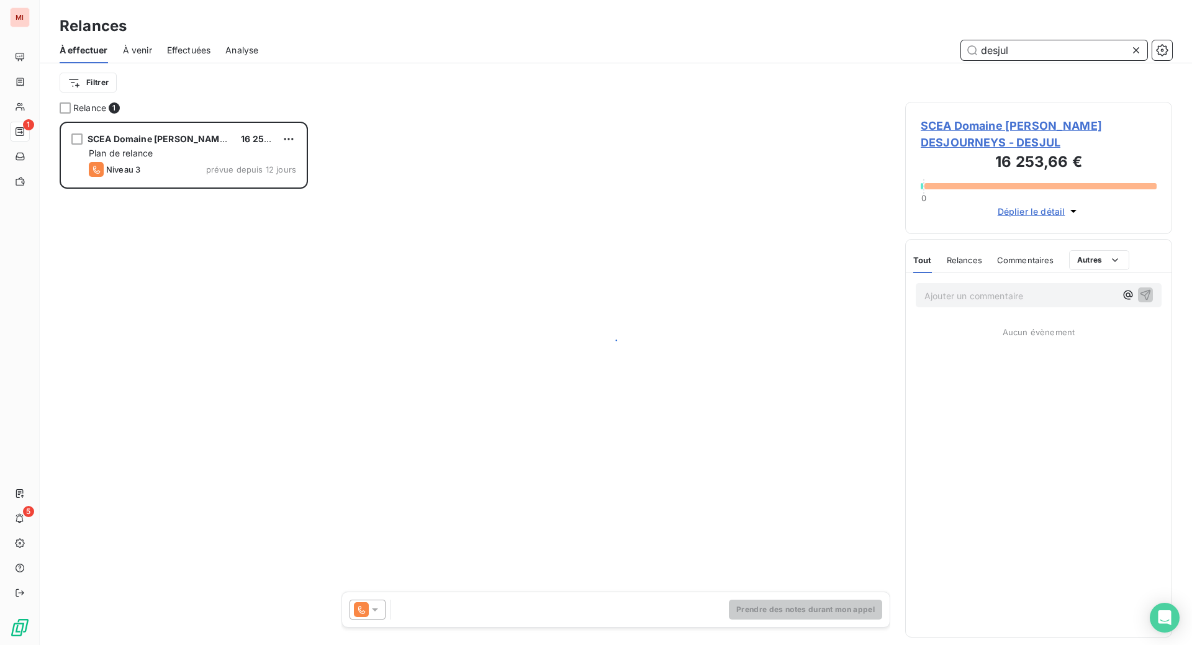
scroll to position [492, 237]
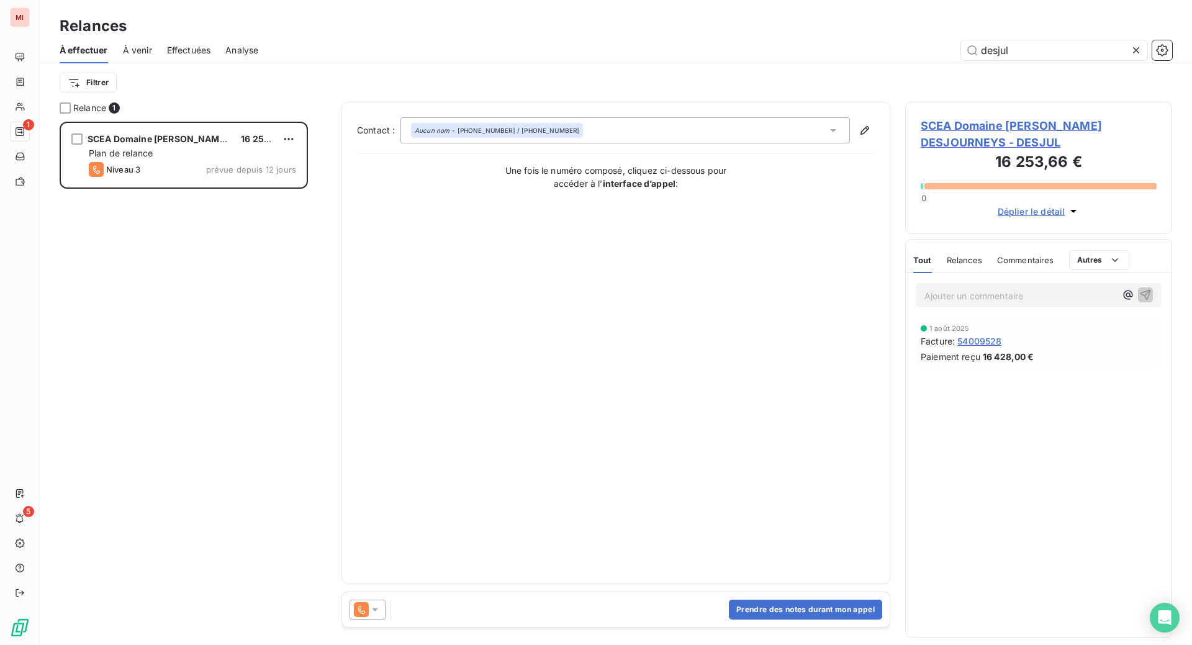
click at [386, 620] on div at bounding box center [368, 610] width 36 height 20
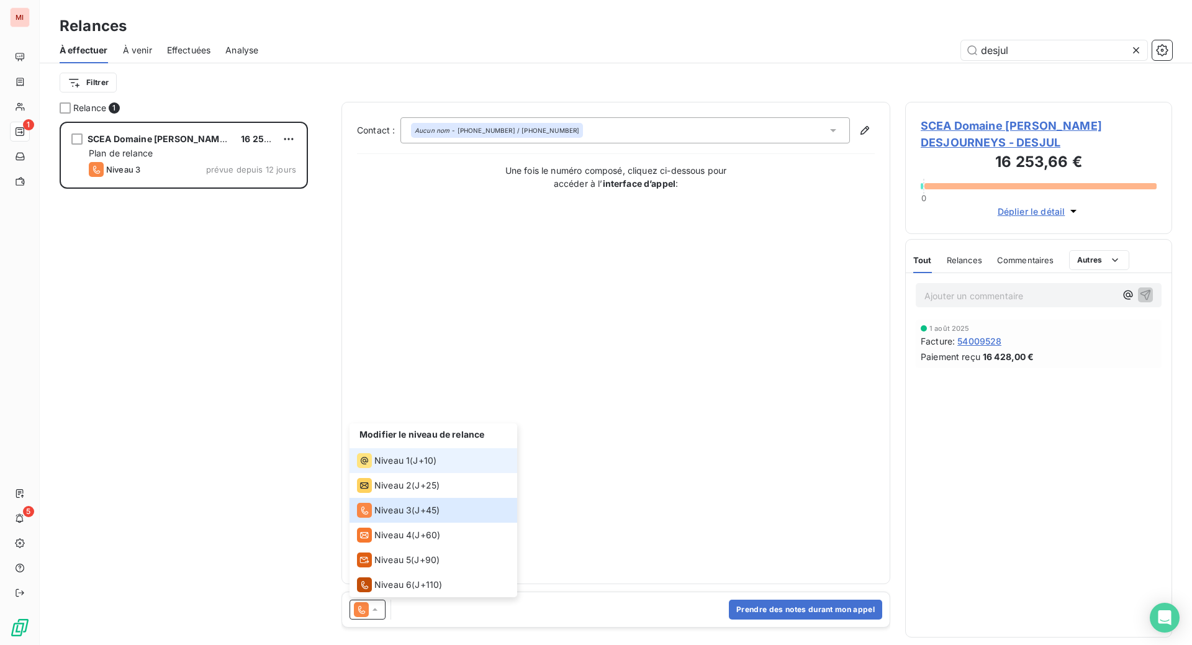
click at [410, 467] on span "Niveau 1" at bounding box center [391, 460] width 35 height 12
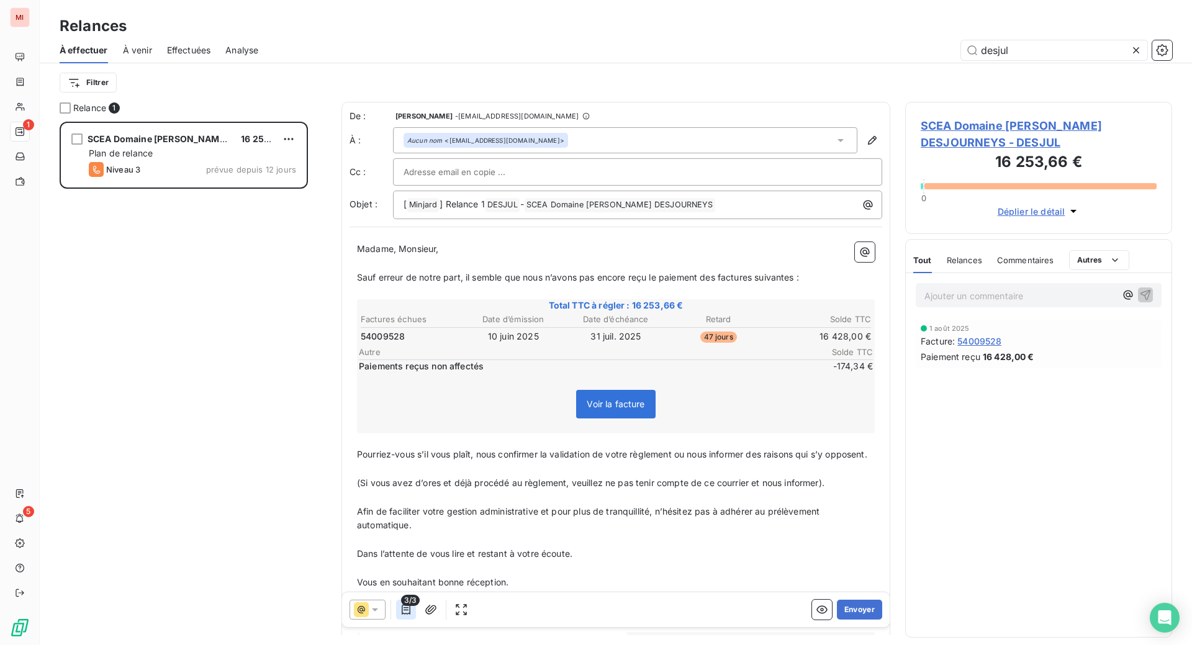
click at [412, 616] on icon "button" at bounding box center [406, 610] width 12 height 12
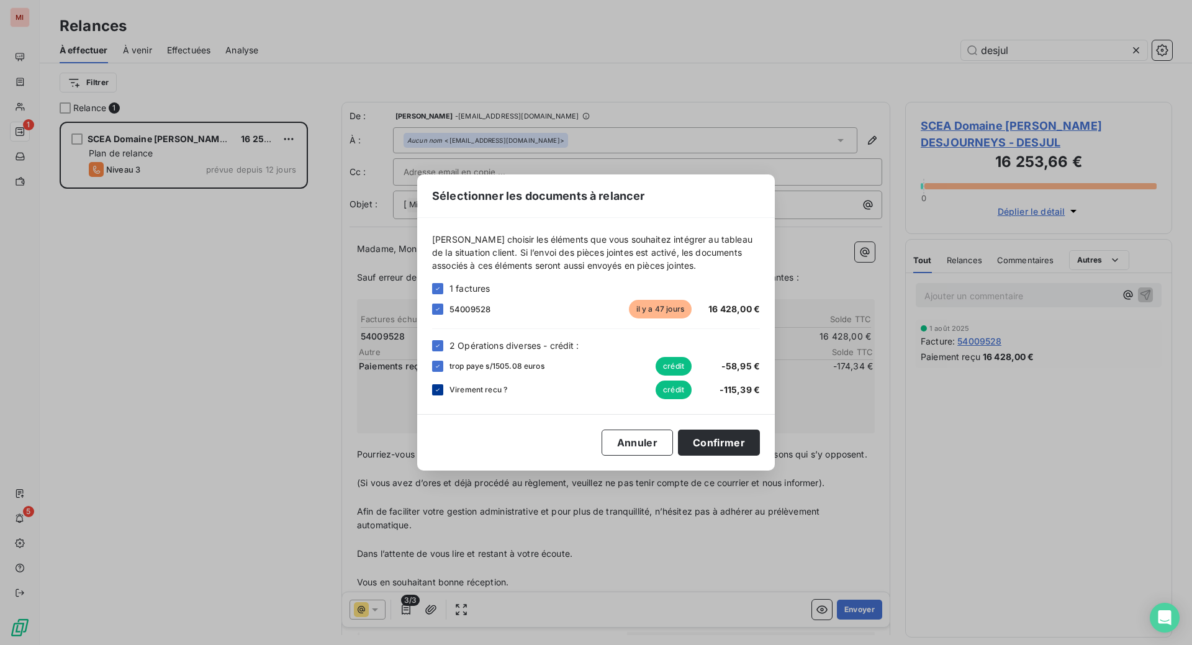
drag, startPoint x: 358, startPoint y: 390, endPoint x: 360, endPoint y: 384, distance: 6.5
click at [434, 389] on icon at bounding box center [437, 389] width 7 height 7
click at [434, 363] on icon at bounding box center [437, 366] width 7 height 7
click at [760, 455] on button "Confirmer" at bounding box center [719, 443] width 82 height 26
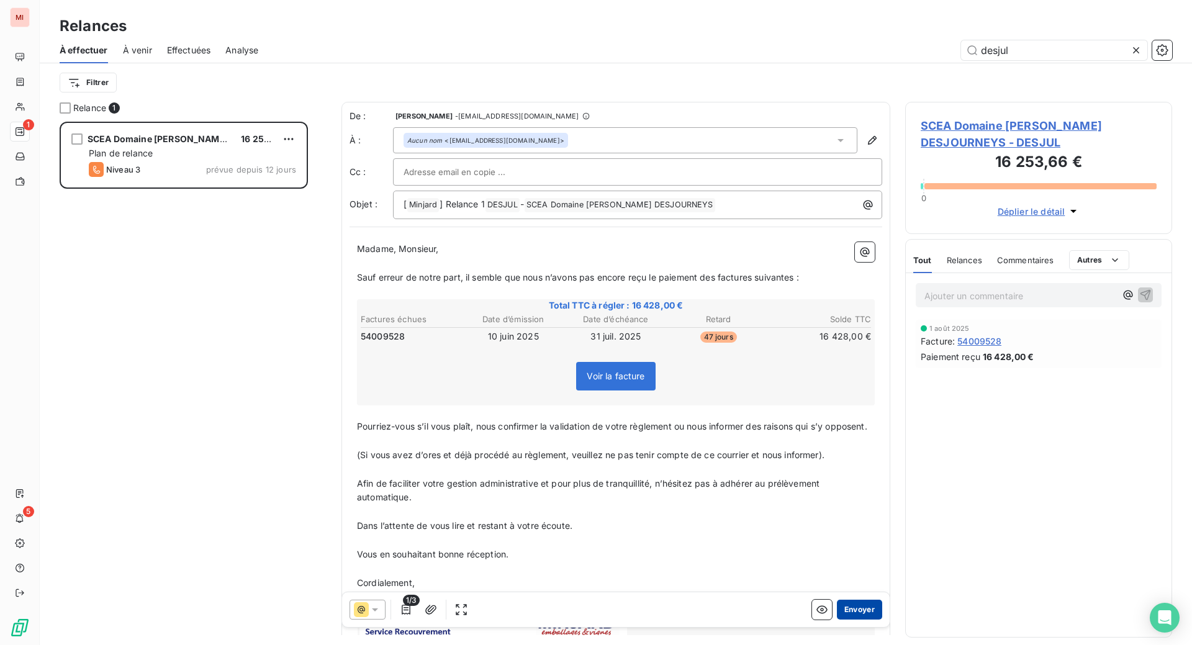
click at [837, 620] on button "Envoyer" at bounding box center [859, 610] width 45 height 20
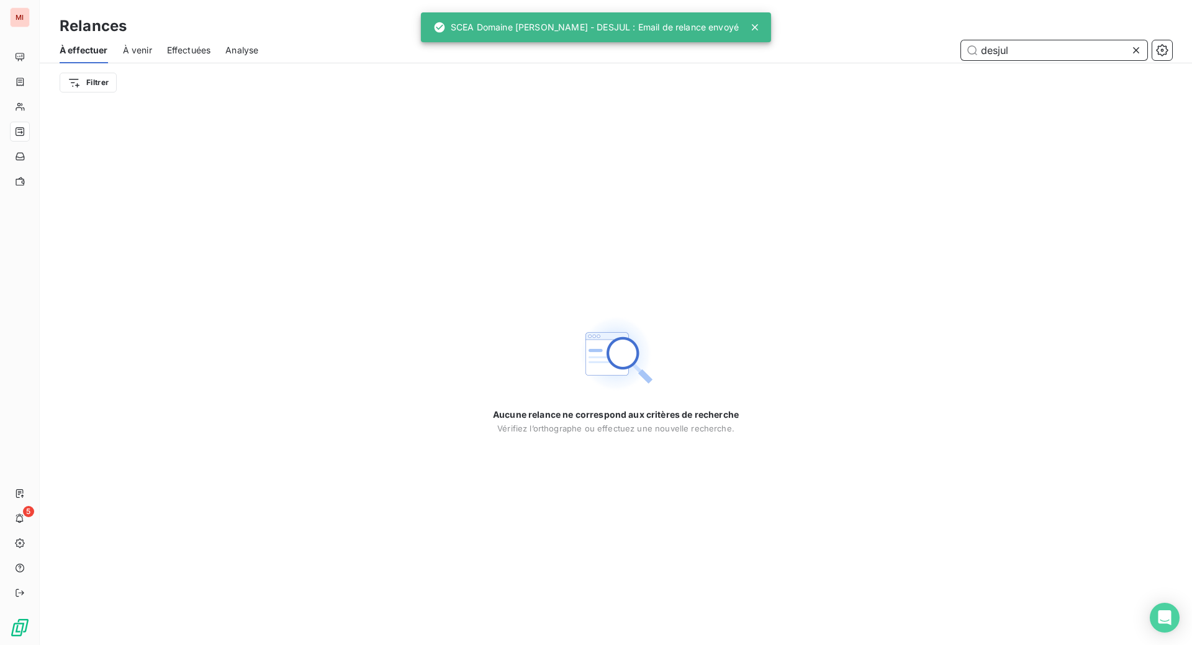
drag, startPoint x: 1018, startPoint y: 65, endPoint x: 968, endPoint y: 57, distance: 50.3
click at [968, 57] on input "desjul" at bounding box center [1054, 50] width 186 height 20
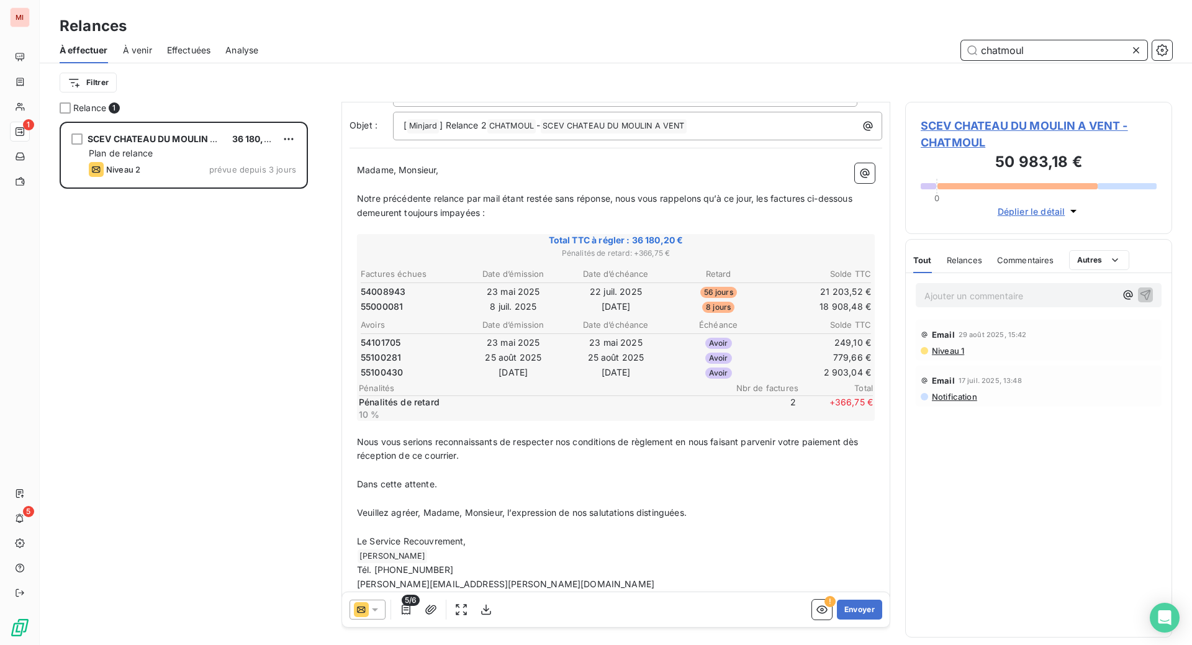
scroll to position [156, 0]
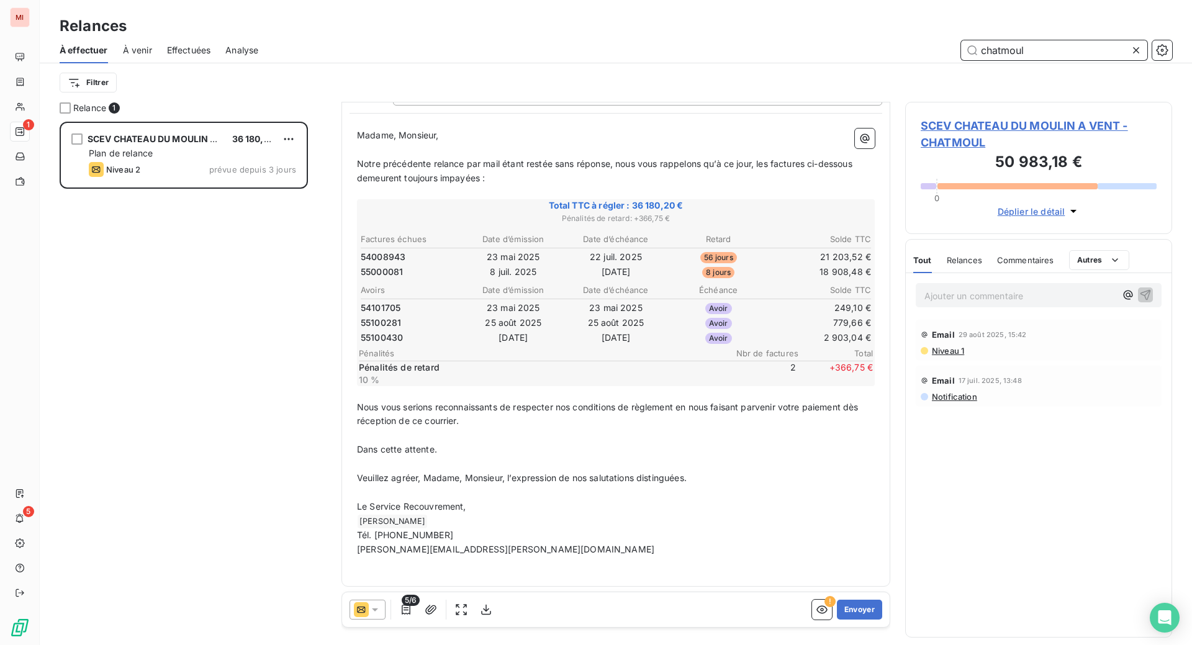
type input "chatmoul"
click at [412, 616] on icon "button" at bounding box center [406, 610] width 12 height 12
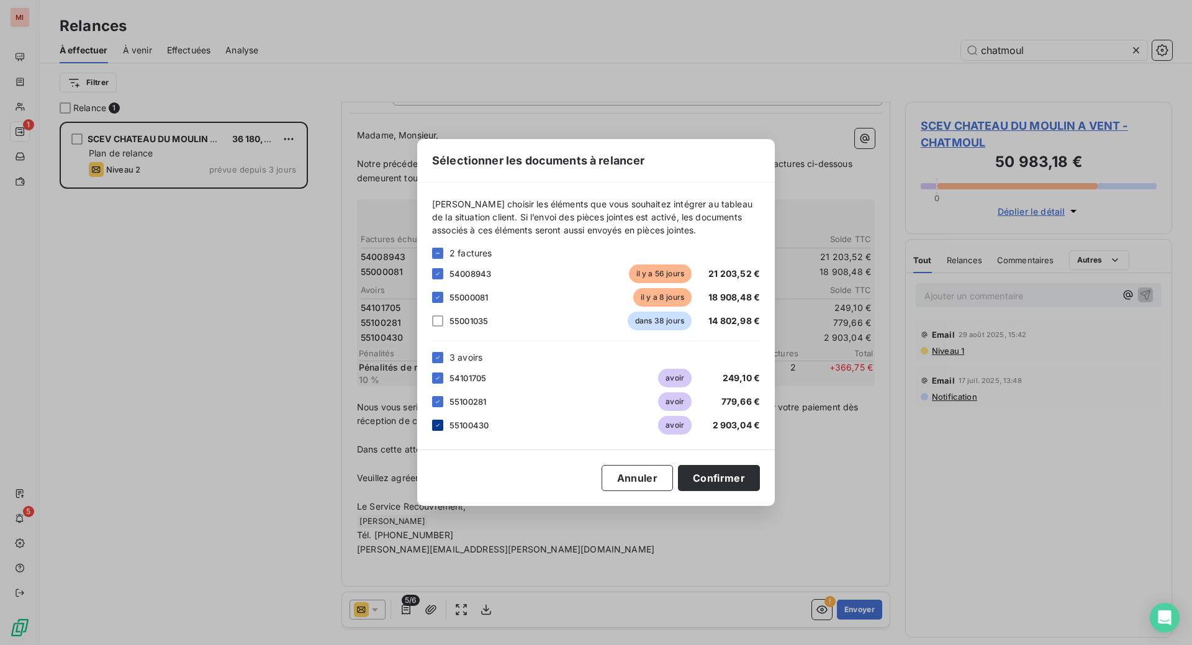
click at [434, 429] on icon at bounding box center [437, 425] width 7 height 7
click at [434, 404] on icon at bounding box center [437, 401] width 7 height 7
click at [760, 491] on button "Confirmer" at bounding box center [719, 478] width 82 height 26
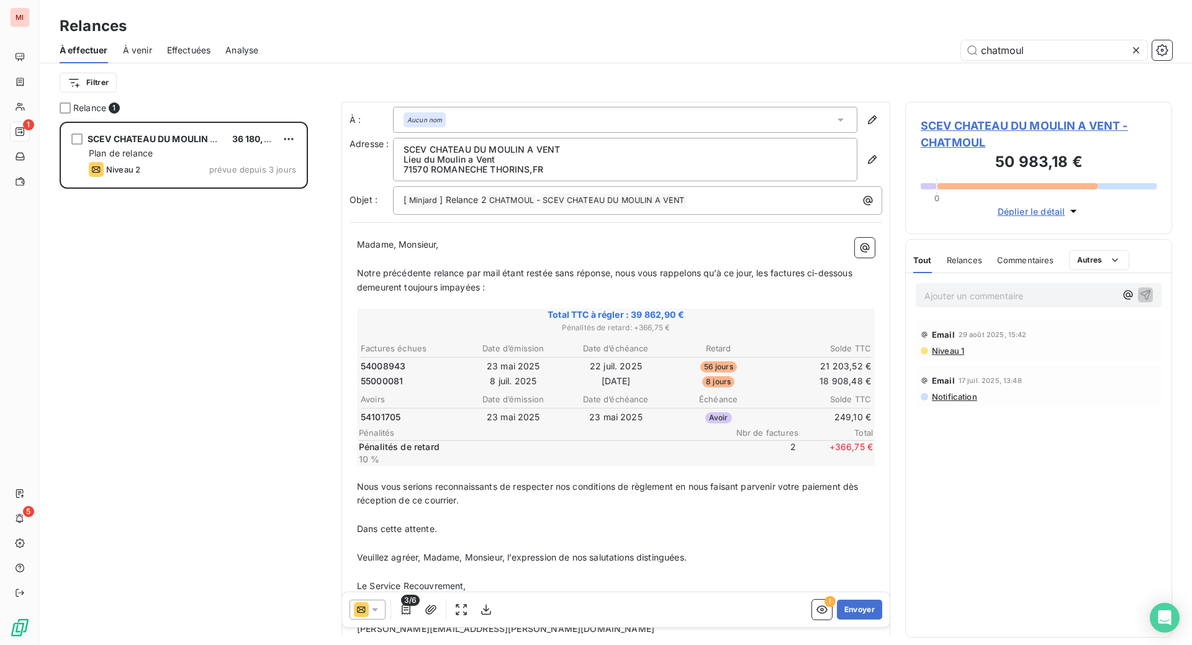
scroll to position [0, 0]
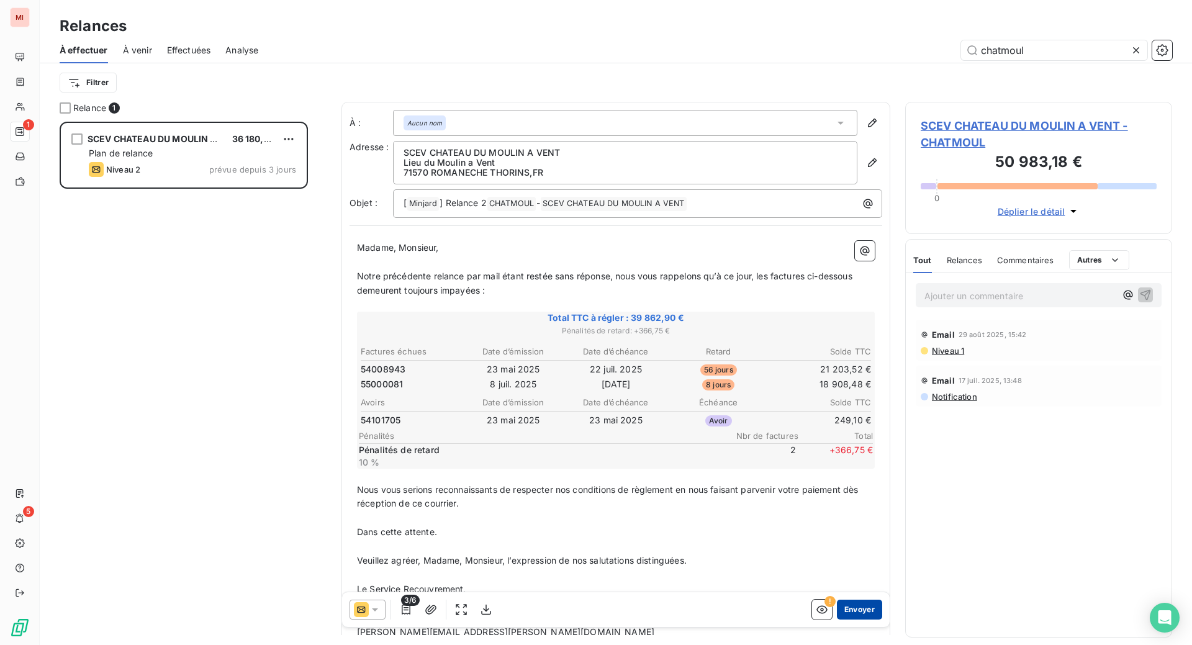
click at [837, 620] on button "Envoyer" at bounding box center [859, 610] width 45 height 20
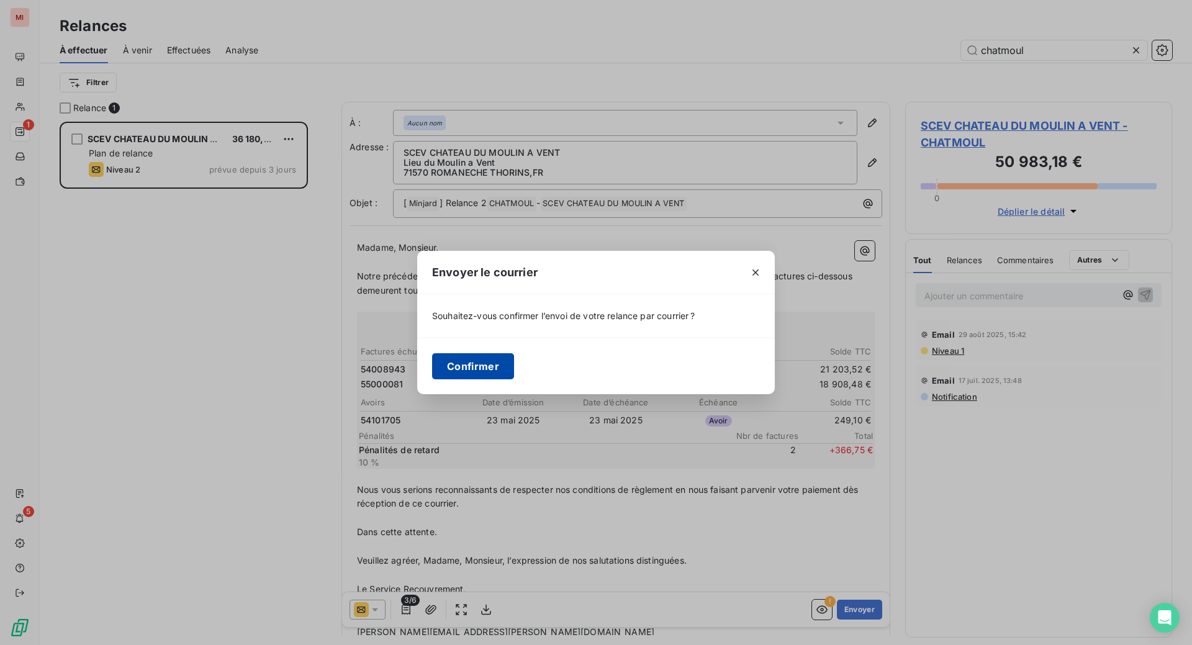
click at [432, 369] on button "Confirmer" at bounding box center [473, 366] width 82 height 26
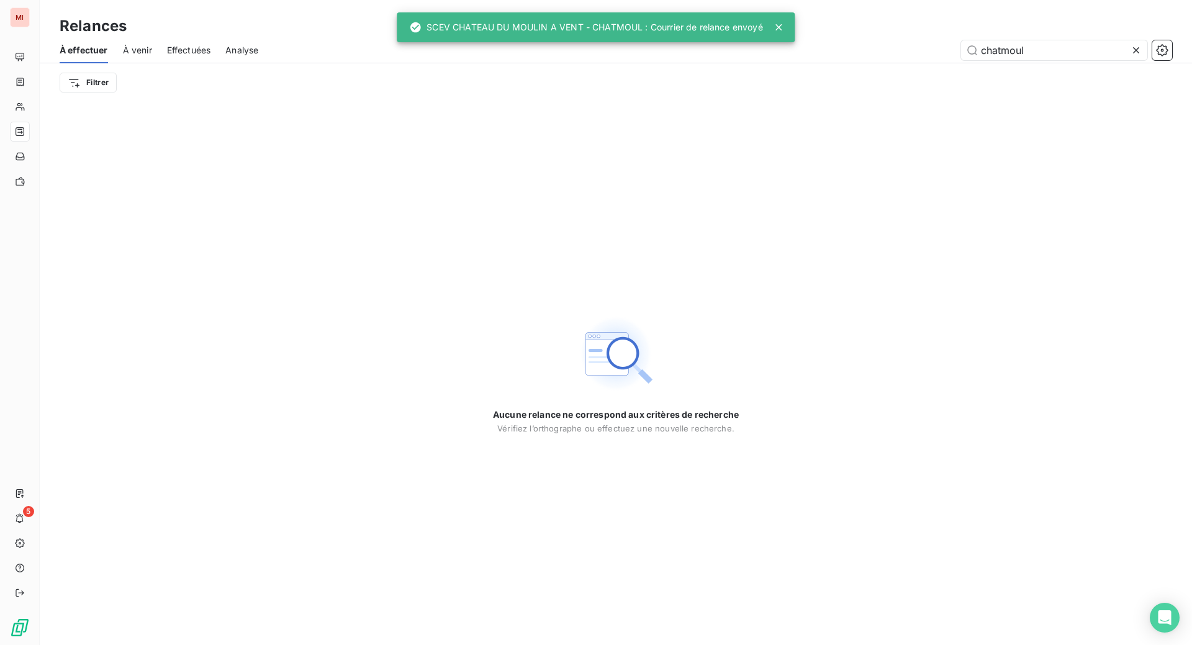
click at [1130, 57] on icon at bounding box center [1136, 50] width 12 height 12
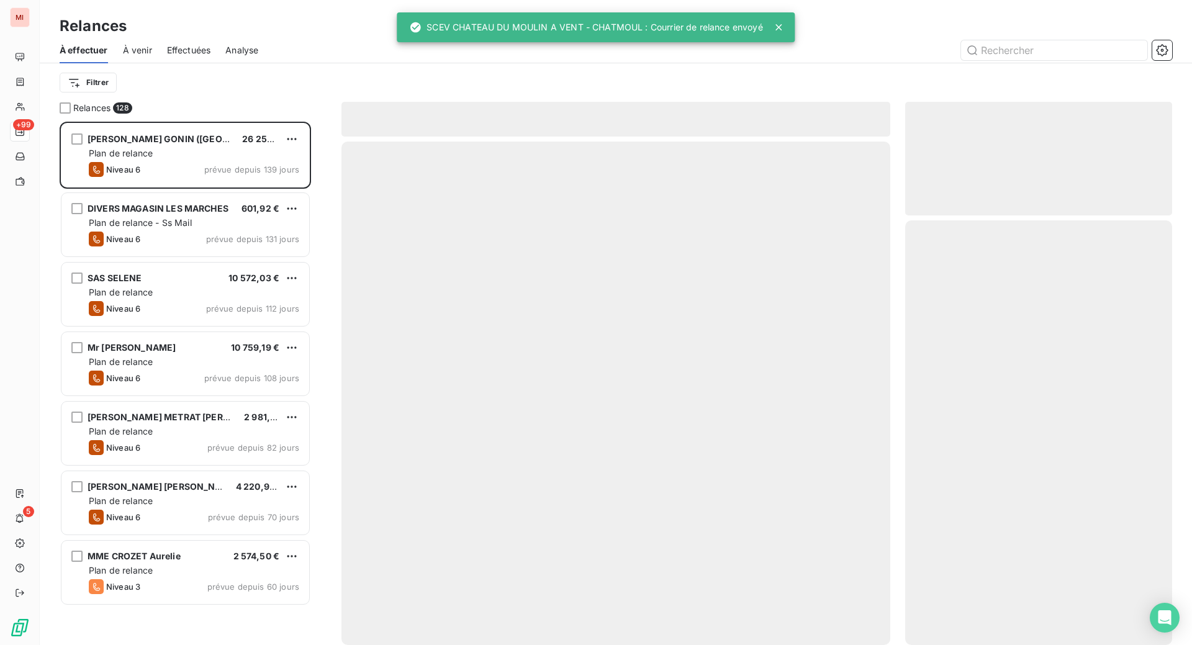
scroll to position [492, 237]
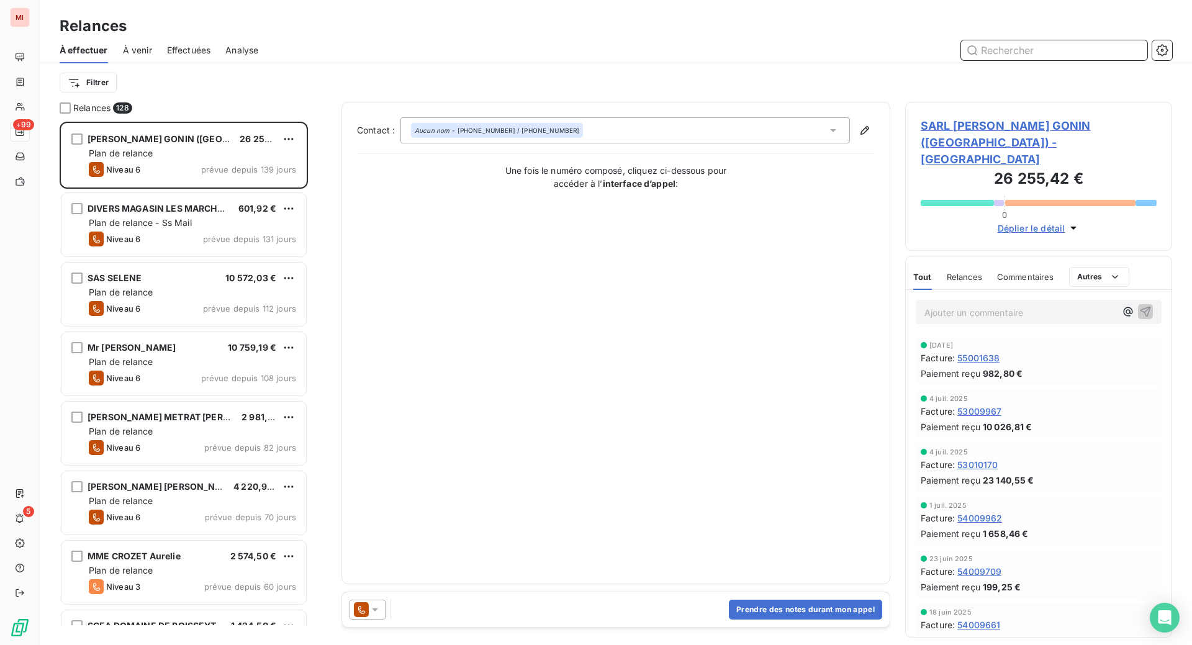
click at [1013, 60] on input "text" at bounding box center [1054, 50] width 186 height 20
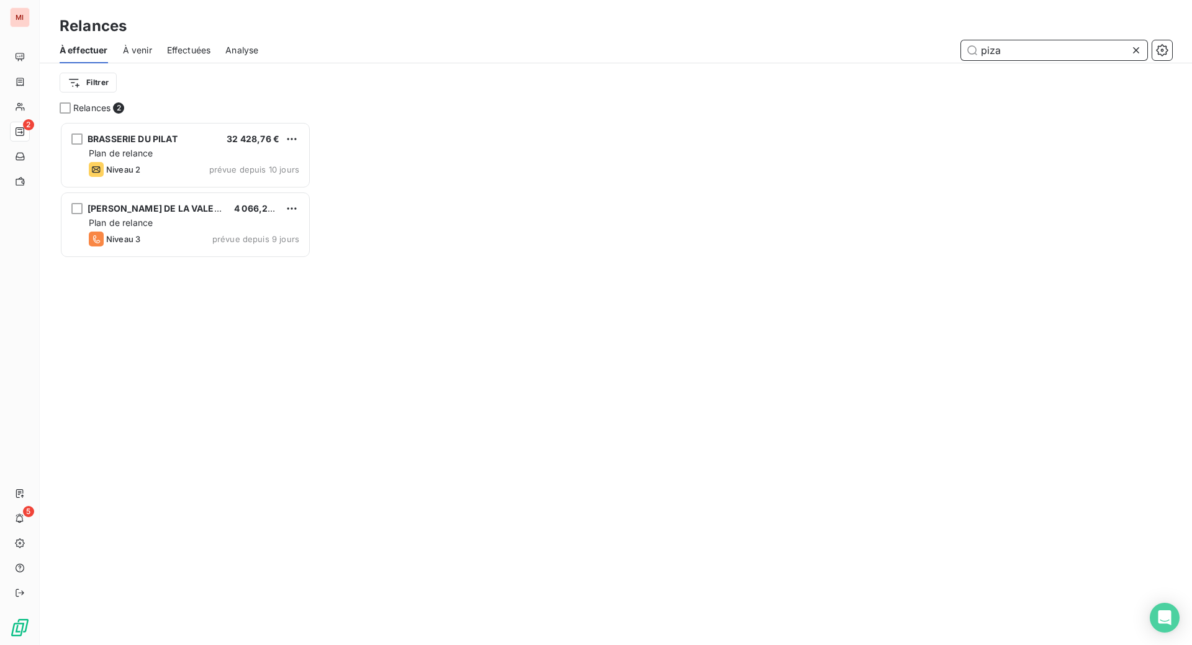
scroll to position [492, 237]
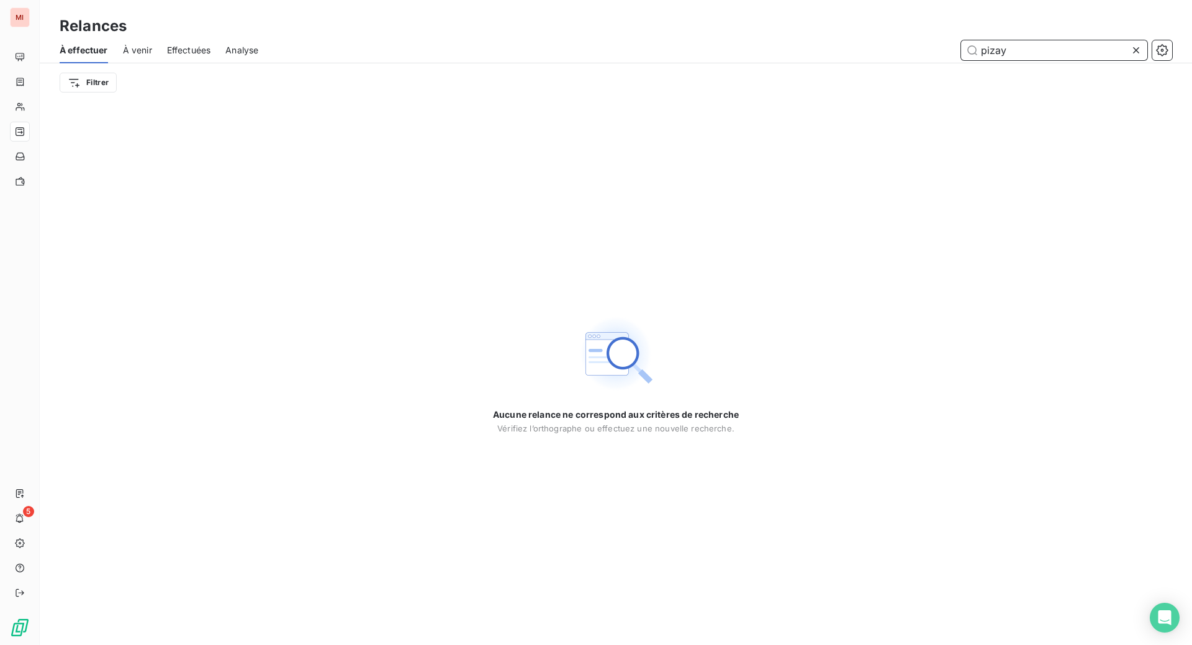
type input "pizay"
click at [1130, 57] on icon at bounding box center [1136, 50] width 12 height 12
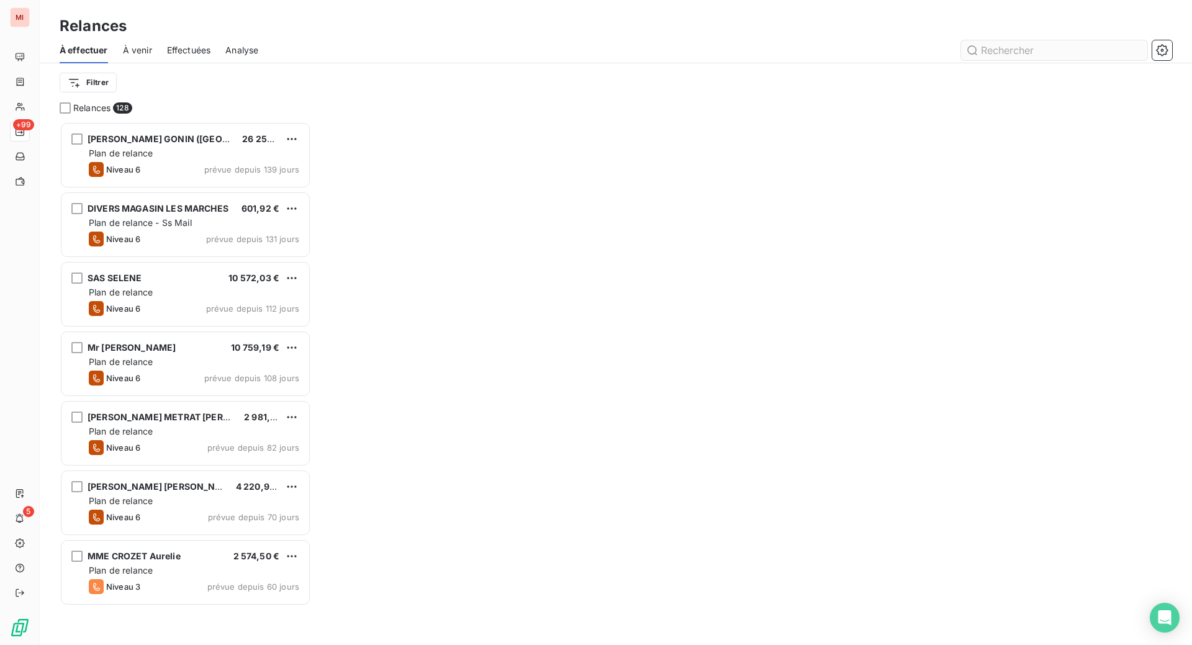
scroll to position [492, 237]
